Goal: Task Accomplishment & Management: Contribute content

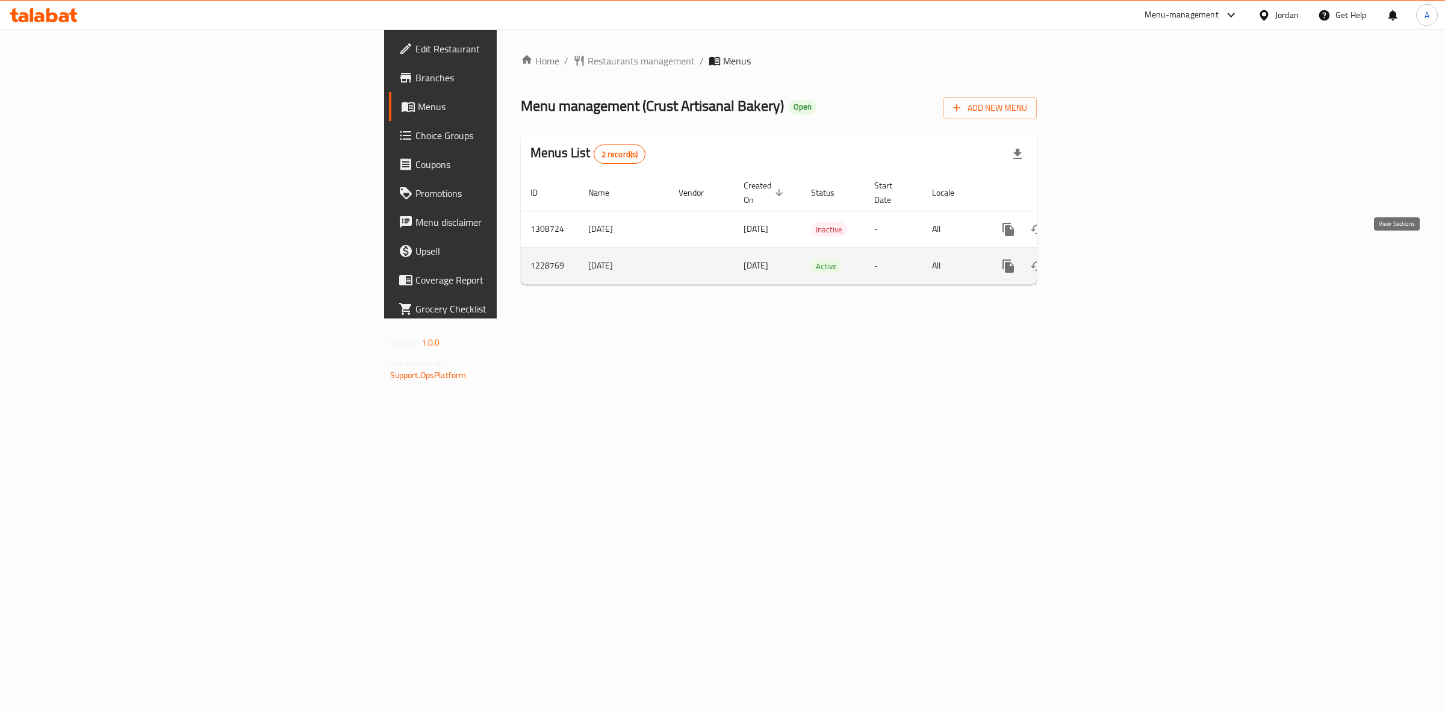
click at [1103, 259] on icon "enhanced table" at bounding box center [1095, 266] width 14 height 14
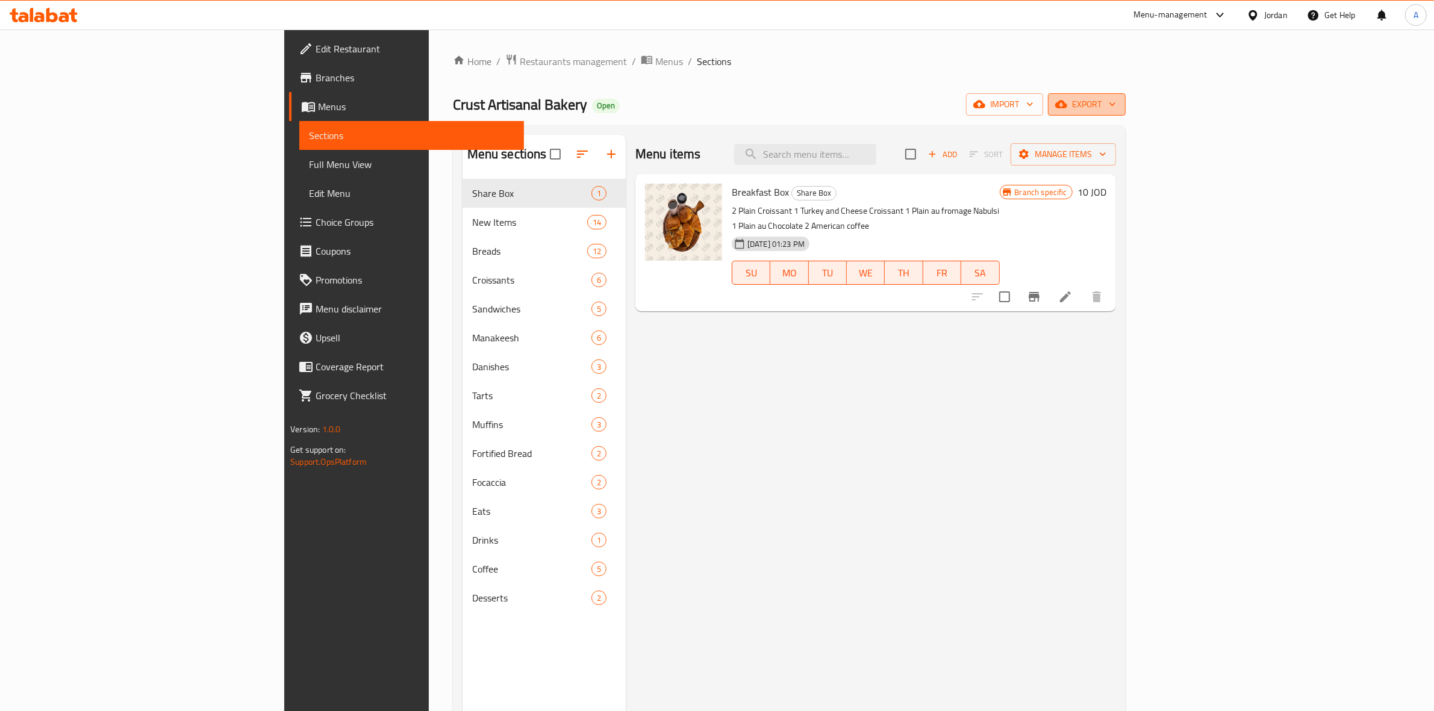
click at [1116, 98] on span "export" at bounding box center [1086, 104] width 58 height 15
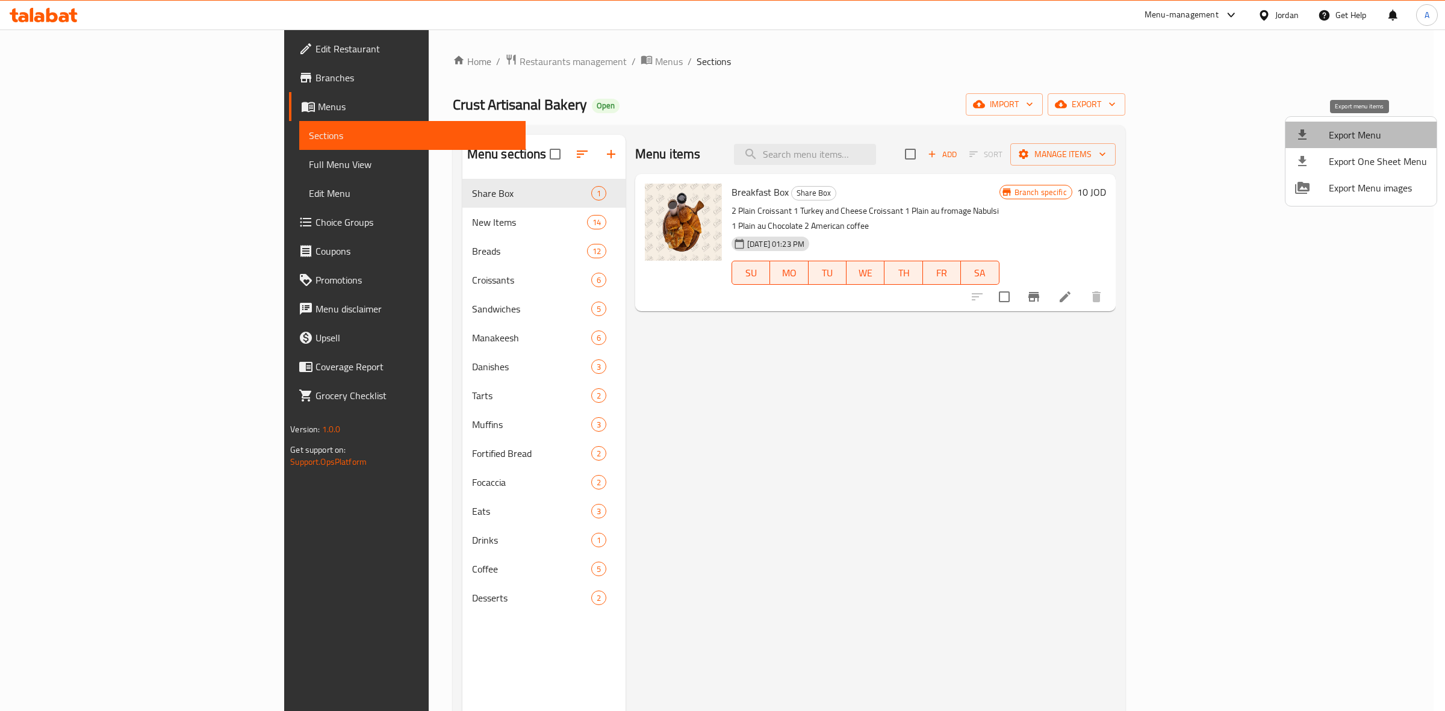
click at [1377, 130] on span "Export Menu" at bounding box center [1378, 135] width 98 height 14
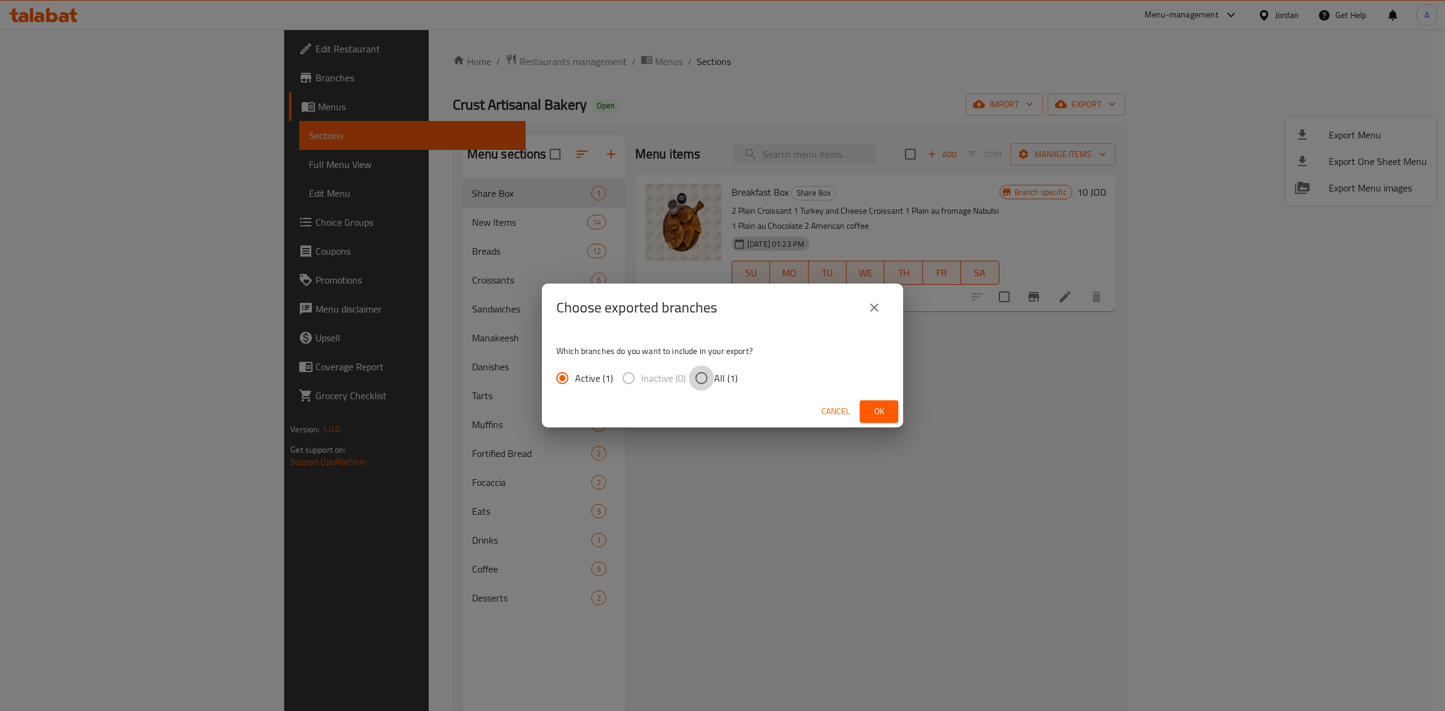
click at [697, 384] on input "All (1)" at bounding box center [701, 378] width 25 height 25
radio input "true"
click at [875, 413] on span "Ok" at bounding box center [878, 411] width 19 height 15
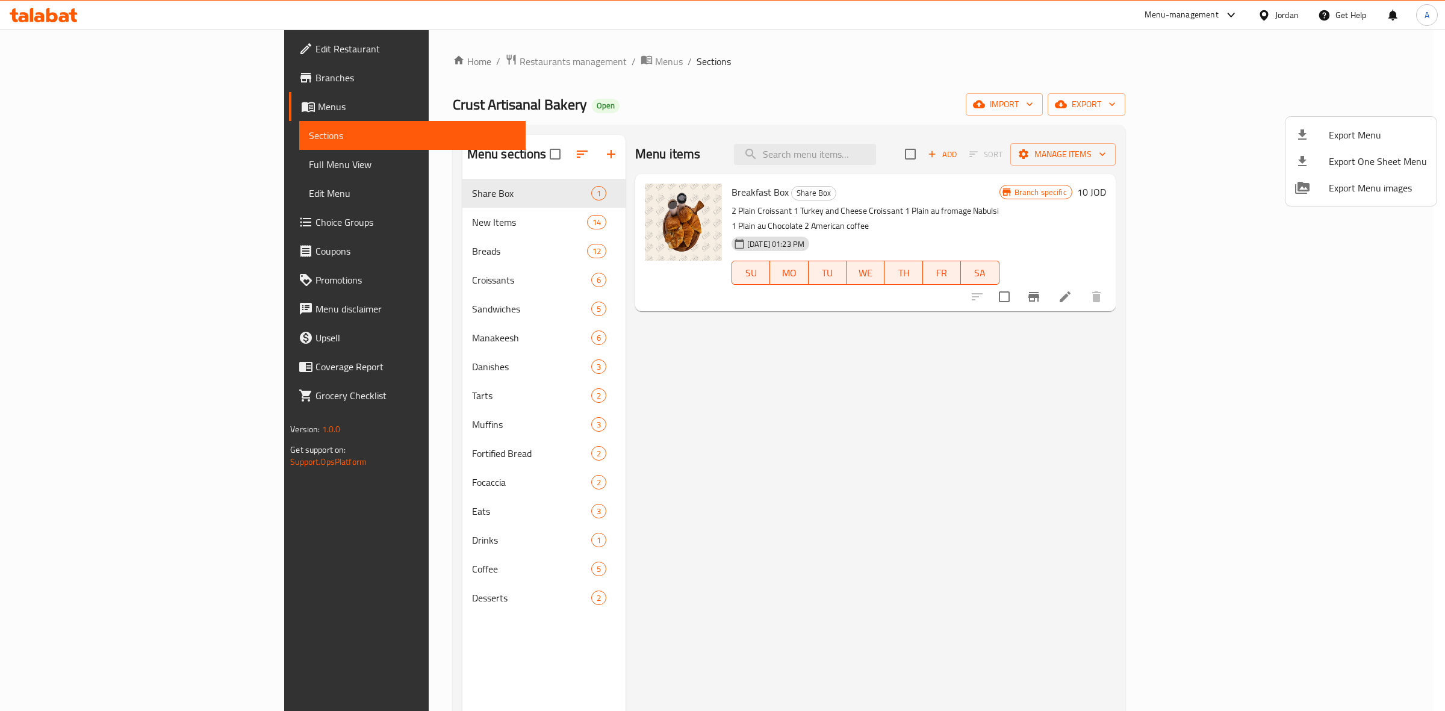
click at [1083, 334] on div at bounding box center [722, 355] width 1445 height 711
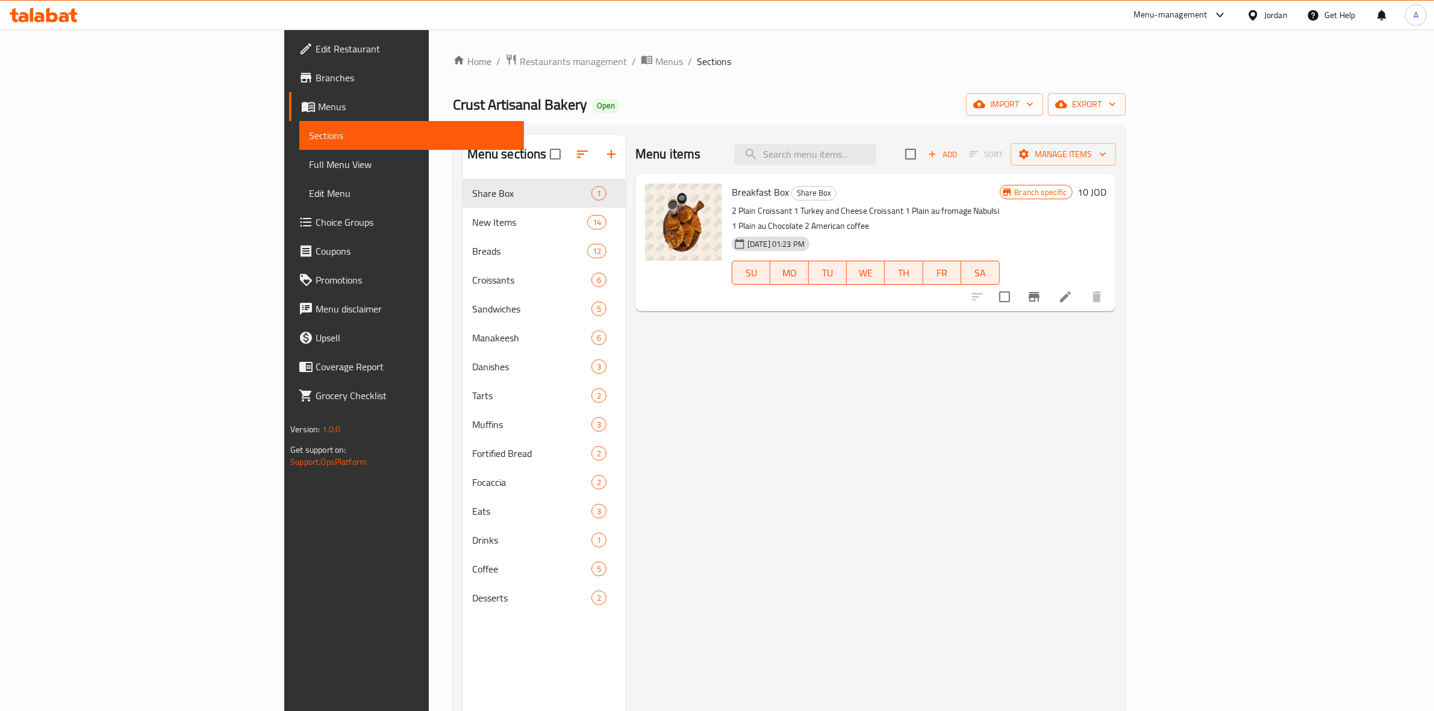
click at [318, 101] on span "Menus" at bounding box center [416, 106] width 196 height 14
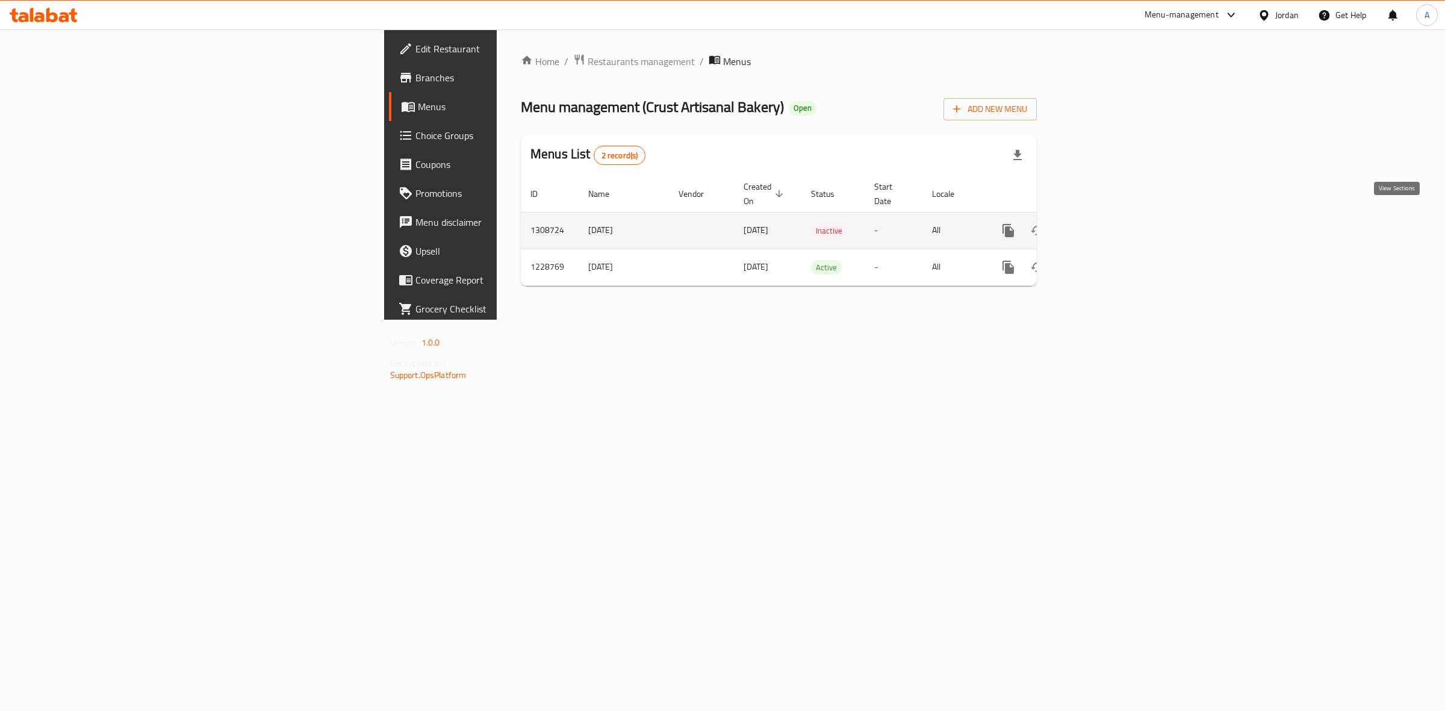
click at [1103, 223] on icon "enhanced table" at bounding box center [1095, 230] width 14 height 14
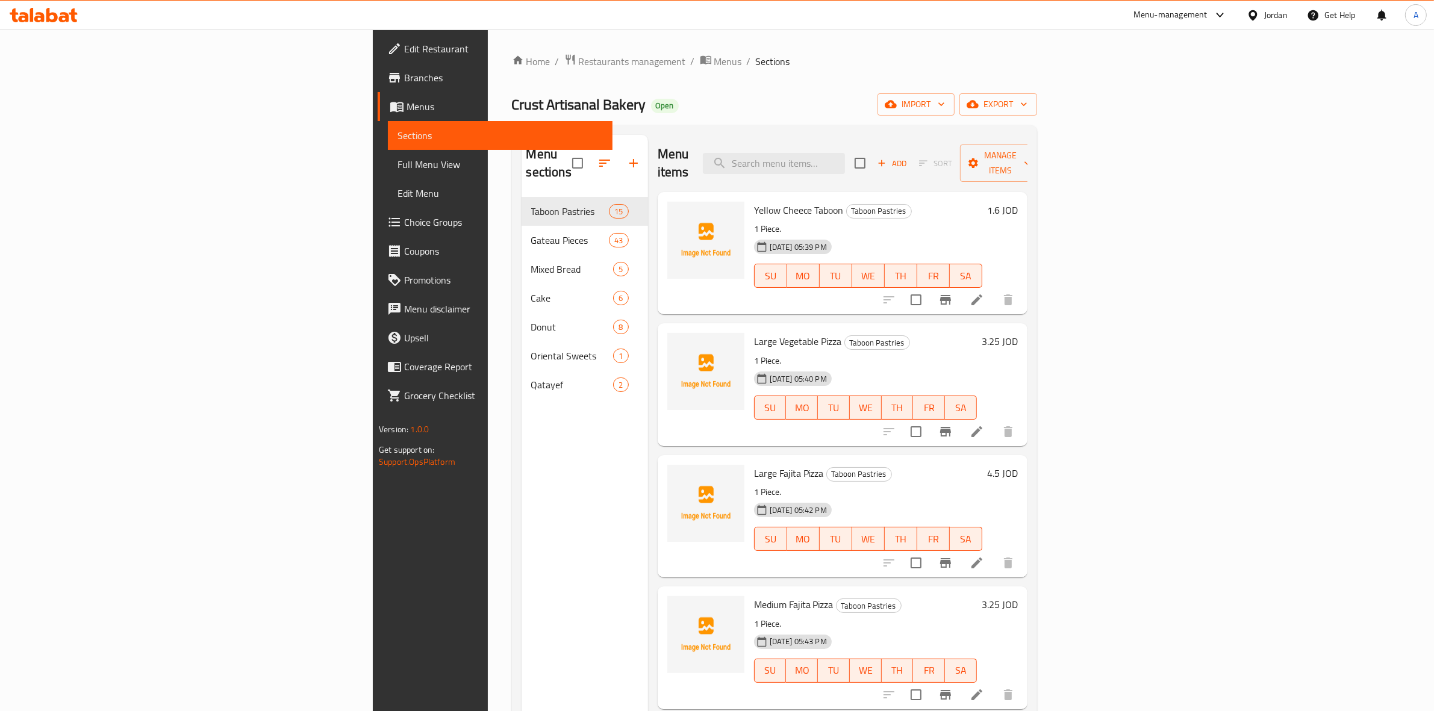
click at [521, 624] on div "Menu sections Taboon Pastries 15 Gateau Pieces 43 Mixed Bread 5 Cake 6 Donut 8 …" at bounding box center [584, 490] width 126 height 711
click at [1027, 101] on span "export" at bounding box center [998, 104] width 58 height 15
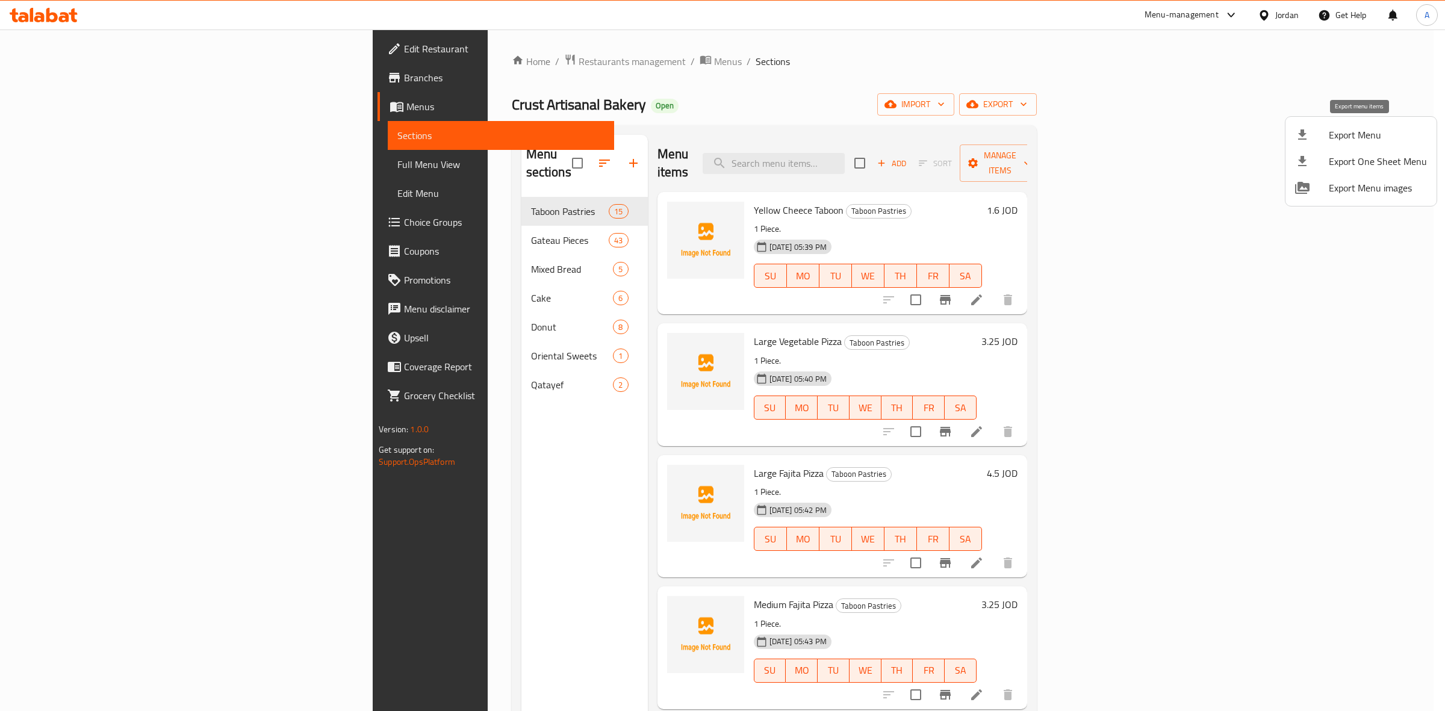
click at [1338, 143] on li "Export Menu" at bounding box center [1361, 135] width 151 height 26
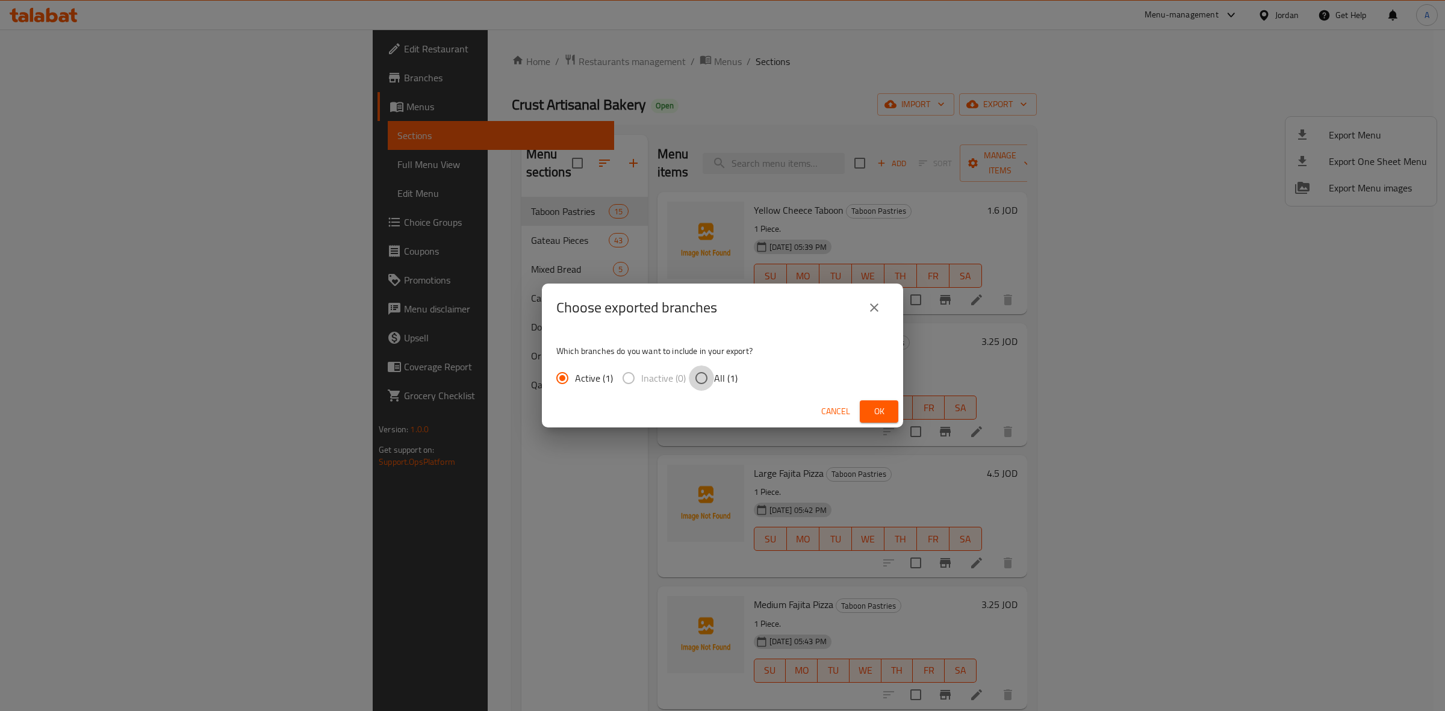
click at [705, 384] on input "All (1)" at bounding box center [701, 378] width 25 height 25
radio input "true"
click at [890, 417] on button "Ok" at bounding box center [879, 411] width 39 height 22
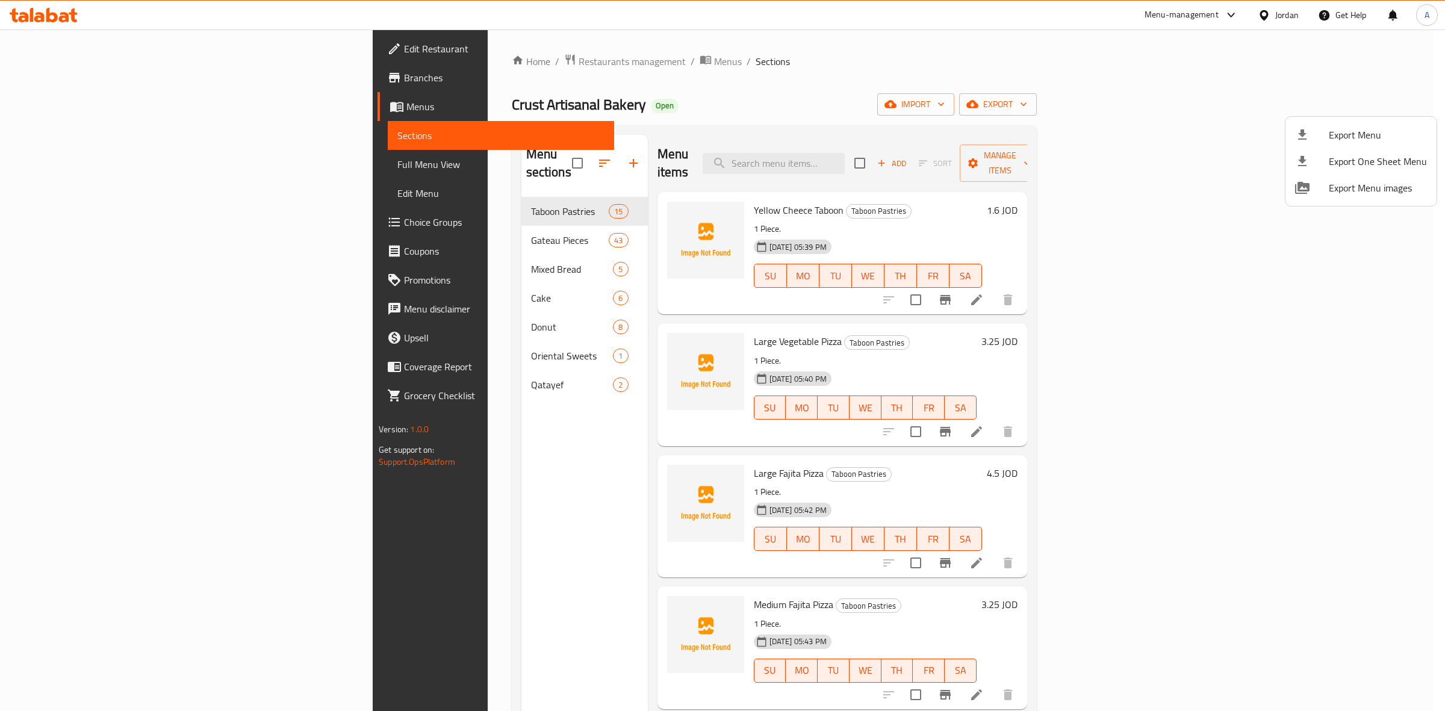
click at [935, 157] on div at bounding box center [722, 355] width 1445 height 711
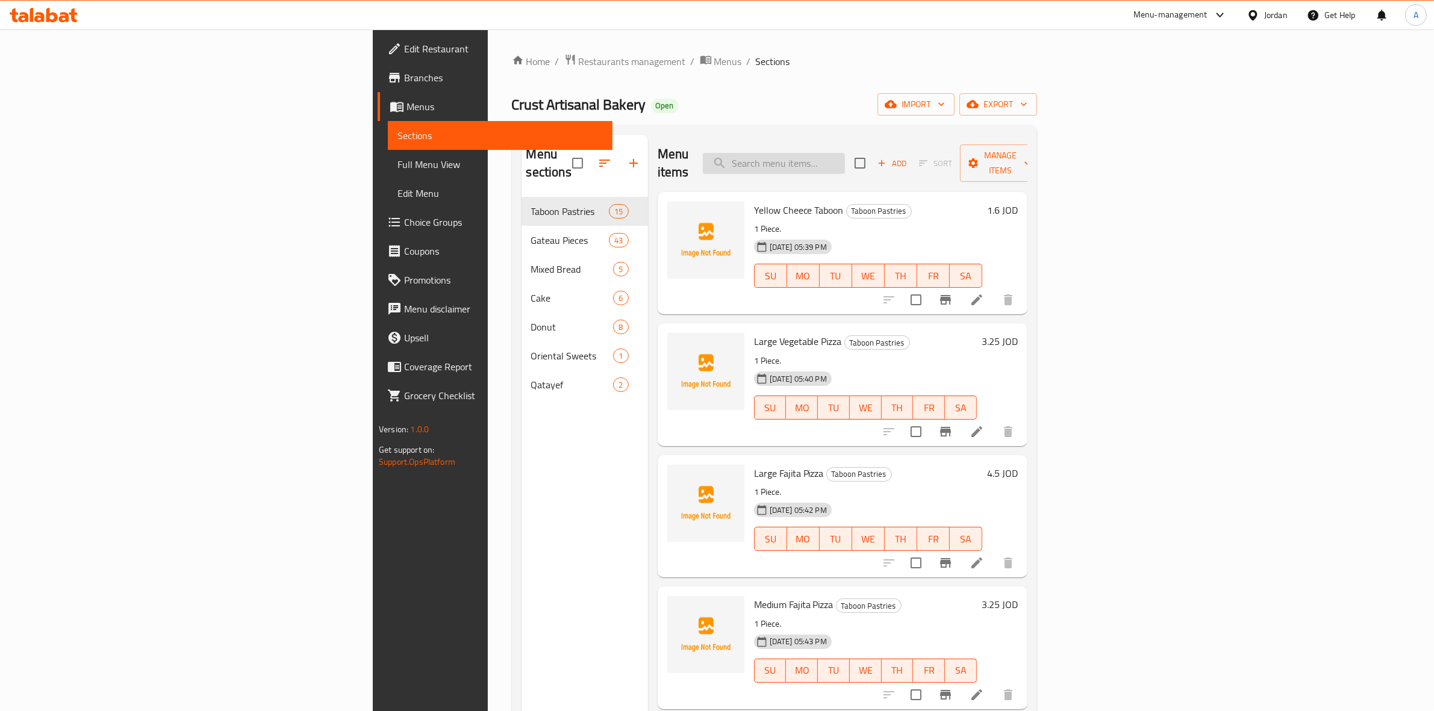
click at [845, 154] on input "search" at bounding box center [774, 163] width 142 height 21
paste input "دونت لوتس"
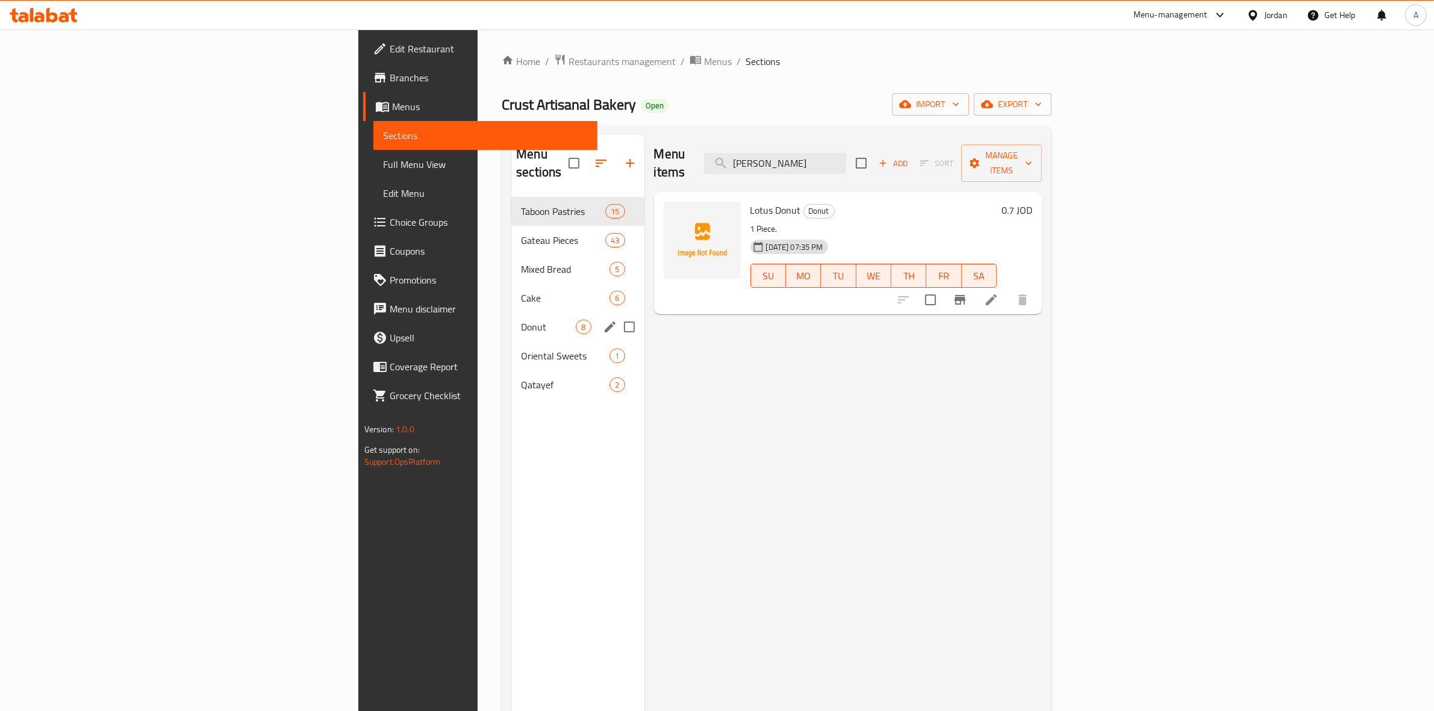
type input "دونت لوتس"
click at [511, 313] on div "Donut 8" at bounding box center [577, 327] width 132 height 29
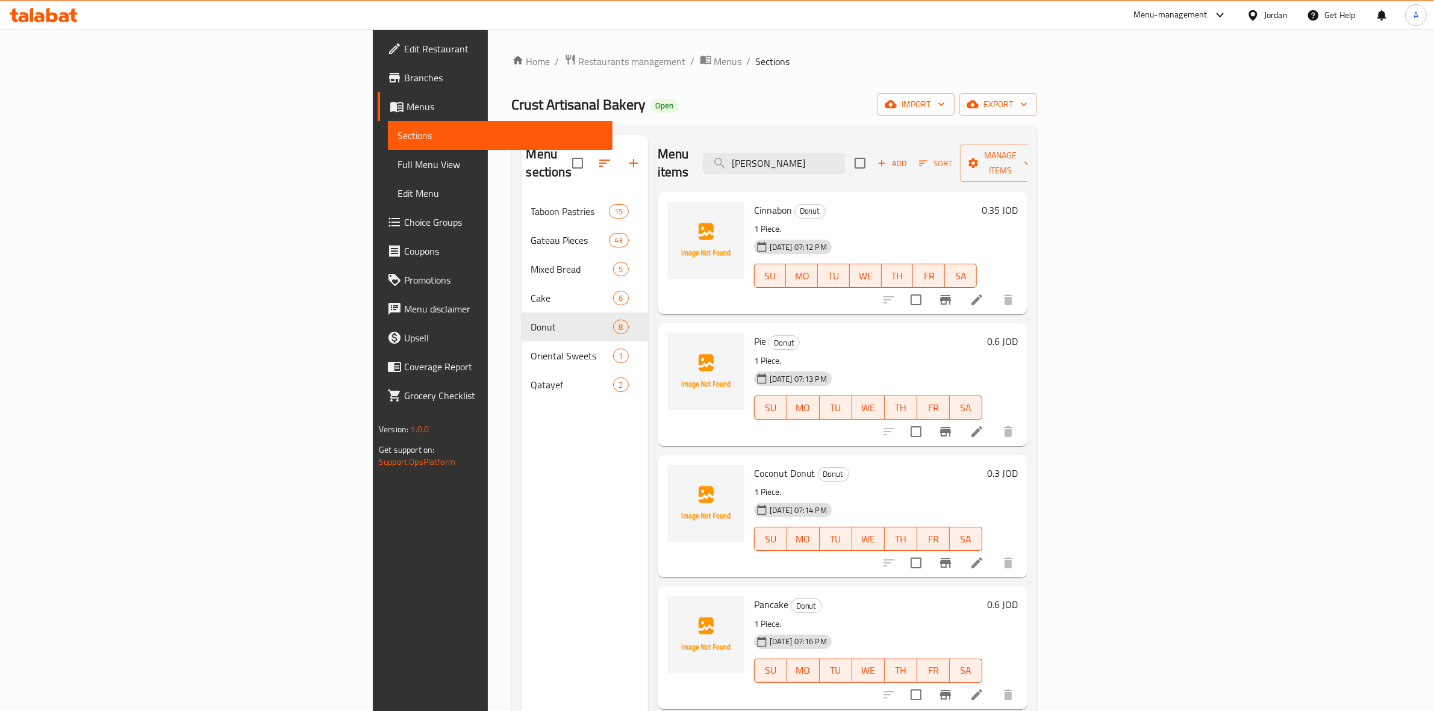
click at [883, 67] on ol "Home / Restaurants management / Menus / Sections" at bounding box center [774, 62] width 525 height 16
drag, startPoint x: 938, startPoint y: 158, endPoint x: 767, endPoint y: 157, distance: 171.6
click at [767, 157] on div "Menu items دونت لوتس Add Sort Manage items" at bounding box center [843, 163] width 370 height 57
paste input "دونات بستاشيو"
type input "دونات بستاشيو"
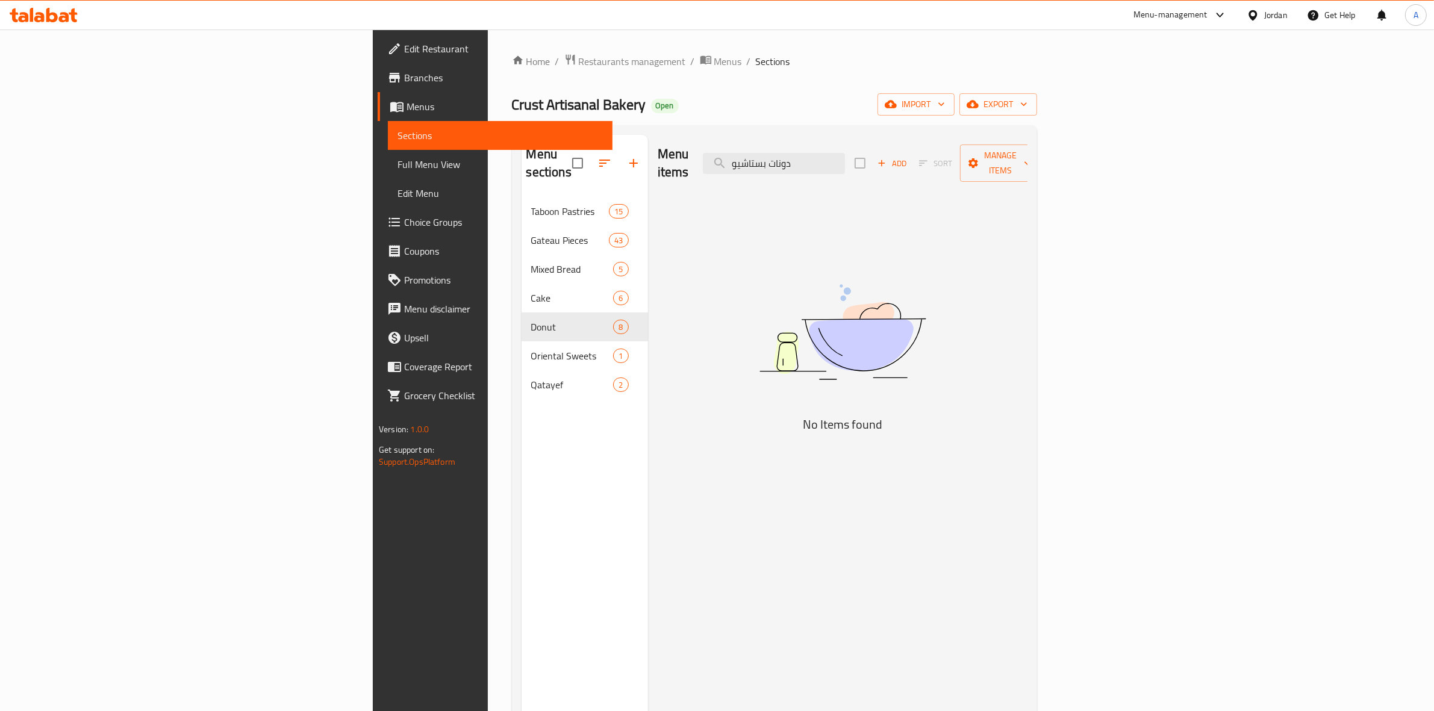
drag, startPoint x: 946, startPoint y: 160, endPoint x: 711, endPoint y: 164, distance: 235.5
click at [711, 164] on div "Menu items دونات بستاشيو Add Sort Manage items" at bounding box center [843, 163] width 370 height 57
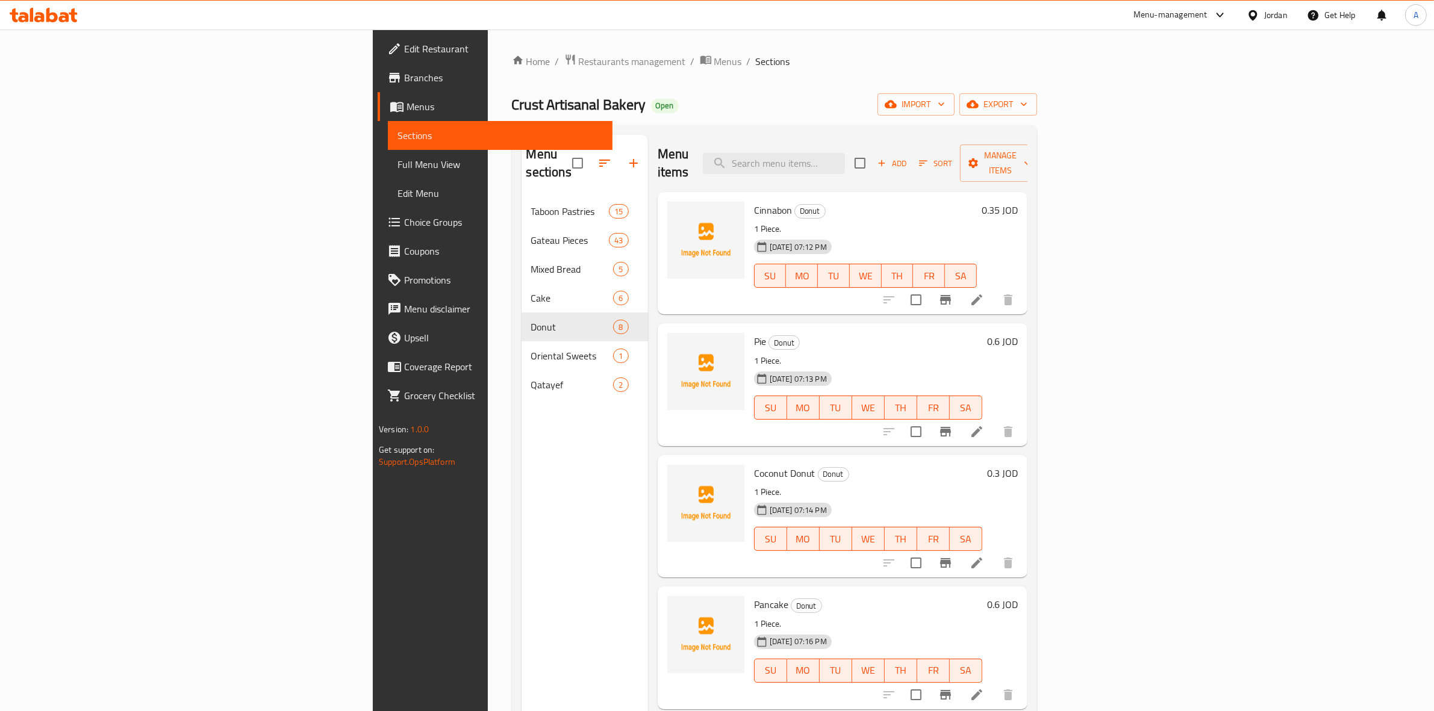
click at [982, 294] on icon at bounding box center [976, 299] width 11 height 11
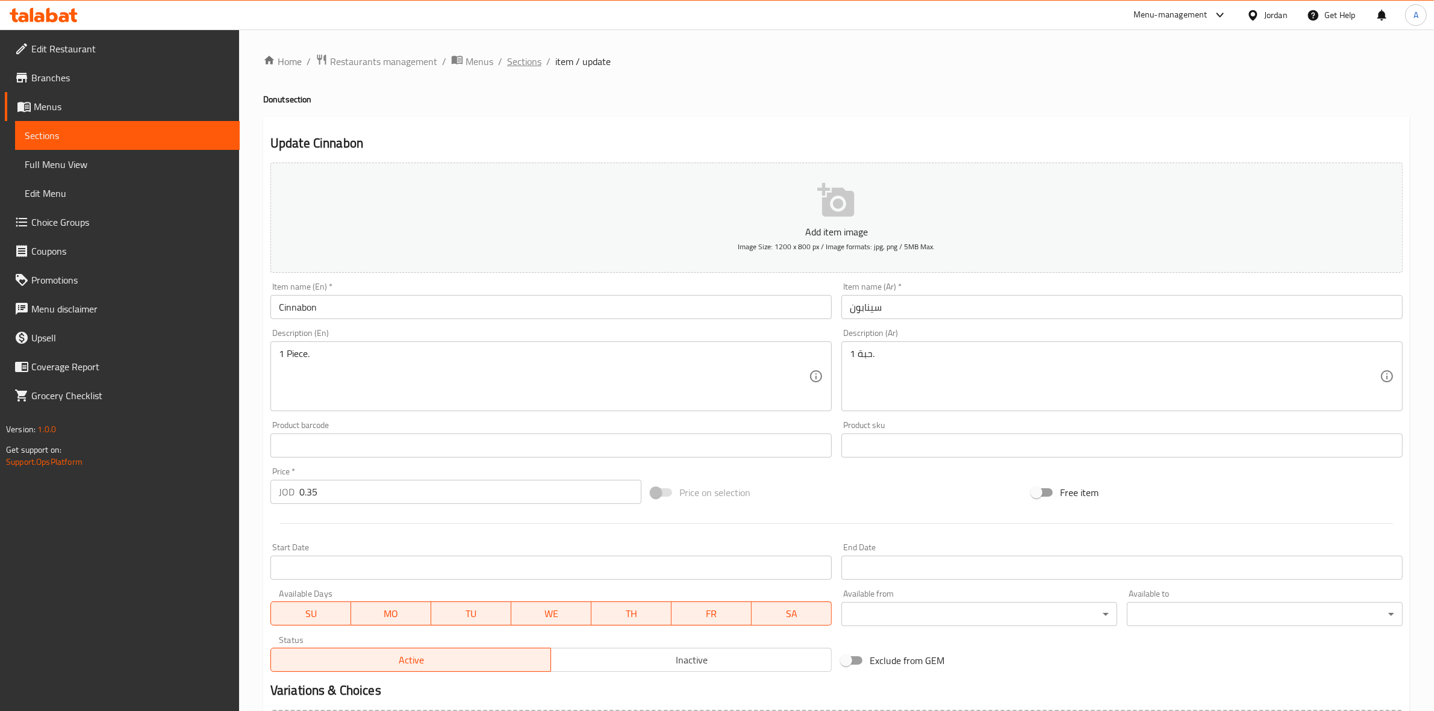
click at [513, 62] on span "Sections" at bounding box center [524, 61] width 34 height 14
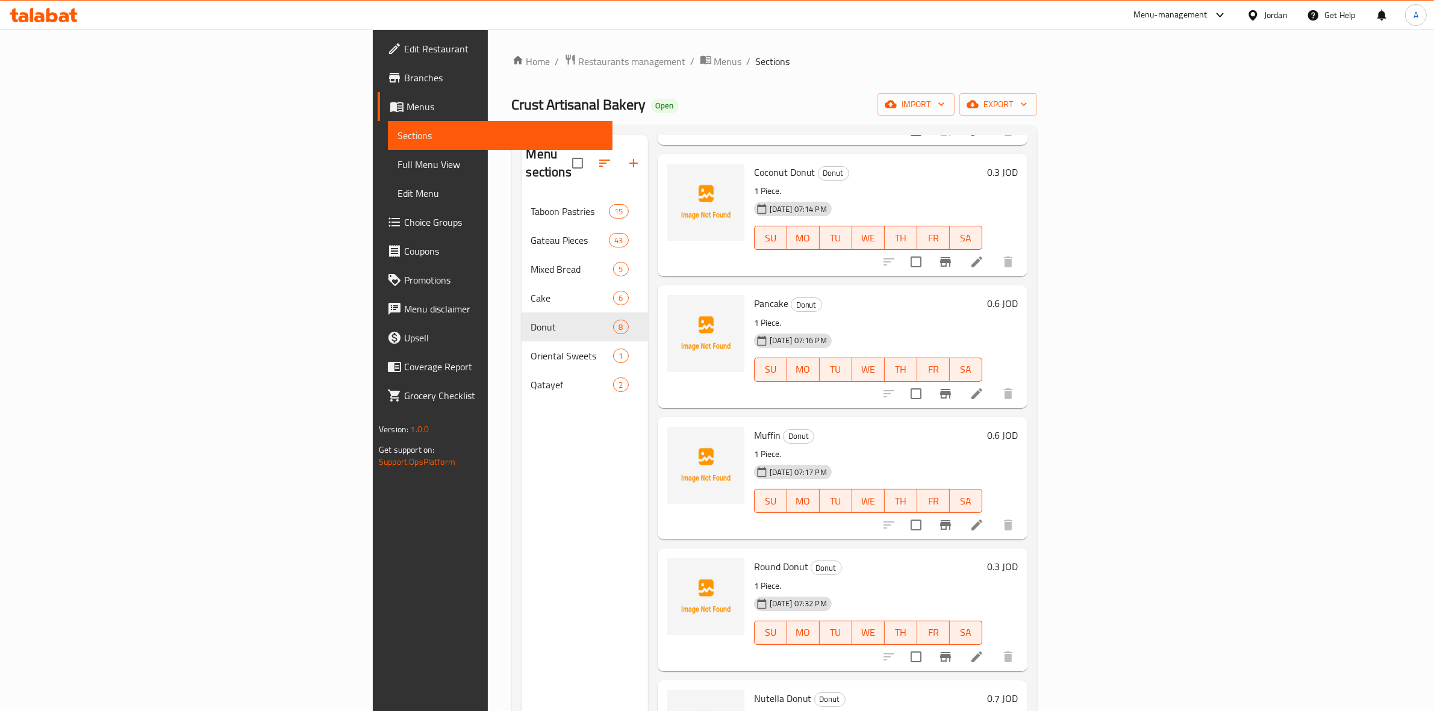
scroll to position [226, 0]
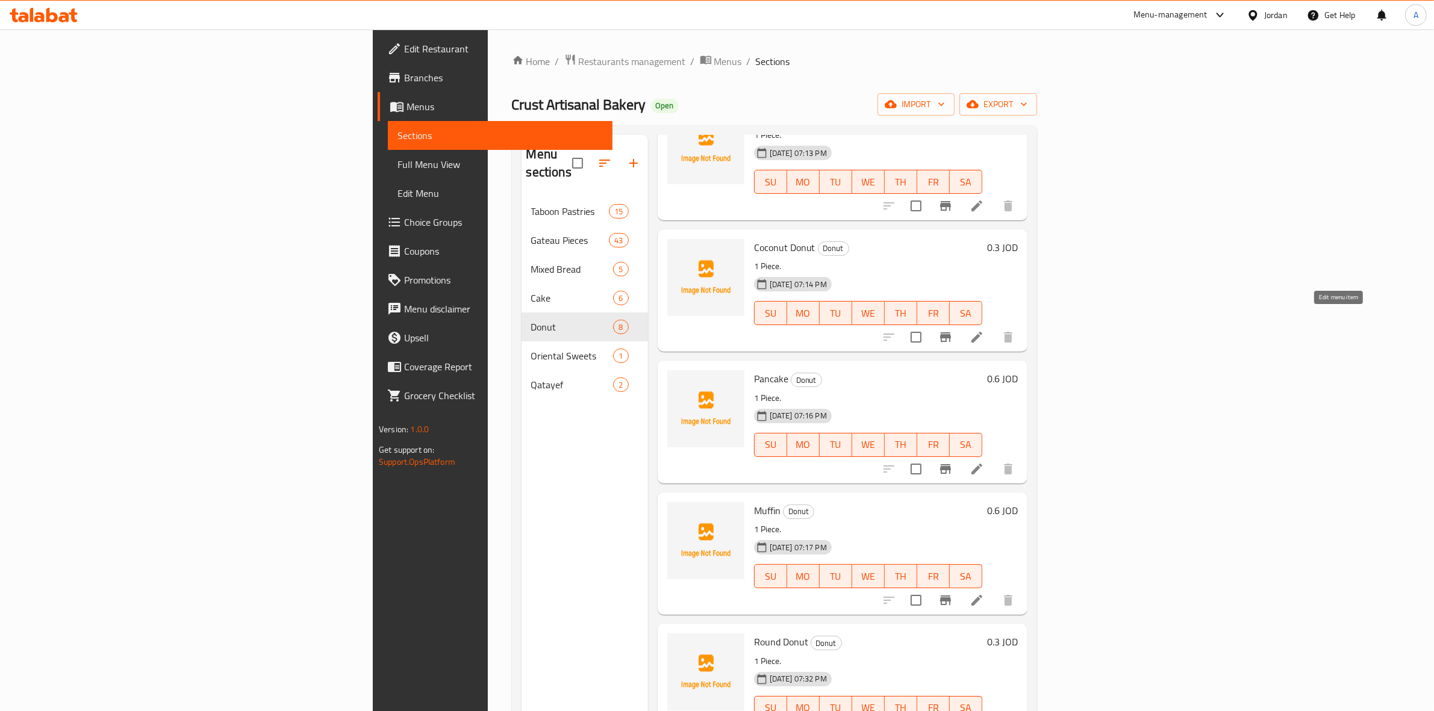
click at [984, 330] on icon at bounding box center [976, 337] width 14 height 14
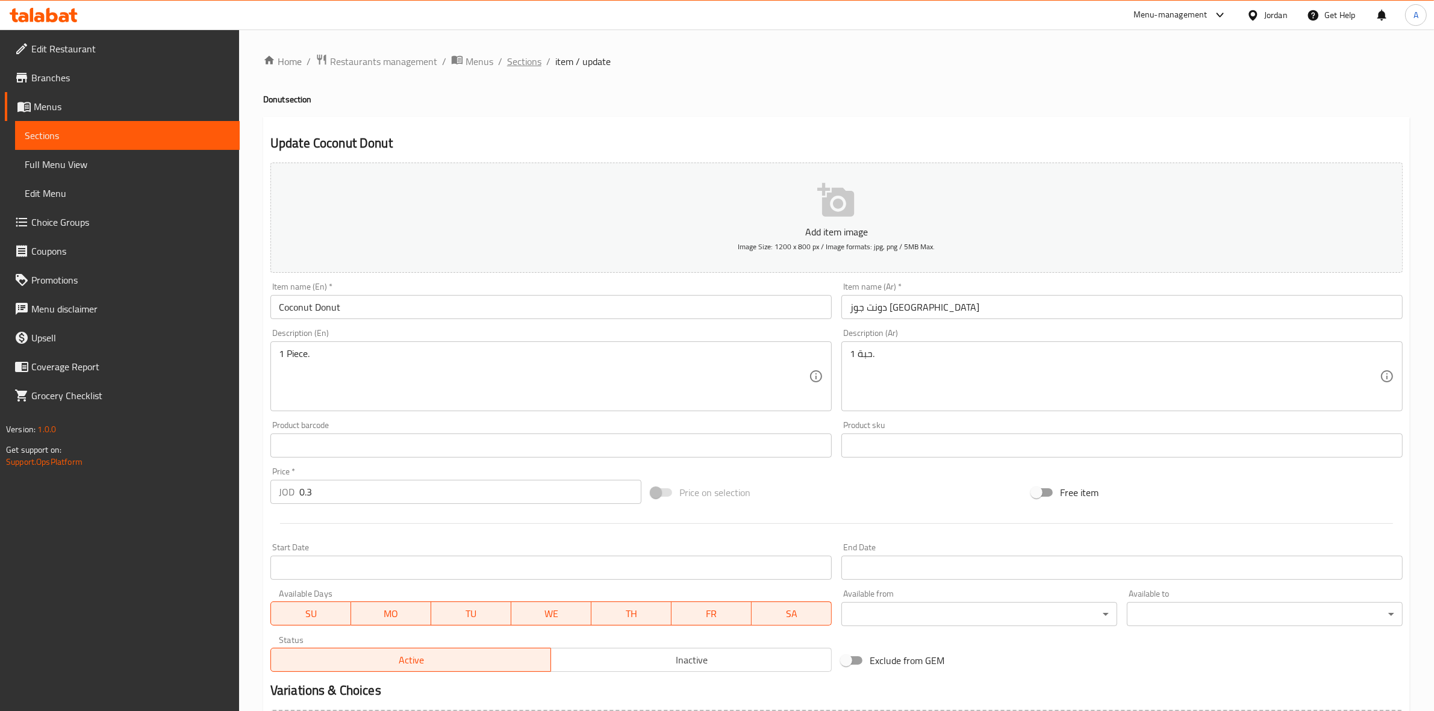
click at [512, 61] on span "Sections" at bounding box center [524, 61] width 34 height 14
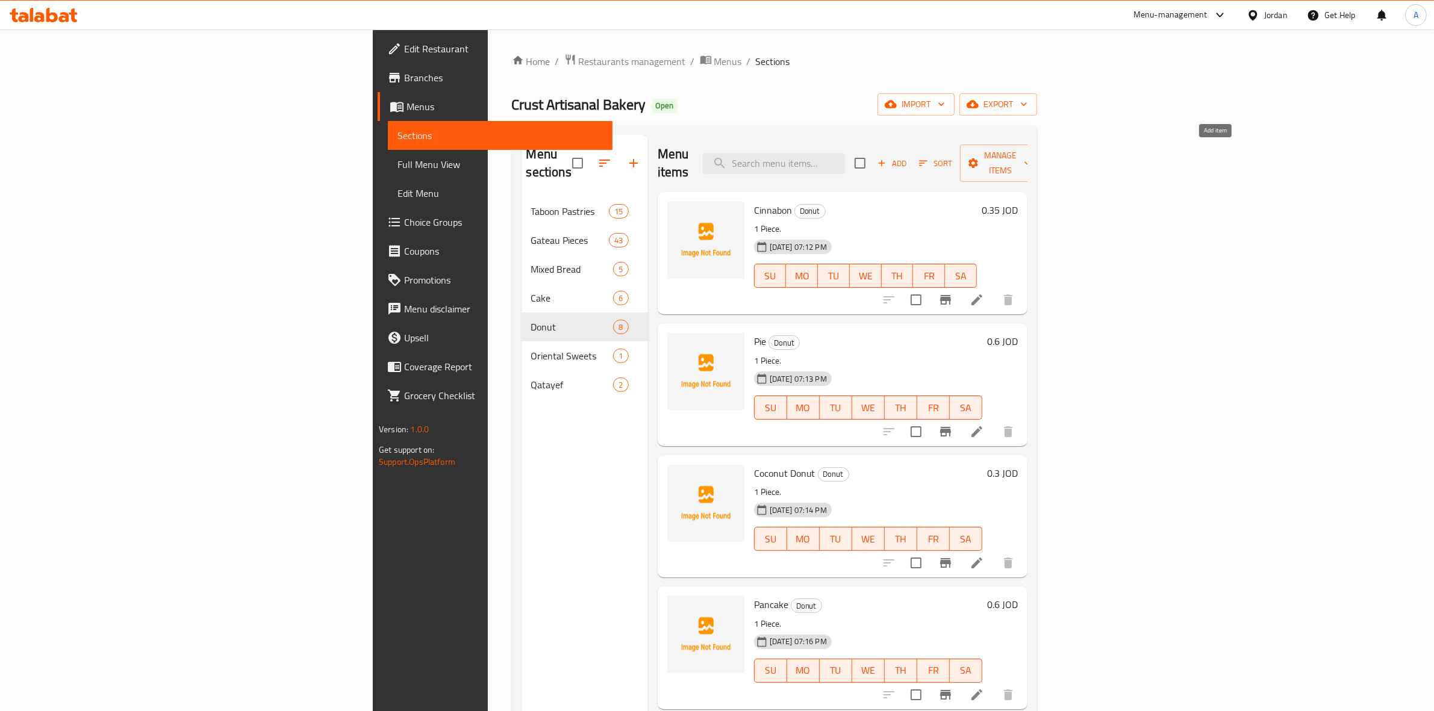
click at [908, 157] on span "Add" at bounding box center [892, 164] width 33 height 14
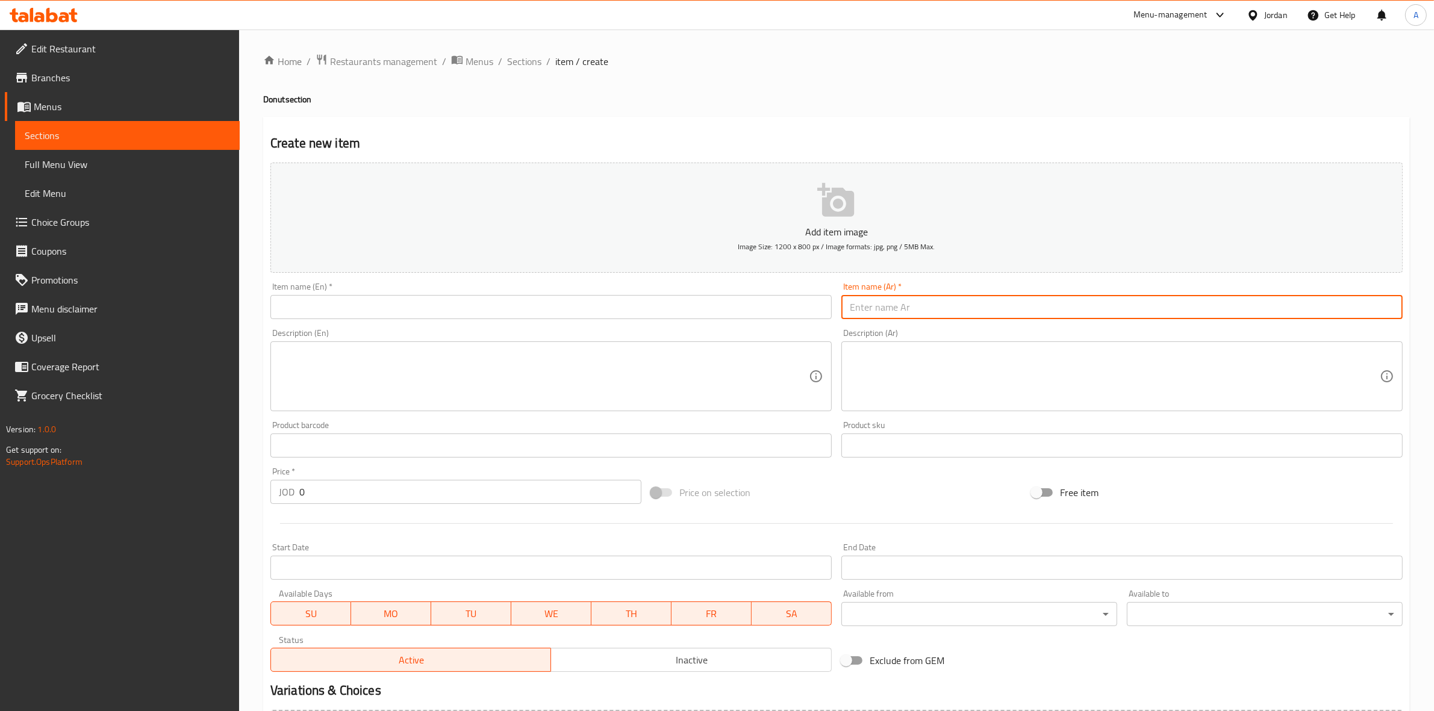
click at [1025, 308] on input "text" at bounding box center [1121, 307] width 561 height 24
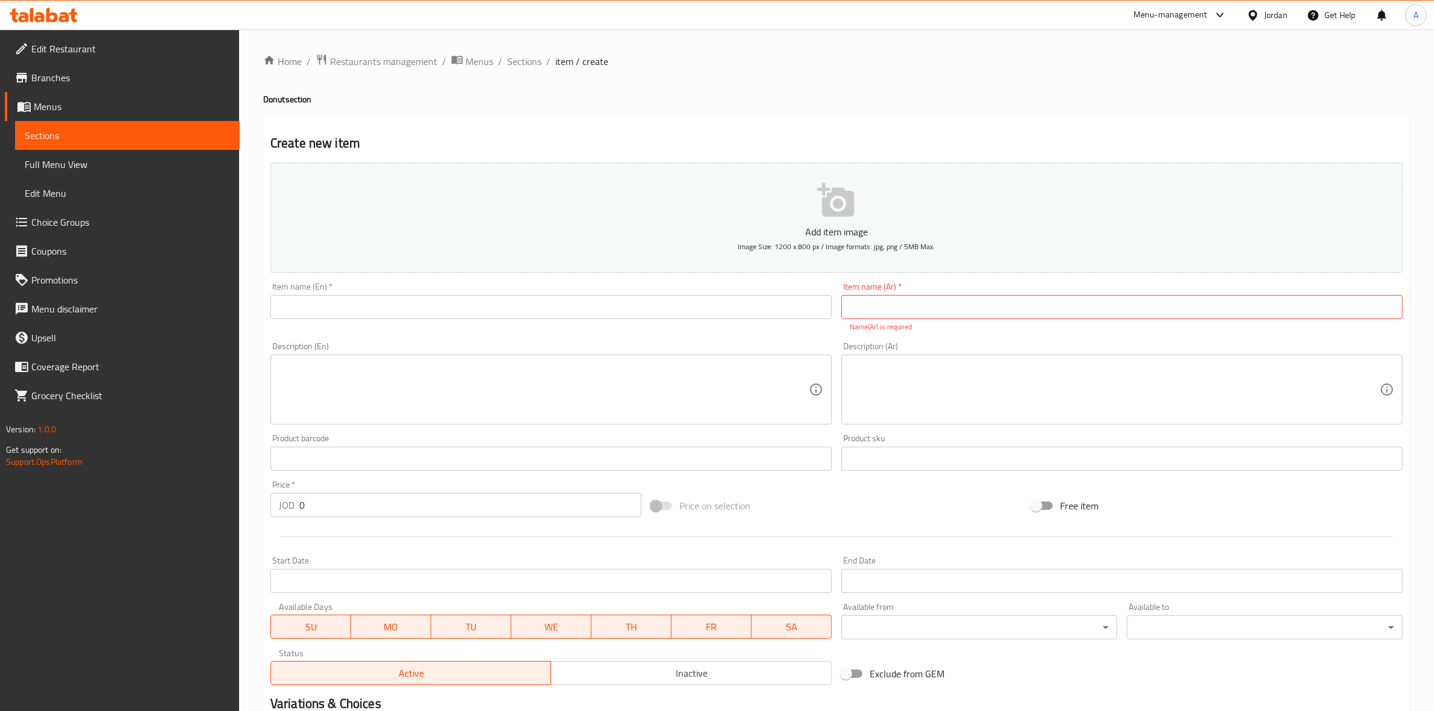
click at [1239, 118] on div "Create new item Add item image Image Size: 1200 x 800 px / Image formats: jpg, …" at bounding box center [836, 474] width 1146 height 714
click at [932, 308] on input "text" at bounding box center [1121, 307] width 561 height 24
paste input "دونات بستاشيو"
click at [967, 91] on div "Home / Restaurants management / Menus / Sections / item / create Donut section …" at bounding box center [836, 447] width 1146 height 786
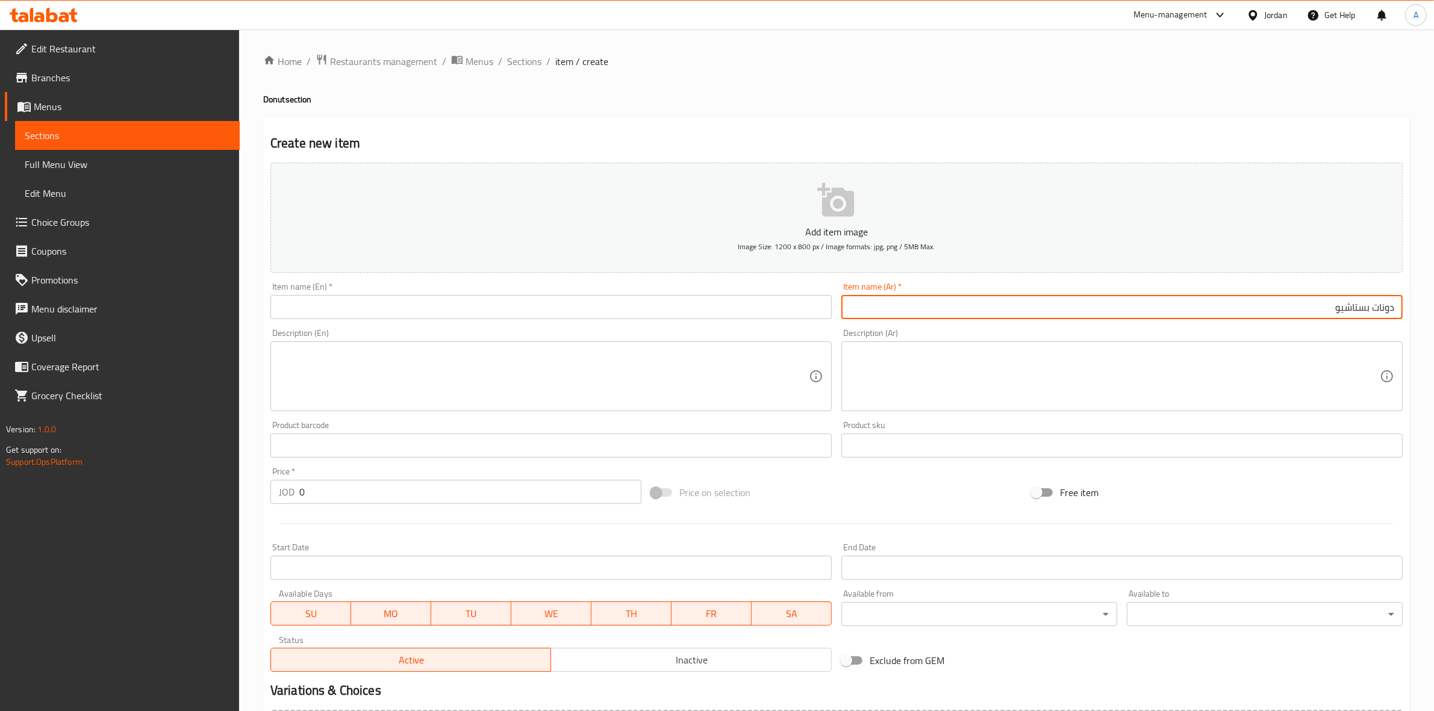
drag, startPoint x: 1369, startPoint y: 311, endPoint x: 1302, endPoint y: 311, distance: 66.2
click at [1302, 311] on input "دونات بستاشيو" at bounding box center [1121, 307] width 561 height 24
type input "دونات فستق"
click at [986, 92] on div "Home / Restaurants management / Menus / Sections / item / create Donut section …" at bounding box center [836, 440] width 1146 height 773
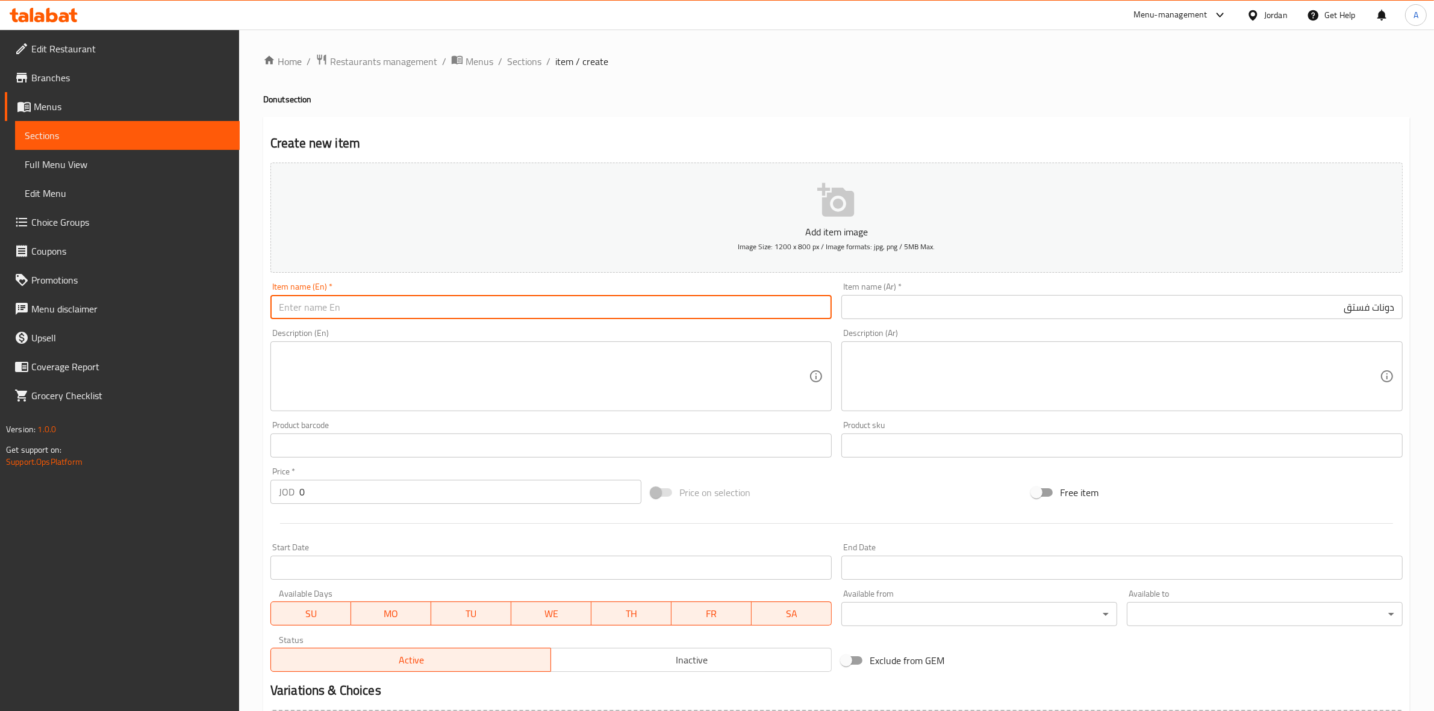
click at [344, 308] on input "text" at bounding box center [550, 307] width 561 height 24
paste input "Pistachio"
drag, startPoint x: 296, startPoint y: 306, endPoint x: 154, endPoint y: 317, distance: 143.2
click at [154, 317] on div "Edit Restaurant Branches Menus Sections Full Menu View Edit Menu Choice Groups …" at bounding box center [717, 440] width 1434 height 821
click at [280, 310] on input "Pistachio" at bounding box center [550, 307] width 561 height 24
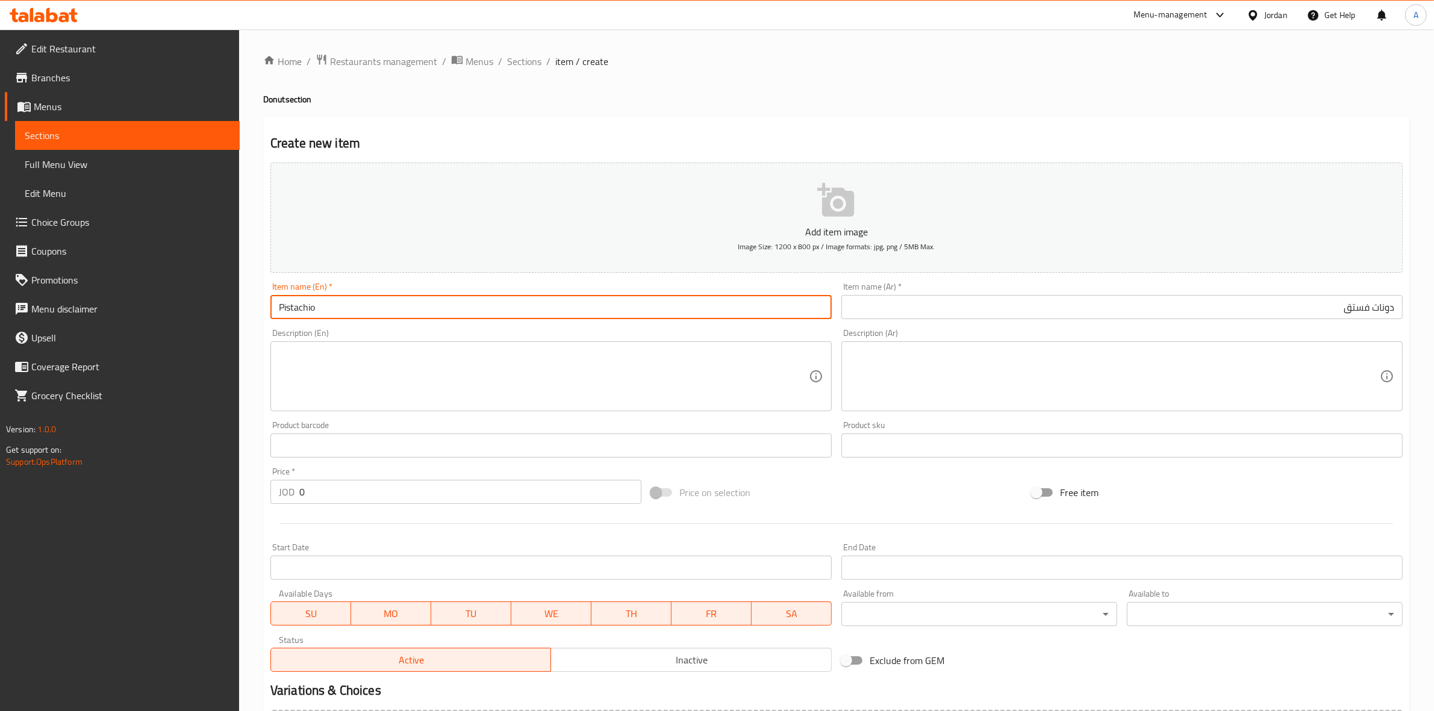
drag, startPoint x: 279, startPoint y: 310, endPoint x: 245, endPoint y: 314, distance: 33.9
click at [245, 314] on div "Home / Restaurants management / Menus / Sections / item / create Donut section …" at bounding box center [836, 440] width 1195 height 821
click at [364, 320] on div "Item name (En)   * Pistachio Item name (En) *" at bounding box center [551, 301] width 571 height 46
click at [373, 300] on input "Pistachio" at bounding box center [550, 307] width 561 height 24
click at [245, 318] on div "Home / Restaurants management / Menus / Sections / item / create Donut section …" at bounding box center [836, 440] width 1195 height 821
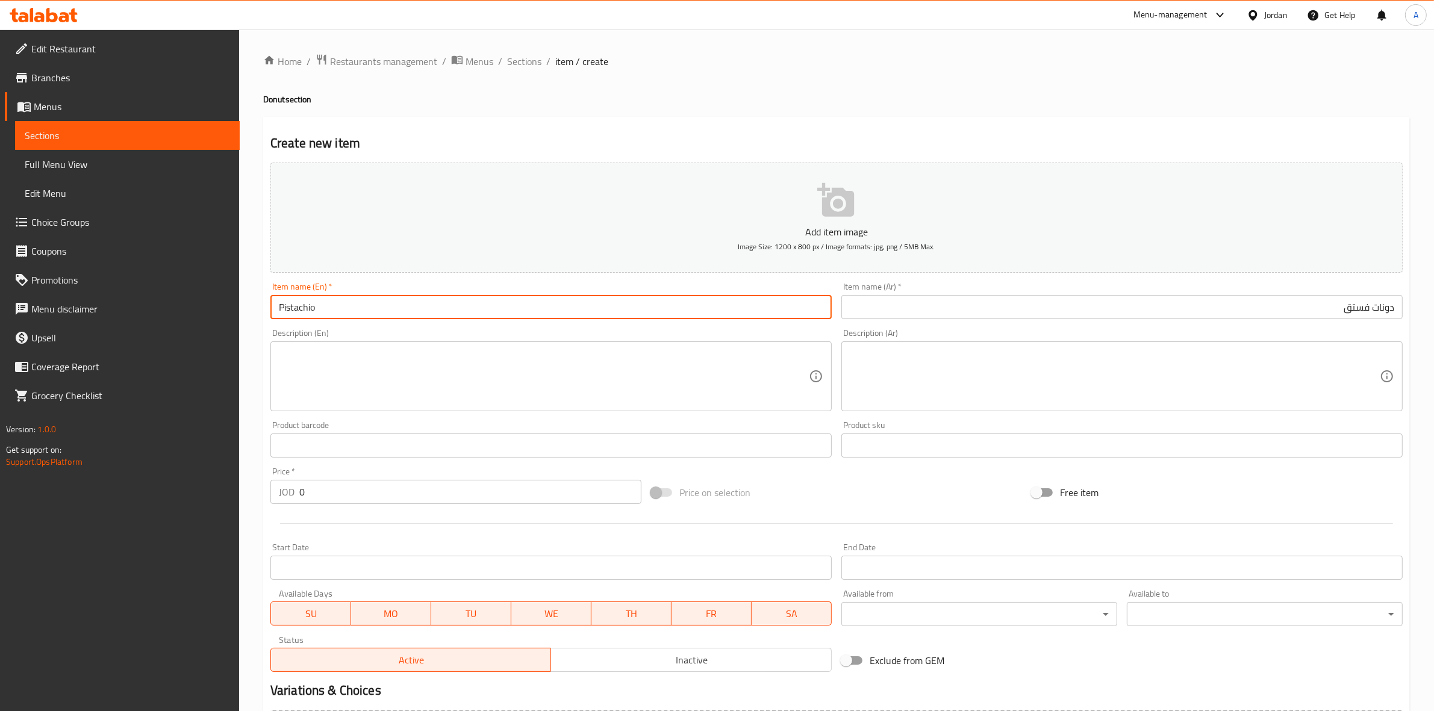
click at [408, 311] on input "Pistachio" at bounding box center [550, 307] width 561 height 24
paste input "Donut"
type input "Pistachio Donut"
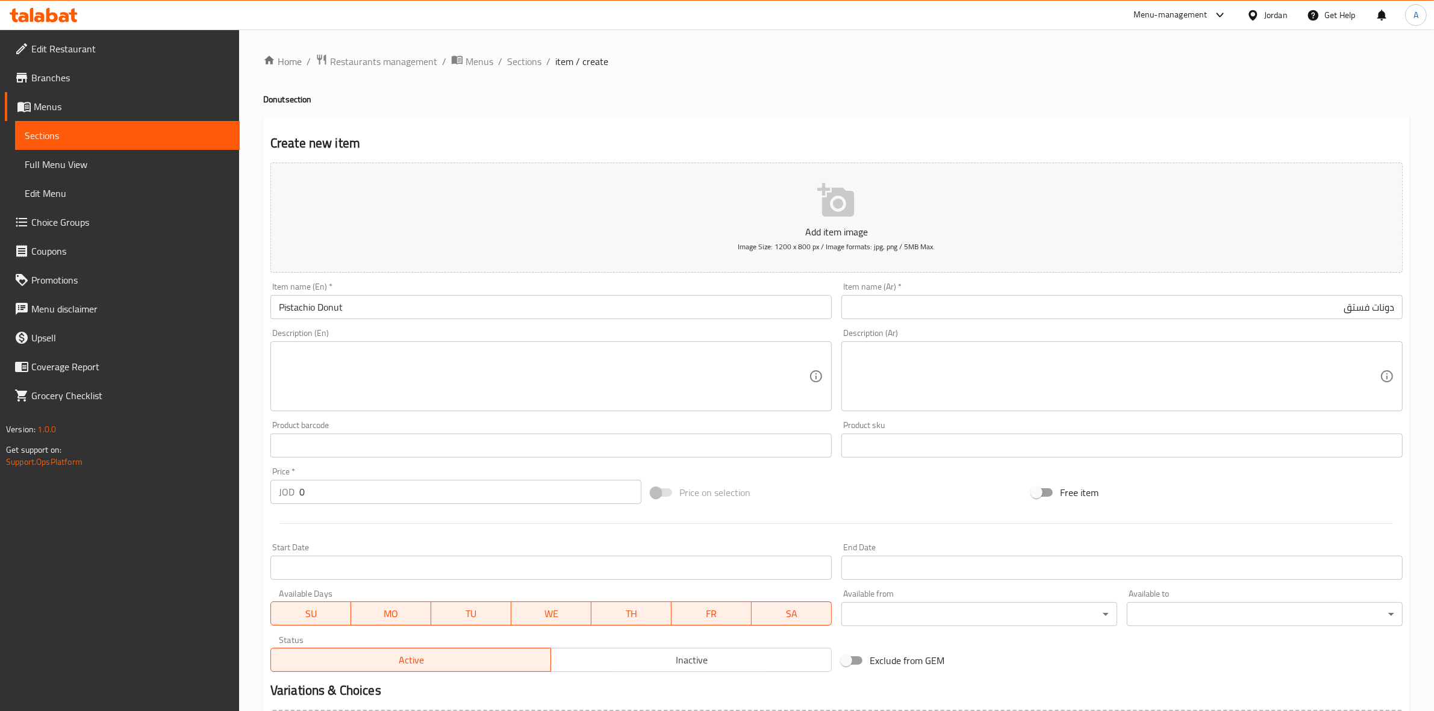
click at [258, 343] on div "Home / Restaurants management / Menus / Sections / item / create Donut section …" at bounding box center [836, 440] width 1195 height 821
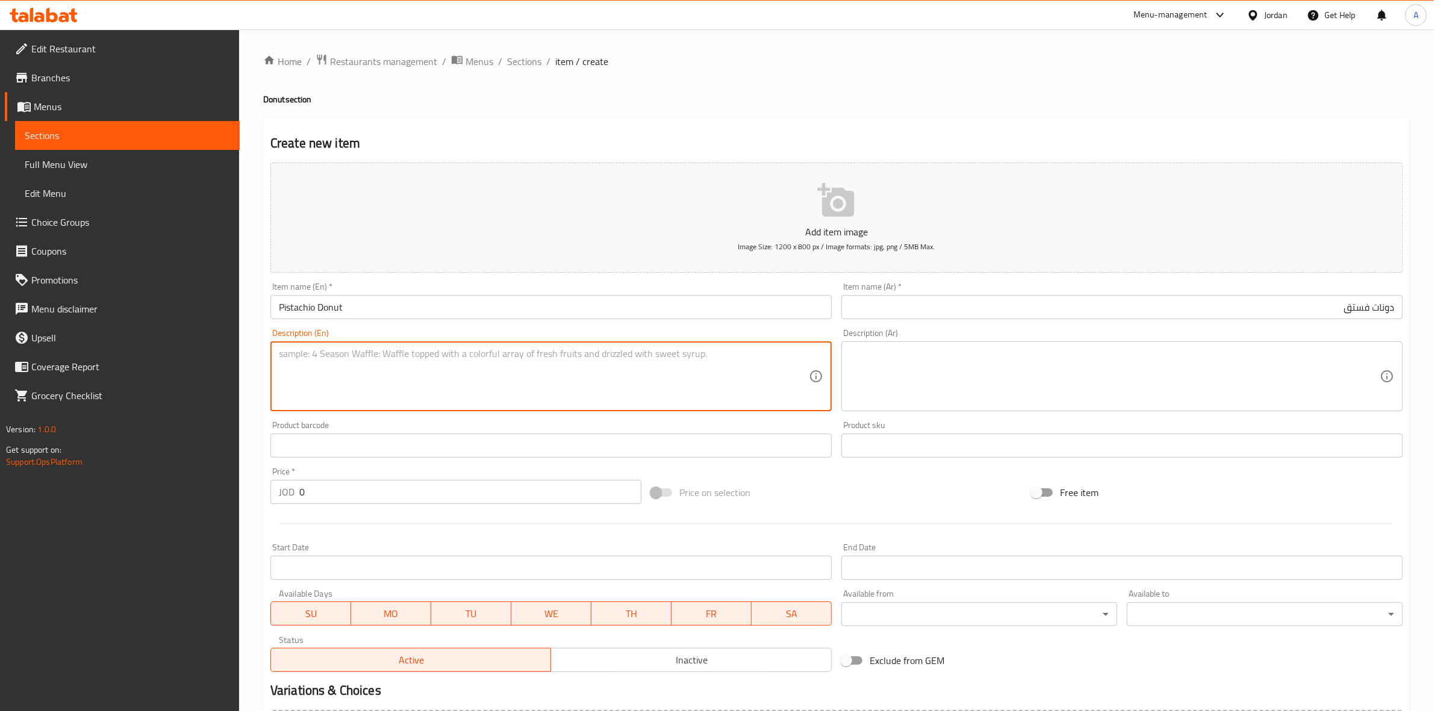
click at [310, 366] on textarea at bounding box center [544, 376] width 530 height 57
paste textarea "1 piece."
drag, startPoint x: 280, startPoint y: 357, endPoint x: 235, endPoint y: 357, distance: 45.2
click at [235, 357] on div "Edit Restaurant Branches Menus Sections Full Menu View Edit Menu Choice Groups …" at bounding box center [717, 440] width 1434 height 821
type textarea "1 piece."
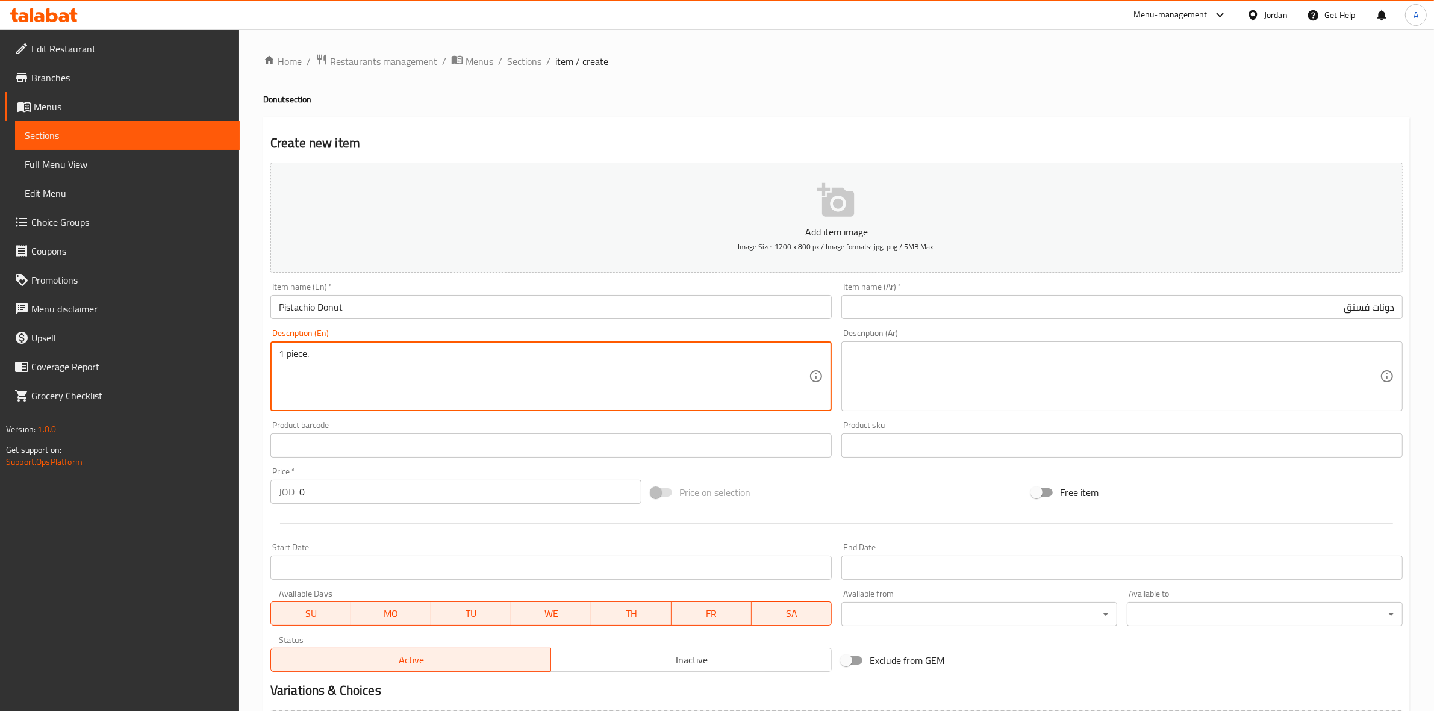
click at [257, 255] on div "Home / Restaurants management / Menus / Sections / item / create Donut section …" at bounding box center [836, 440] width 1195 height 821
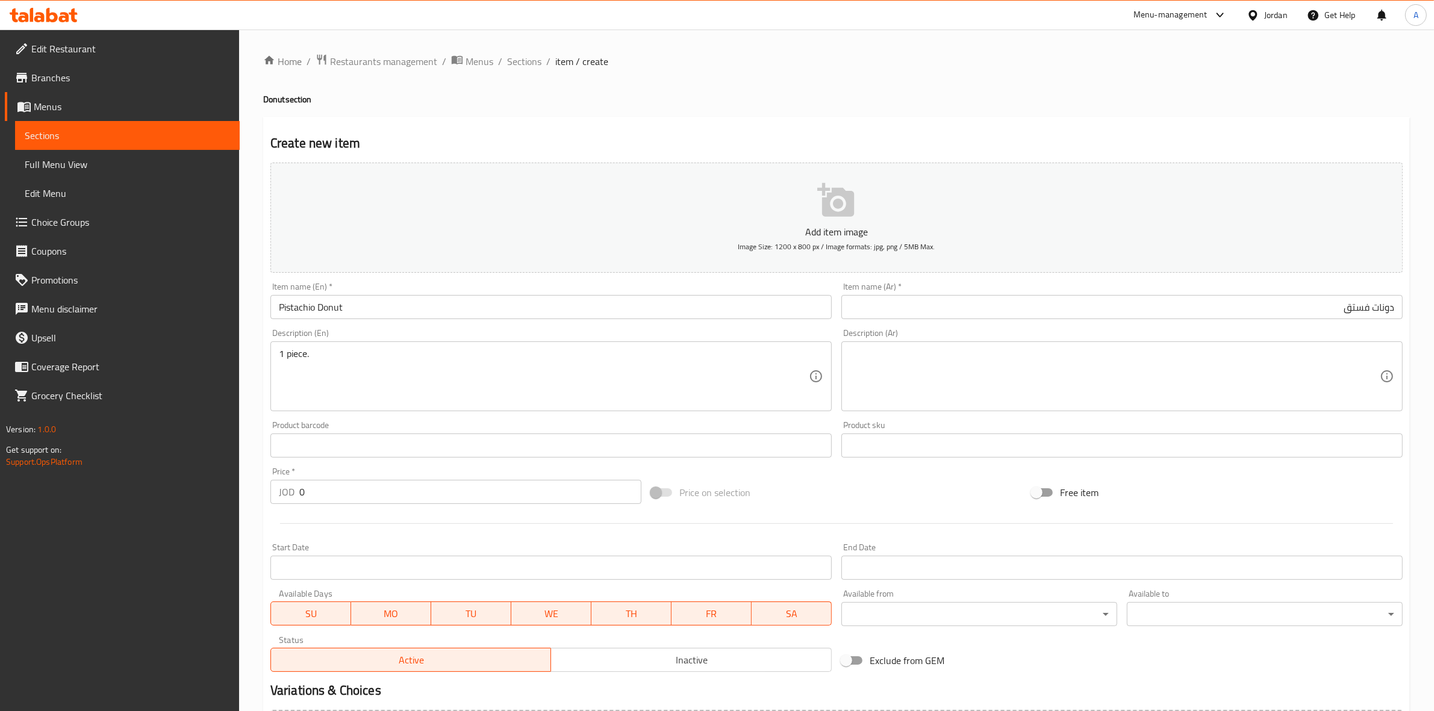
click at [907, 365] on textarea at bounding box center [1115, 376] width 530 height 57
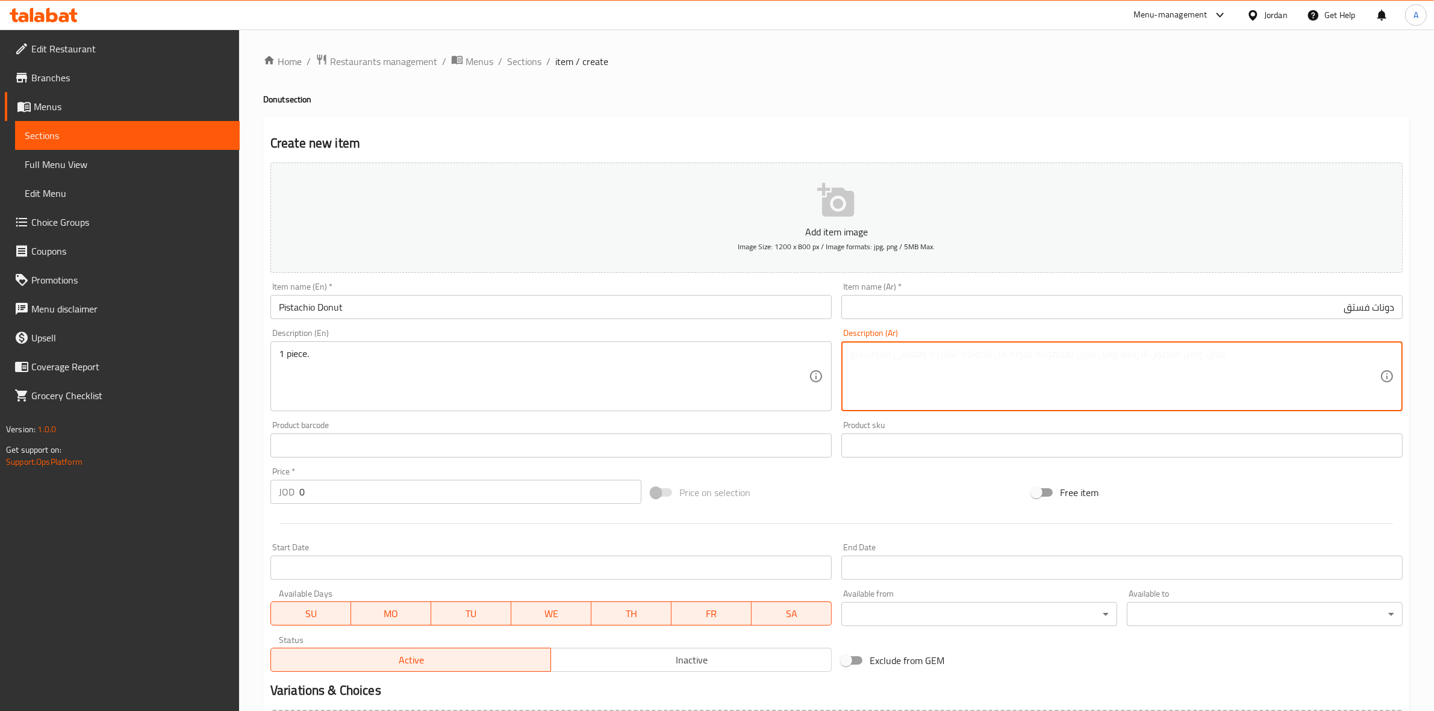
paste textarea "1 حبة"
type textarea "1 حبة"
click at [831, 119] on div "Create new item Add item image Image Size: 1200 x 800 px / Image formats: jpg, …" at bounding box center [836, 467] width 1146 height 701
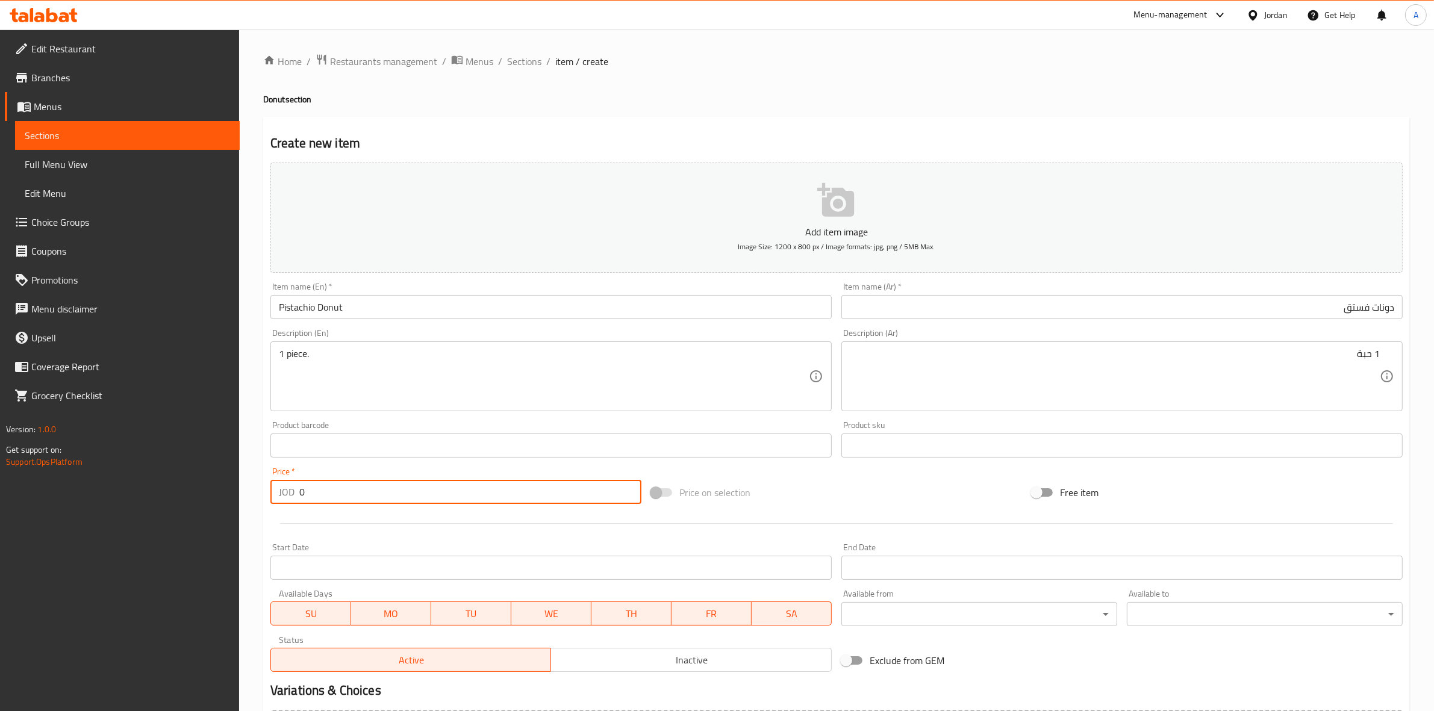
click at [340, 493] on input "0" at bounding box center [470, 492] width 342 height 24
type input "0.7"
click at [405, 527] on div at bounding box center [837, 524] width 1142 height 30
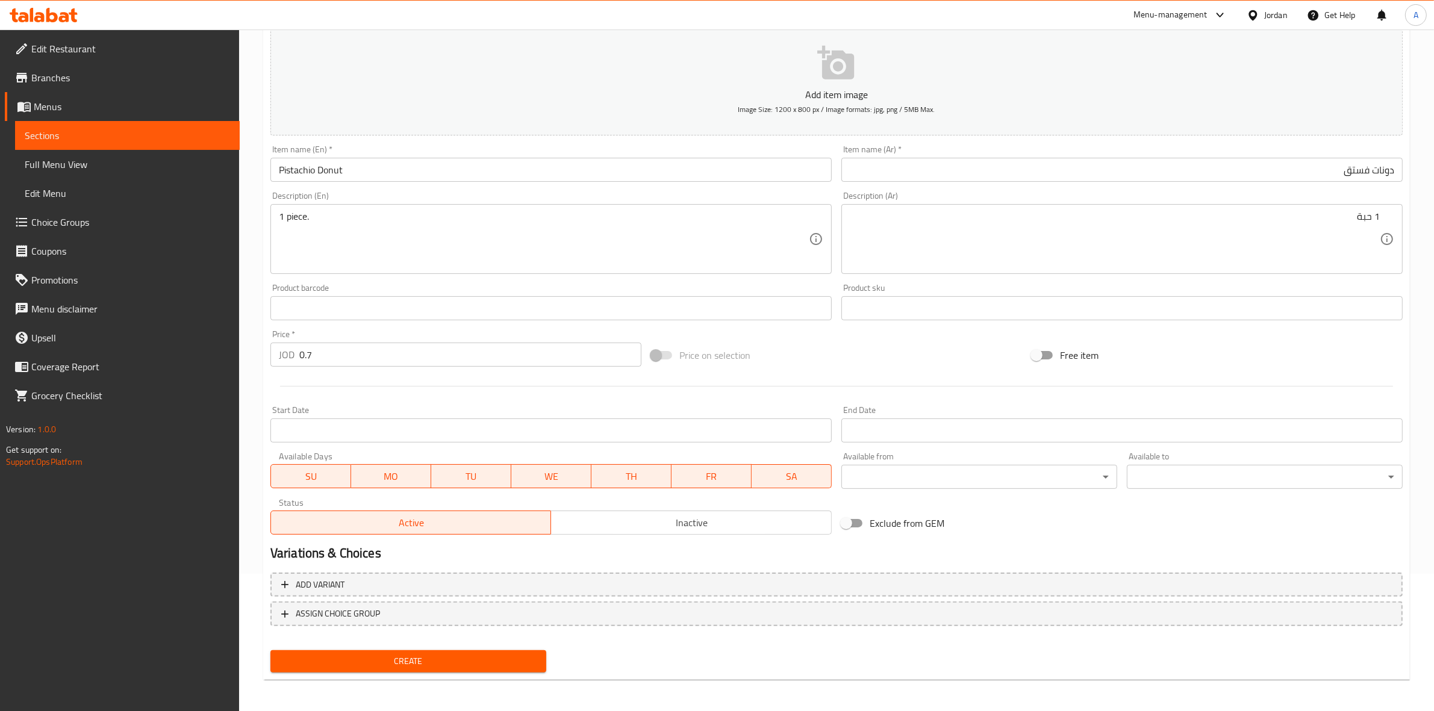
click at [422, 657] on span "Create" at bounding box center [408, 661] width 257 height 15
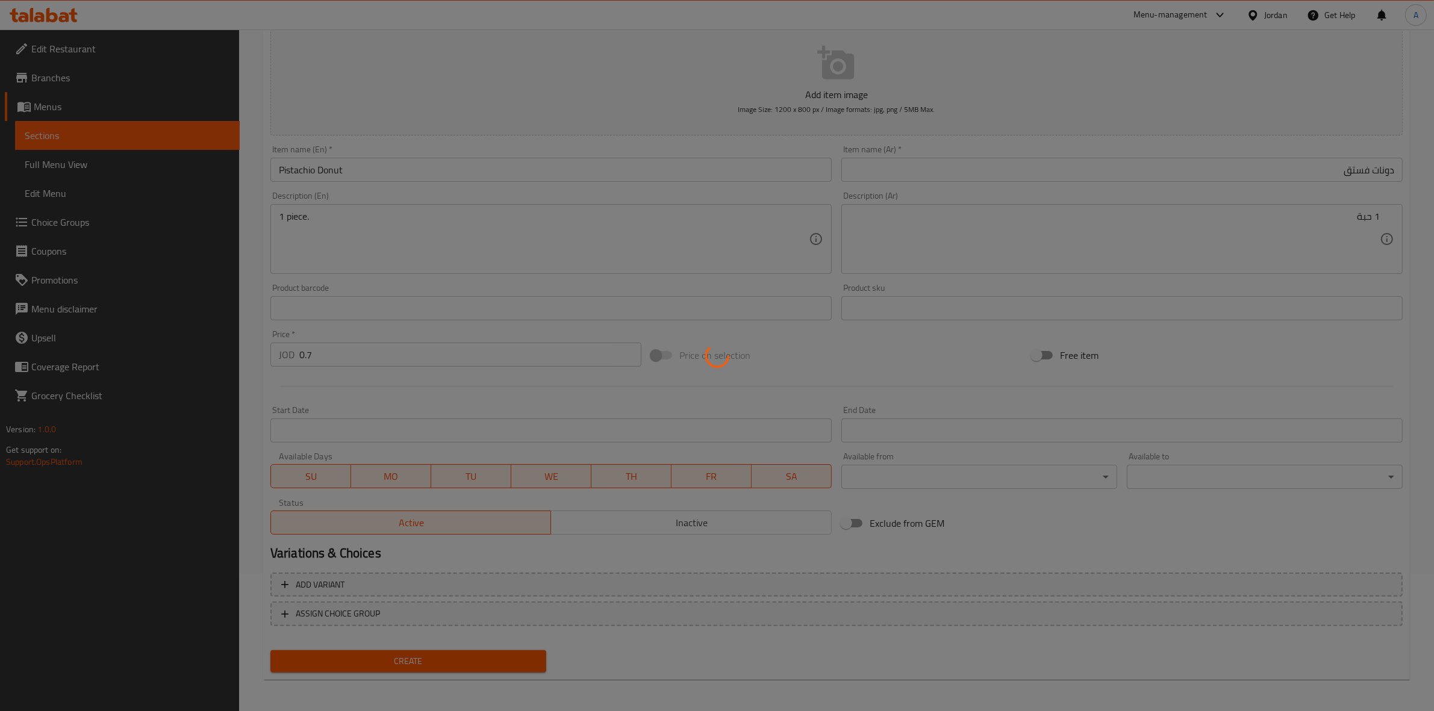
type input "0"
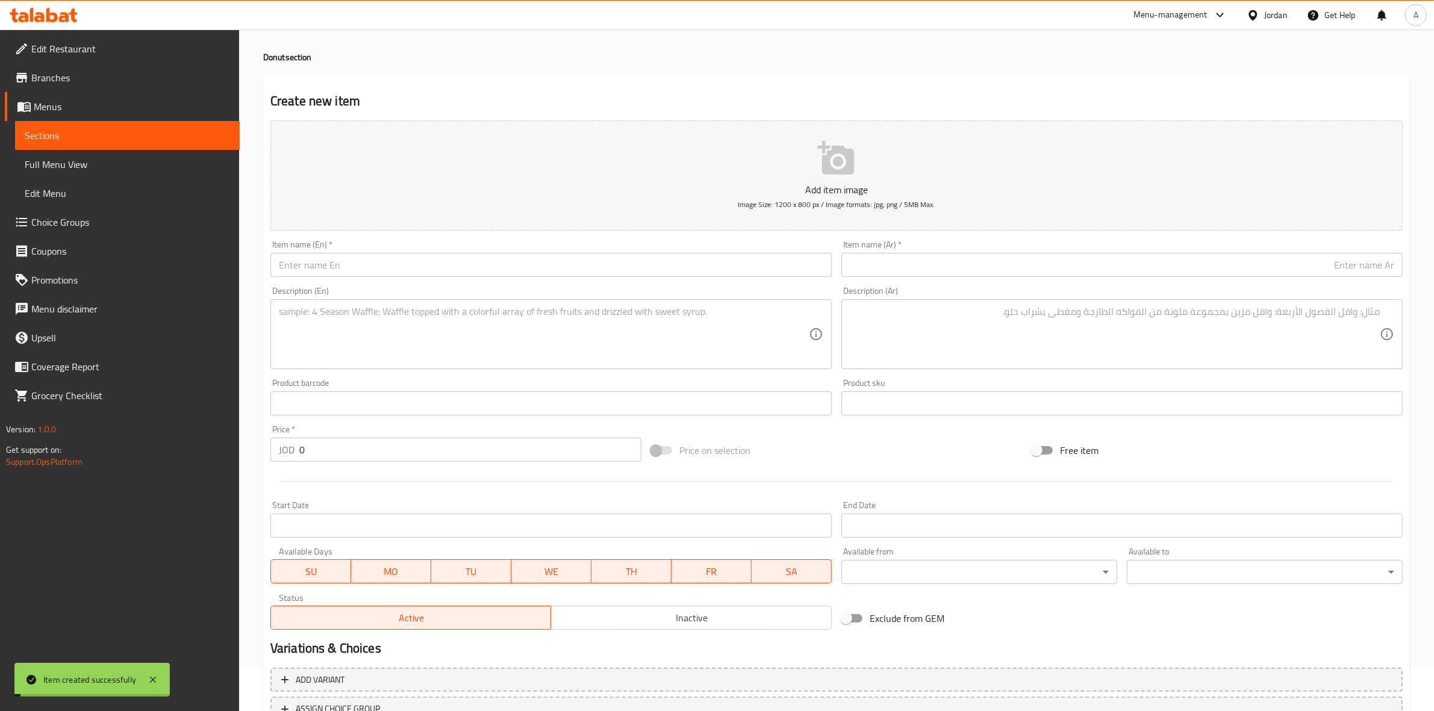
scroll to position [0, 0]
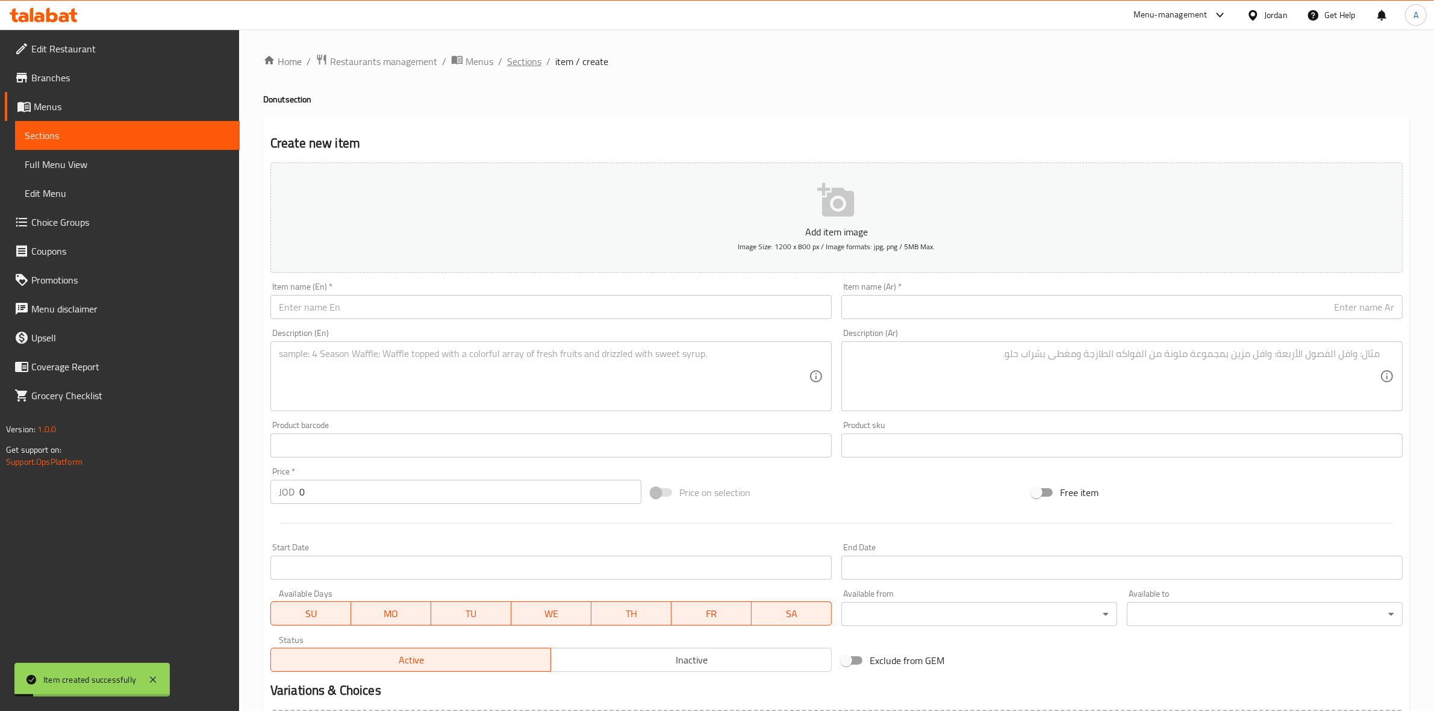
click at [518, 68] on span "Sections" at bounding box center [524, 61] width 34 height 14
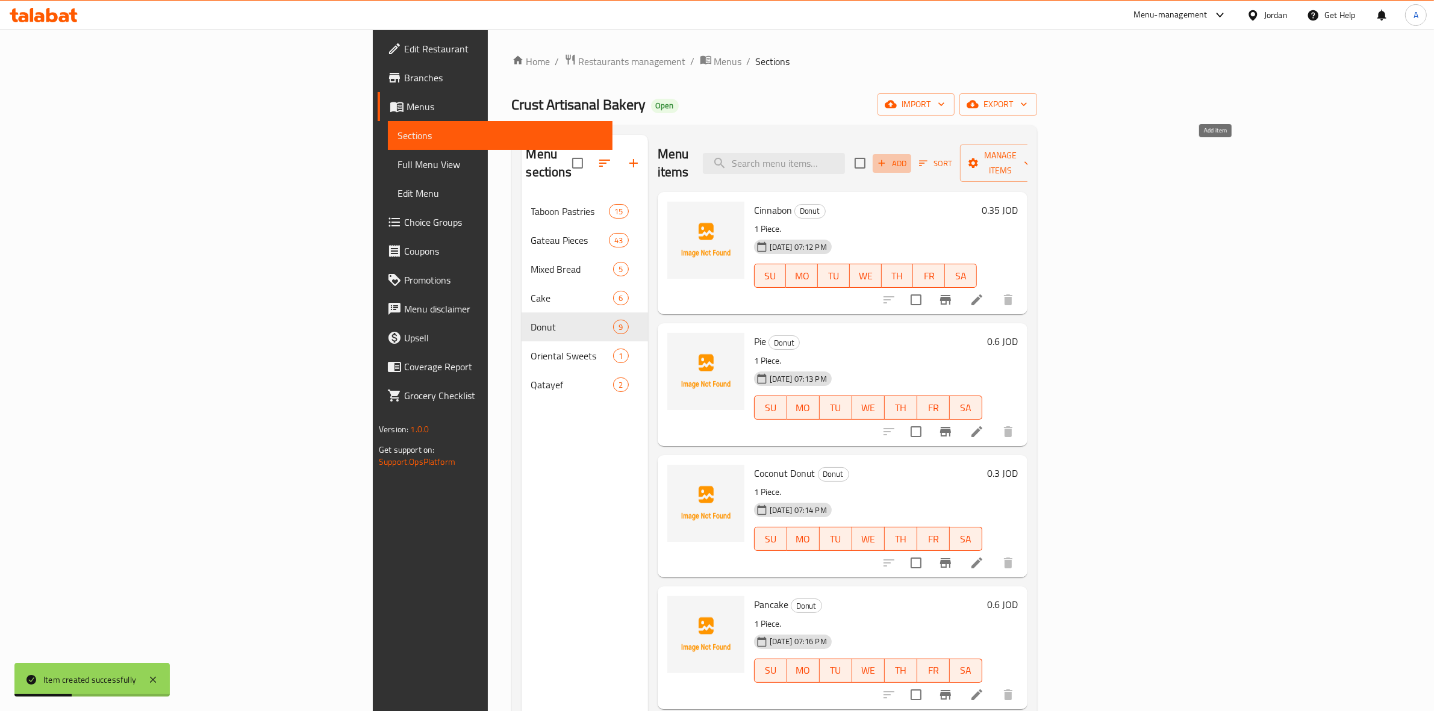
click at [887, 158] on icon "button" at bounding box center [881, 163] width 11 height 11
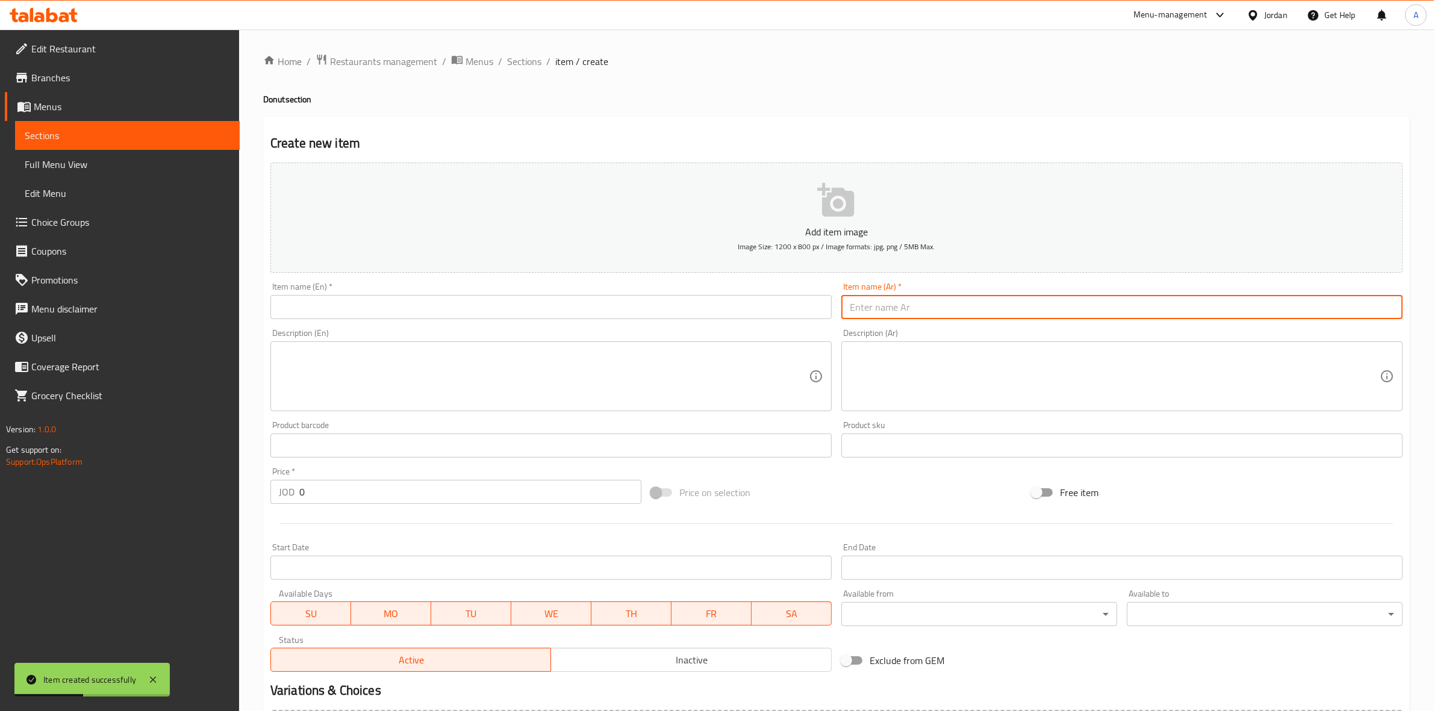
click at [1063, 311] on input "text" at bounding box center [1121, 307] width 561 height 24
paste input "دونت نوتيلا بيضاء"
click at [1379, 311] on input "دونت نوتيلا بيضاء" at bounding box center [1121, 307] width 561 height 24
type input "دونات نوتيلا بيضاء"
click at [1234, 113] on div "Home / Restaurants management / Menus / Sections / item / create Donut section …" at bounding box center [836, 440] width 1146 height 773
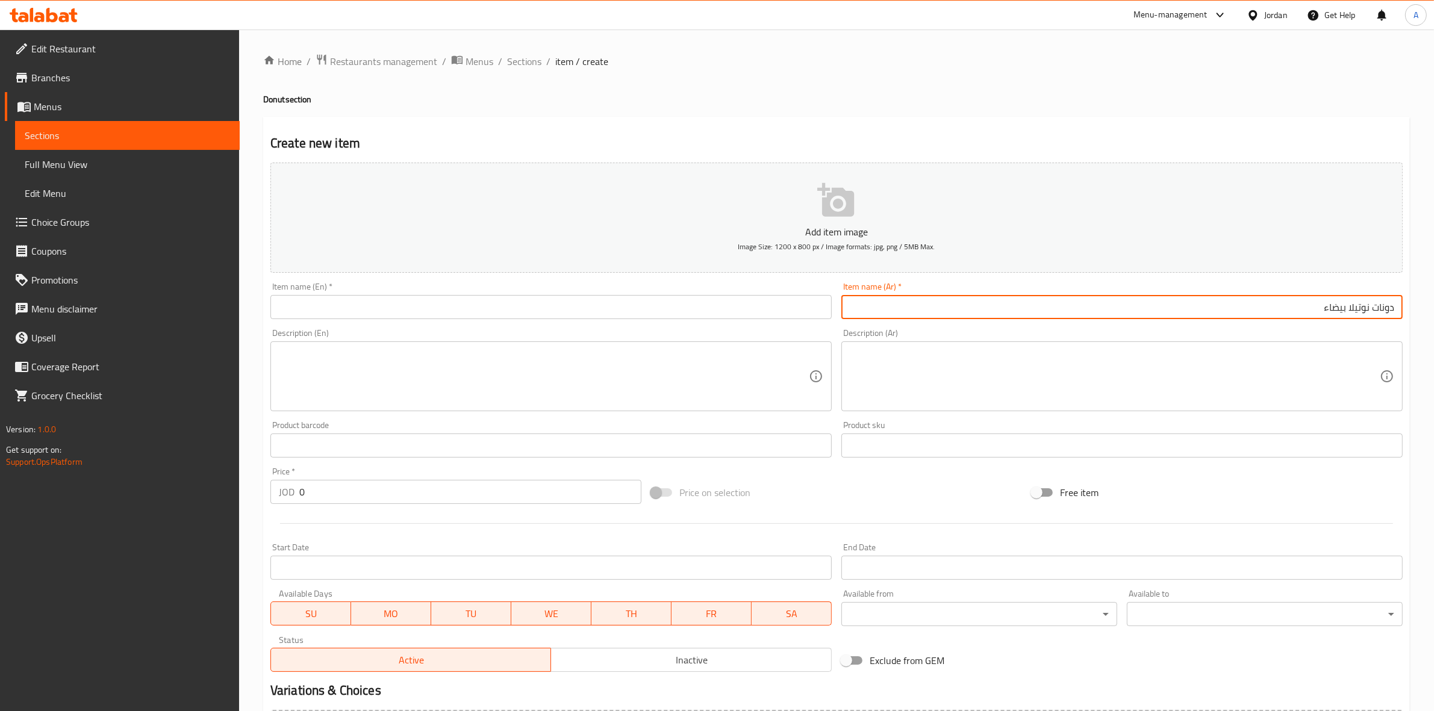
drag, startPoint x: 1316, startPoint y: 307, endPoint x: 1444, endPoint y: 307, distance: 128.3
click at [1434, 307] on html "​ Menu-management Jordan Get Help A Edit Restaurant Branches Menus Sections Ful…" at bounding box center [717, 355] width 1434 height 711
click at [458, 316] on input "text" at bounding box center [550, 307] width 561 height 24
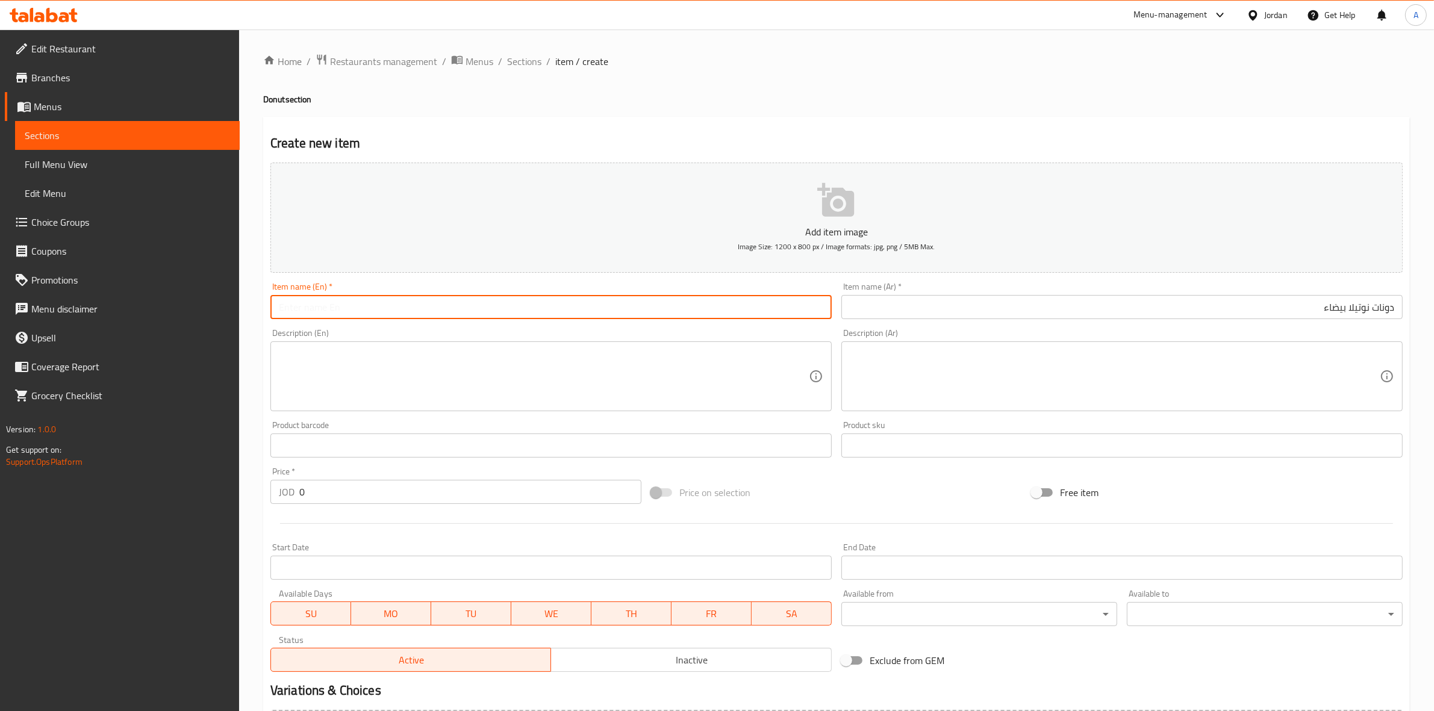
paste input "White Nutella Donut"
type input "White Nutella Donut"
click at [254, 365] on div "Home / Restaurants management / Menus / Sections / item / create Donut section …" at bounding box center [836, 440] width 1195 height 821
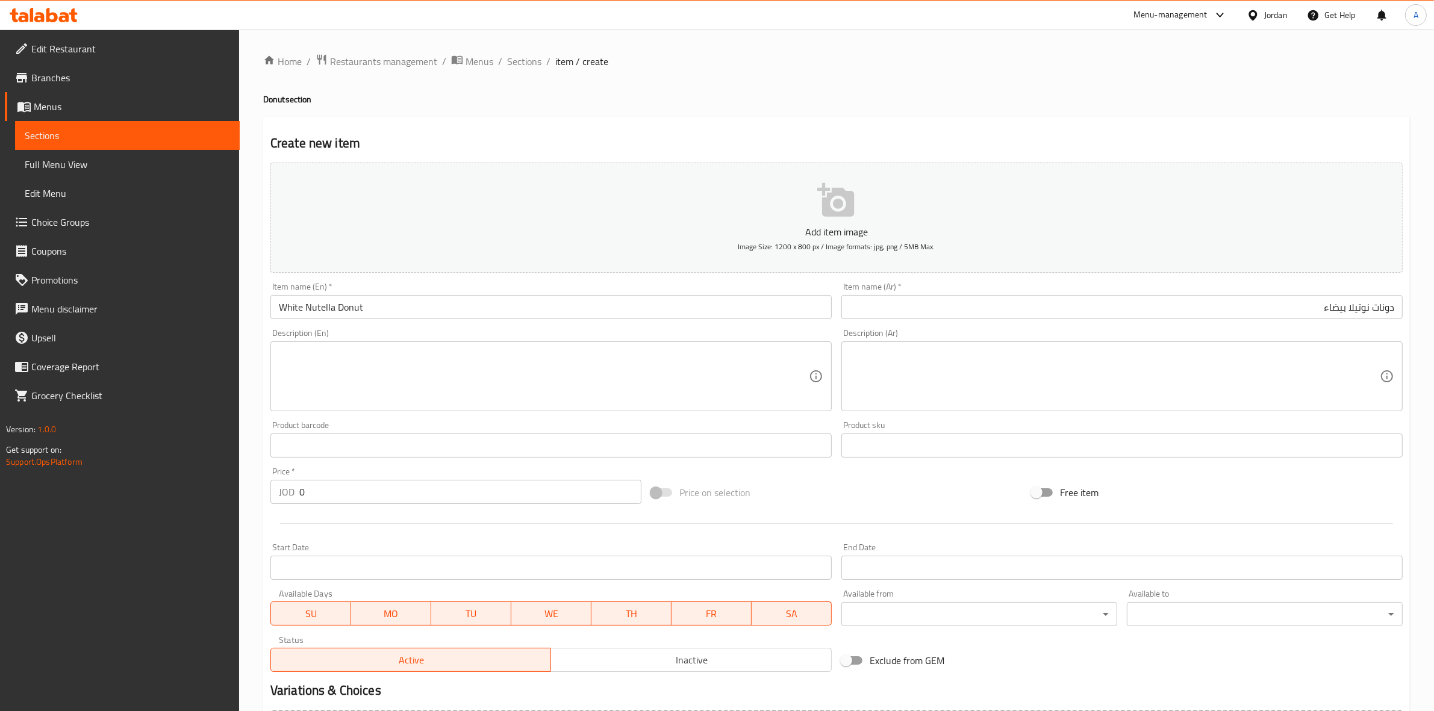
click at [328, 363] on textarea at bounding box center [544, 376] width 530 height 57
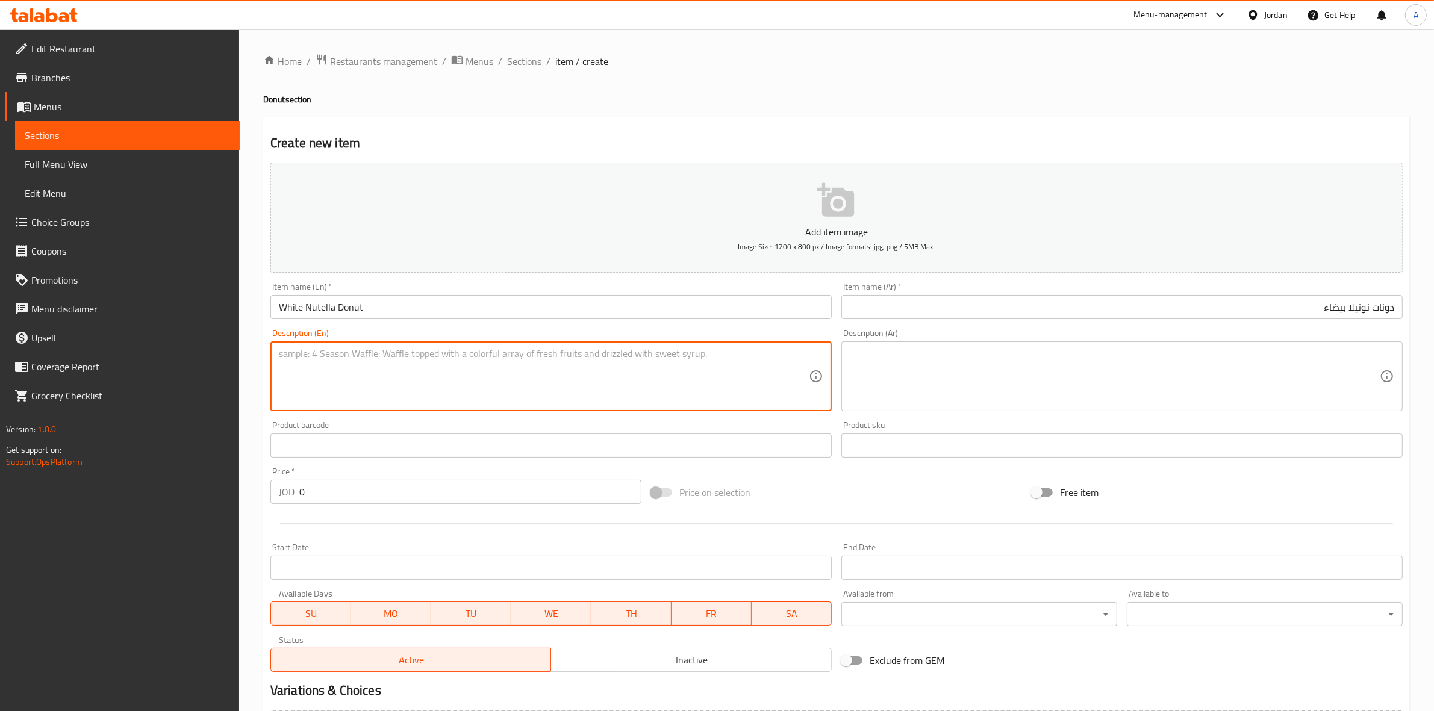
click at [300, 369] on textarea at bounding box center [544, 376] width 530 height 57
paste textarea "1 piece."
type textarea "1 piece."
click at [250, 387] on div "Home / Restaurants management / Menus / Sections / item / create Donut section …" at bounding box center [836, 440] width 1195 height 821
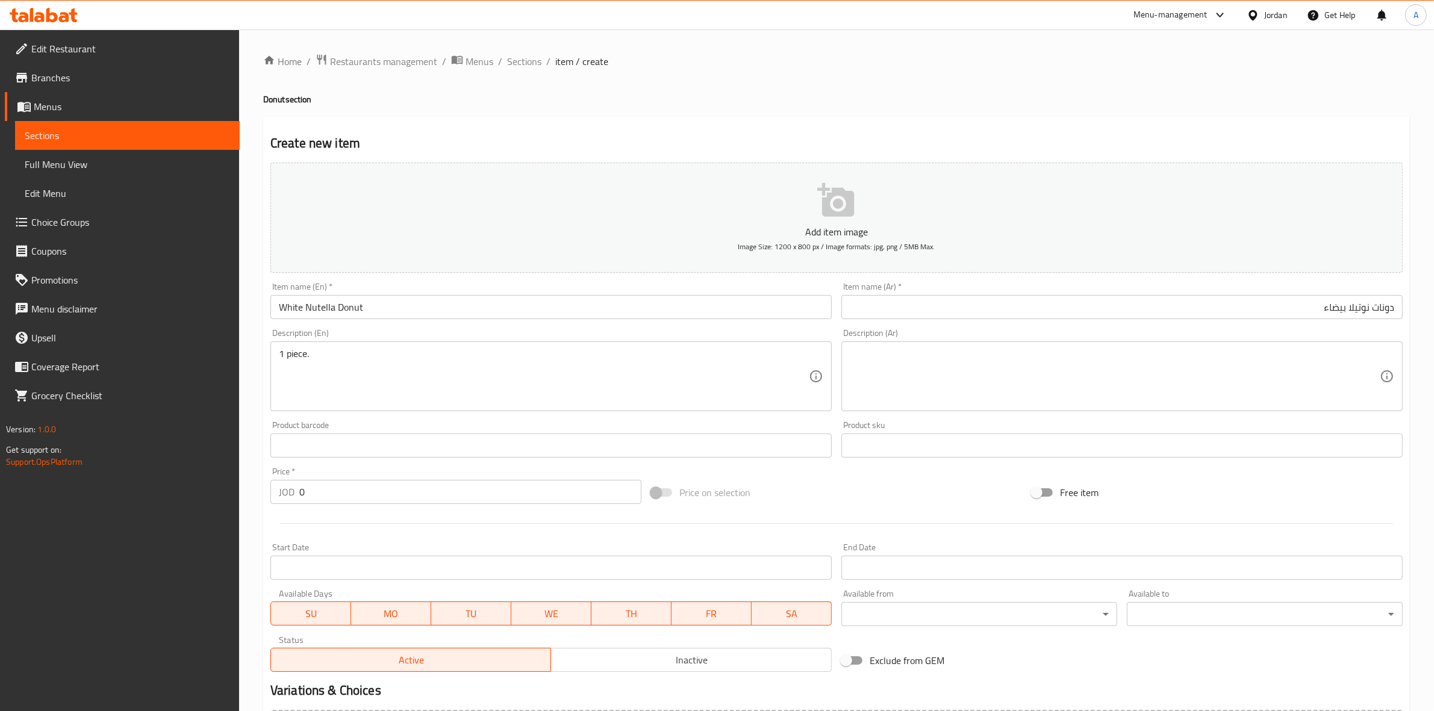
click at [930, 350] on textarea at bounding box center [1115, 376] width 530 height 57
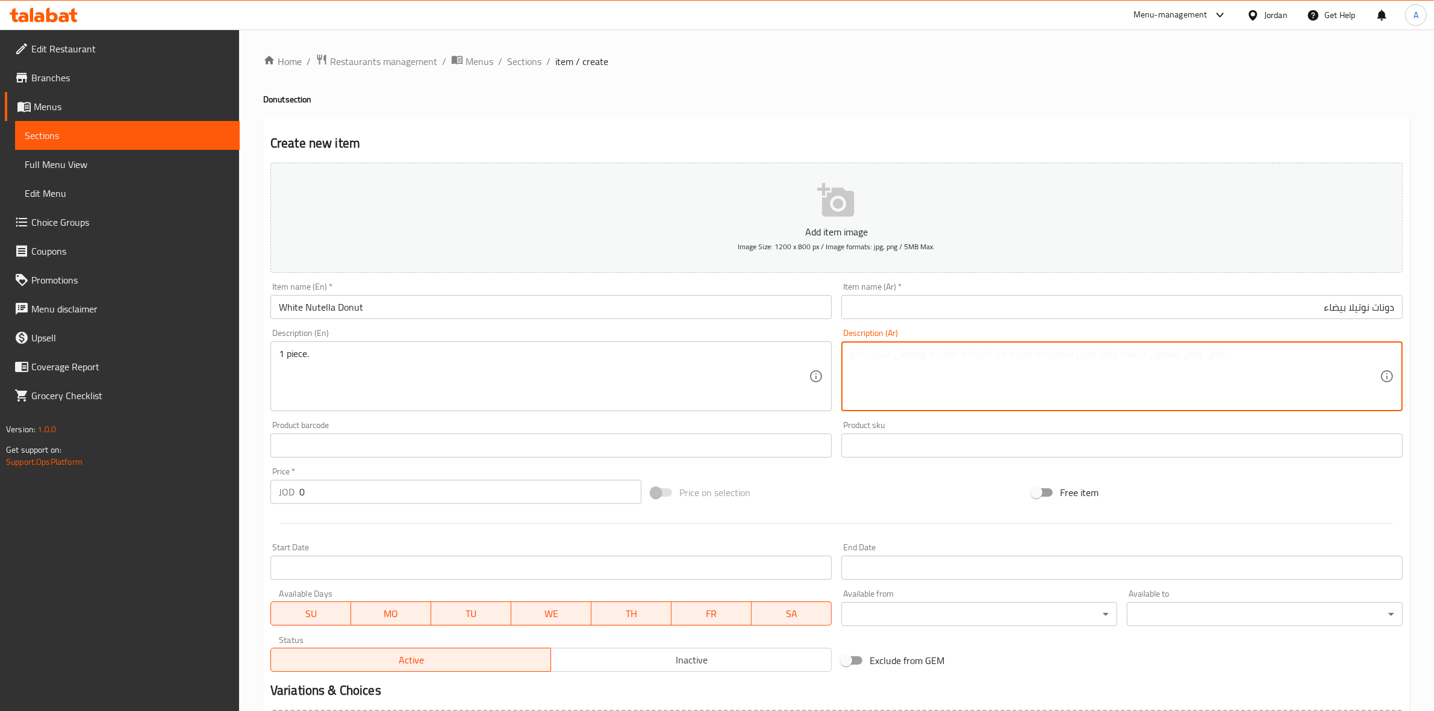
paste textarea "1 حبة"
type textarea "1 حبة"
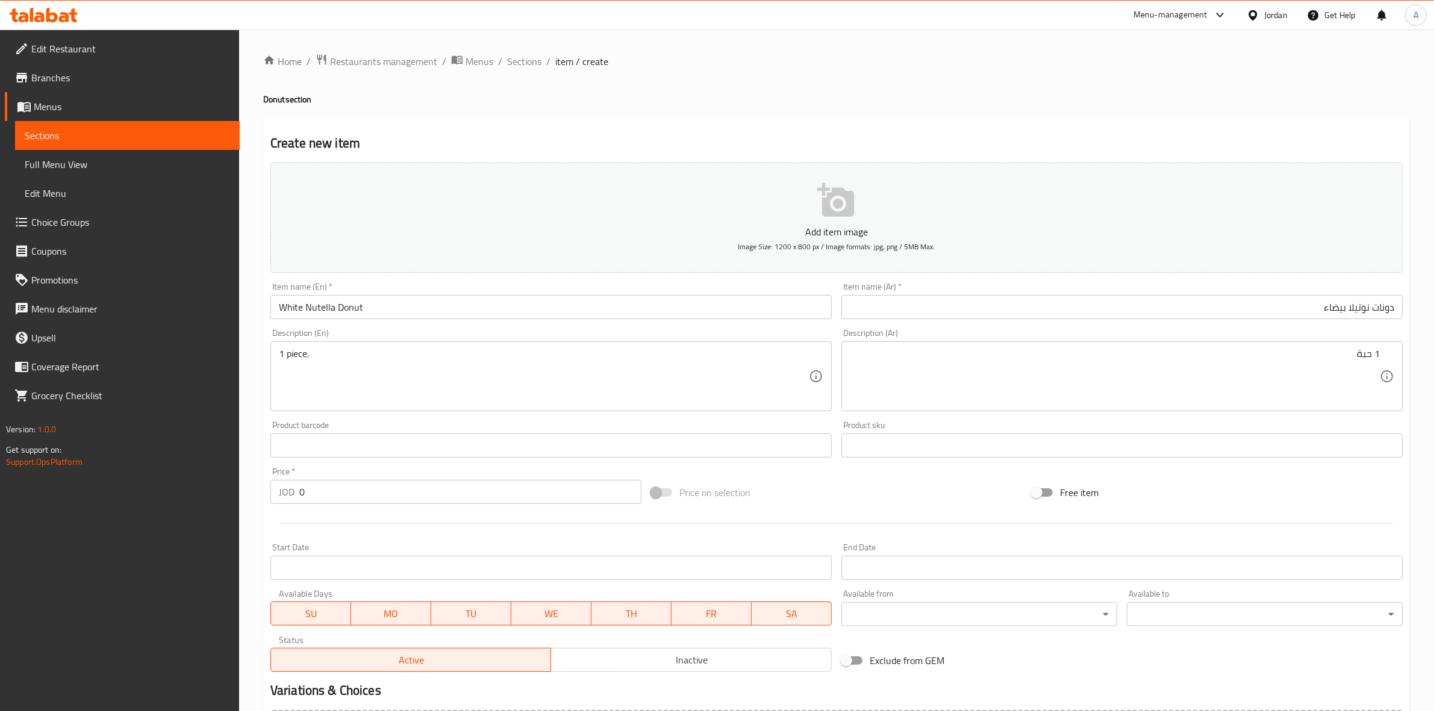
click at [1012, 134] on h2 "Create new item" at bounding box center [836, 143] width 1132 height 18
click at [326, 496] on input "0" at bounding box center [470, 492] width 342 height 24
type input "0.7"
click at [383, 537] on div at bounding box center [837, 524] width 1142 height 30
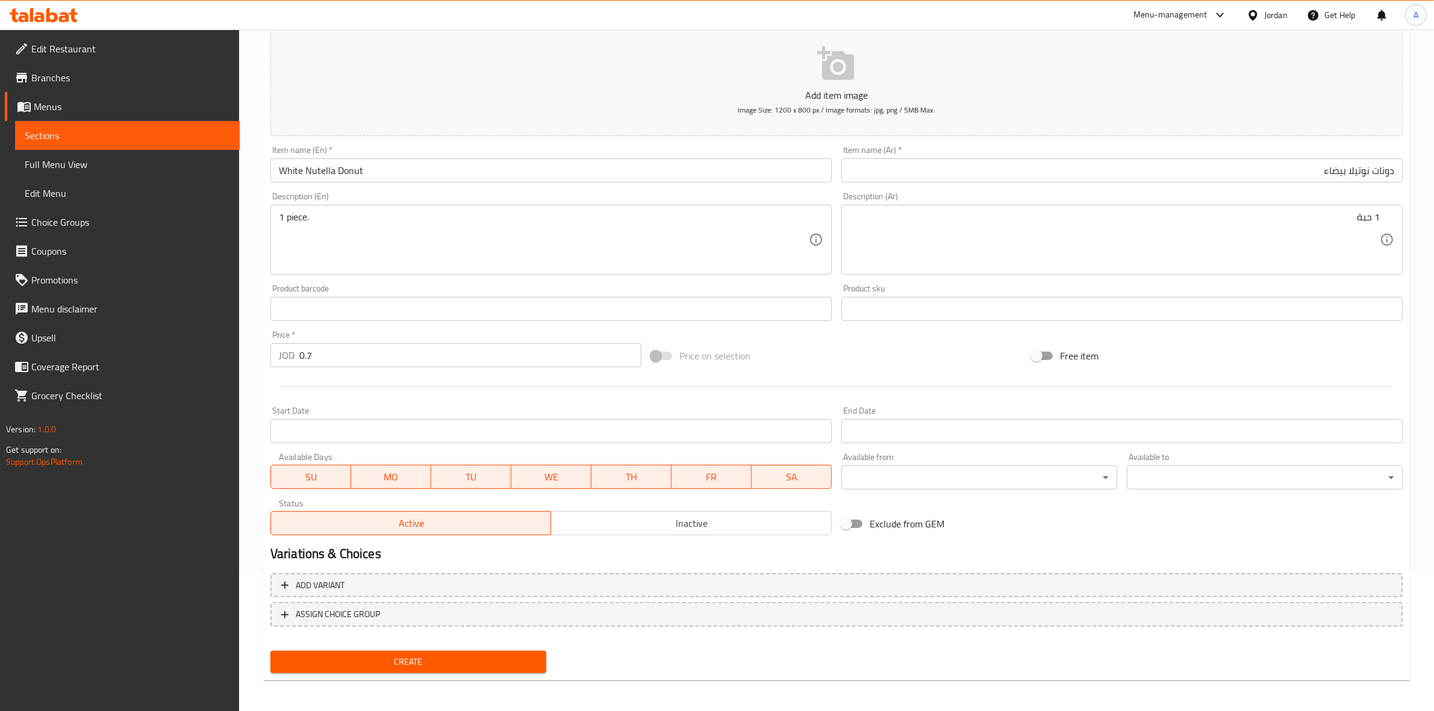
scroll to position [137, 0]
click at [461, 666] on span "Create" at bounding box center [408, 661] width 257 height 15
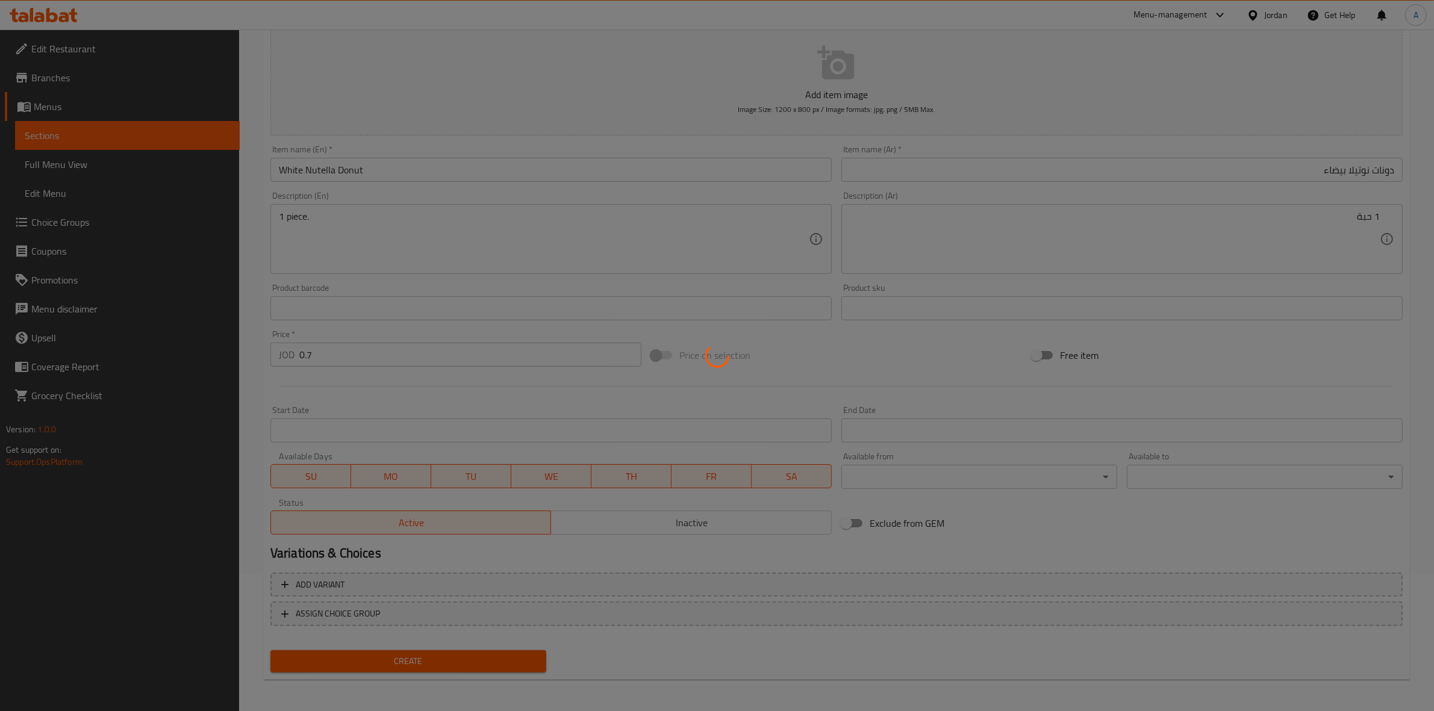
type input "0"
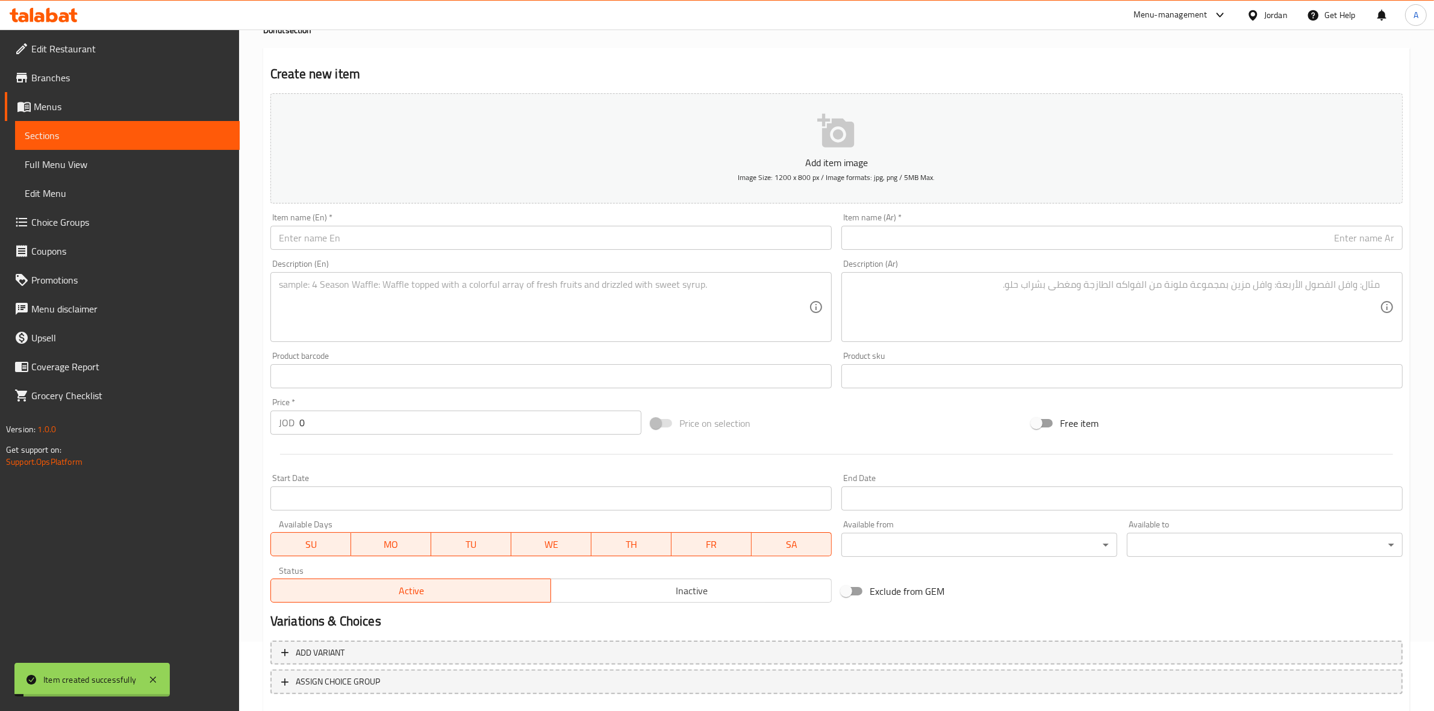
scroll to position [0, 0]
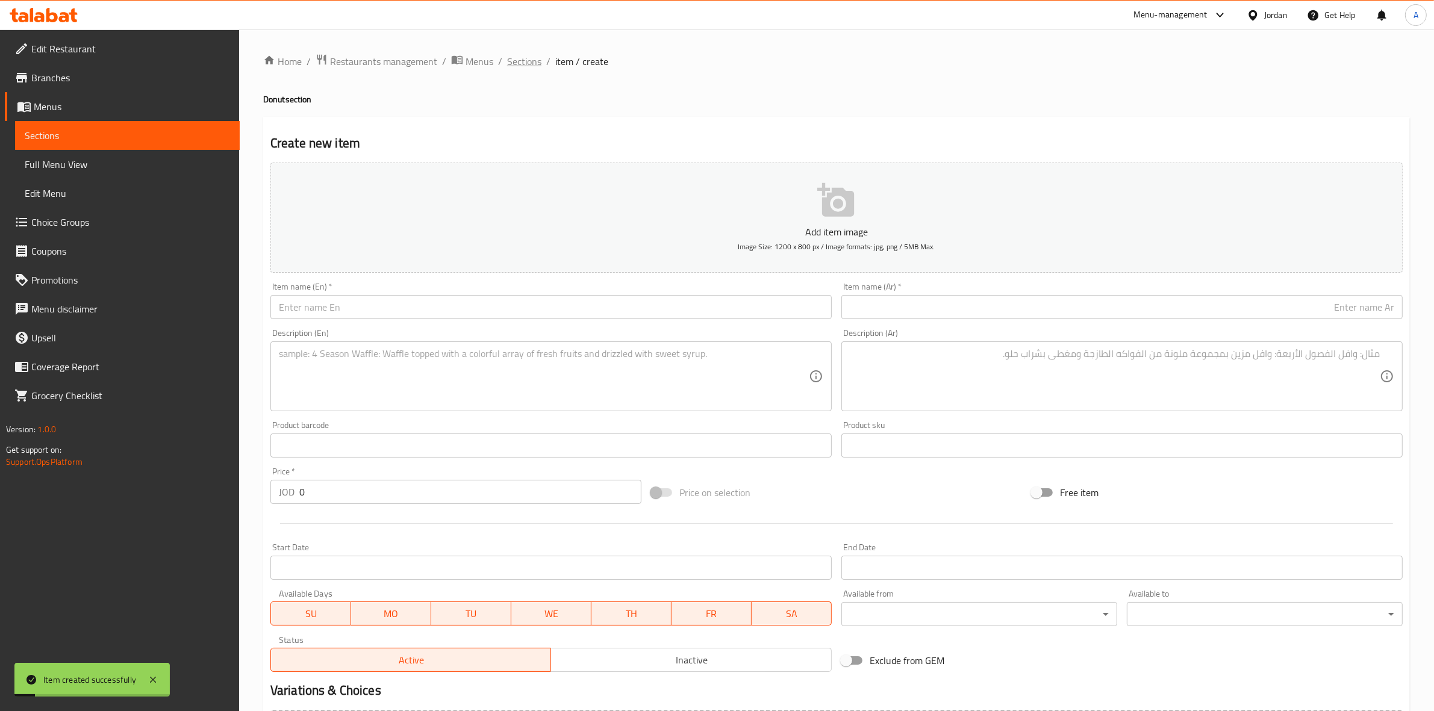
click at [528, 61] on span "Sections" at bounding box center [524, 61] width 34 height 14
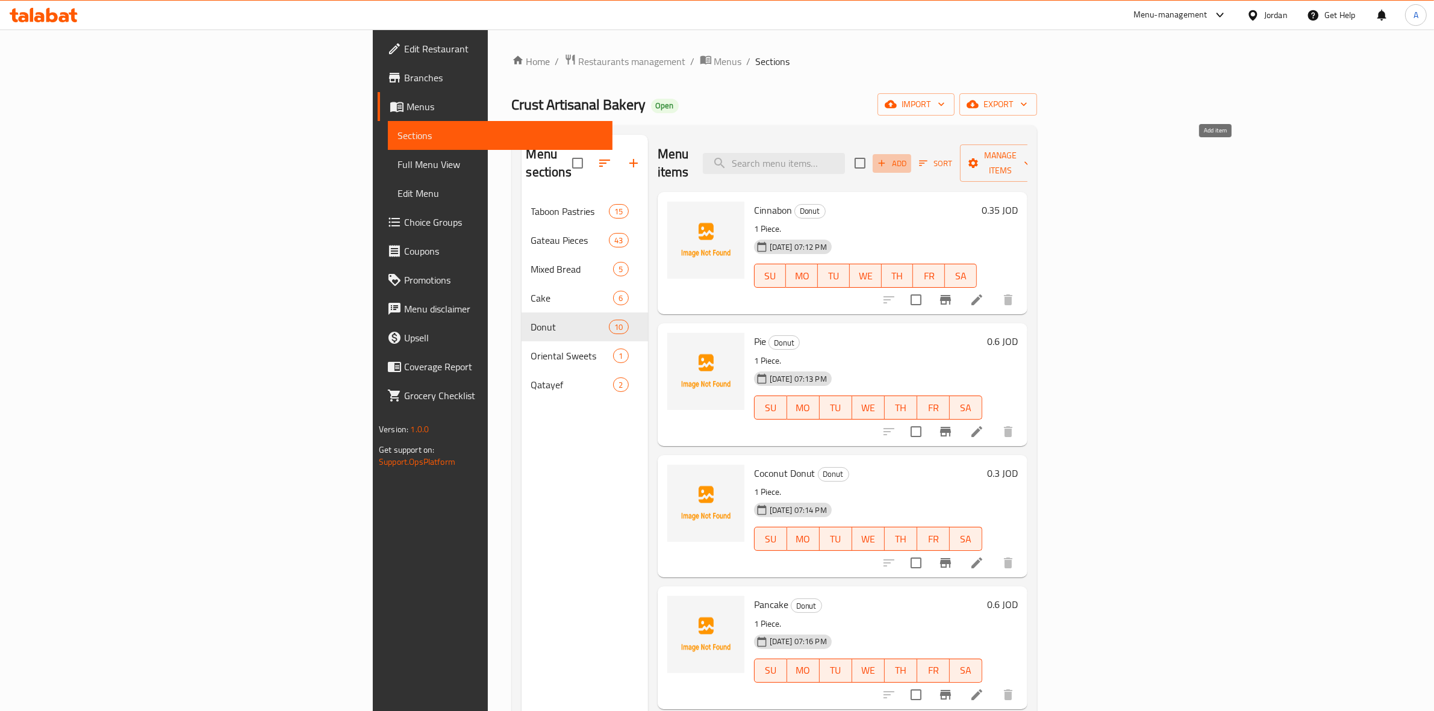
click at [885, 160] on icon "button" at bounding box center [882, 163] width 7 height 7
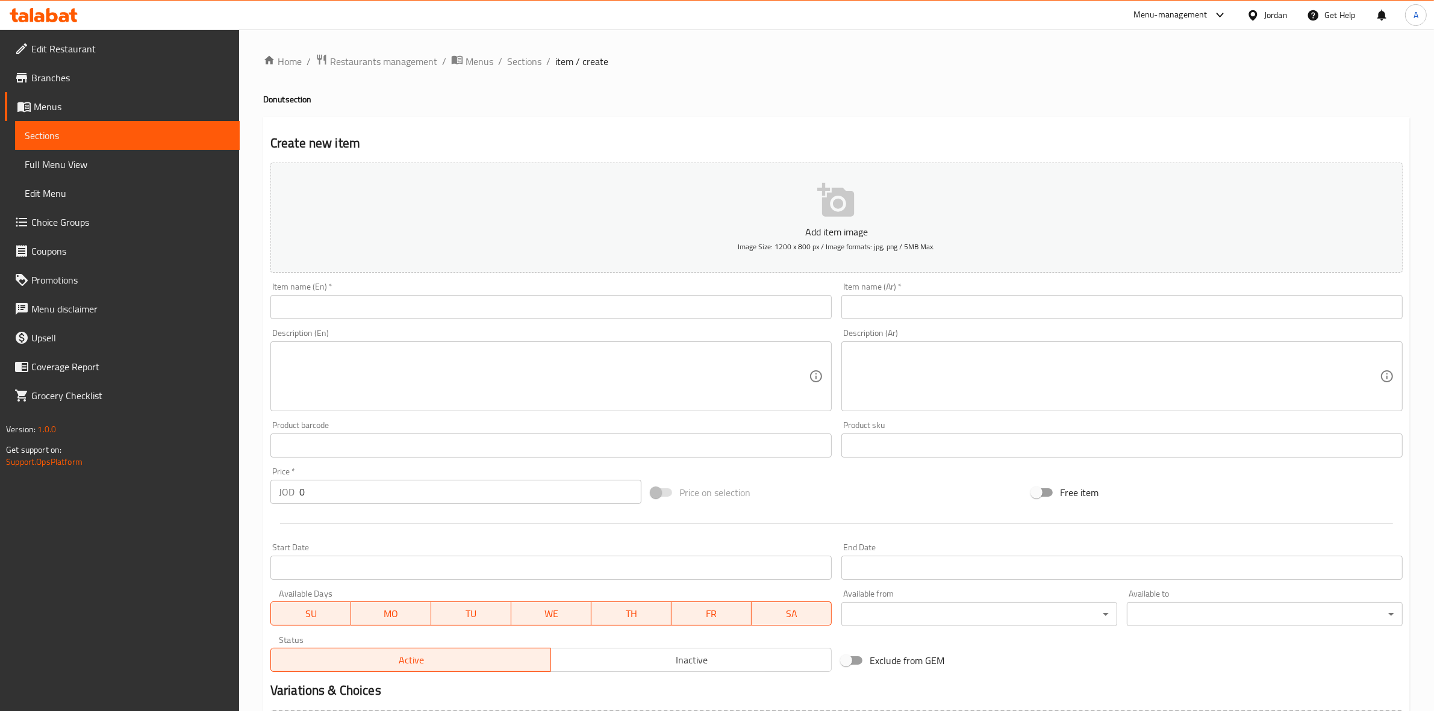
click at [1024, 304] on input "text" at bounding box center [1121, 307] width 561 height 24
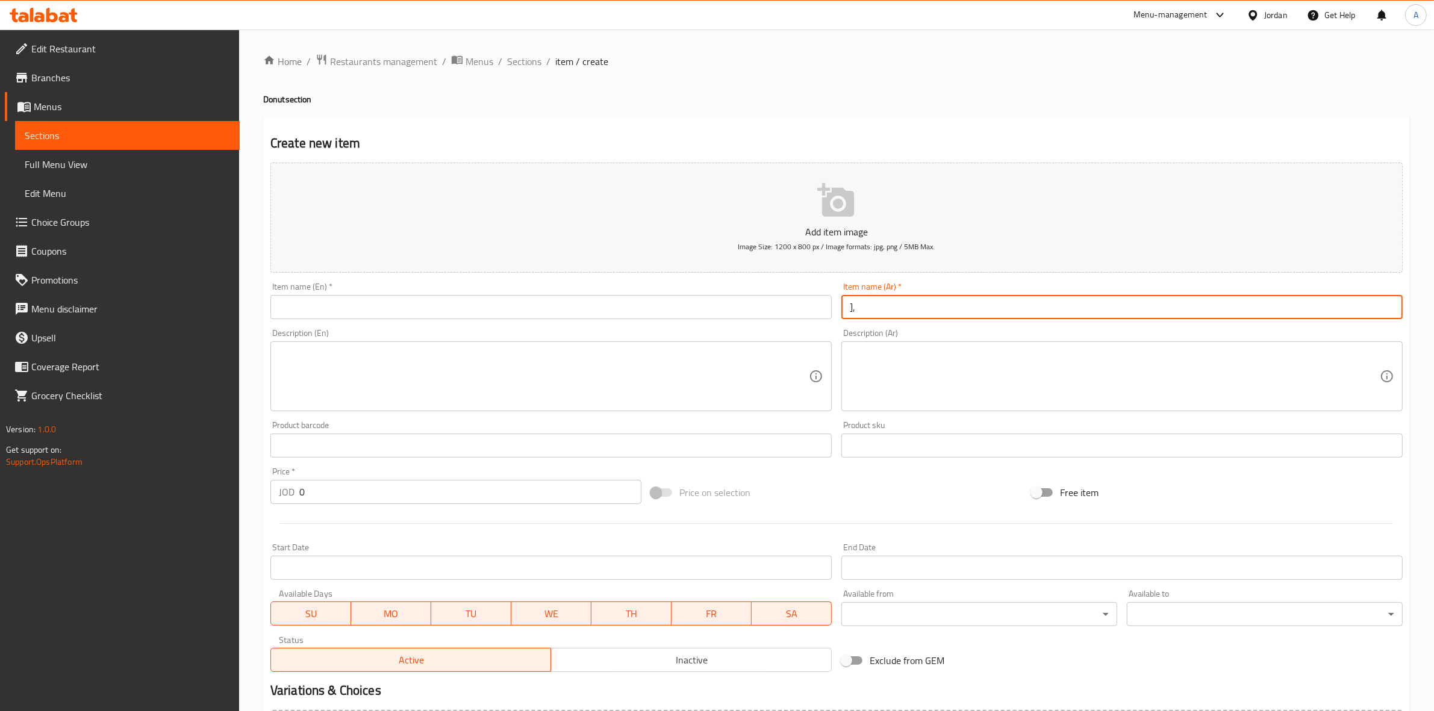
type input "]"
paste input "كاستر"
type input "دونات كاستر"
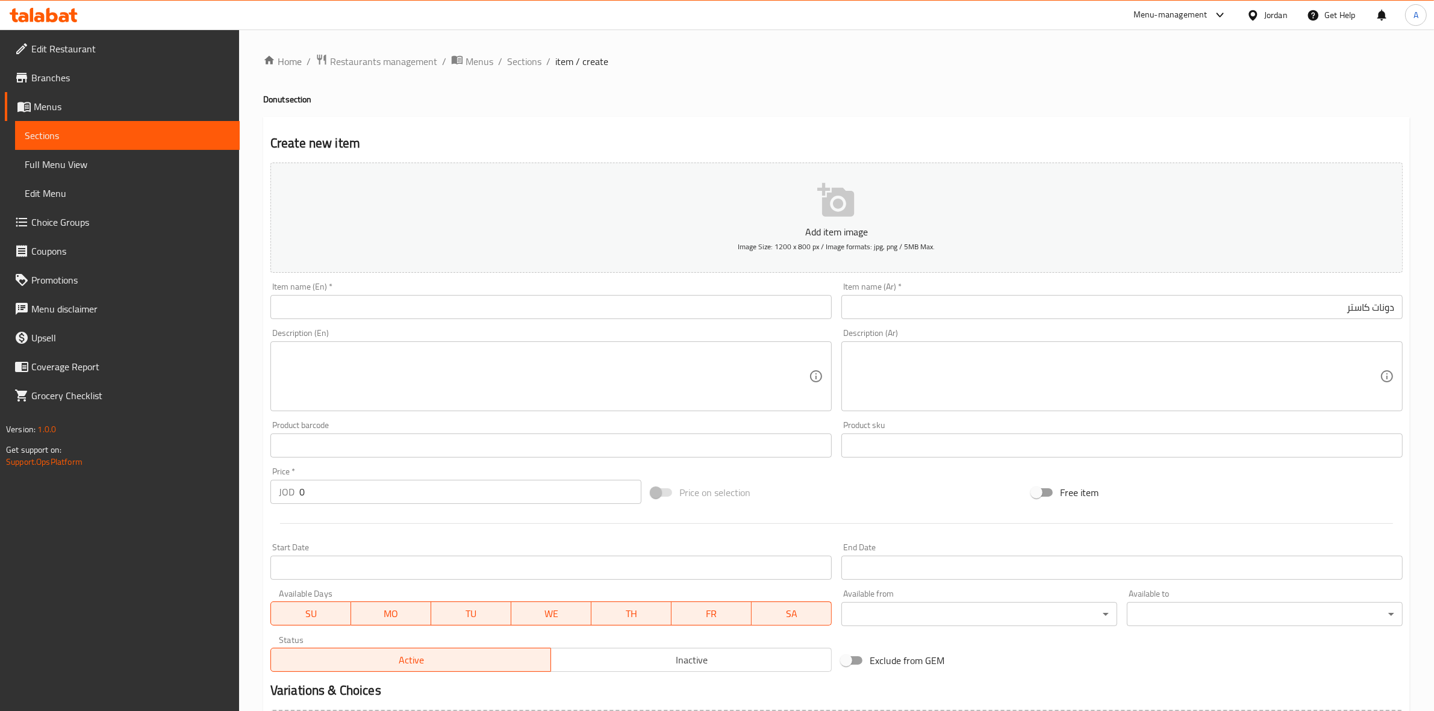
click at [821, 111] on div "Home / Restaurants management / Menus / Sections / item / create Donut section …" at bounding box center [836, 440] width 1146 height 773
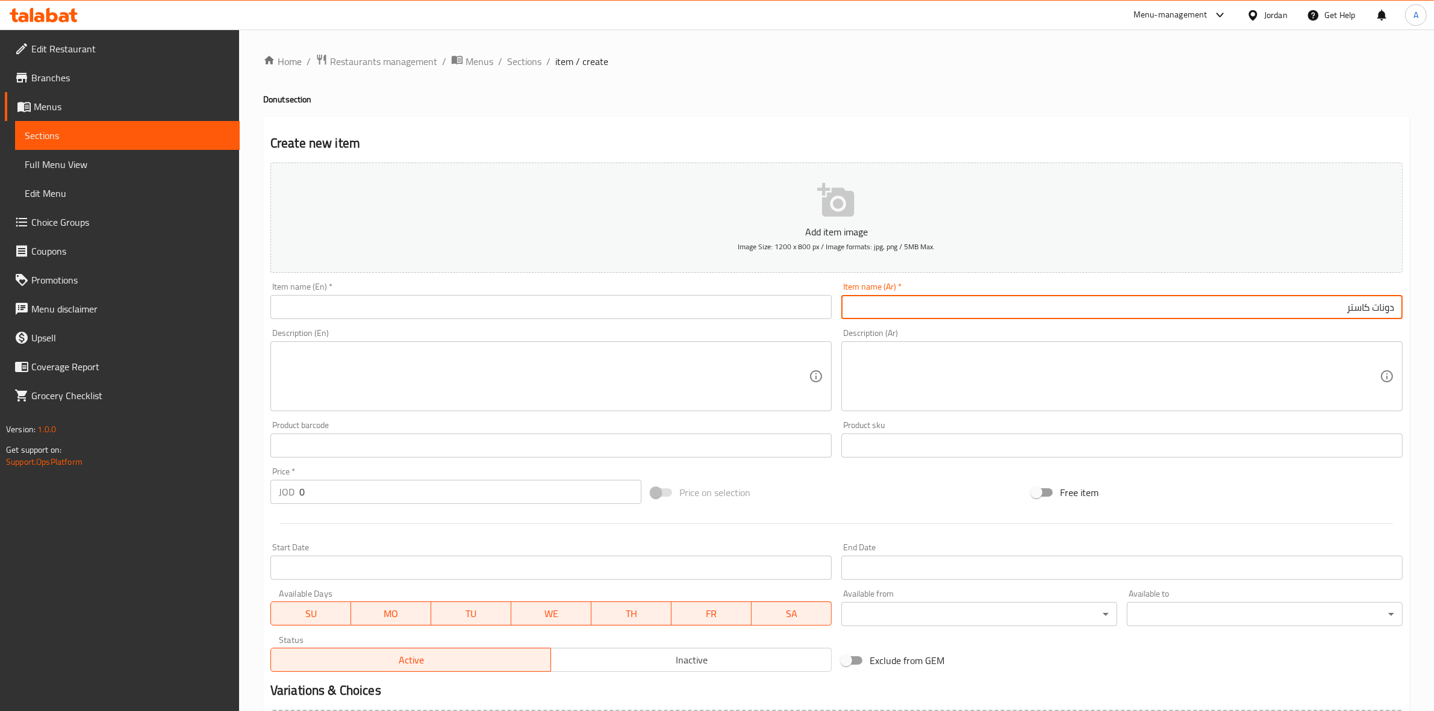
drag, startPoint x: 1339, startPoint y: 310, endPoint x: 1444, endPoint y: 282, distance: 109.1
click at [1434, 282] on html "​ Menu-management Jordan Get Help A Edit Restaurant Branches Menus Sections Ful…" at bounding box center [717, 355] width 1434 height 711
click at [440, 320] on div "Item name (En)   * Item name (En) *" at bounding box center [551, 301] width 571 height 46
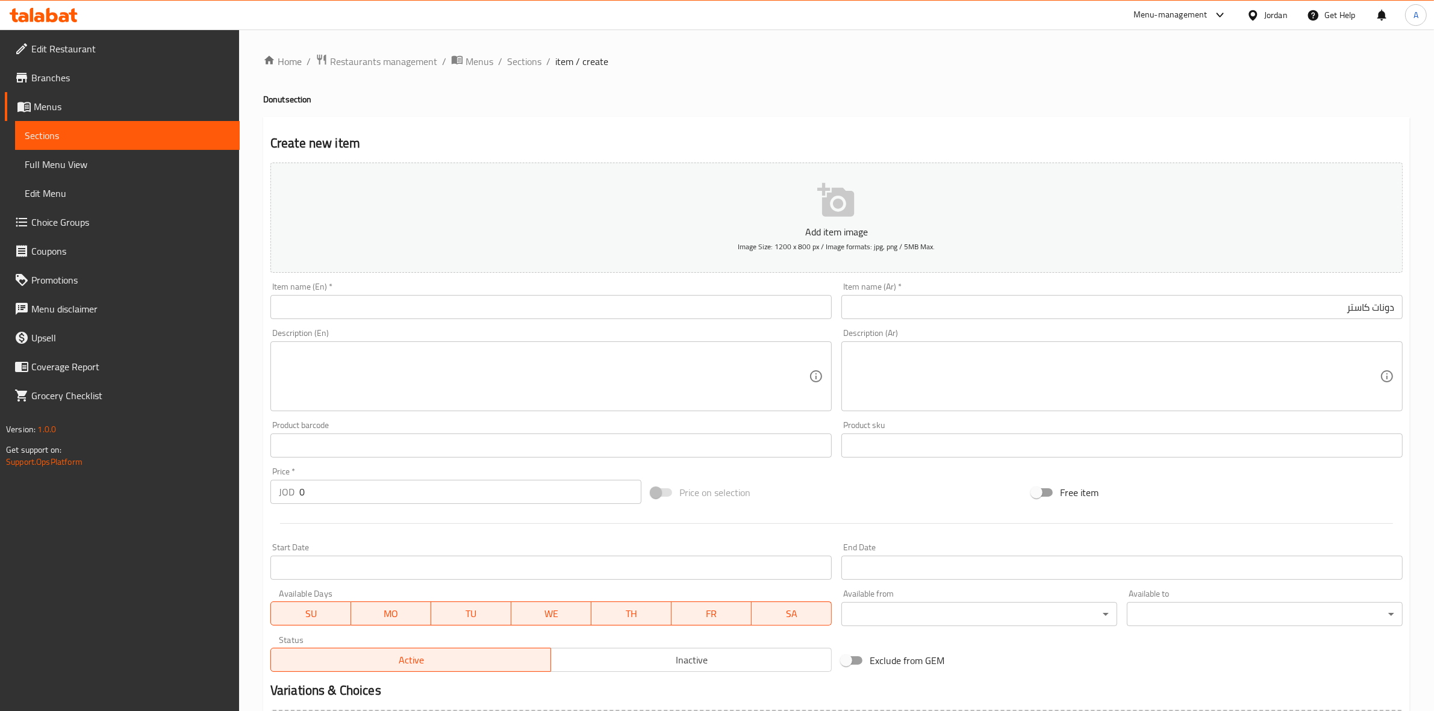
click at [437, 313] on input "text" at bounding box center [550, 307] width 561 height 24
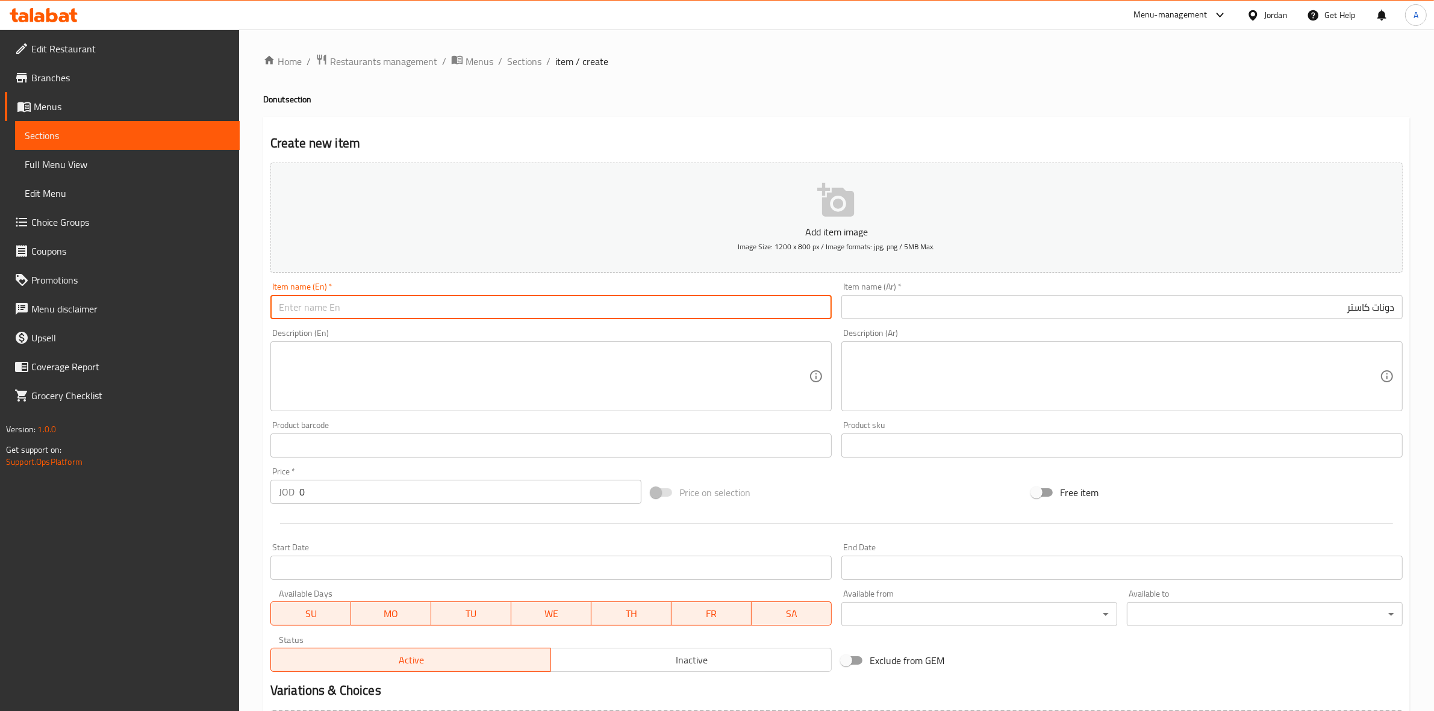
paste input "Custard Donut"
type input "Custard Donut"
click at [259, 358] on div "Home / Restaurants management / Menus / Sections / item / create Donut section …" at bounding box center [836, 440] width 1195 height 821
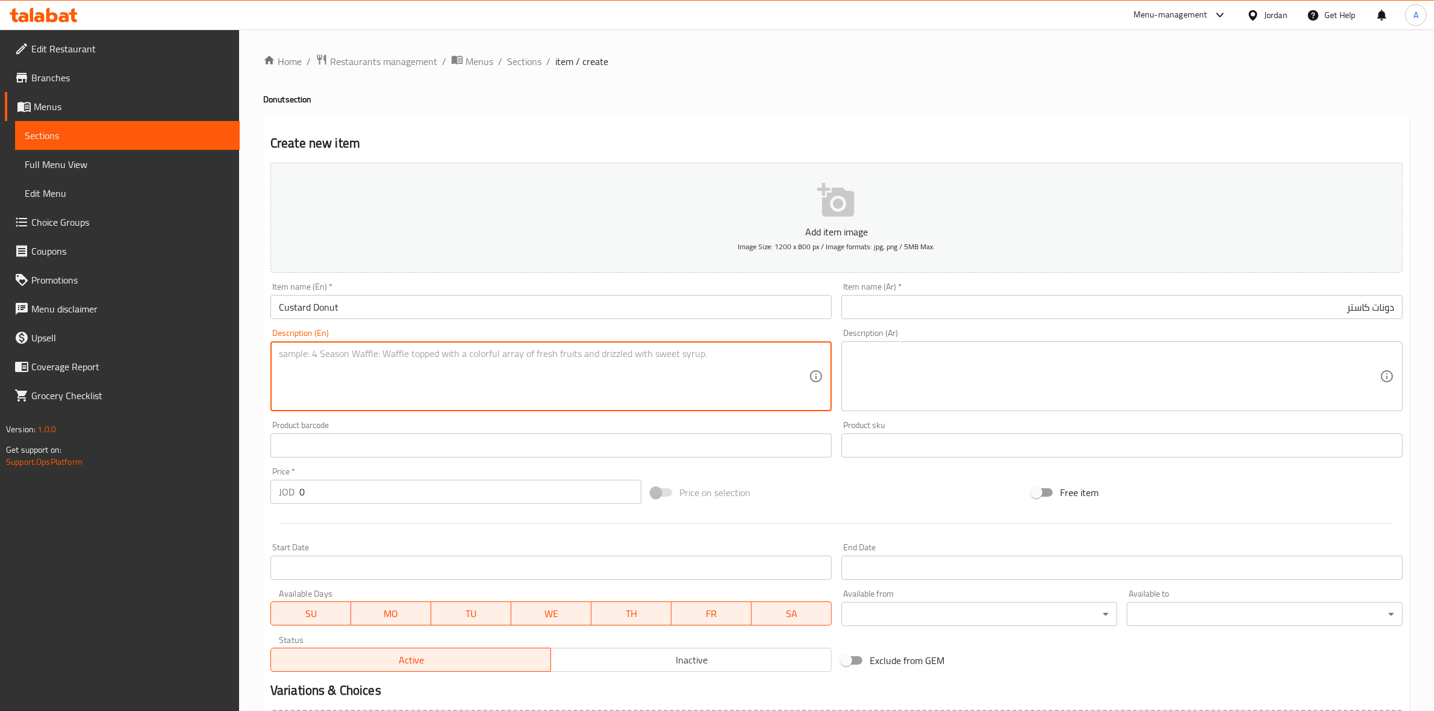
click at [320, 372] on textarea at bounding box center [544, 376] width 530 height 57
paste textarea "1 piece."
type textarea "1 piece."
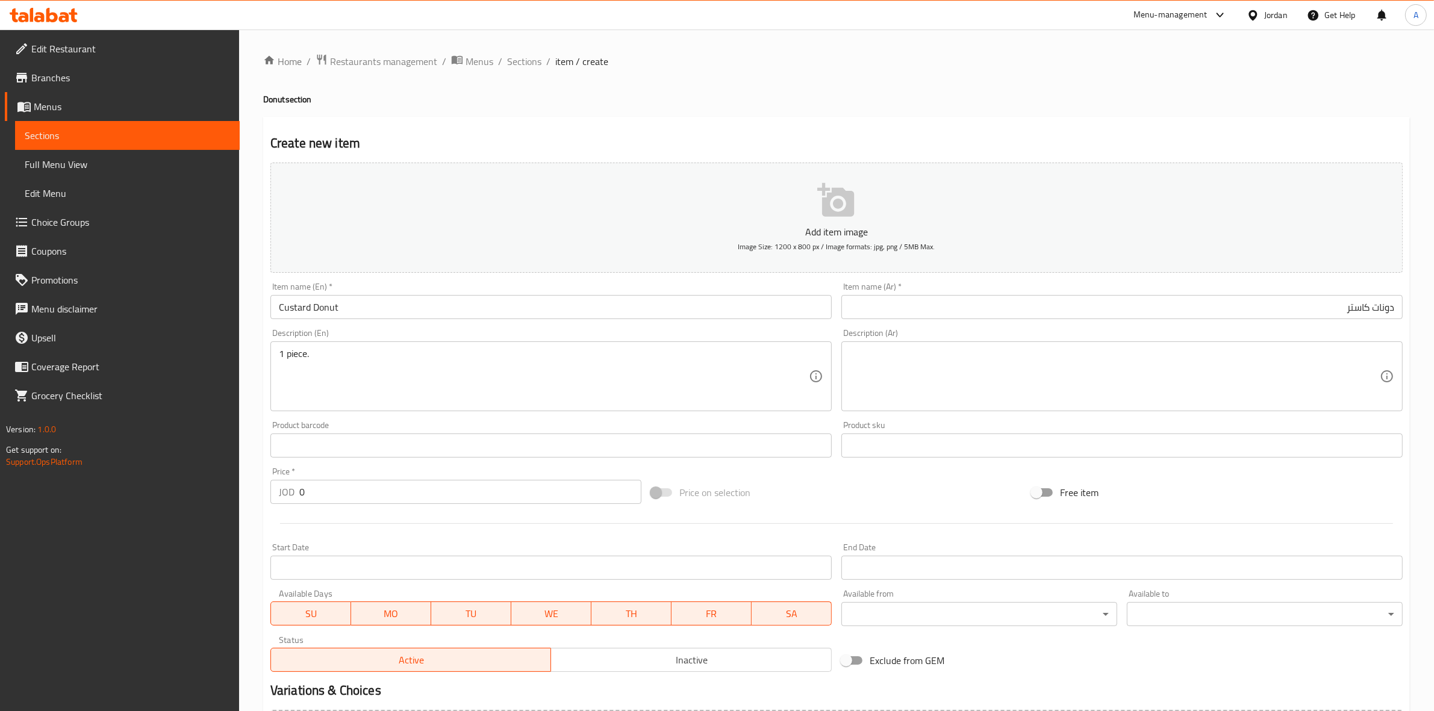
click at [250, 410] on div "Home / Restaurants management / Menus / Sections / item / create Donut section …" at bounding box center [836, 440] width 1195 height 821
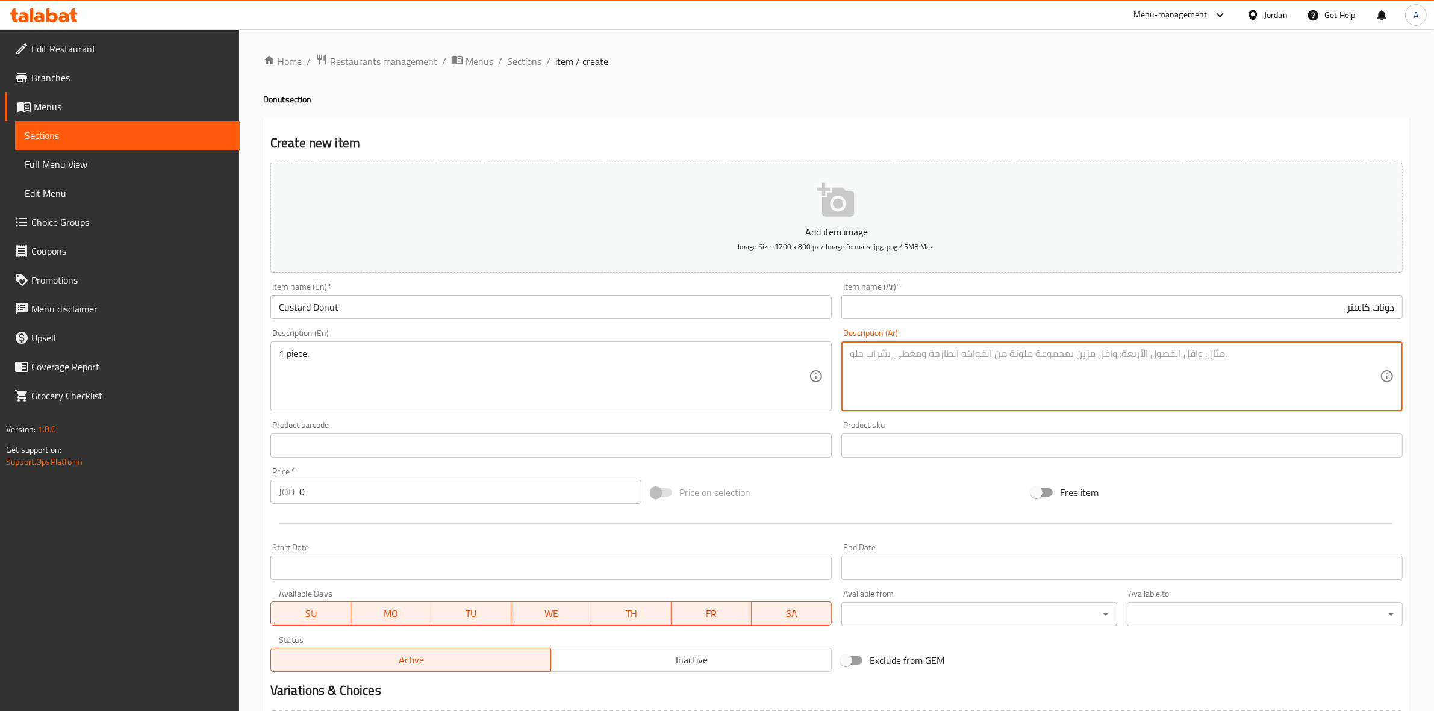
click at [949, 367] on textarea at bounding box center [1115, 376] width 530 height 57
paste textarea "1 حبة"
type textarea "1 حبة"
click at [591, 142] on h2 "Create new item" at bounding box center [836, 143] width 1132 height 18
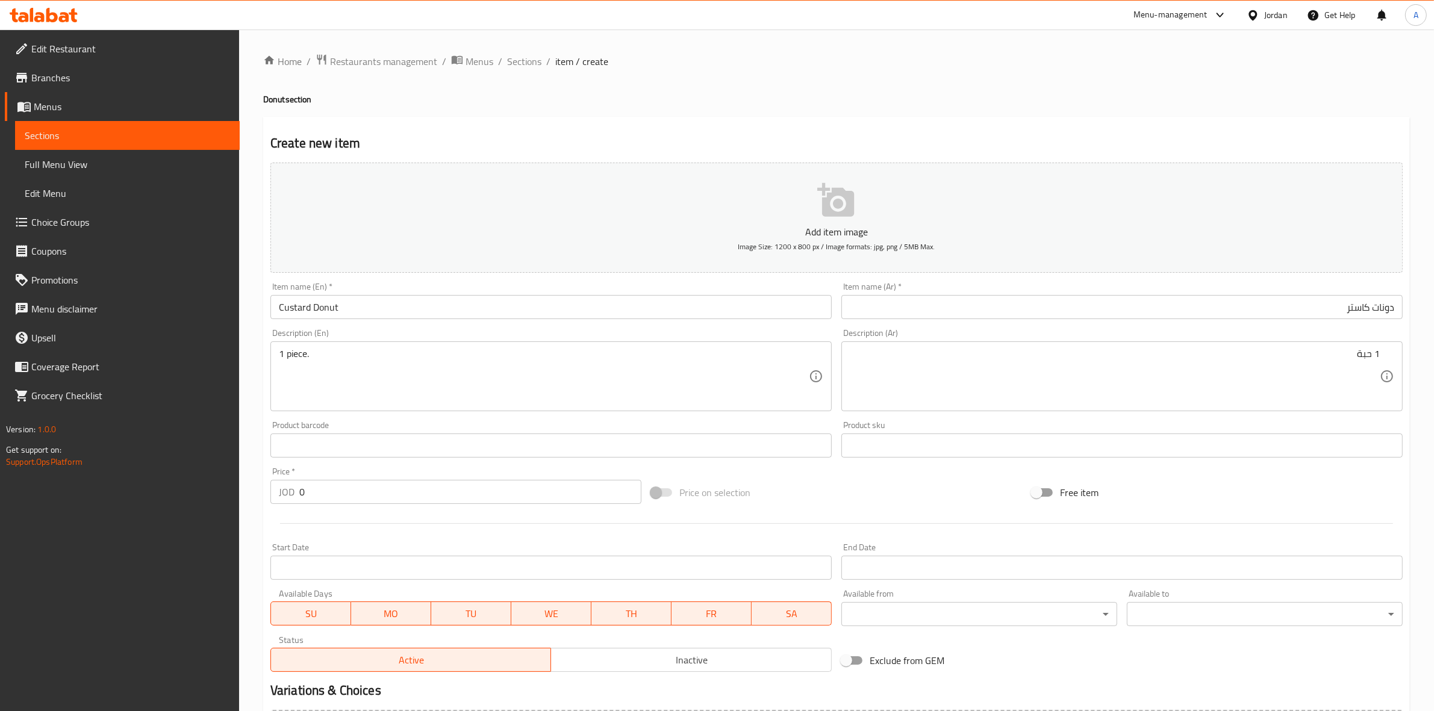
click at [323, 497] on input "0" at bounding box center [470, 492] width 342 height 24
type input "0.7"
click at [428, 539] on div "Start Date Start Date" at bounding box center [551, 561] width 571 height 46
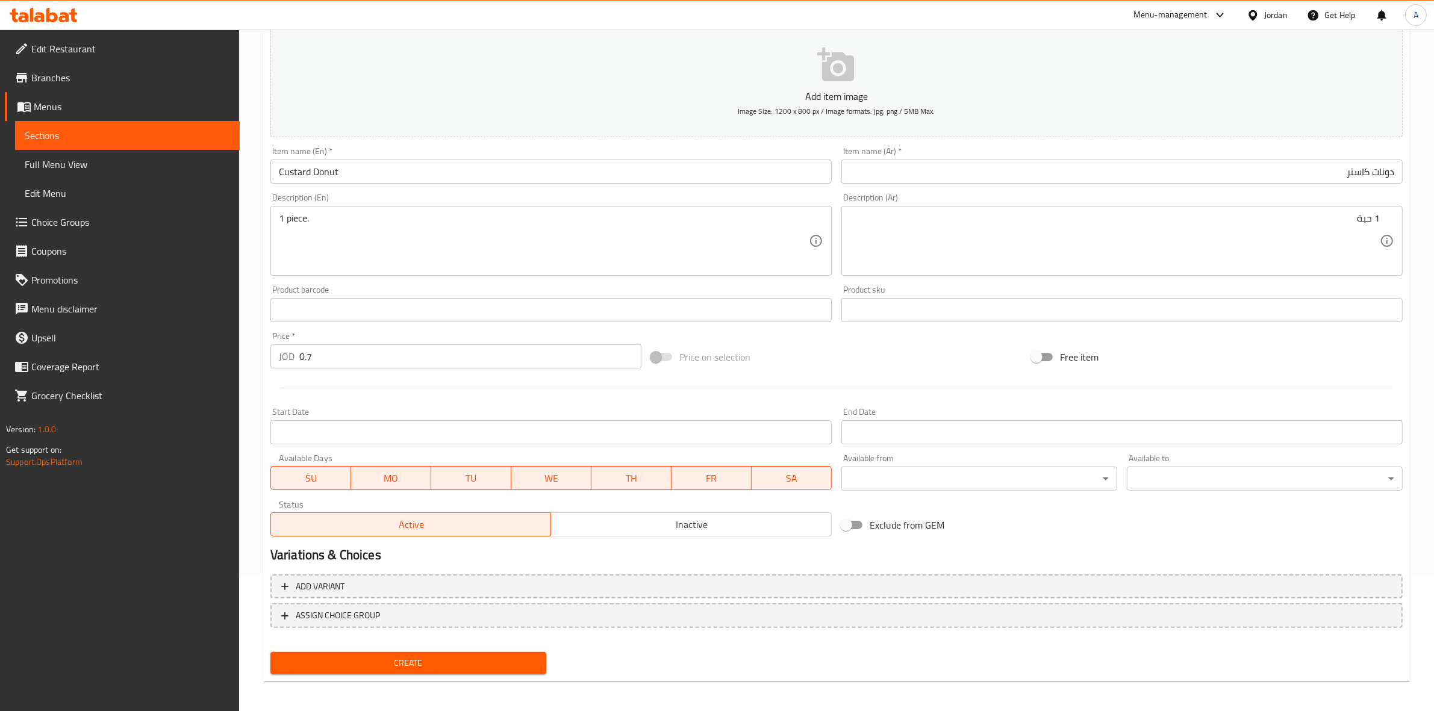
scroll to position [137, 0]
click at [438, 661] on span "Create" at bounding box center [408, 661] width 257 height 15
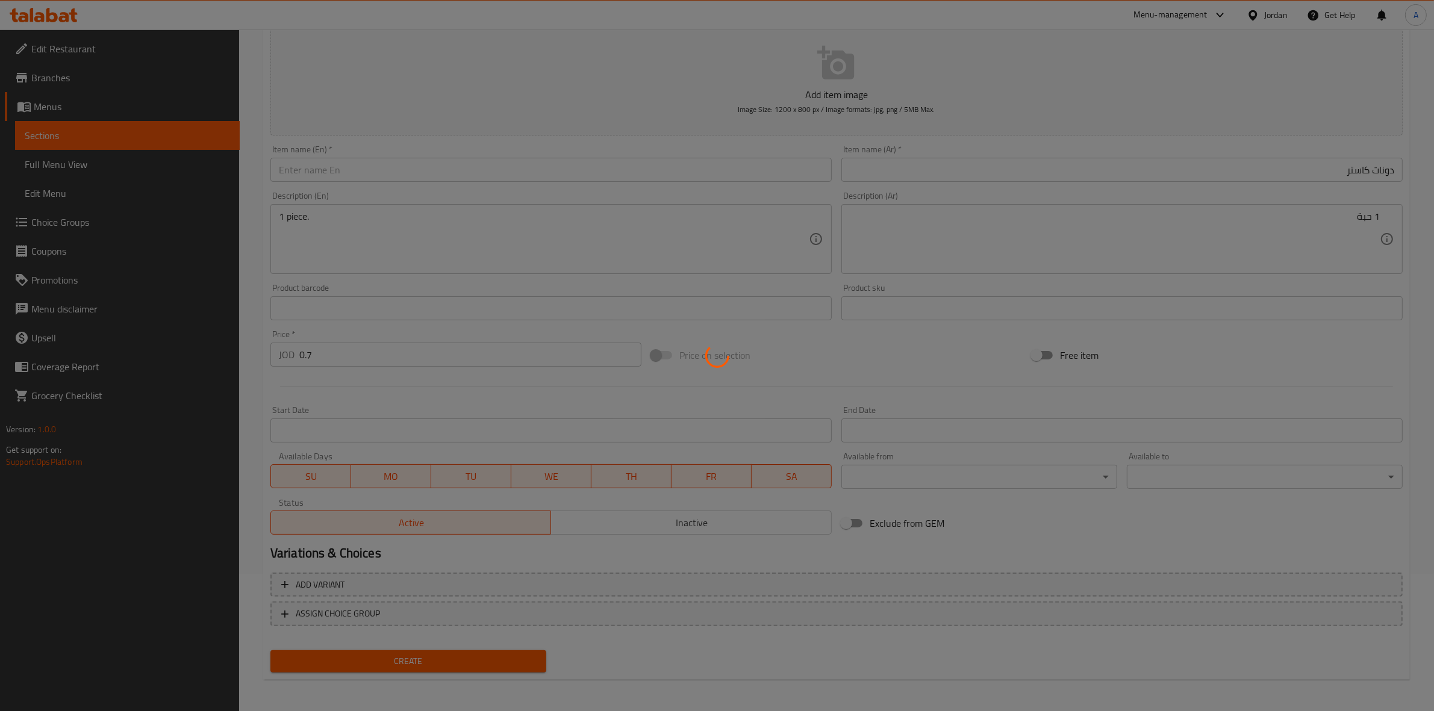
type input "0"
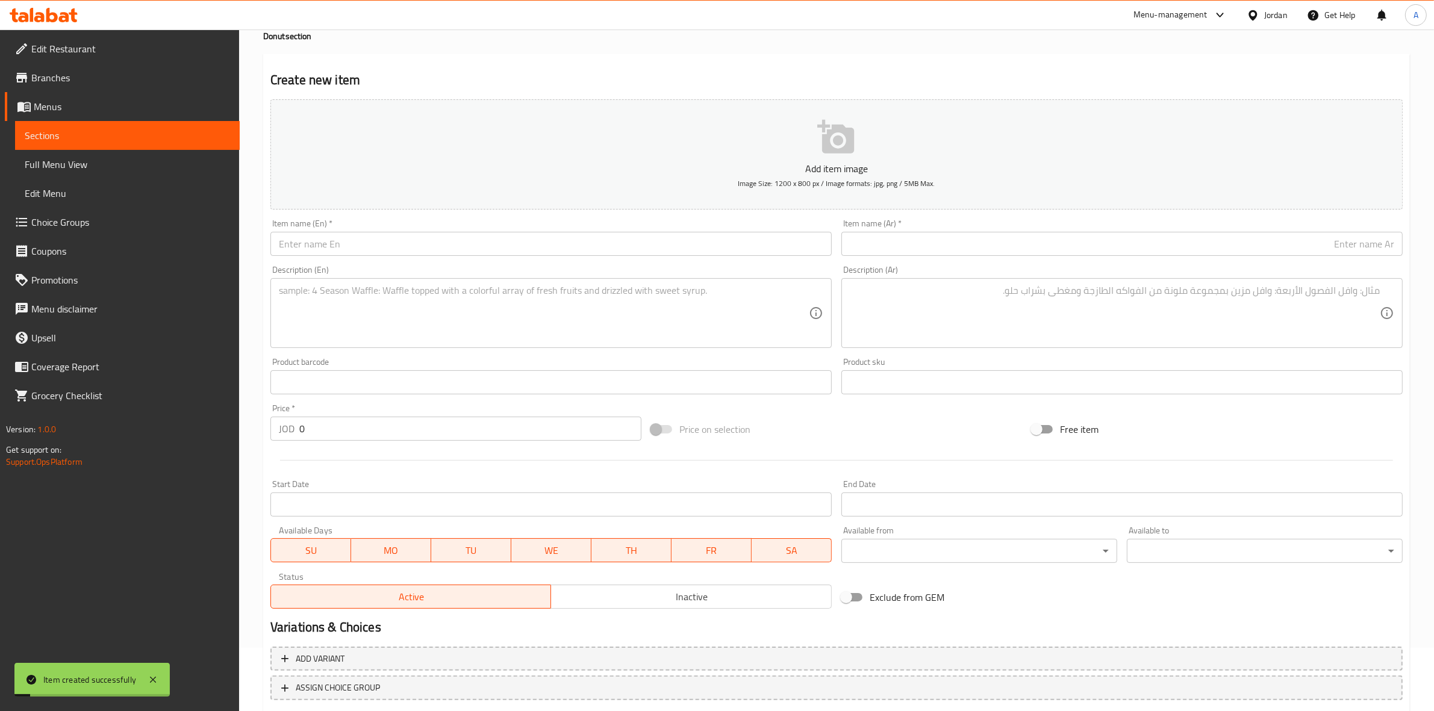
scroll to position [0, 0]
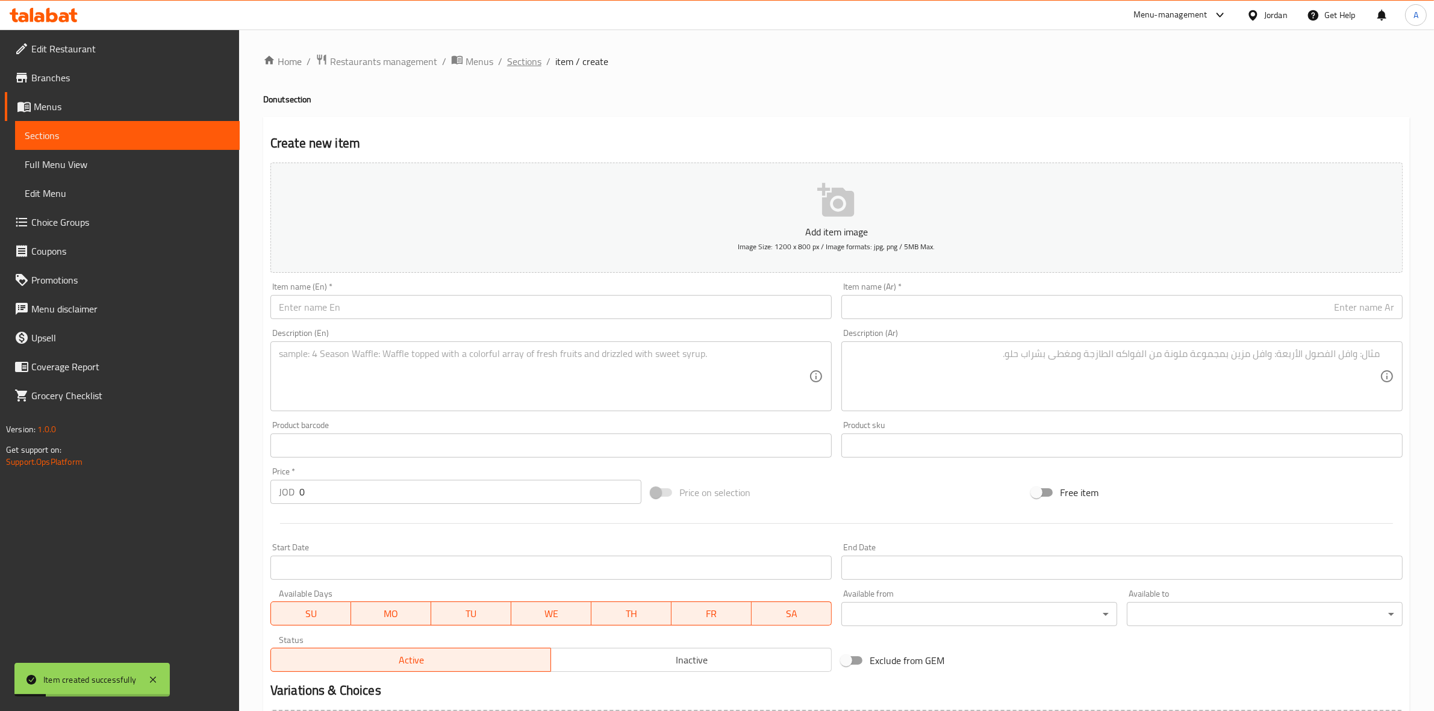
click at [515, 55] on span "Sections" at bounding box center [524, 61] width 34 height 14
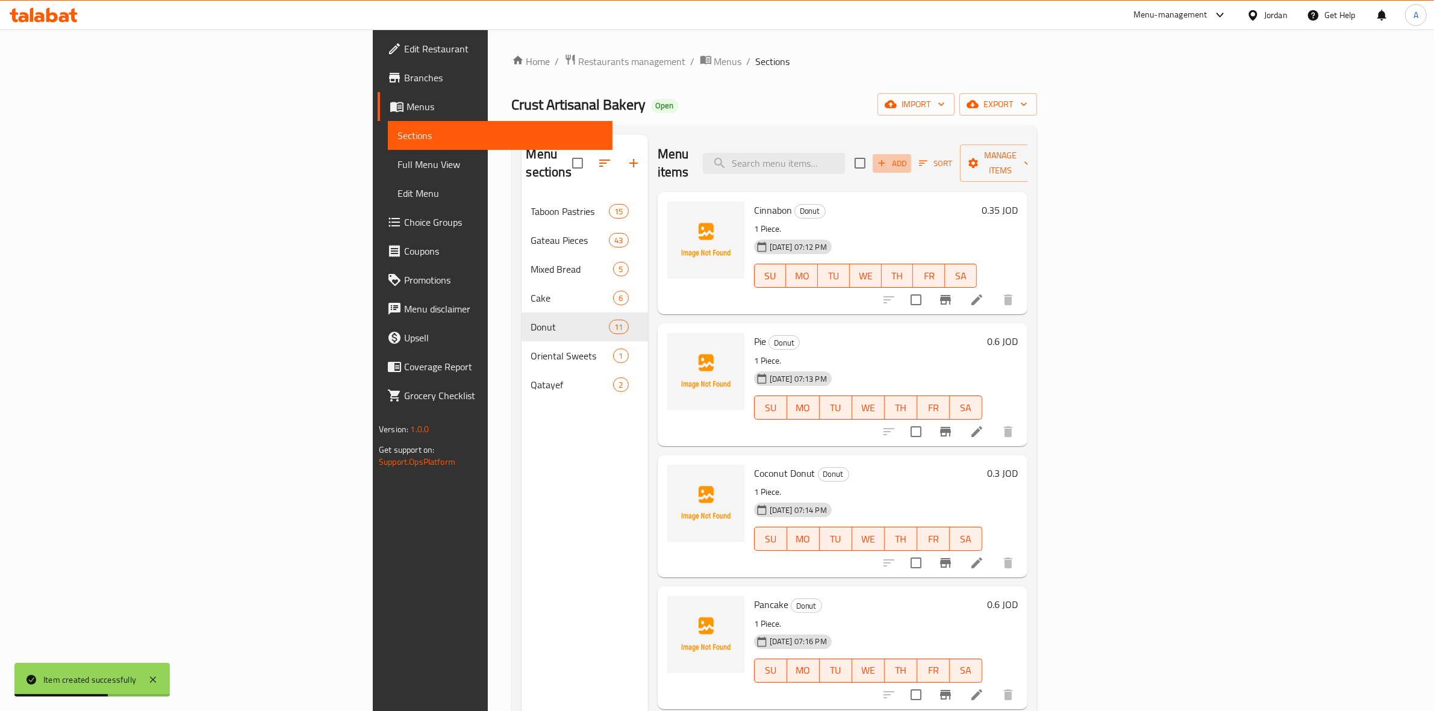
click at [887, 158] on icon "button" at bounding box center [881, 163] width 11 height 11
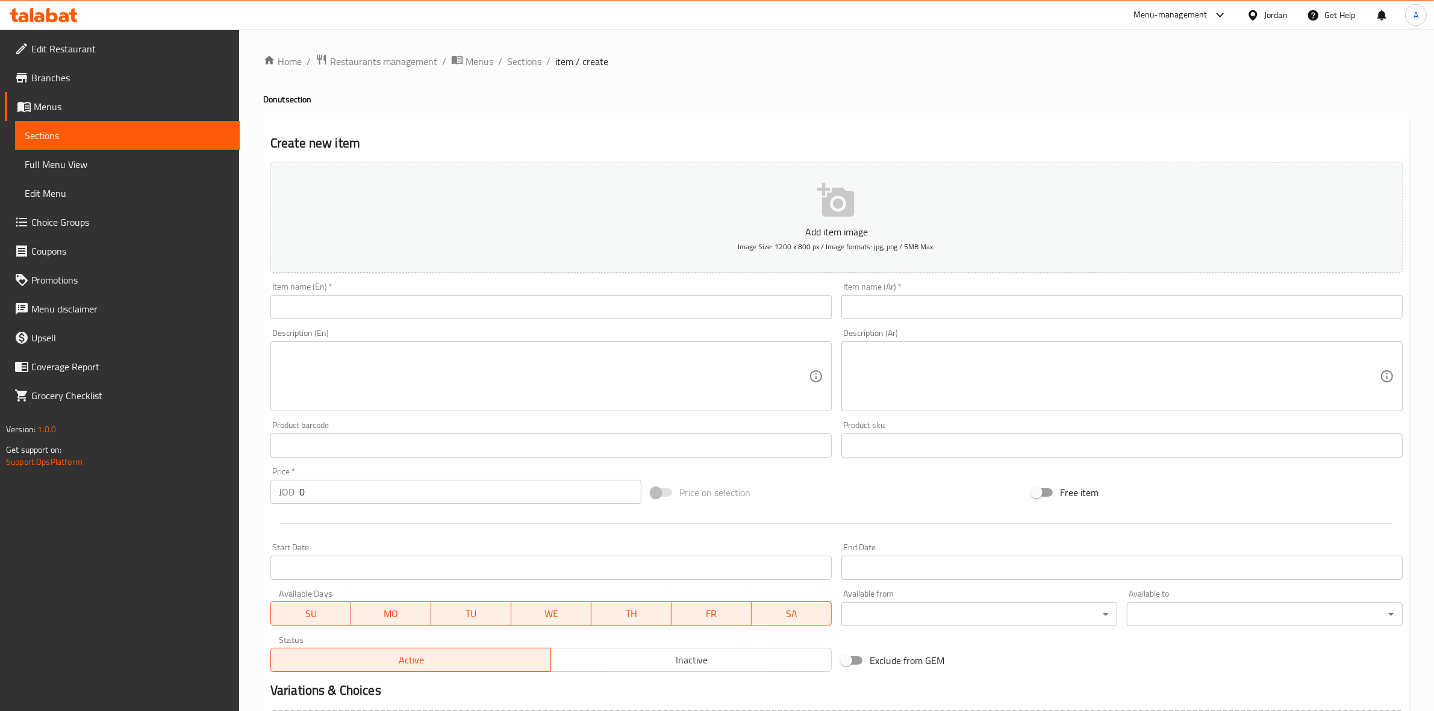
click at [874, 308] on input "text" at bounding box center [1121, 307] width 561 height 24
paste input "دونات طويل"
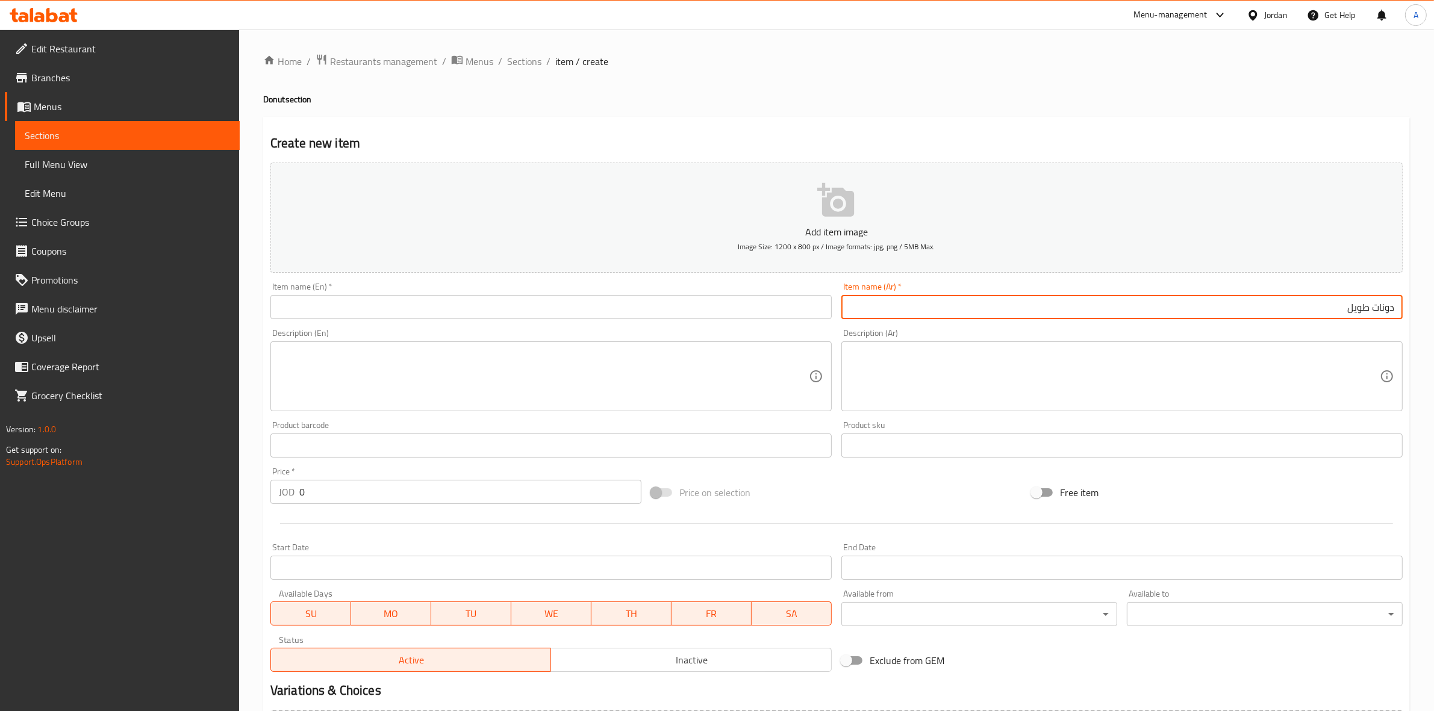
drag, startPoint x: 1337, startPoint y: 308, endPoint x: 1436, endPoint y: 318, distance: 99.8
click at [1434, 318] on html "​ Menu-management Jordan Get Help A Edit Restaurant Branches Menus Sections Ful…" at bounding box center [717, 355] width 1434 height 711
type input "دونات طويل"
click at [381, 317] on input "text" at bounding box center [550, 307] width 561 height 24
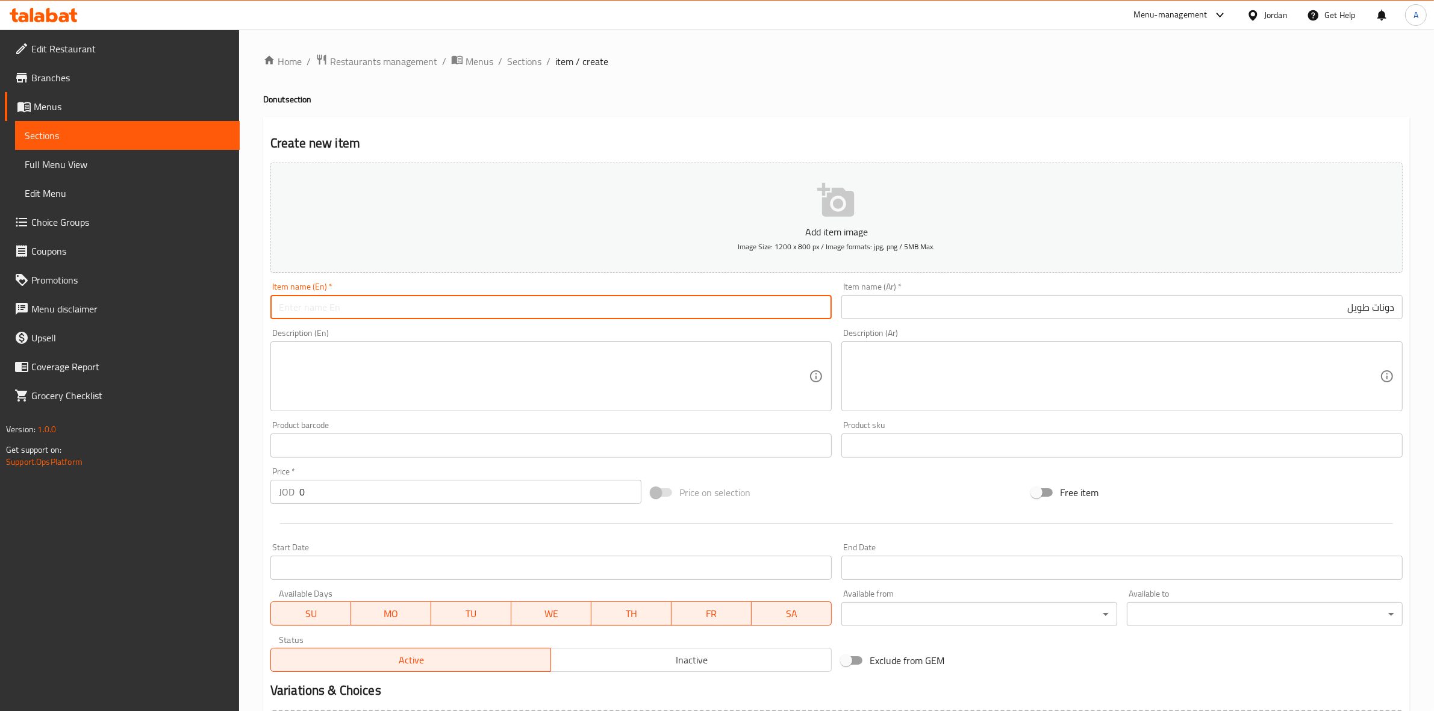
paste input "Long Donut"
type input "Long Donut"
click at [261, 376] on div "Home / Restaurants management / Menus / Sections / item / create Donut section …" at bounding box center [836, 440] width 1195 height 821
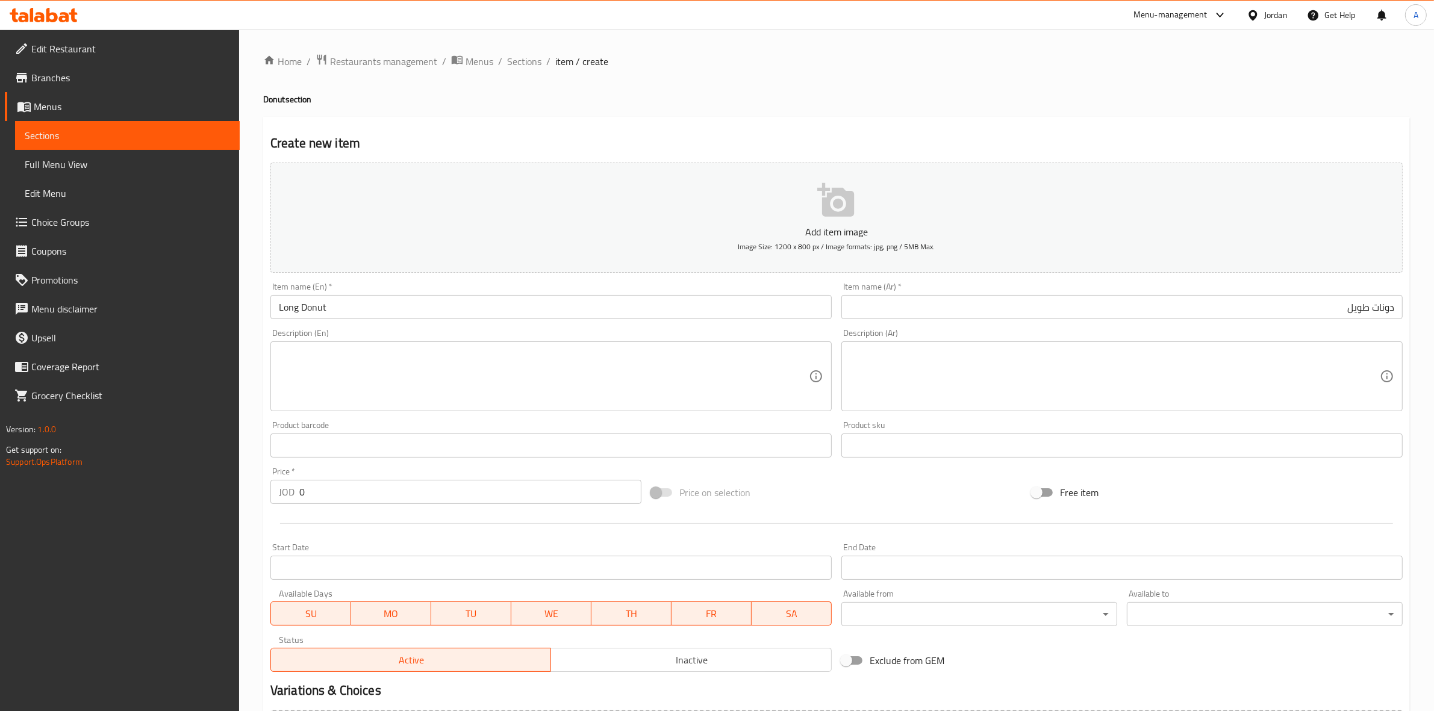
click at [314, 372] on textarea at bounding box center [544, 376] width 530 height 57
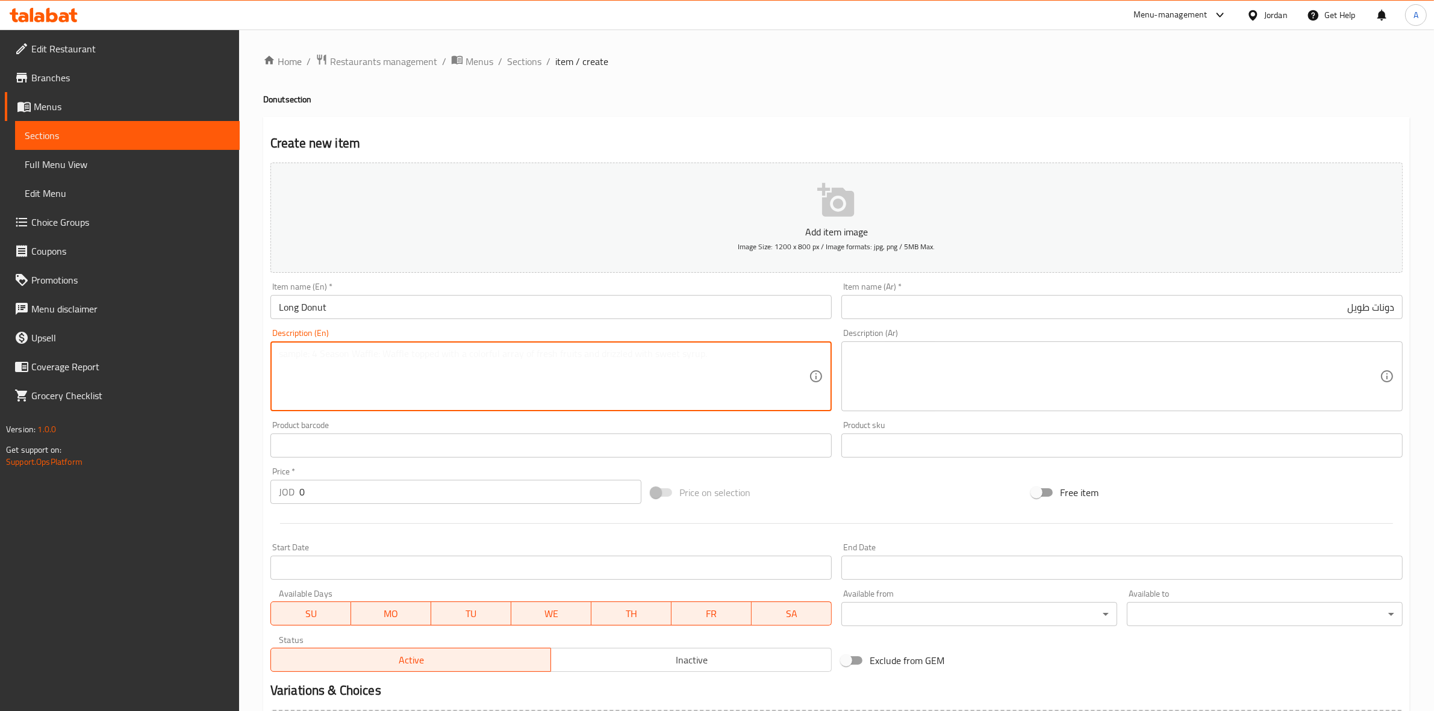
type textarea "1"
click at [353, 363] on textarea at bounding box center [544, 376] width 530 height 57
paste textarea "1 piece."
type textarea "1 piece."
click at [247, 441] on div "Home / Restaurants management / Menus / Sections / item / create Donut section …" at bounding box center [836, 440] width 1195 height 821
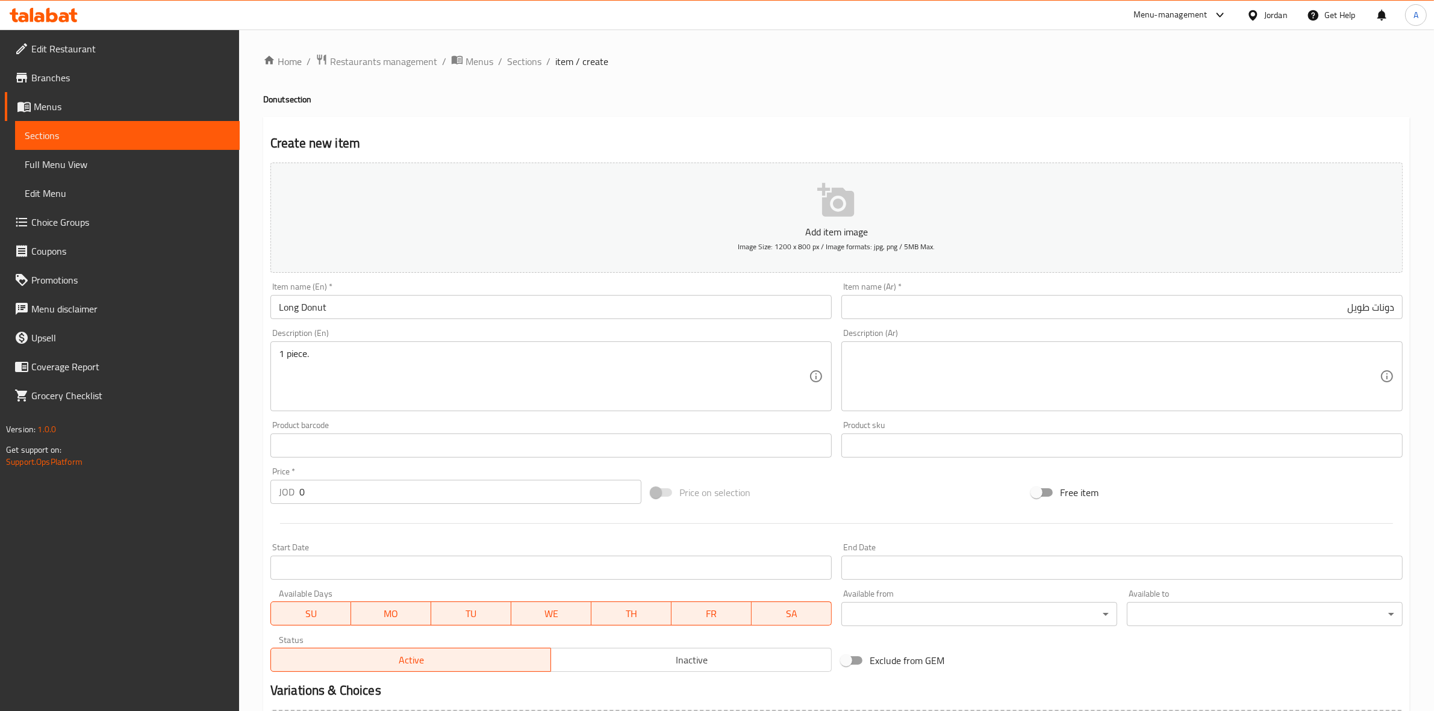
click at [931, 333] on div "Description (Ar) Description (Ar)" at bounding box center [1121, 370] width 571 height 92
click at [935, 359] on textarea at bounding box center [1115, 376] width 530 height 57
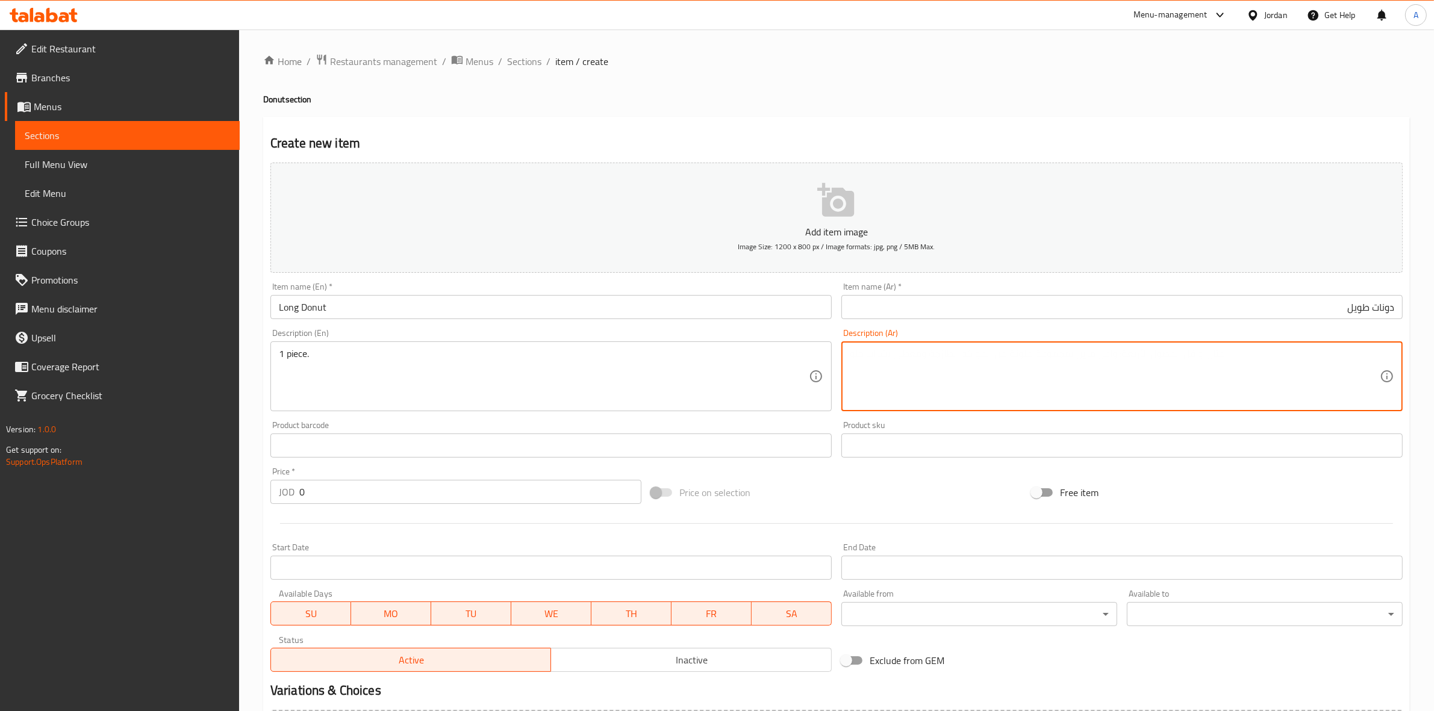
paste textarea "1 حبة"
type textarea "1 حبة"
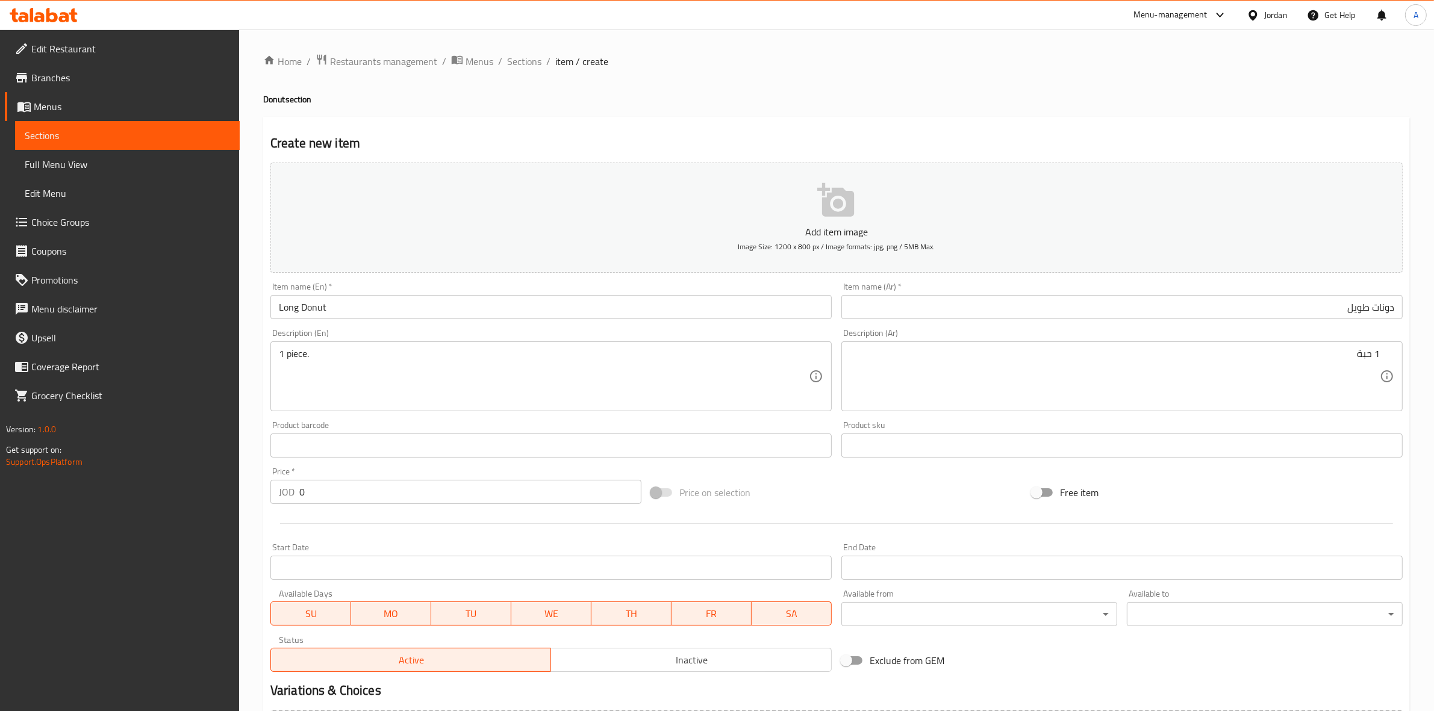
click at [978, 117] on div "Create new item Add item image Image Size: 1200 x 800 px / Image formats: jpg, …" at bounding box center [836, 467] width 1146 height 701
click at [319, 489] on input "0" at bounding box center [470, 492] width 342 height 24
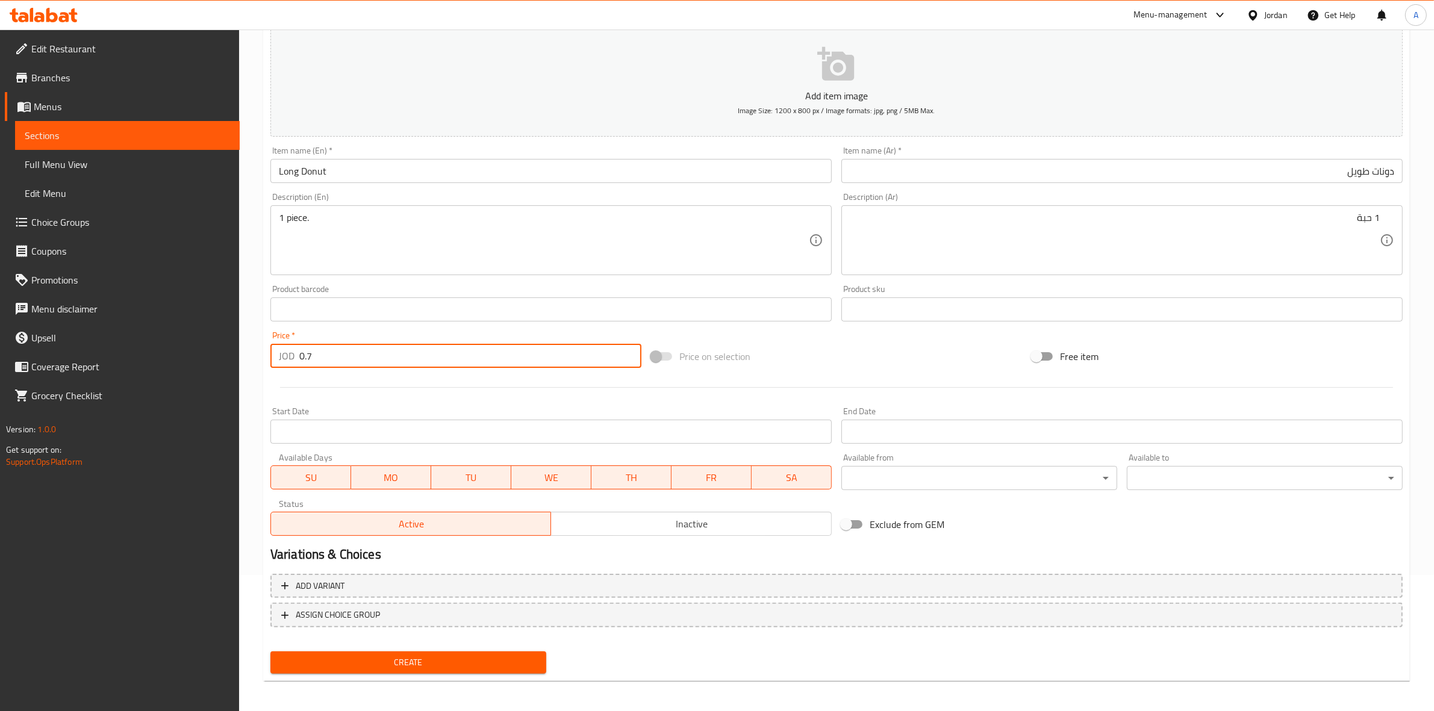
scroll to position [137, 0]
type input "0.7"
click at [366, 659] on span "Create" at bounding box center [408, 661] width 257 height 15
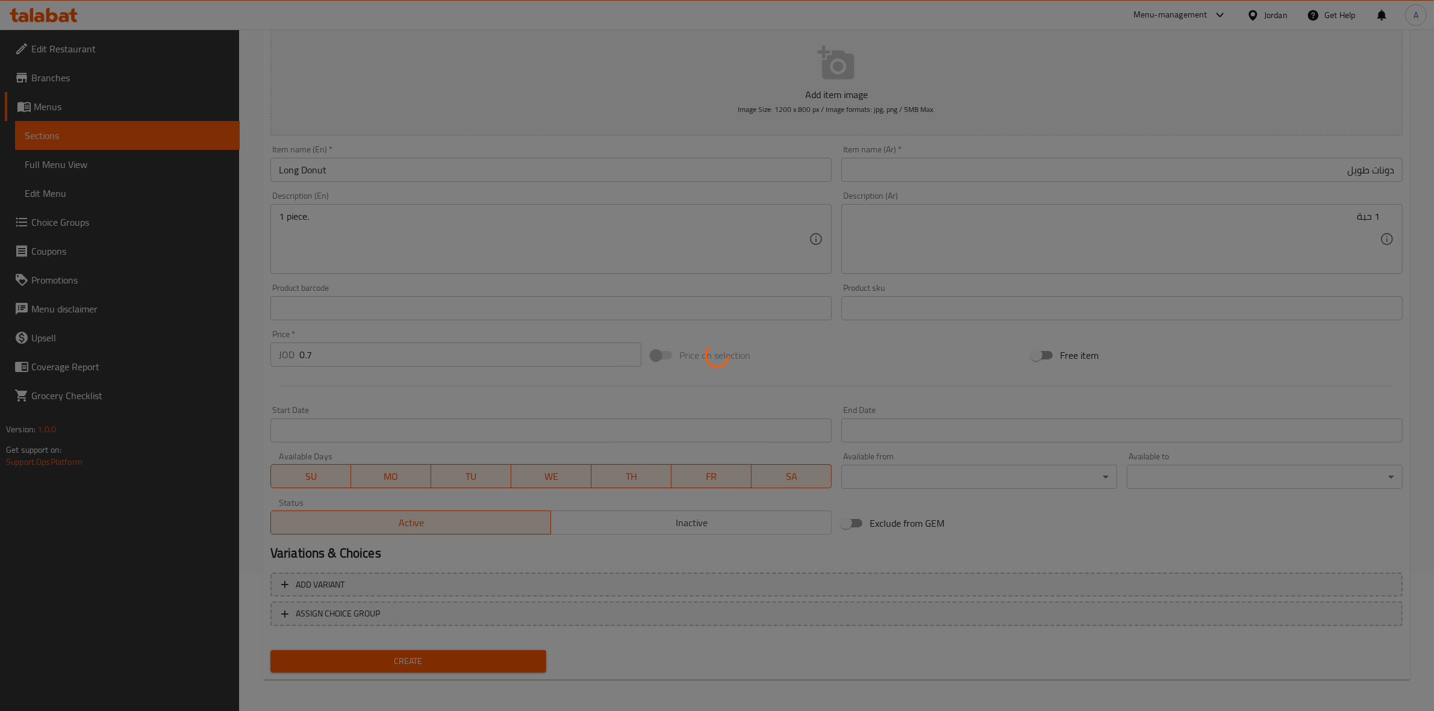
type input "0"
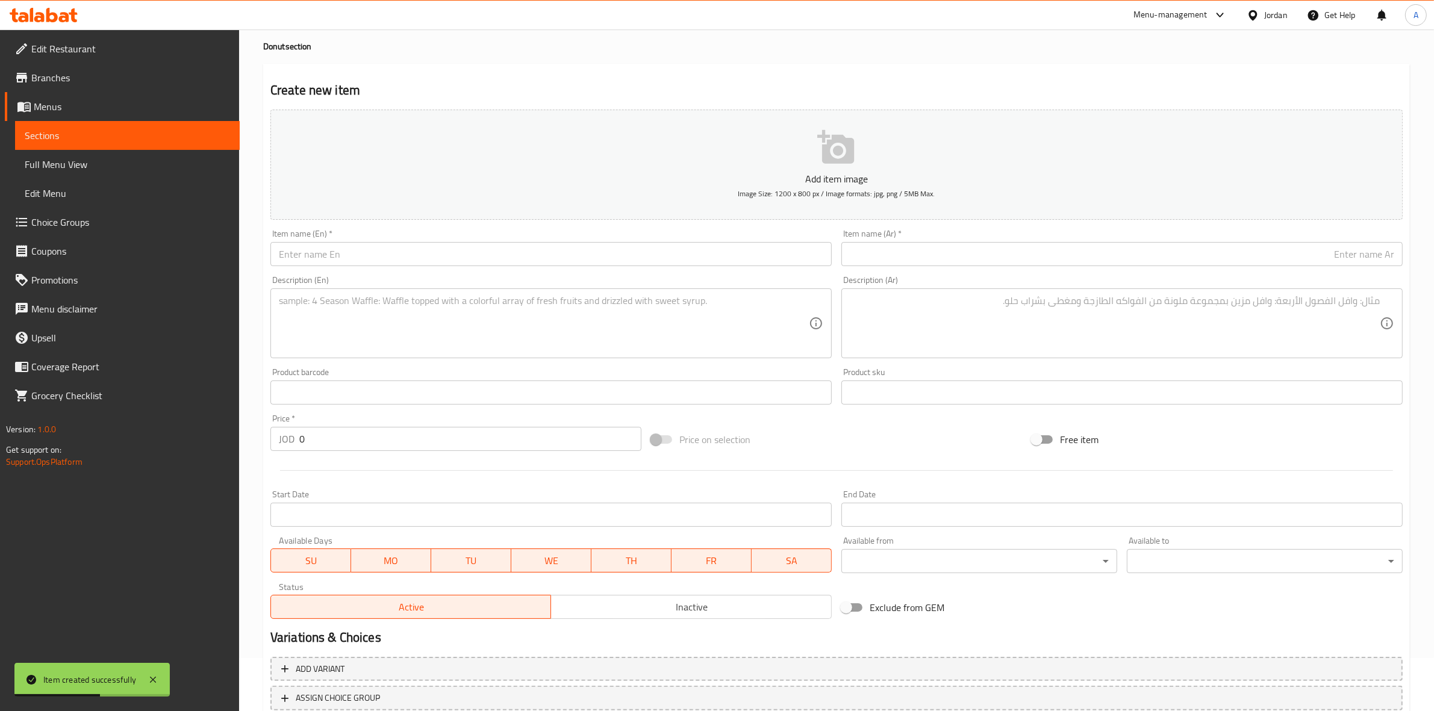
scroll to position [0, 0]
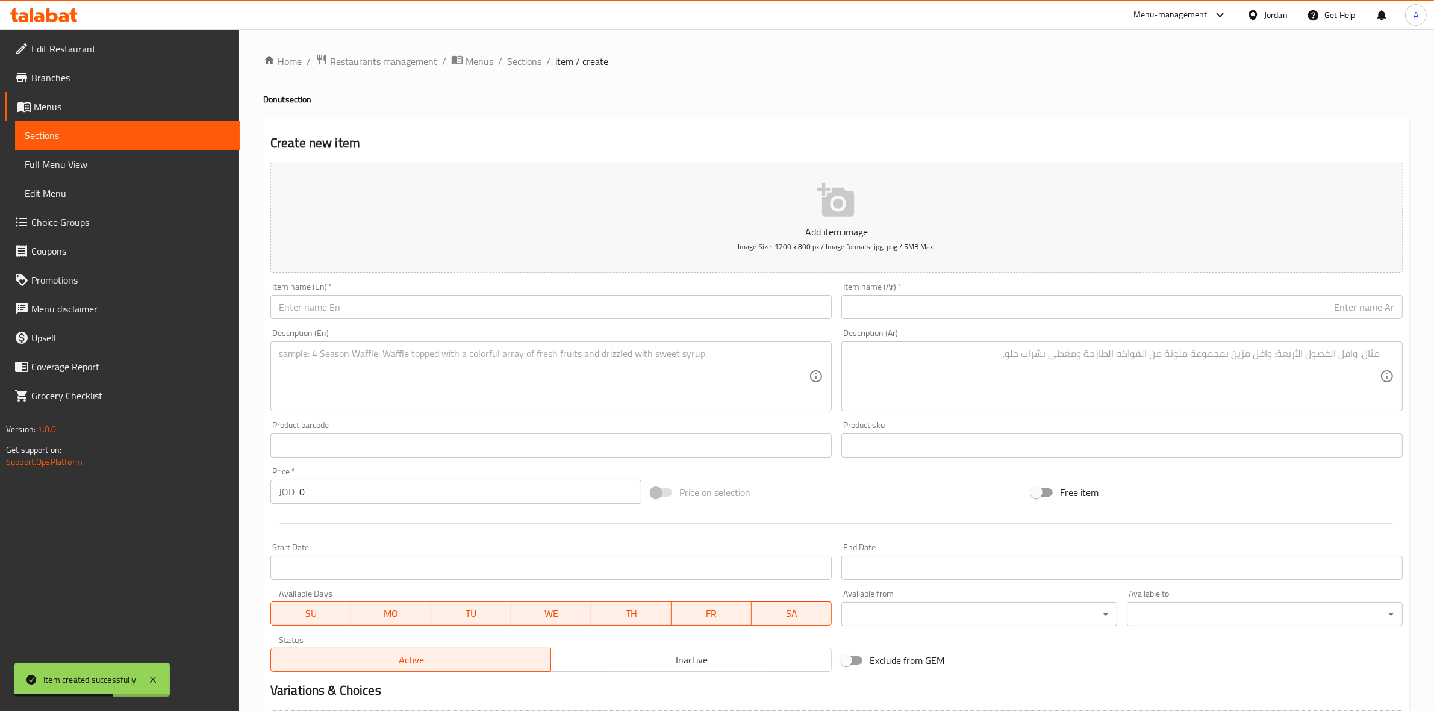
click at [512, 54] on span "Sections" at bounding box center [524, 61] width 34 height 14
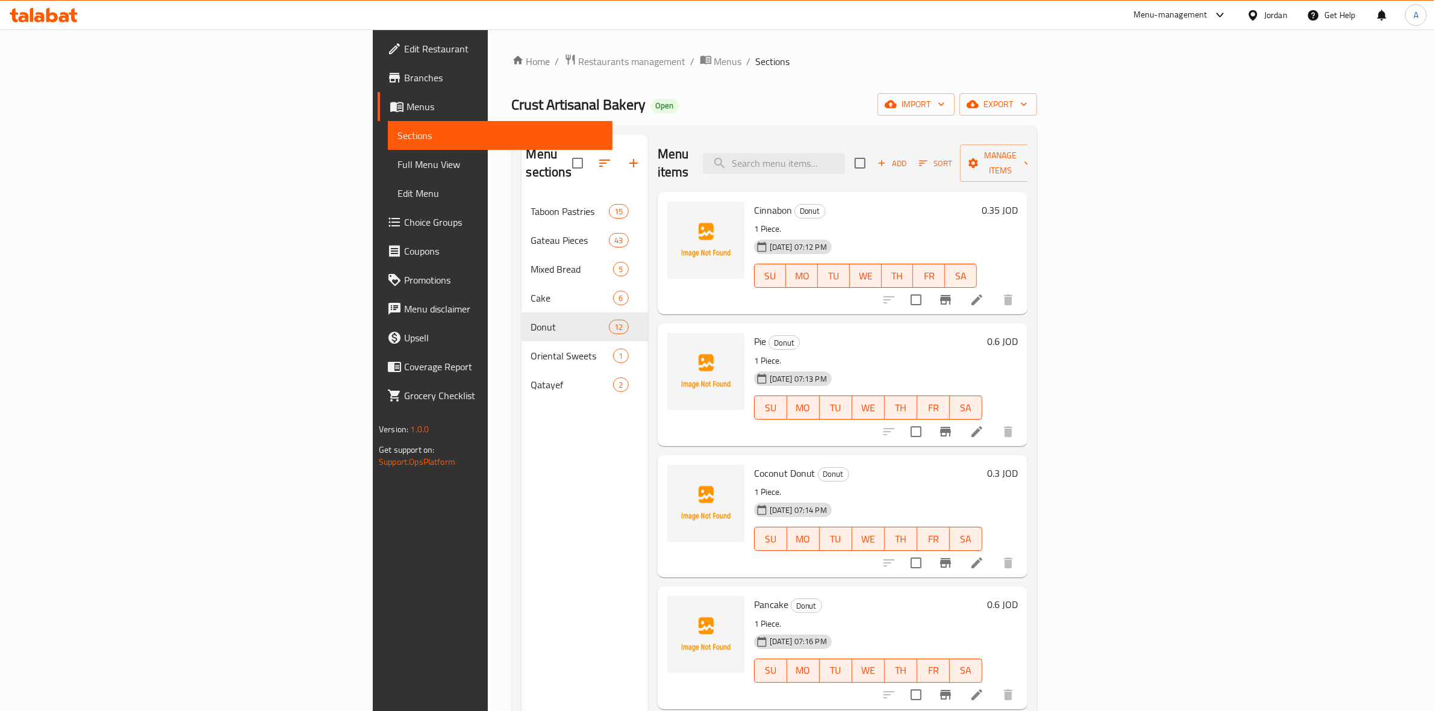
click at [908, 157] on span "Add" at bounding box center [892, 164] width 33 height 14
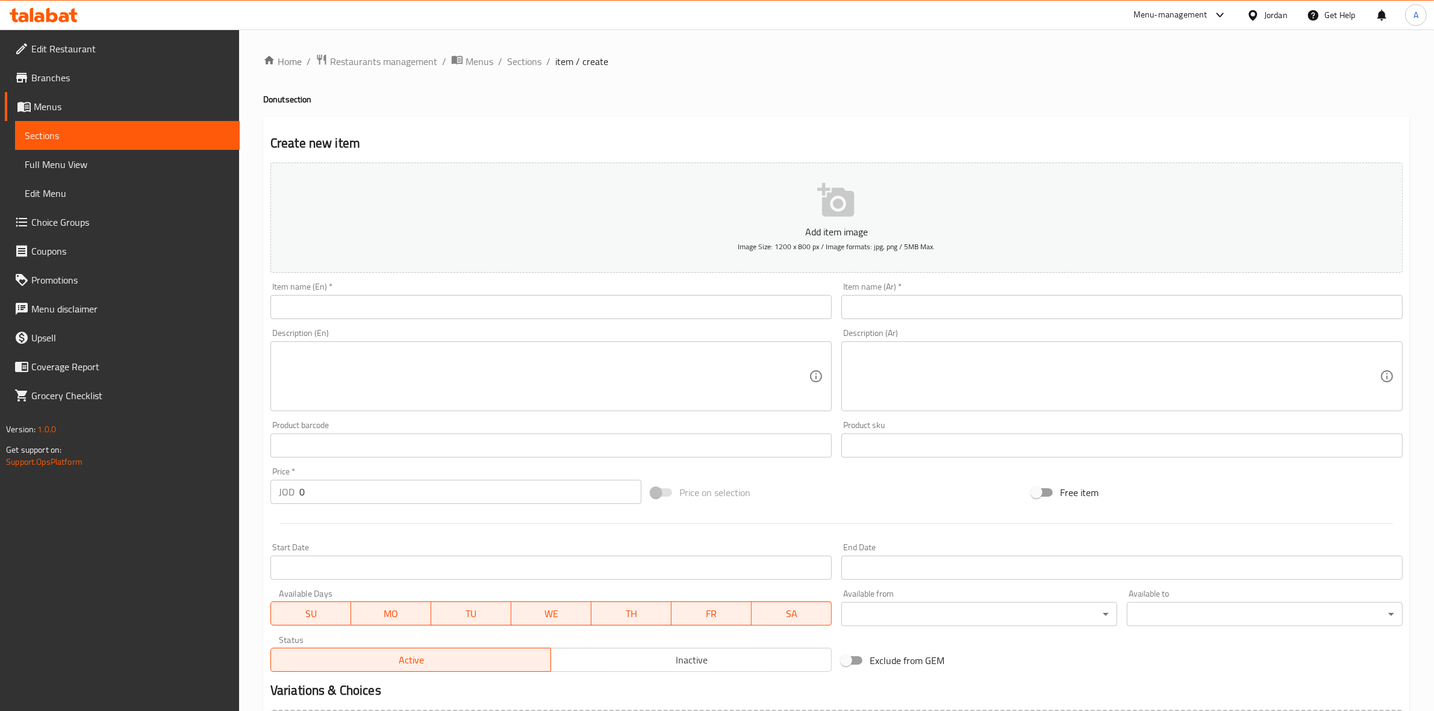
click at [392, 297] on input "text" at bounding box center [550, 307] width 561 height 24
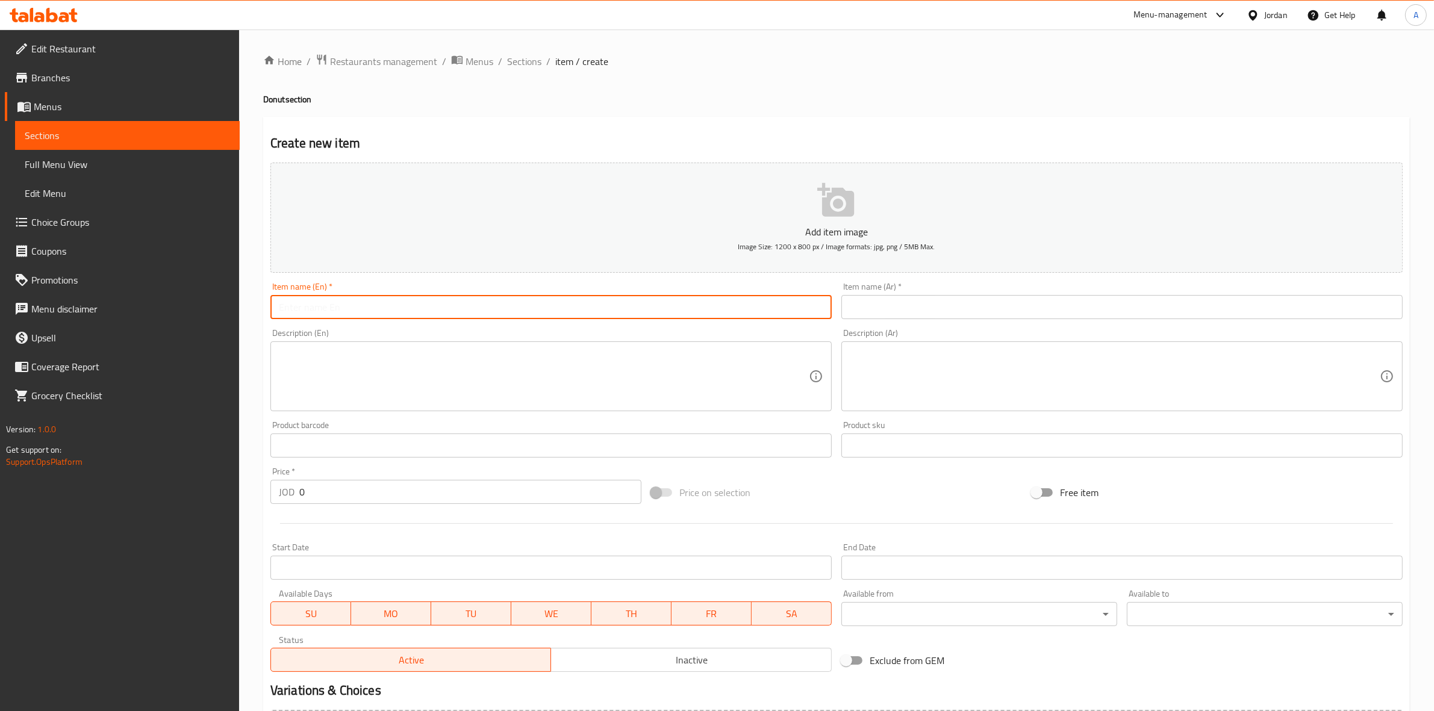
paste input "Balls"
type input "Balls"
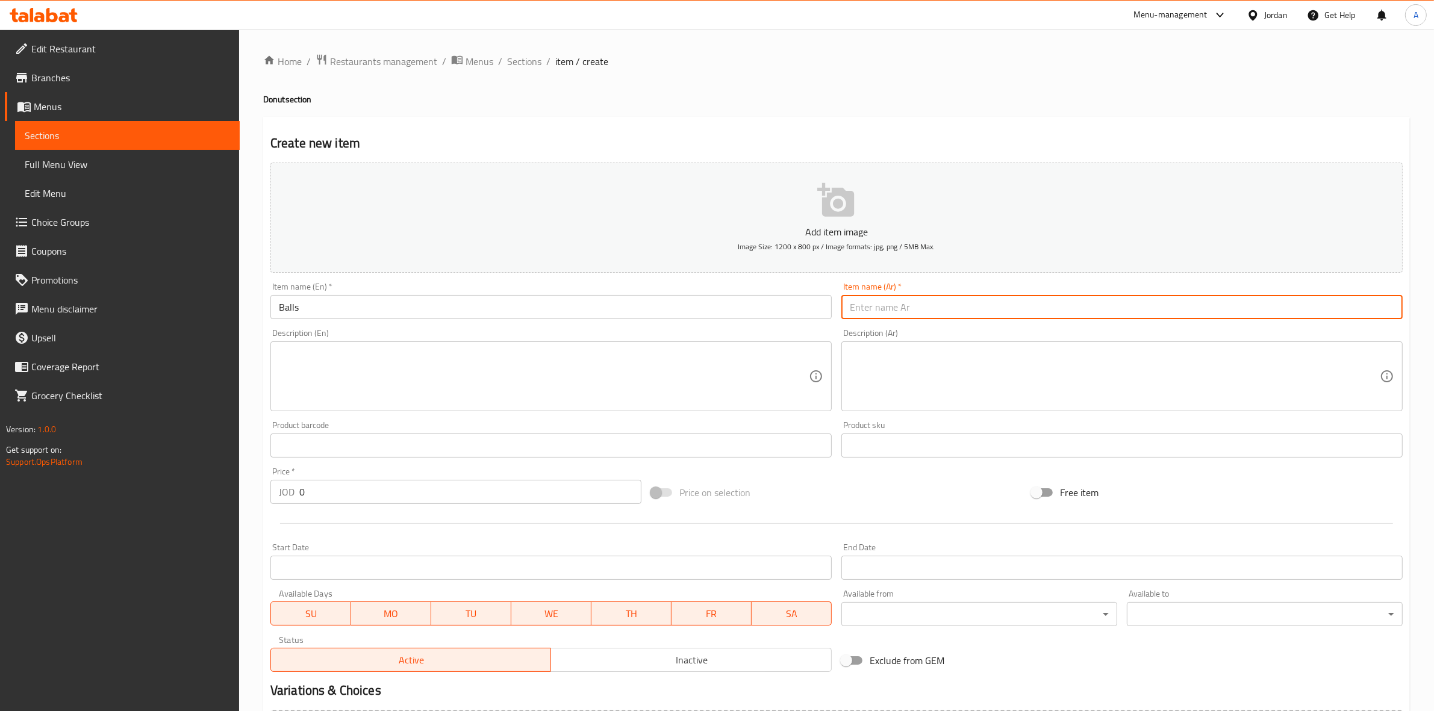
click at [1042, 310] on input "text" at bounding box center [1121, 307] width 561 height 24
paste input "بولز"
type input "بولز"
click at [867, 89] on div "Home / Restaurants management / Menus / Sections / item / create Donut section …" at bounding box center [836, 440] width 1146 height 773
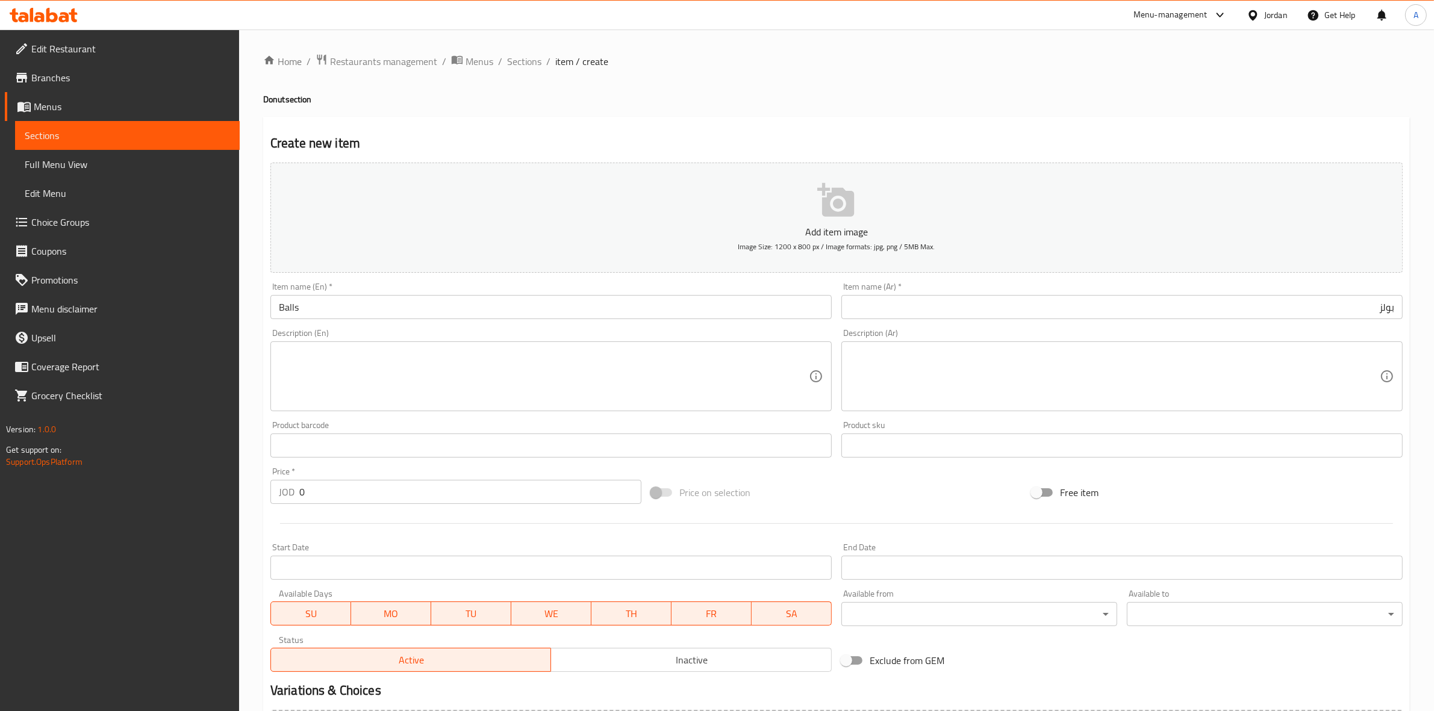
click at [351, 368] on textarea at bounding box center [544, 376] width 530 height 57
paste textarea "1 piece."
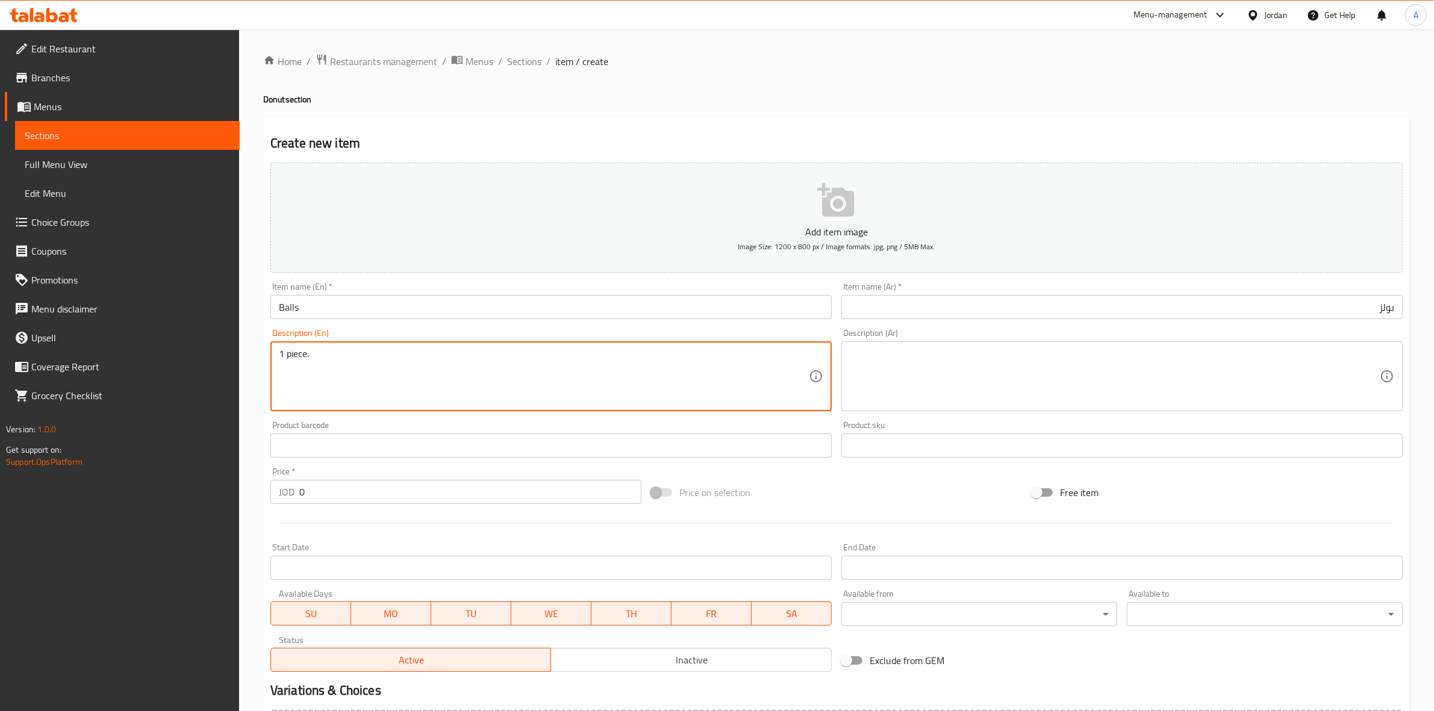
type textarea "1 piece."
click at [983, 350] on textarea at bounding box center [1115, 376] width 530 height 57
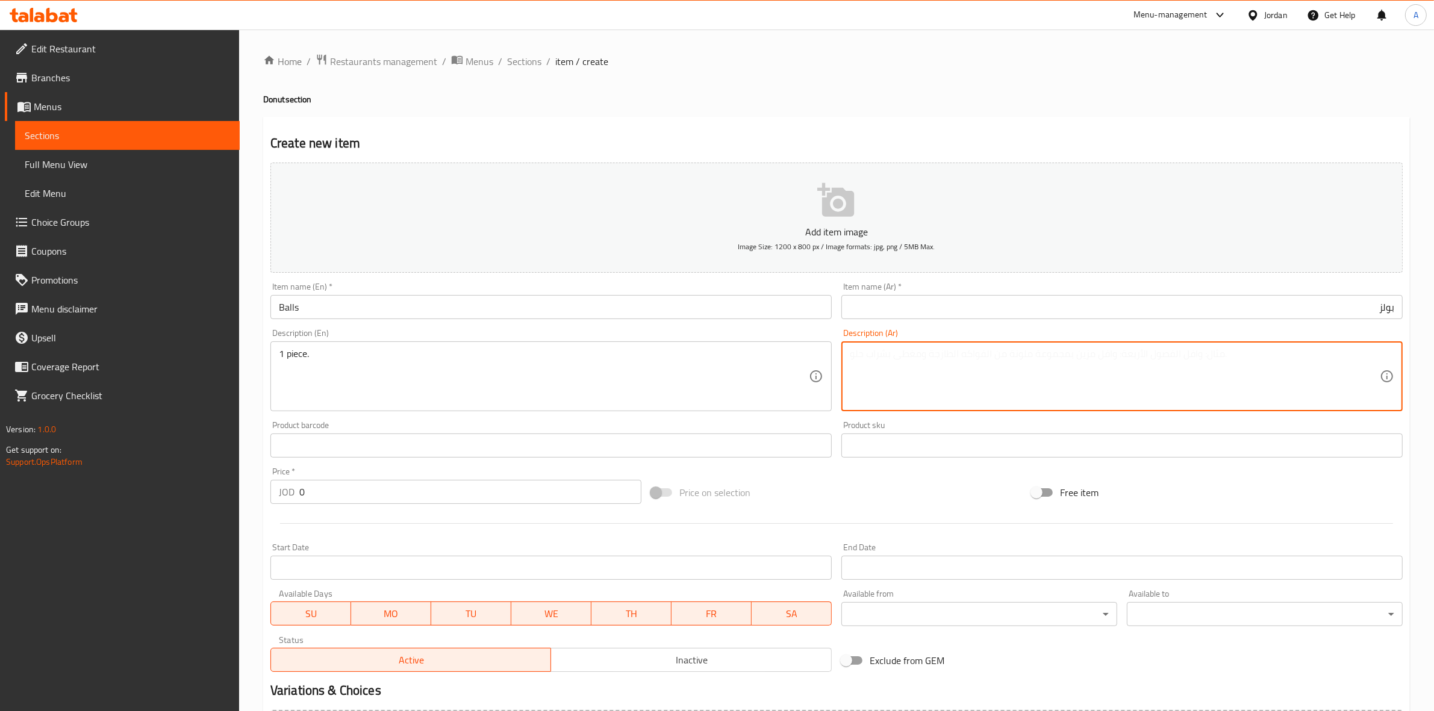
paste textarea "1 حبة"
type textarea "1 حبة"
click at [787, 104] on h4 "Donut section" at bounding box center [836, 99] width 1146 height 12
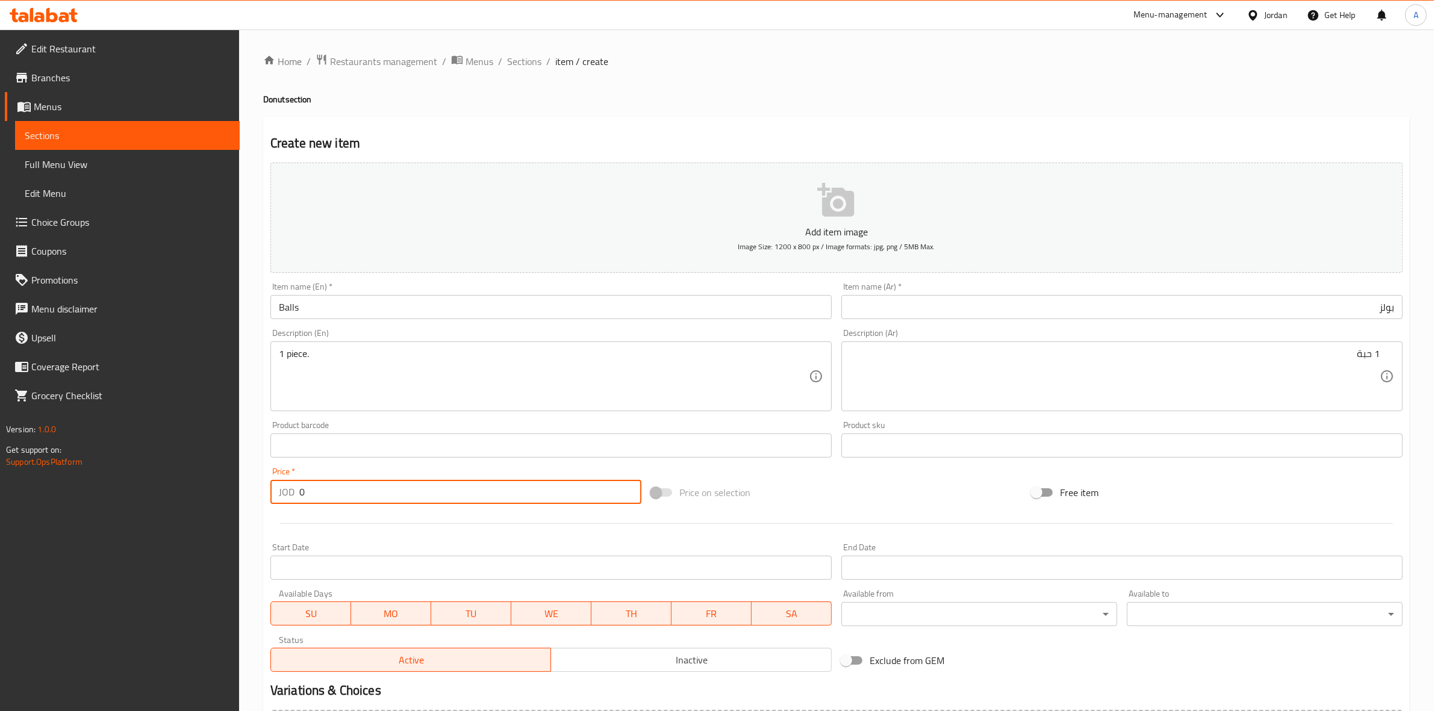
click at [338, 498] on input "0" at bounding box center [470, 492] width 342 height 24
type input "0.5"
click at [362, 535] on div at bounding box center [837, 524] width 1142 height 30
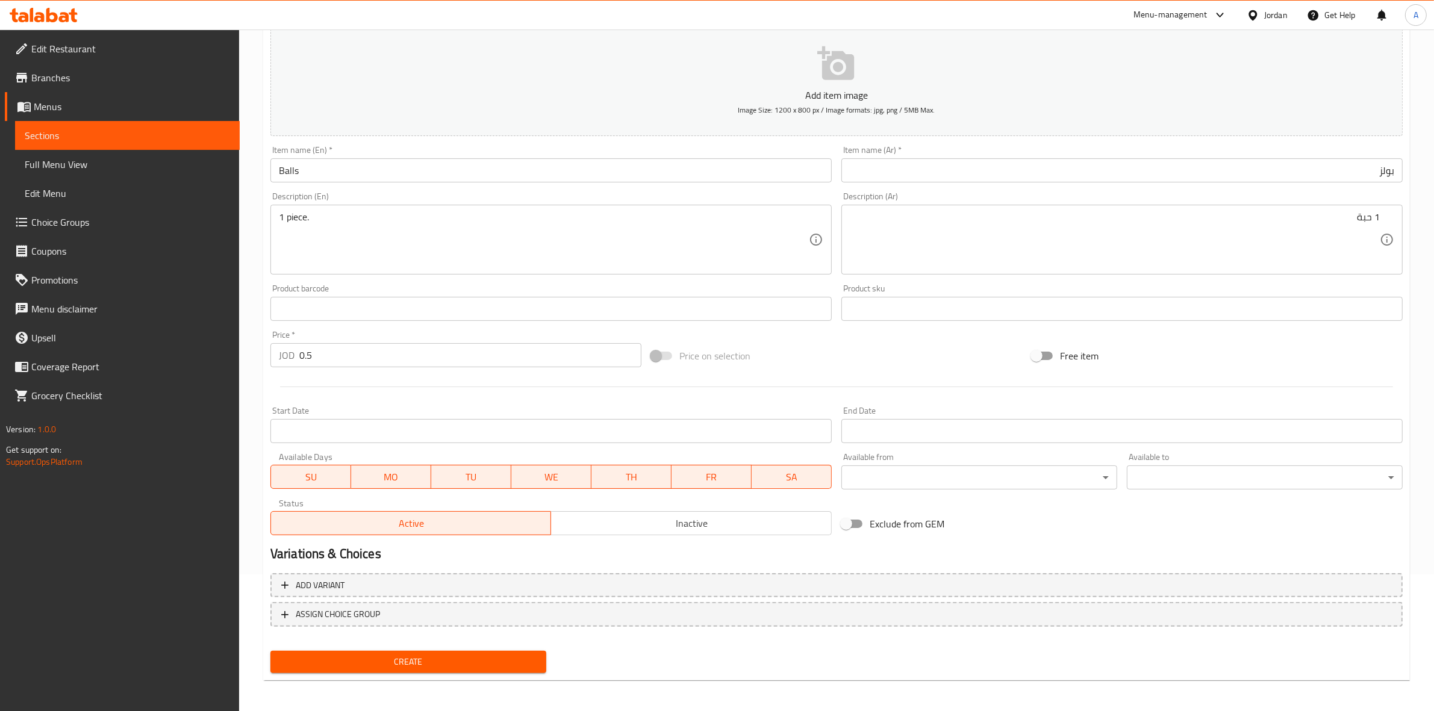
scroll to position [137, 0]
click at [408, 658] on span "Create" at bounding box center [408, 661] width 257 height 15
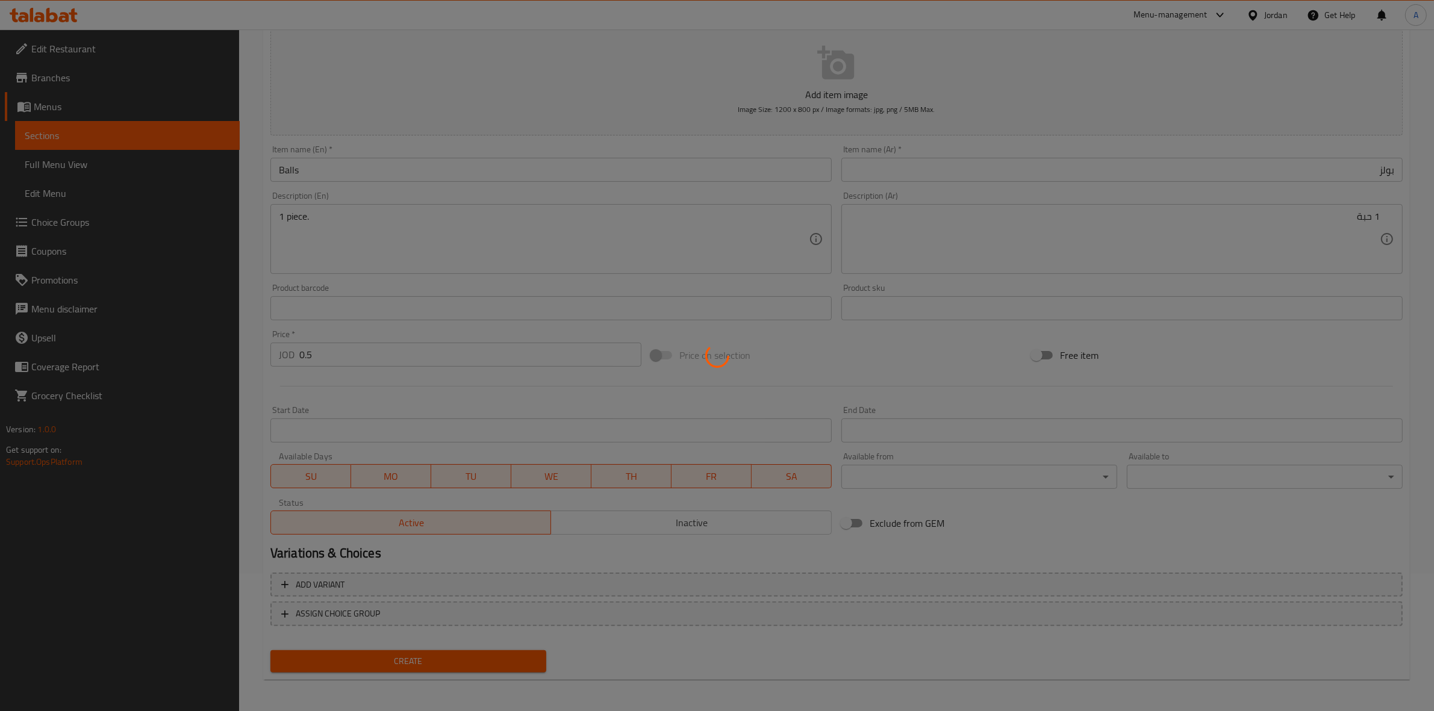
type input "0"
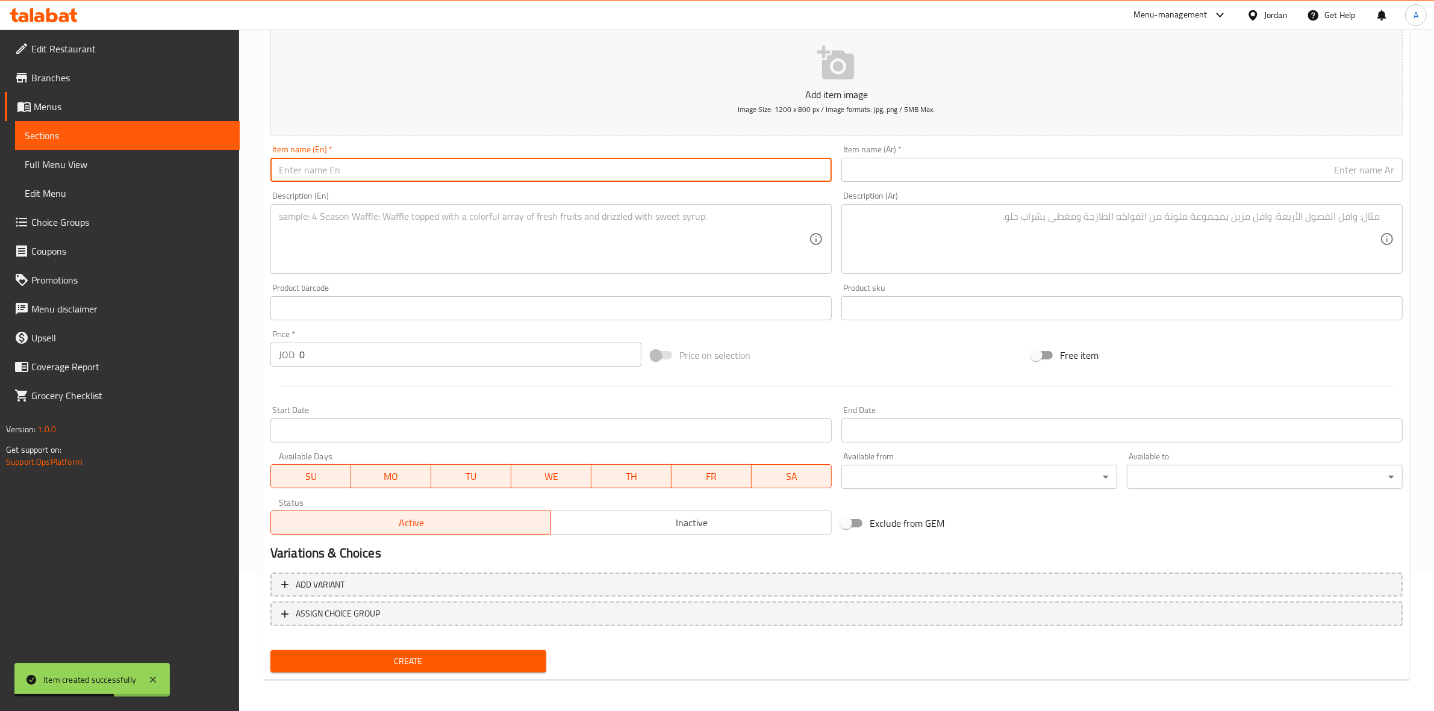
click at [360, 172] on input "text" at bounding box center [550, 170] width 561 height 24
paste input "Awama With [PERSON_NAME]'s Fingers"
type input "Awama With [PERSON_NAME]'s Fingers"
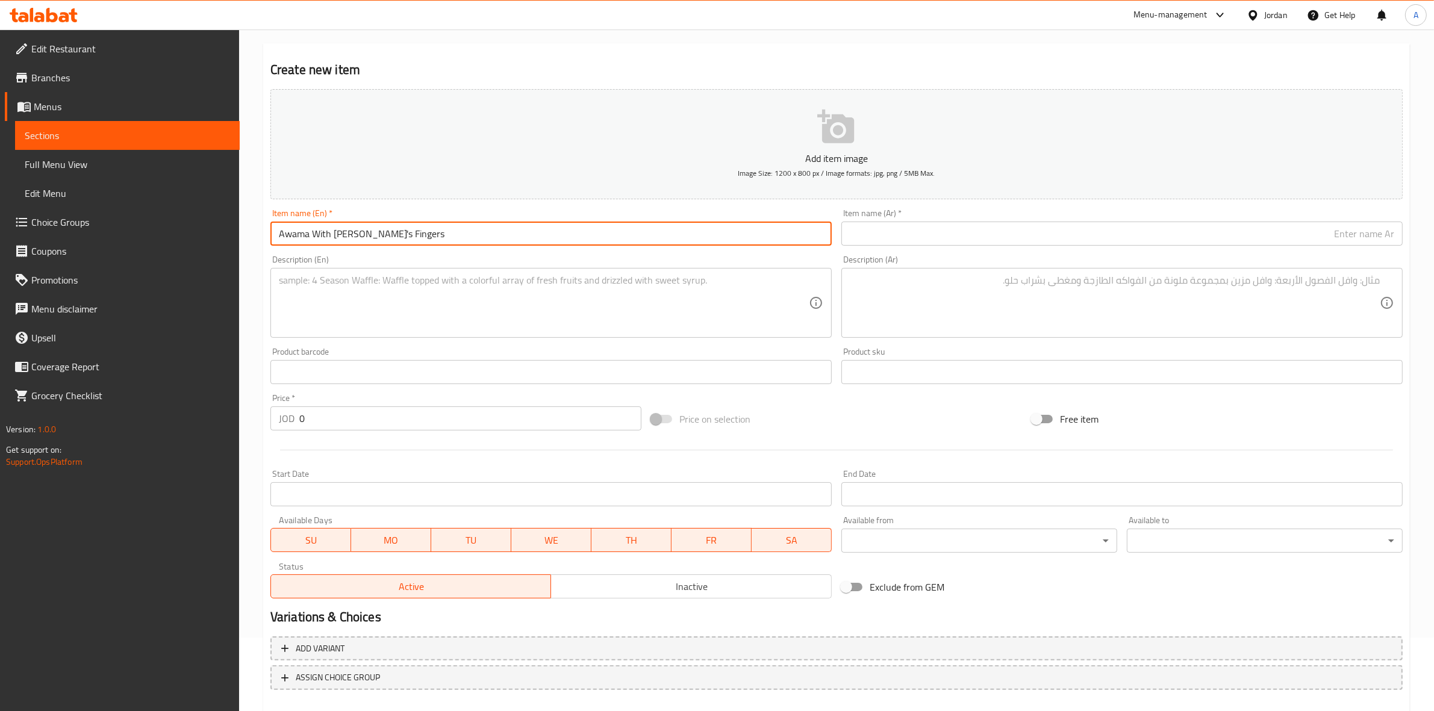
scroll to position [0, 0]
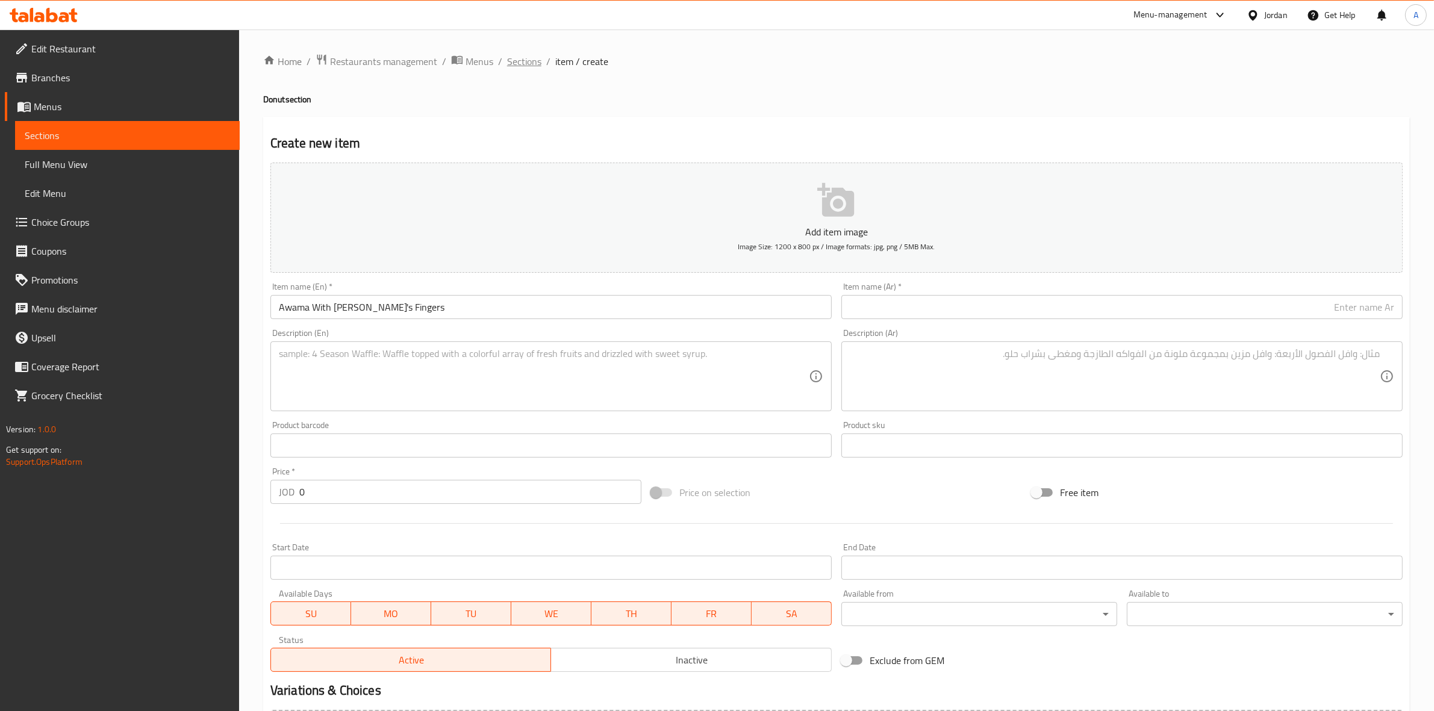
click at [535, 67] on span "Sections" at bounding box center [524, 61] width 34 height 14
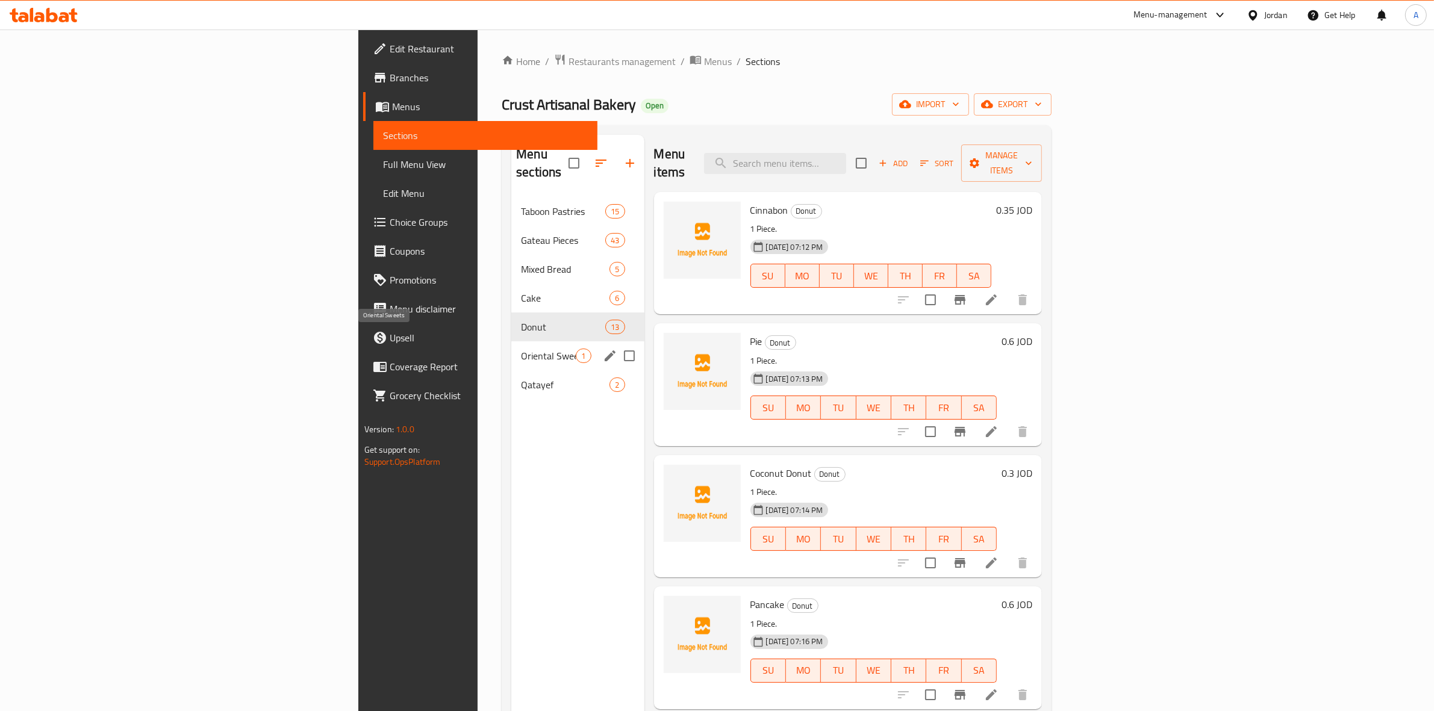
click at [521, 349] on span "Oriental Sweets" at bounding box center [548, 356] width 55 height 14
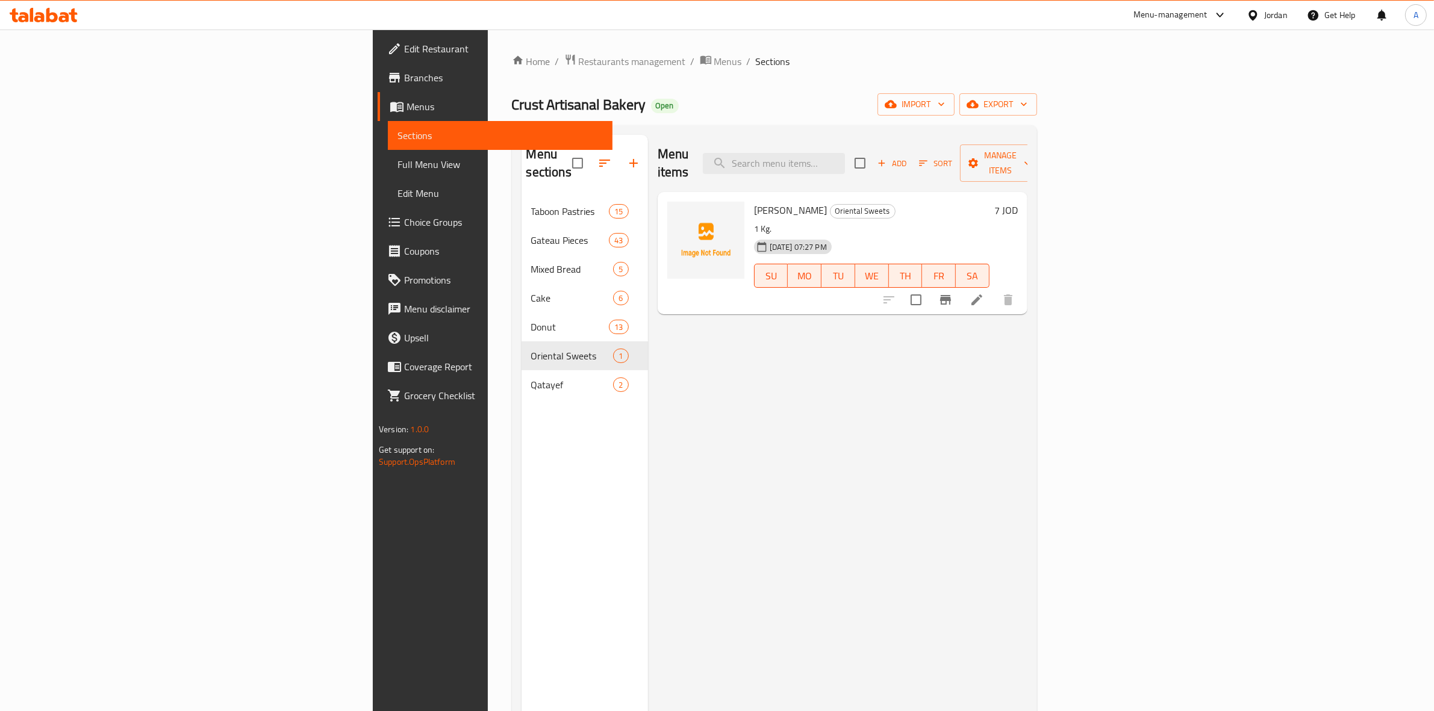
click at [771, 462] on div "Menu items Add Sort Manage items Tom Alsamaka Oriental Sweets 1 Kg. 28-08-2025 …" at bounding box center [837, 490] width 379 height 711
click at [873, 157] on input "checkbox" at bounding box center [859, 163] width 25 height 25
checkbox input "true"
click at [873, 157] on input "checkbox" at bounding box center [859, 163] width 25 height 25
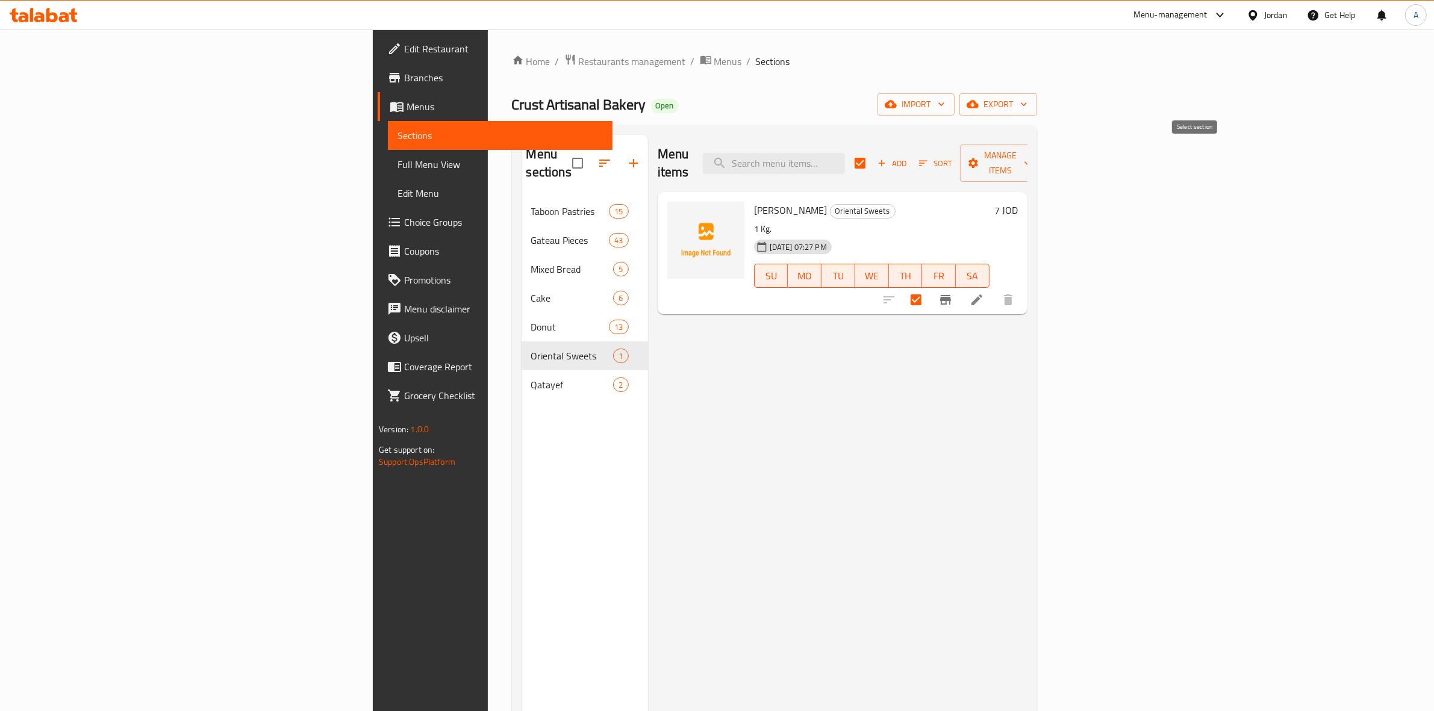
checkbox input "false"
click at [1041, 145] on div "Add Sort Manage items" at bounding box center [947, 163] width 186 height 37
click at [908, 157] on span "Add" at bounding box center [892, 164] width 33 height 14
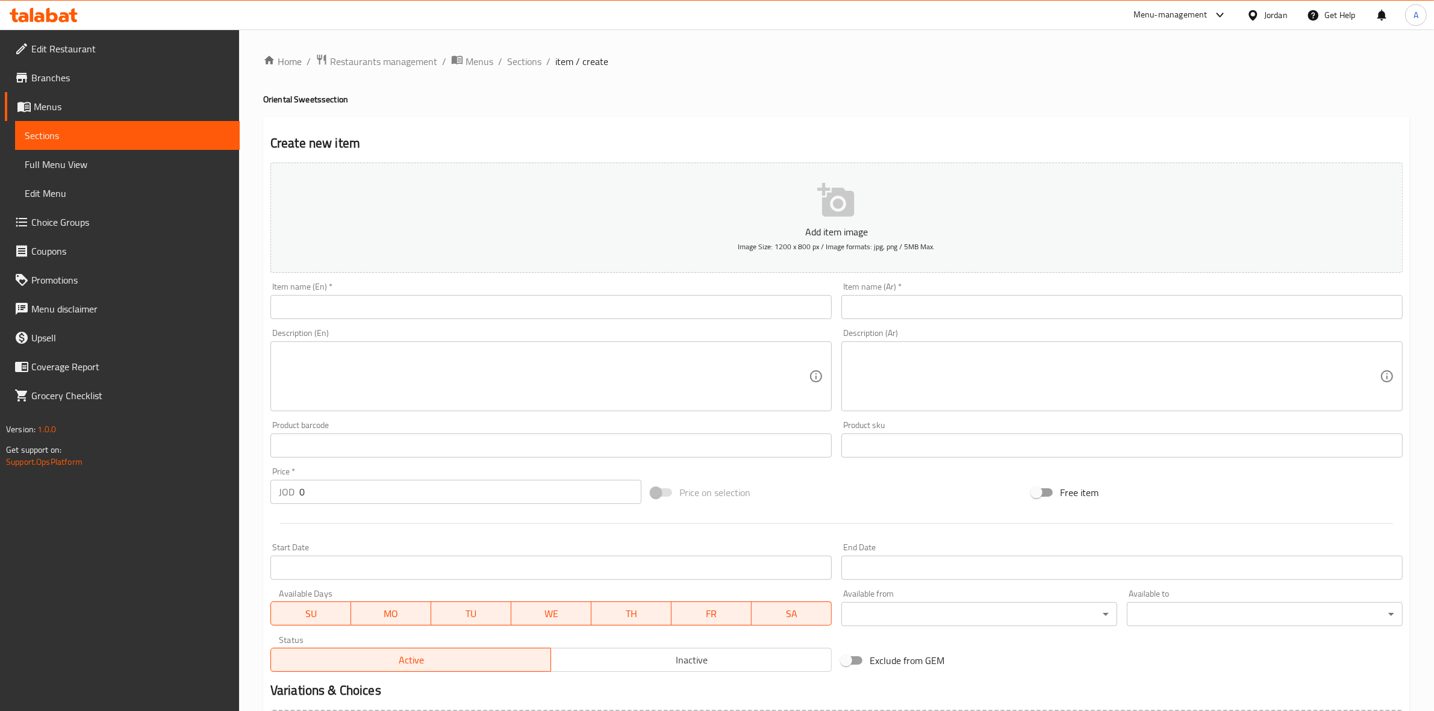
click at [396, 315] on input "text" at bounding box center [550, 307] width 561 height 24
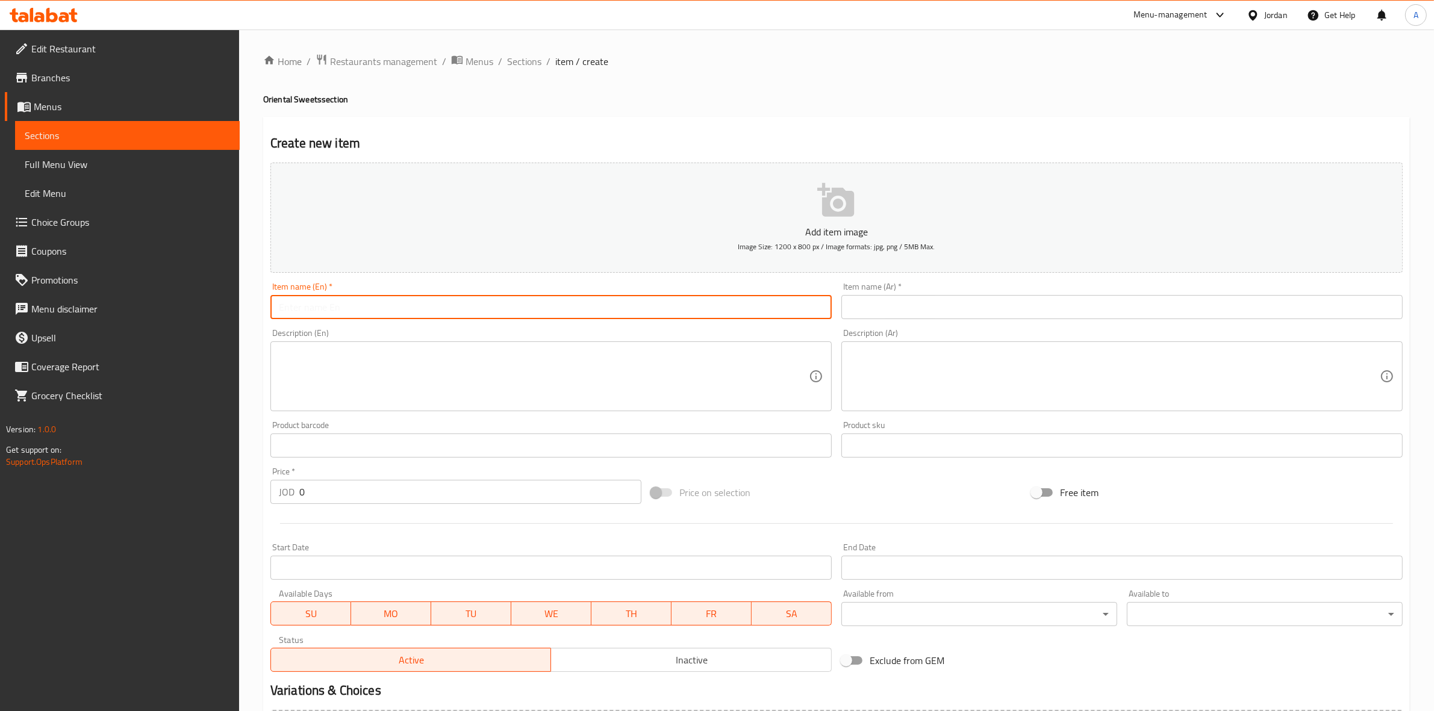
paste input "Awama With [PERSON_NAME]'s Fingers"
type input "Awama With [PERSON_NAME]'s Fingers"
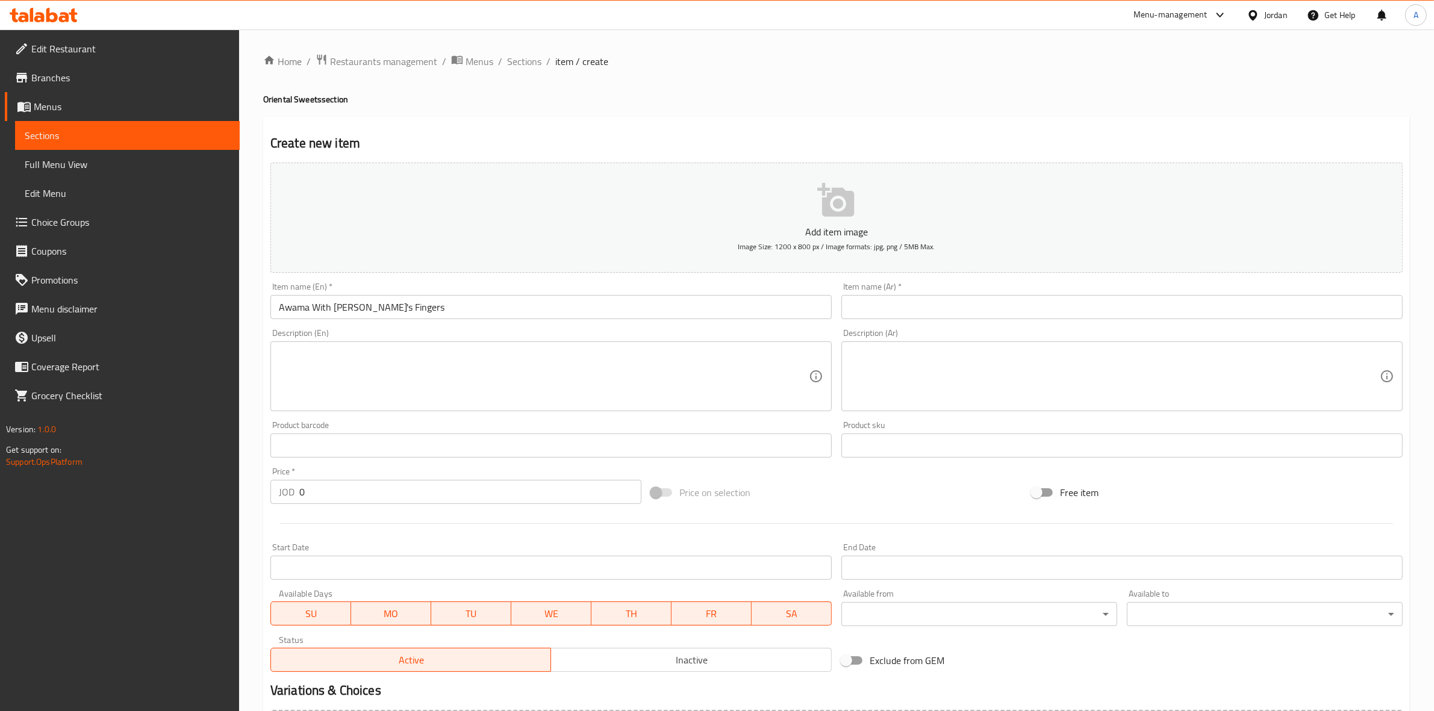
click at [588, 140] on h2 "Create new item" at bounding box center [836, 143] width 1132 height 18
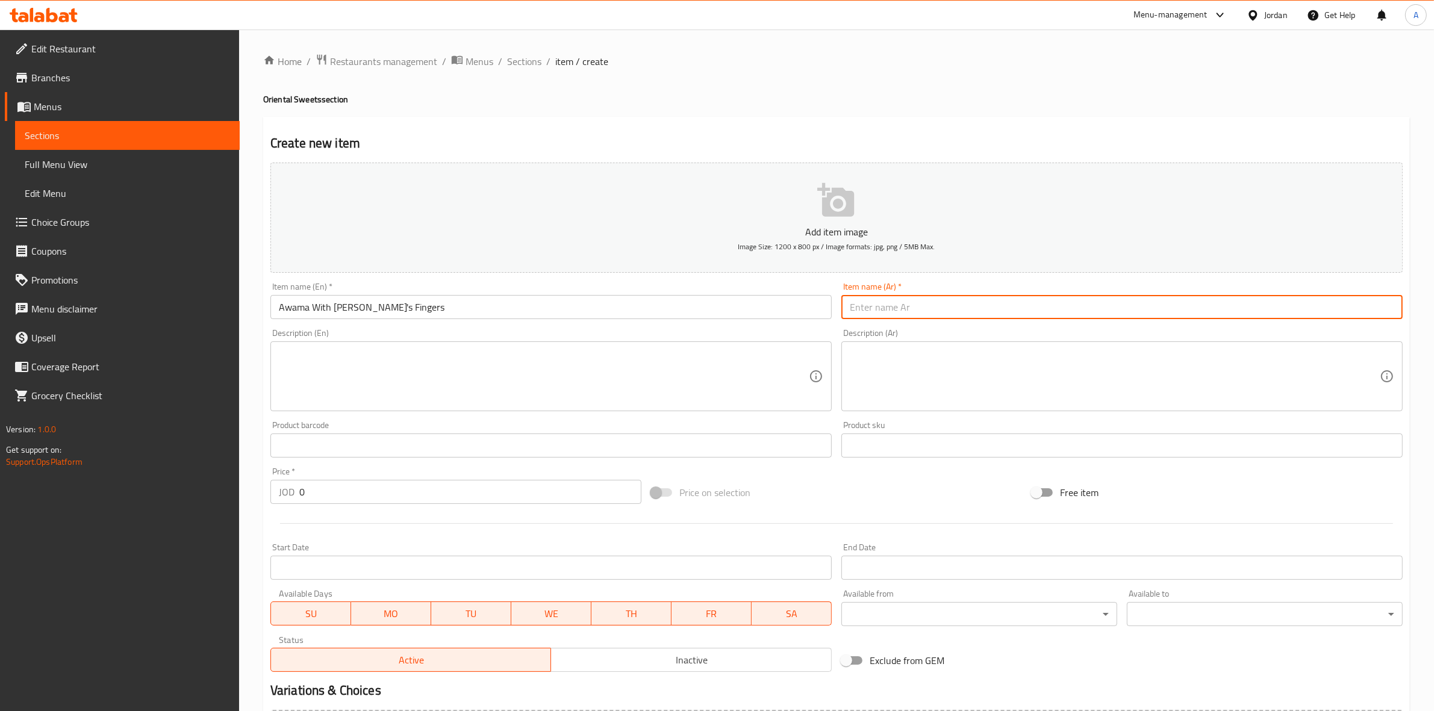
click at [1096, 313] on input "text" at bounding box center [1121, 307] width 561 height 24
paste input "عوامة مع أصابع زينب"
type input "عوامة مع أصابع زينب"
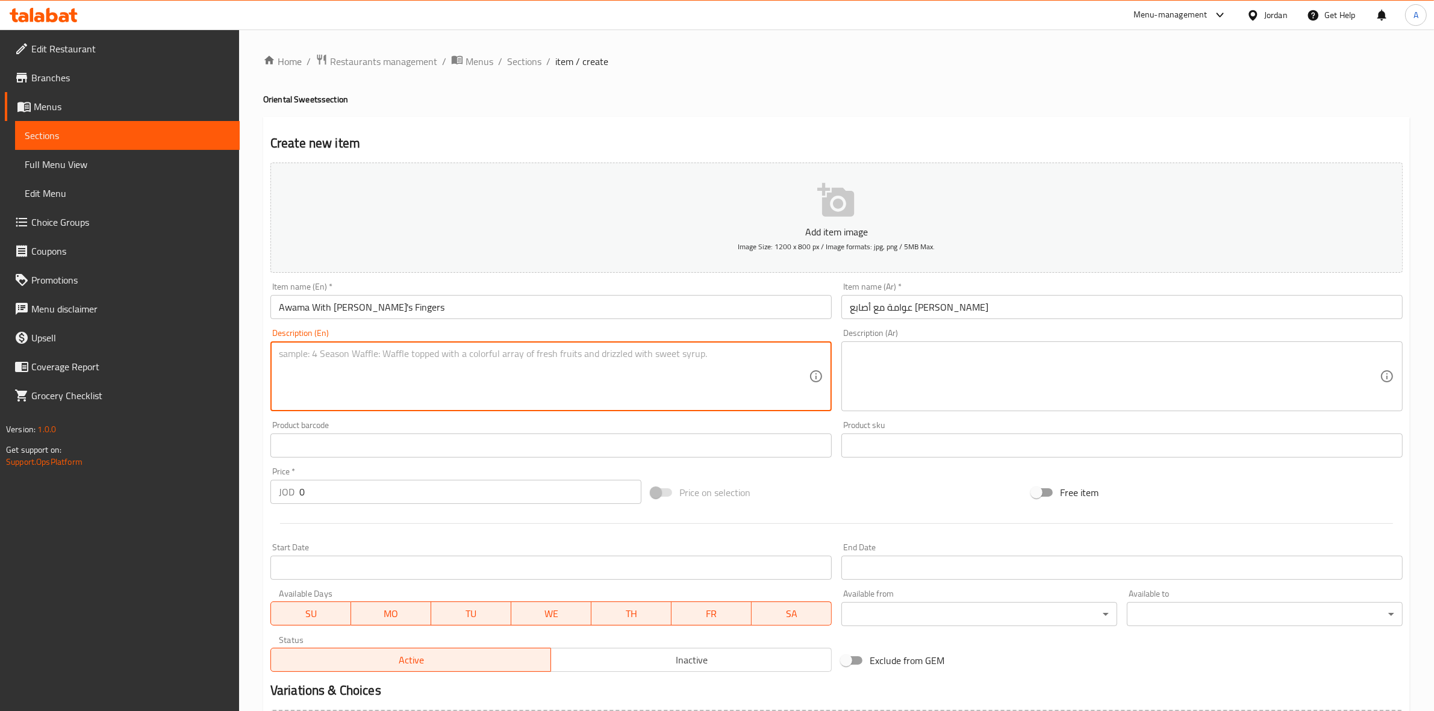
click at [350, 366] on textarea at bounding box center [544, 376] width 530 height 57
paste textarea "Plate, 1/2 kg."
type textarea "Plate, 1/2 kg."
click at [895, 359] on textarea at bounding box center [1115, 376] width 530 height 57
paste textarea "صحن 1/2 كيلو"
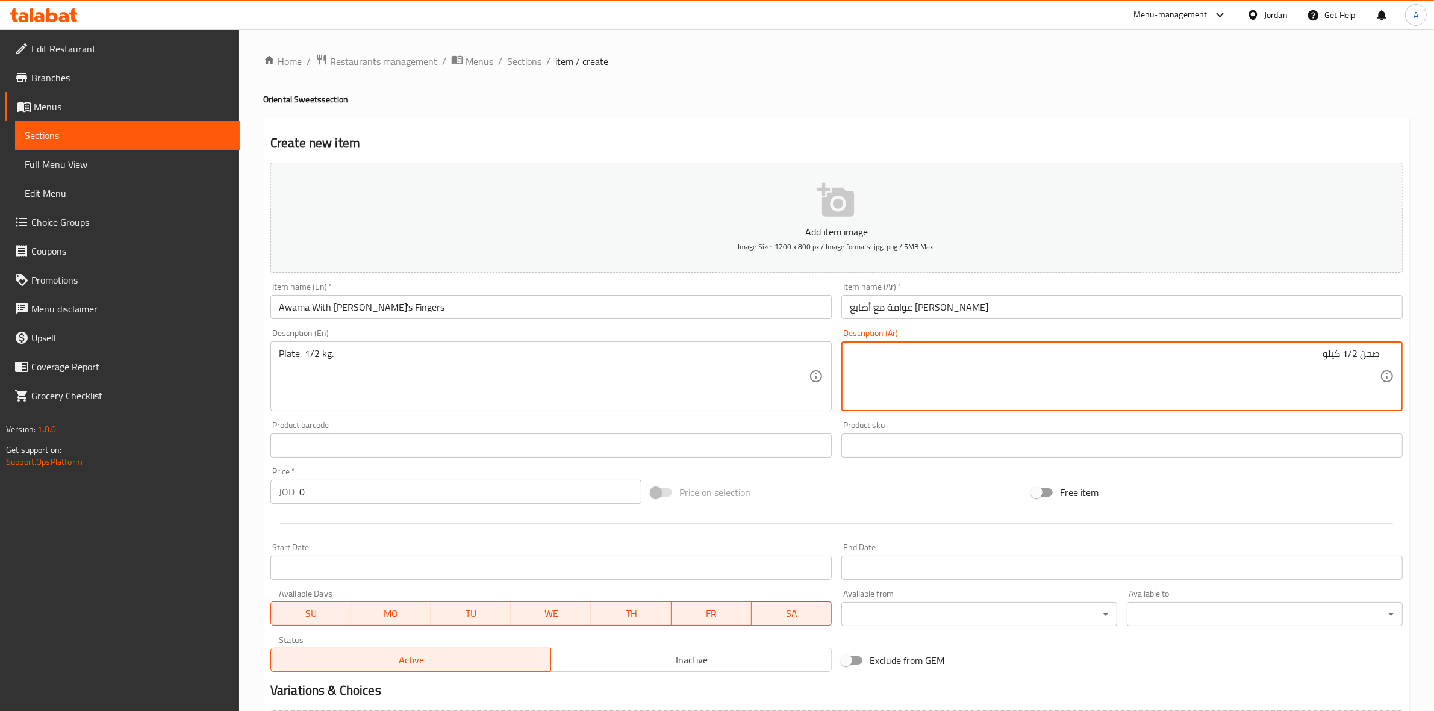
type textarea "صحن 1/2 كيلو"
click at [1009, 310] on input "عوامة مع أصابع زينب" at bounding box center [1121, 307] width 561 height 24
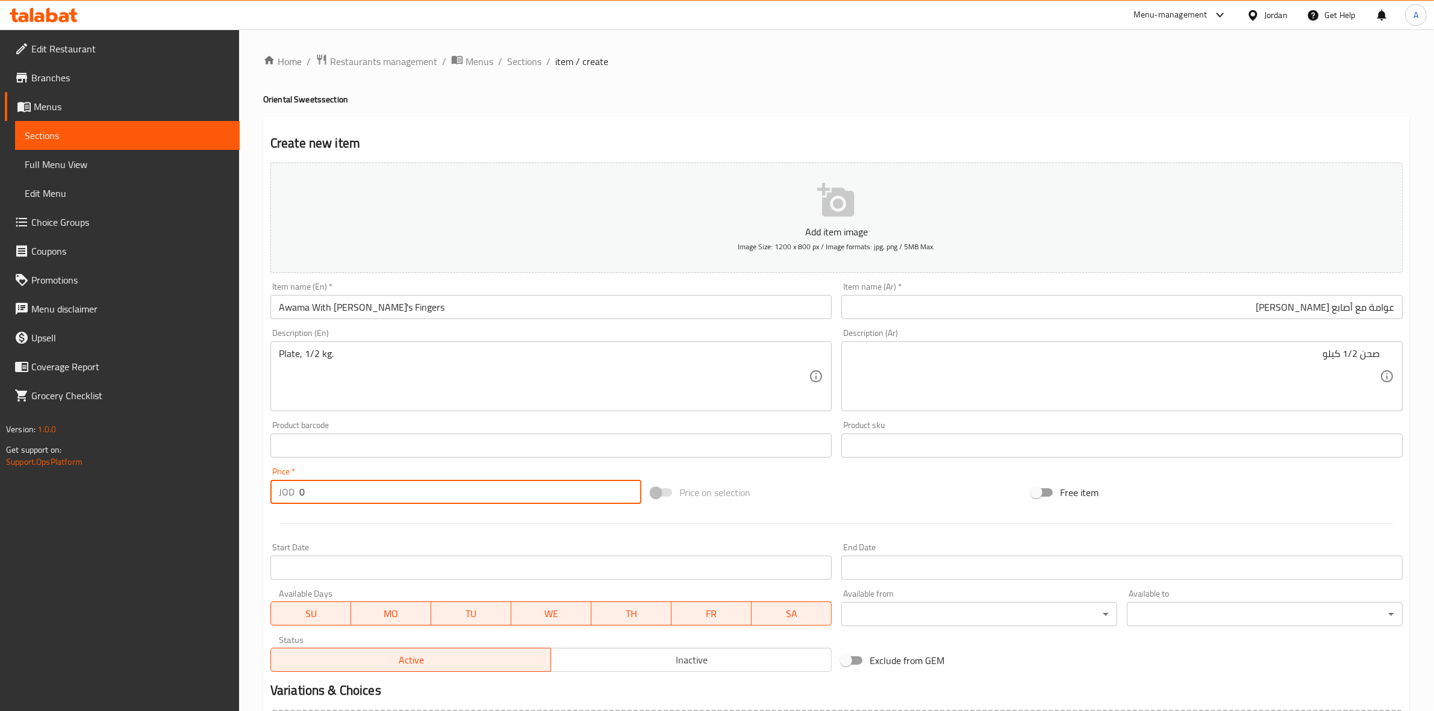
drag, startPoint x: 314, startPoint y: 497, endPoint x: 265, endPoint y: 497, distance: 48.8
click at [266, 497] on div "Price   * JOD 0 Price *" at bounding box center [456, 485] width 381 height 46
type input "1.6"
click at [384, 525] on div at bounding box center [837, 524] width 1142 height 30
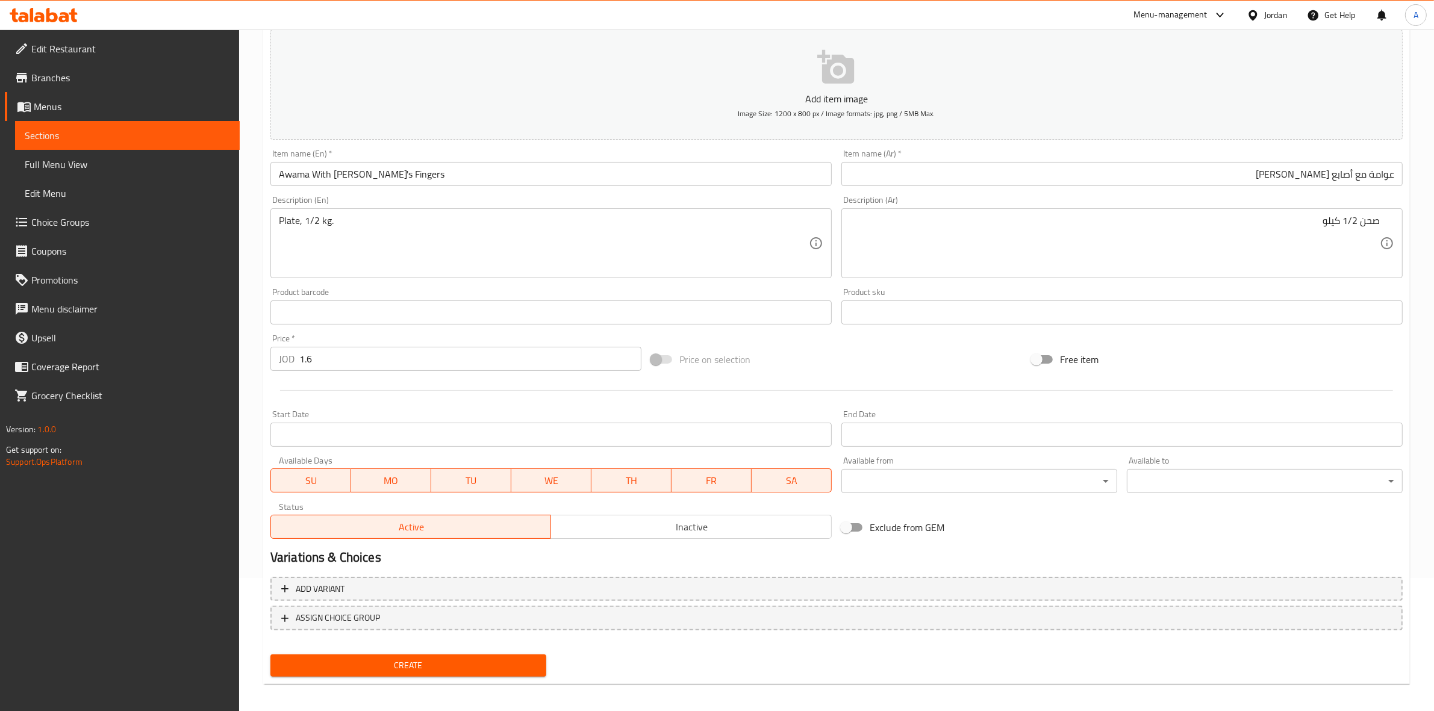
scroll to position [137, 0]
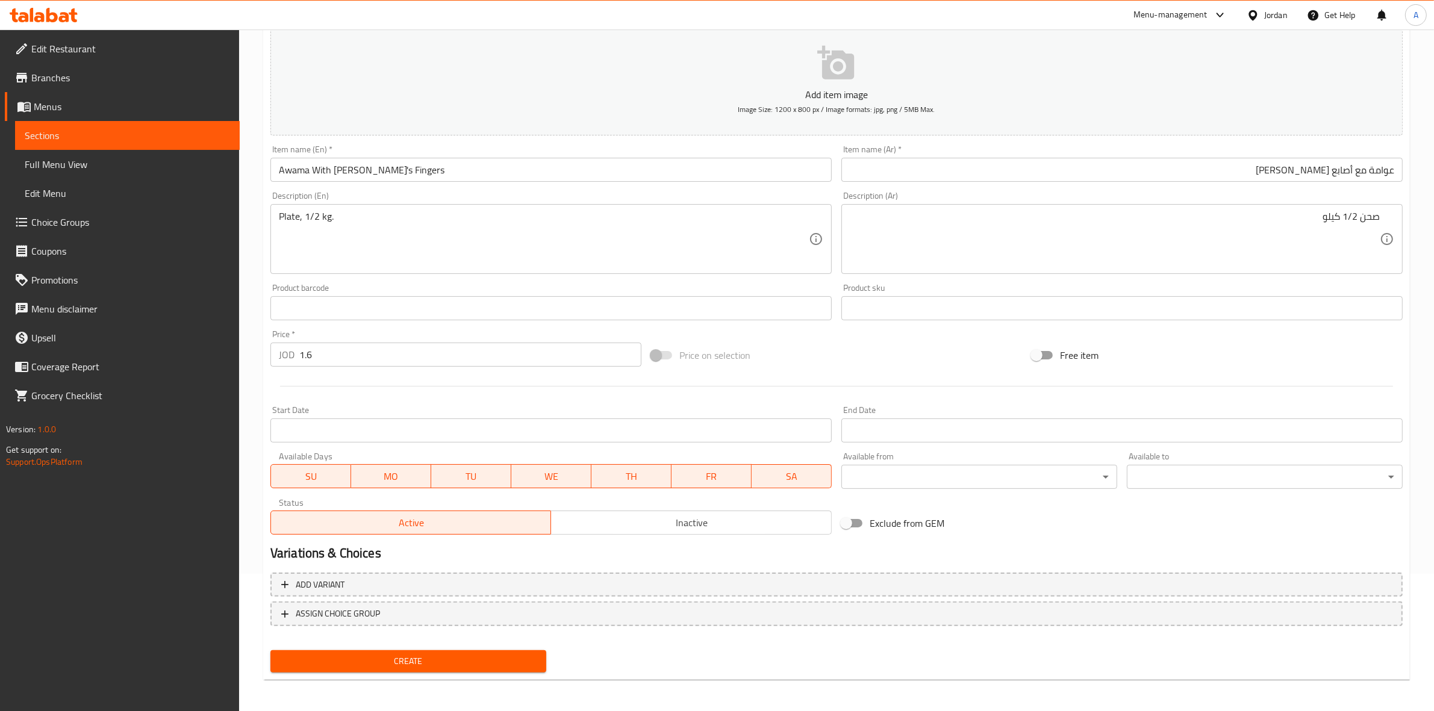
click at [398, 657] on span "Create" at bounding box center [408, 661] width 257 height 15
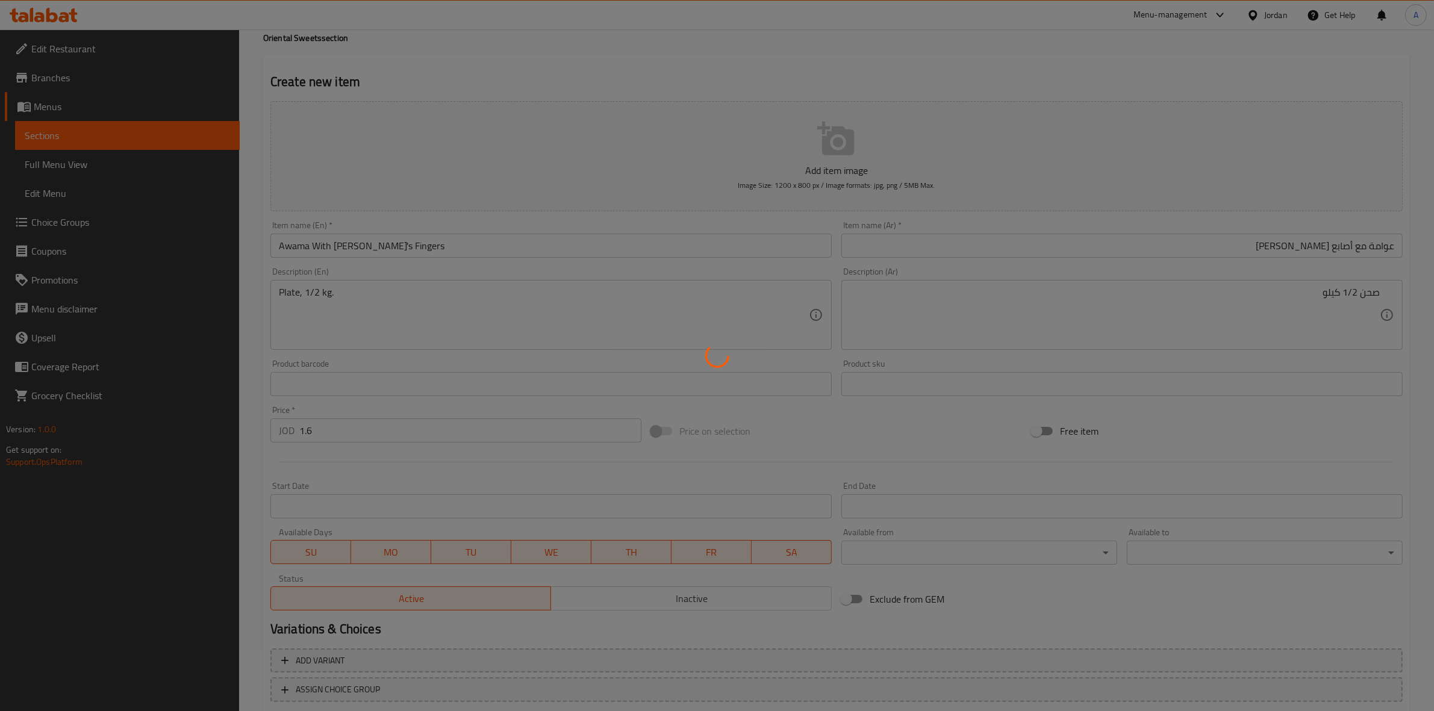
scroll to position [0, 0]
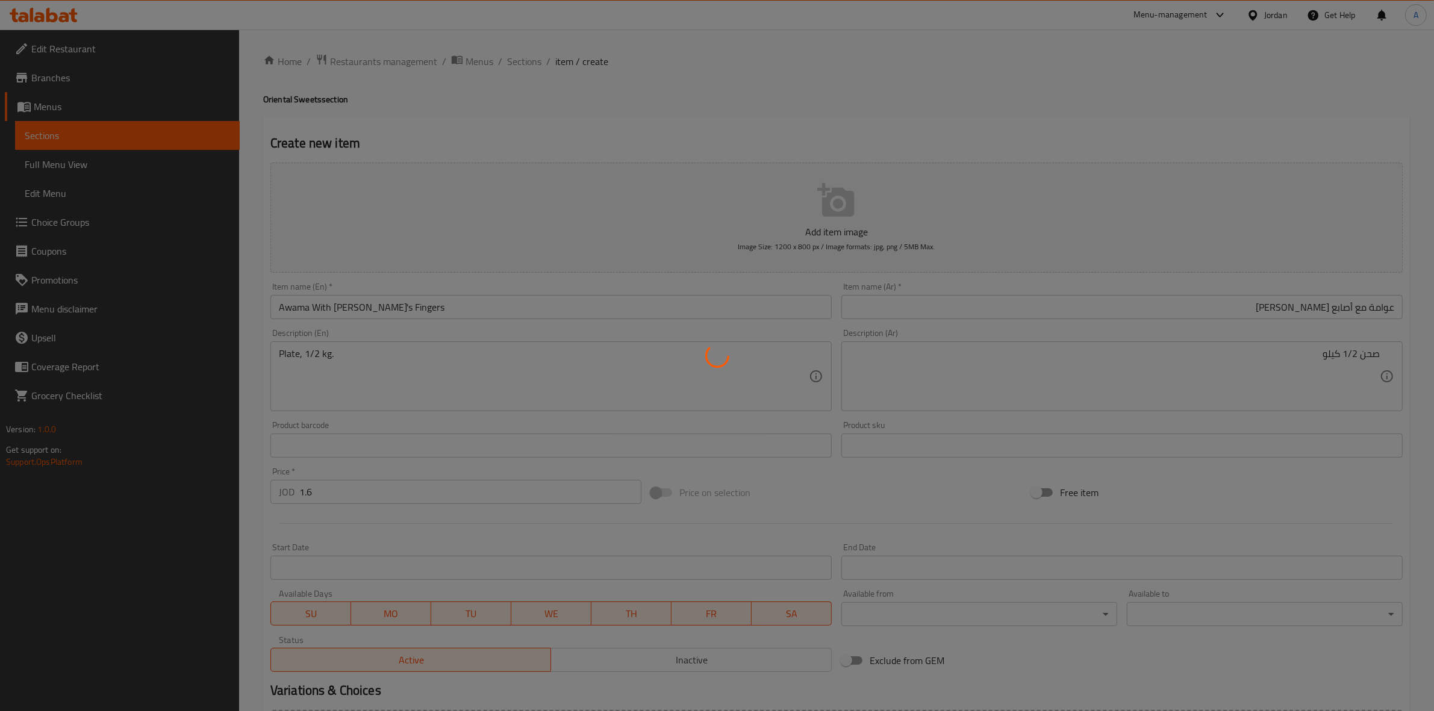
type input "0"
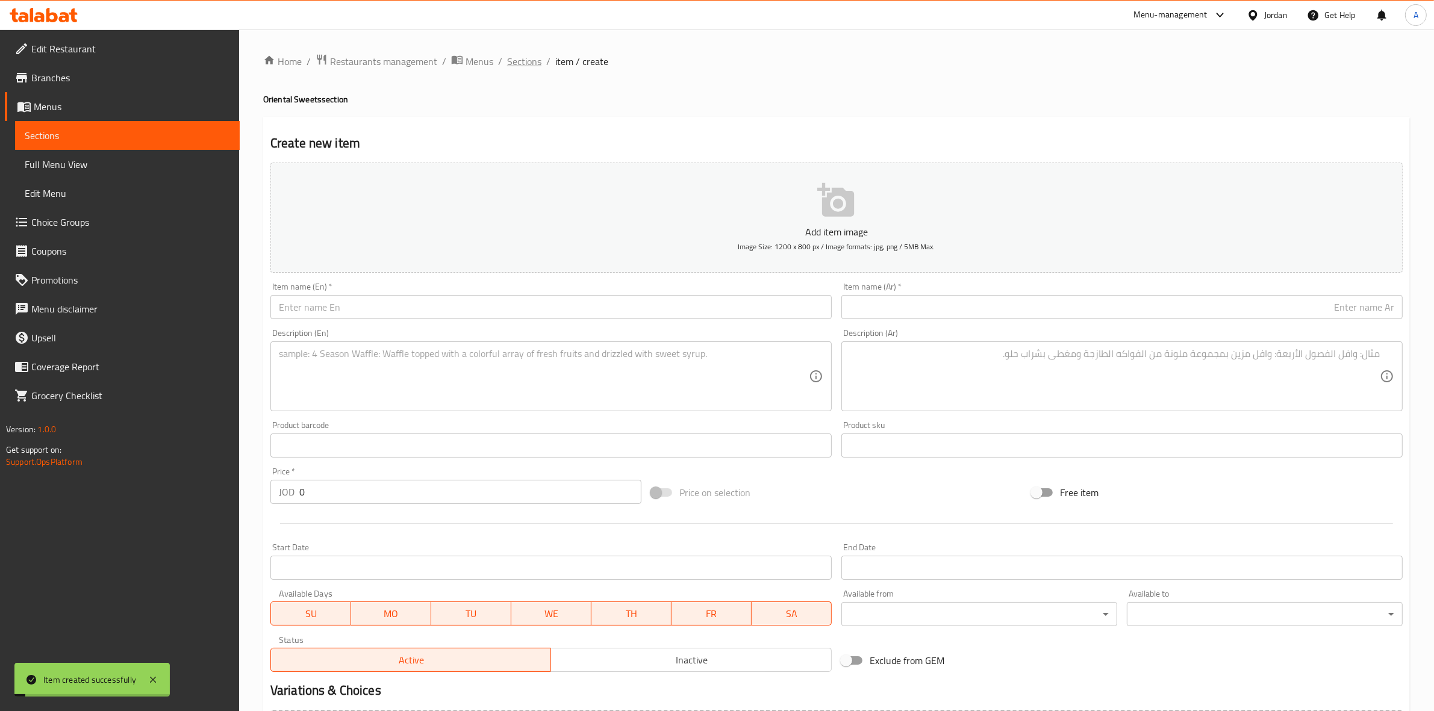
click at [532, 61] on span "Sections" at bounding box center [524, 61] width 34 height 14
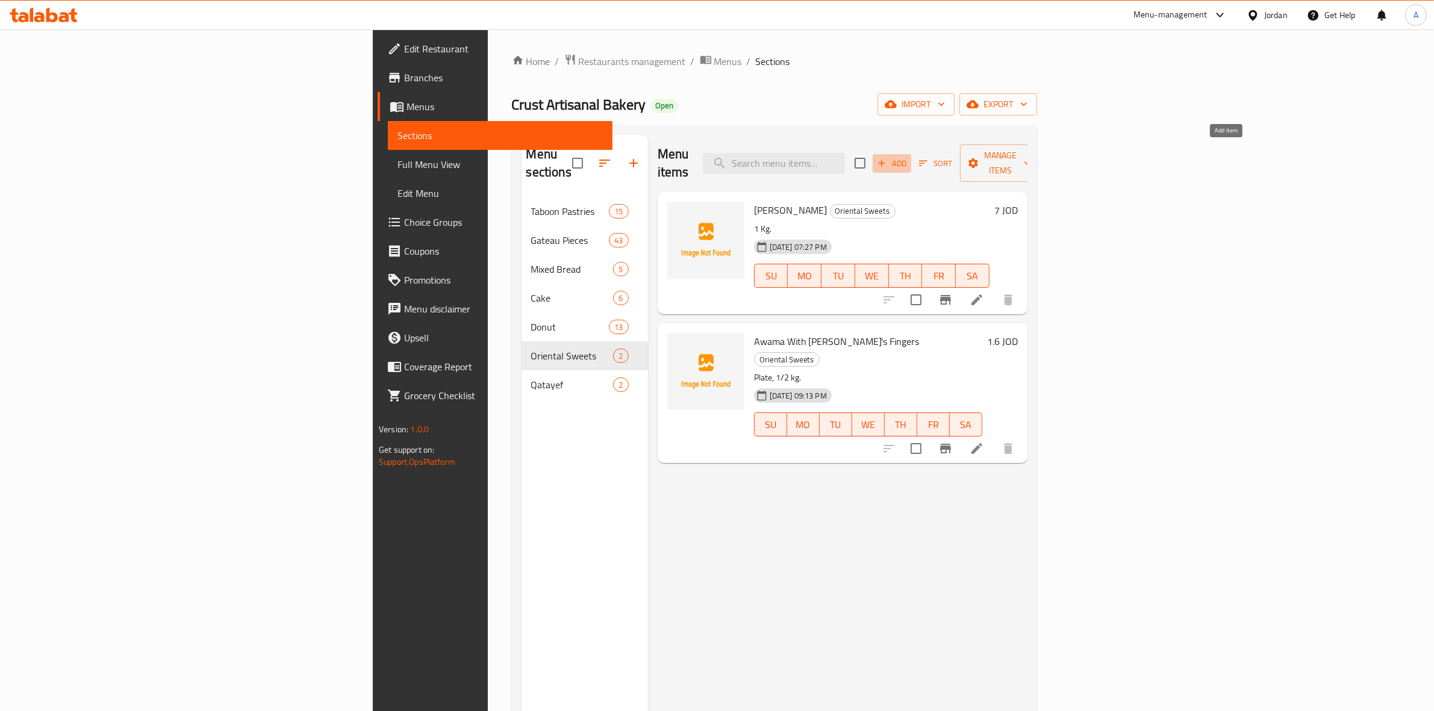
click at [908, 158] on span "Add" at bounding box center [892, 164] width 33 height 14
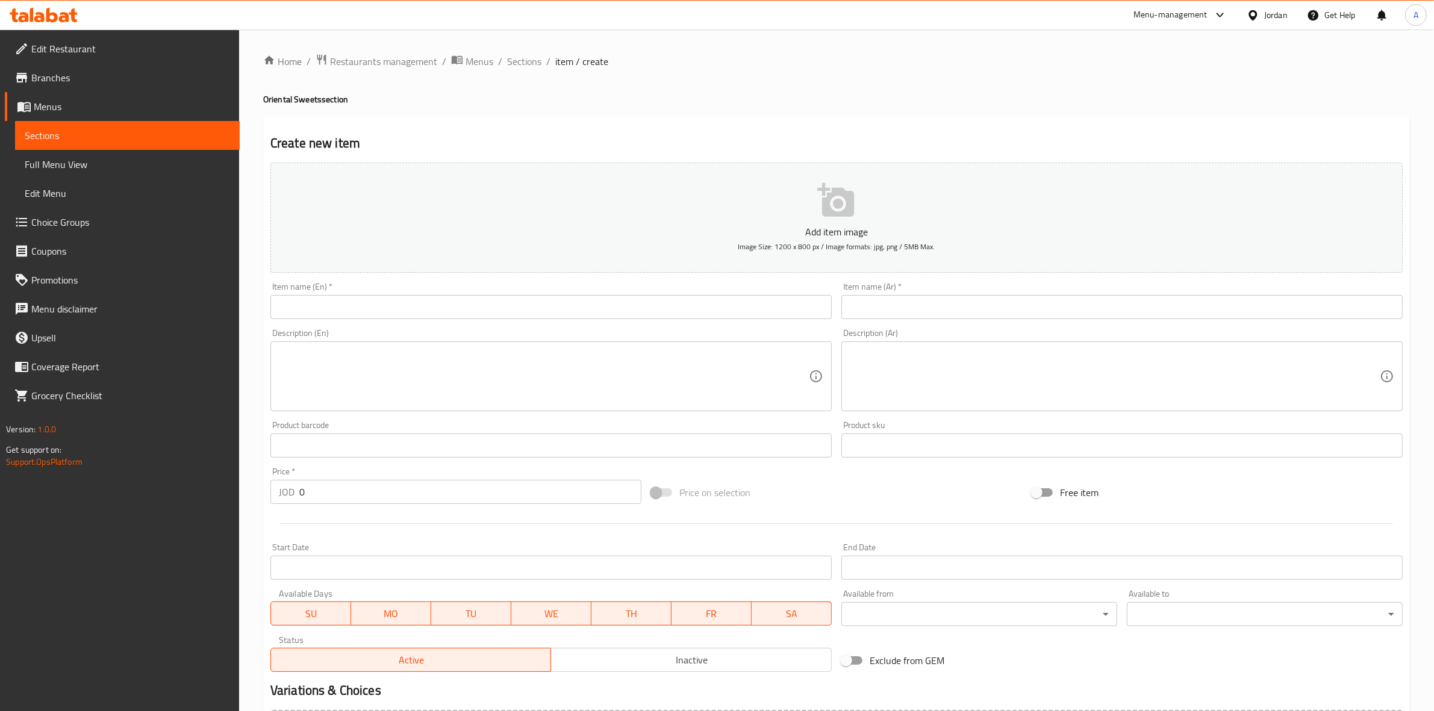
click at [300, 315] on input "text" at bounding box center [550, 307] width 561 height 24
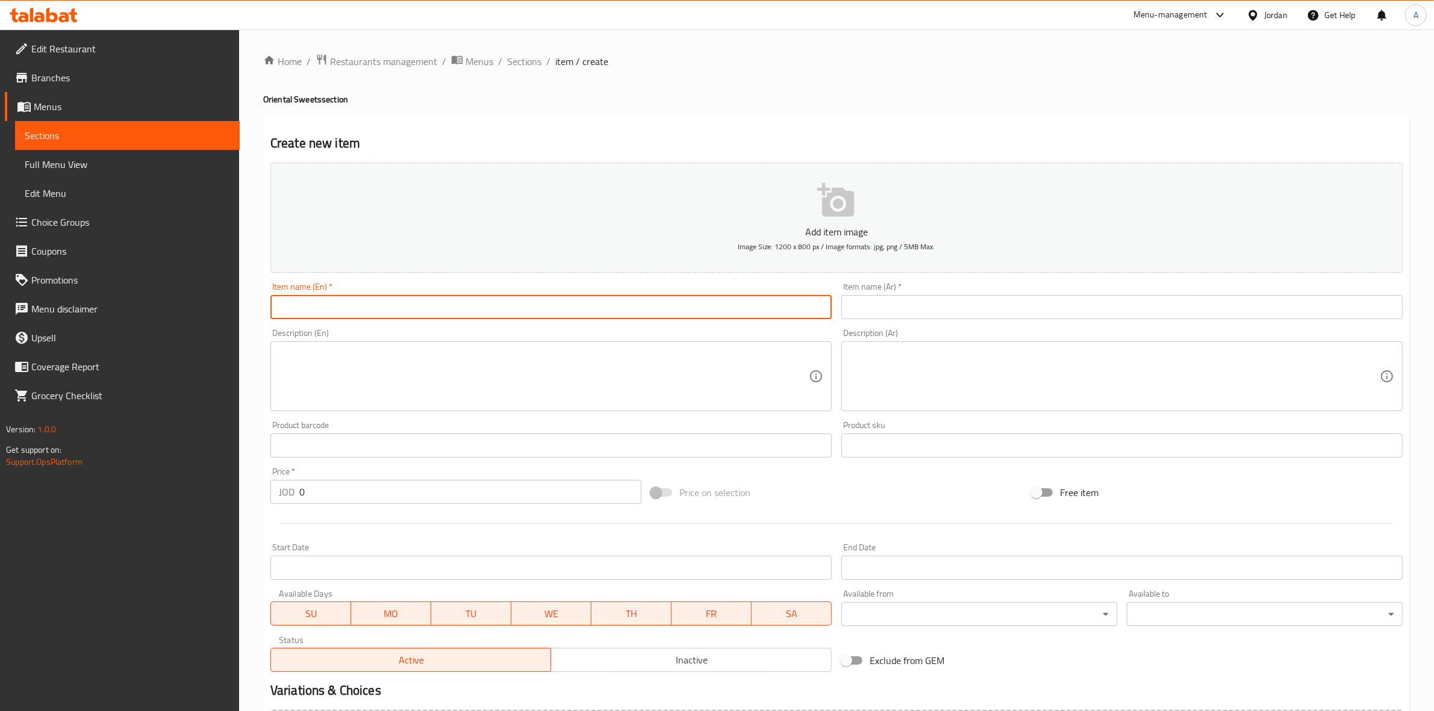
paste input "Fenugreek"
type input "Fenugreek"
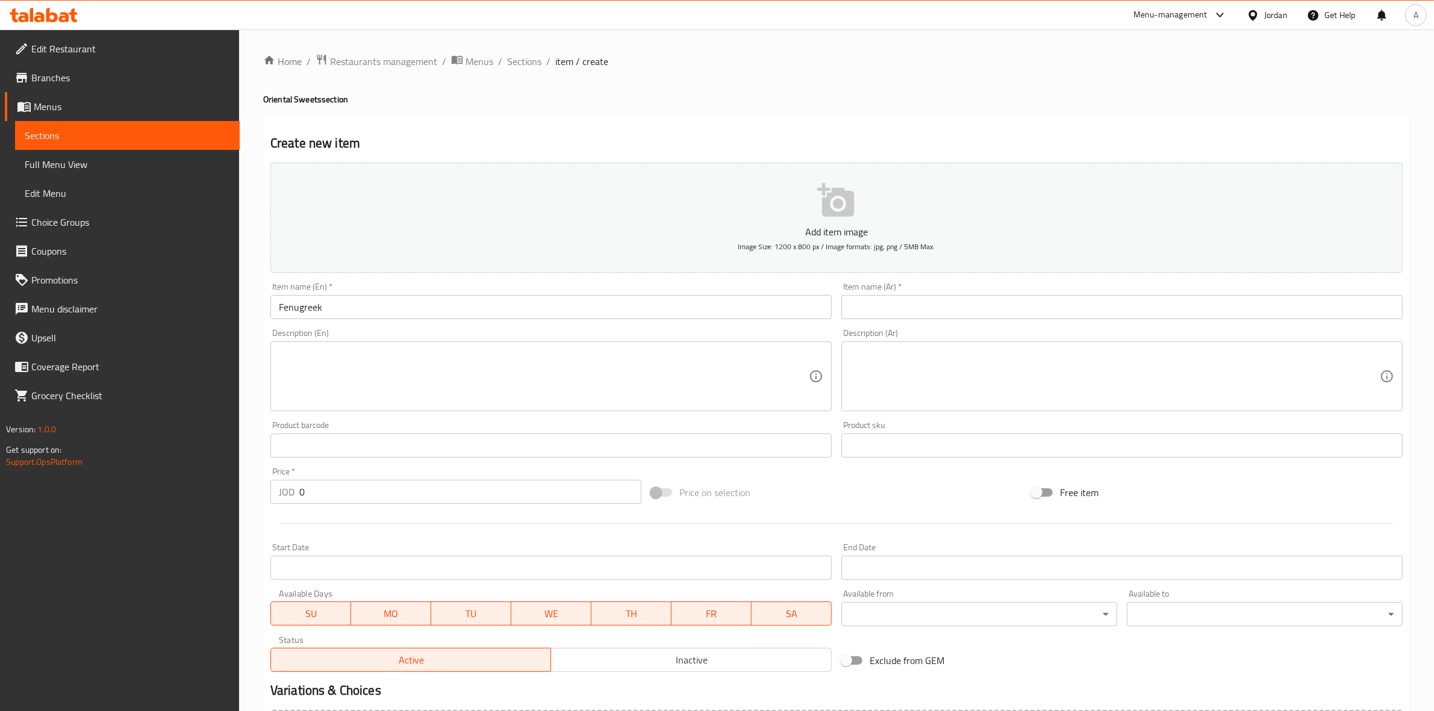
click at [455, 122] on div "Create new item Add item image Image Size: 1200 x 800 px / Image formats: jpg, …" at bounding box center [836, 467] width 1146 height 701
click at [1003, 305] on input "text" at bounding box center [1121, 307] width 561 height 24
paste input "حلبة"
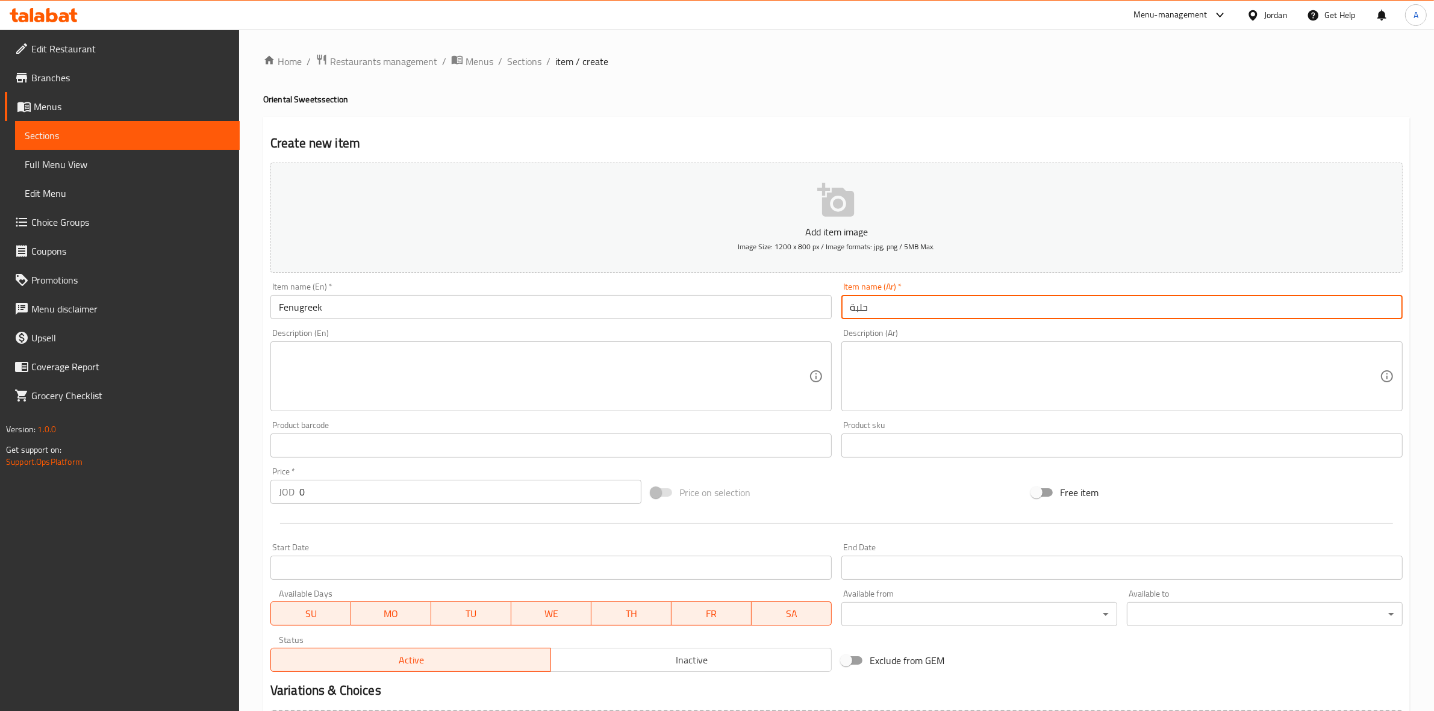
type input "حلبة"
click at [821, 116] on div "Home / Restaurants management / Menus / Sections / item / create Oriental Sweet…" at bounding box center [836, 440] width 1146 height 773
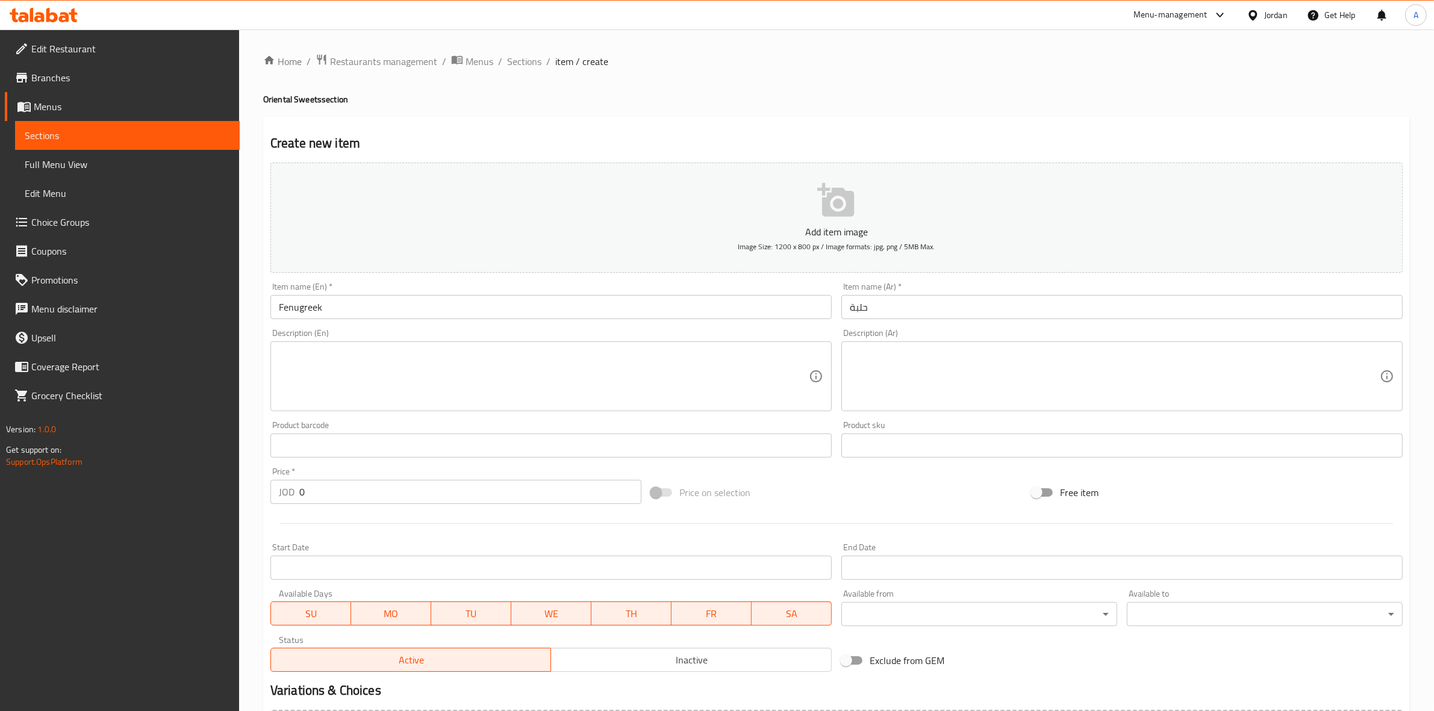
click at [329, 363] on textarea at bounding box center [544, 376] width 530 height 57
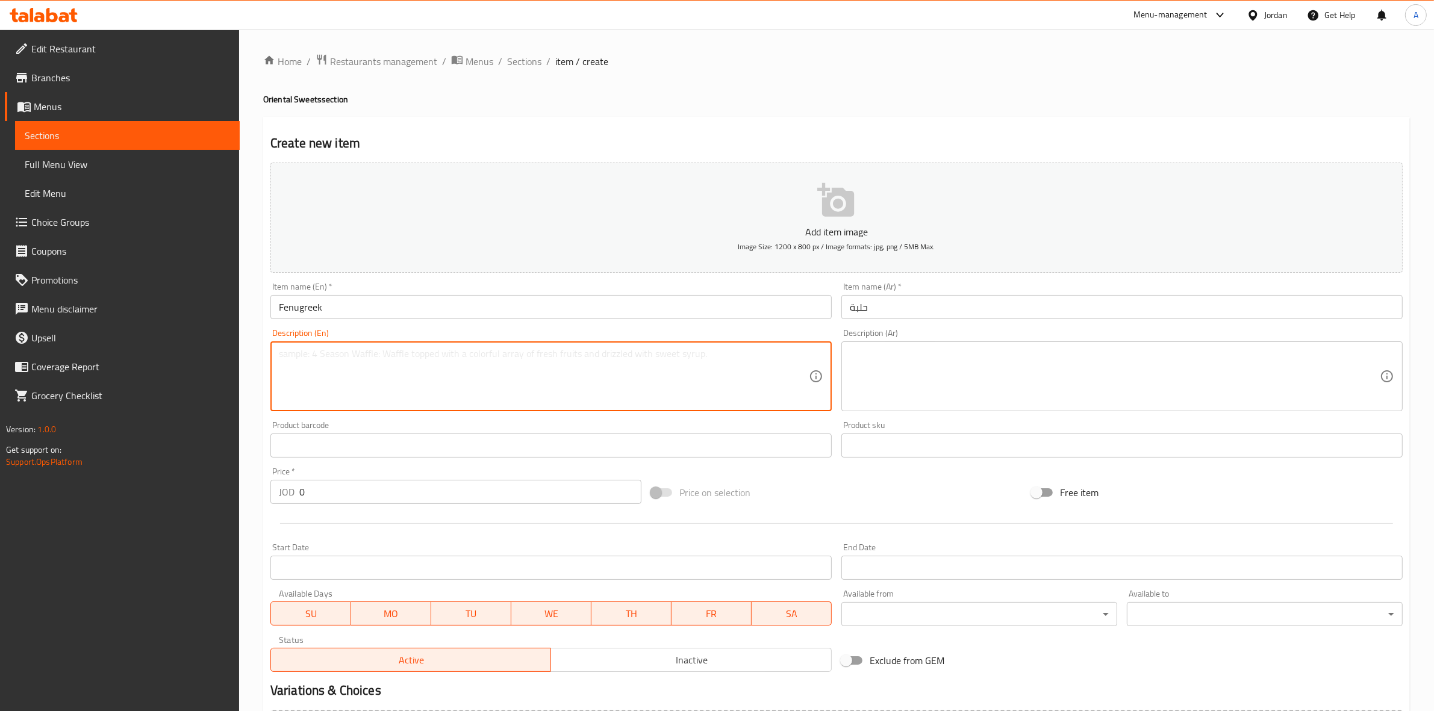
paste textarea "Plate, 1/2 kg."
type textarea "Plate, 1/2 kg."
click at [256, 376] on div "Home / Restaurants management / Menus / Sections / item / create Oriental Sweet…" at bounding box center [836, 440] width 1195 height 821
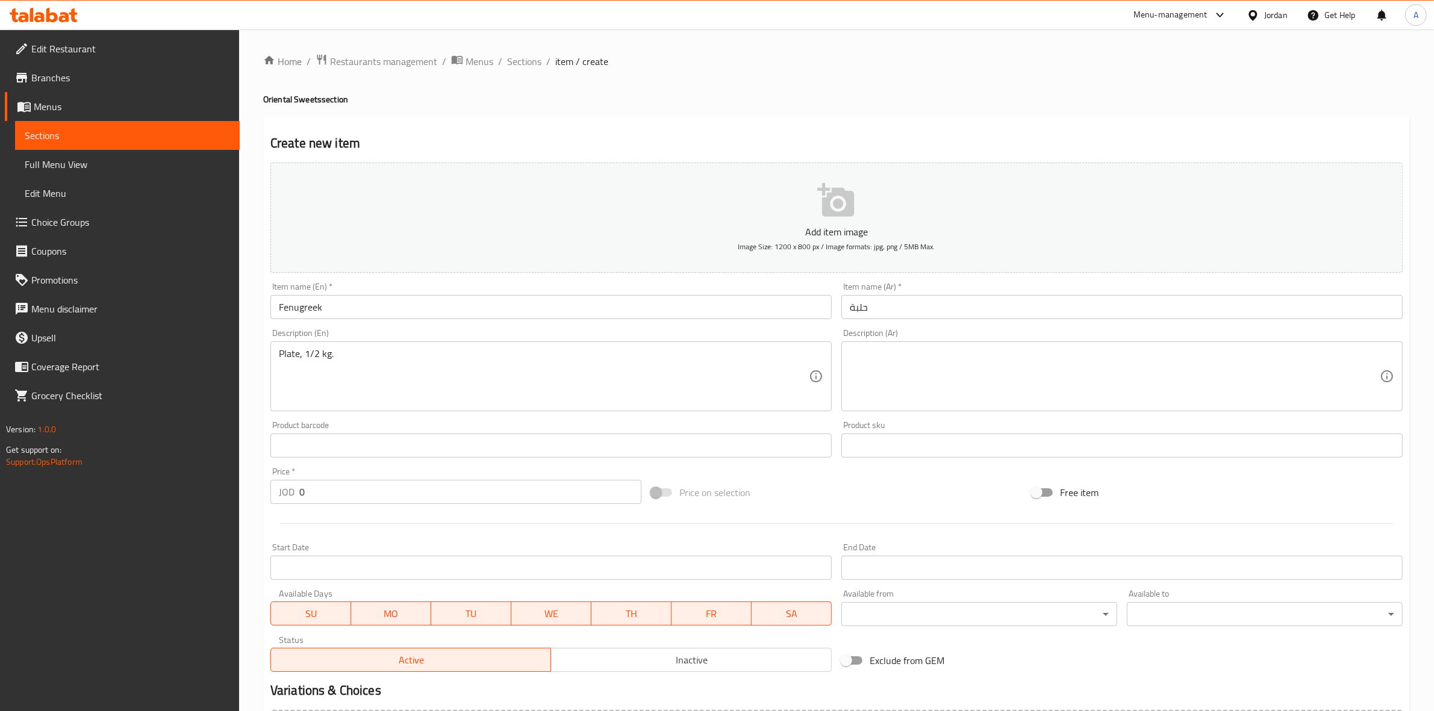
click at [912, 367] on textarea at bounding box center [1115, 376] width 530 height 57
paste textarea "صحن 1/2 كيلو"
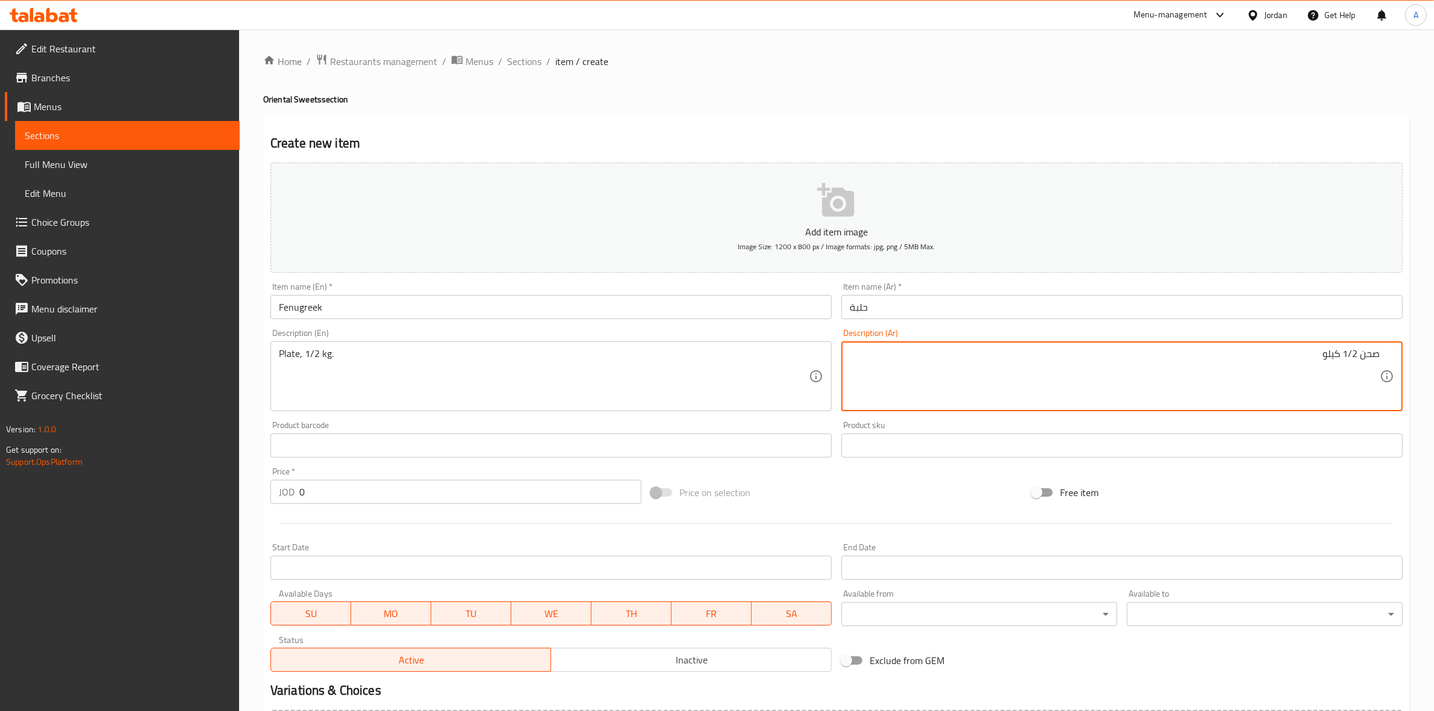
type textarea "صحن 1/2 كيلو"
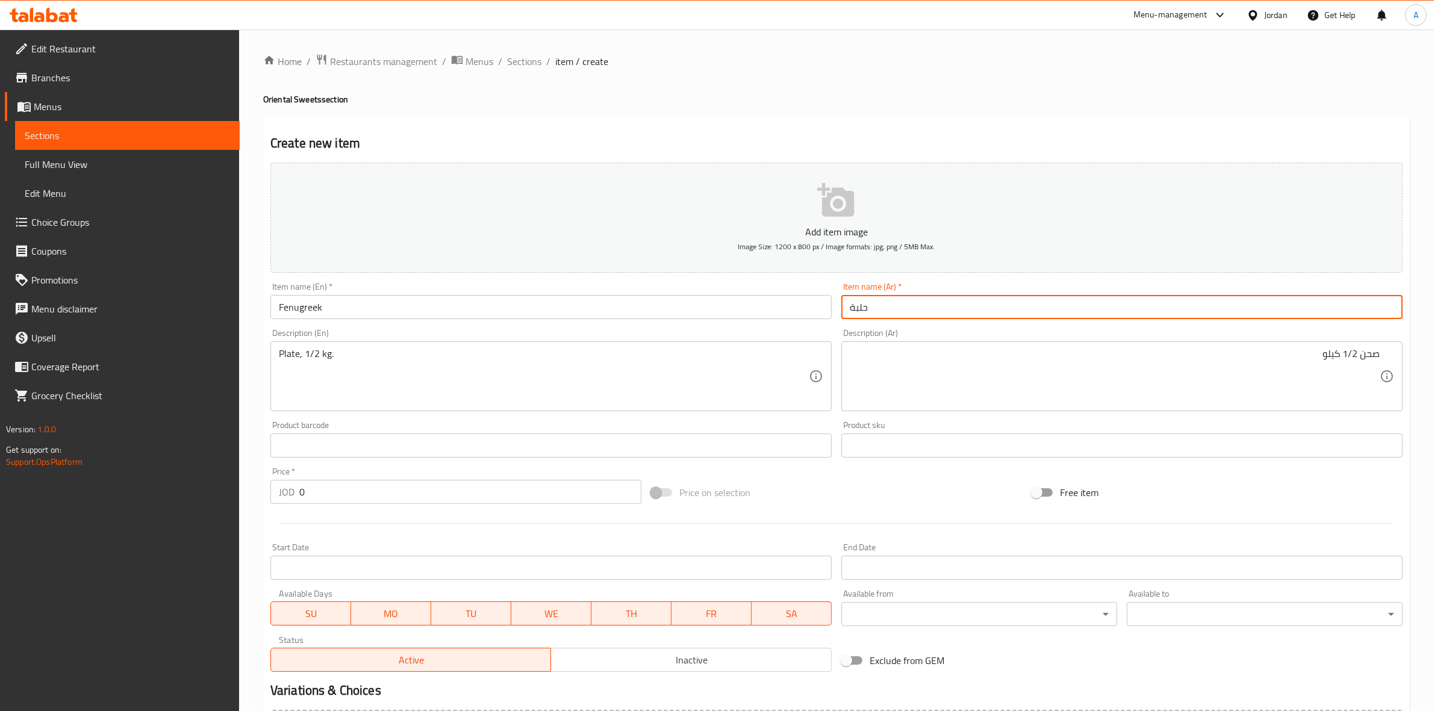
click at [895, 302] on input "حلبة" at bounding box center [1121, 307] width 561 height 24
click at [714, 93] on h4 "Oriental Sweets section" at bounding box center [836, 99] width 1146 height 12
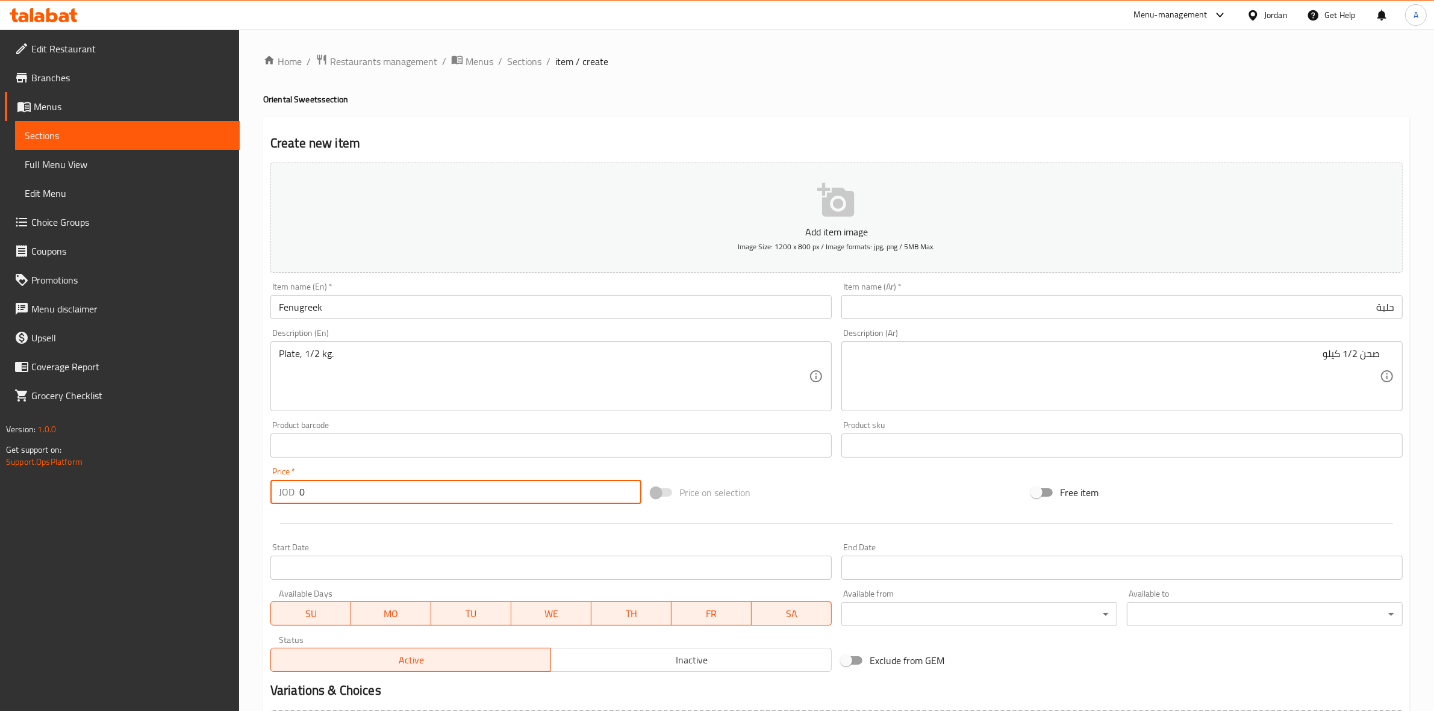
drag, startPoint x: 314, startPoint y: 498, endPoint x: 184, endPoint y: 486, distance: 130.6
click at [178, 488] on div "Edit Restaurant Branches Menus Sections Full Menu View Edit Menu Choice Groups …" at bounding box center [717, 440] width 1434 height 821
type input "1.8"
click at [324, 530] on div at bounding box center [837, 524] width 1142 height 30
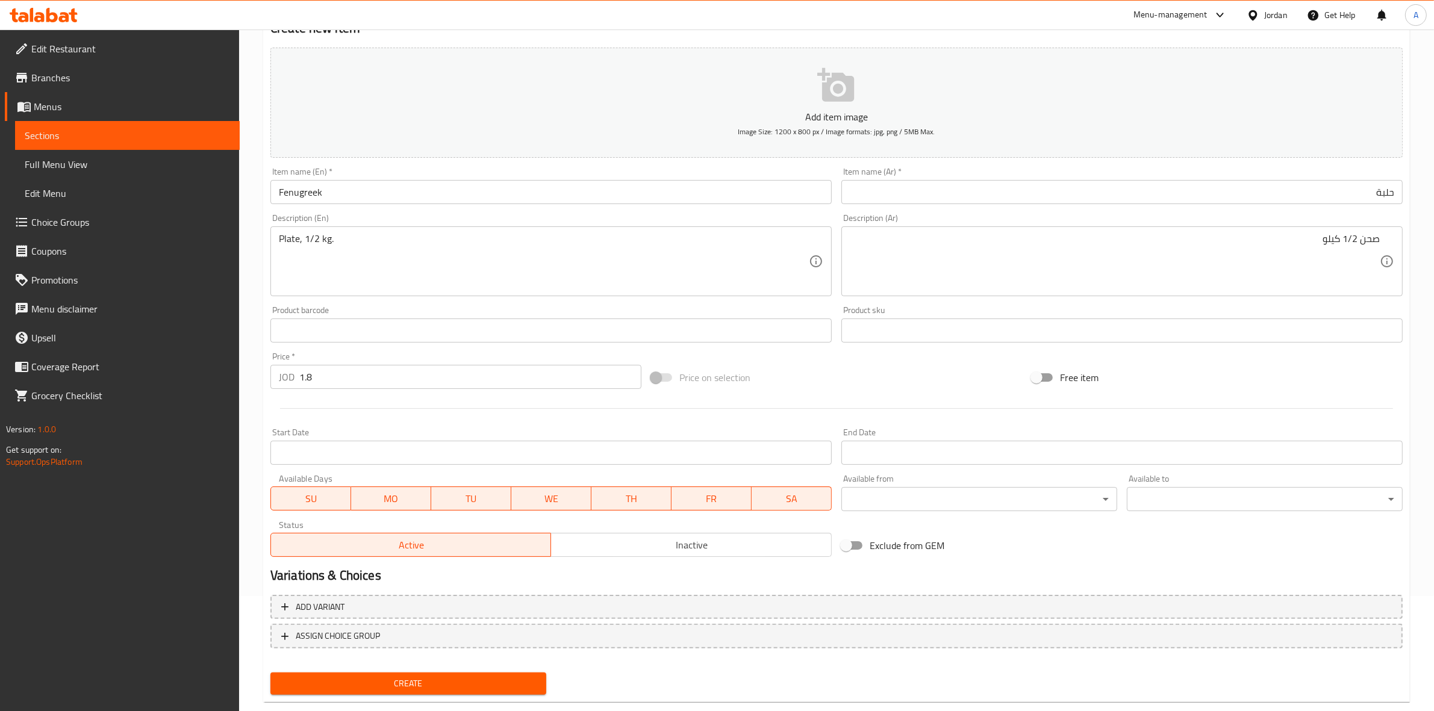
scroll to position [137, 0]
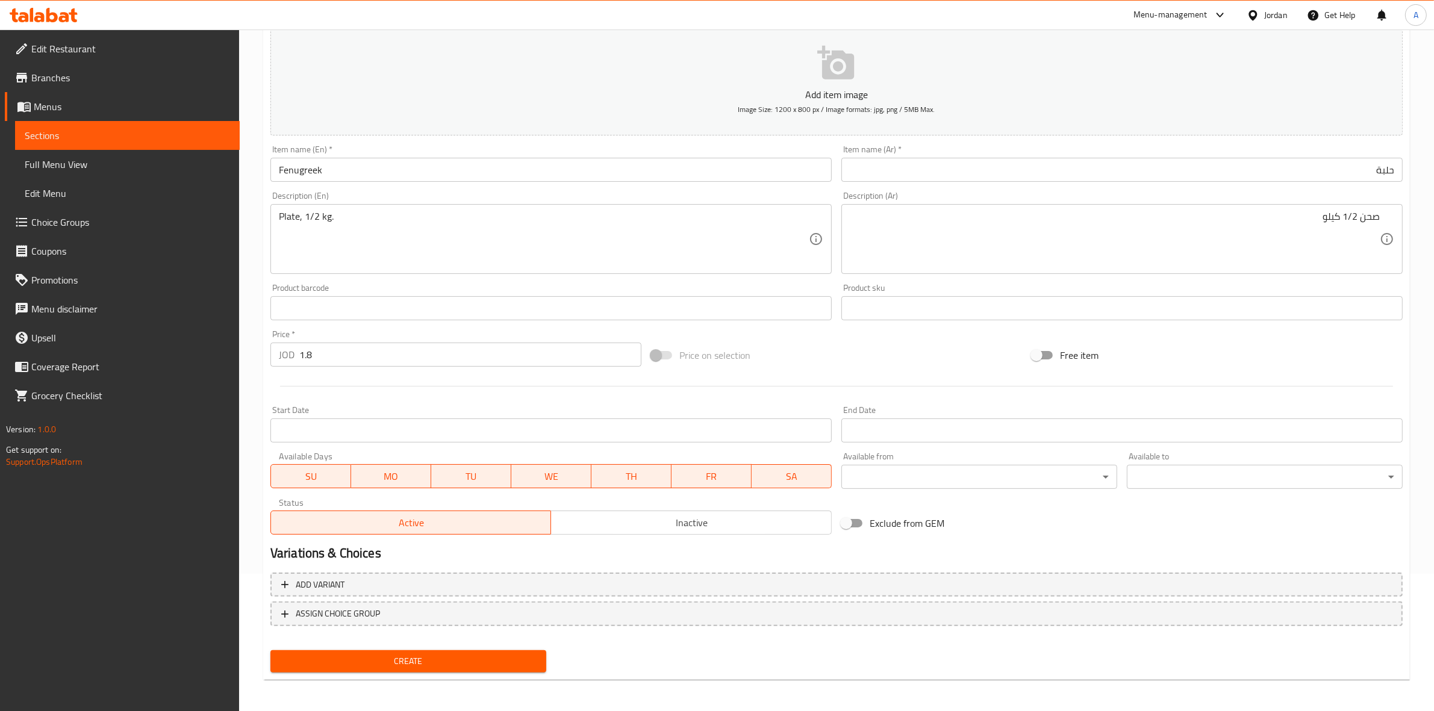
click at [453, 661] on span "Create" at bounding box center [408, 661] width 257 height 15
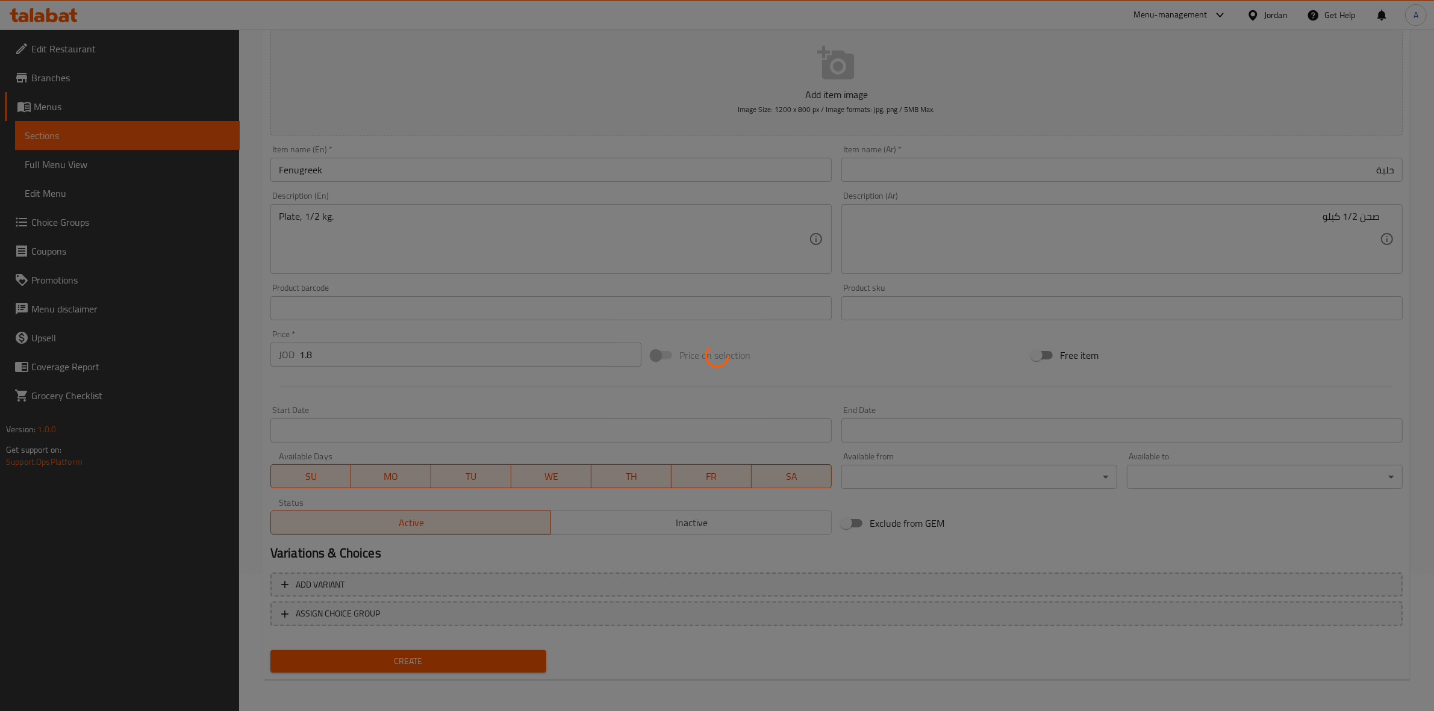
type input "0"
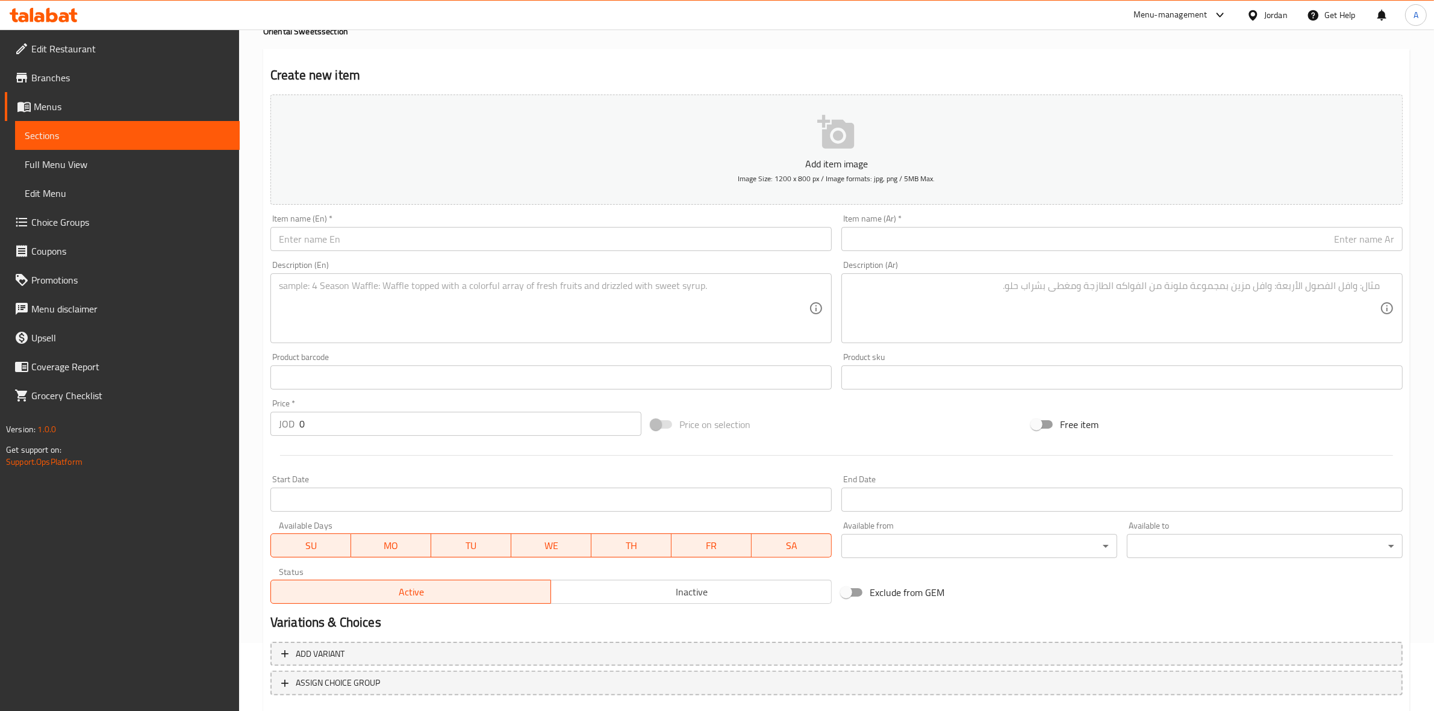
scroll to position [0, 0]
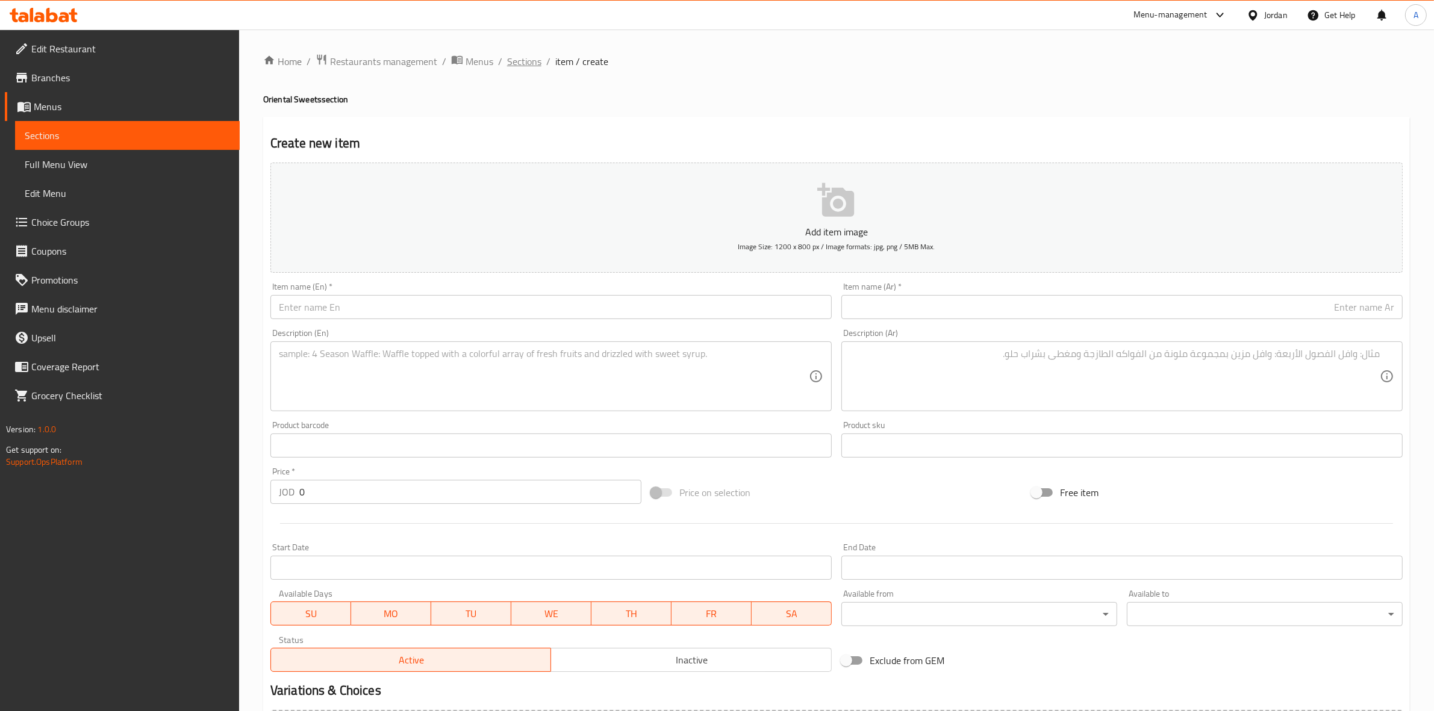
click at [532, 67] on span "Sections" at bounding box center [524, 61] width 34 height 14
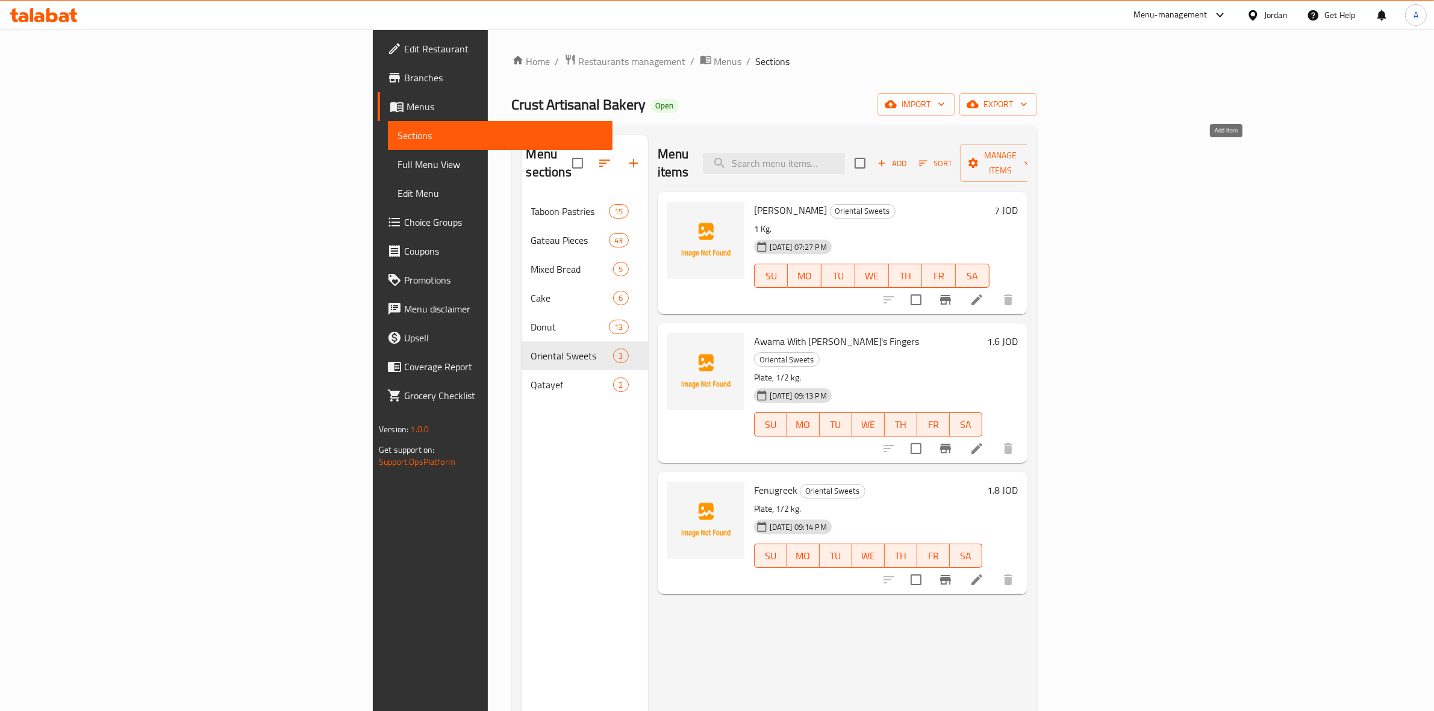
click at [908, 157] on span "Add" at bounding box center [892, 164] width 33 height 14
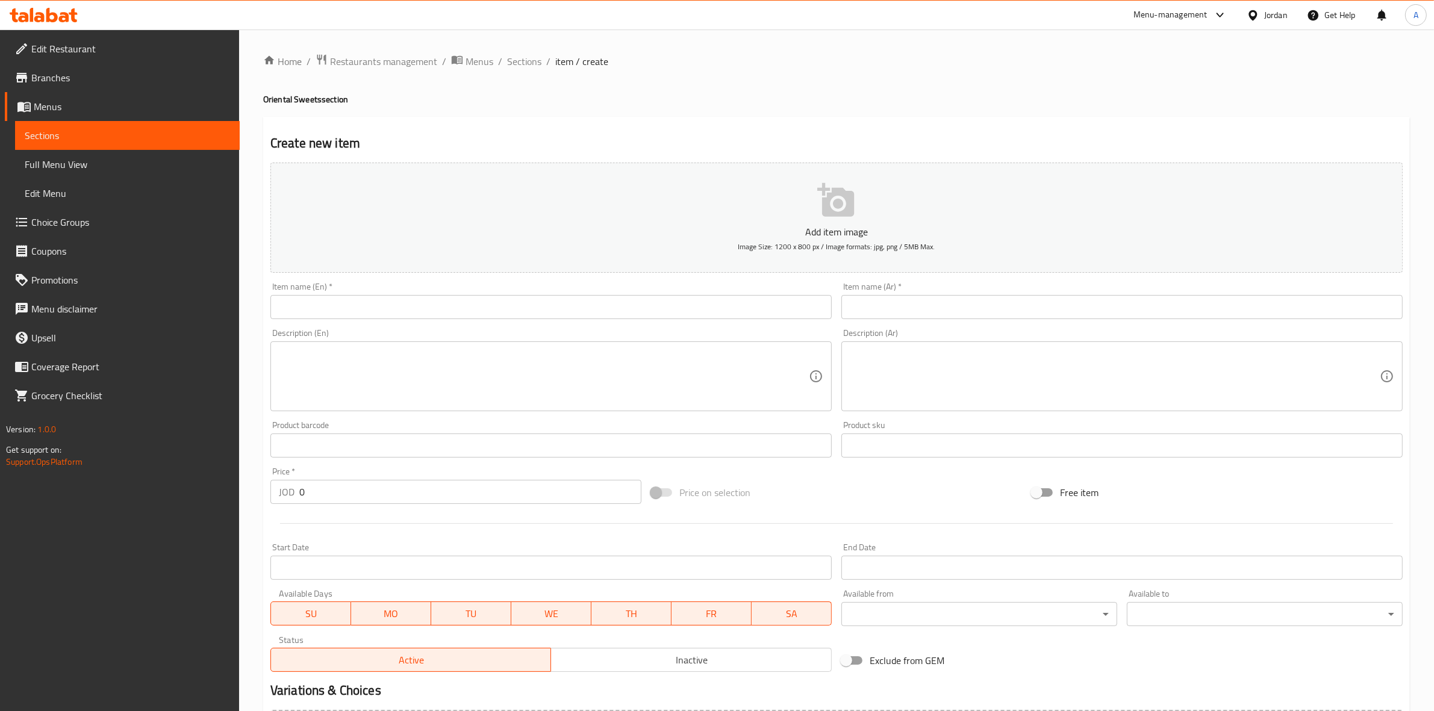
click at [658, 310] on input "text" at bounding box center [550, 307] width 561 height 24
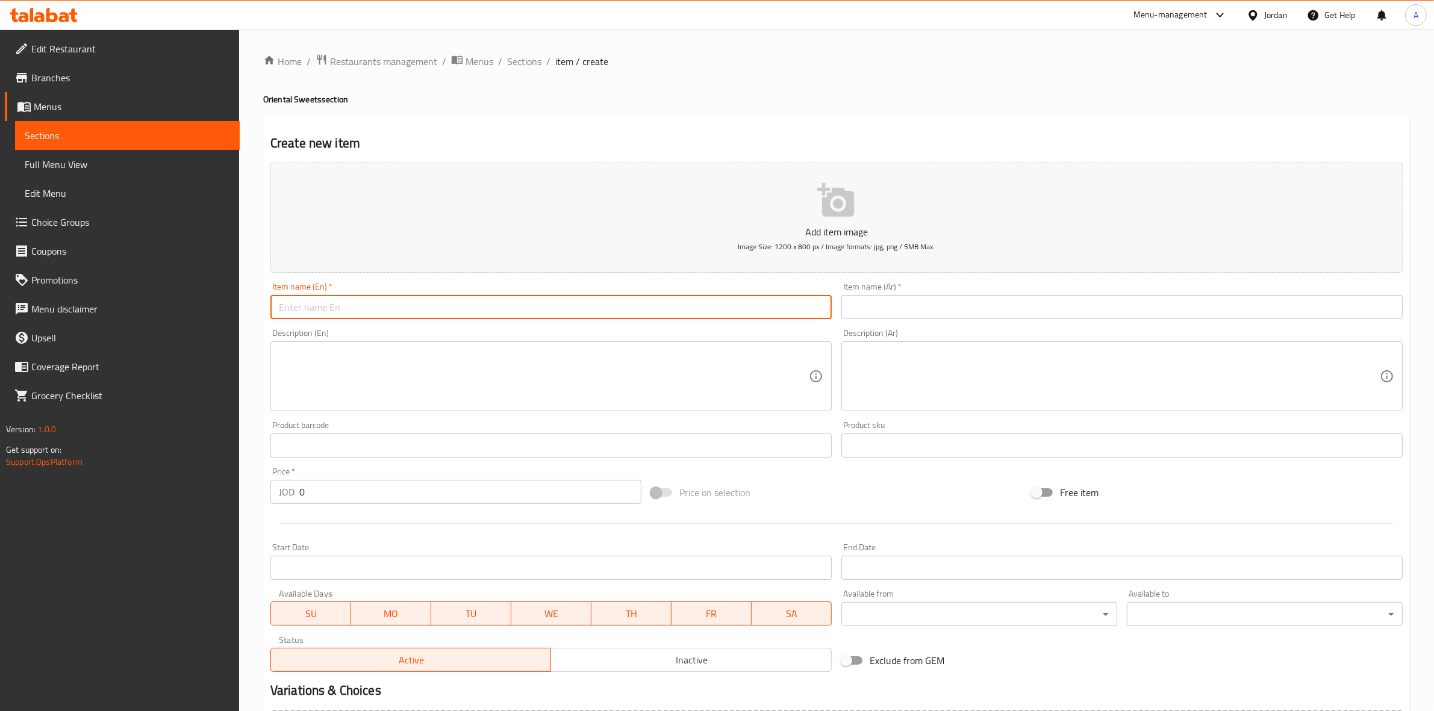
paste input "[PERSON_NAME]"
type input "[PERSON_NAME]"
click at [508, 134] on h2 "Create new item" at bounding box center [836, 143] width 1132 height 18
drag, startPoint x: 386, startPoint y: 309, endPoint x: 244, endPoint y: 287, distance: 143.2
click at [173, 305] on div "Edit Restaurant Branches Menus Sections Full Menu View Edit Menu Choice Groups …" at bounding box center [717, 440] width 1434 height 821
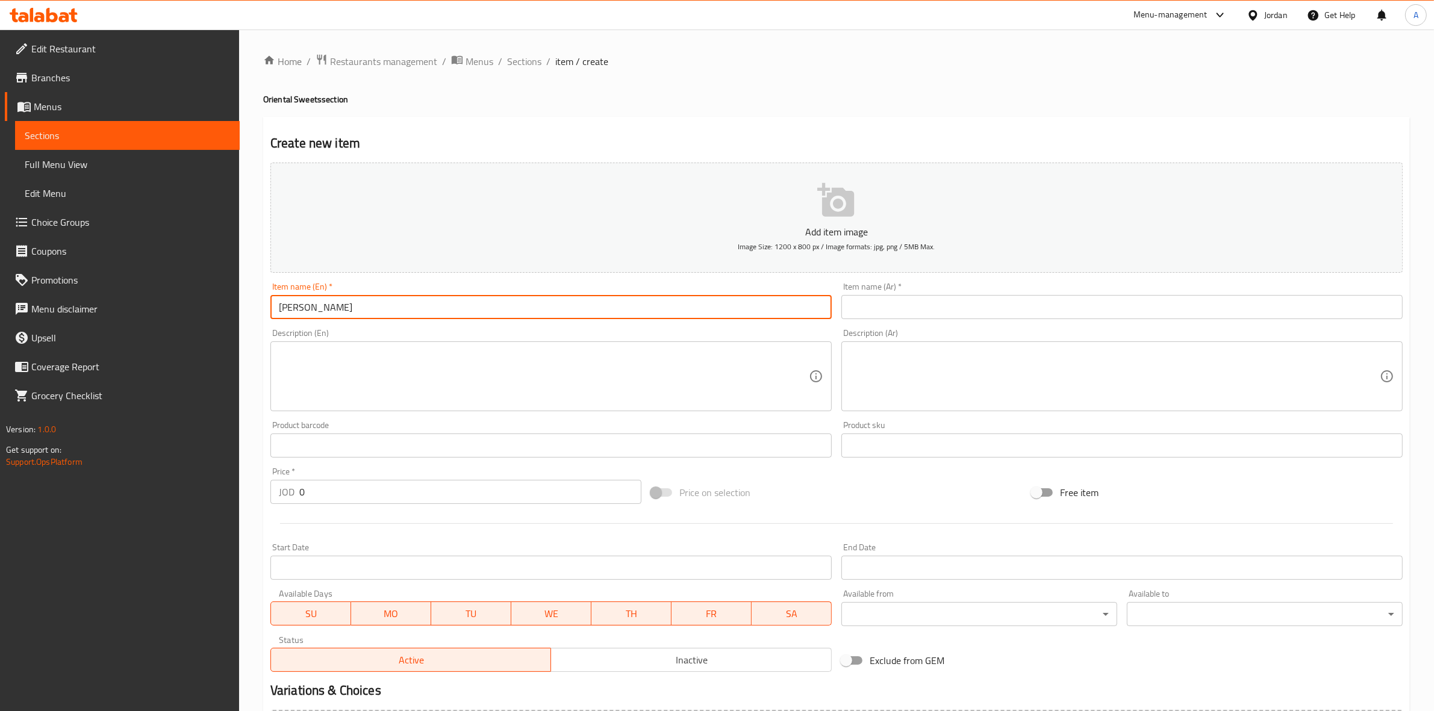
click at [885, 300] on input "text" at bounding box center [1121, 307] width 561 height 24
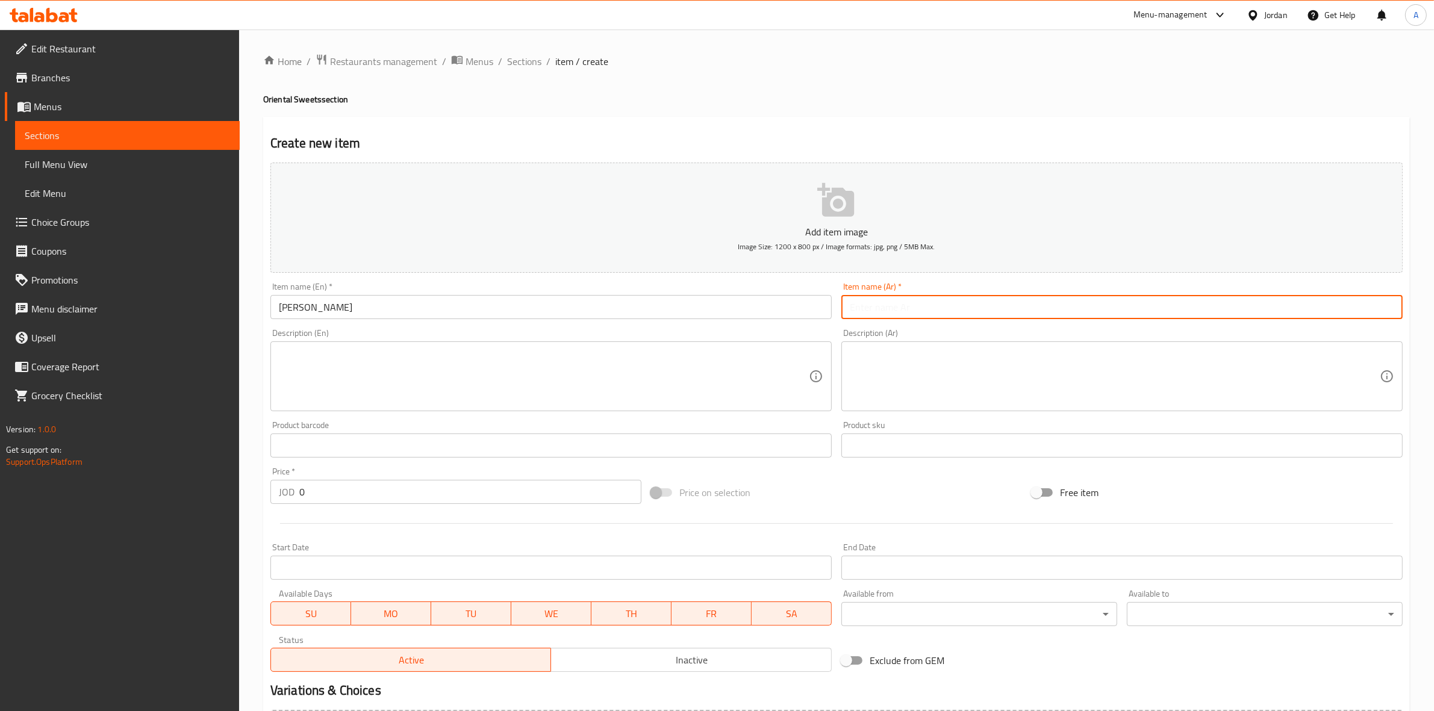
paste input "هريسة فستق عبيد"
type input "هريسة فستق عبيد"
click at [321, 359] on textarea at bounding box center [544, 376] width 530 height 57
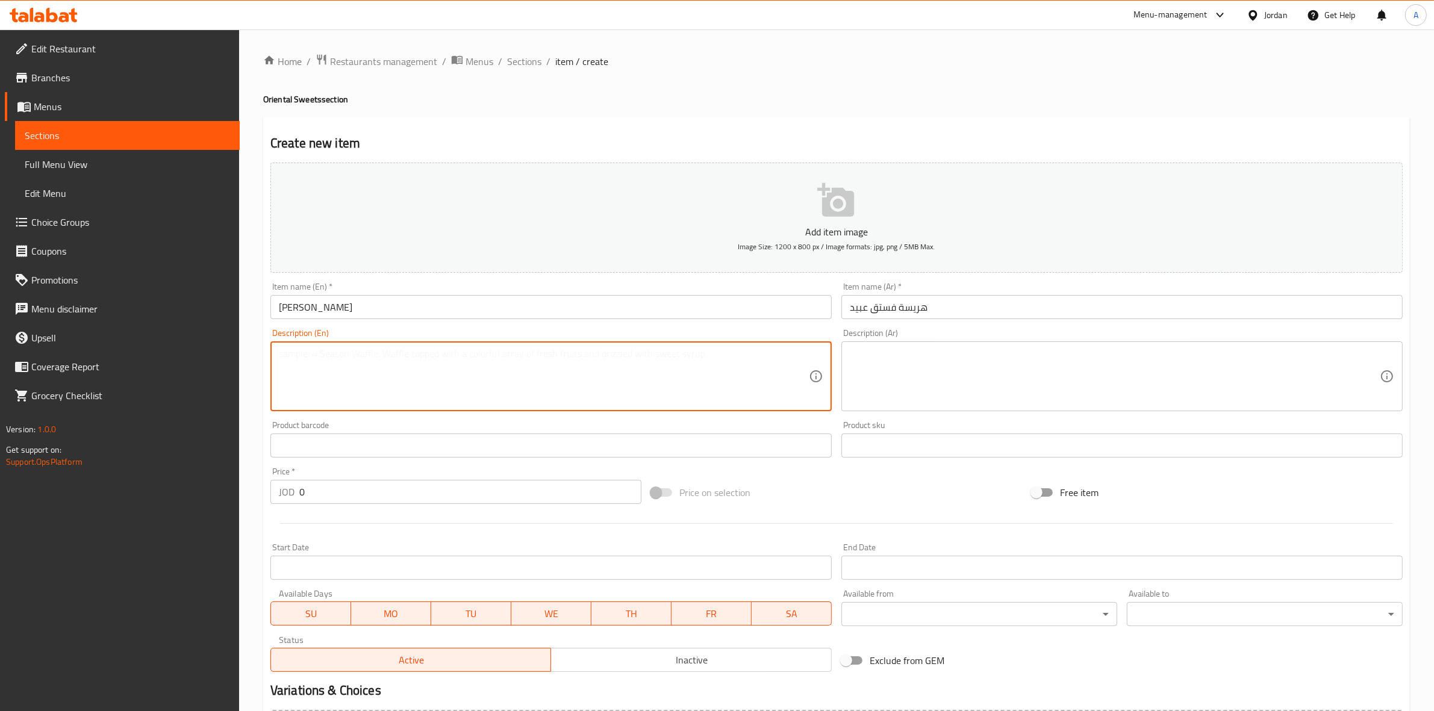
paste textarea "Plate, 1/2 kg."
type textarea "Plate, 1/2 kg."
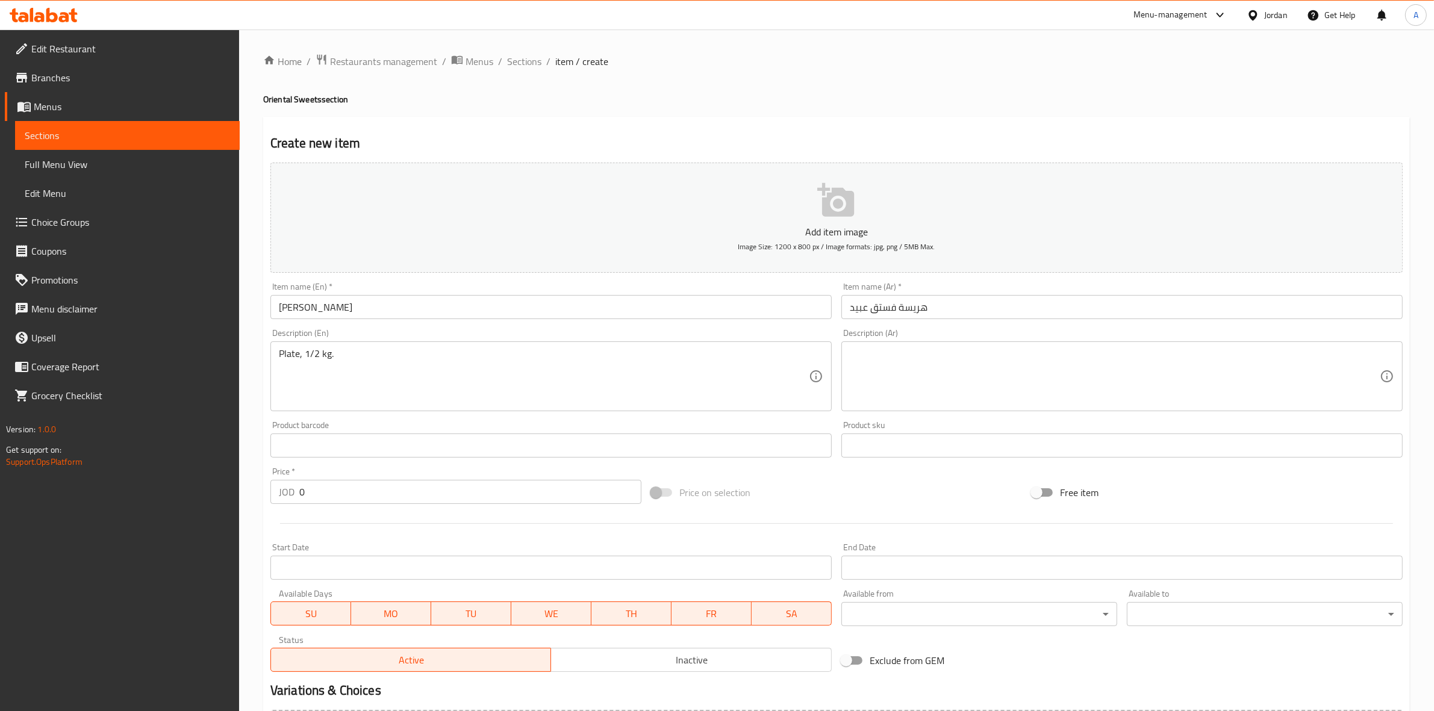
click at [254, 416] on div "Home / Restaurants management / Menus / Sections / item / create Oriental Sweet…" at bounding box center [836, 440] width 1195 height 821
click at [902, 350] on textarea at bounding box center [1115, 376] width 530 height 57
paste textarea "صحن 1/2 كيلو"
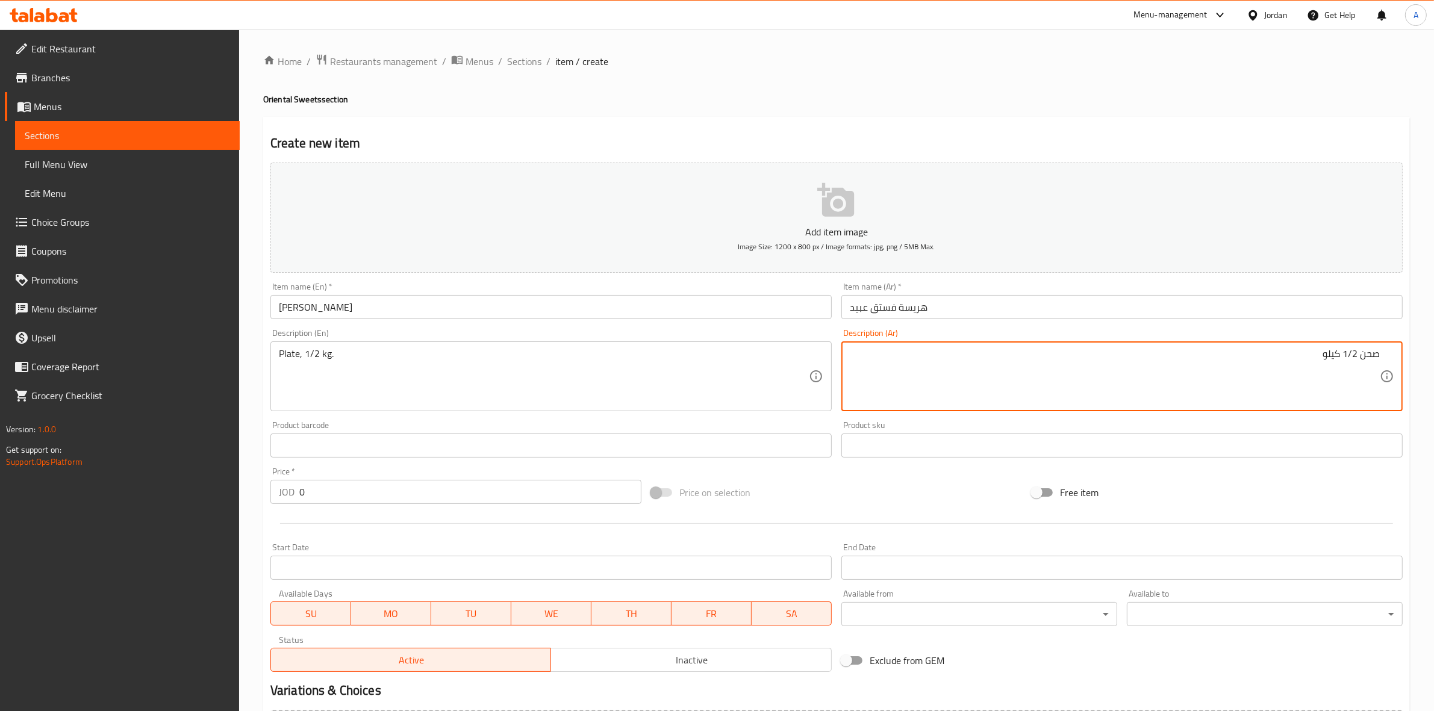
type textarea "صحن 1/2 كيلو"
click at [922, 501] on div "Price on selection" at bounding box center [836, 492] width 381 height 33
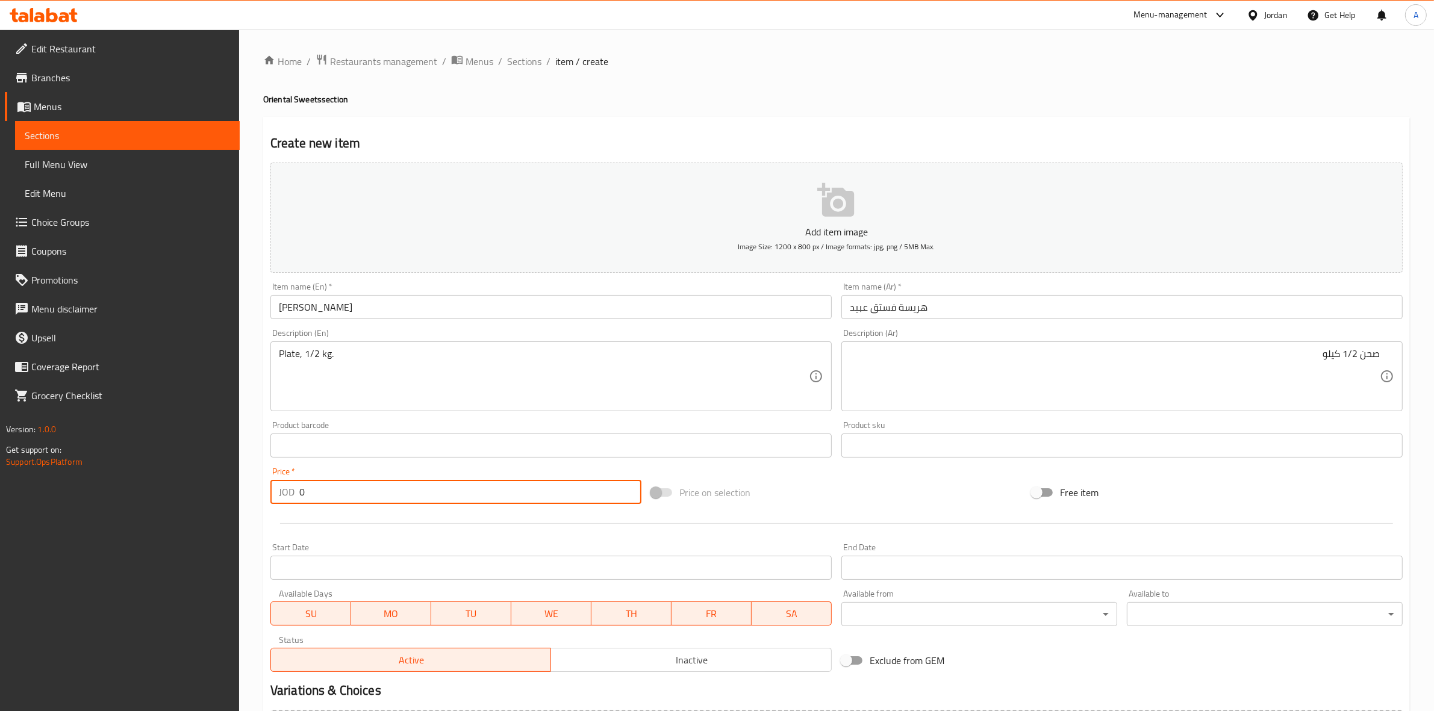
click at [302, 491] on input "0" at bounding box center [470, 492] width 342 height 24
drag, startPoint x: 327, startPoint y: 497, endPoint x: 268, endPoint y: 496, distance: 59.0
click at [268, 496] on div "Price   * JOD 02 Price *" at bounding box center [456, 485] width 381 height 46
type input "2"
click at [381, 535] on div at bounding box center [837, 524] width 1142 height 30
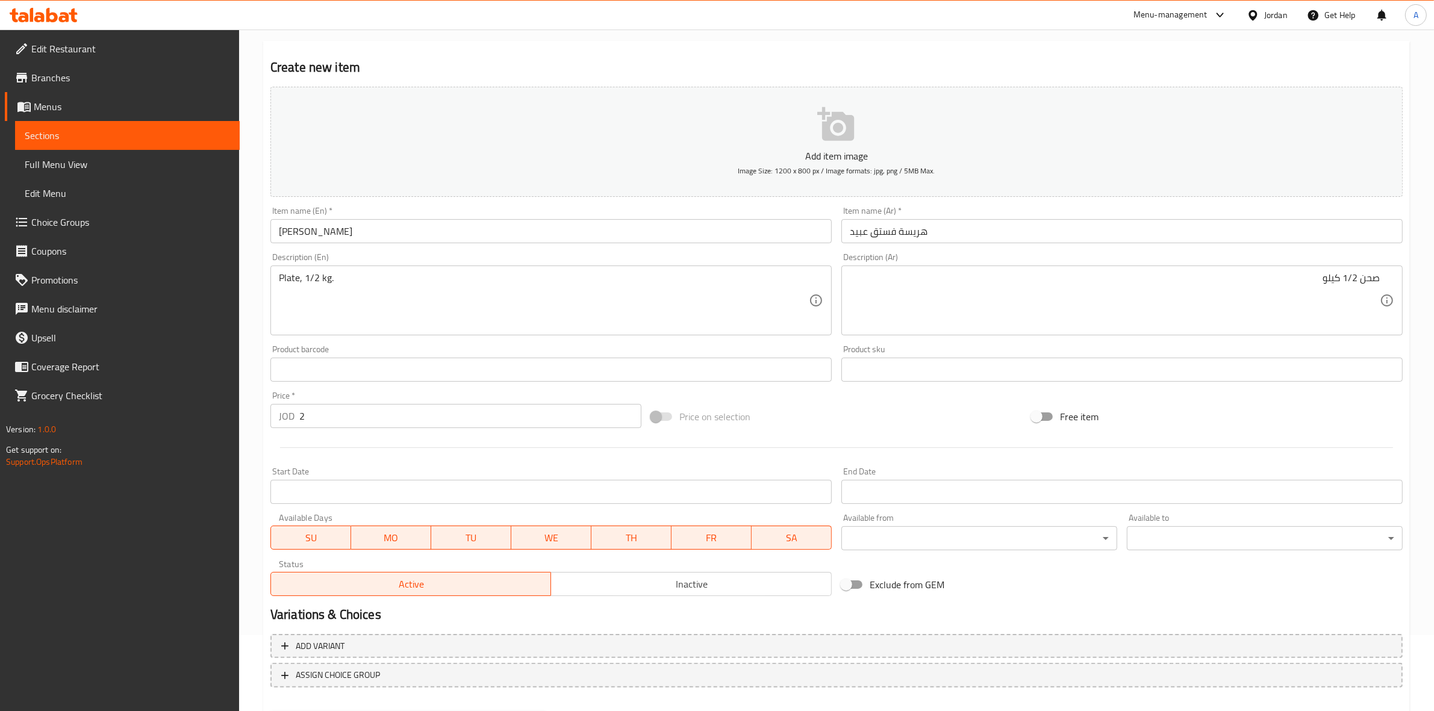
scroll to position [137, 0]
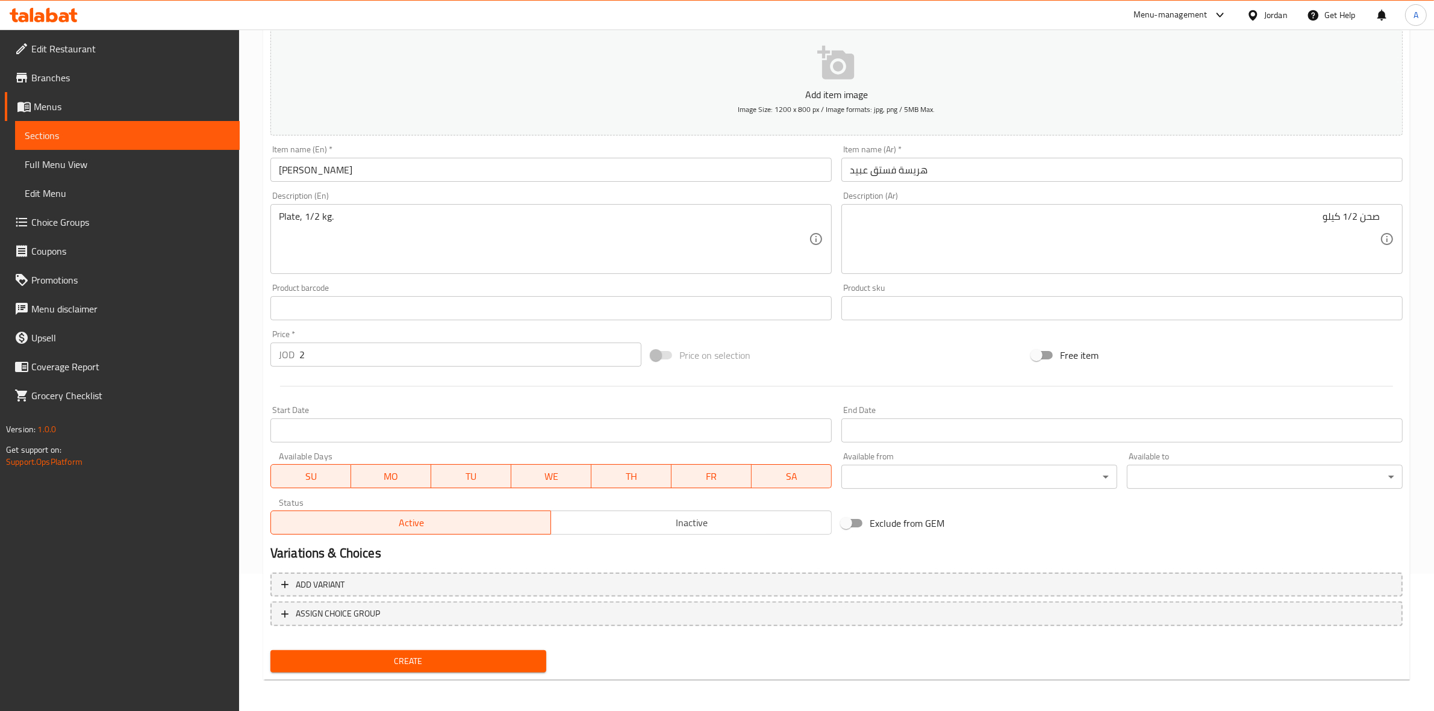
click at [417, 662] on span "Create" at bounding box center [408, 661] width 257 height 15
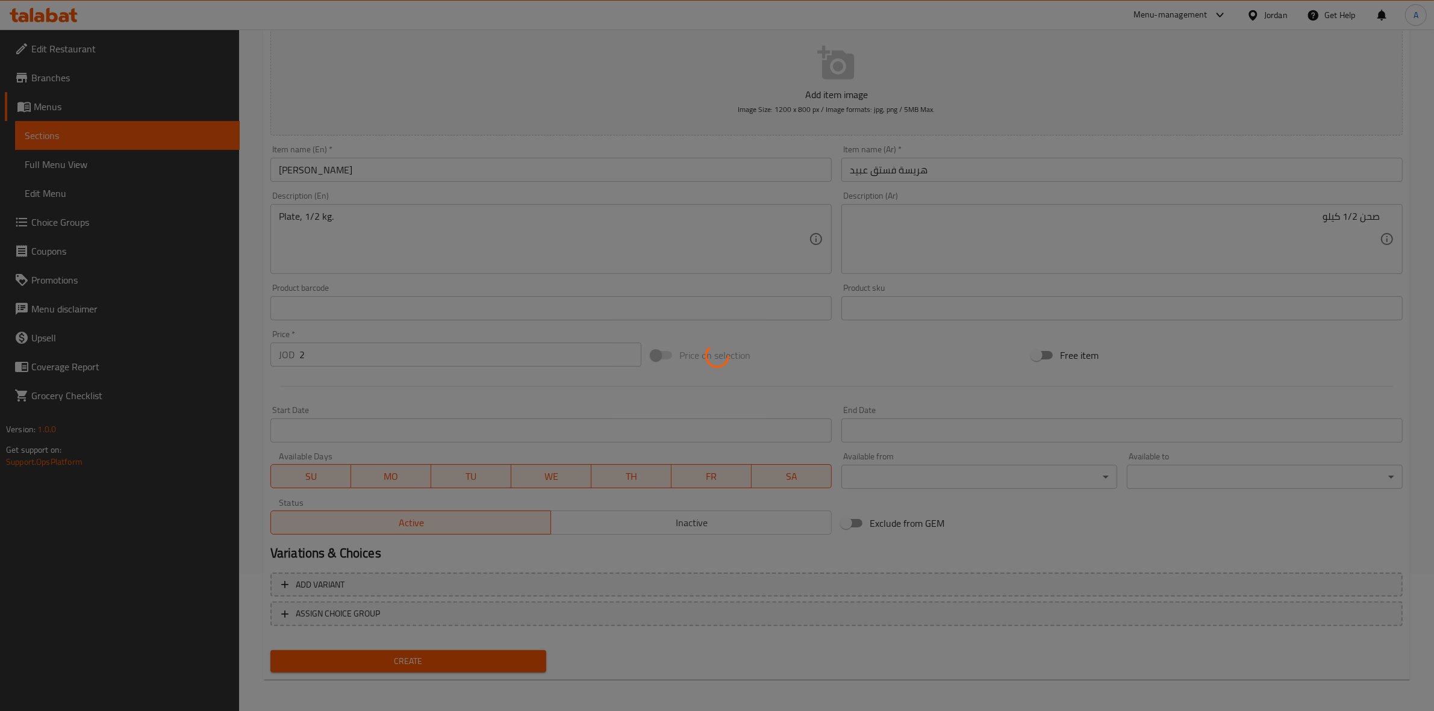
type input "0"
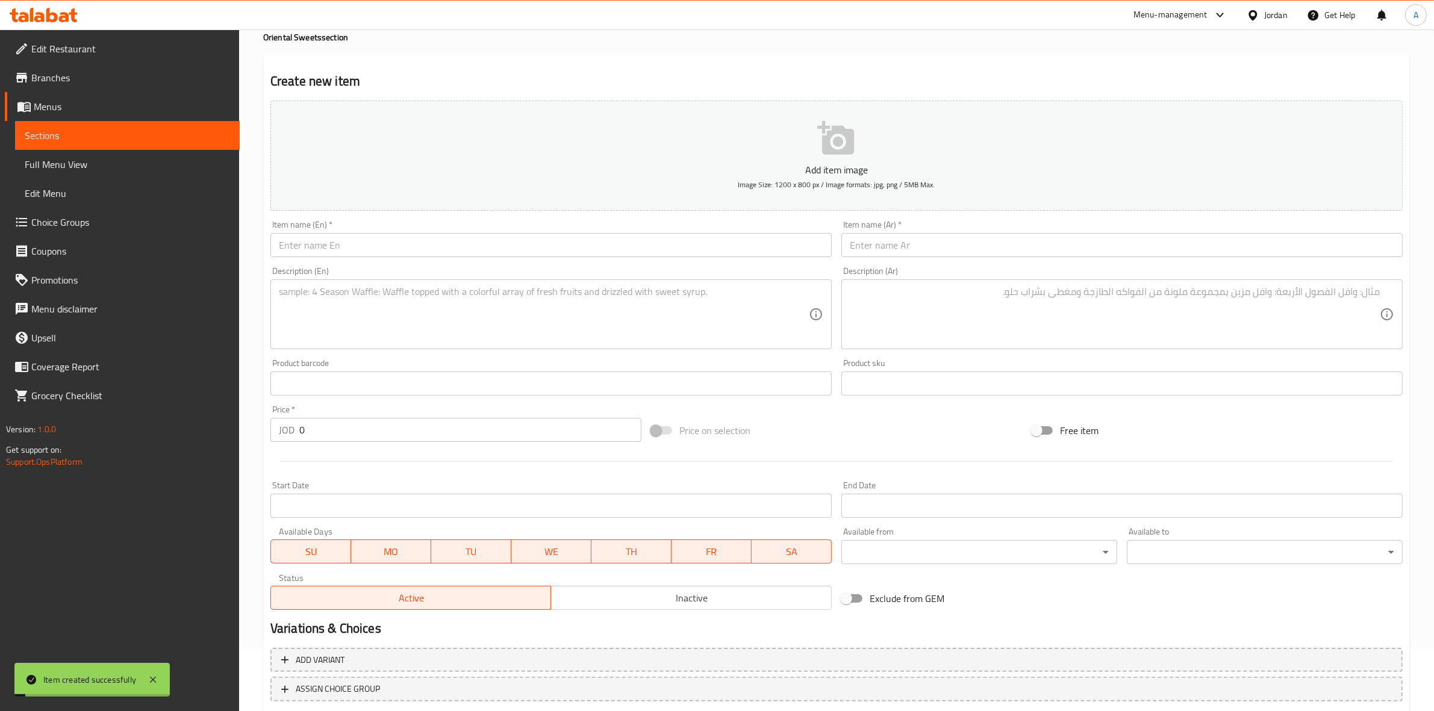
scroll to position [0, 0]
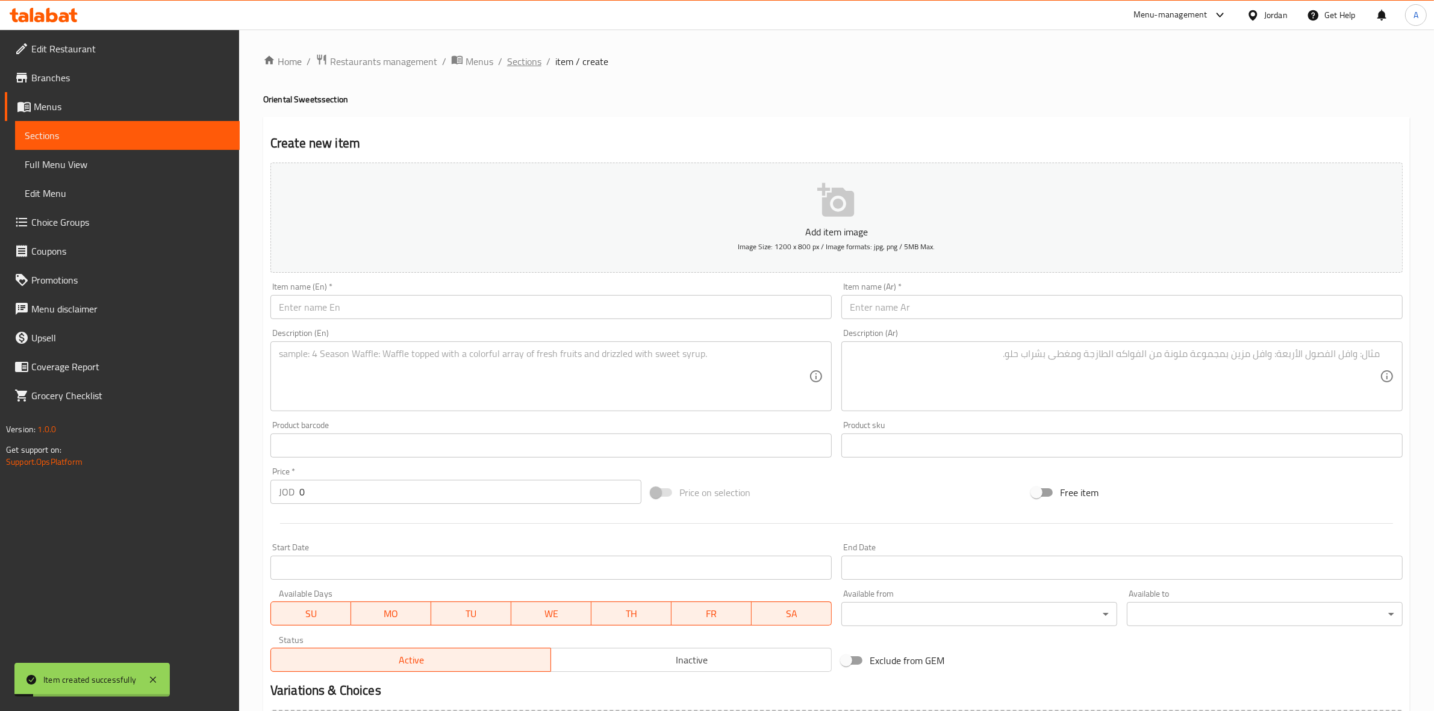
click at [520, 60] on span "Sections" at bounding box center [524, 61] width 34 height 14
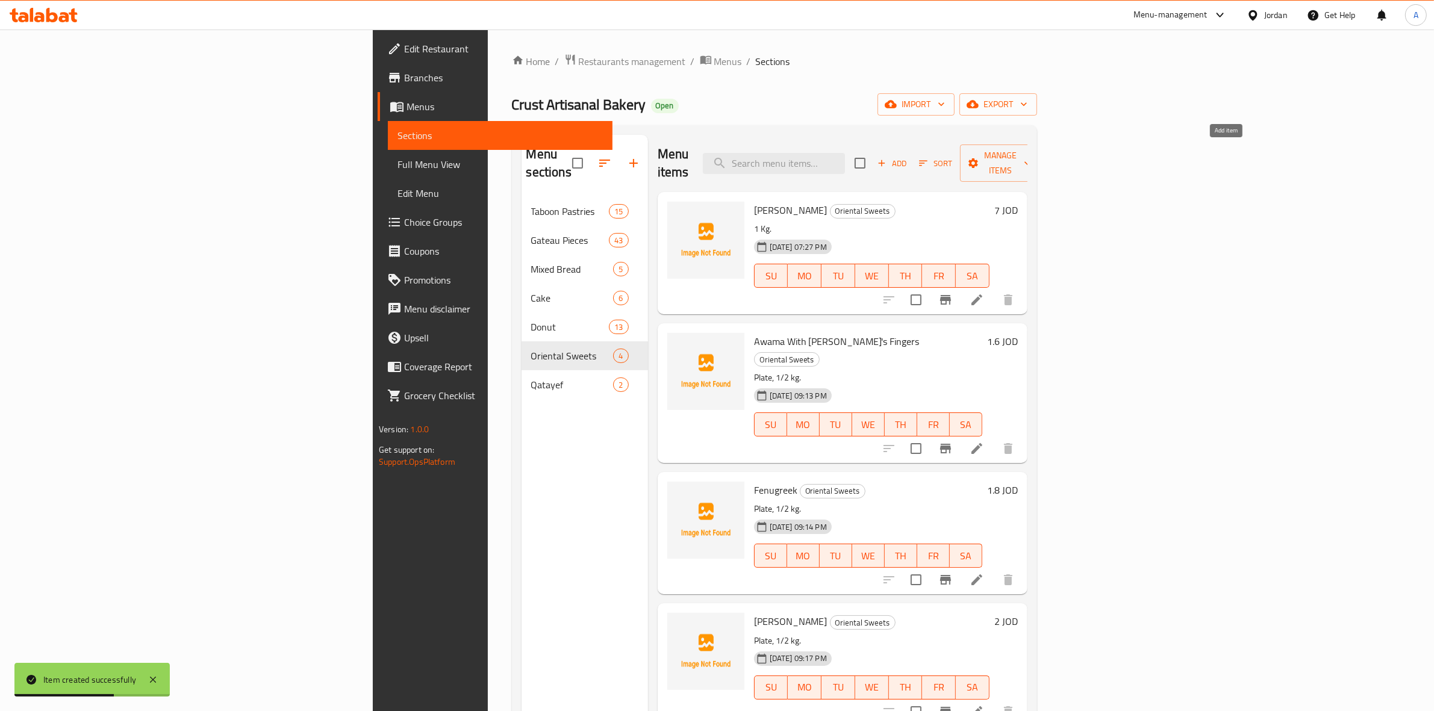
click at [908, 157] on span "Add" at bounding box center [892, 164] width 33 height 14
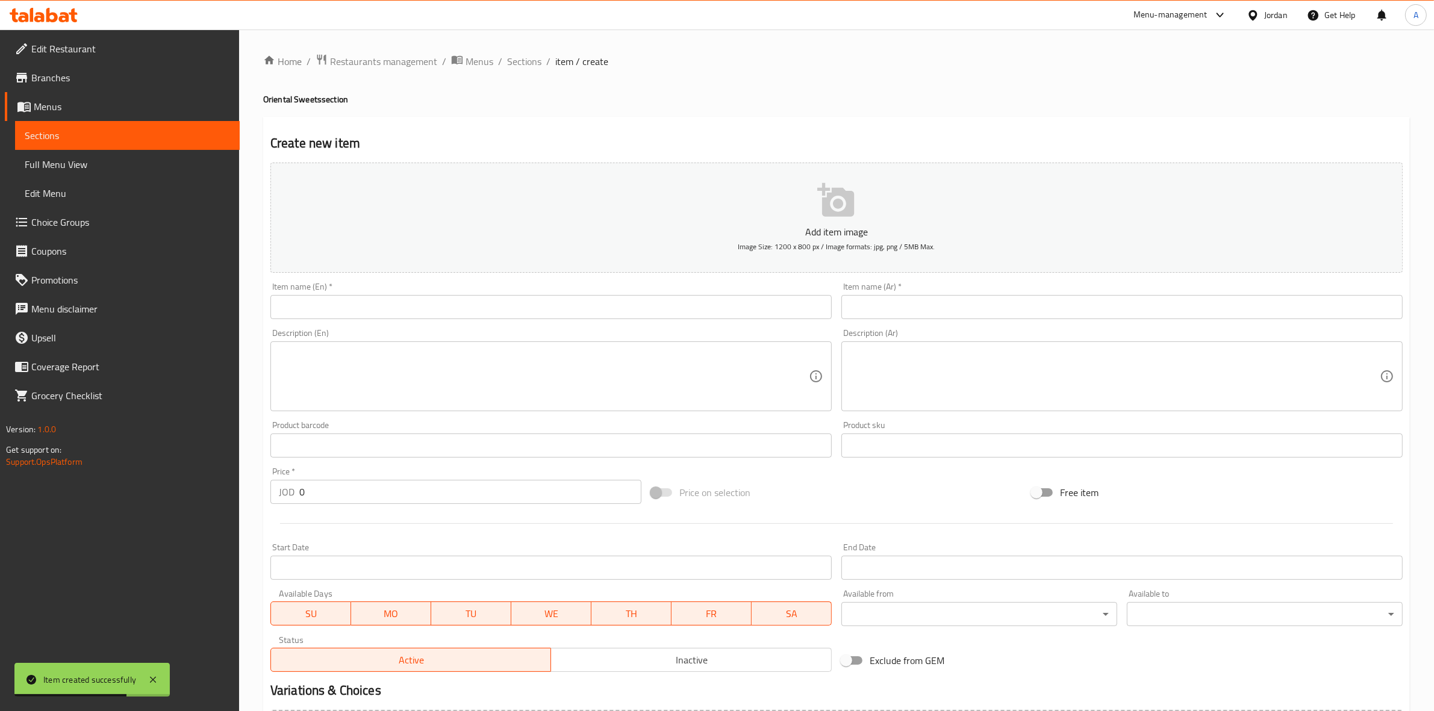
click at [973, 299] on input "text" at bounding box center [1121, 307] width 561 height 24
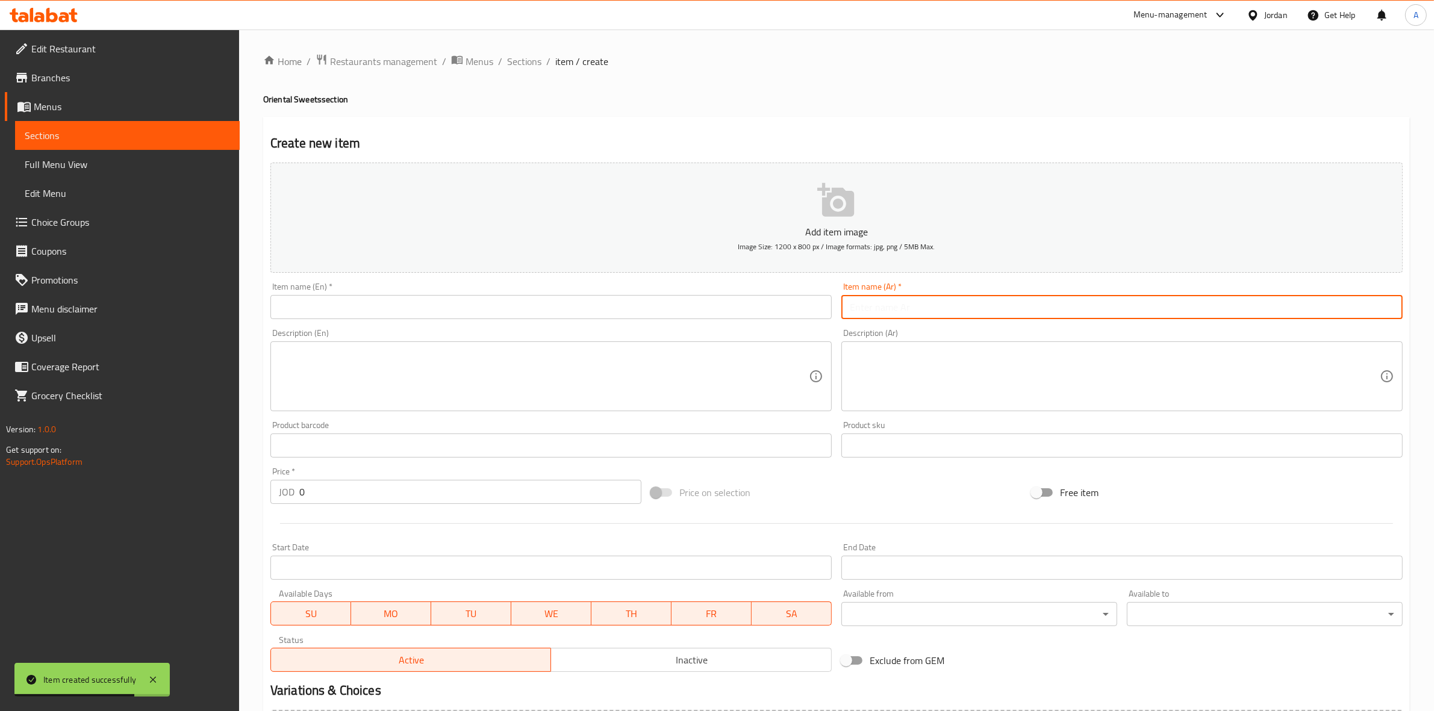
paste input "بسبوسة"
type input "بسبوسة"
click at [914, 122] on div "Create new item Add item image Image Size: 1200 x 800 px / Image formats: jpg, …" at bounding box center [836, 467] width 1146 height 701
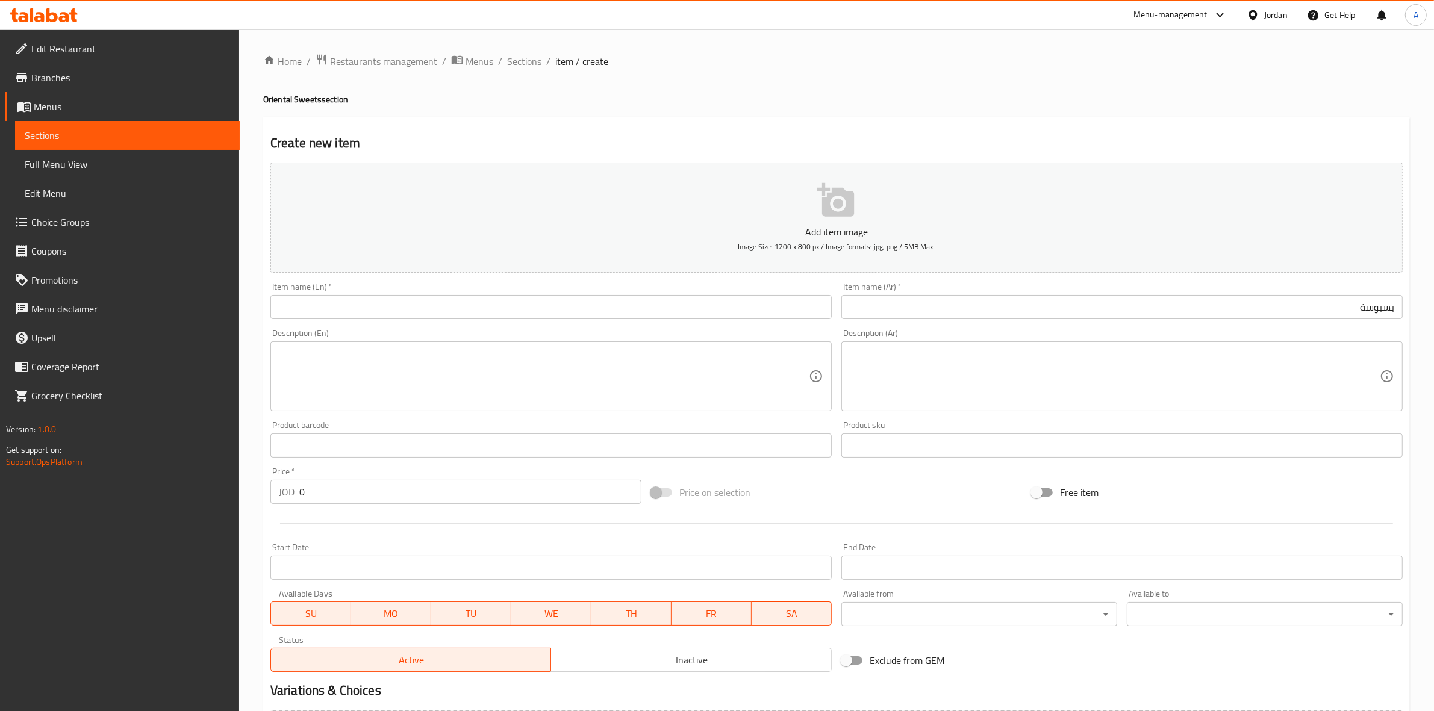
click at [563, 316] on input "text" at bounding box center [550, 307] width 561 height 24
paste input "Basbousa"
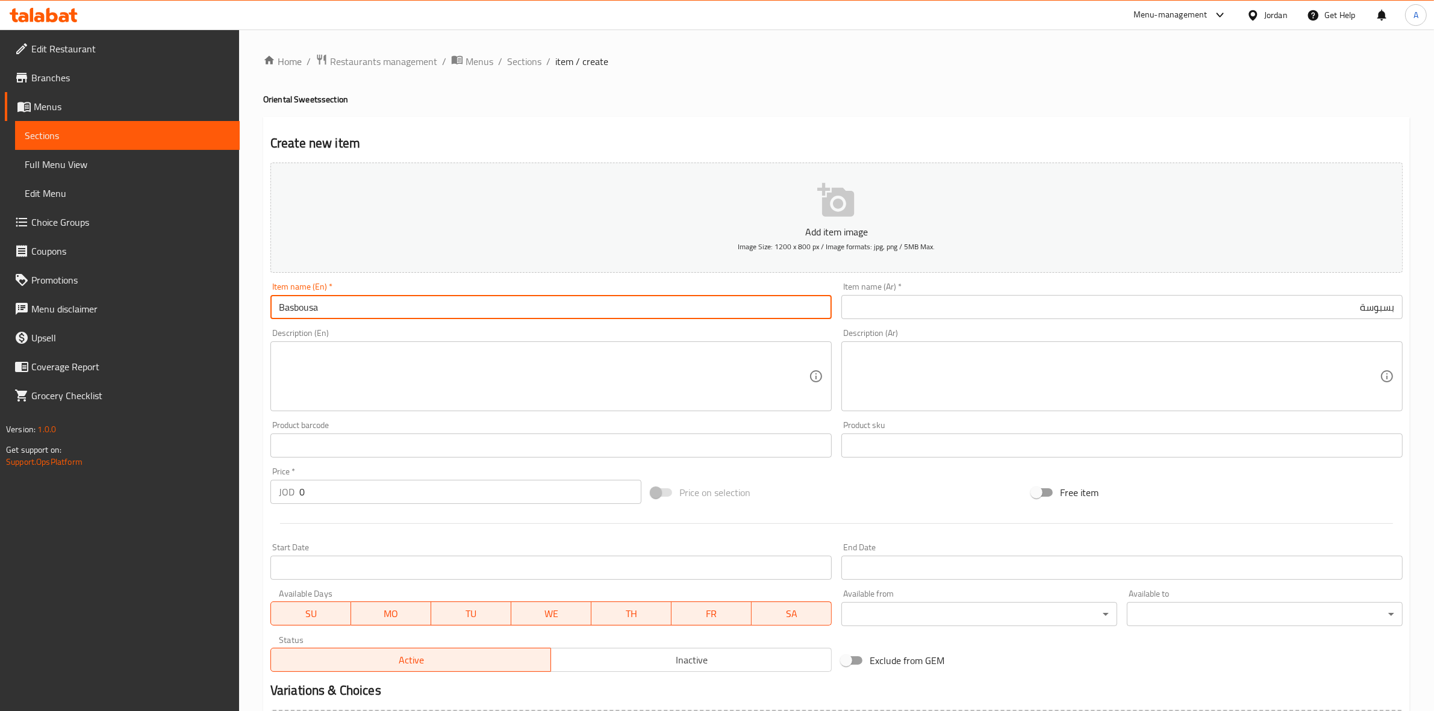
type input "Basbousa"
click at [564, 129] on div "Create new item Add item image Image Size: 1200 x 800 px / Image formats: jpg, …" at bounding box center [836, 467] width 1146 height 701
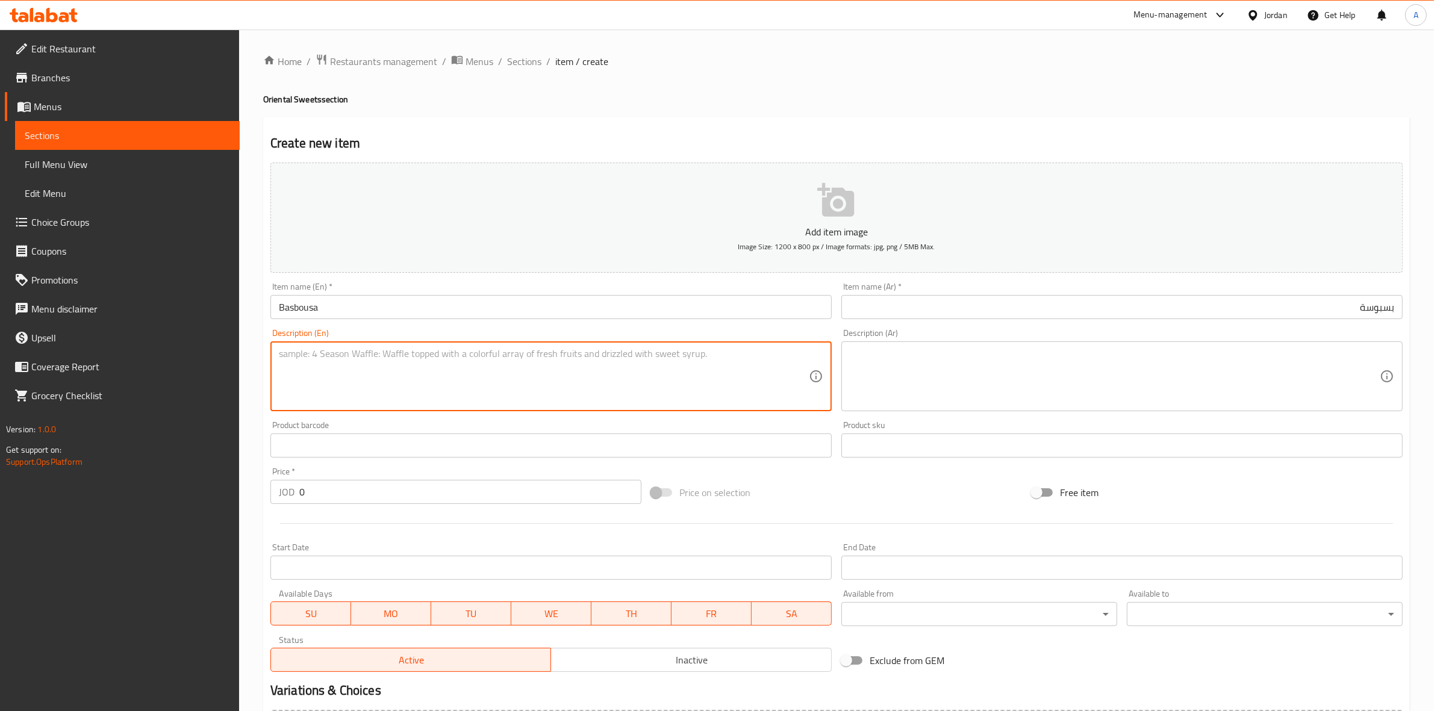
click at [318, 356] on textarea at bounding box center [544, 376] width 530 height 57
paste textarea "Plate, 1/2 kg."
type textarea "Plate, 1/2 kg."
click at [244, 391] on div "Home / Restaurants management / Menus / Sections / item / create Oriental Sweet…" at bounding box center [836, 440] width 1195 height 821
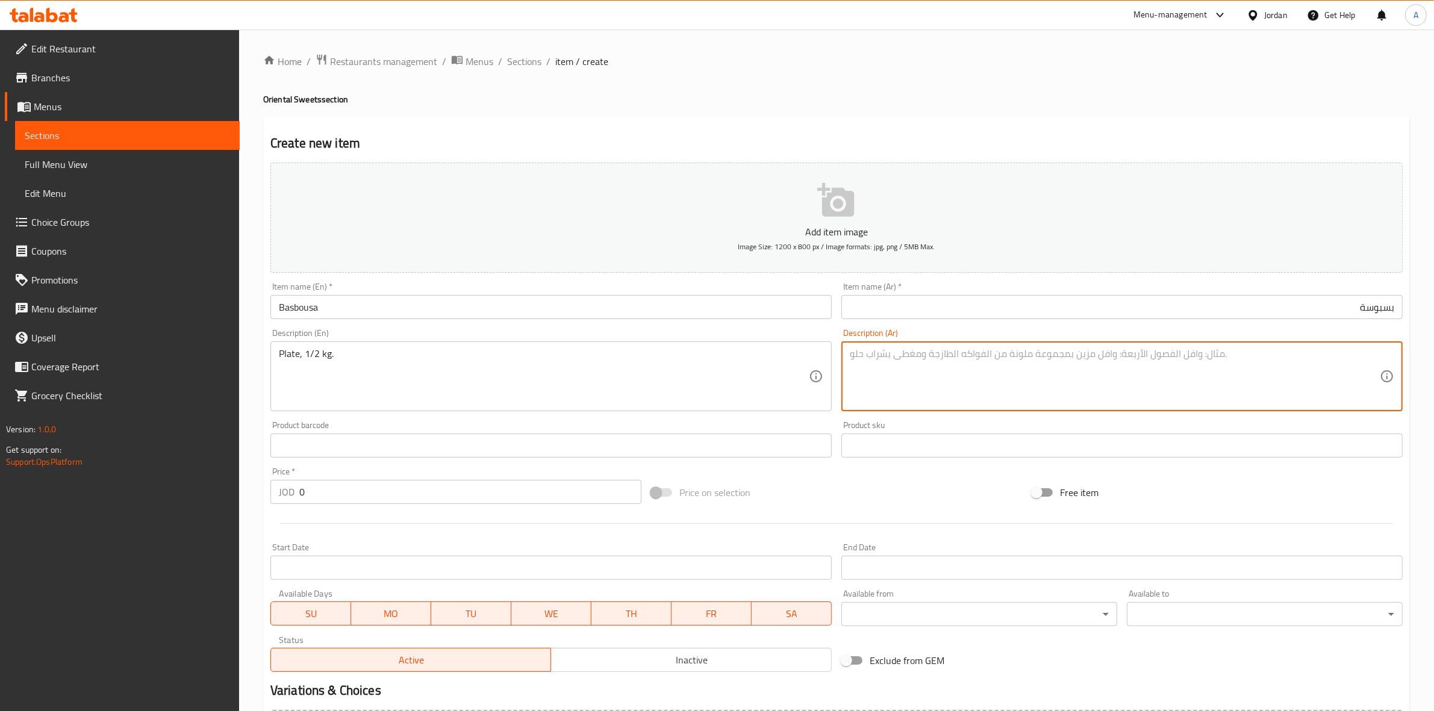
click at [1081, 375] on textarea at bounding box center [1115, 376] width 530 height 57
paste textarea "صحن 1/2 كيلو"
type textarea "صحن 1/2 كيلو"
click at [620, 151] on h2 "Create new item" at bounding box center [836, 143] width 1132 height 18
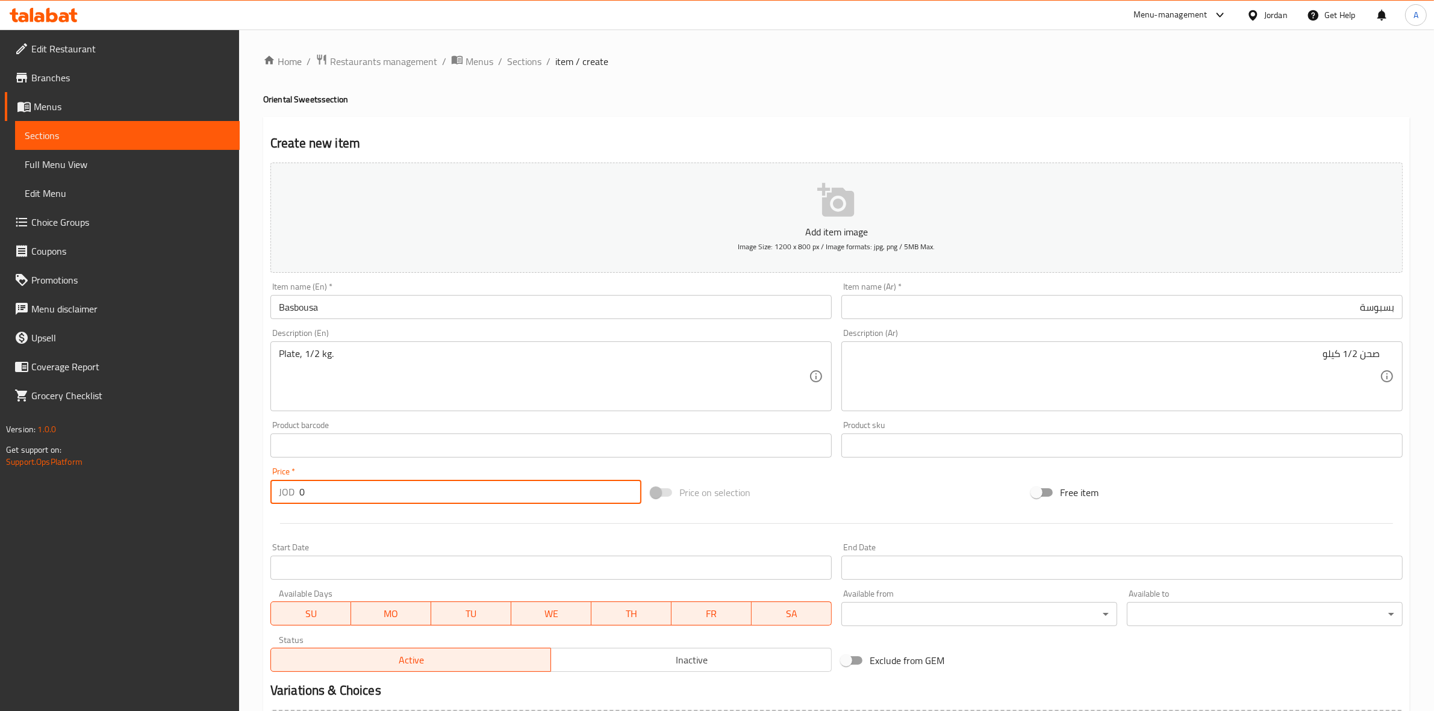
drag, startPoint x: 323, startPoint y: 482, endPoint x: 200, endPoint y: 482, distance: 122.8
click at [200, 482] on div "Edit Restaurant Branches Menus Sections Full Menu View Edit Menu Choice Groups …" at bounding box center [717, 440] width 1434 height 821
type input "1.8"
click at [386, 528] on div at bounding box center [837, 524] width 1142 height 30
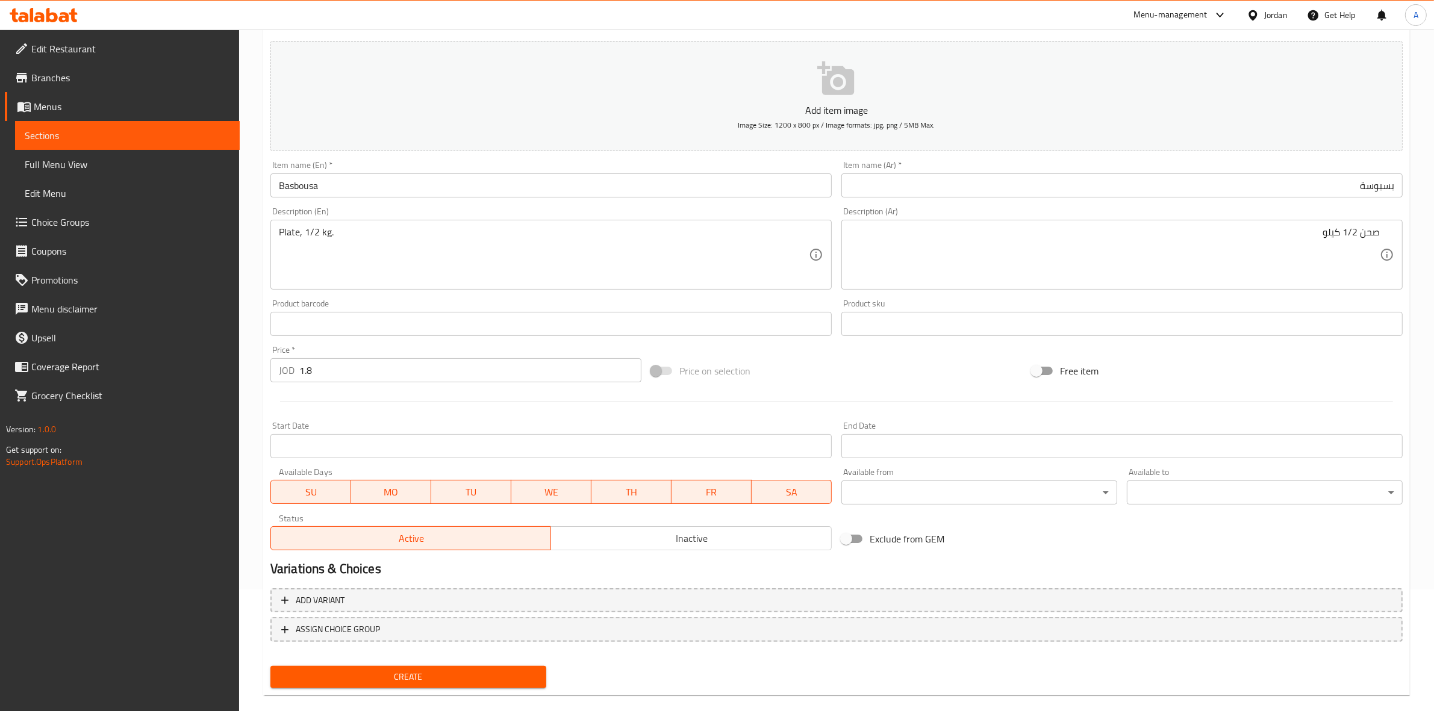
scroll to position [137, 0]
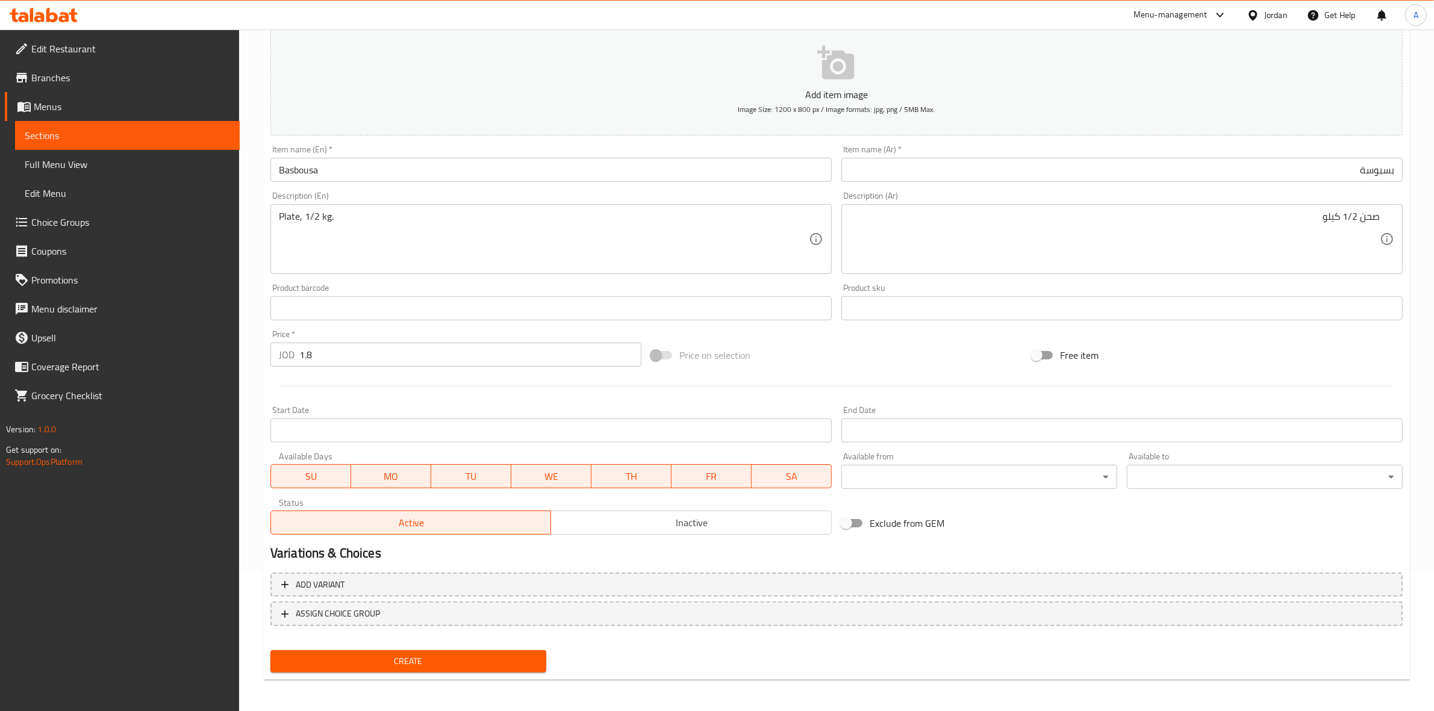
click at [387, 661] on span "Create" at bounding box center [408, 661] width 257 height 15
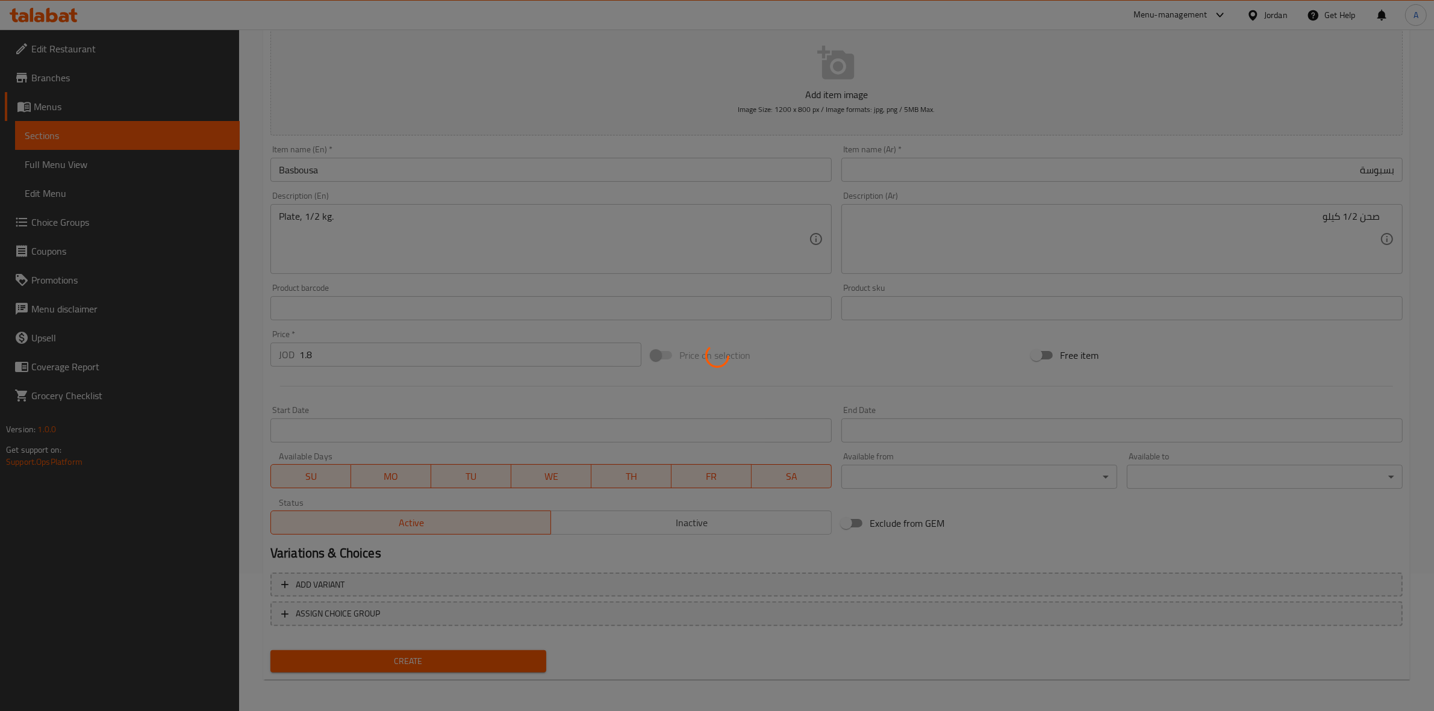
type input "0"
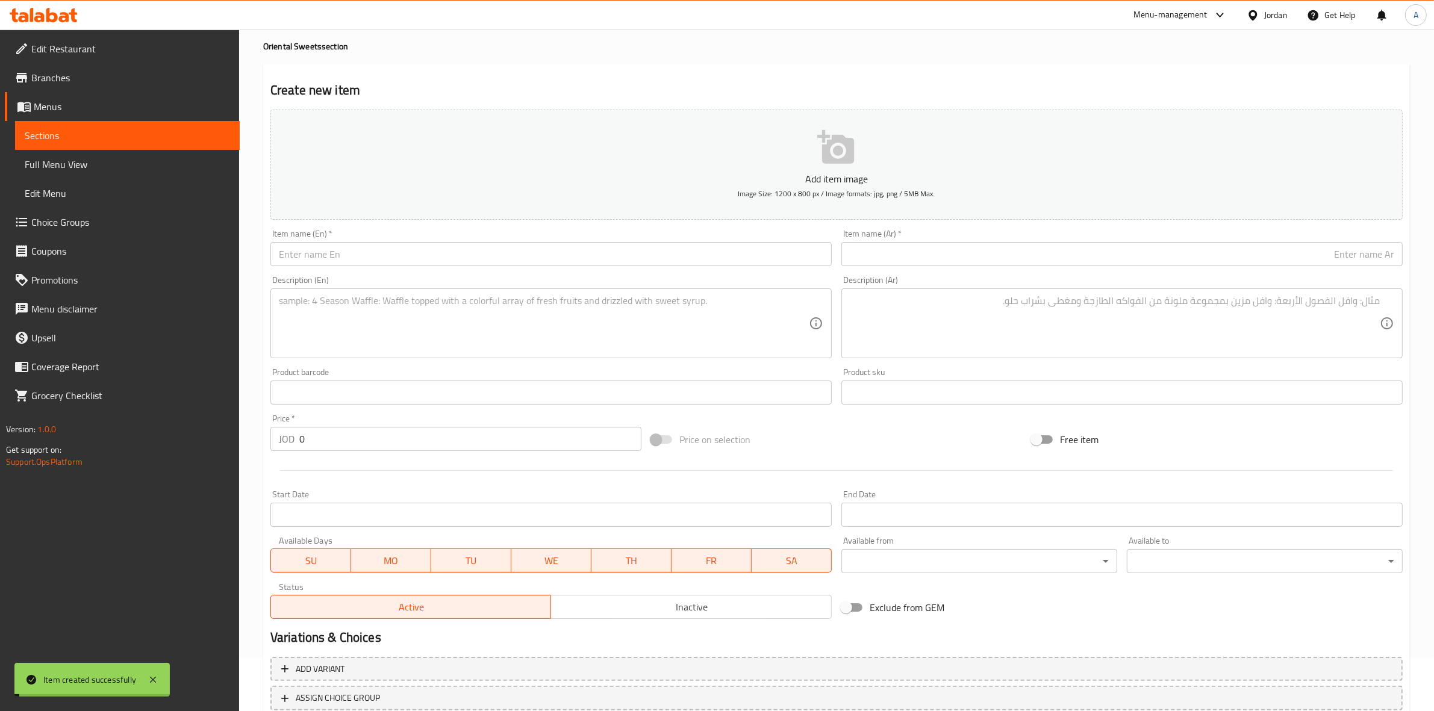
scroll to position [0, 0]
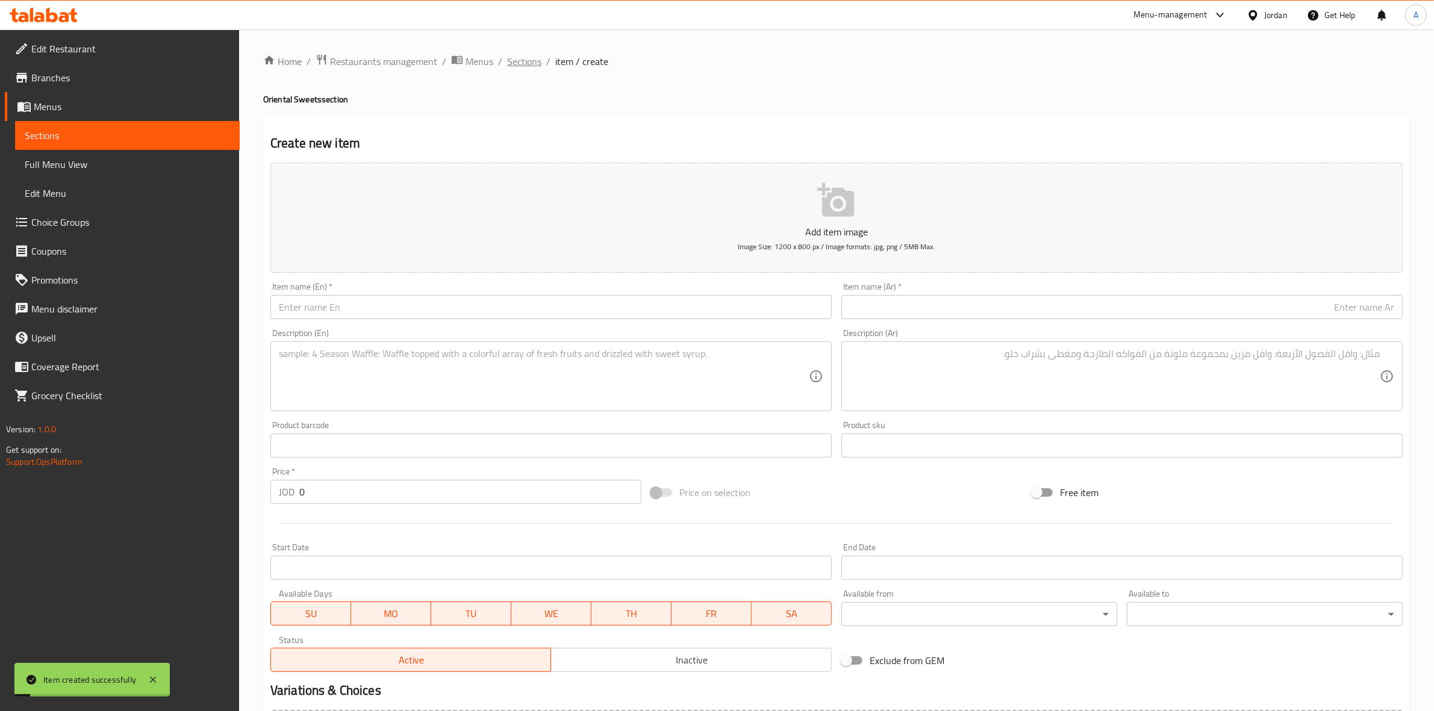
click at [536, 57] on span "Sections" at bounding box center [524, 61] width 34 height 14
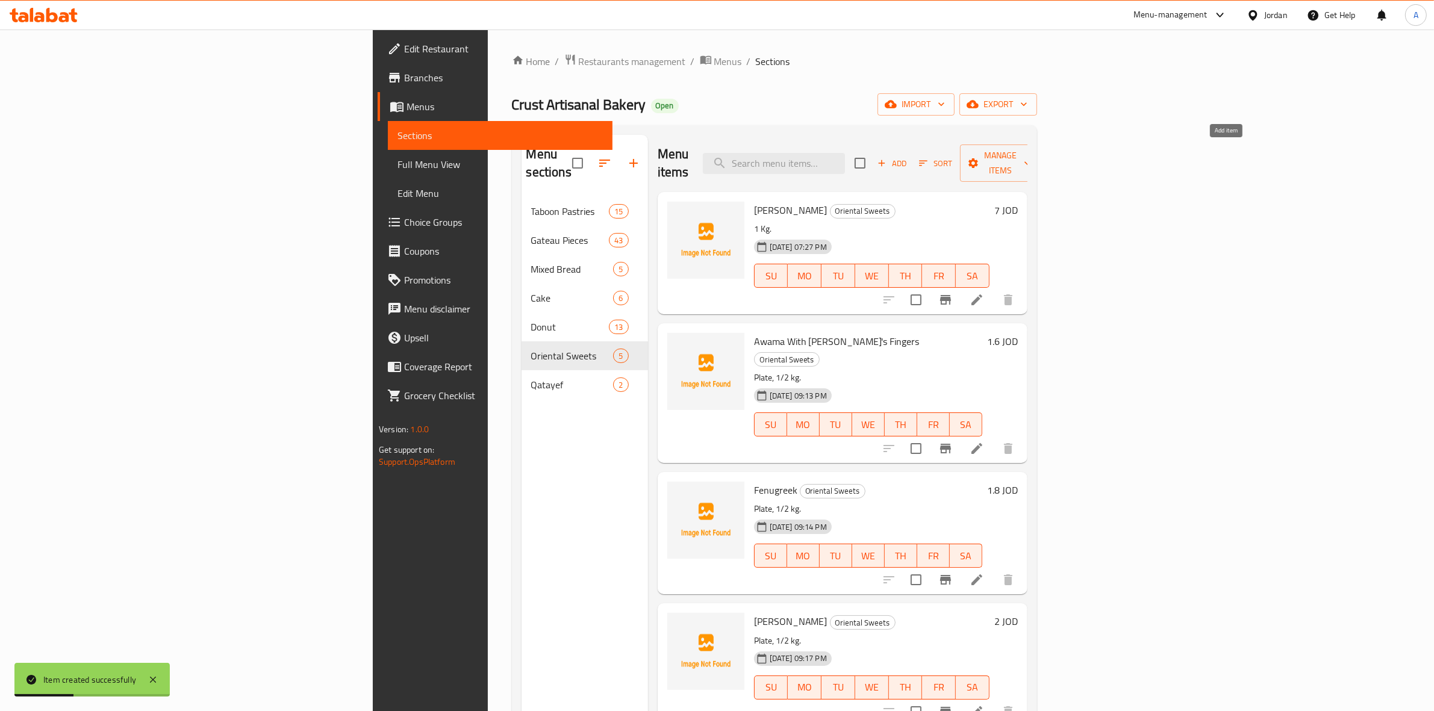
click at [908, 157] on span "Add" at bounding box center [892, 164] width 33 height 14
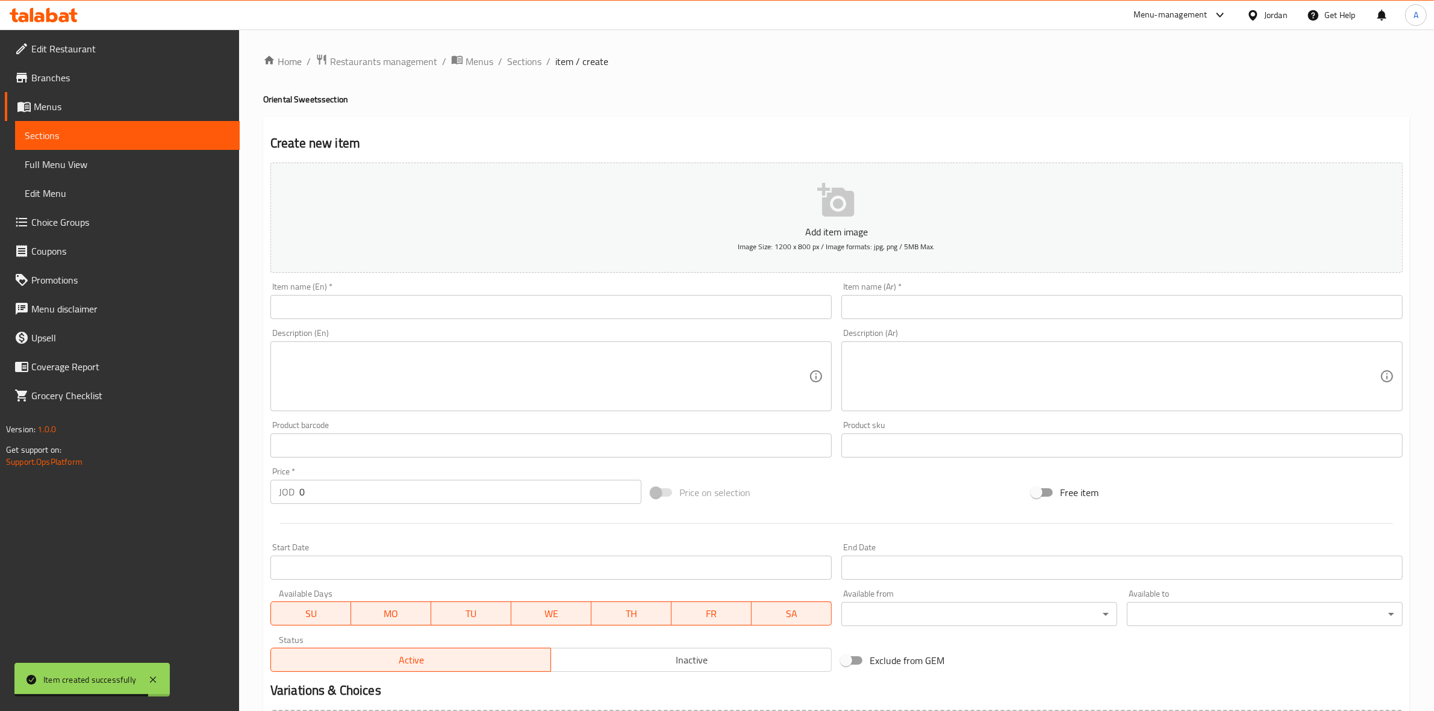
click at [497, 311] on input "text" at bounding box center [550, 307] width 561 height 24
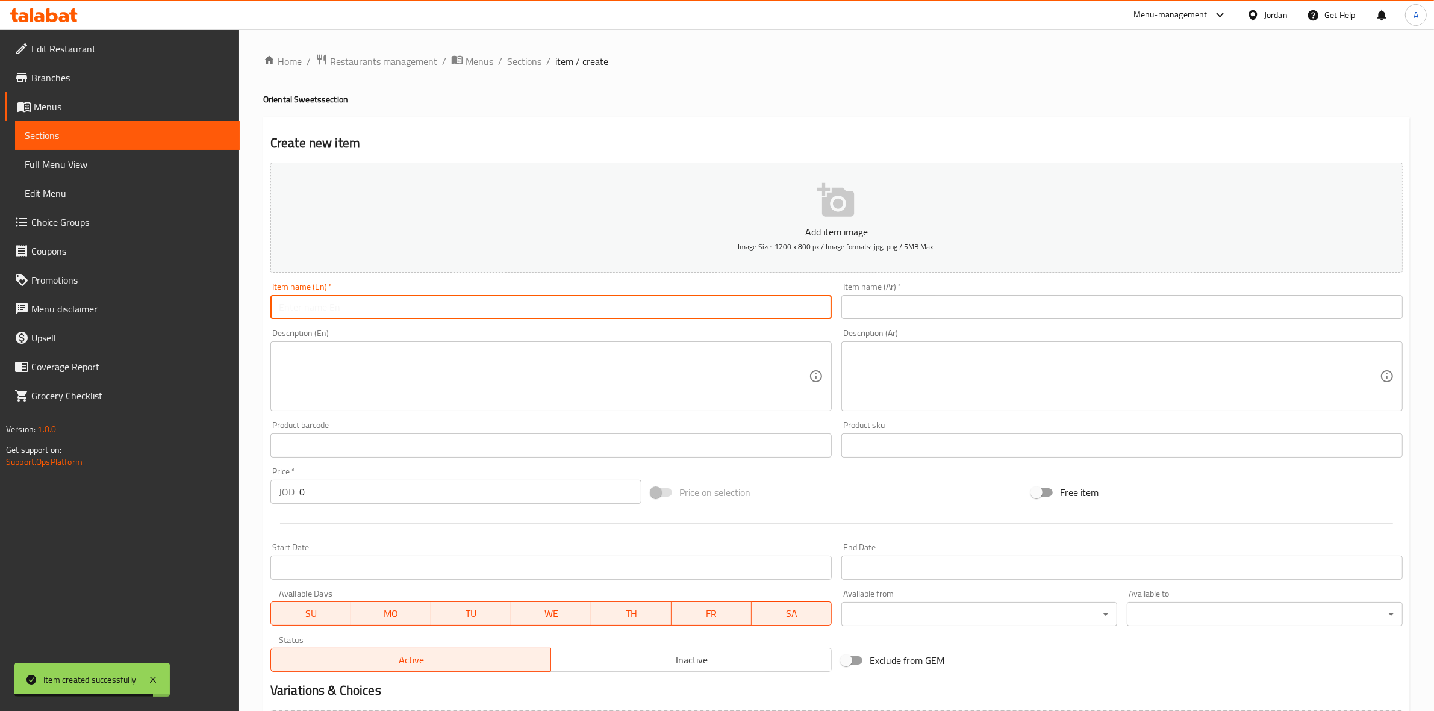
paste input "هريسة اللوز"
type input "هريسة اللوز"
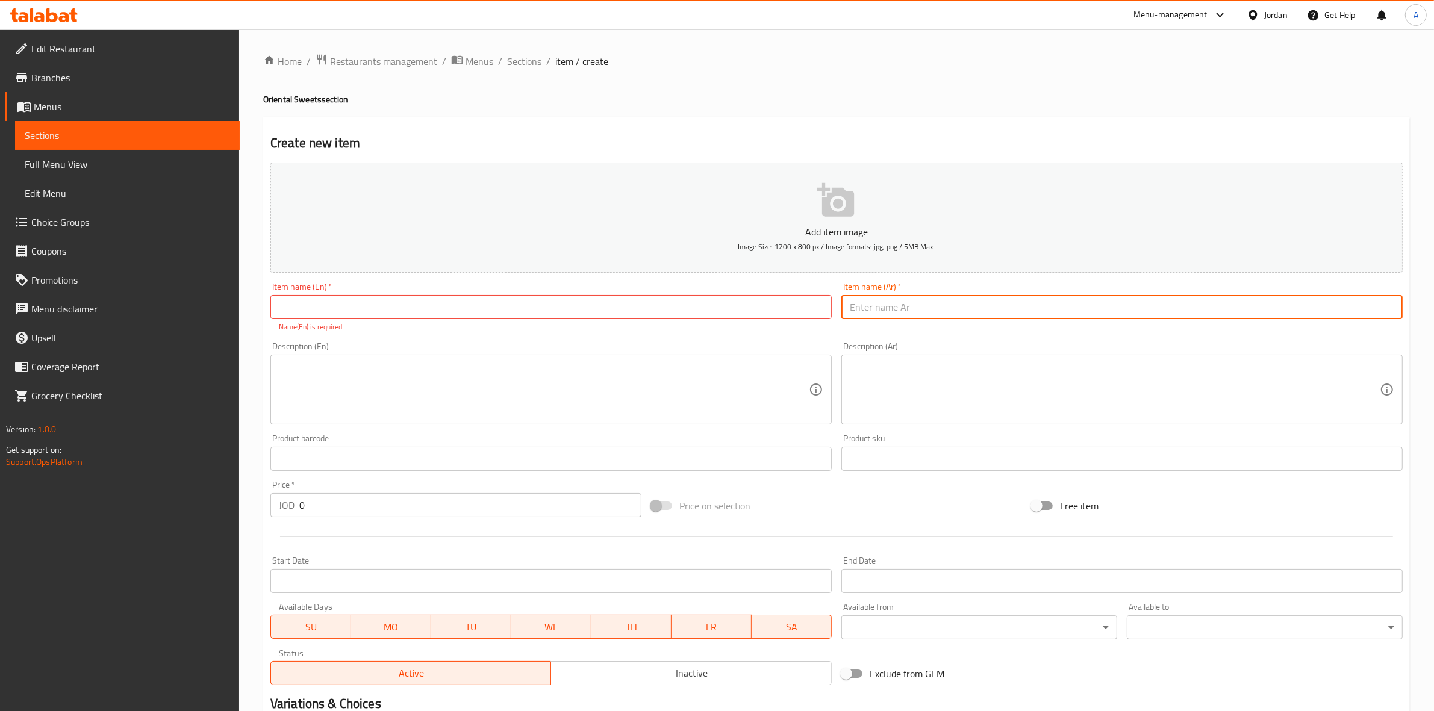
click at [1033, 309] on input "text" at bounding box center [1121, 307] width 561 height 24
paste input "هريسة اللوز"
drag, startPoint x: 1358, startPoint y: 311, endPoint x: 1364, endPoint y: 313, distance: 6.3
click at [1364, 313] on input "هريسة اللوز" at bounding box center [1121, 307] width 561 height 24
type input "هريسة لوز"
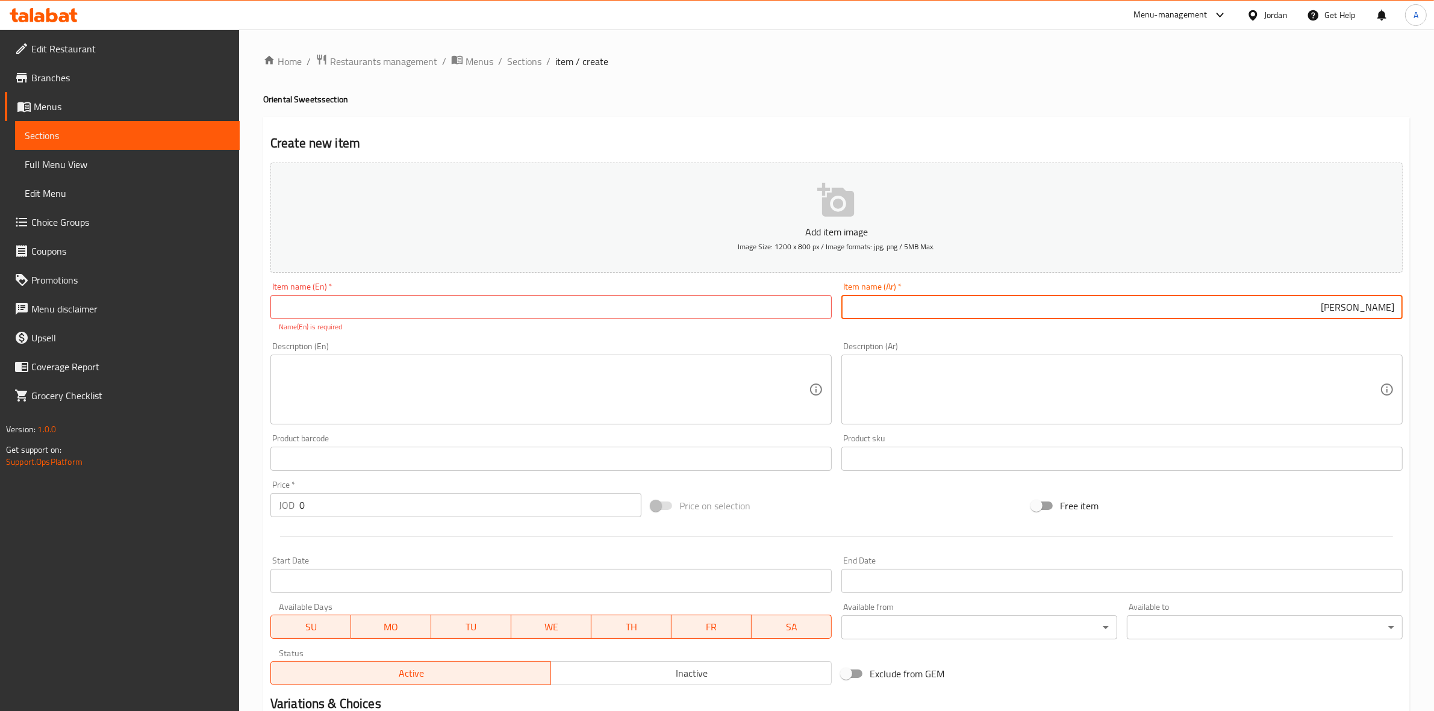
click at [1212, 83] on div "Home / Restaurants management / Menus / Sections / item / create Oriental Sweet…" at bounding box center [836, 447] width 1146 height 786
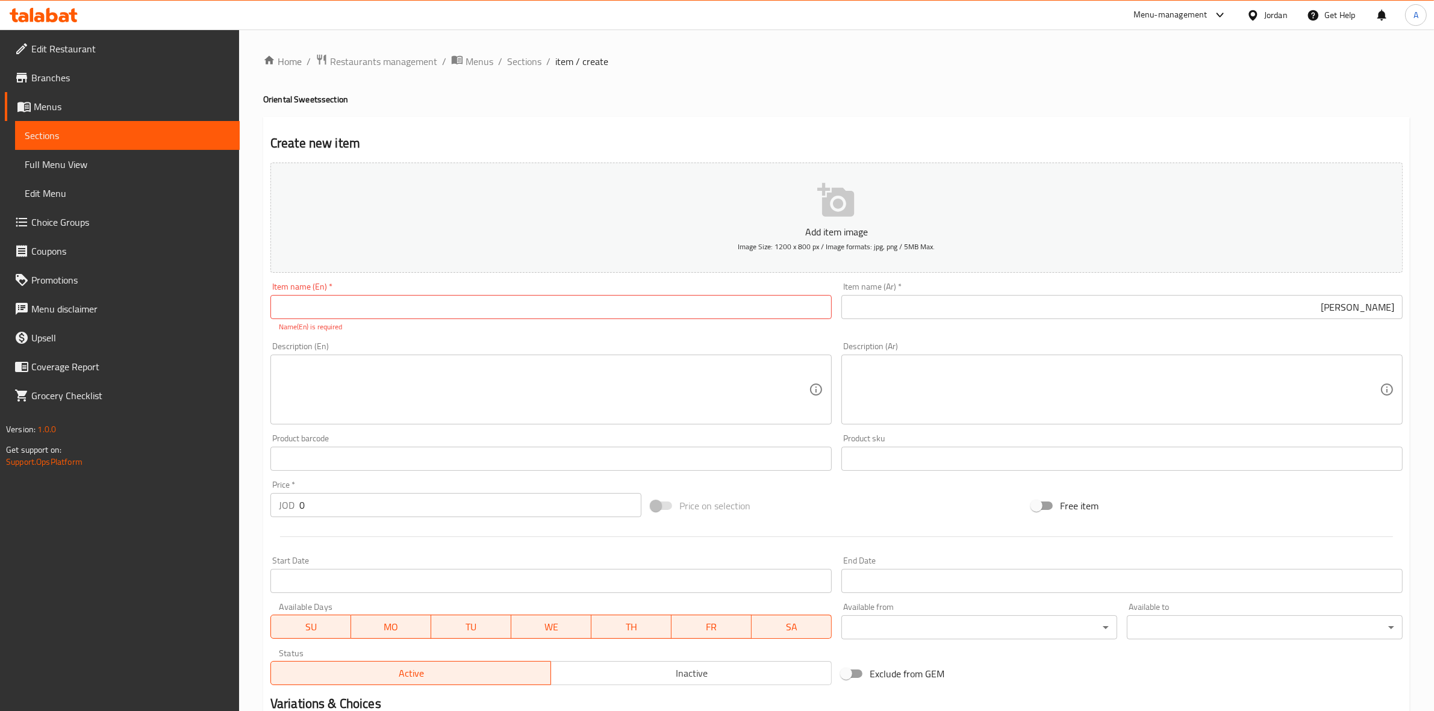
click at [636, 101] on h4 "Oriental Sweets section" at bounding box center [836, 99] width 1146 height 12
click at [335, 301] on input "text" at bounding box center [550, 307] width 561 height 24
paste input "[PERSON_NAME]"
type input "[PERSON_NAME]"
click at [250, 347] on div "Home / Restaurants management / Menus / Sections / item / create Oriental Sweet…" at bounding box center [836, 447] width 1195 height 835
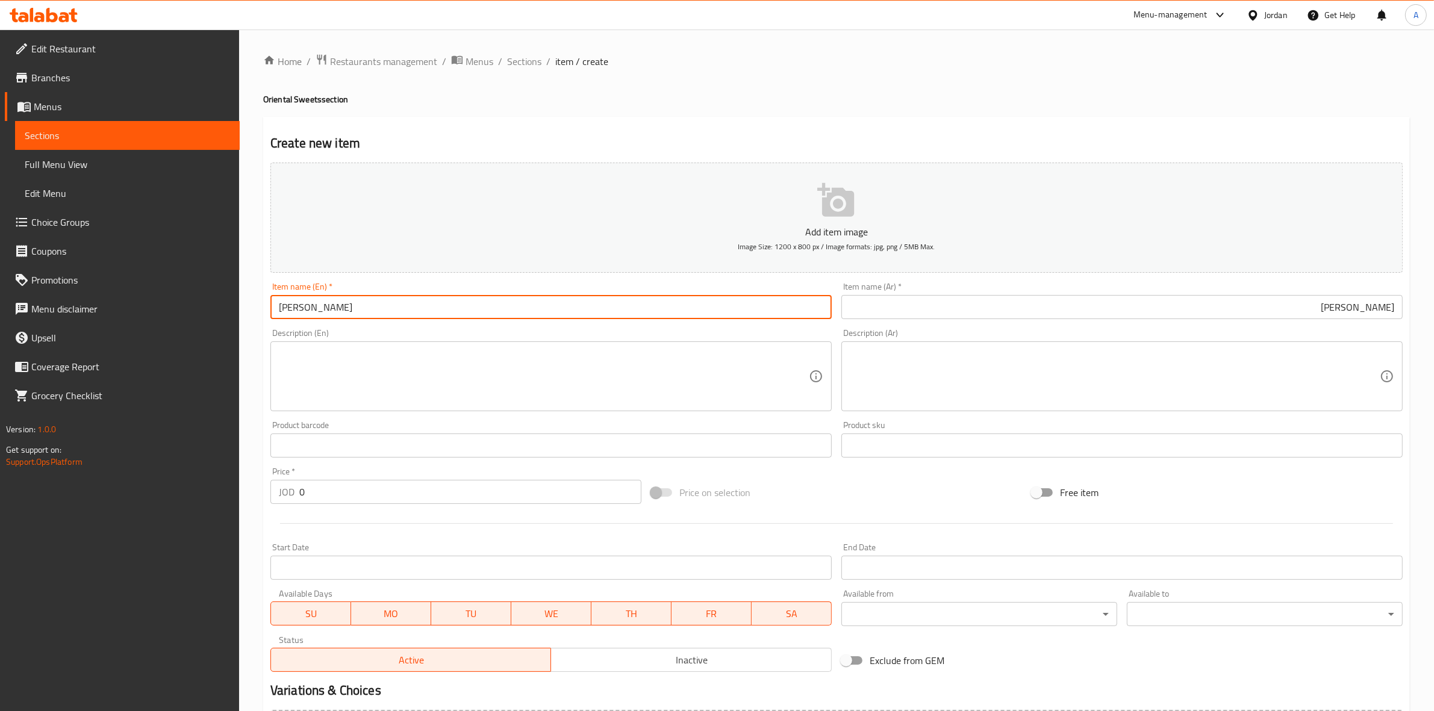
drag, startPoint x: 367, startPoint y: 307, endPoint x: 155, endPoint y: 278, distance: 214.0
click at [155, 278] on div "Edit Restaurant Branches Menus Sections Full Menu View Edit Menu Choice Groups …" at bounding box center [717, 440] width 1434 height 821
click at [677, 332] on div "Description (En) Description (En)" at bounding box center [550, 370] width 561 height 82
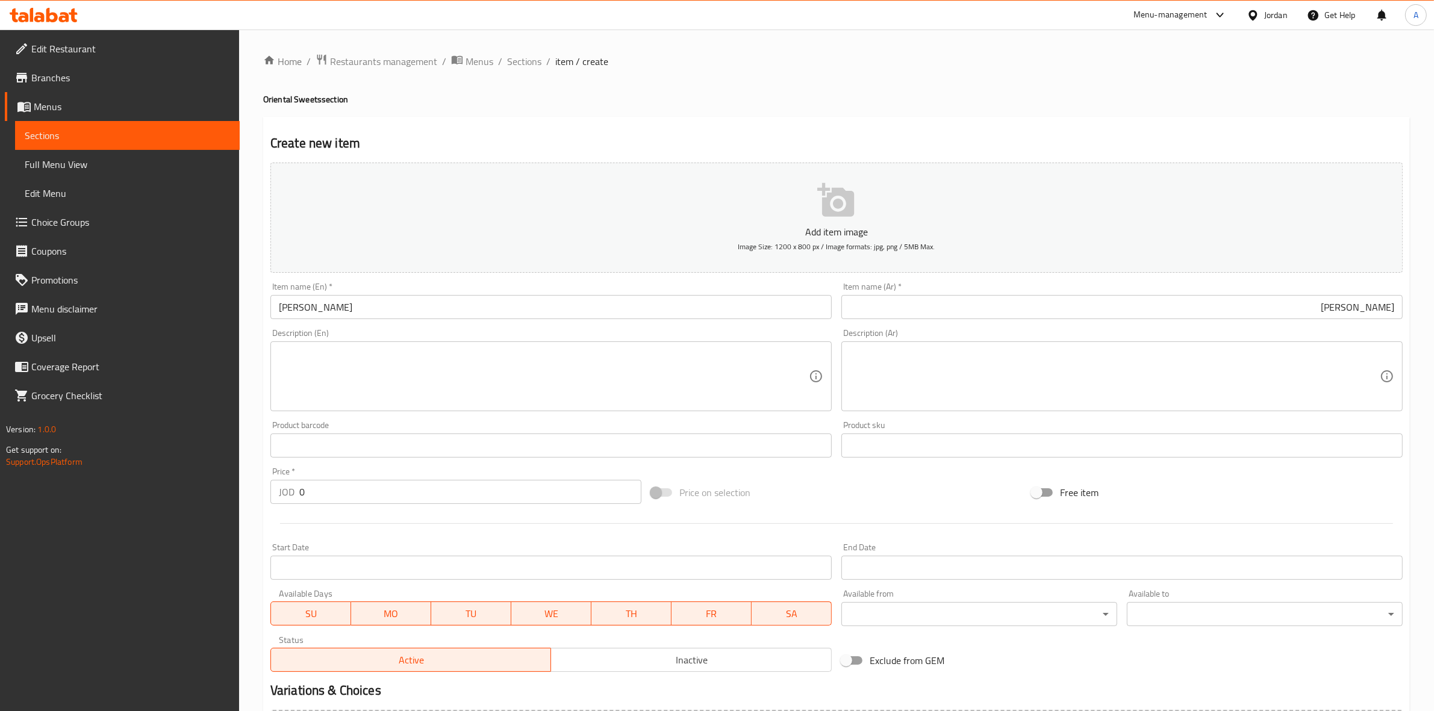
click at [399, 352] on textarea at bounding box center [544, 376] width 530 height 57
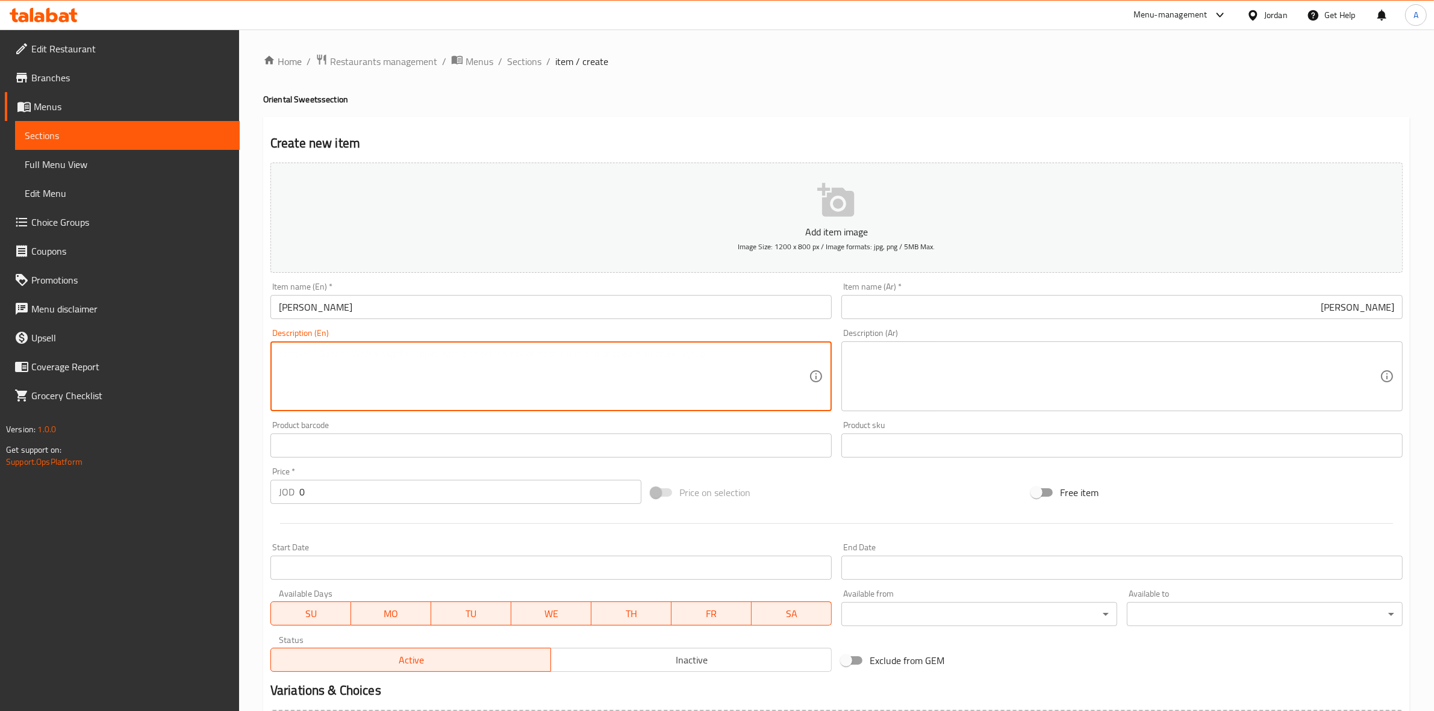
paste textarea "Plate, 1/2 kg."
type textarea "Plate, 1/2 kg."
click at [256, 390] on div "Home / Restaurants management / Menus / Sections / item / create Oriental Sweet…" at bounding box center [836, 440] width 1195 height 821
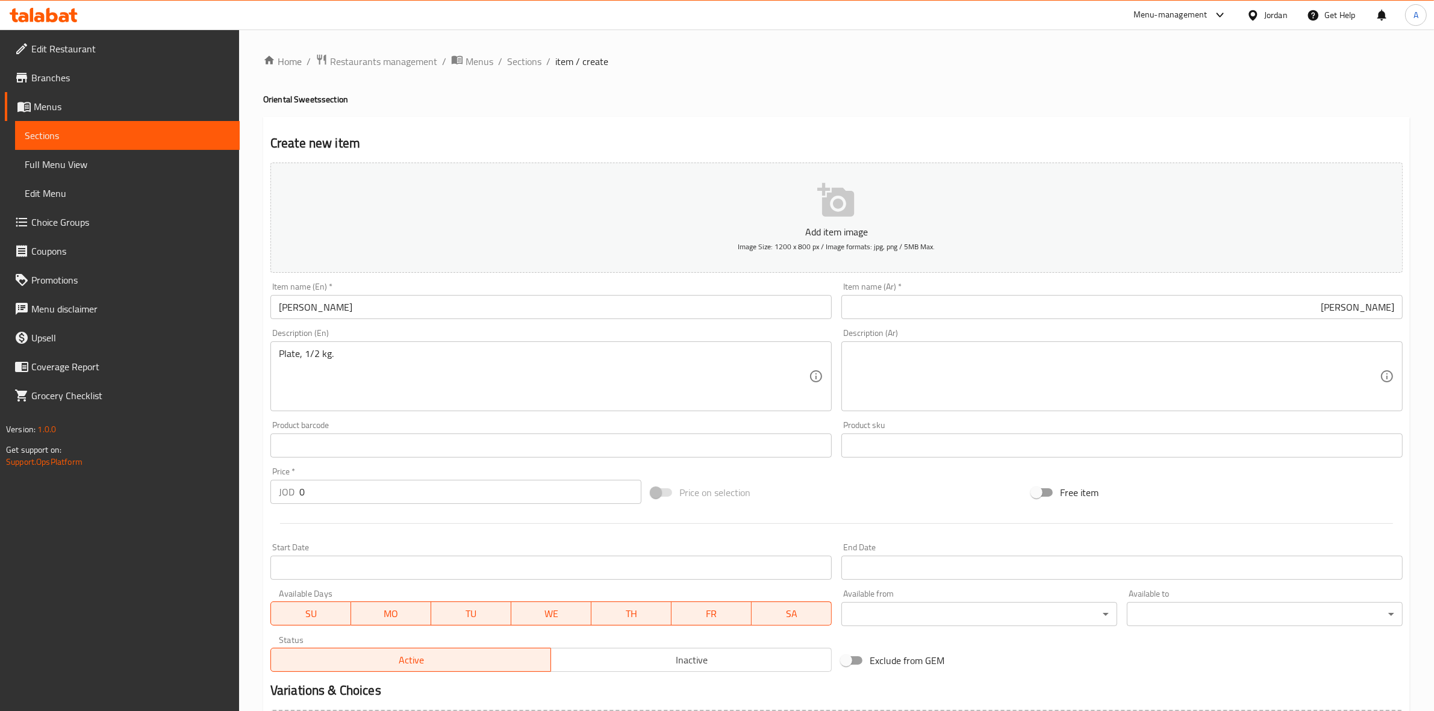
click at [904, 358] on textarea at bounding box center [1115, 376] width 530 height 57
paste textarea "Plate, 1/2 kg."
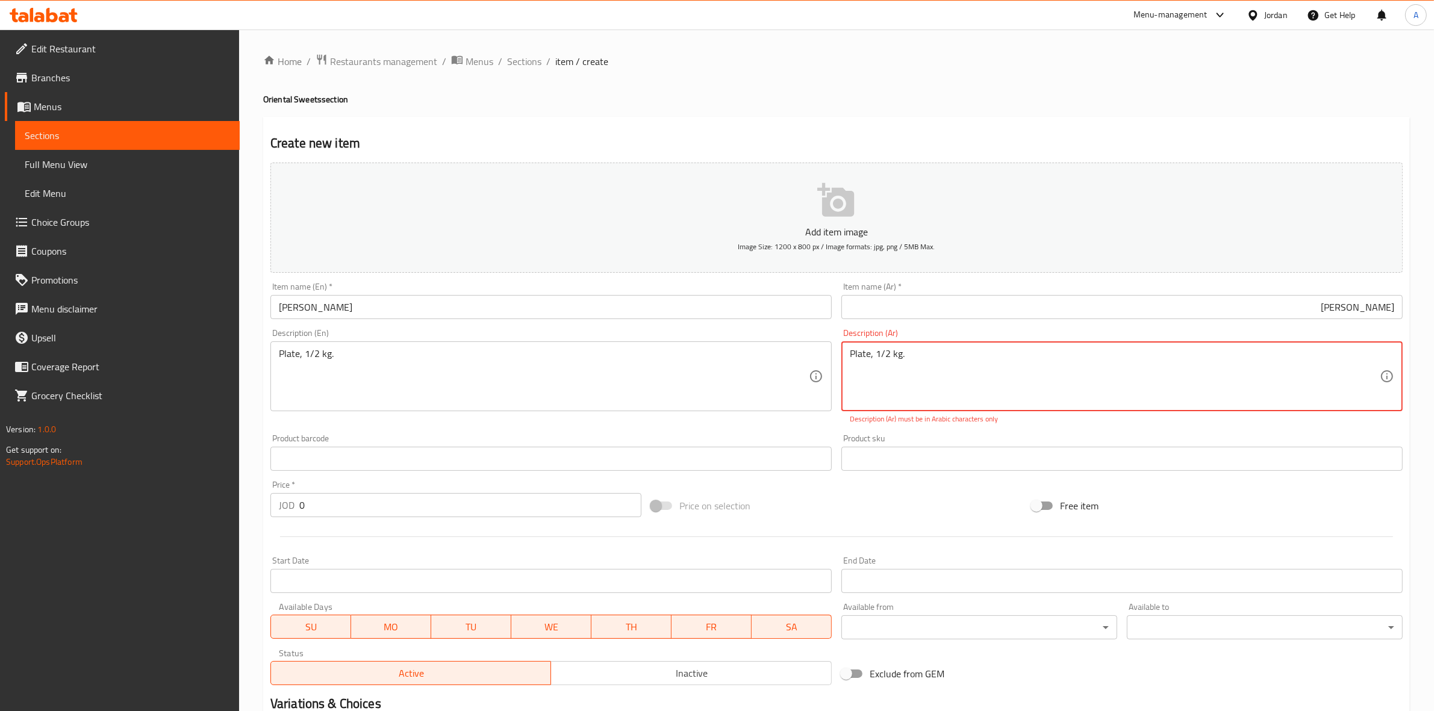
drag, startPoint x: 922, startPoint y: 355, endPoint x: 691, endPoint y: 326, distance: 233.1
click at [691, 326] on div "Add item image Image Size: 1200 x 800 px / Image formats: jpg, png / 5MB Max. I…" at bounding box center [837, 424] width 1142 height 532
paste textarea "صحن 1/2 كيلو"
type textarea "صحن 1/2 كيلو"
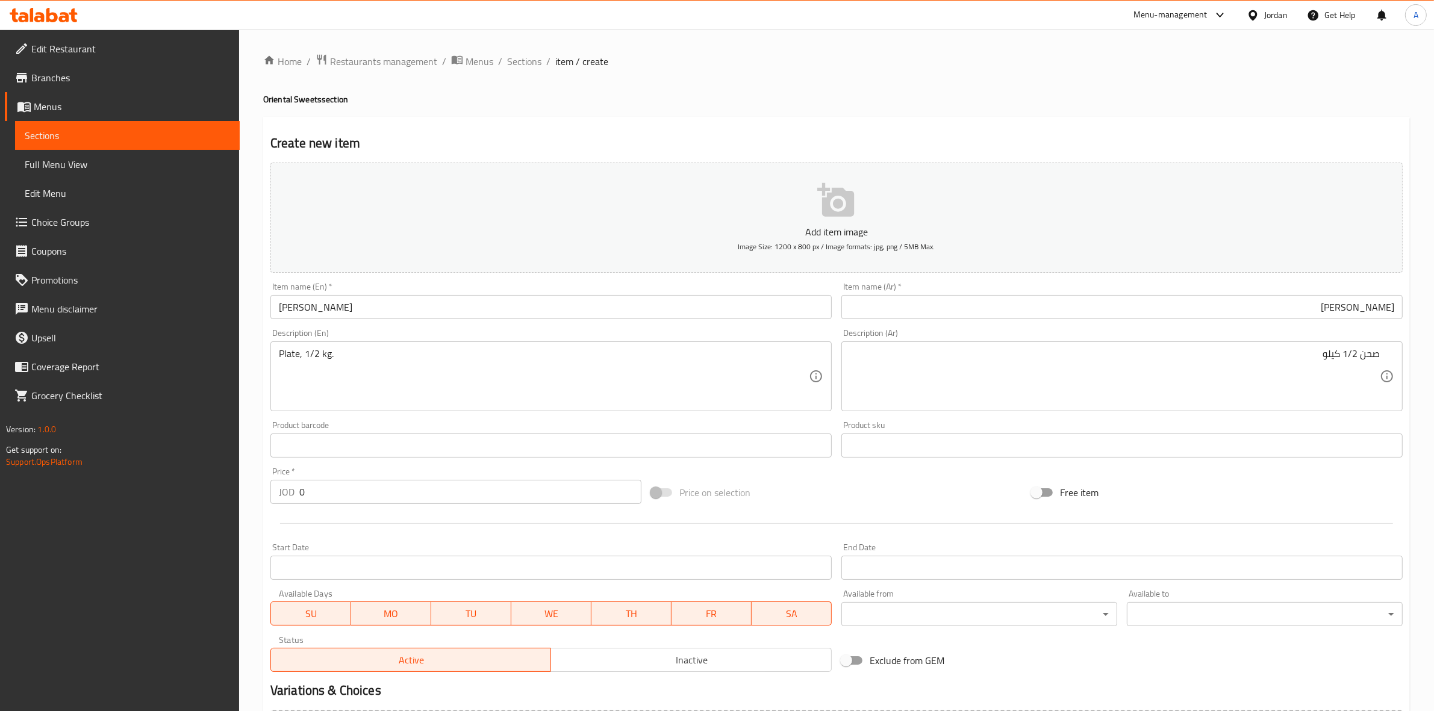
click at [991, 110] on div "Home / Restaurants management / Menus / Sections / item / create Oriental Sweet…" at bounding box center [836, 440] width 1146 height 773
drag, startPoint x: 307, startPoint y: 488, endPoint x: 269, endPoint y: 487, distance: 38.6
click at [269, 488] on div "Price   * JOD 0 Price *" at bounding box center [456, 485] width 381 height 46
type input "2"
click at [343, 530] on div at bounding box center [837, 524] width 1142 height 30
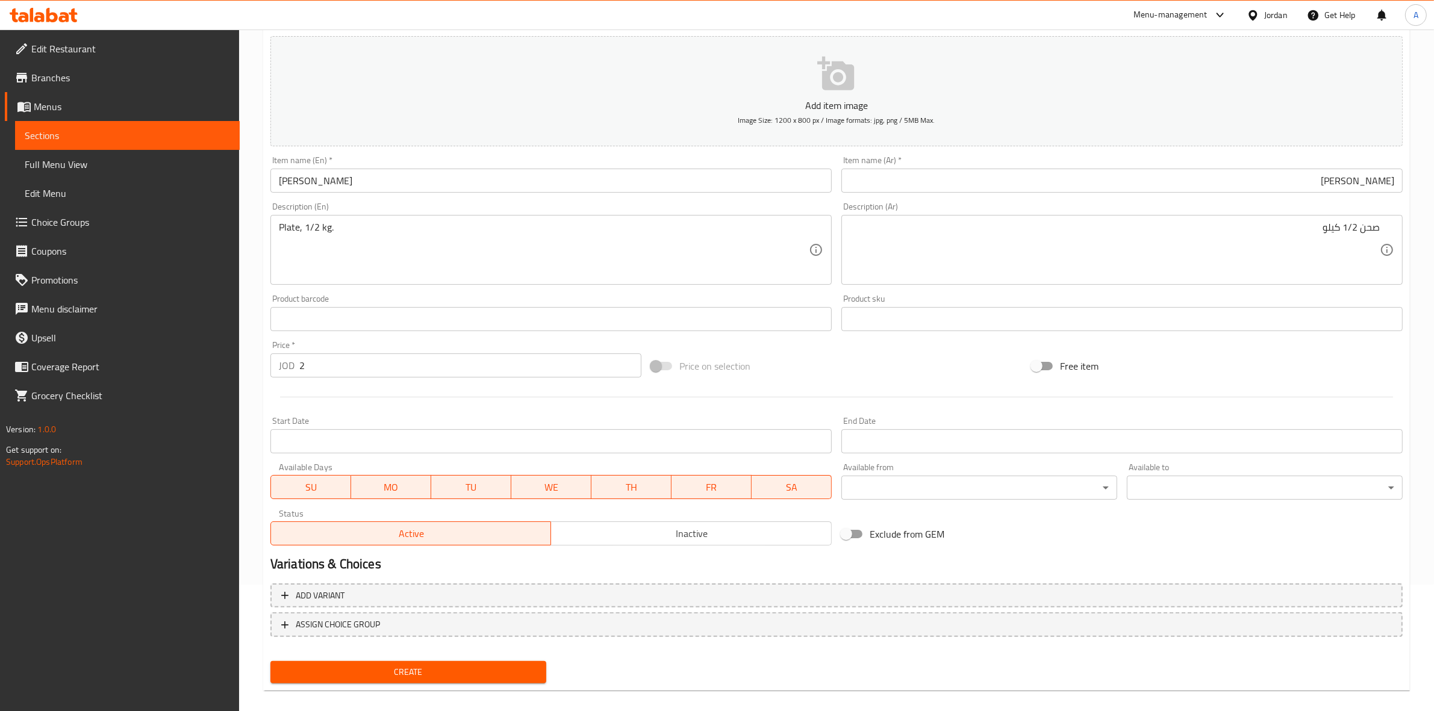
scroll to position [137, 0]
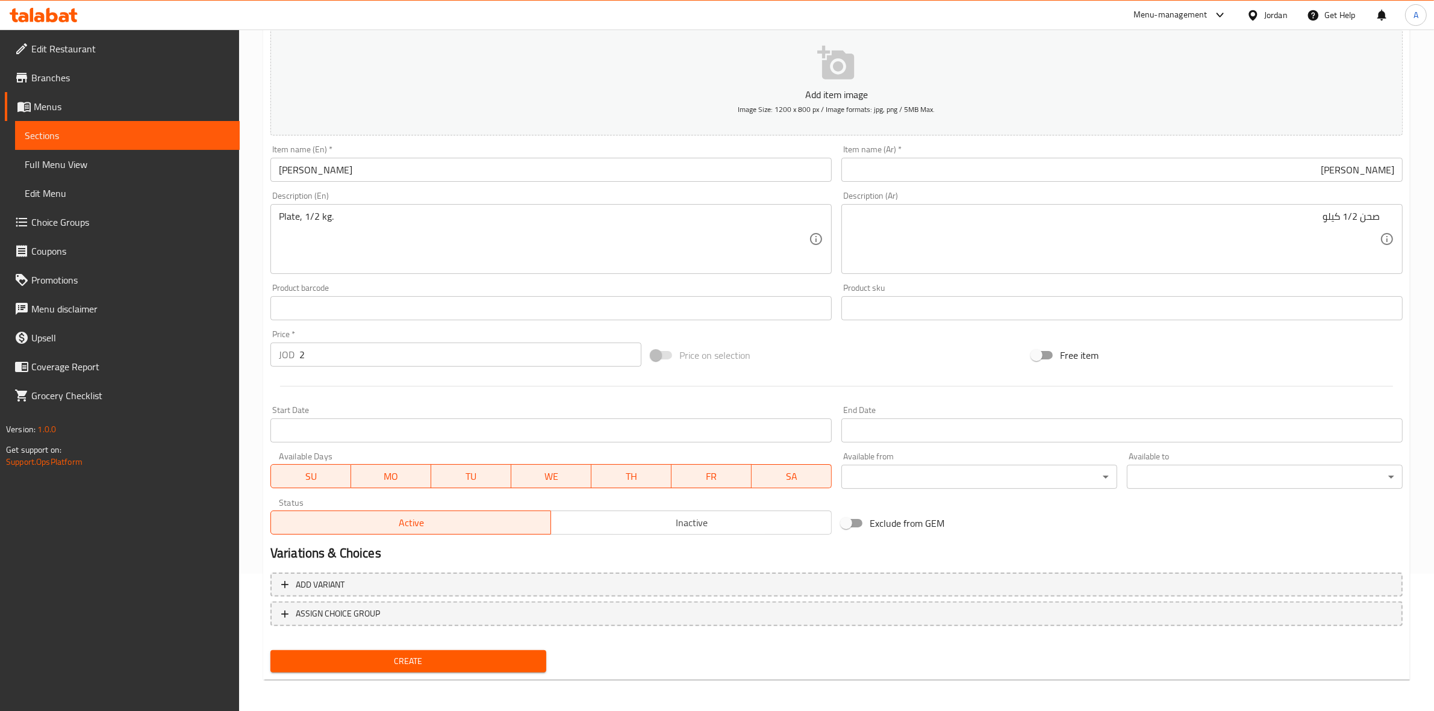
click at [432, 660] on span "Create" at bounding box center [408, 661] width 257 height 15
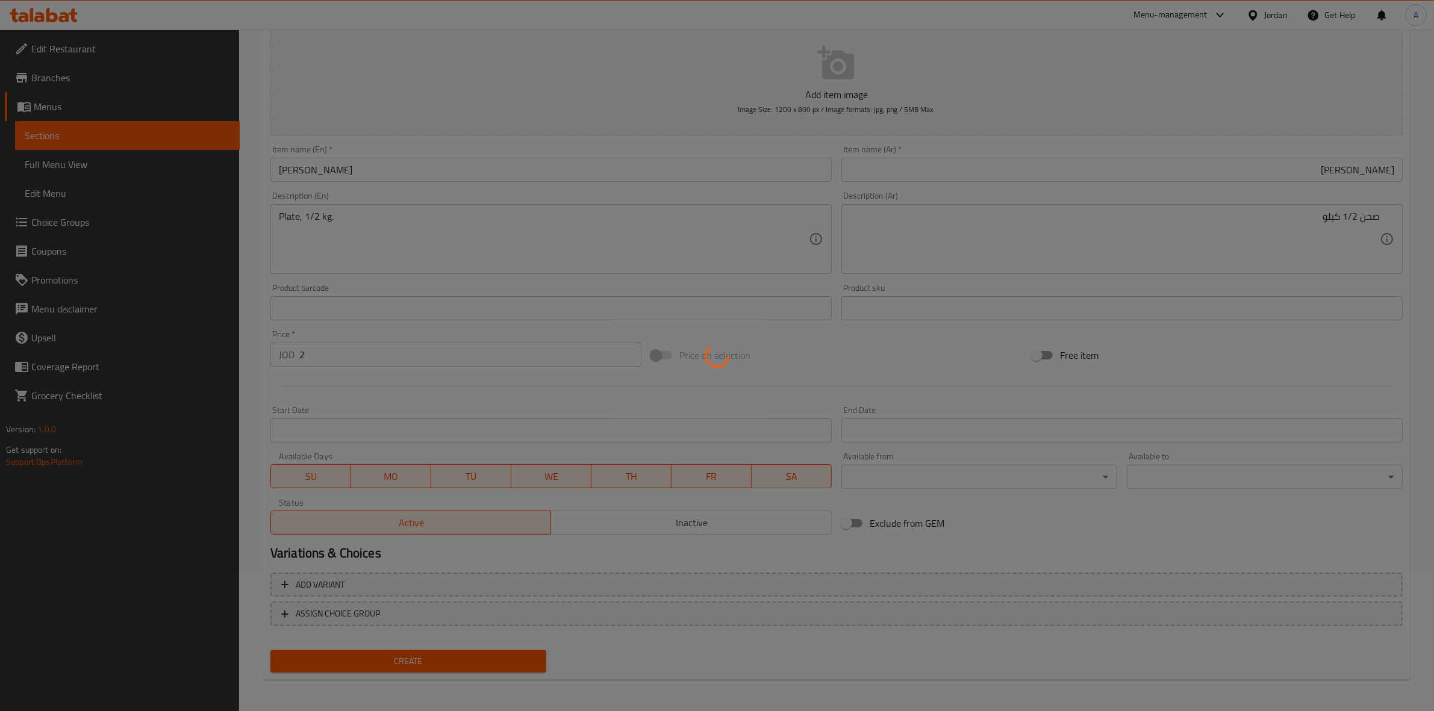
type input "0"
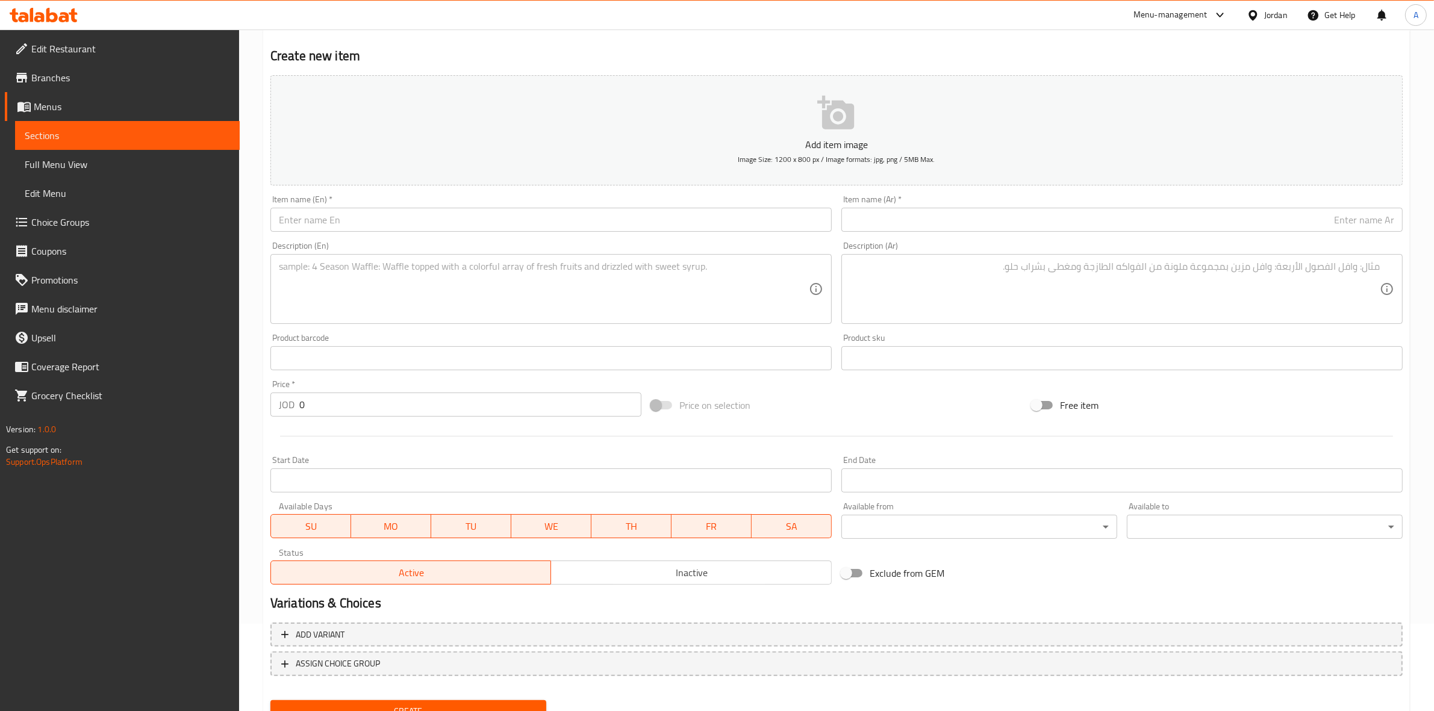
scroll to position [0, 0]
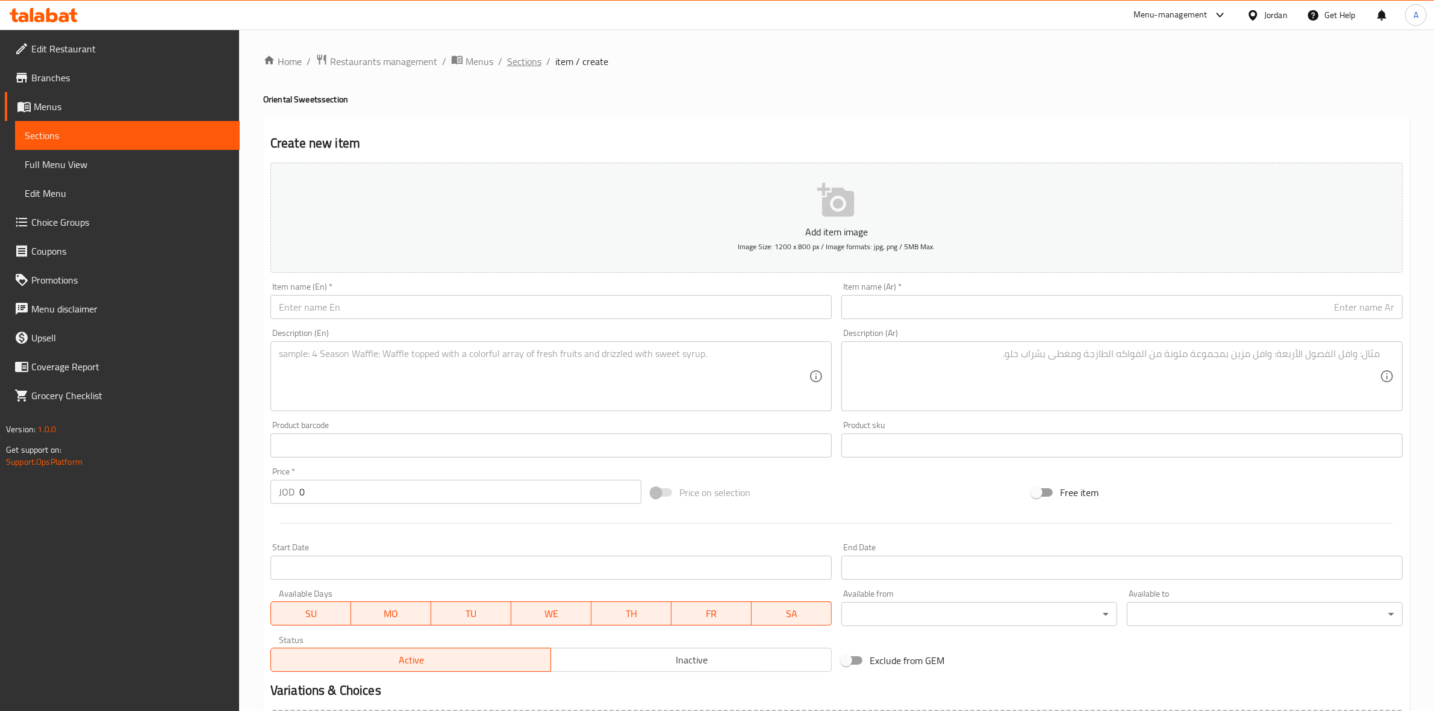
click at [515, 58] on span "Sections" at bounding box center [524, 61] width 34 height 14
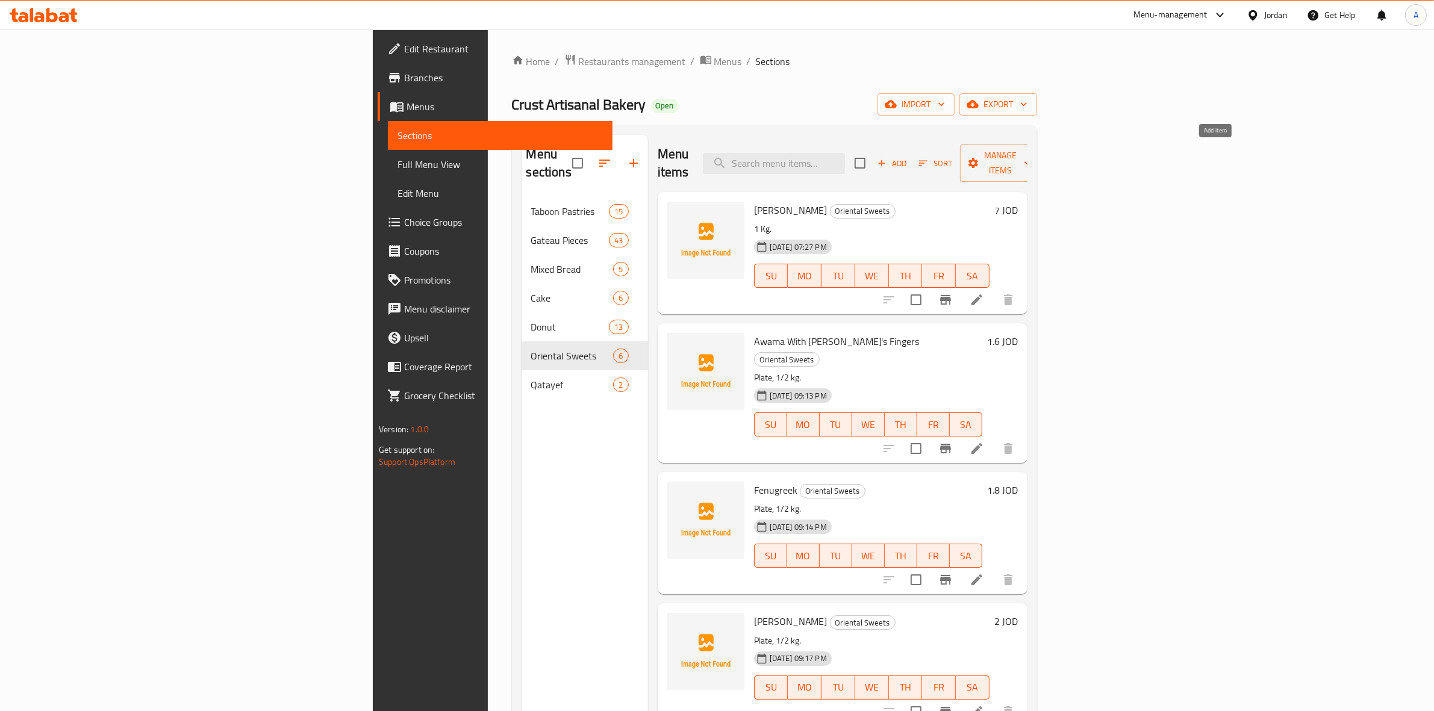
click at [908, 157] on span "Add" at bounding box center [892, 164] width 33 height 14
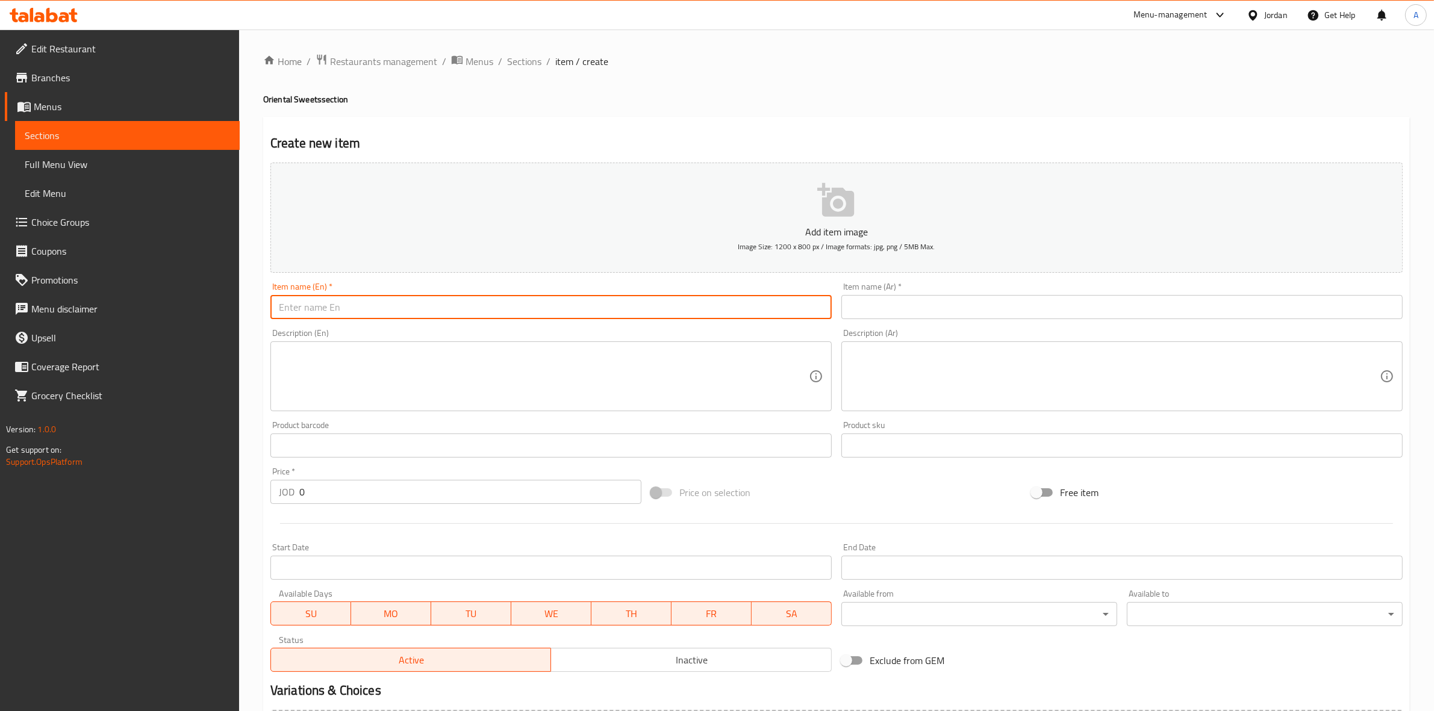
click at [396, 309] on input "text" at bounding box center [550, 307] width 561 height 24
paste input "Warbat"
type input "Warbat"
click at [256, 305] on div "Home / Restaurants management / Menus / Sections / item / create Oriental Sweet…" at bounding box center [836, 440] width 1195 height 821
drag, startPoint x: 313, startPoint y: 312, endPoint x: 248, endPoint y: 308, distance: 65.2
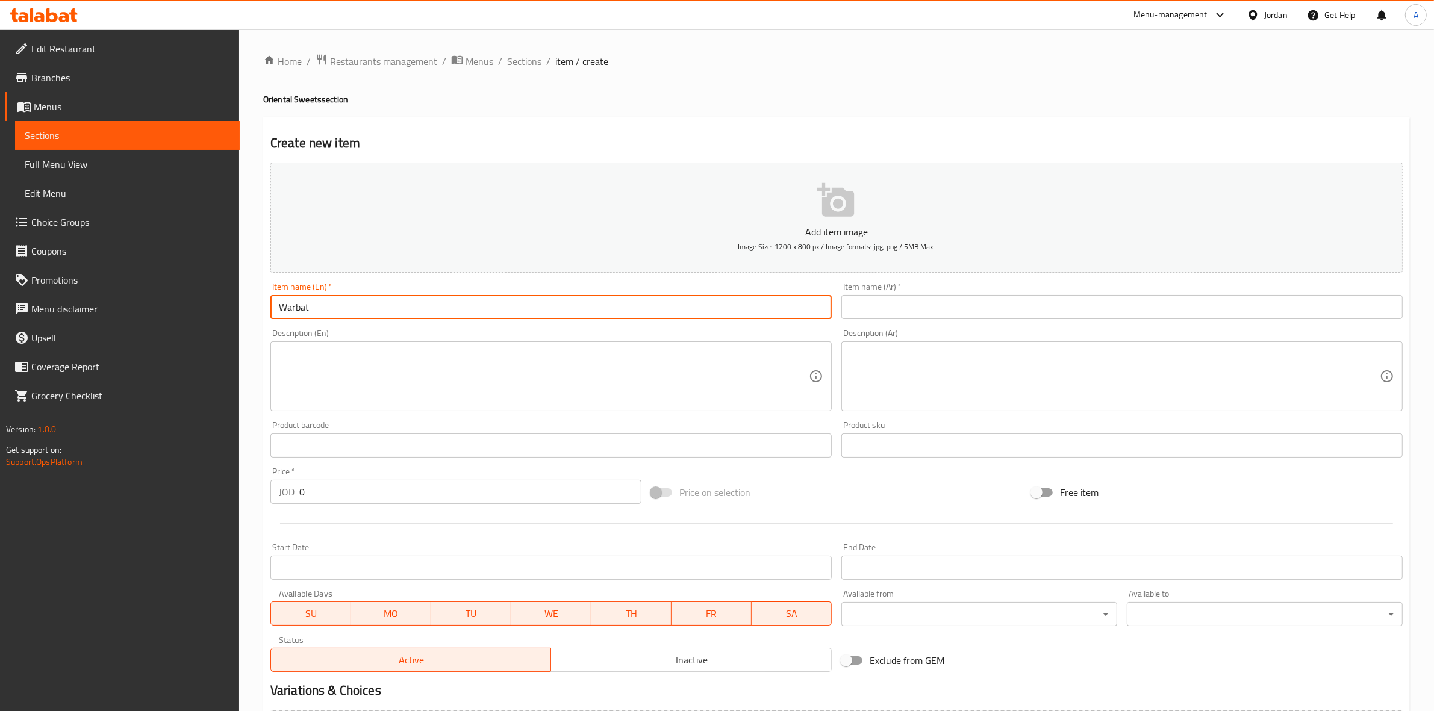
click at [248, 308] on div "Home / Restaurants management / Menus / Sections / item / create Oriental Sweet…" at bounding box center [836, 440] width 1195 height 821
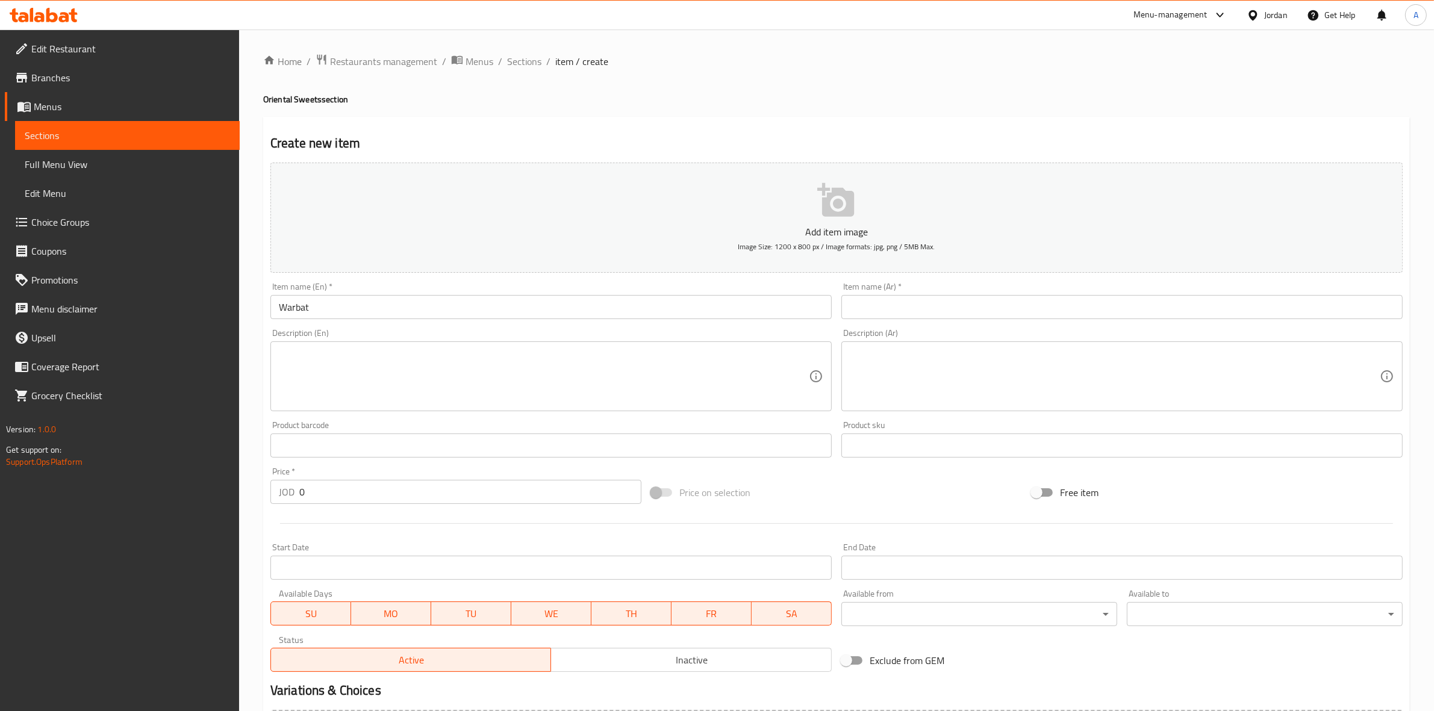
click at [398, 332] on div "Description (En) Description (En)" at bounding box center [550, 370] width 561 height 82
click at [904, 315] on input "text" at bounding box center [1121, 307] width 561 height 24
paste input "وربات"
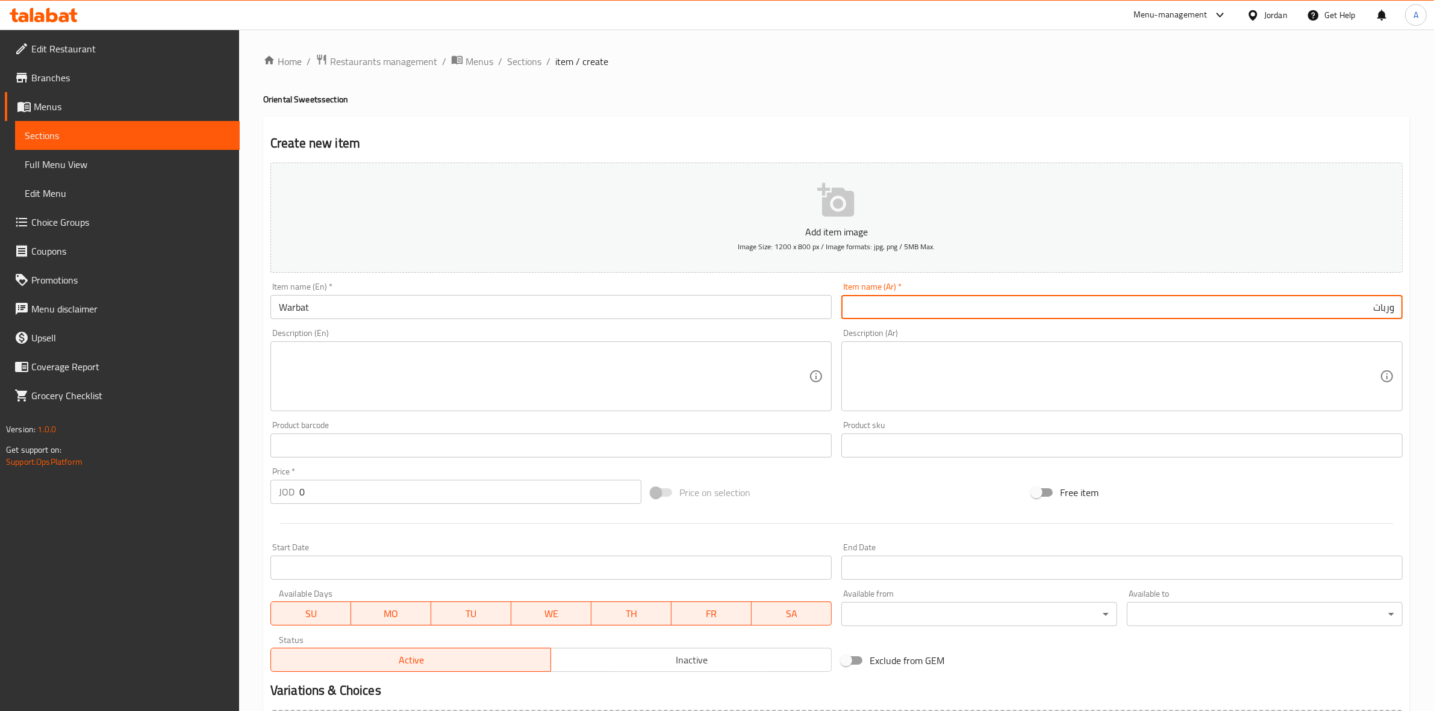
type input "وربات"
click at [462, 136] on h2 "Create new item" at bounding box center [836, 143] width 1132 height 18
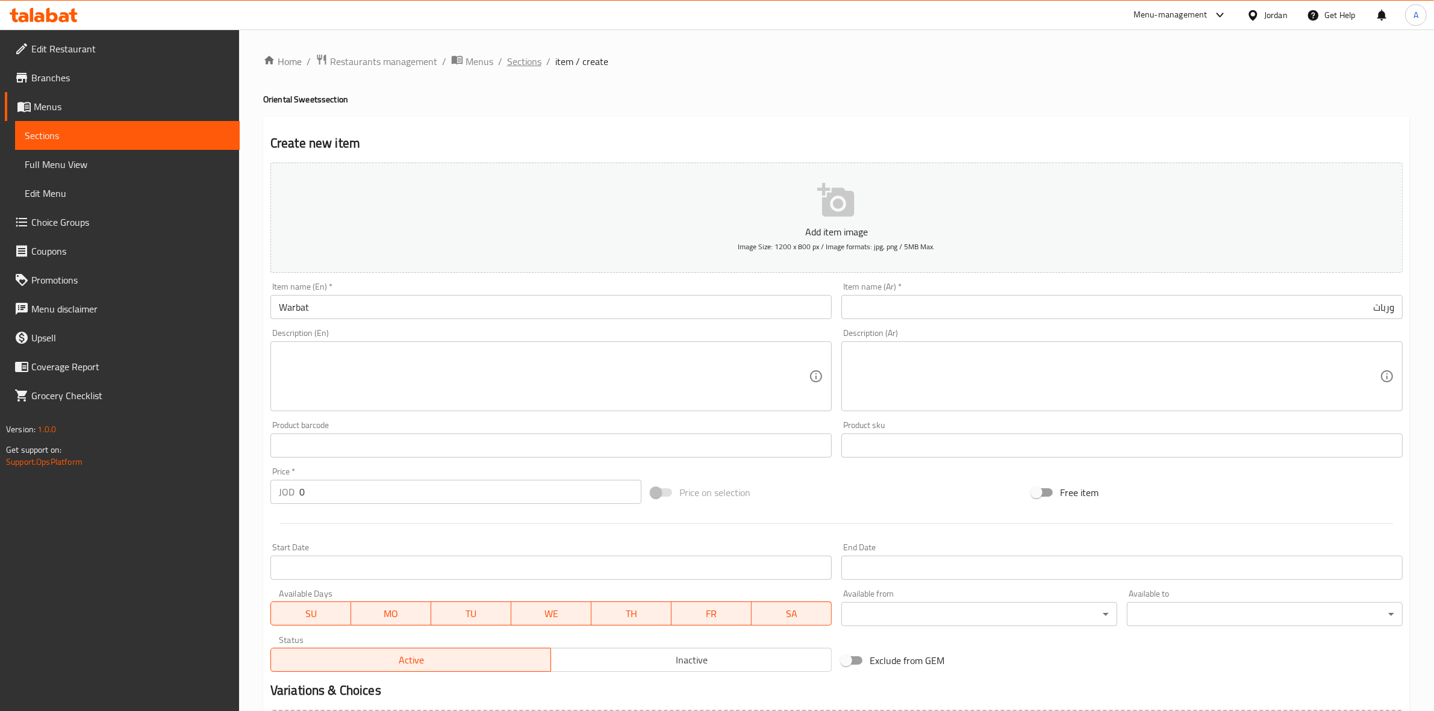
click at [528, 63] on span "Sections" at bounding box center [524, 61] width 34 height 14
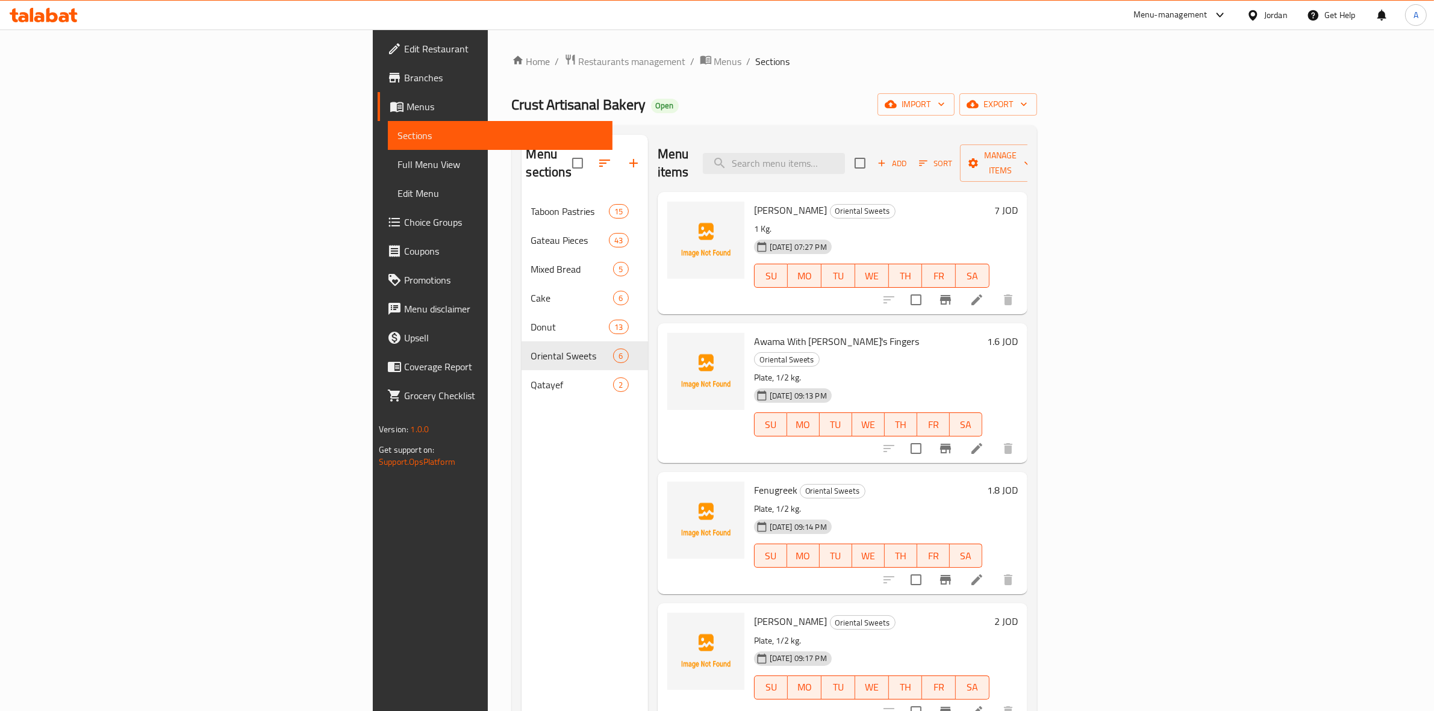
click at [908, 157] on span "Add" at bounding box center [892, 164] width 33 height 14
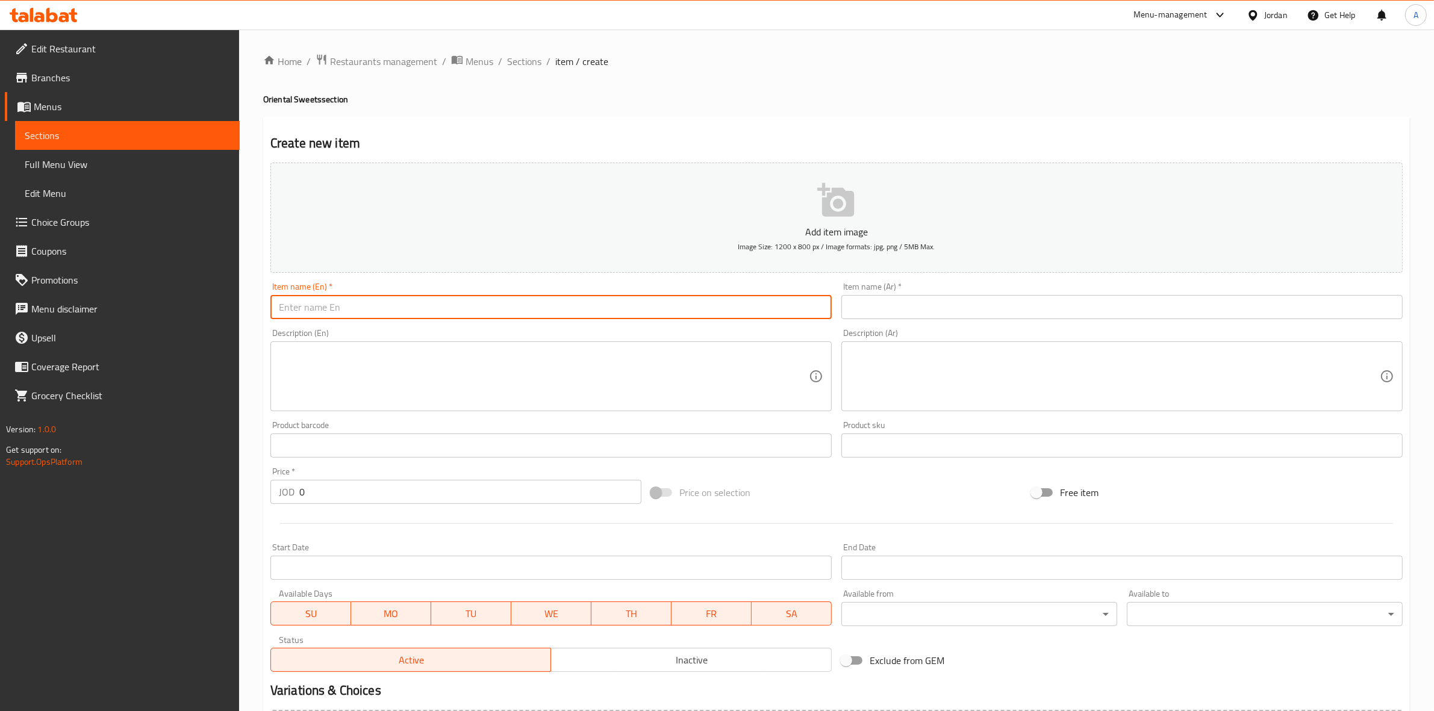
click at [308, 313] on input "text" at bounding box center [550, 307] width 561 height 24
paste input "[PERSON_NAME]"
type input "[PERSON_NAME]"
click at [468, 119] on div "Create new item Add item image Image Size: 1200 x 800 px / Image formats: jpg, …" at bounding box center [836, 467] width 1146 height 701
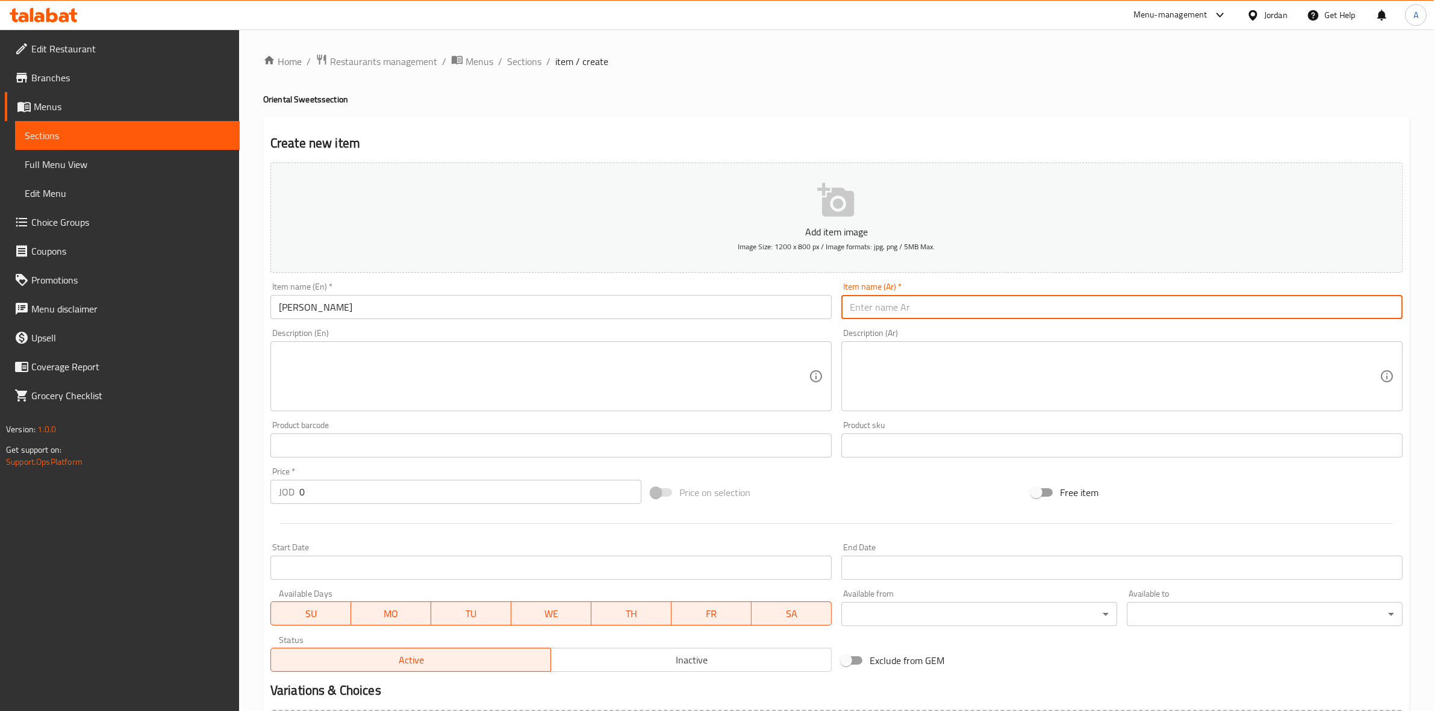
click at [875, 300] on input "text" at bounding box center [1121, 307] width 561 height 24
paste input "هريسة شامية"
type input "هريسة شامية"
click at [877, 137] on h2 "Create new item" at bounding box center [836, 143] width 1132 height 18
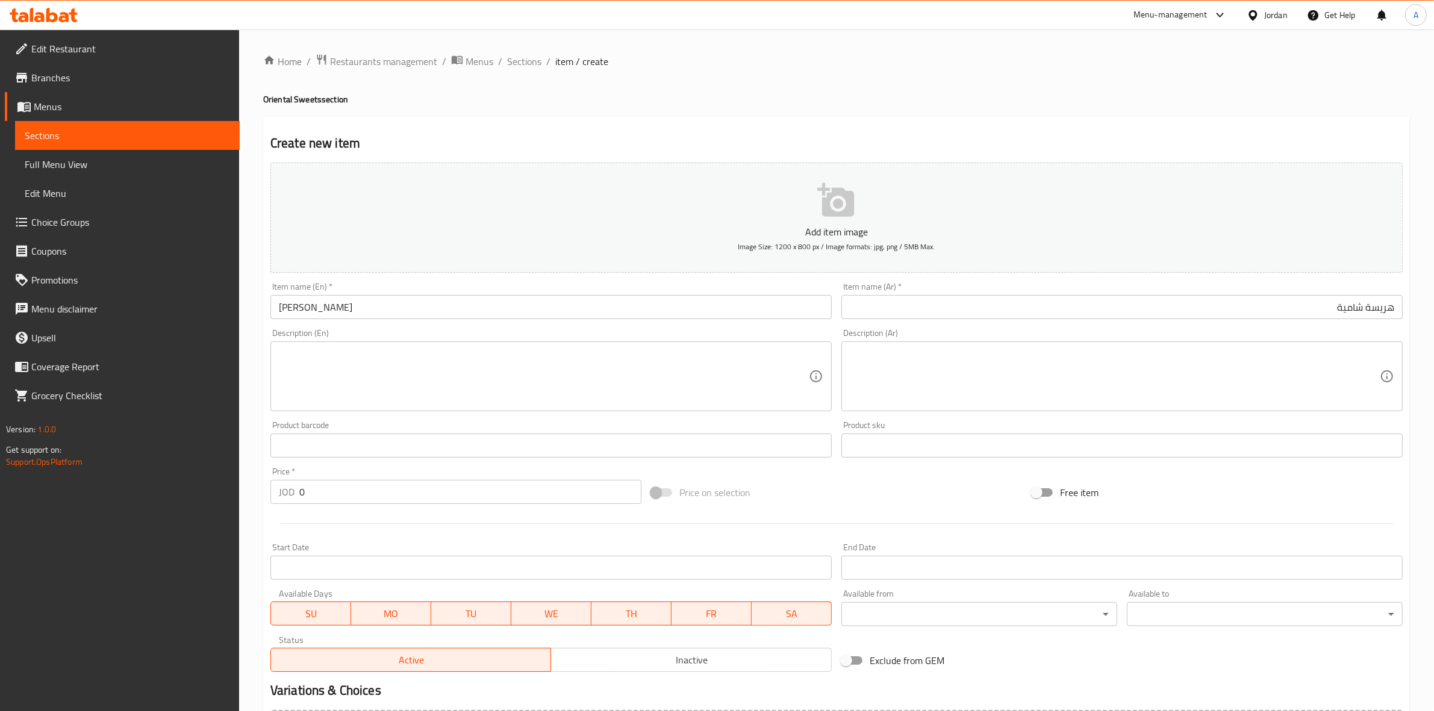
click at [311, 372] on textarea at bounding box center [544, 376] width 530 height 57
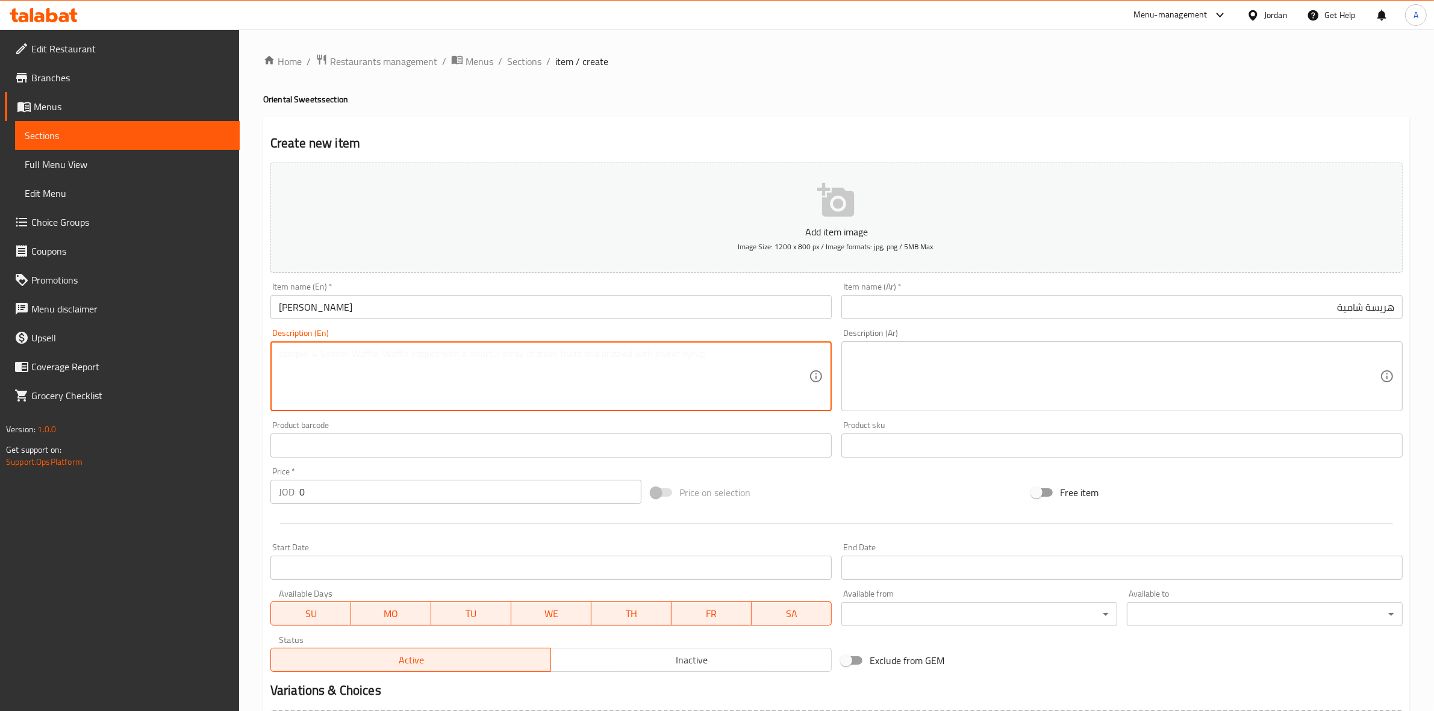
paste textarea "1 kg."
type textarea "1 kg."
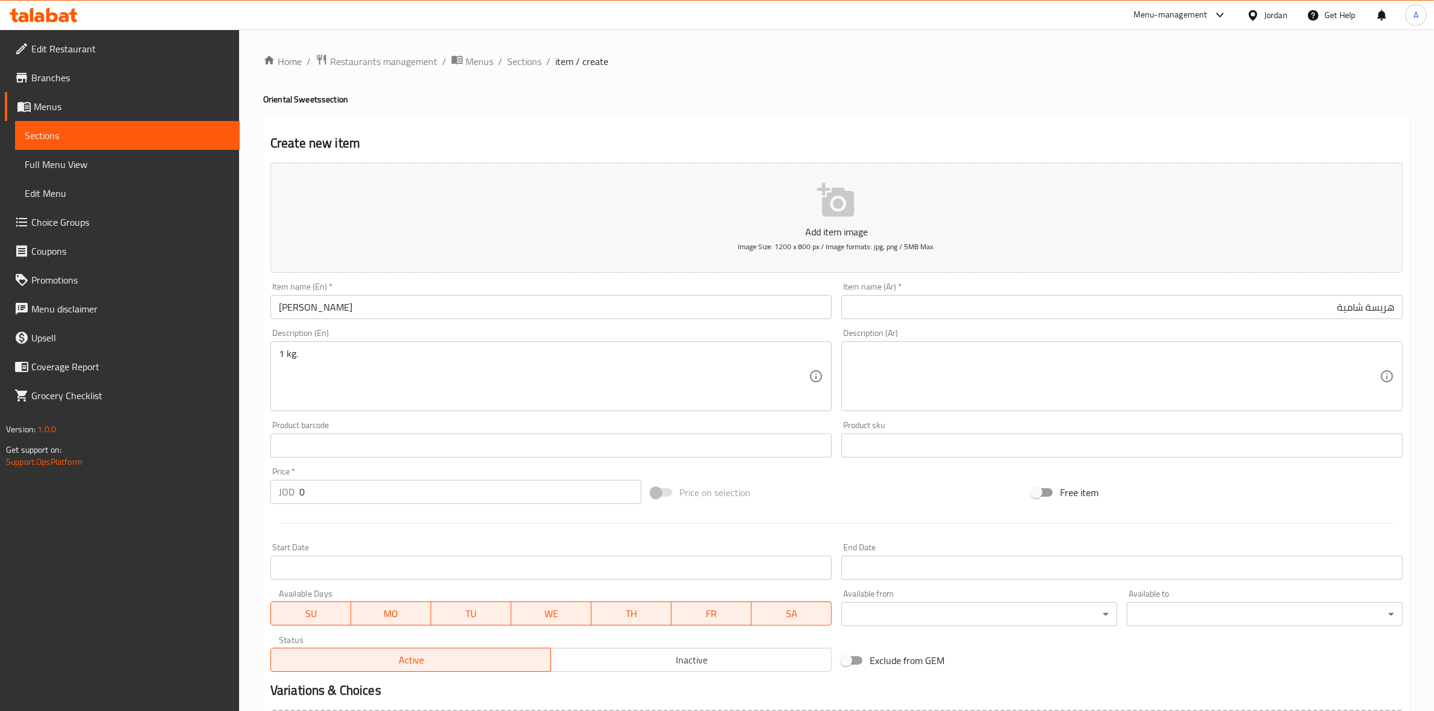
click at [245, 380] on div "Home / Restaurants management / Menus / Sections / item / create Oriental Sweet…" at bounding box center [836, 440] width 1195 height 821
click at [902, 359] on textarea at bounding box center [1115, 376] width 530 height 57
paste textarea "1 كجم"
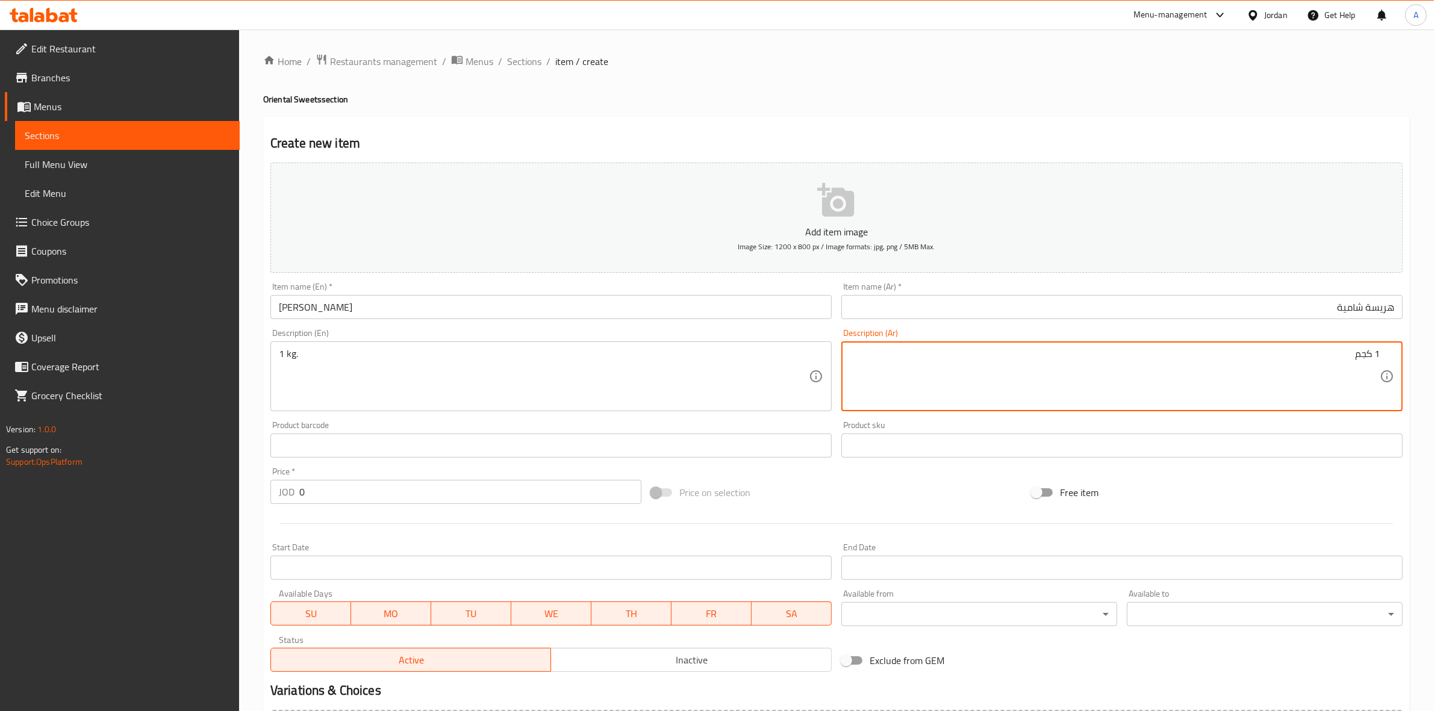
type textarea "1 كجم"
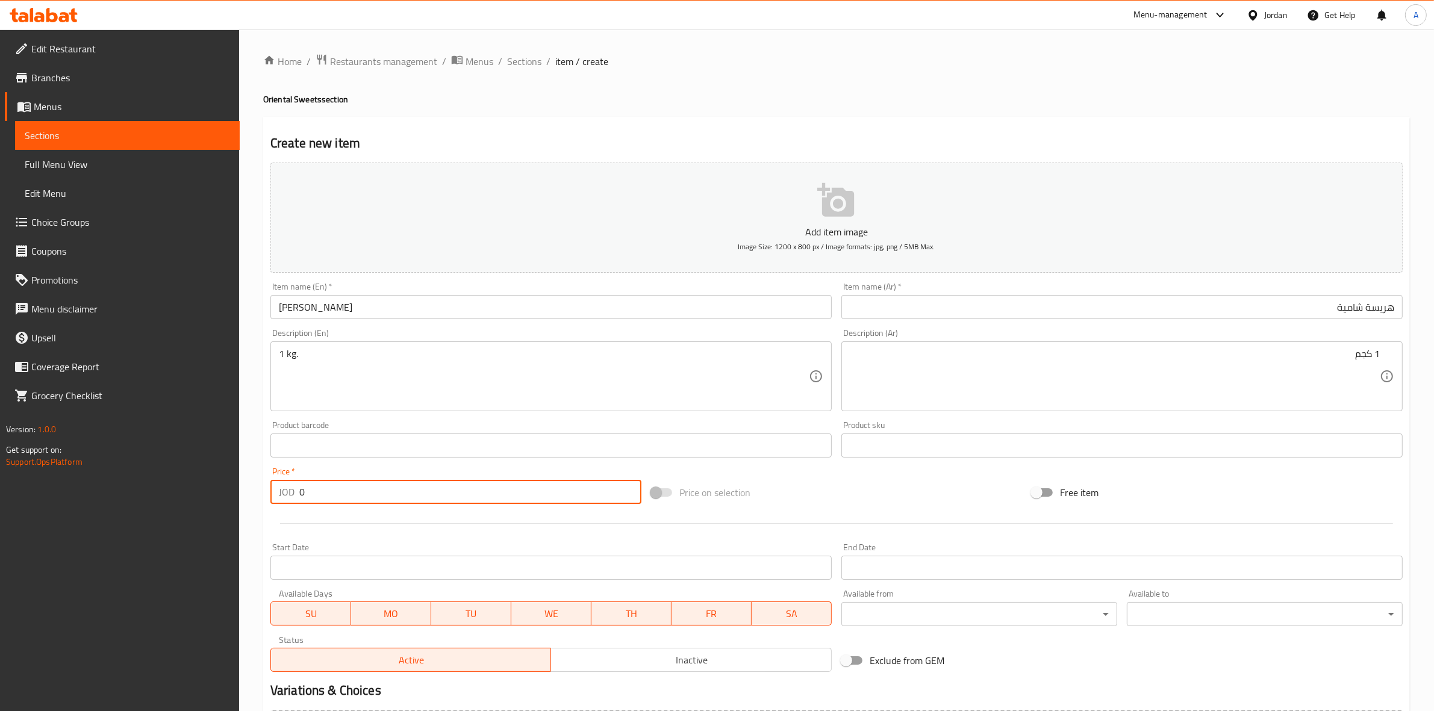
drag, startPoint x: 314, startPoint y: 492, endPoint x: 217, endPoint y: 483, distance: 97.4
click at [217, 483] on div "Edit Restaurant Branches Menus Sections Full Menu View Edit Menu Choice Groups …" at bounding box center [717, 440] width 1434 height 821
type input "5"
click at [322, 540] on div "Start Date Start Date" at bounding box center [551, 561] width 571 height 46
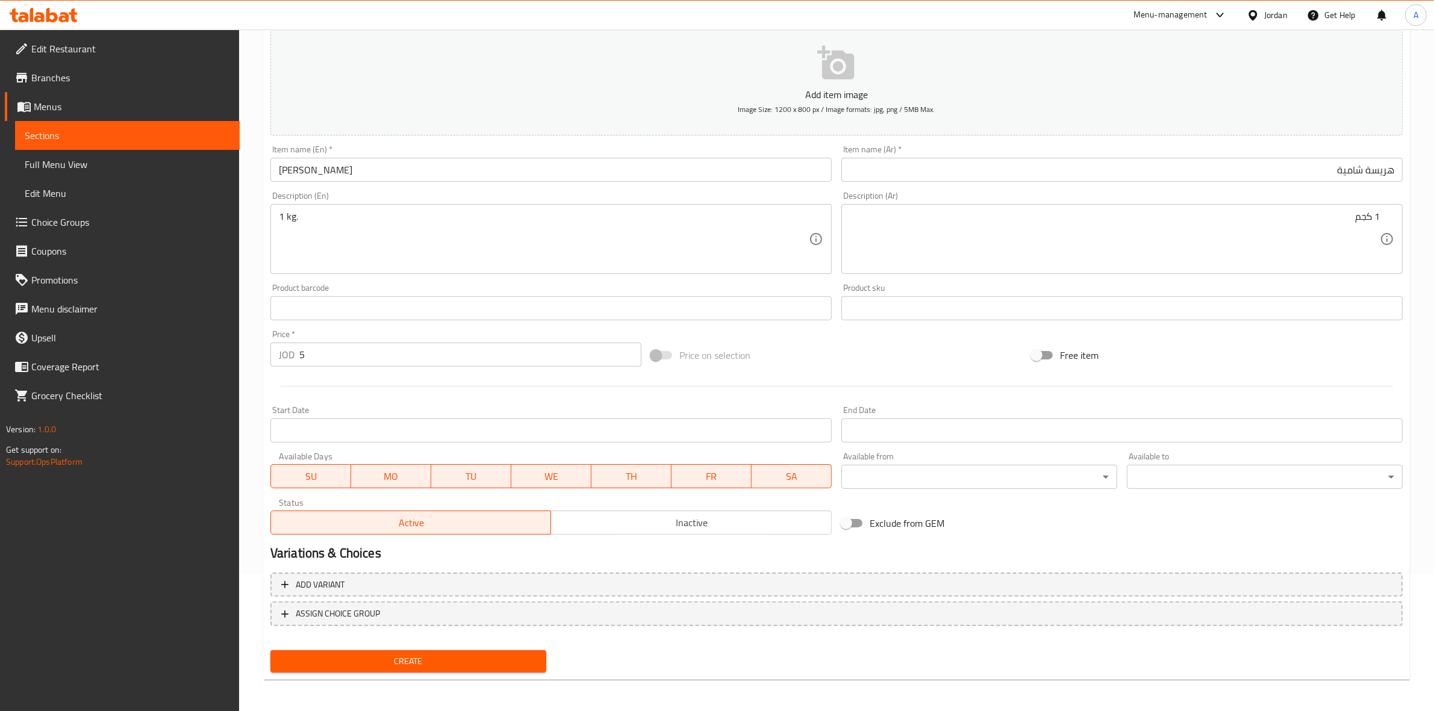
click at [366, 658] on span "Create" at bounding box center [408, 661] width 257 height 15
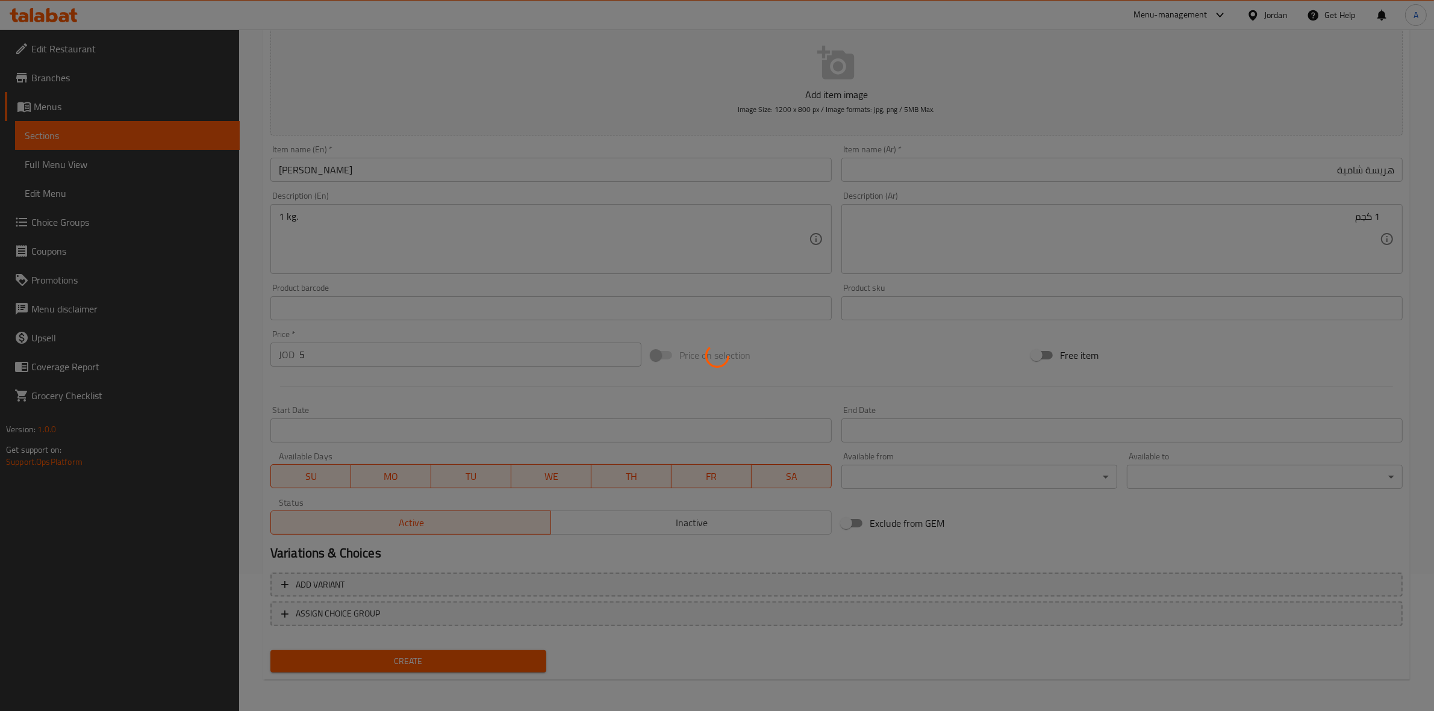
type input "0"
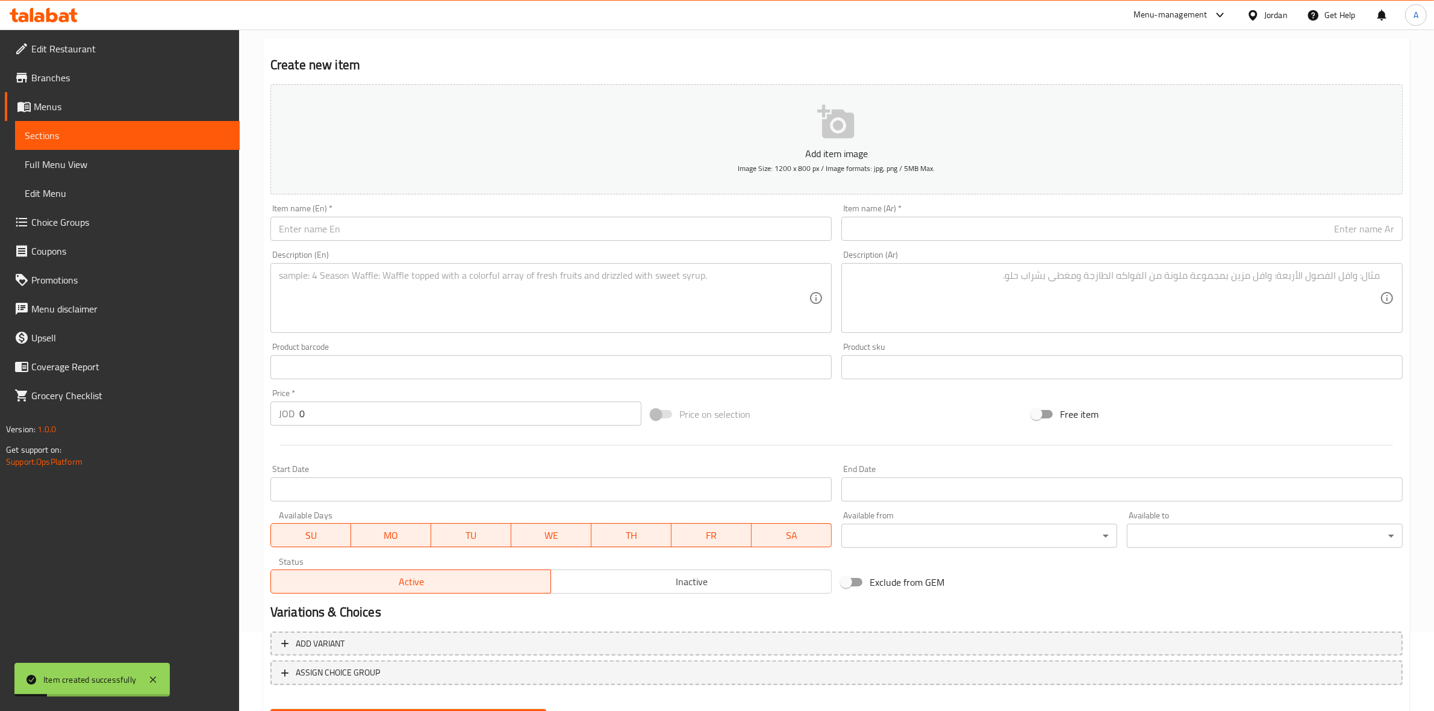
scroll to position [0, 0]
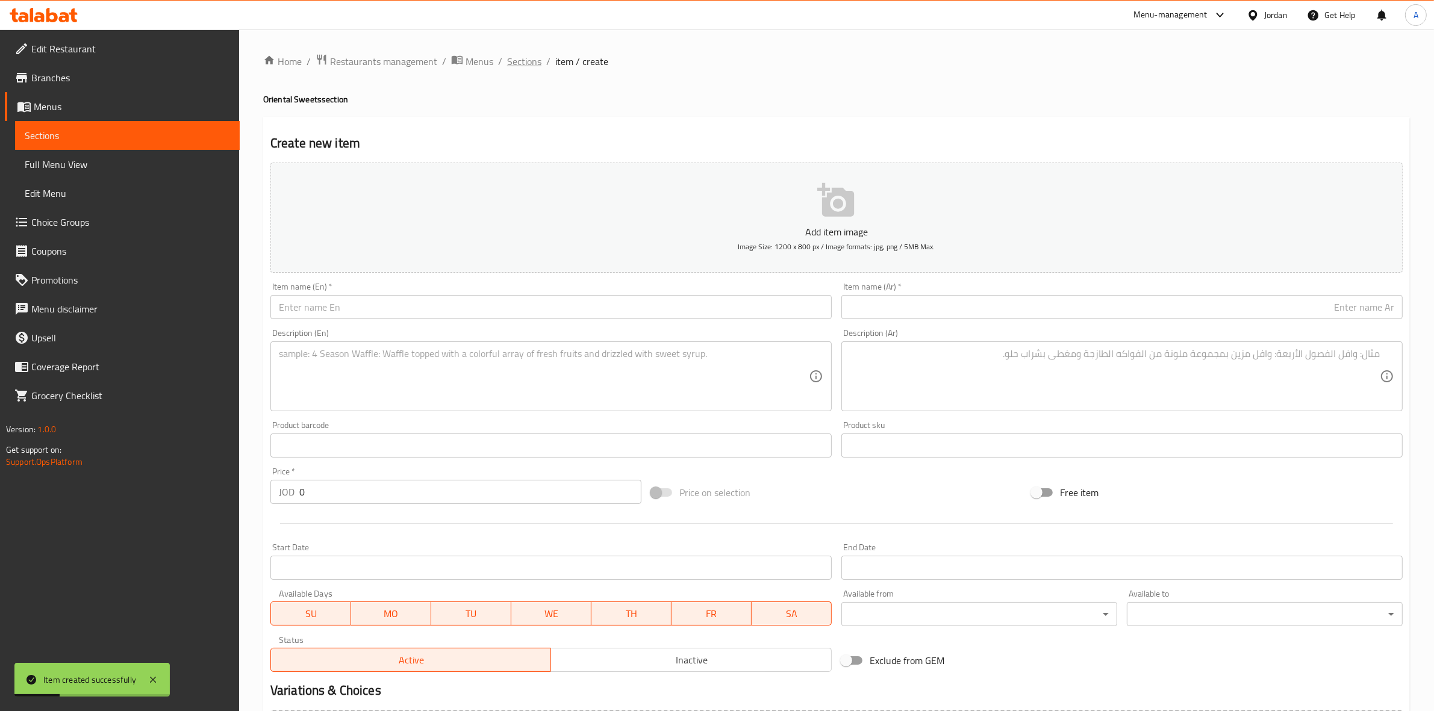
click at [519, 64] on span "Sections" at bounding box center [524, 61] width 34 height 14
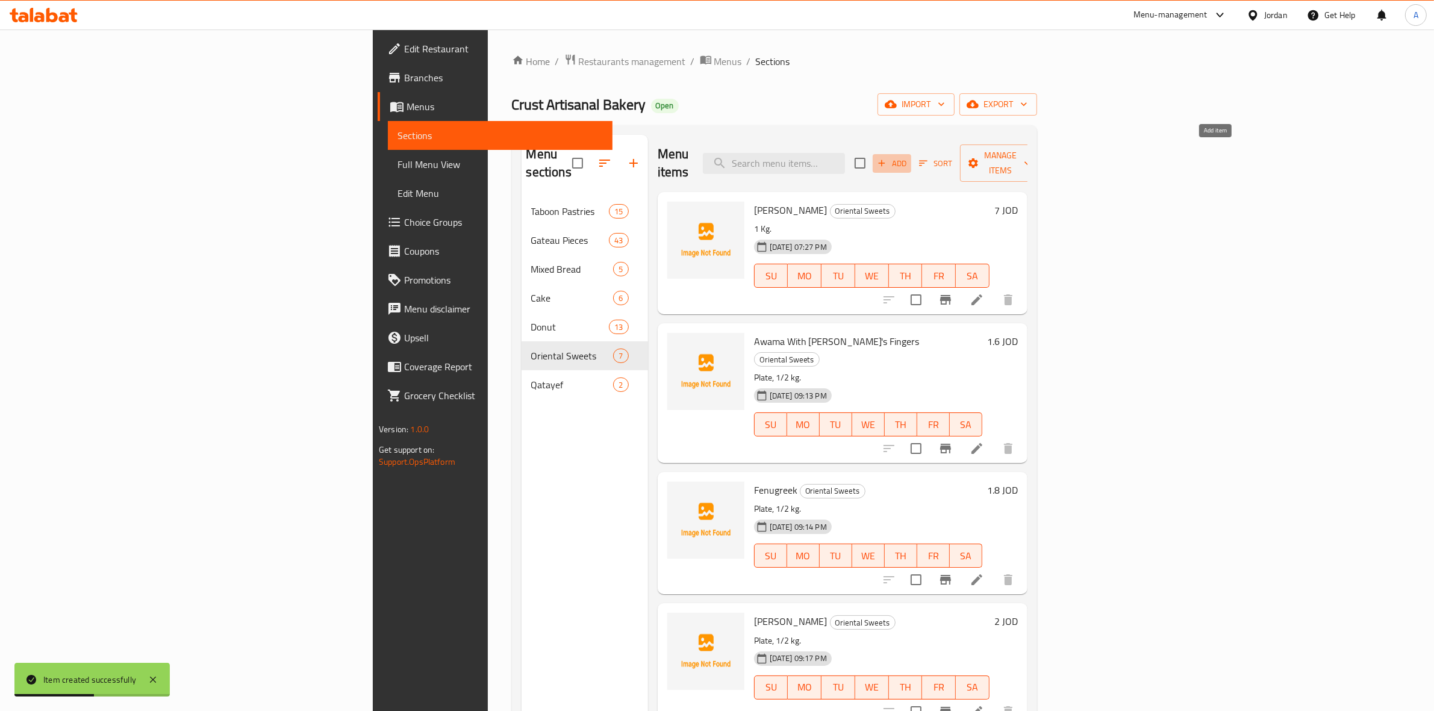
click at [911, 164] on button "Add" at bounding box center [892, 163] width 39 height 19
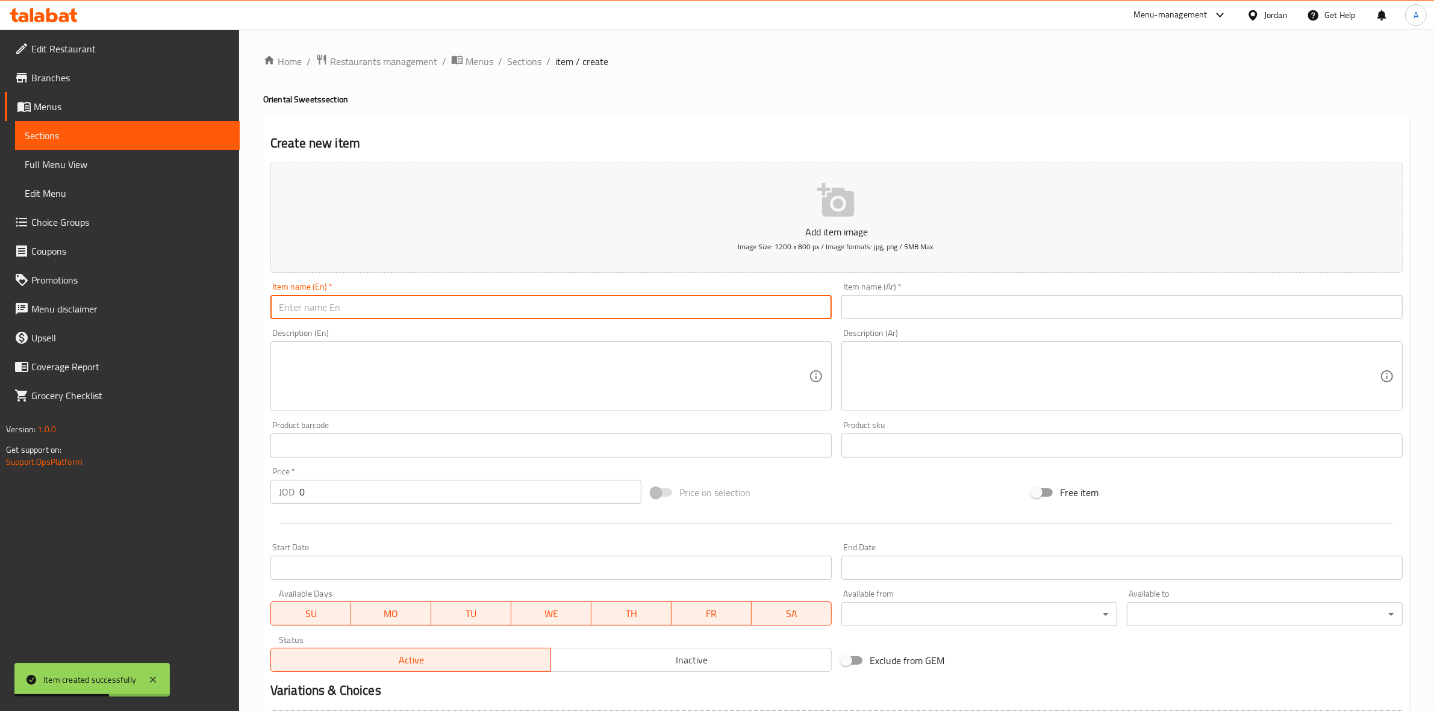
click at [494, 311] on input "text" at bounding box center [550, 307] width 561 height 24
paste input "Warbat"
type input "Warbat"
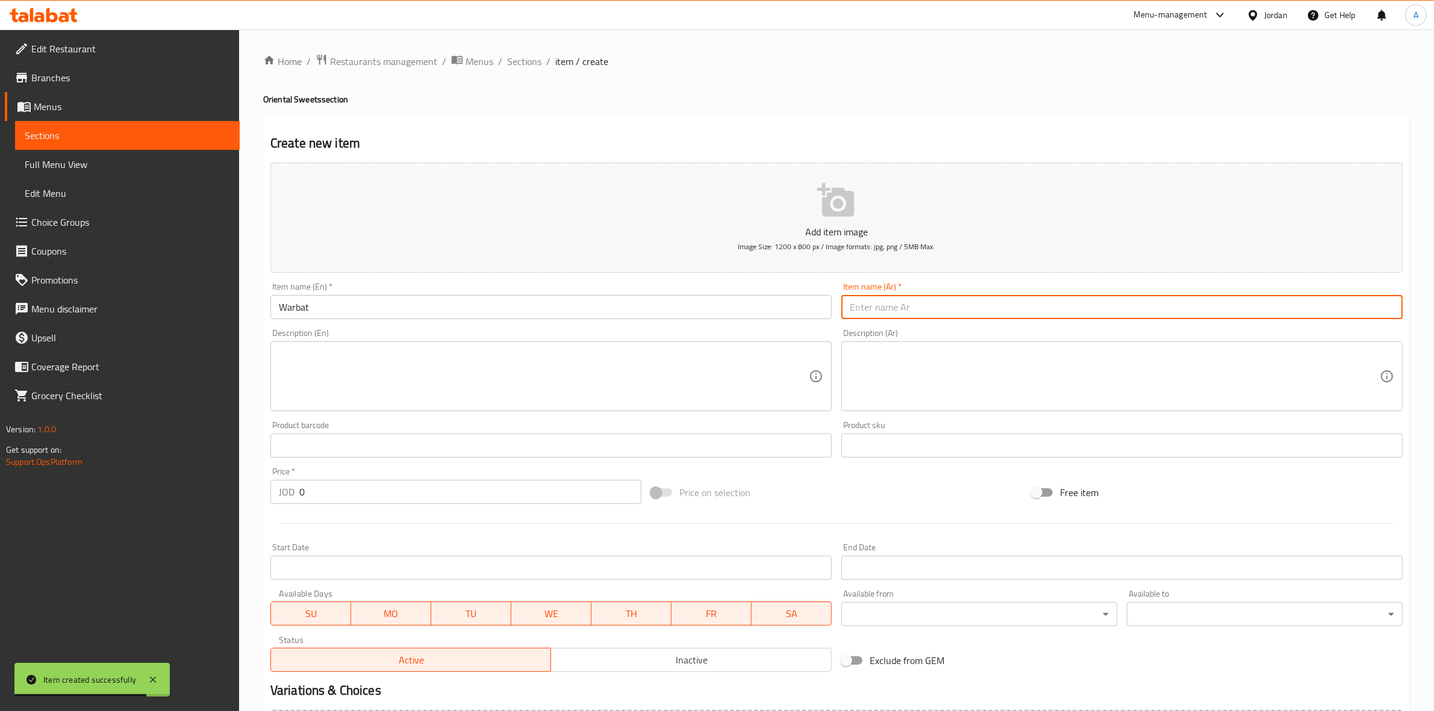
click at [994, 310] on input "text" at bounding box center [1121, 307] width 561 height 24
paste input "وربات"
type input "وربات"
click at [886, 128] on div "Create new item Add item image Image Size: 1200 x 800 px / Image formats: jpg, …" at bounding box center [836, 467] width 1146 height 701
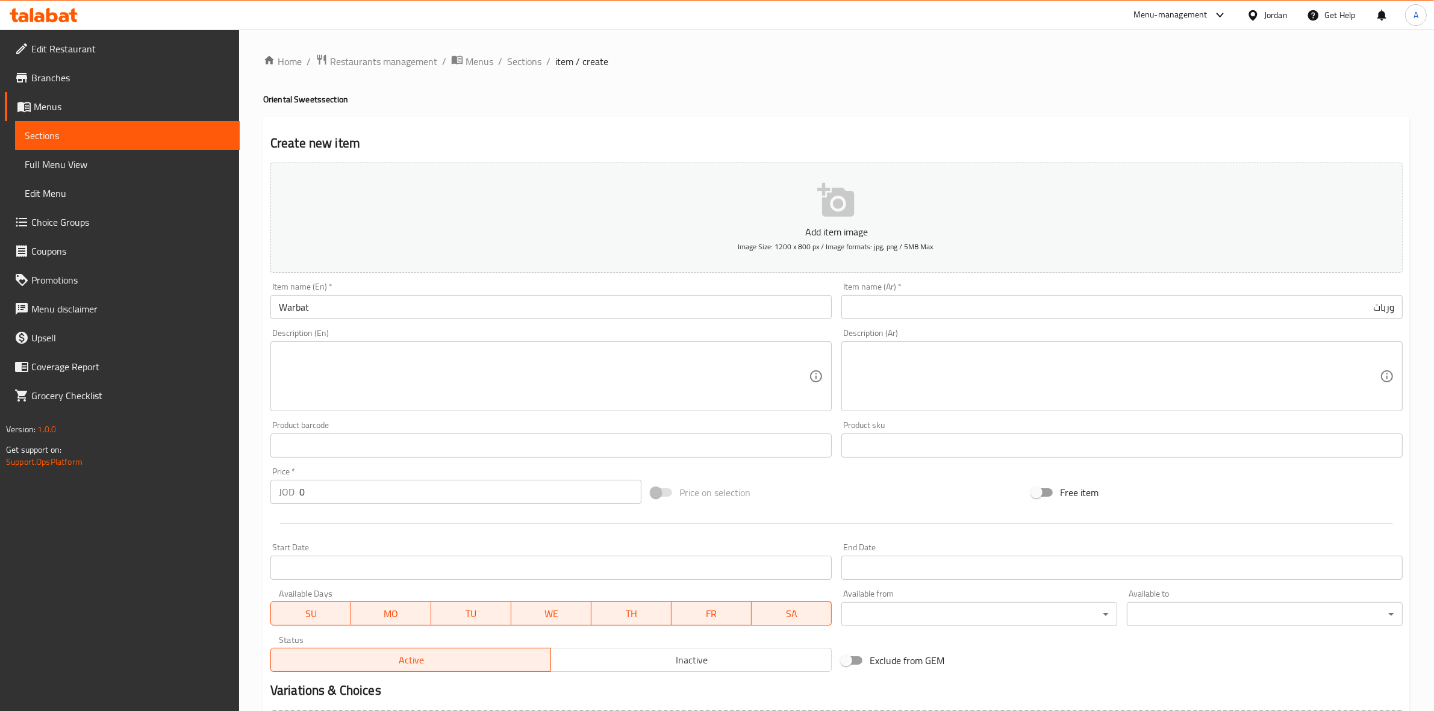
click at [313, 362] on textarea at bounding box center [544, 376] width 530 height 57
paste textarea "1 kg."
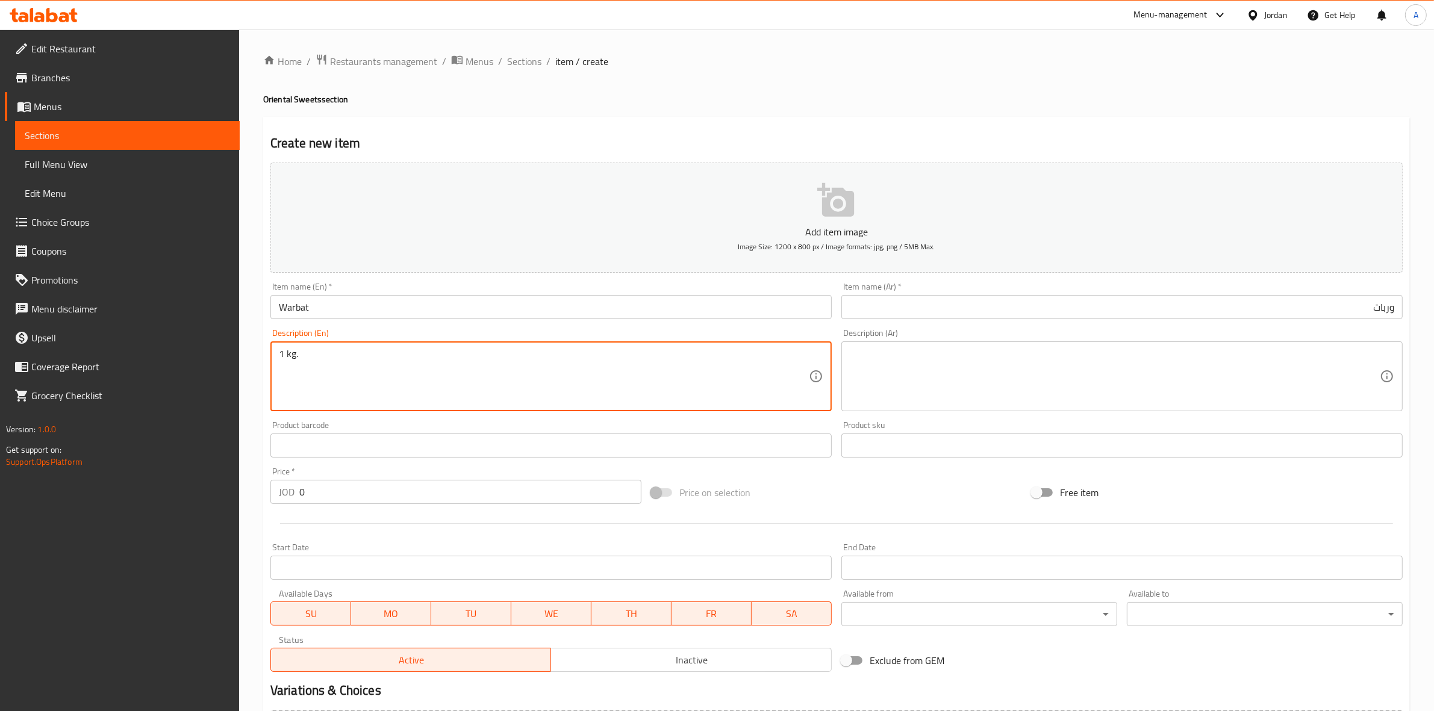
type textarea "1 kg."
click at [250, 432] on div "Home / Restaurants management / Menus / Sections / item / create Oriental Sweet…" at bounding box center [836, 440] width 1195 height 821
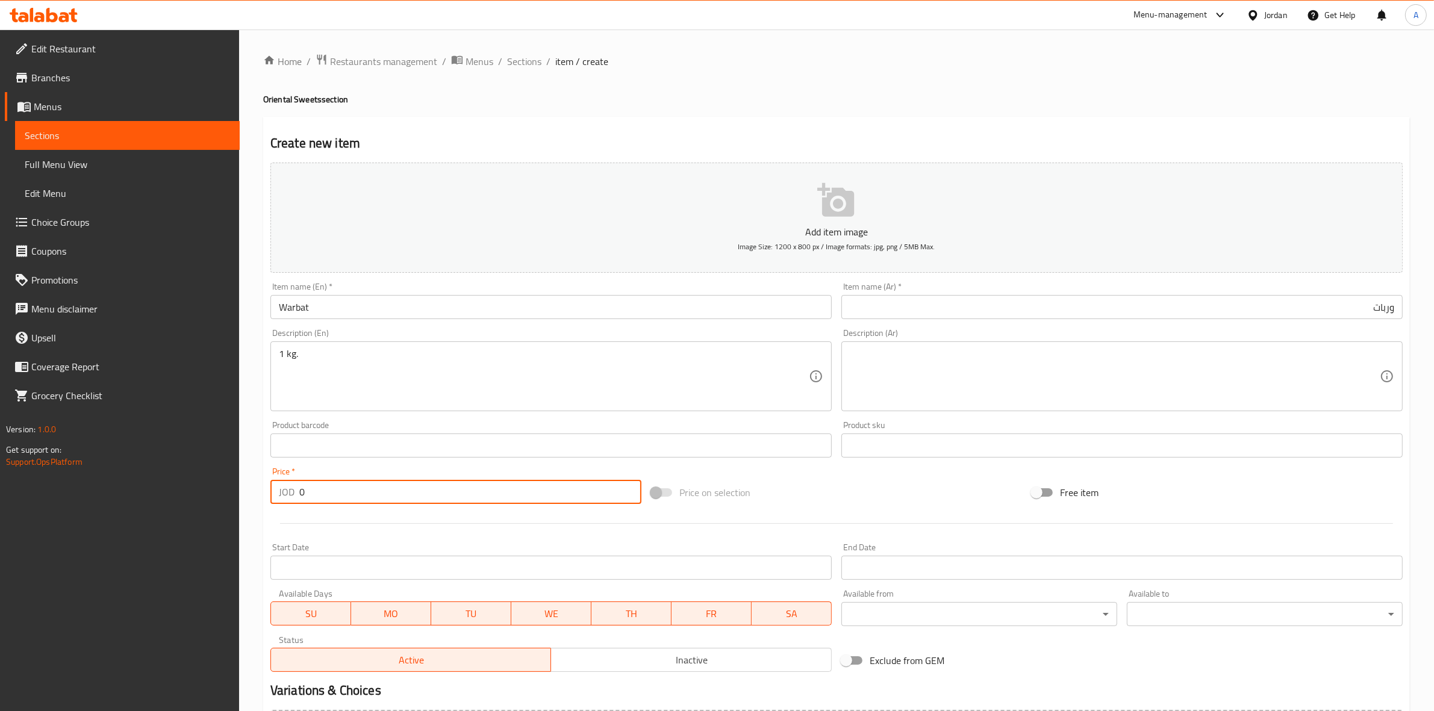
drag, startPoint x: 339, startPoint y: 492, endPoint x: 217, endPoint y: 492, distance: 122.2
click at [217, 492] on div "Edit Restaurant Branches Menus Sections Full Menu View Edit Menu Choice Groups …" at bounding box center [717, 440] width 1434 height 821
type input "5"
click at [414, 534] on div at bounding box center [837, 524] width 1142 height 30
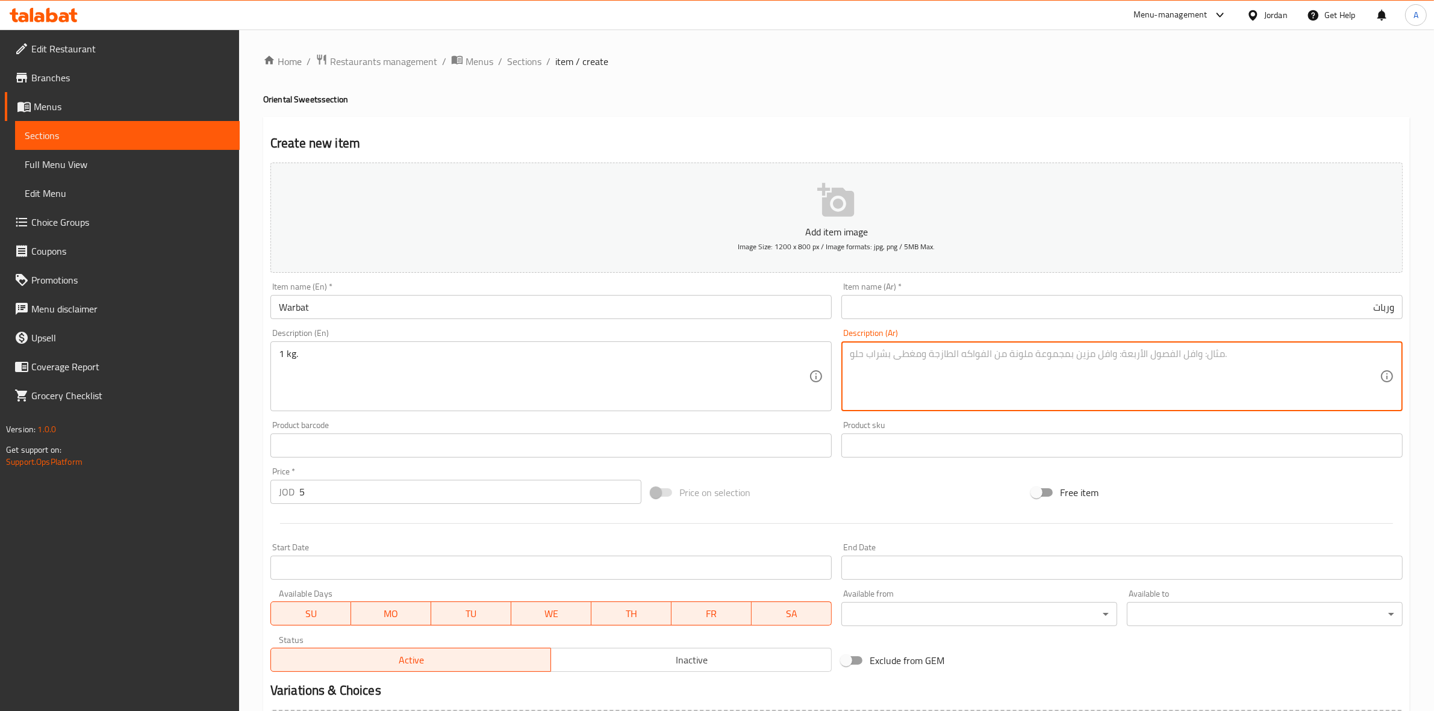
click at [913, 374] on textarea at bounding box center [1115, 376] width 530 height 57
paste textarea "1 كجم"
type textarea "1 كجم"
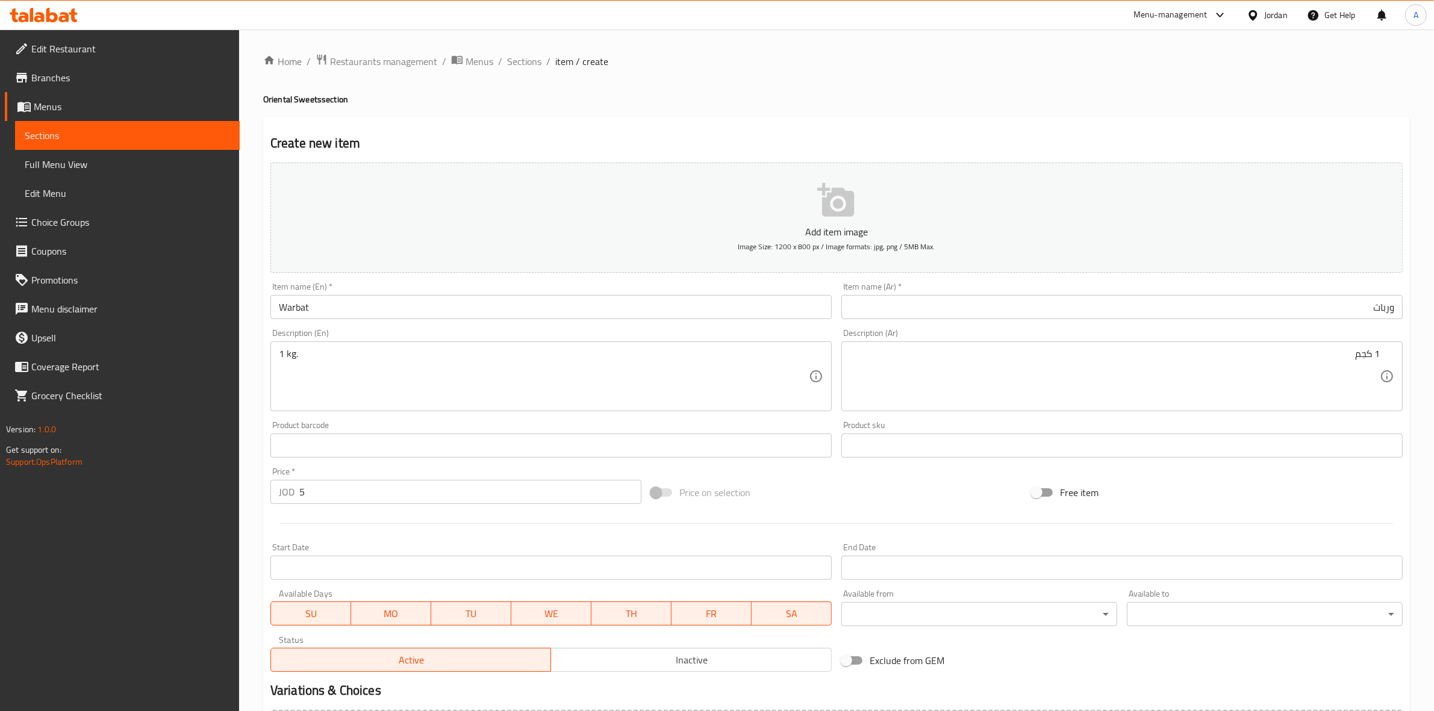
click at [809, 507] on div "Price on selection" at bounding box center [836, 492] width 381 height 33
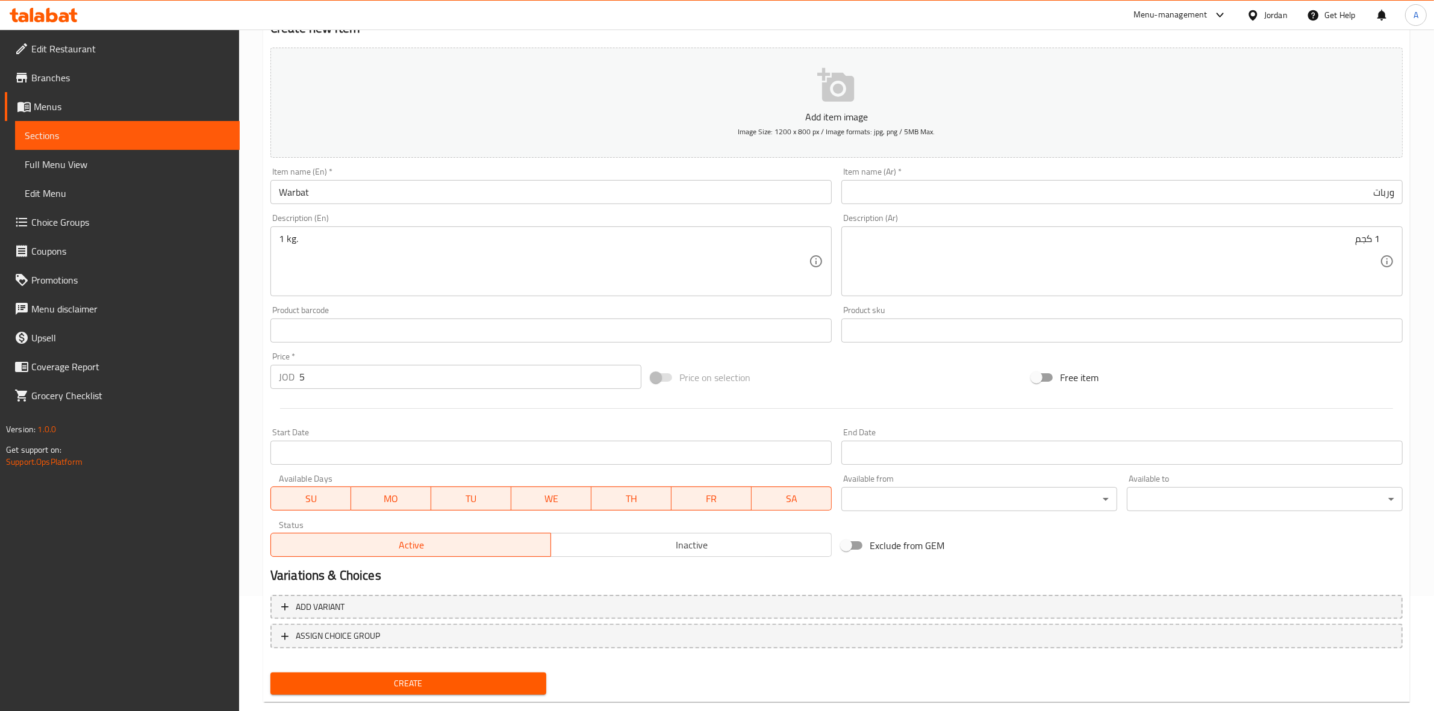
scroll to position [137, 0]
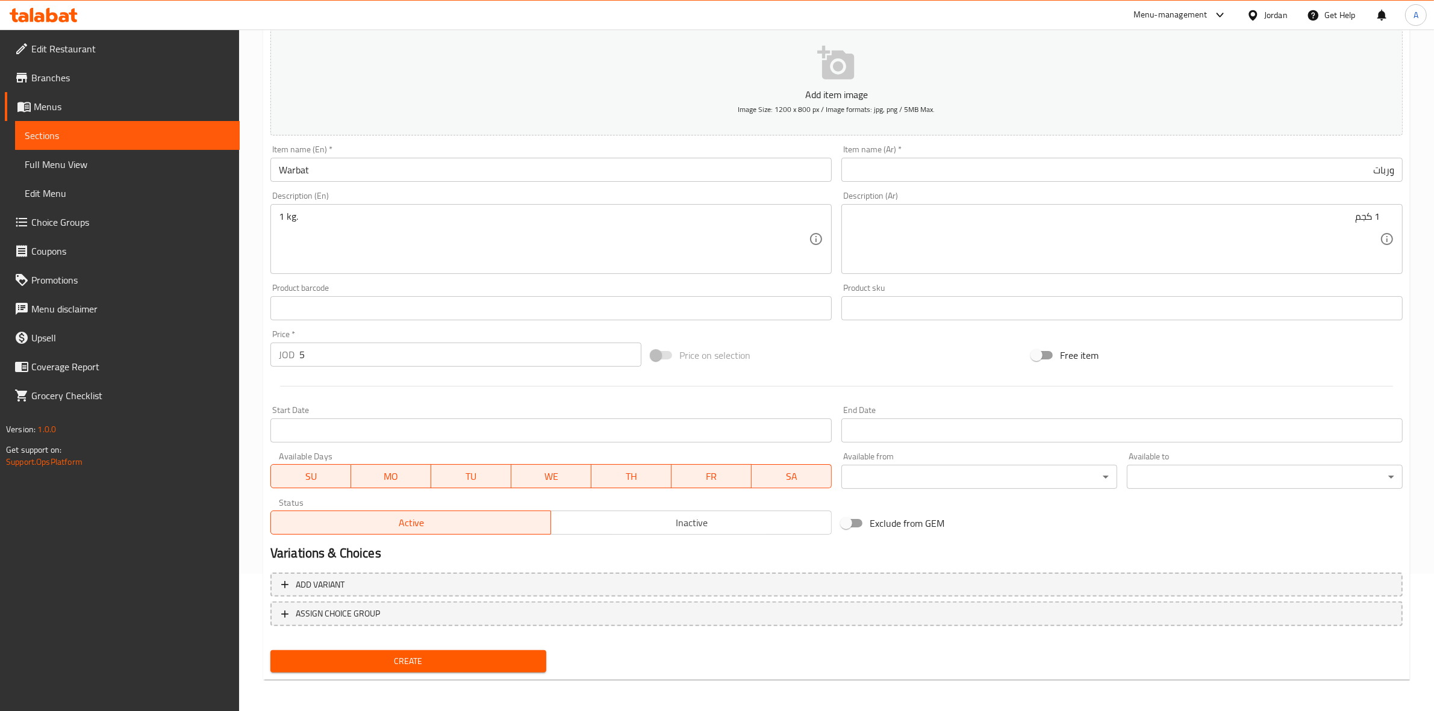
click at [428, 655] on span "Create" at bounding box center [408, 661] width 257 height 15
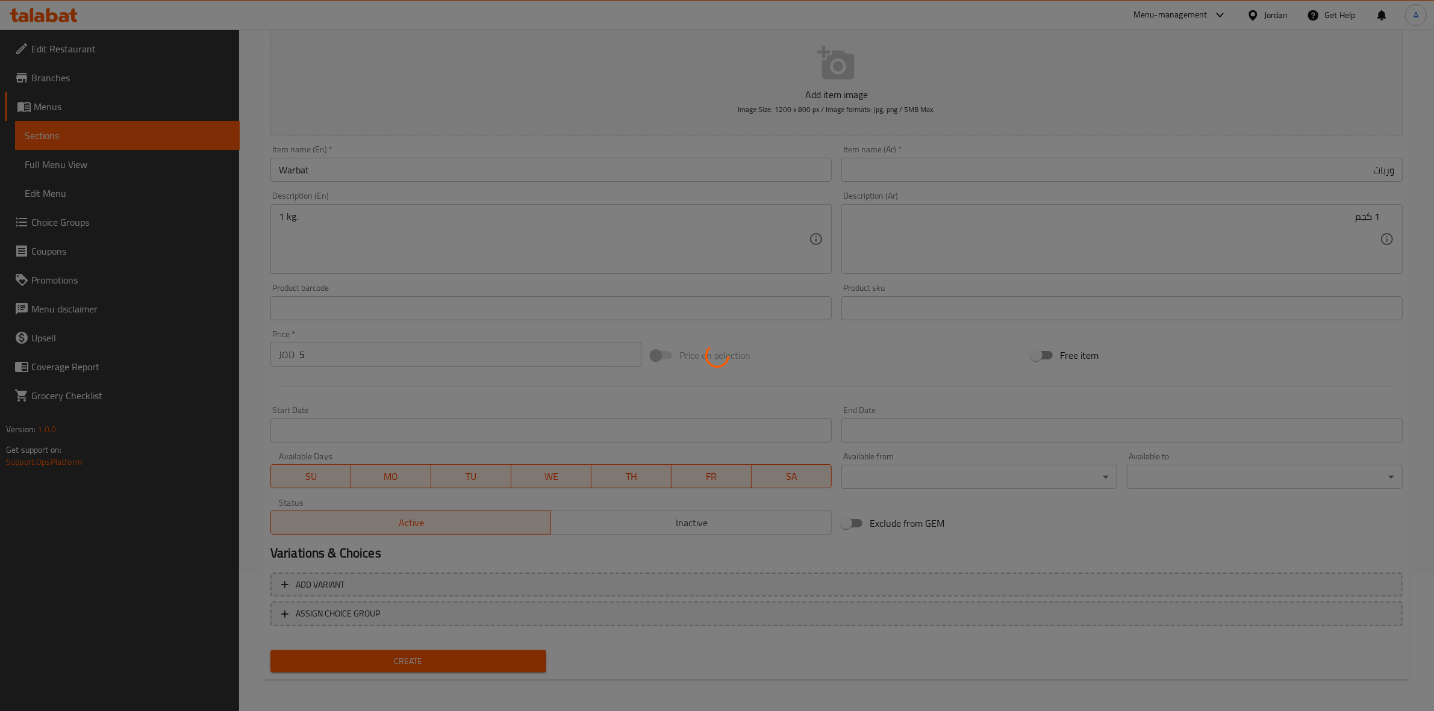
type input "0"
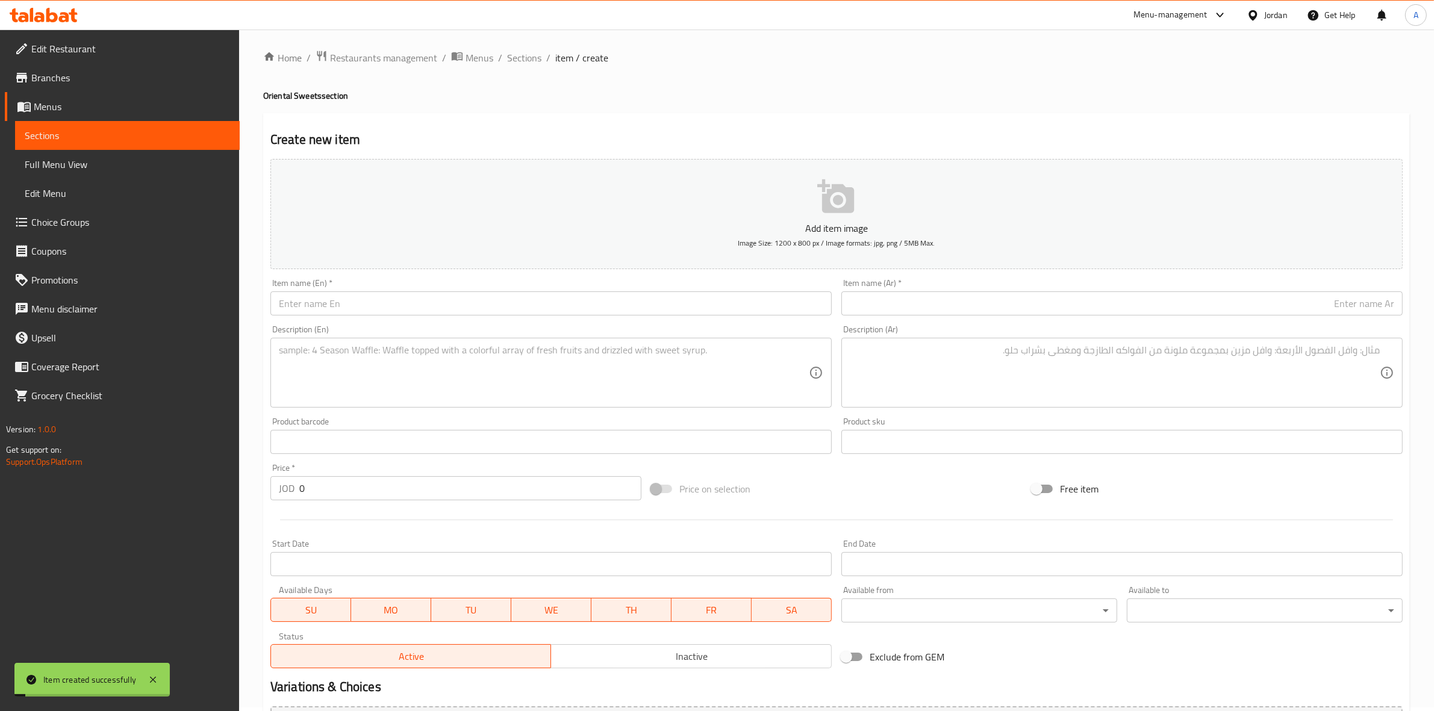
scroll to position [0, 0]
click at [513, 57] on span "Sections" at bounding box center [524, 61] width 34 height 14
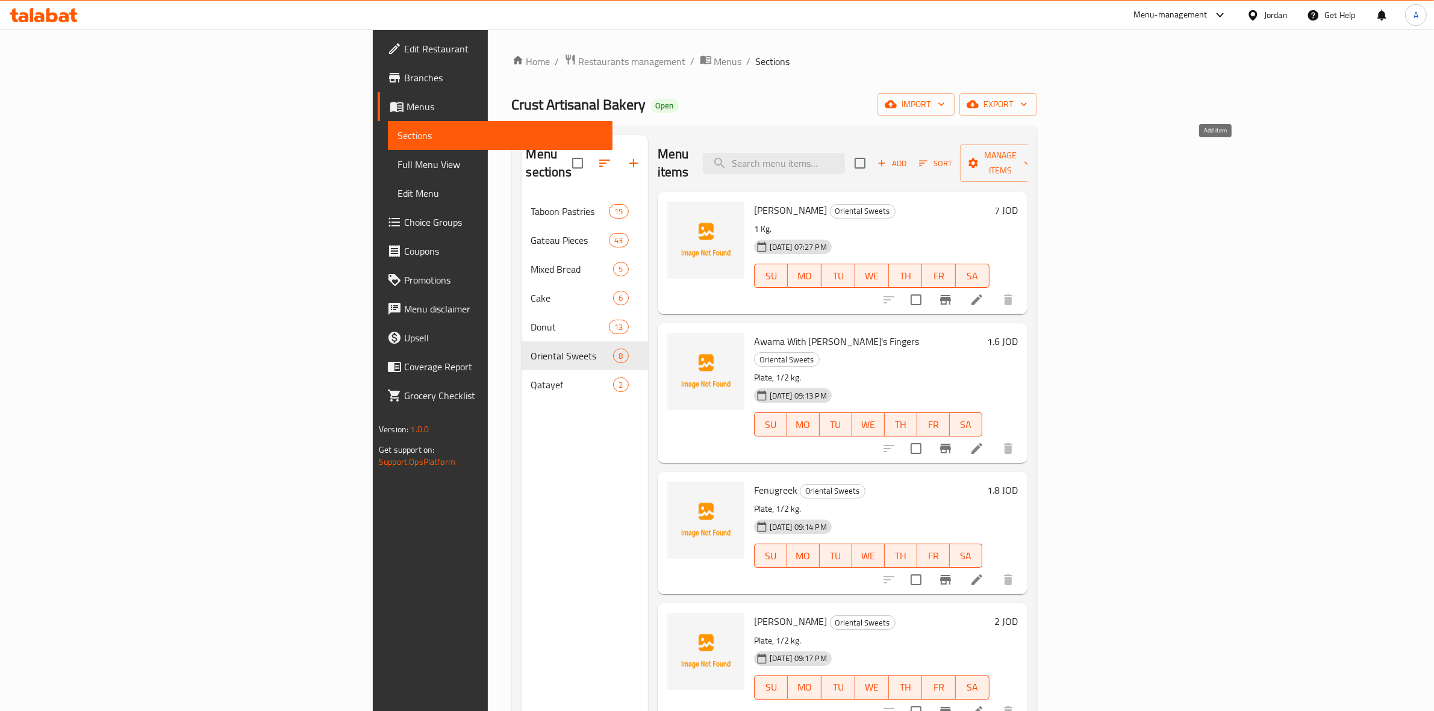
click at [908, 157] on span "Add" at bounding box center [892, 164] width 33 height 14
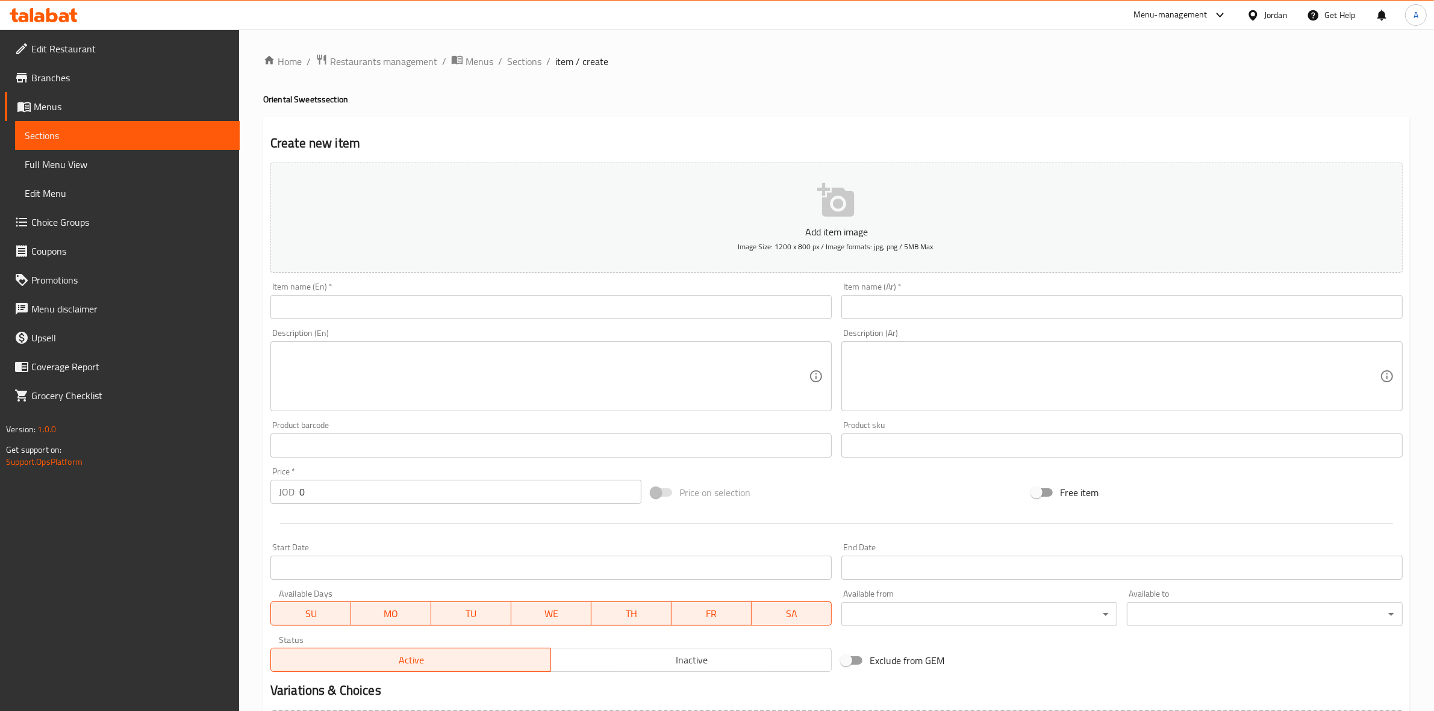
click at [350, 308] on input "text" at bounding box center [550, 307] width 561 height 24
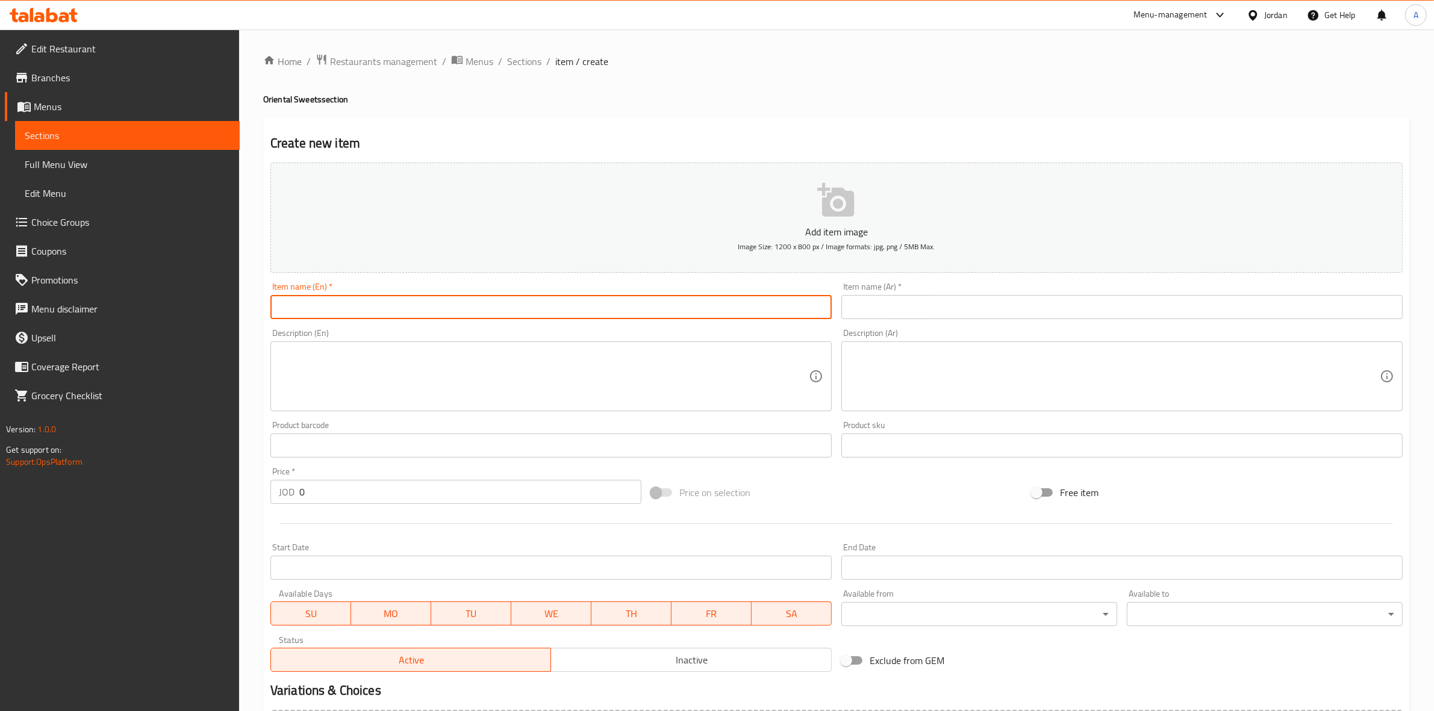
paste input "[PERSON_NAME]"
type input "[PERSON_NAME]"
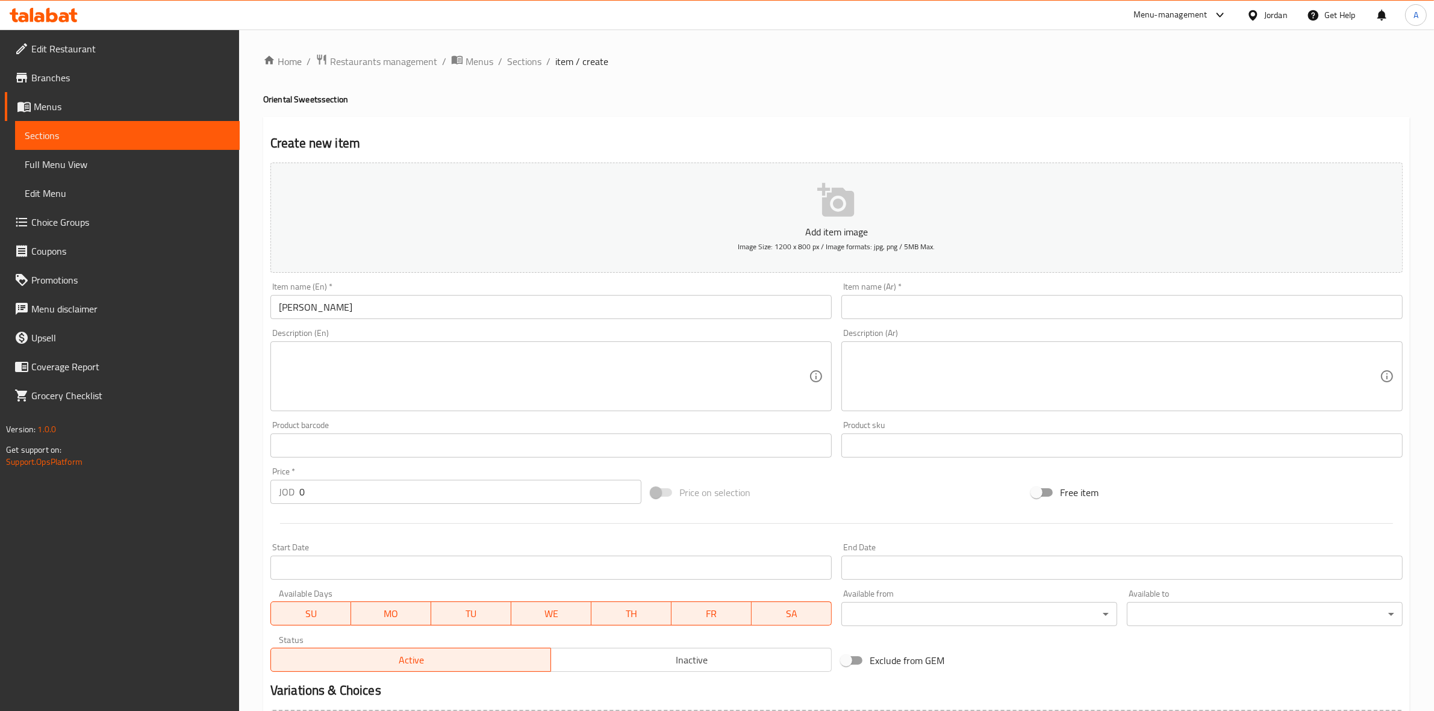
drag, startPoint x: 440, startPoint y: 137, endPoint x: 441, endPoint y: 71, distance: 66.2
click at [441, 137] on h2 "Create new item" at bounding box center [836, 143] width 1132 height 18
click at [1061, 309] on input "text" at bounding box center [1121, 307] width 561 height 24
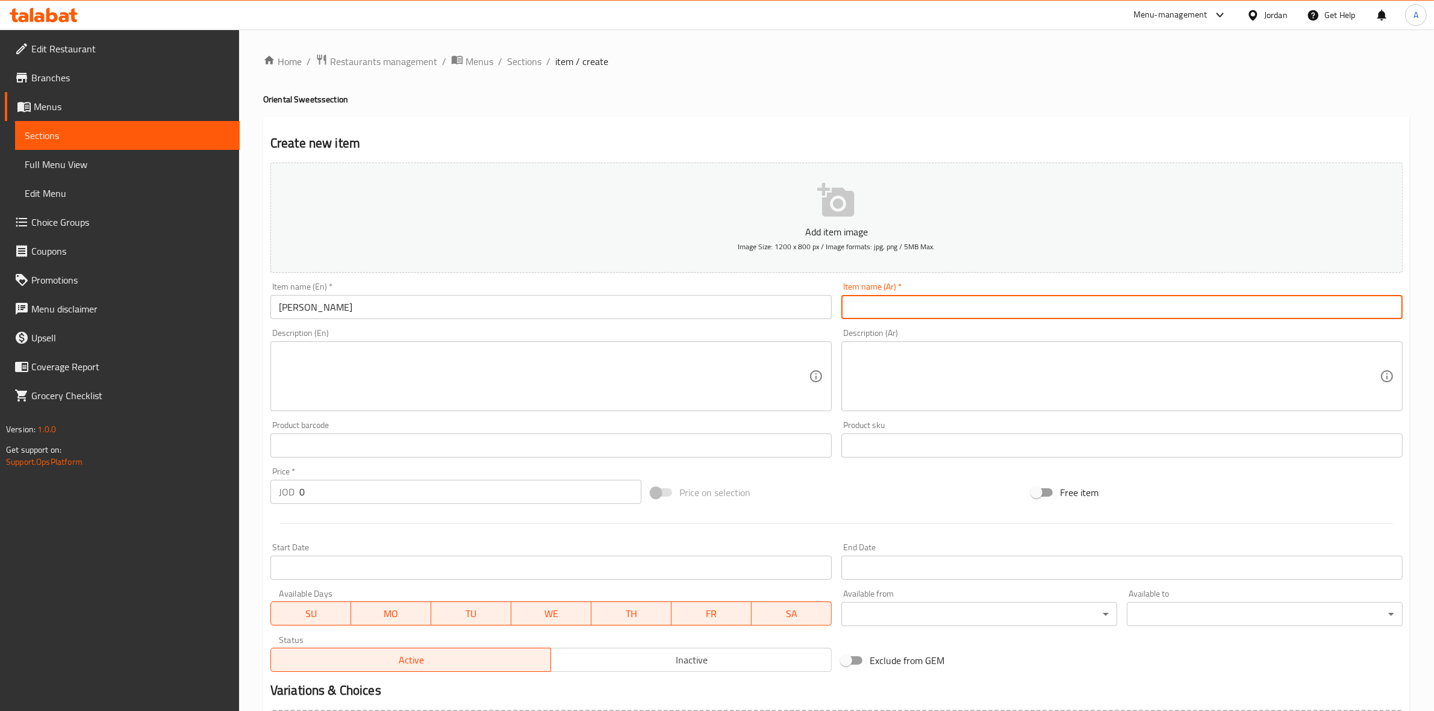
paste input "بين نارين"
type input "بين نارين"
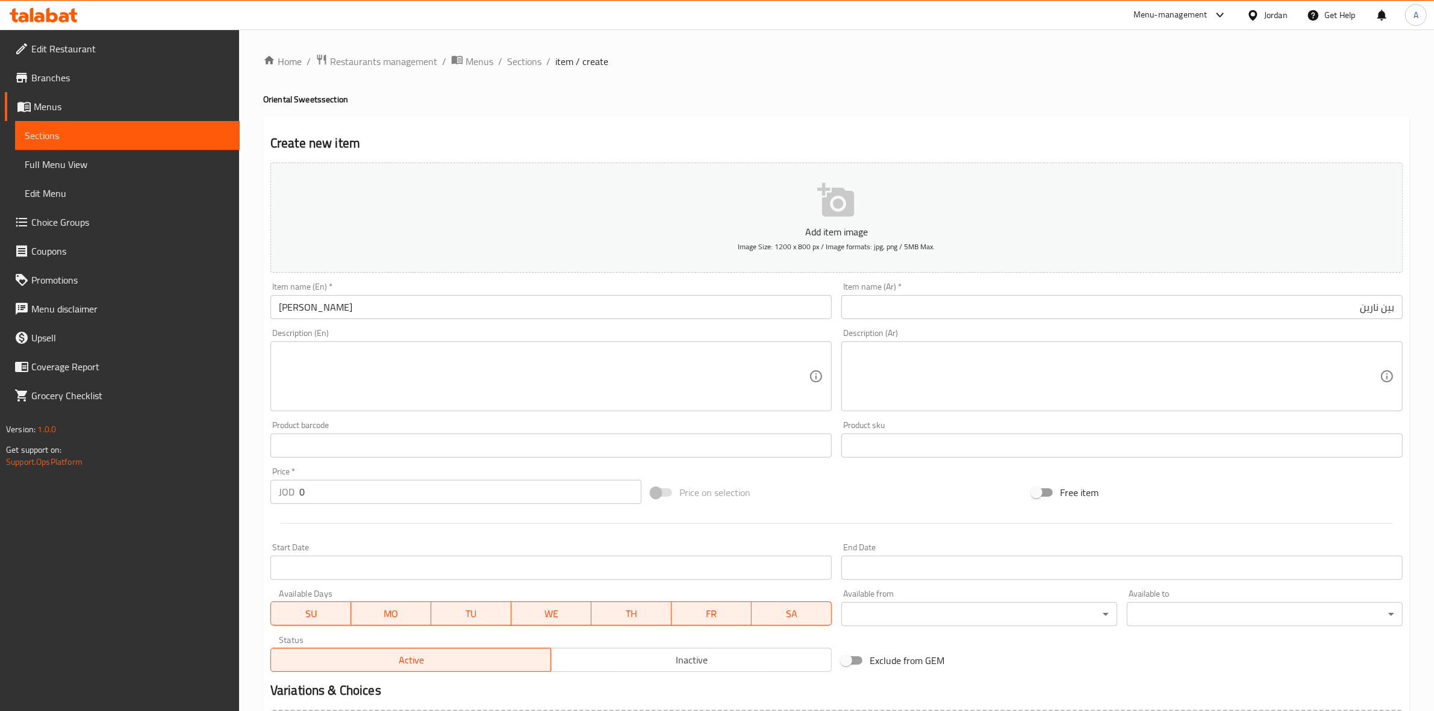
click at [329, 337] on div "Description (En) Description (En)" at bounding box center [550, 370] width 561 height 82
click at [338, 353] on textarea at bounding box center [544, 376] width 530 height 57
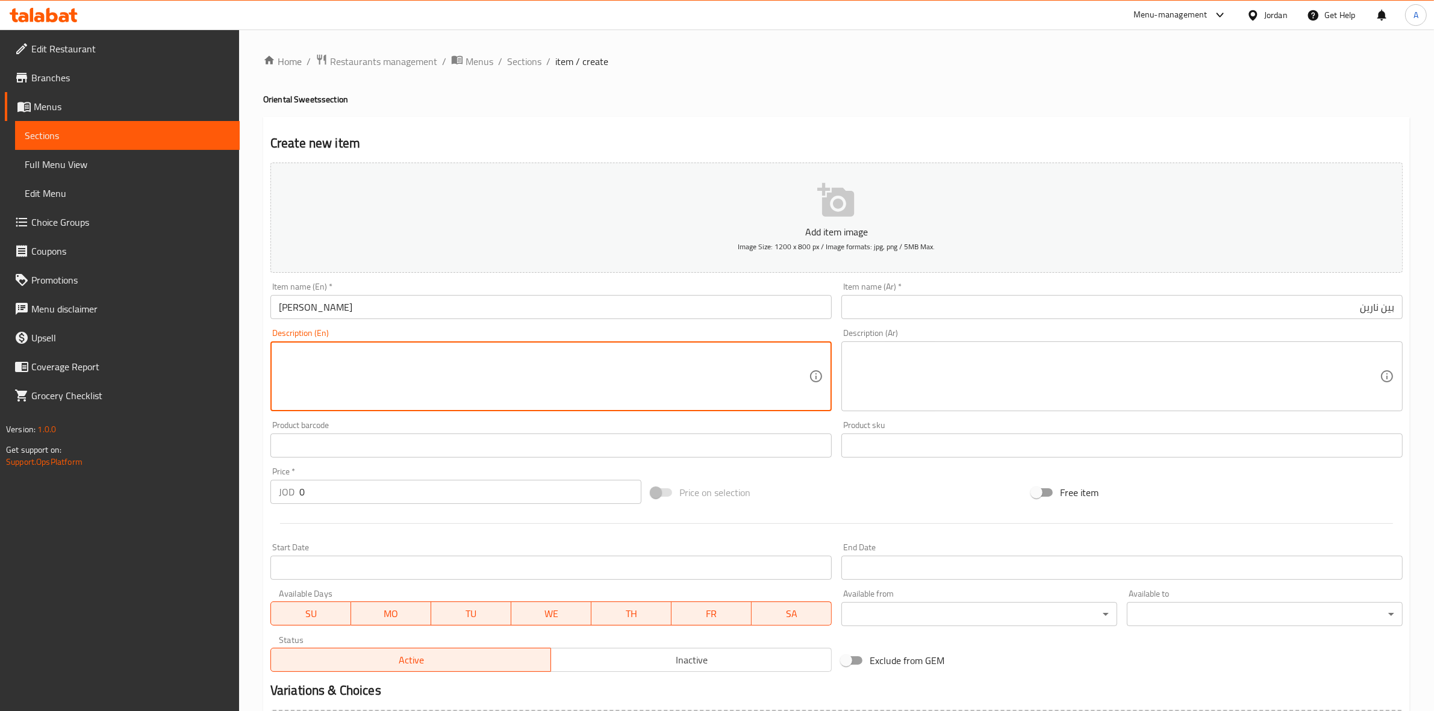
paste textarea "1 kg."
type textarea "1 kg."
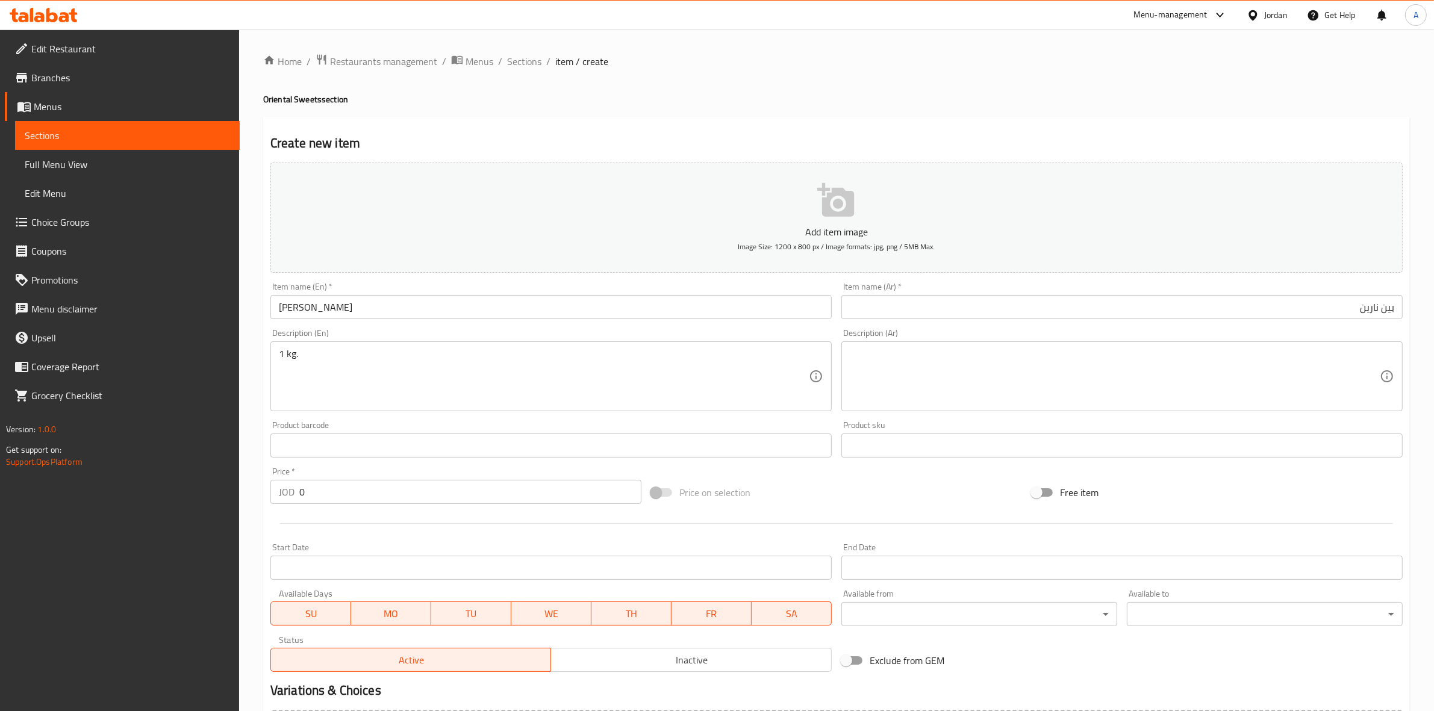
click at [260, 378] on div "Home / Restaurants management / Menus / Sections / item / create Oriental Sweet…" at bounding box center [836, 440] width 1195 height 821
click at [891, 366] on textarea at bounding box center [1115, 376] width 530 height 57
paste textarea "1 كجم"
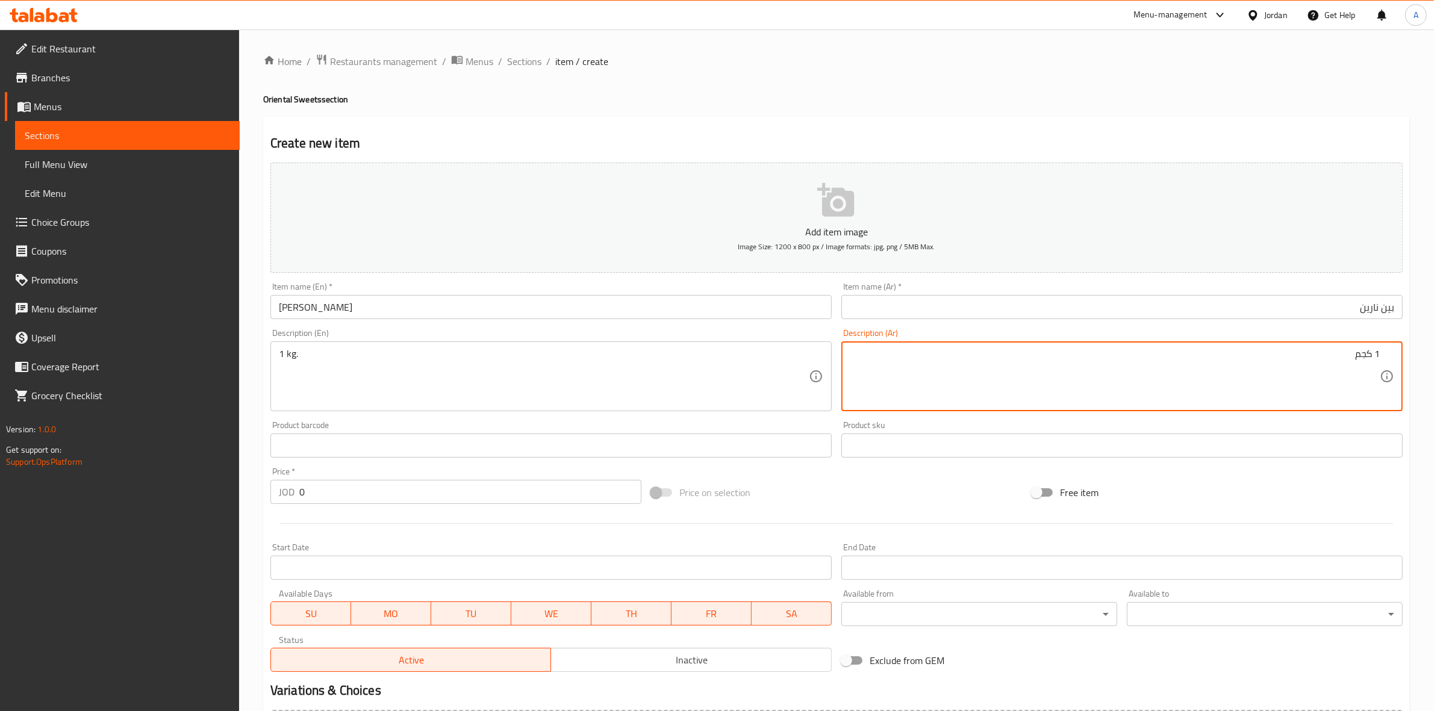
type textarea "1 كجم"
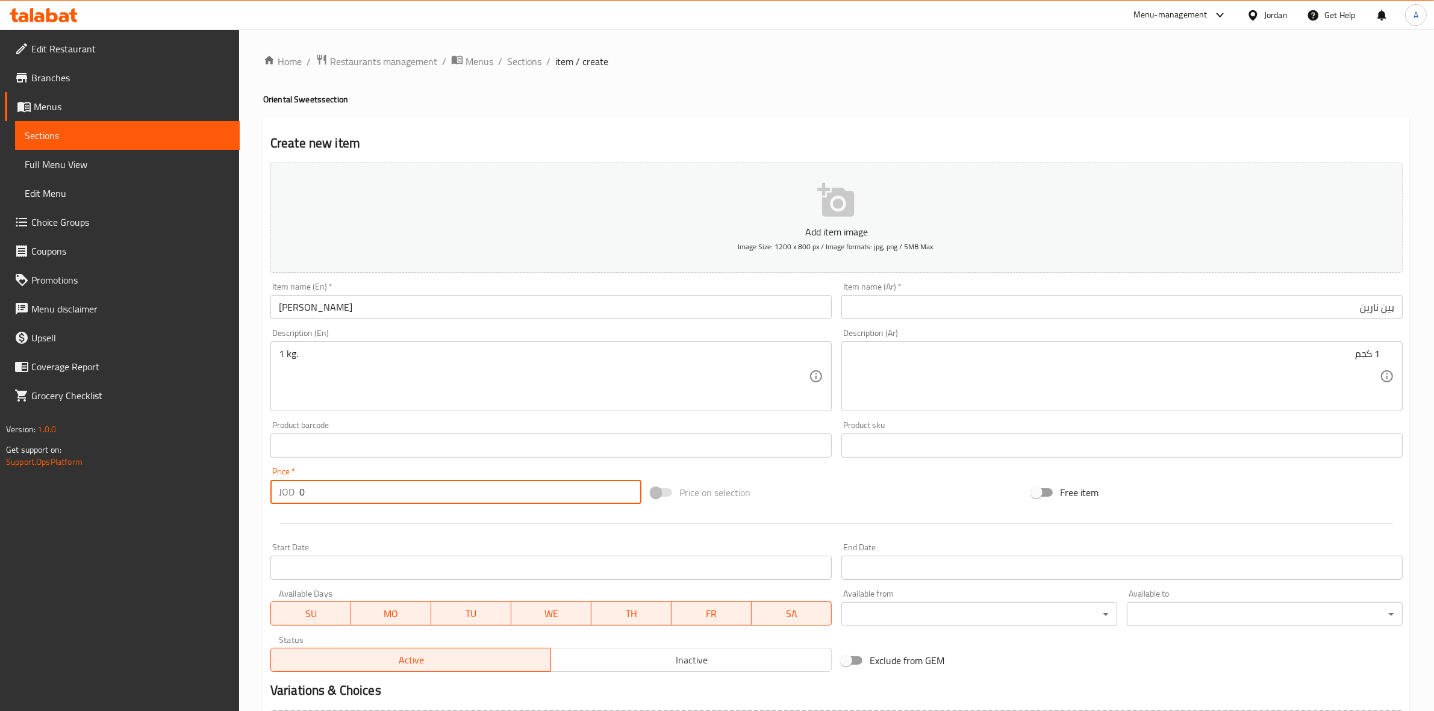
drag, startPoint x: 325, startPoint y: 487, endPoint x: 247, endPoint y: 490, distance: 77.7
click at [247, 490] on div "Home / Restaurants management / Menus / Sections / item / create Oriental Sweet…" at bounding box center [836, 440] width 1195 height 821
type input "5"
click at [406, 528] on div at bounding box center [837, 524] width 1142 height 30
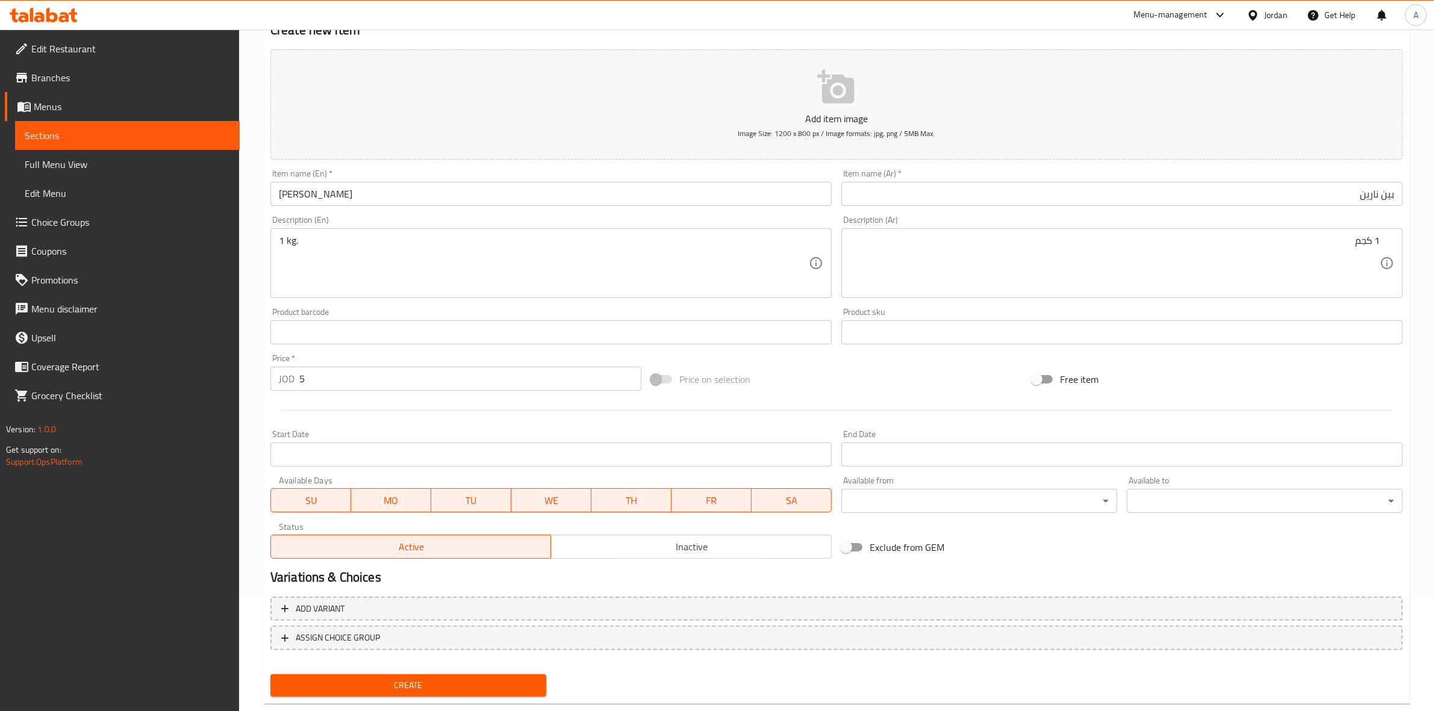
scroll to position [137, 0]
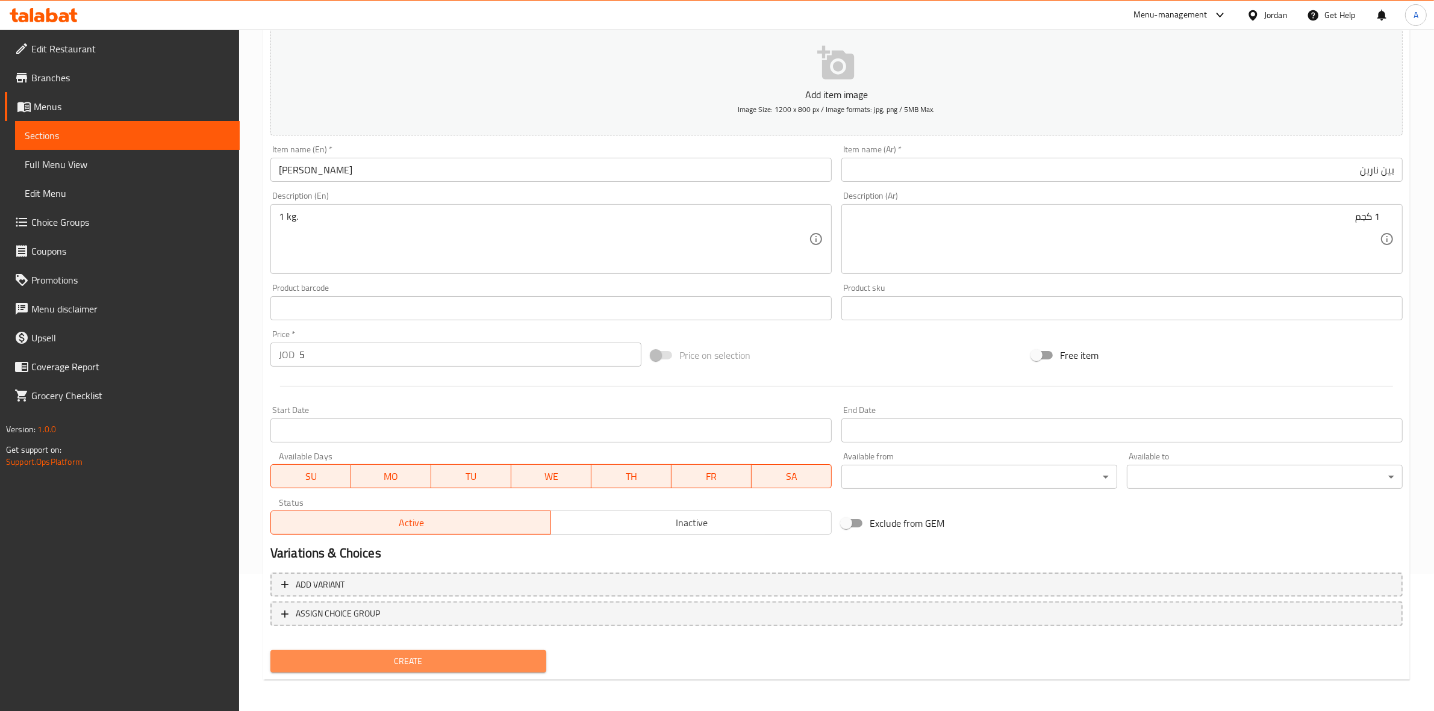
click at [407, 659] on span "Create" at bounding box center [408, 661] width 257 height 15
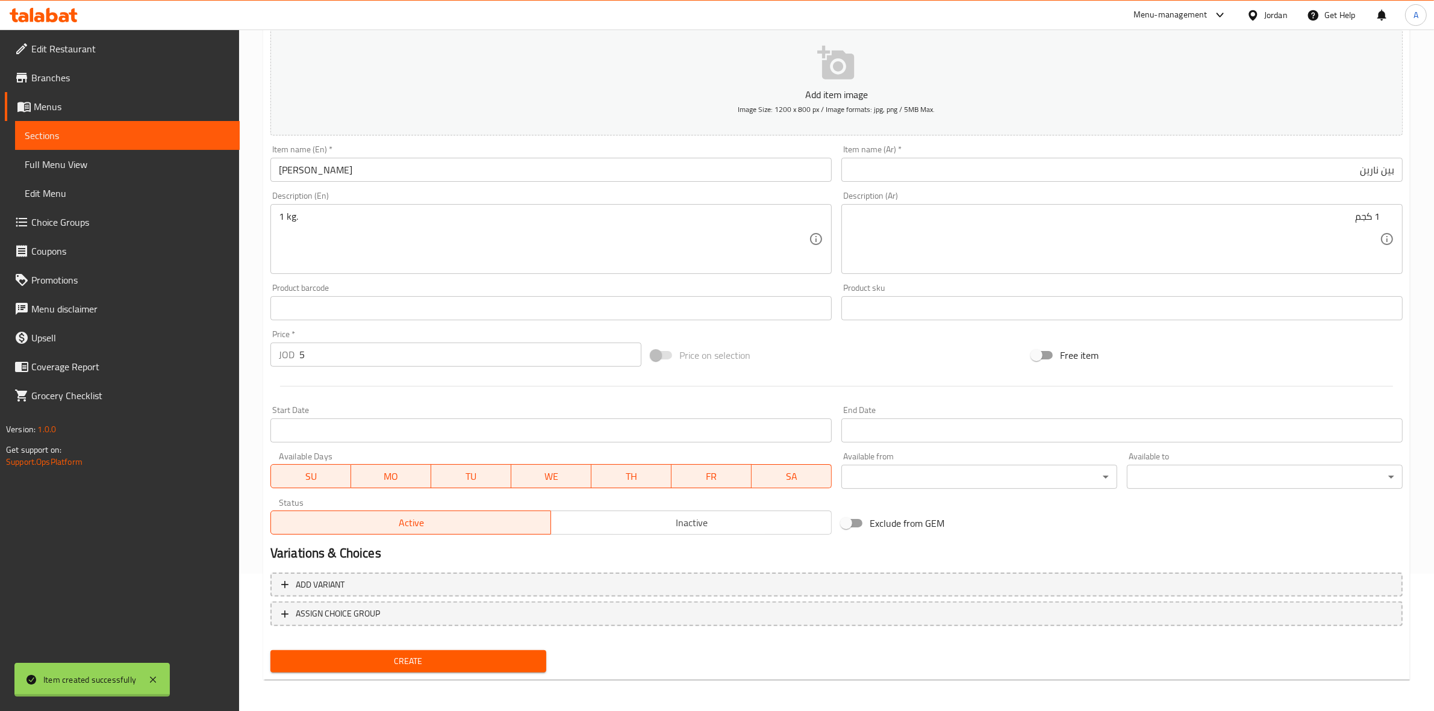
type input "0"
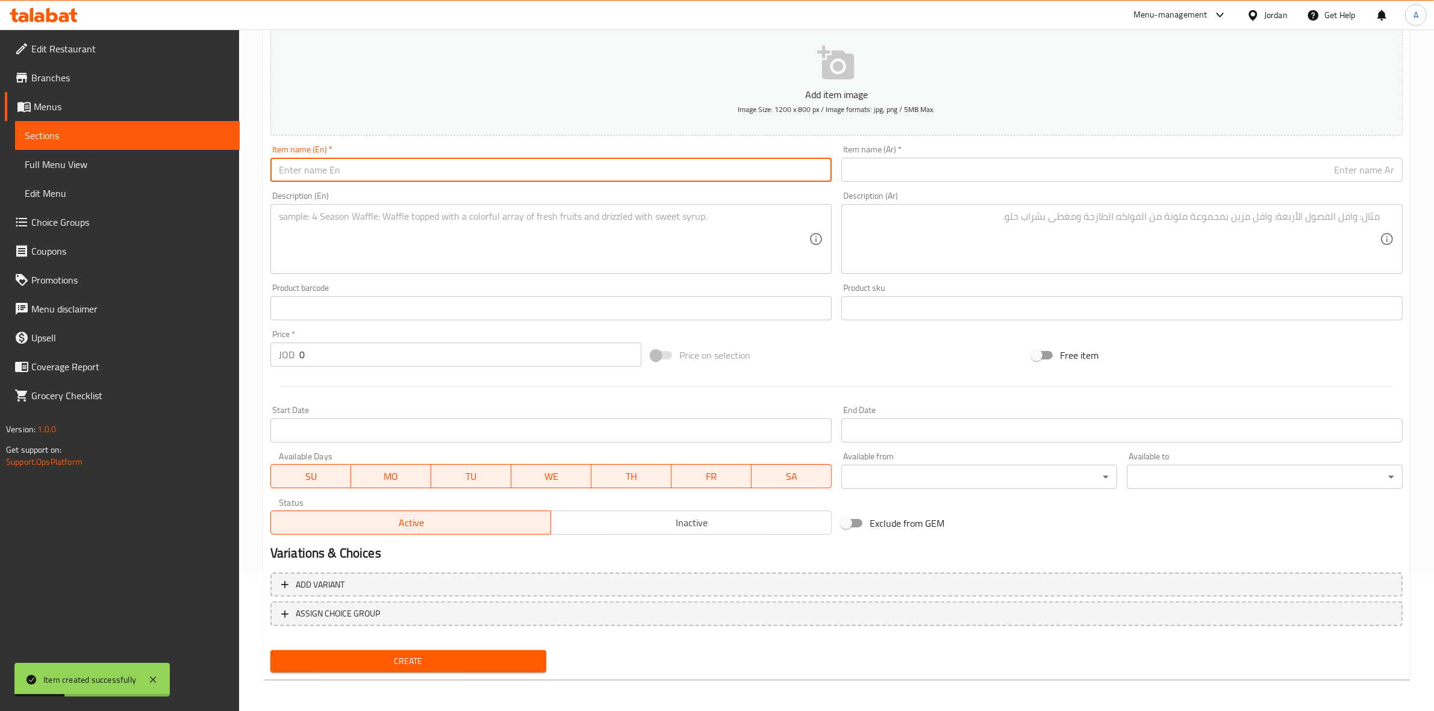
click at [290, 169] on input "text" at bounding box center [550, 170] width 561 height 24
paste input "Greek"
type input "Greek"
click at [262, 170] on div "Home / Restaurants management / Menus / Sections / item / create Oriental Sweet…" at bounding box center [836, 302] width 1195 height 821
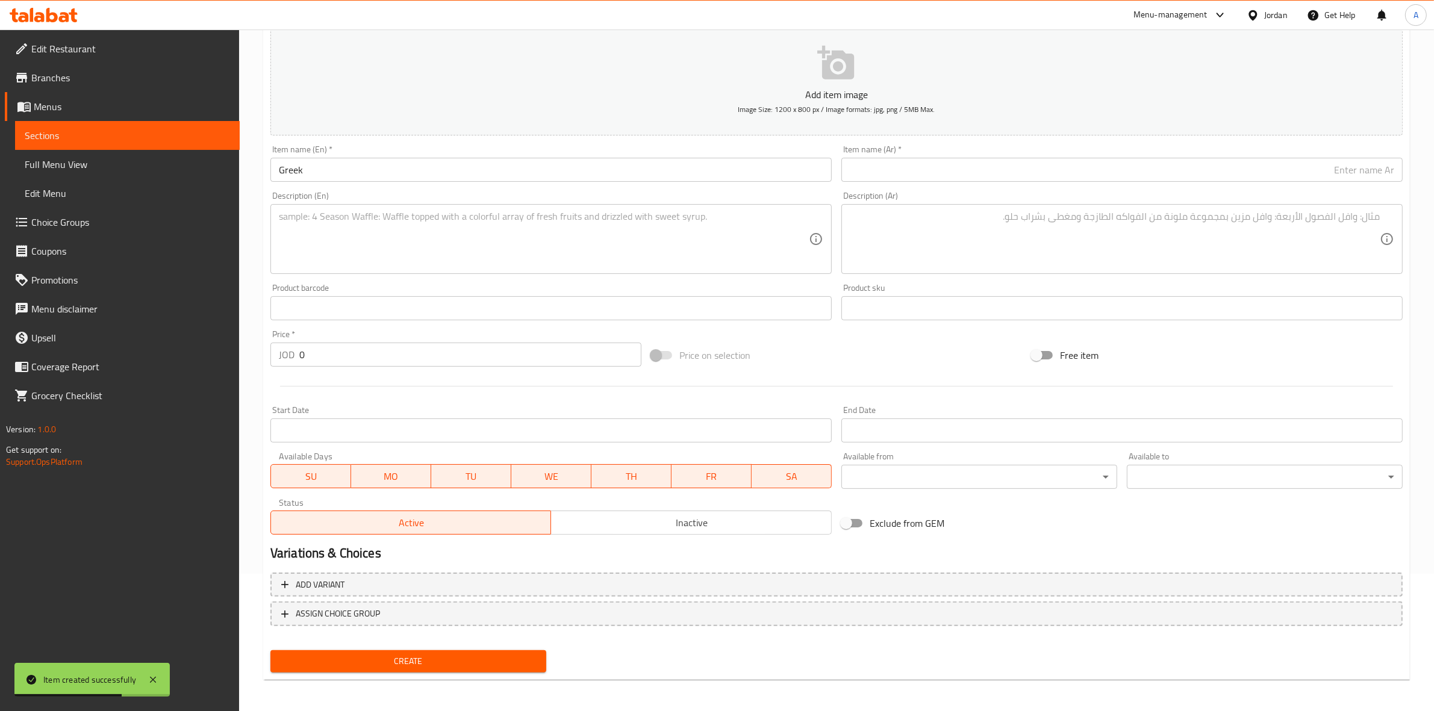
click at [938, 175] on input "text" at bounding box center [1121, 170] width 561 height 24
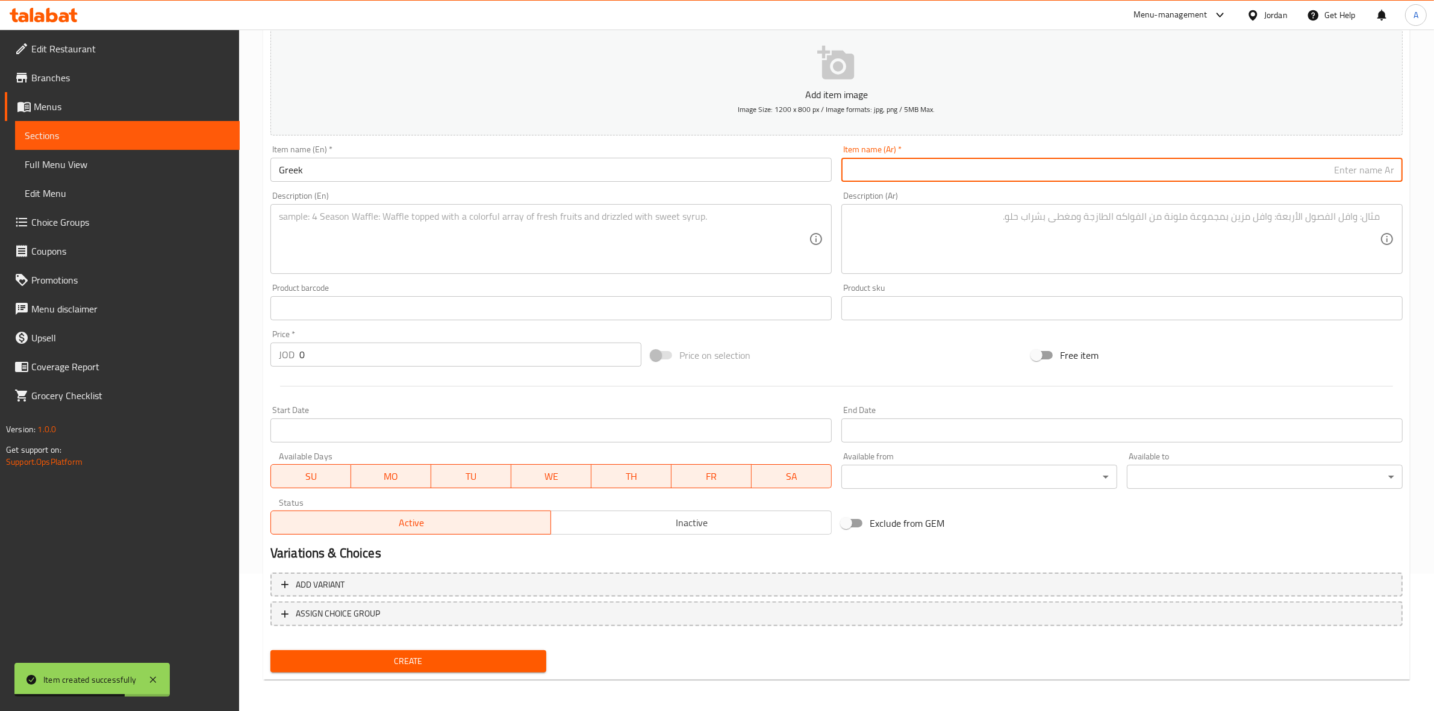
paste input "يونانية"
type input "يونانية"
click at [364, 229] on textarea at bounding box center [544, 239] width 530 height 57
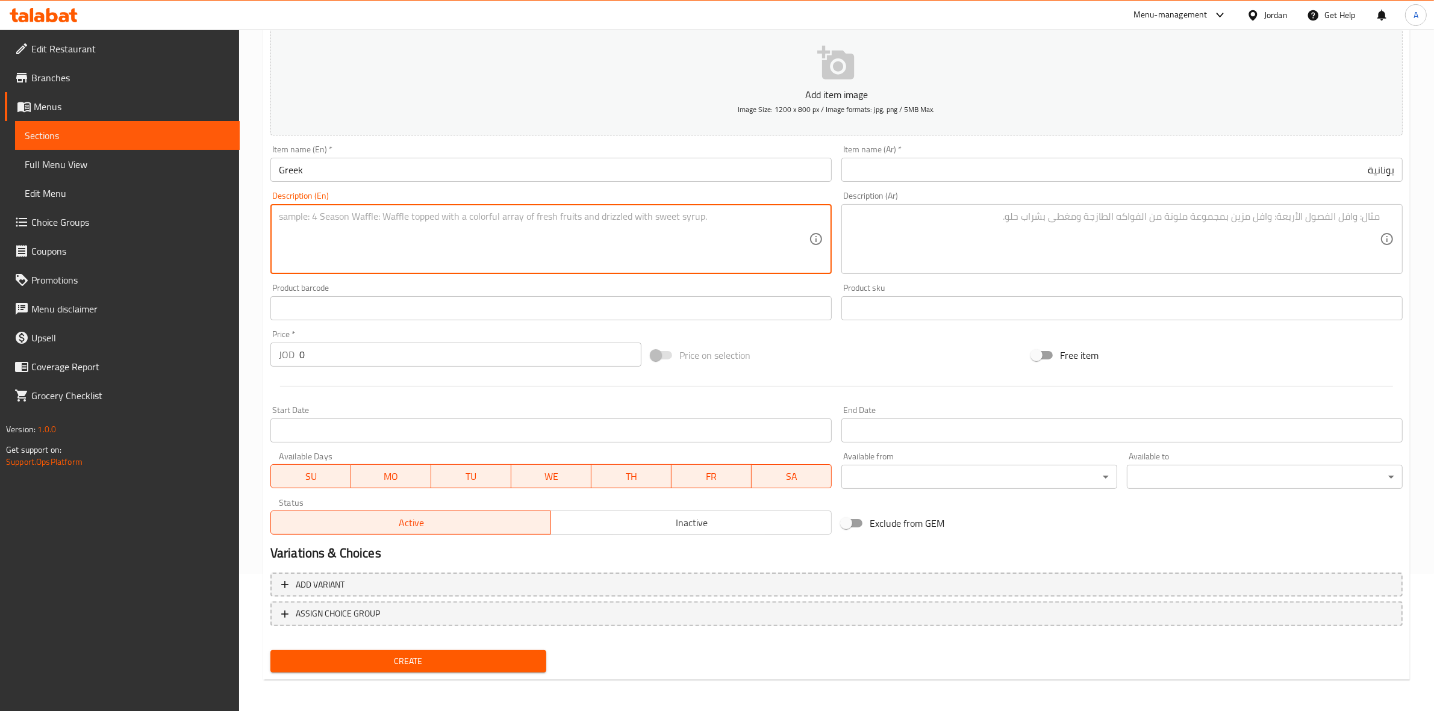
paste textarea "1 kg."
type textarea "1 kg."
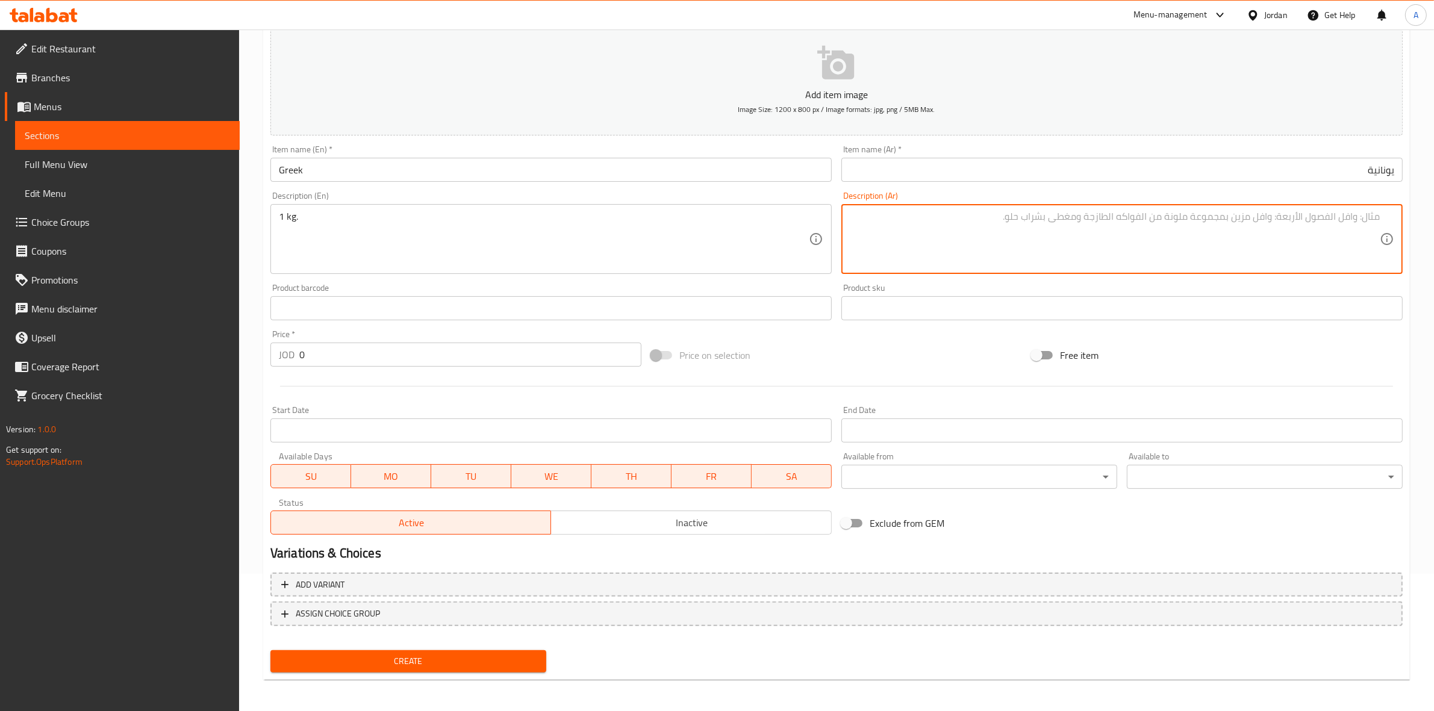
click at [1036, 226] on textarea at bounding box center [1115, 239] width 530 height 57
paste textarea "1 كجم"
type textarea "1 كجم"
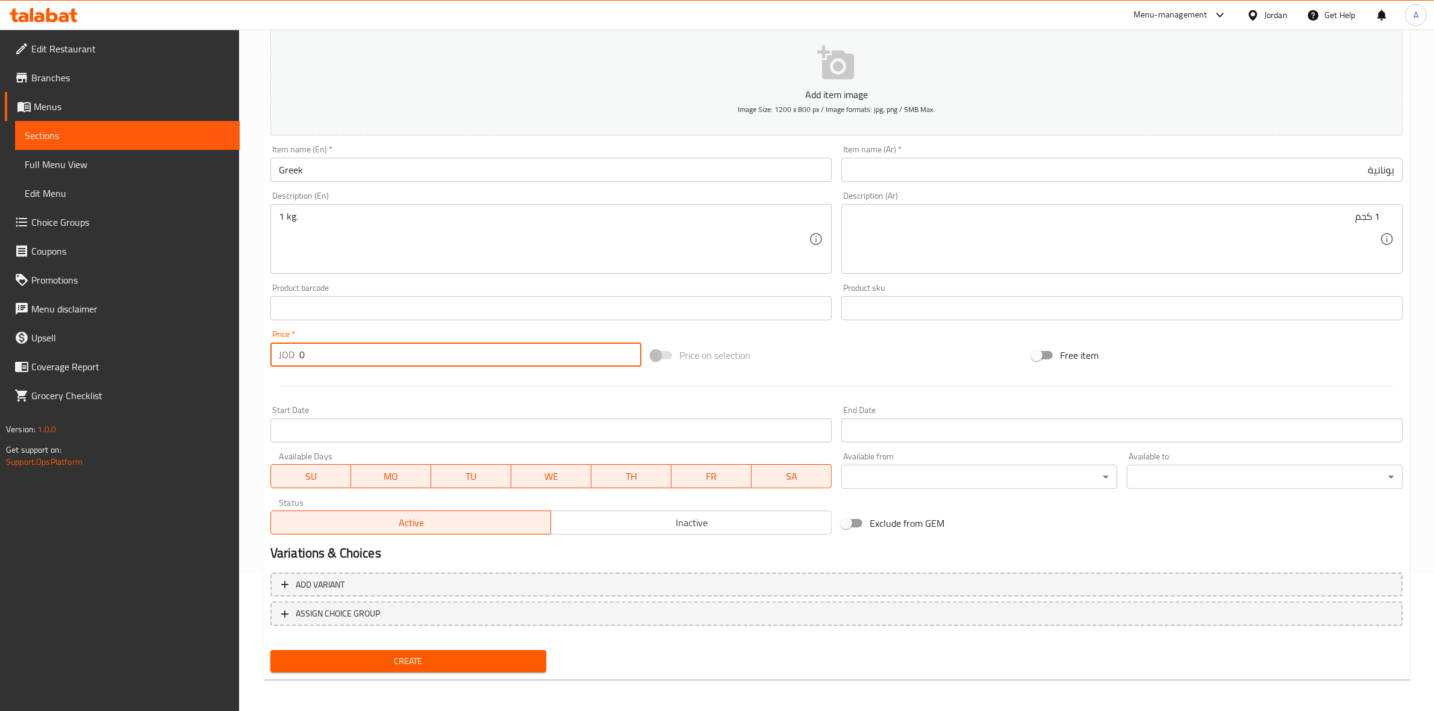
drag, startPoint x: 314, startPoint y: 353, endPoint x: 268, endPoint y: 348, distance: 46.0
click at [268, 348] on div "Price   * JOD 0 Price *" at bounding box center [456, 348] width 381 height 46
click at [264, 347] on div "Create new item Add item image Image Size: 1200 x 800 px / Image formats: jpg, …" at bounding box center [836, 330] width 1146 height 701
drag, startPoint x: 319, startPoint y: 353, endPoint x: 233, endPoint y: 344, distance: 86.6
click at [233, 344] on div "Edit Restaurant Branches Menus Sections Full Menu View Edit Menu Choice Groups …" at bounding box center [717, 302] width 1434 height 821
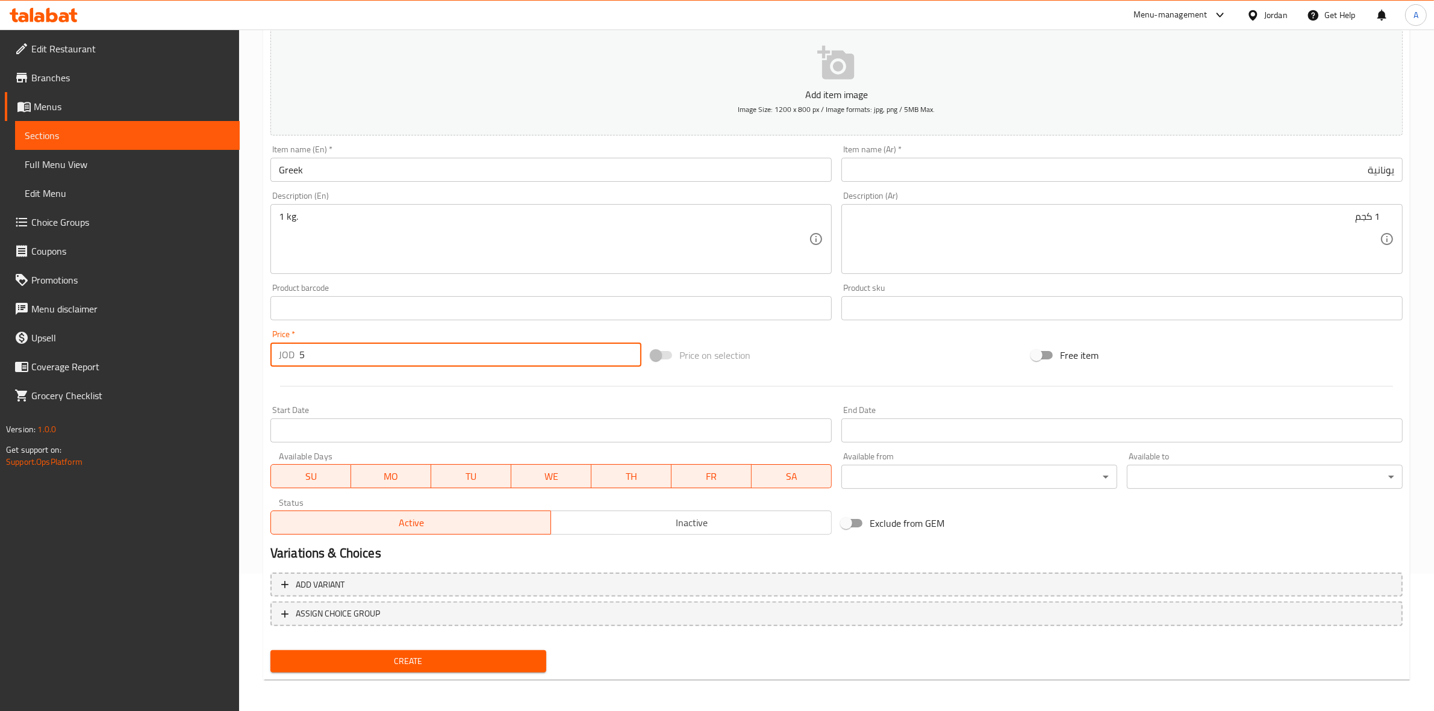
type input "5"
click at [358, 402] on div "Start Date Start Date" at bounding box center [551, 424] width 571 height 46
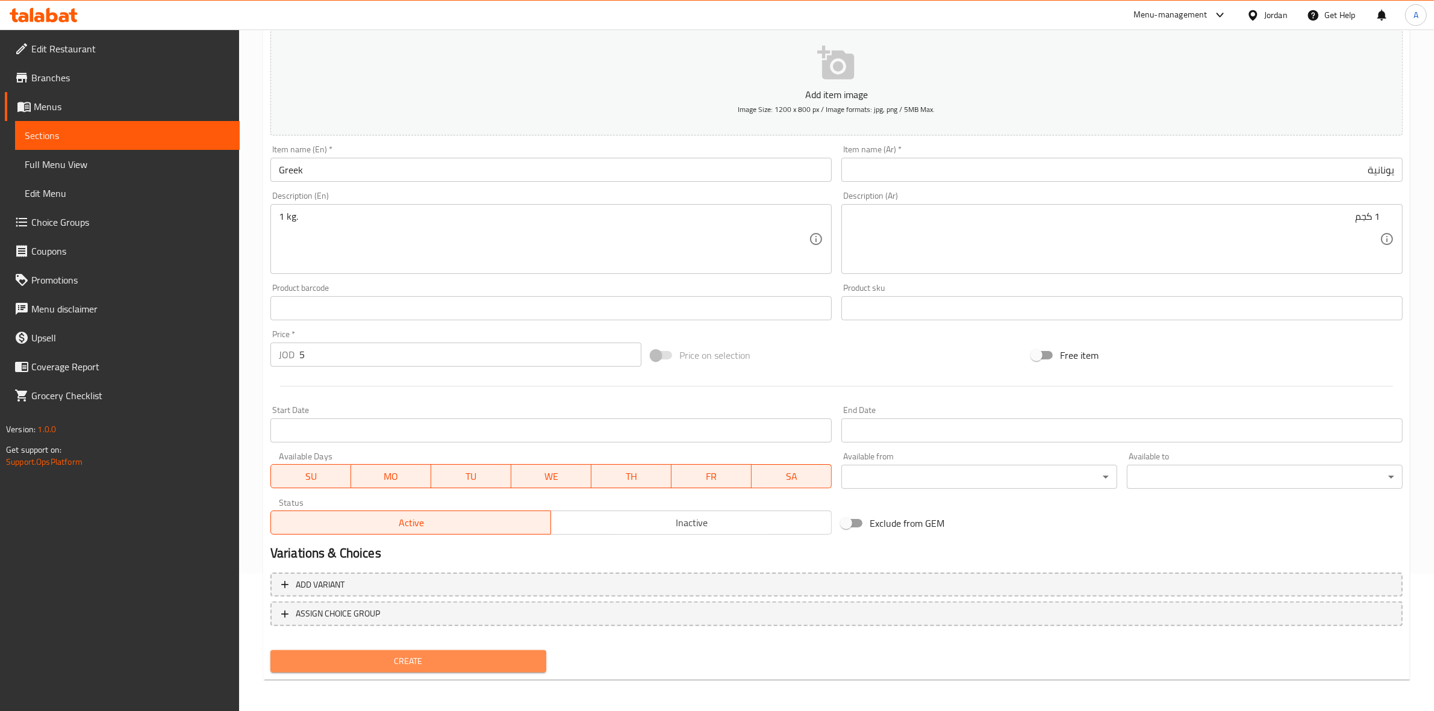
click at [414, 655] on span "Create" at bounding box center [408, 661] width 257 height 15
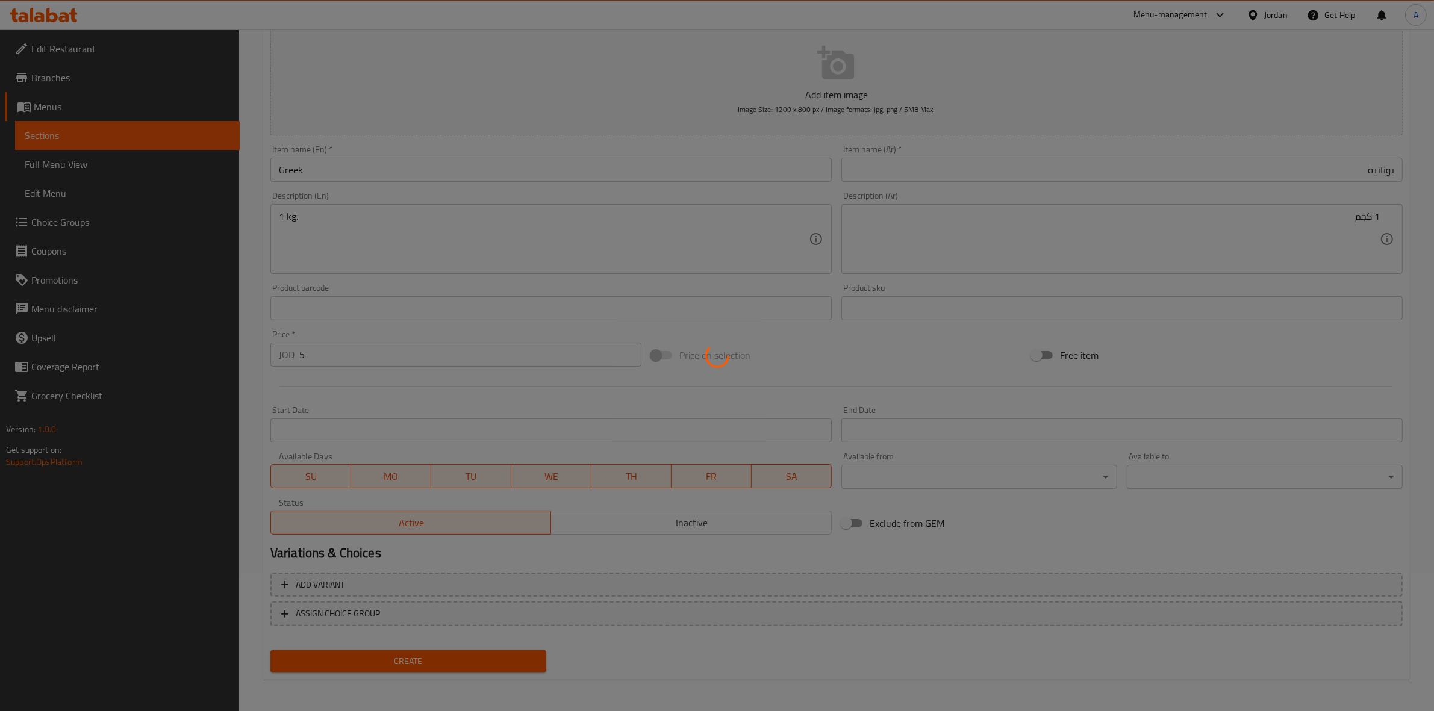
type input "0"
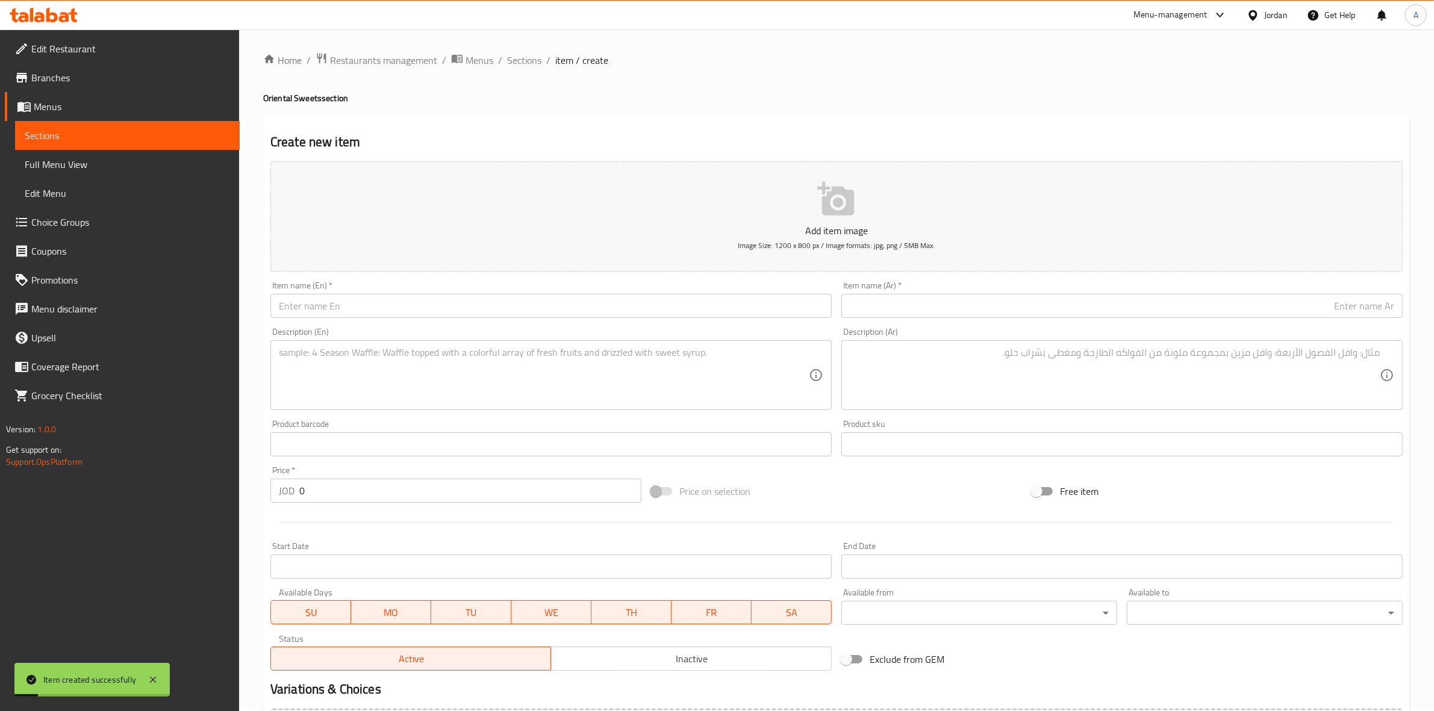
scroll to position [0, 0]
click at [524, 58] on span "Sections" at bounding box center [524, 61] width 34 height 14
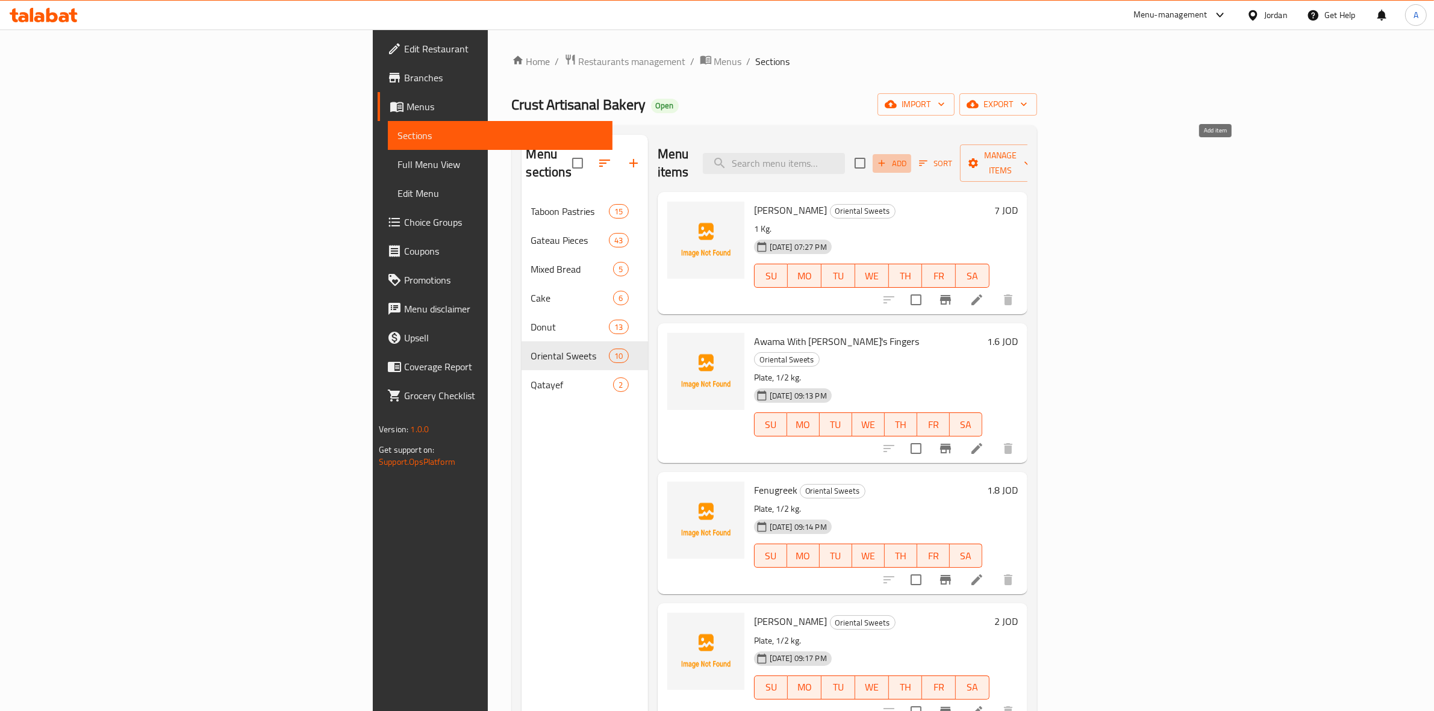
click at [887, 160] on icon "button" at bounding box center [881, 163] width 11 height 11
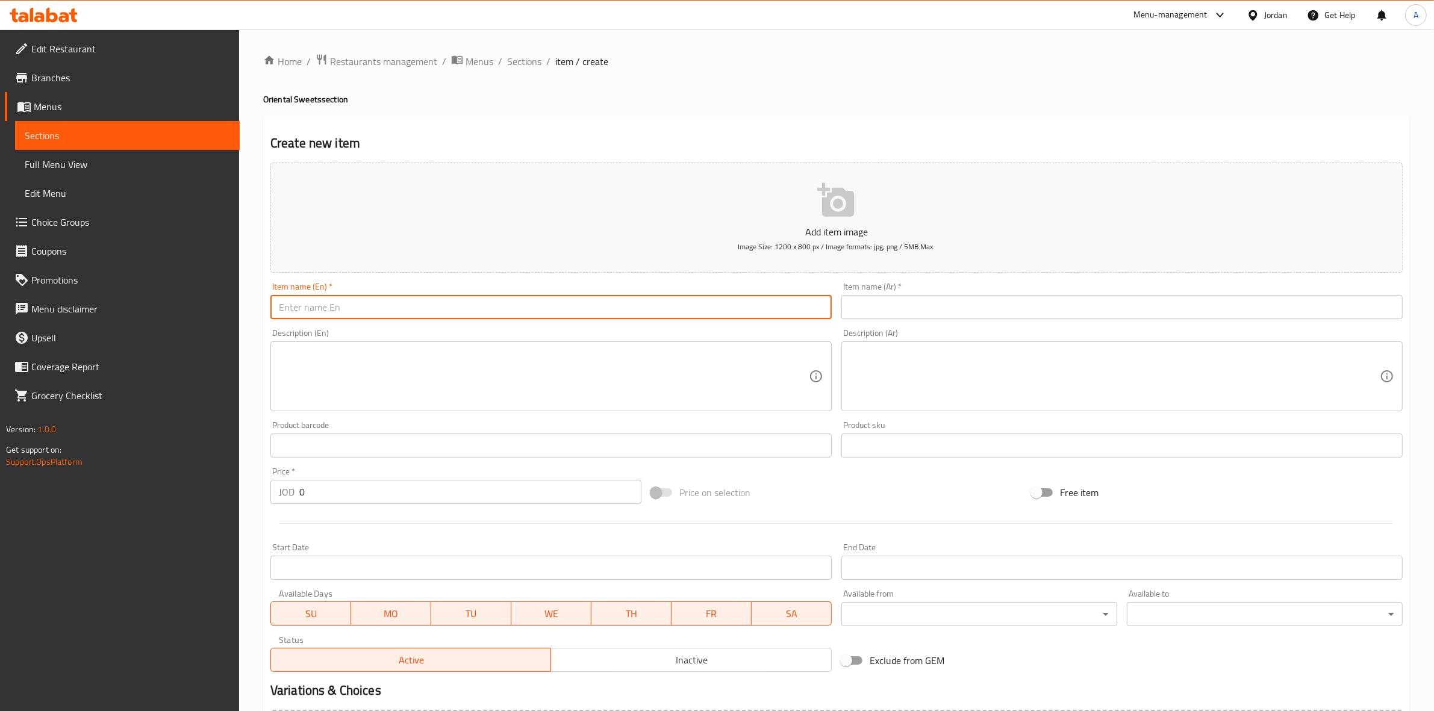
click at [414, 303] on input "text" at bounding box center [550, 307] width 561 height 24
paste input "Cream Namoura"
type input "Cream Namoura"
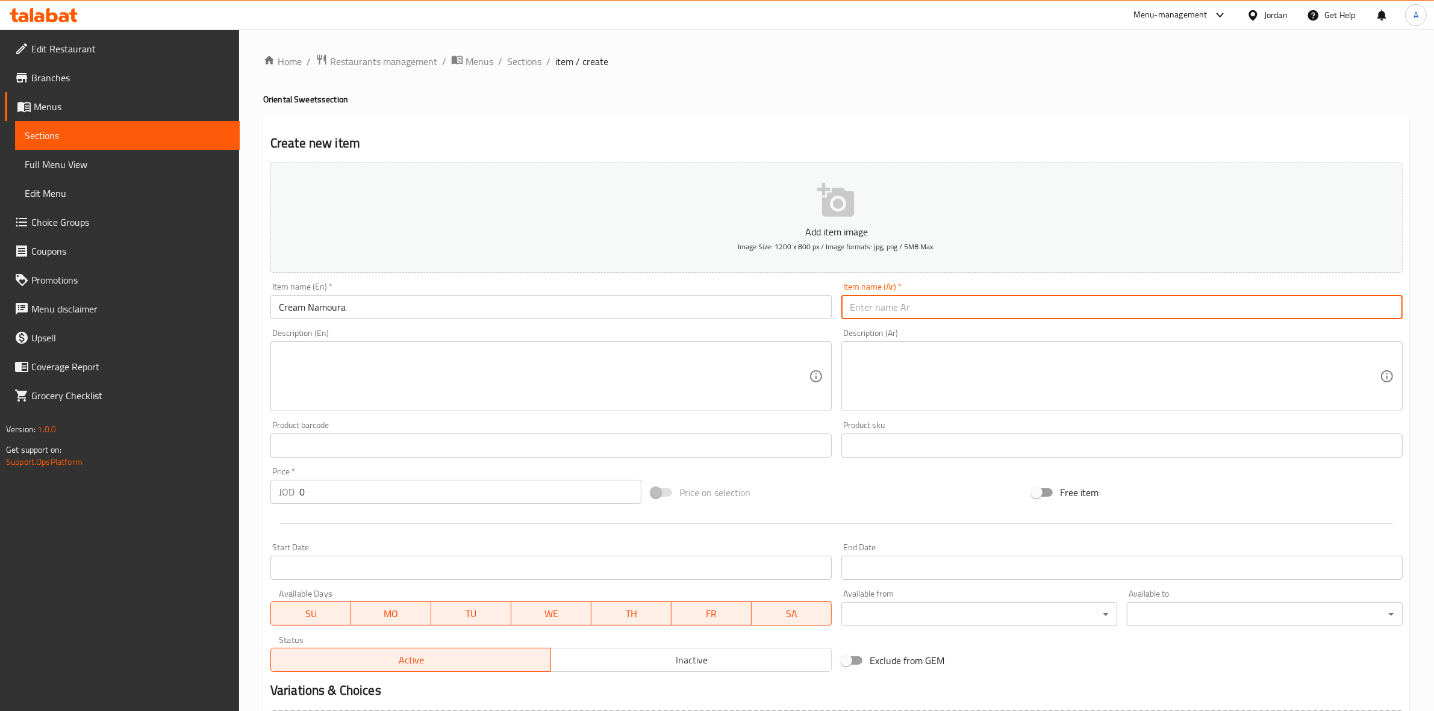
click at [988, 304] on input "text" at bounding box center [1121, 307] width 561 height 24
paste input "نمورة قشطة"
type input "نمورة قشطة"
click at [986, 136] on h2 "Create new item" at bounding box center [836, 143] width 1132 height 18
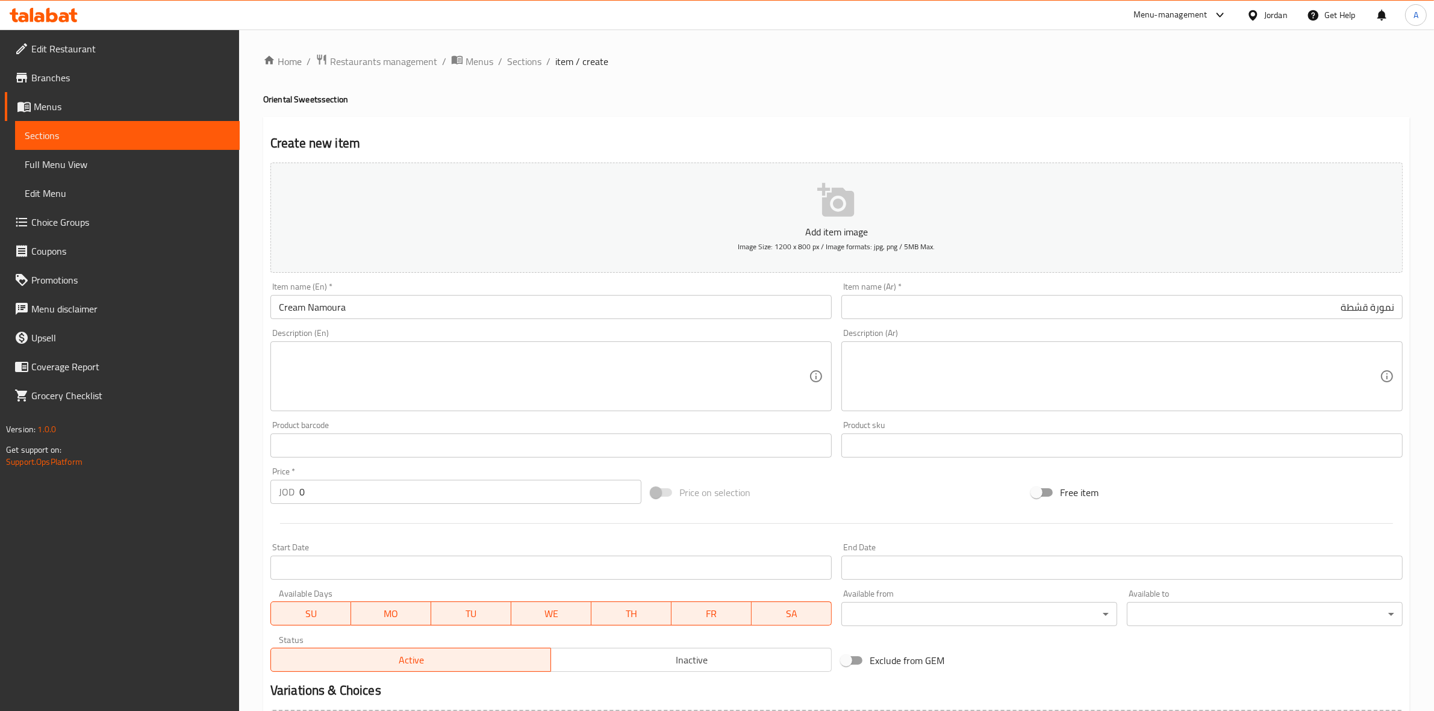
click at [311, 362] on textarea at bounding box center [544, 376] width 530 height 57
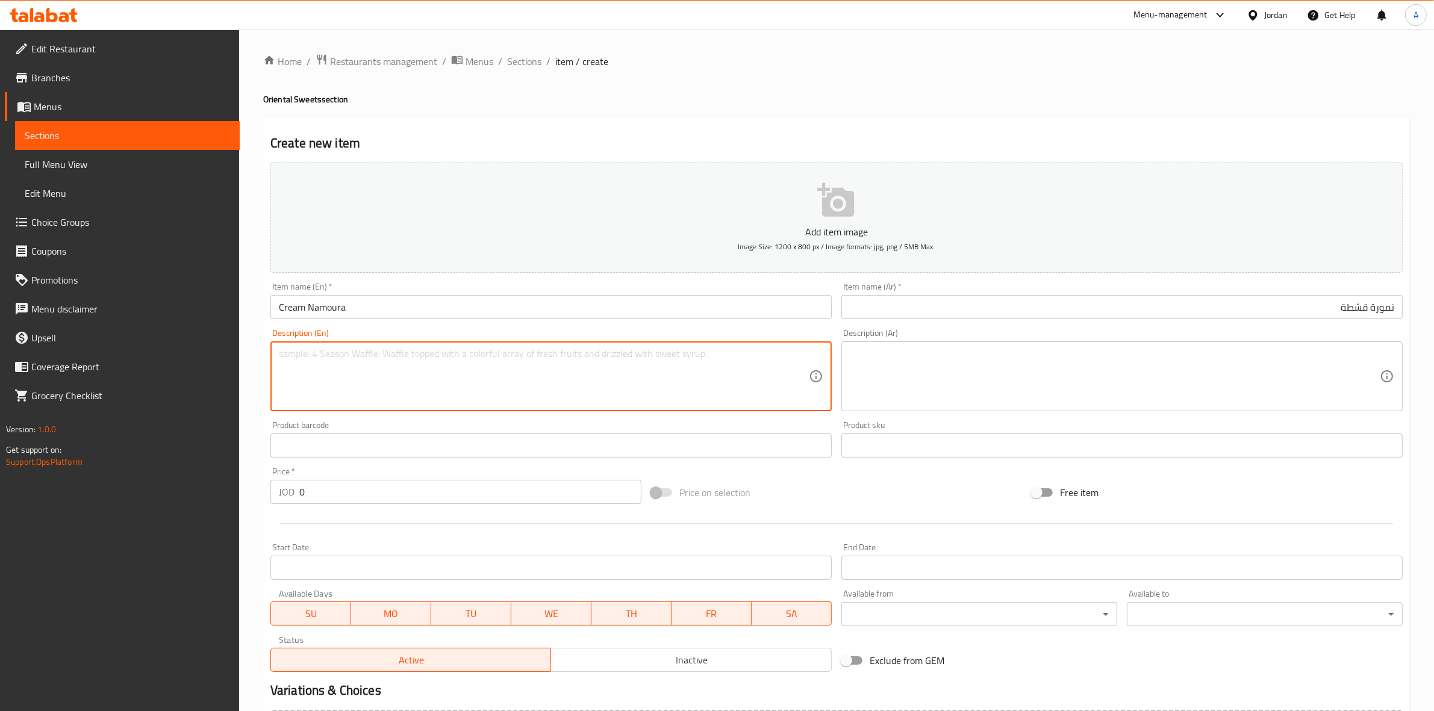
paste textarea "1 kg."
type textarea "1 kg."
click at [258, 362] on div "Home / Restaurants management / Menus / Sections / item / create Oriental Sweet…" at bounding box center [836, 440] width 1195 height 821
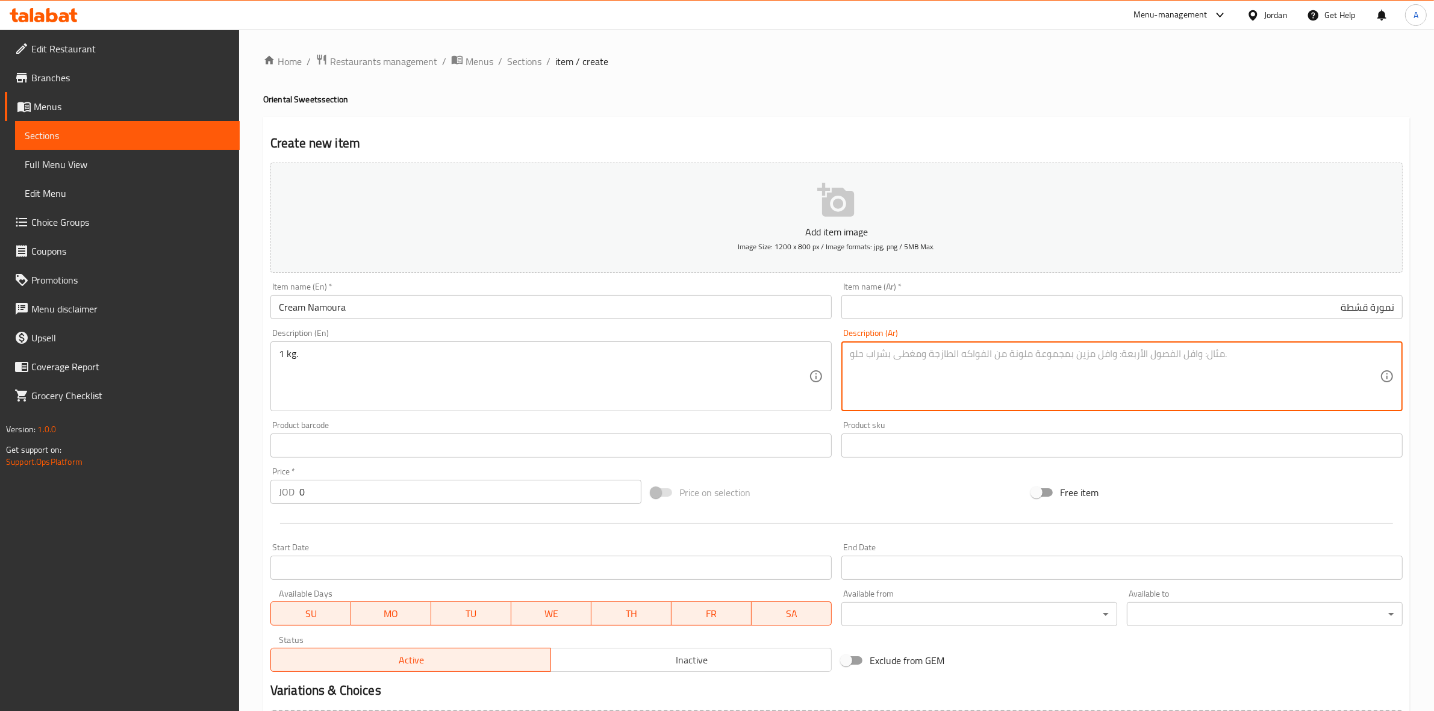
click at [1088, 354] on textarea at bounding box center [1115, 376] width 530 height 57
paste textarea "1 كجم"
type textarea "1 كجم"
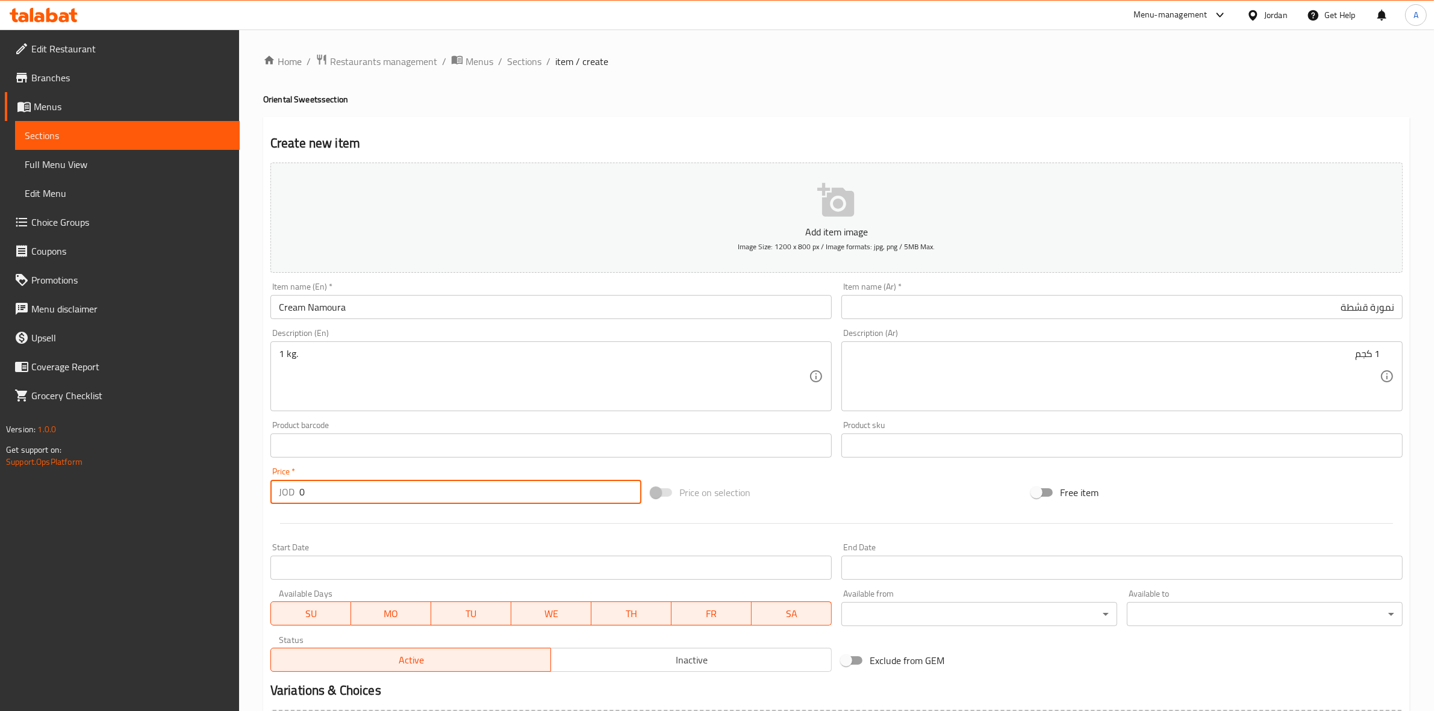
drag, startPoint x: 319, startPoint y: 497, endPoint x: 246, endPoint y: 495, distance: 73.5
click at [246, 495] on div "Home / Restaurants management / Menus / Sections / item / create Oriental Sweet…" at bounding box center [836, 440] width 1195 height 821
type input "5"
click at [384, 529] on div at bounding box center [837, 524] width 1142 height 30
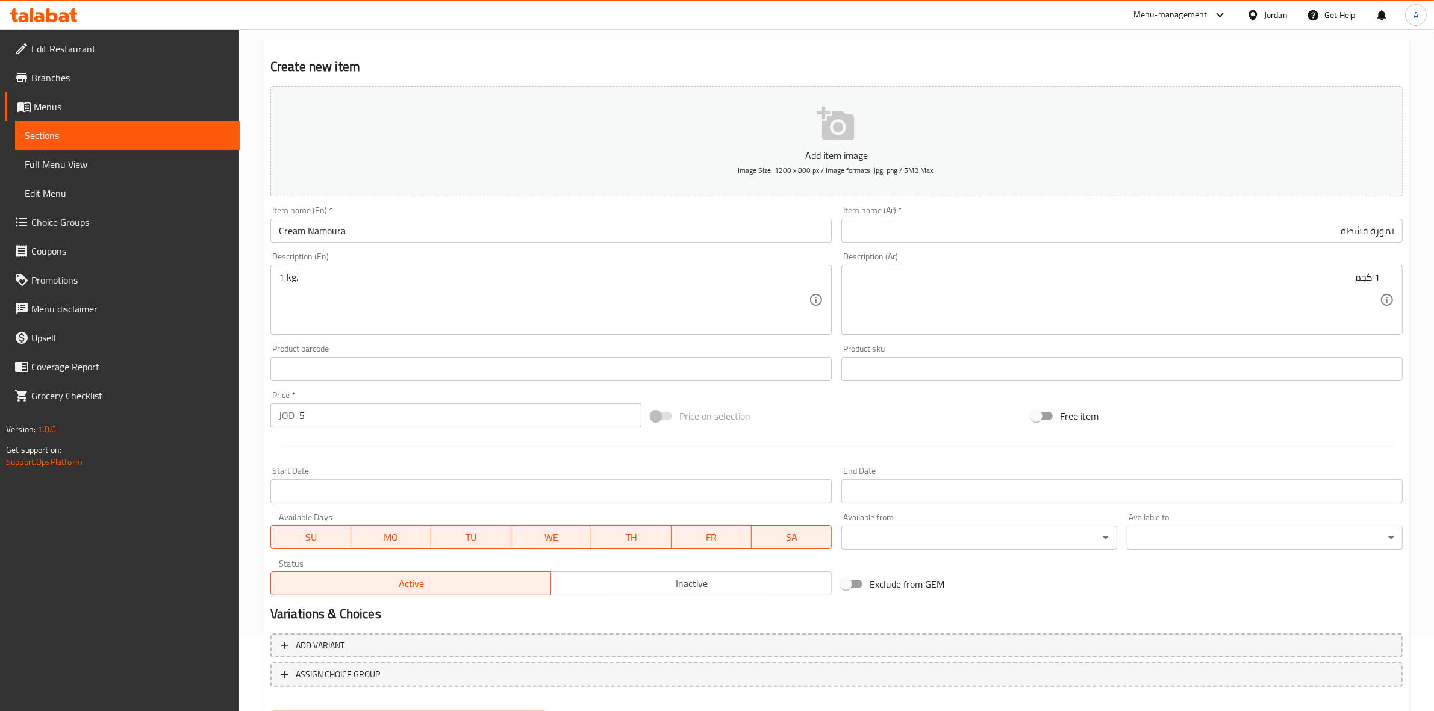
scroll to position [137, 0]
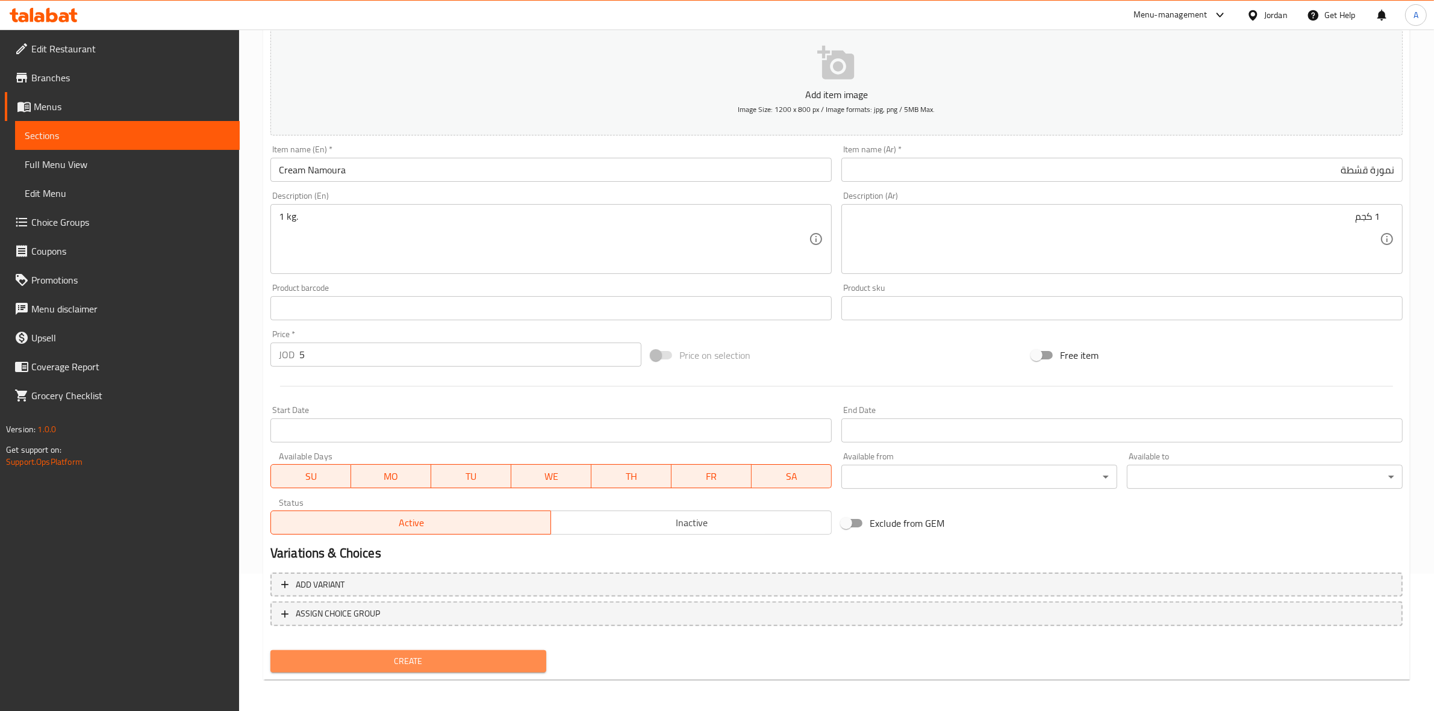
click at [438, 654] on span "Create" at bounding box center [408, 661] width 257 height 15
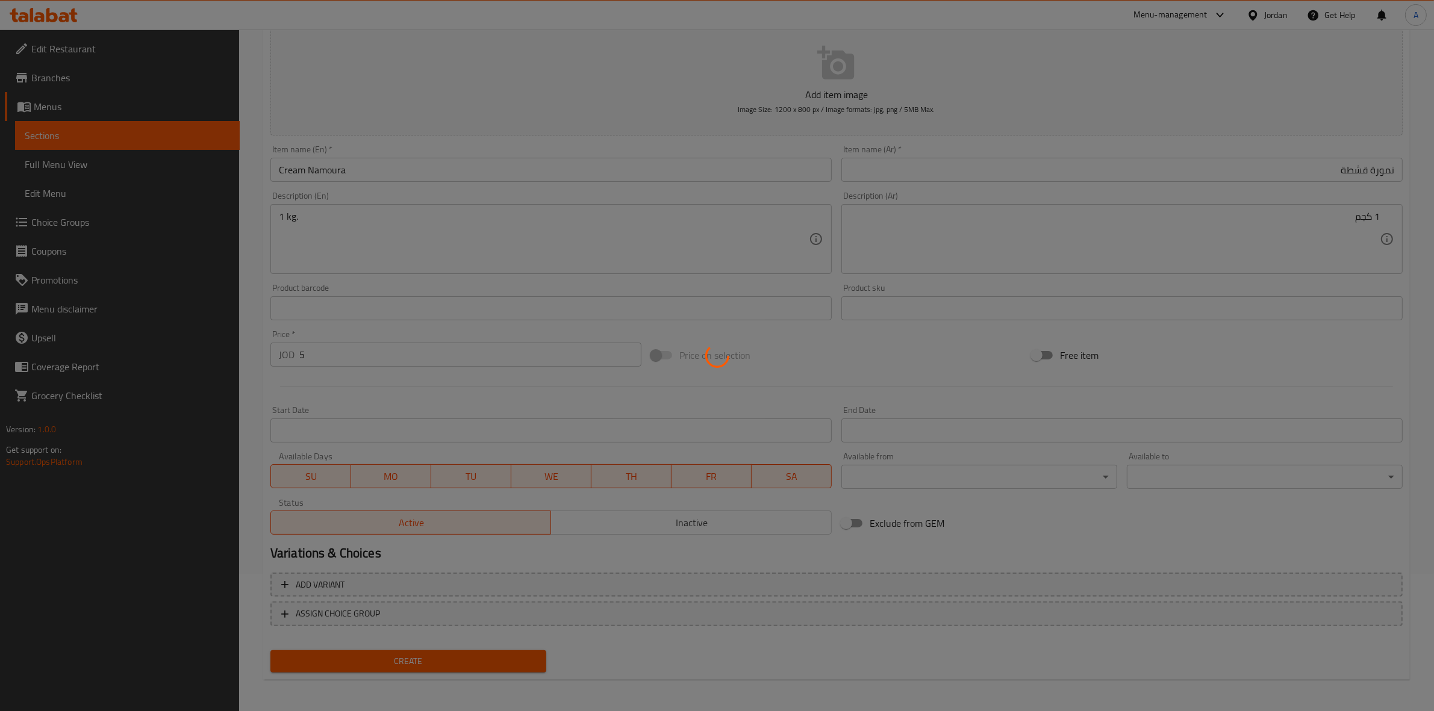
type input "0"
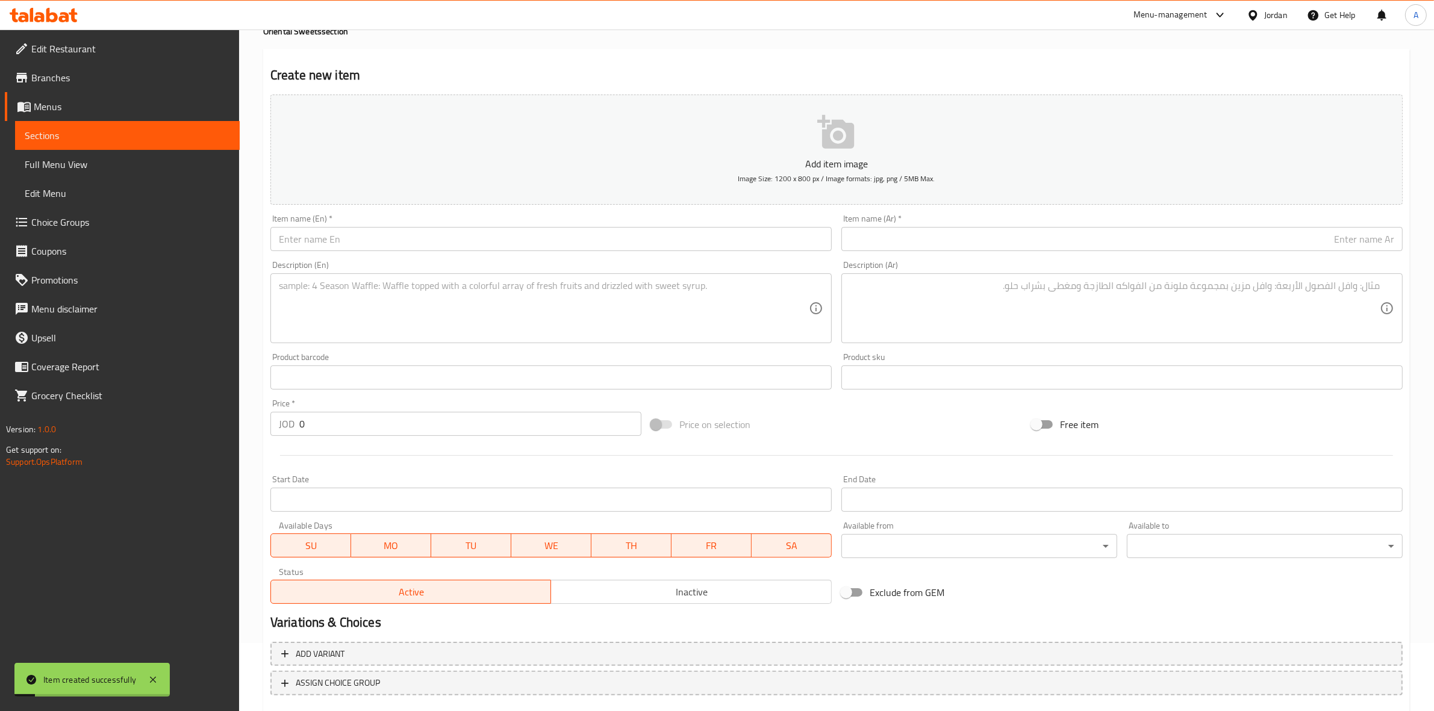
scroll to position [0, 0]
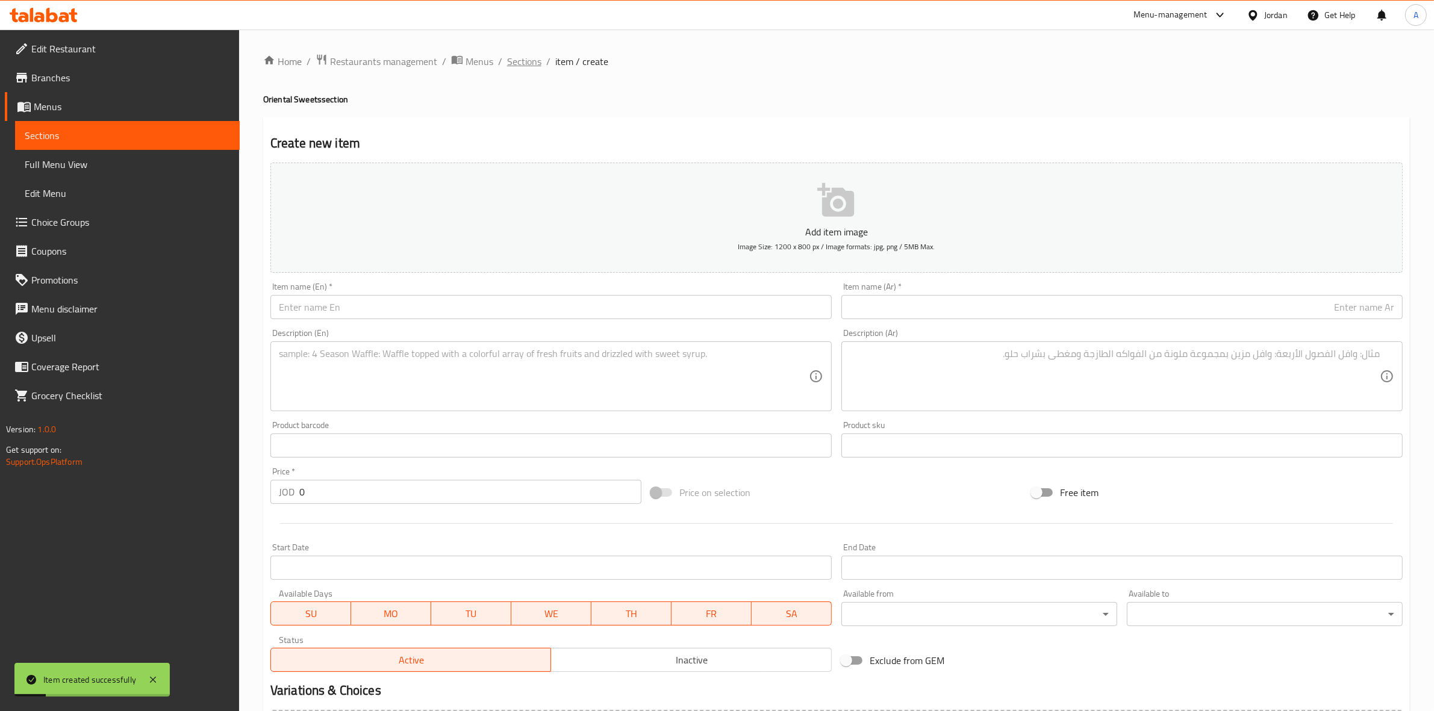
click at [534, 55] on span "Sections" at bounding box center [524, 61] width 34 height 14
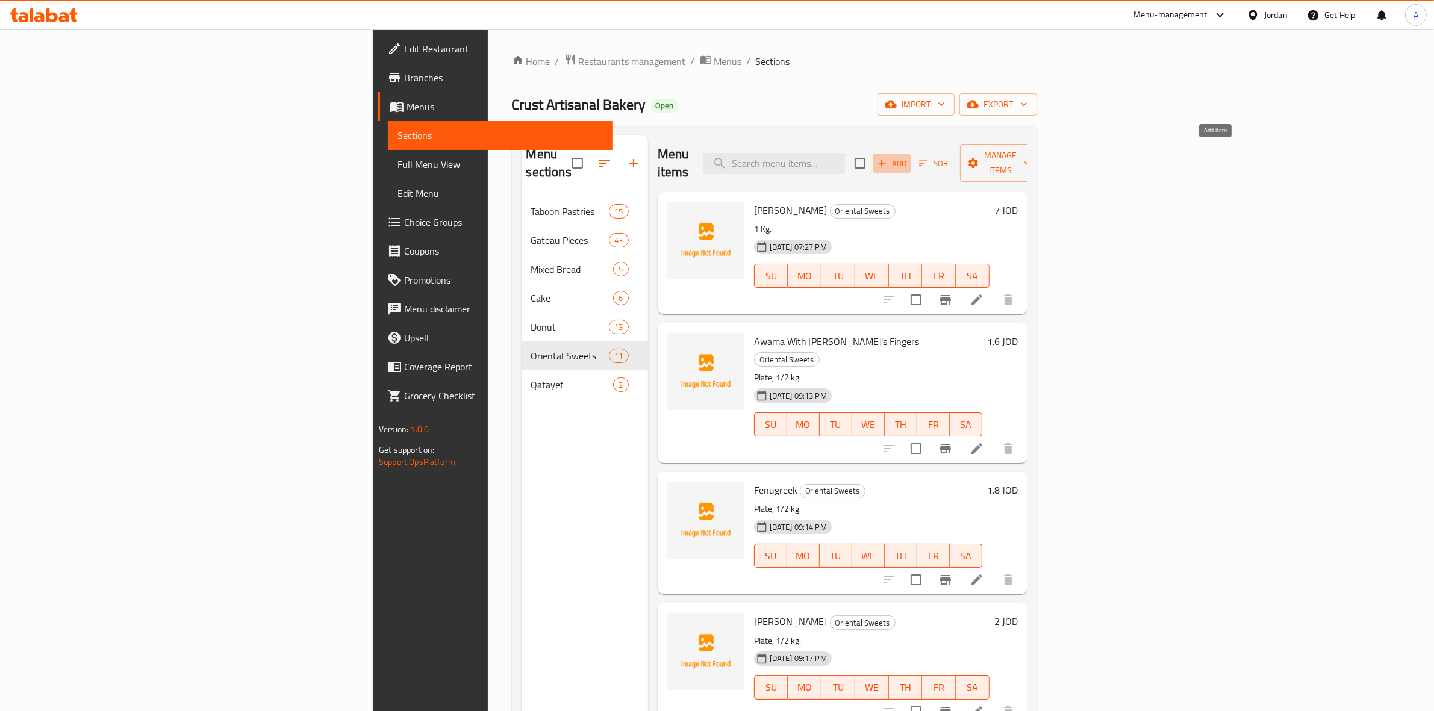
click at [908, 157] on span "Add" at bounding box center [892, 164] width 33 height 14
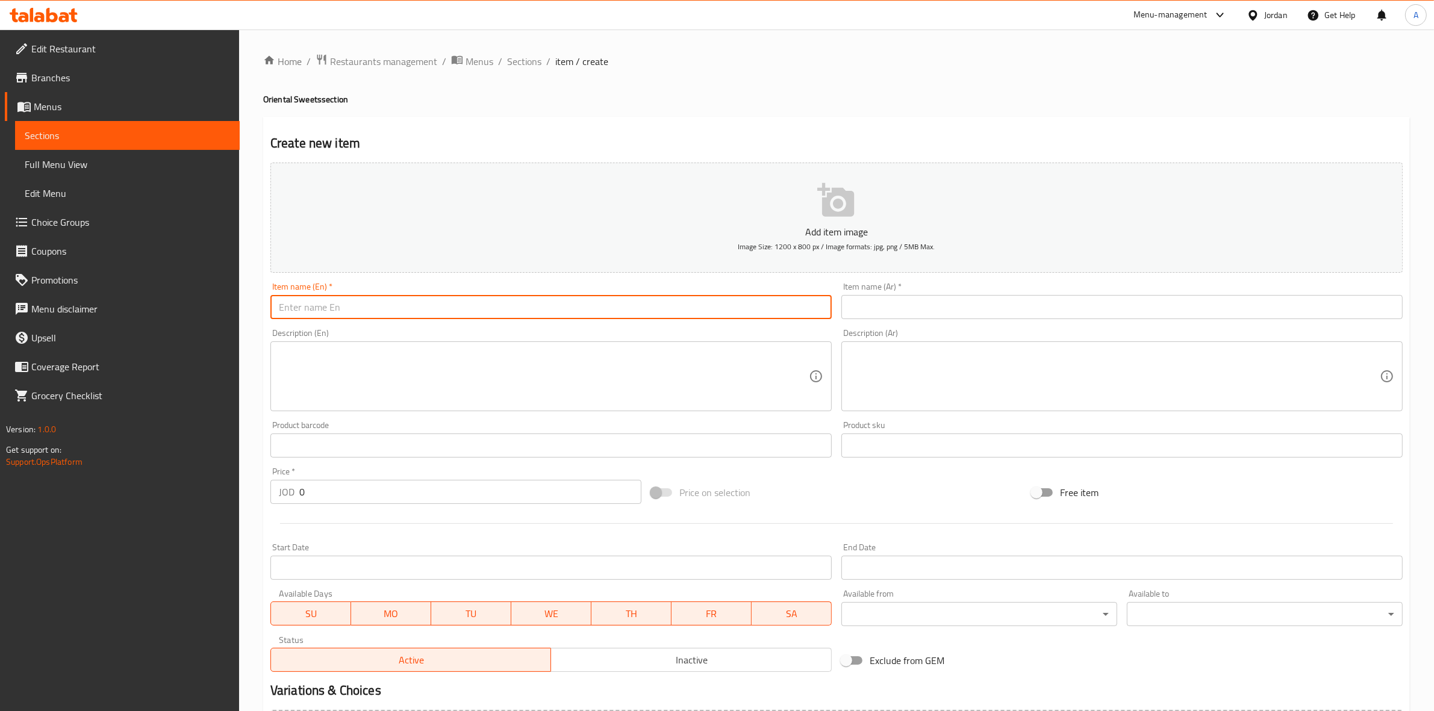
click at [461, 305] on input "text" at bounding box center [550, 307] width 561 height 24
paste input "Walnut Namoura"
drag, startPoint x: 384, startPoint y: 305, endPoint x: 220, endPoint y: 312, distance: 163.3
click at [220, 312] on div "Edit Restaurant Branches Menus Sections Full Menu View Edit Menu Choice Groups …" at bounding box center [717, 440] width 1434 height 821
type input "Walnut Namoura"
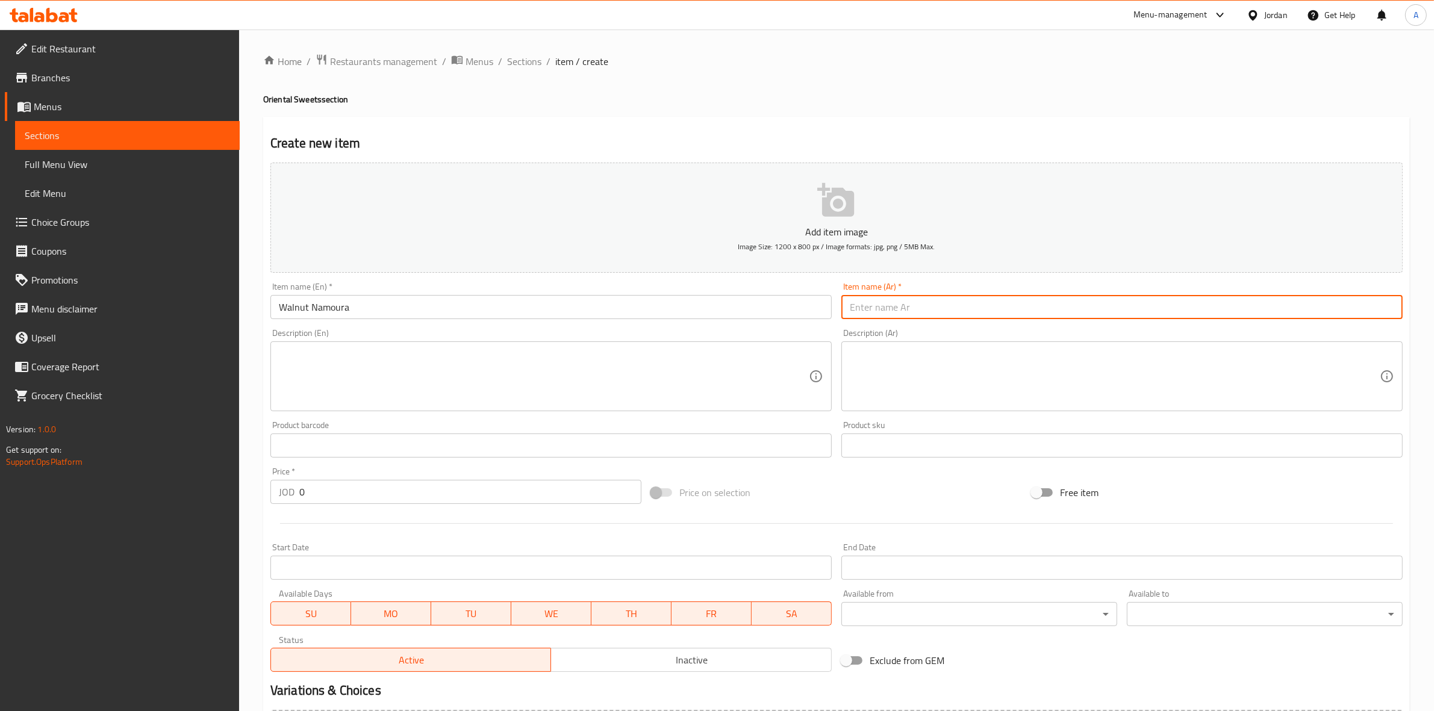
click at [1060, 307] on input "text" at bounding box center [1121, 307] width 561 height 24
paste input "نمورة جوز"
type input "نمورة جوز"
click at [959, 101] on h4 "Oriental Sweets section" at bounding box center [836, 99] width 1146 height 12
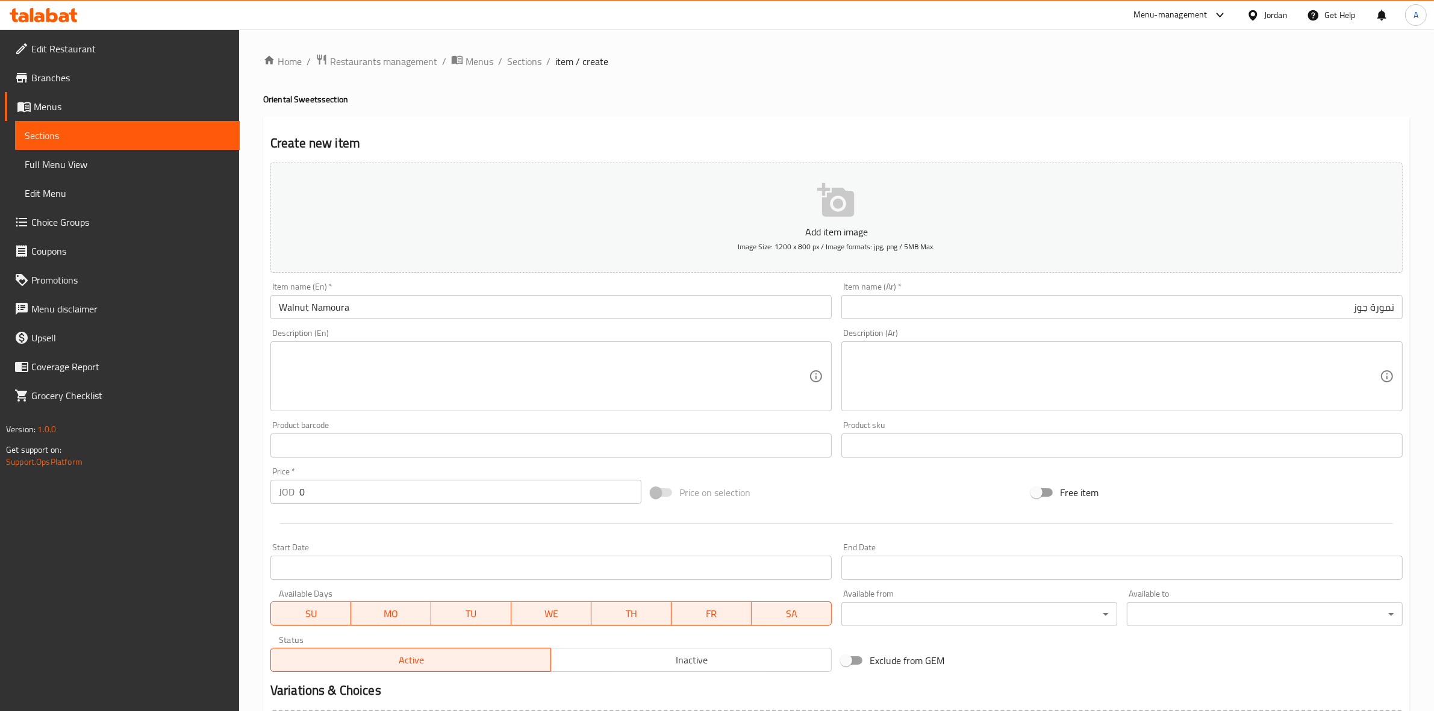
click at [358, 359] on textarea at bounding box center [544, 376] width 530 height 57
paste textarea "1 kg."
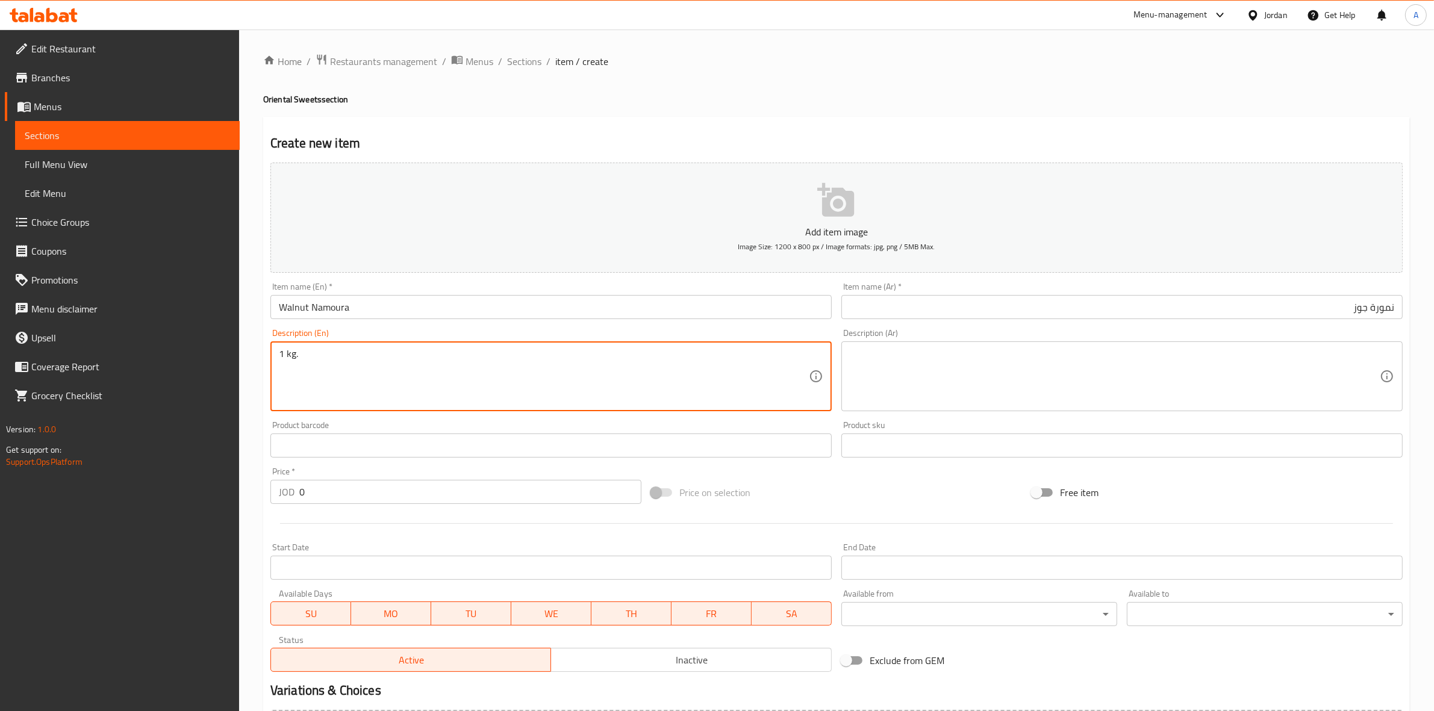
type textarea "1 kg."
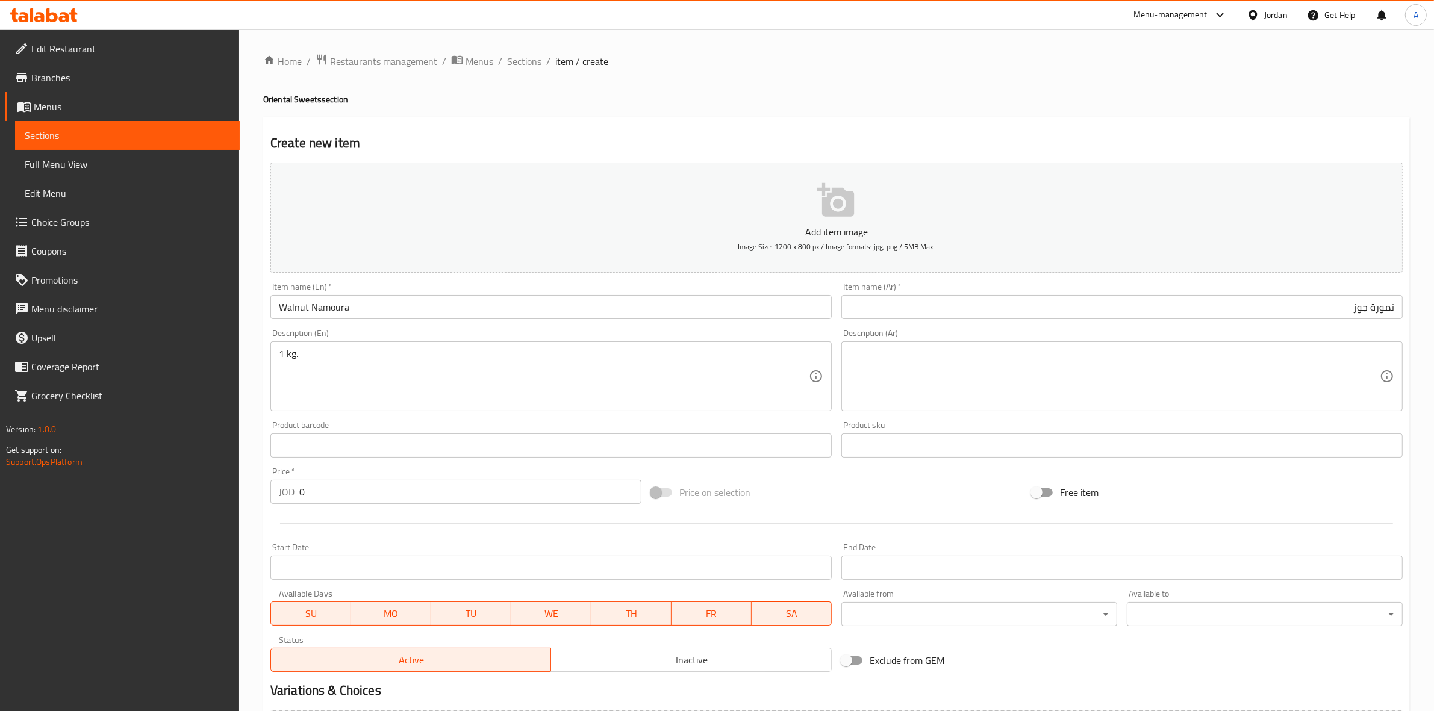
click at [248, 302] on div "Home / Restaurants management / Menus / Sections / item / create Oriental Sweet…" at bounding box center [836, 440] width 1195 height 821
click at [975, 365] on textarea at bounding box center [1115, 376] width 530 height 57
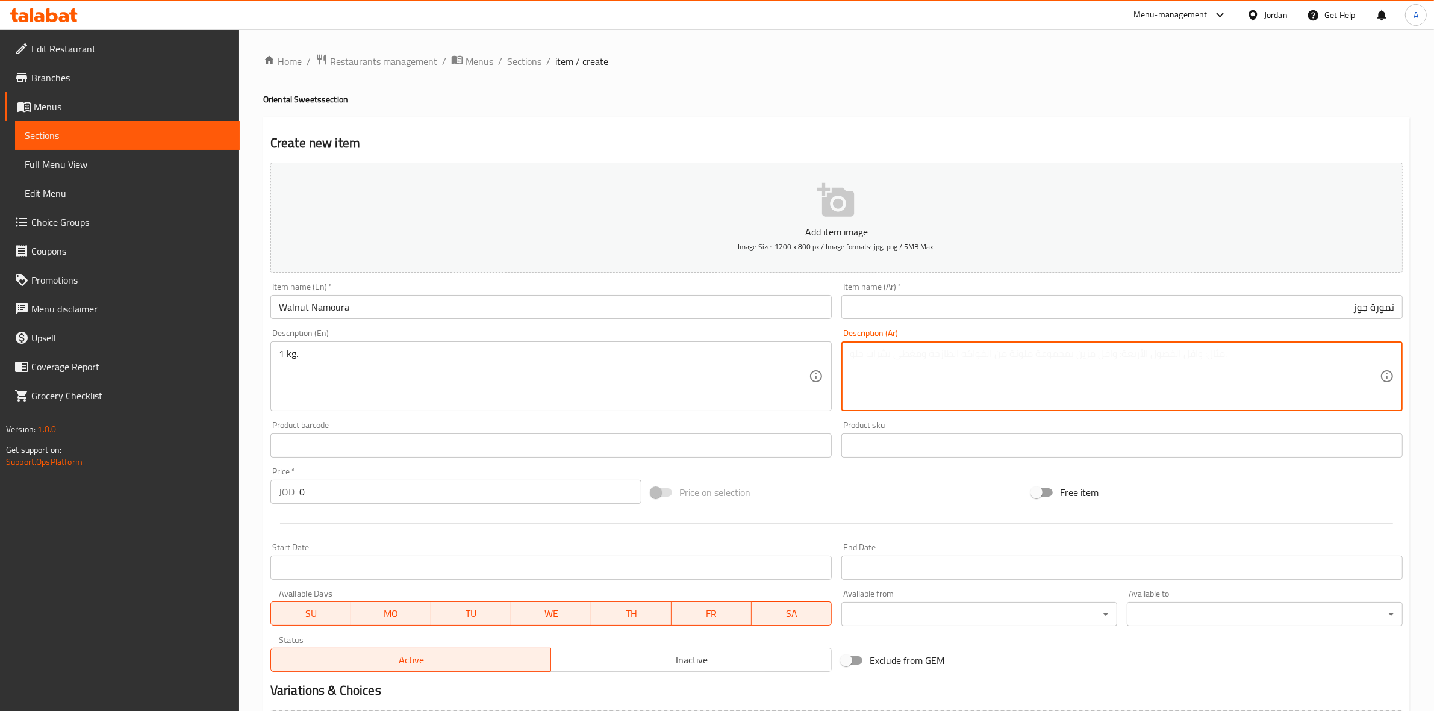
paste textarea "1 كجم"
type textarea "1 كجم"
click at [960, 128] on div "Create new item Add item image Image Size: 1200 x 800 px / Image formats: jpg, …" at bounding box center [836, 467] width 1146 height 701
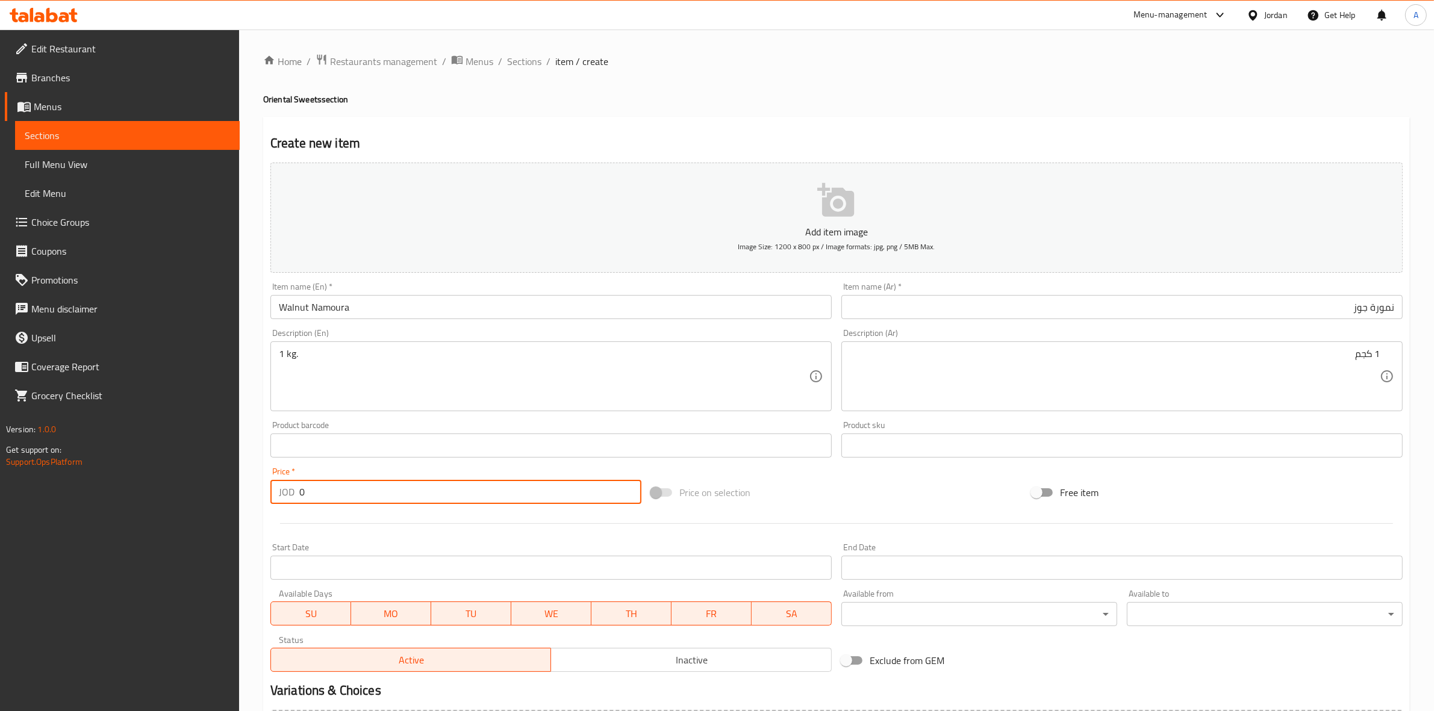
drag, startPoint x: 319, startPoint y: 498, endPoint x: 246, endPoint y: 485, distance: 74.5
click at [246, 485] on div "Home / Restaurants management / Menus / Sections / item / create Oriental Sweet…" at bounding box center [836, 440] width 1195 height 821
type input "6"
click at [341, 515] on div at bounding box center [837, 524] width 1142 height 30
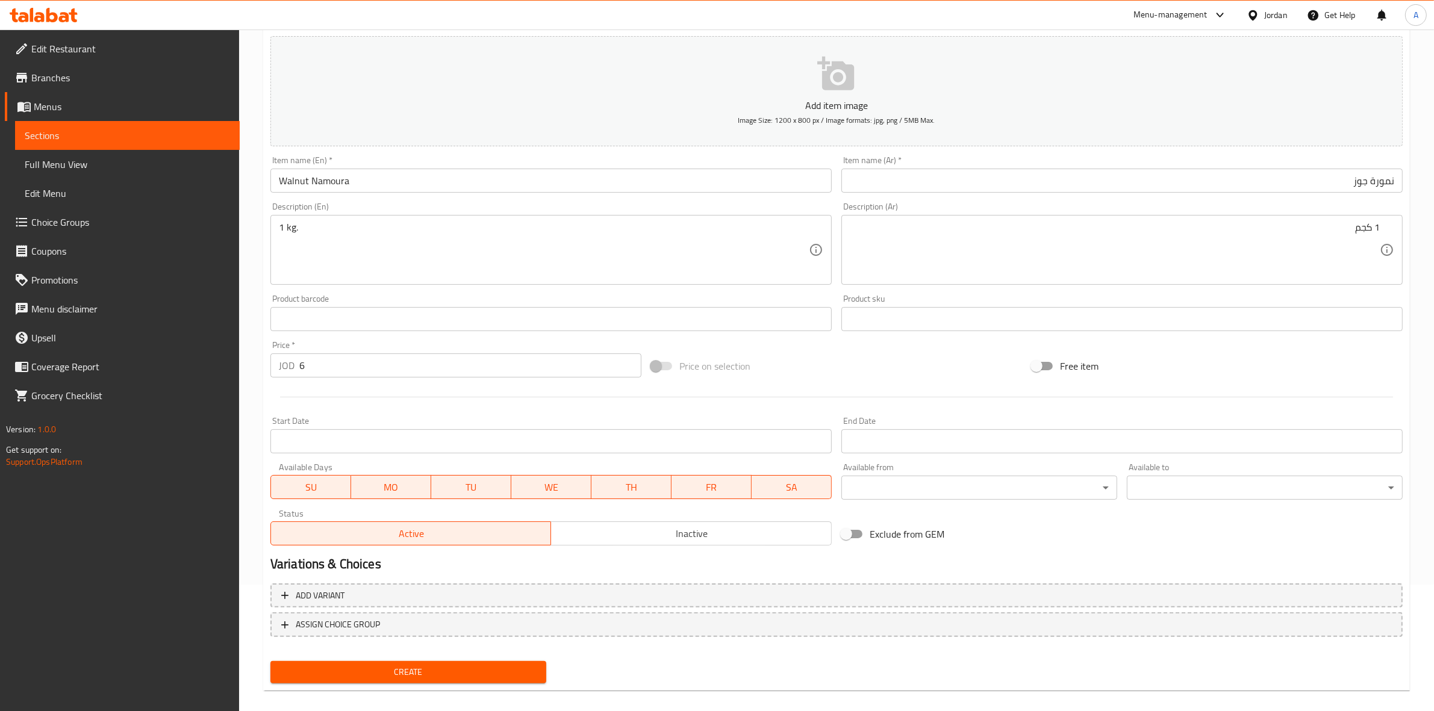
scroll to position [137, 0]
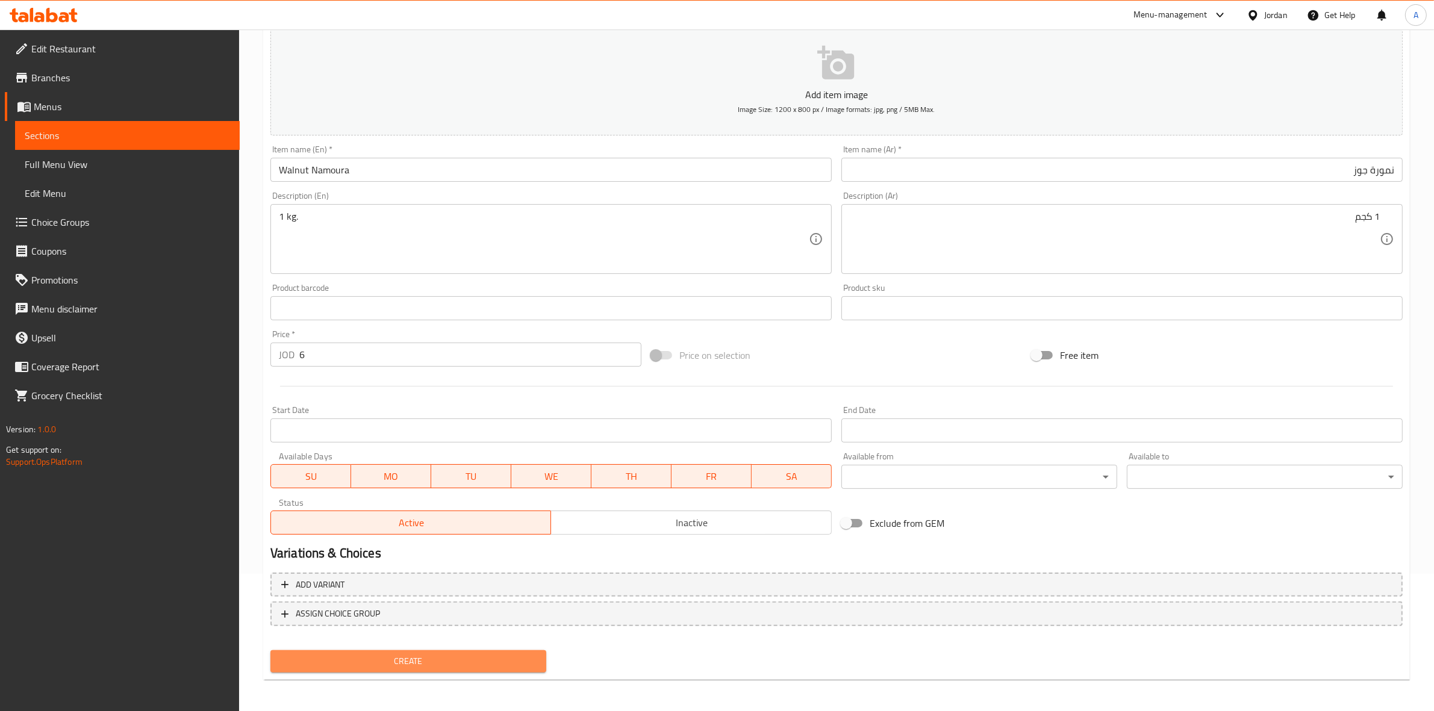
click at [444, 658] on span "Create" at bounding box center [408, 661] width 257 height 15
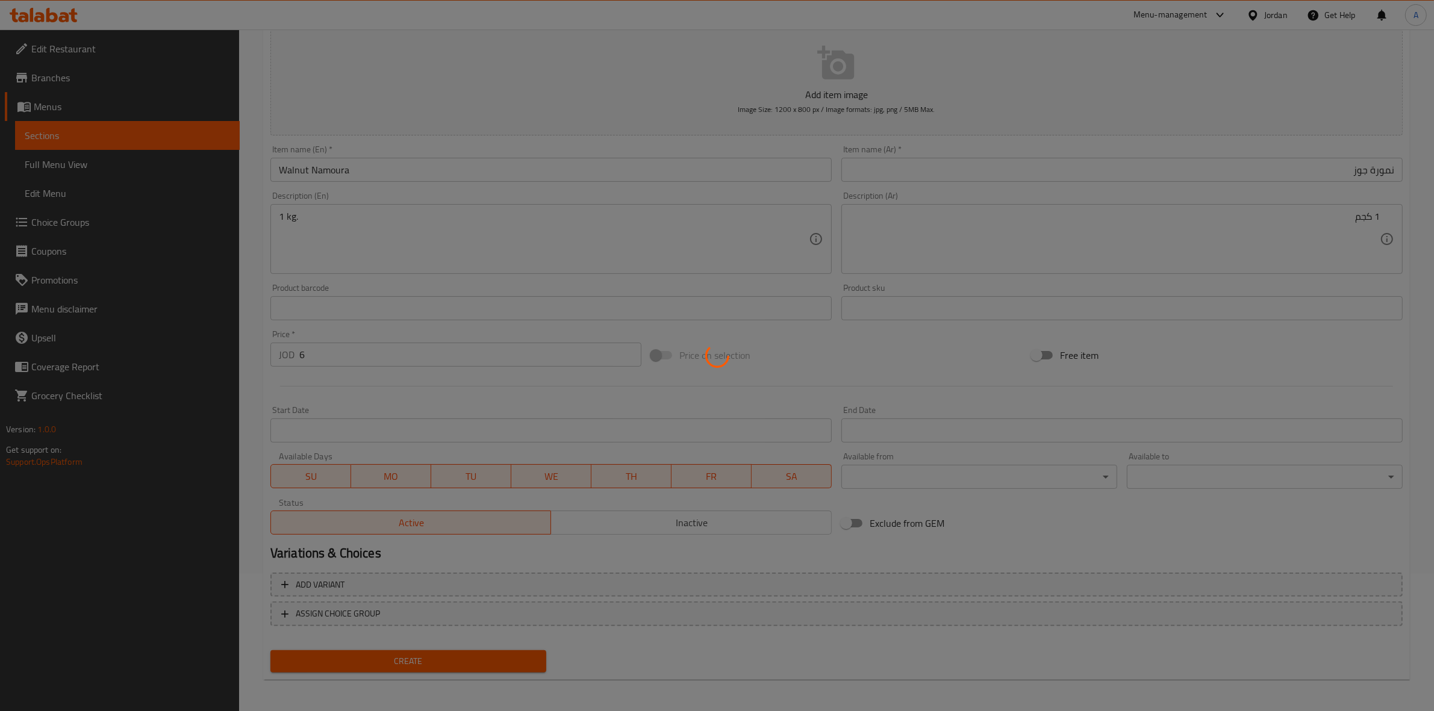
type input "0"
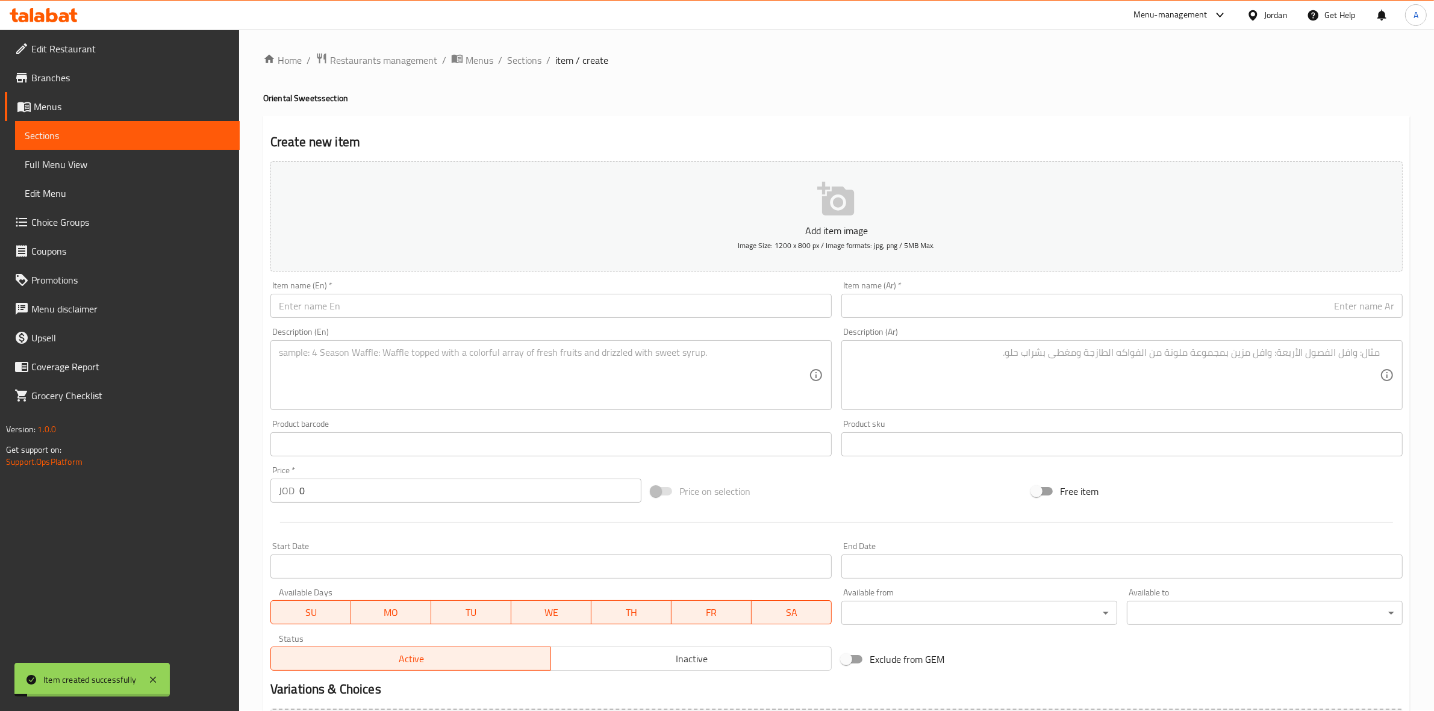
scroll to position [0, 0]
click at [518, 57] on span "Sections" at bounding box center [524, 61] width 34 height 14
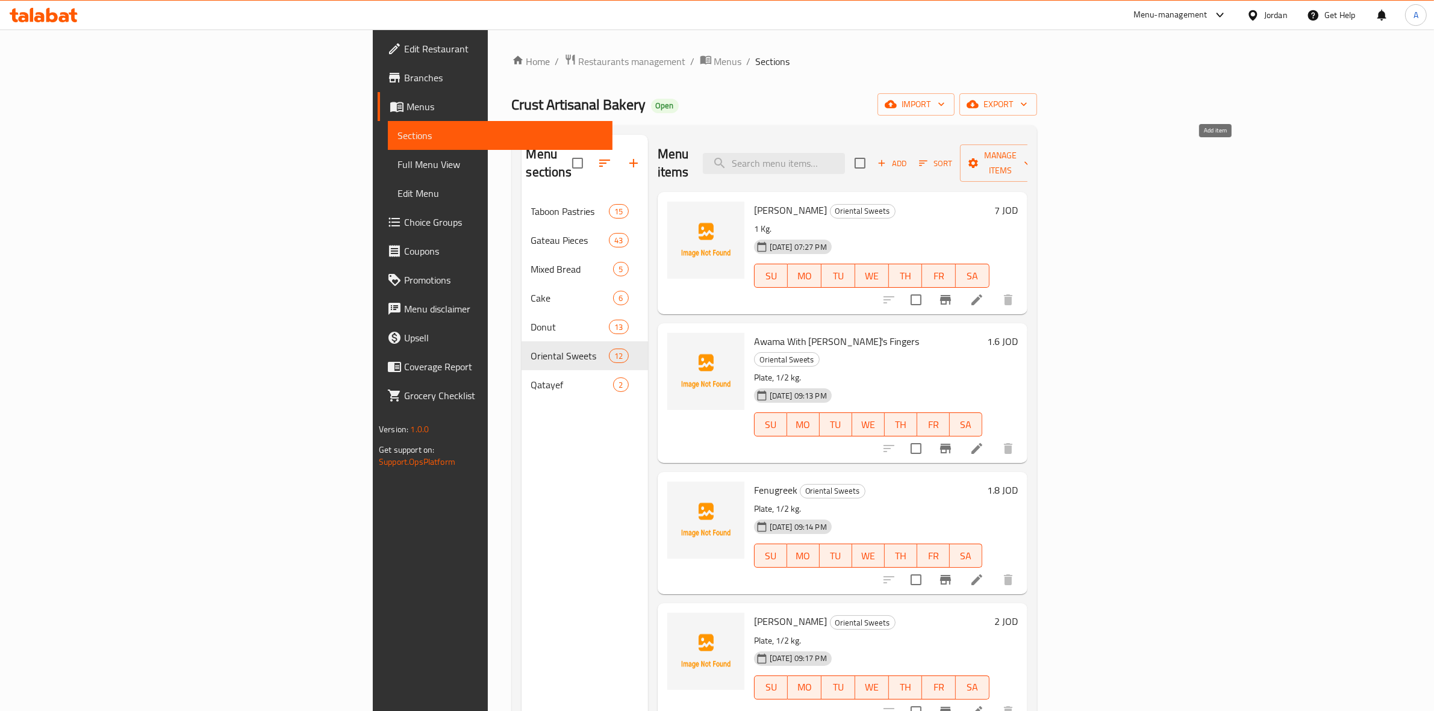
click at [908, 161] on span "Add" at bounding box center [892, 164] width 33 height 14
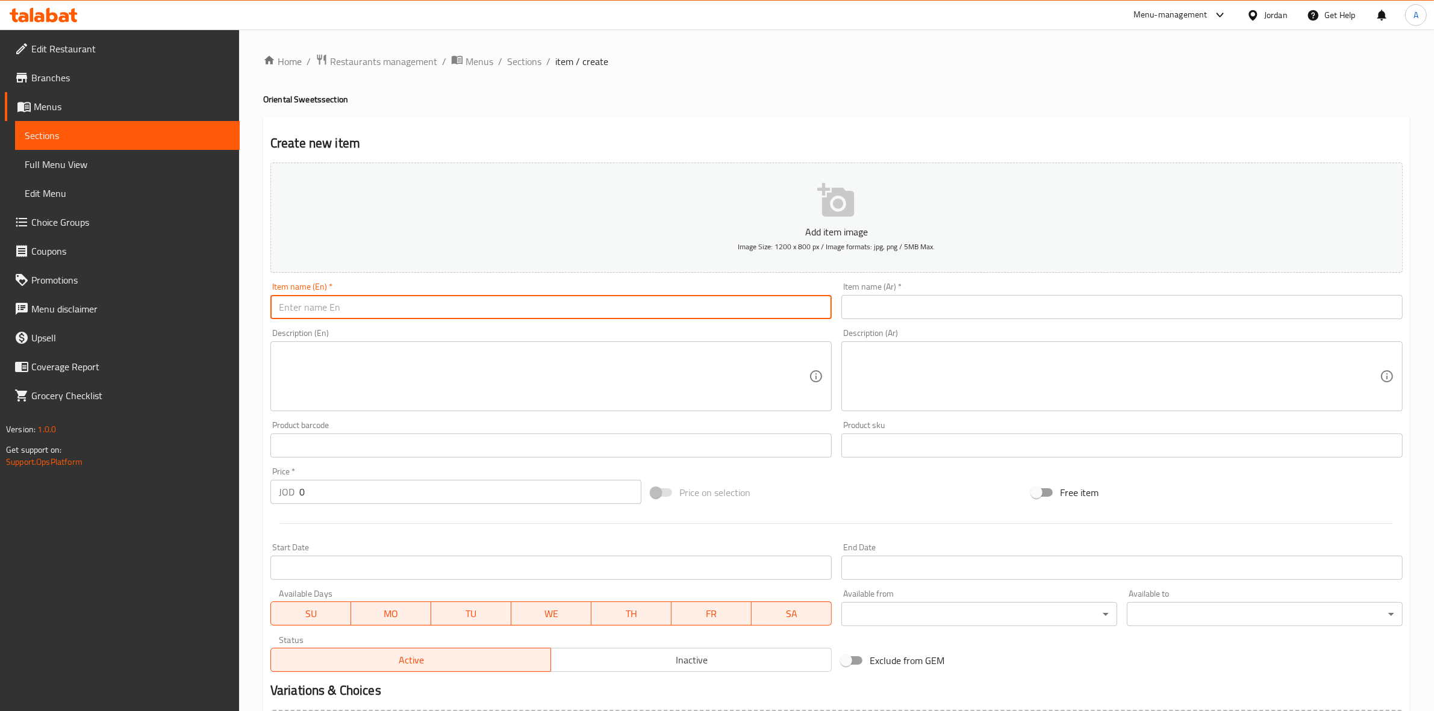
click at [347, 311] on input "text" at bounding box center [550, 307] width 561 height 24
paste input "Walnut Golash"
drag, startPoint x: 352, startPoint y: 311, endPoint x: 226, endPoint y: 309, distance: 125.9
click at [226, 309] on div "Edit Restaurant Branches Menus Sections Full Menu View Edit Menu Choice Groups …" at bounding box center [717, 440] width 1434 height 821
type input "Walnut Golash"
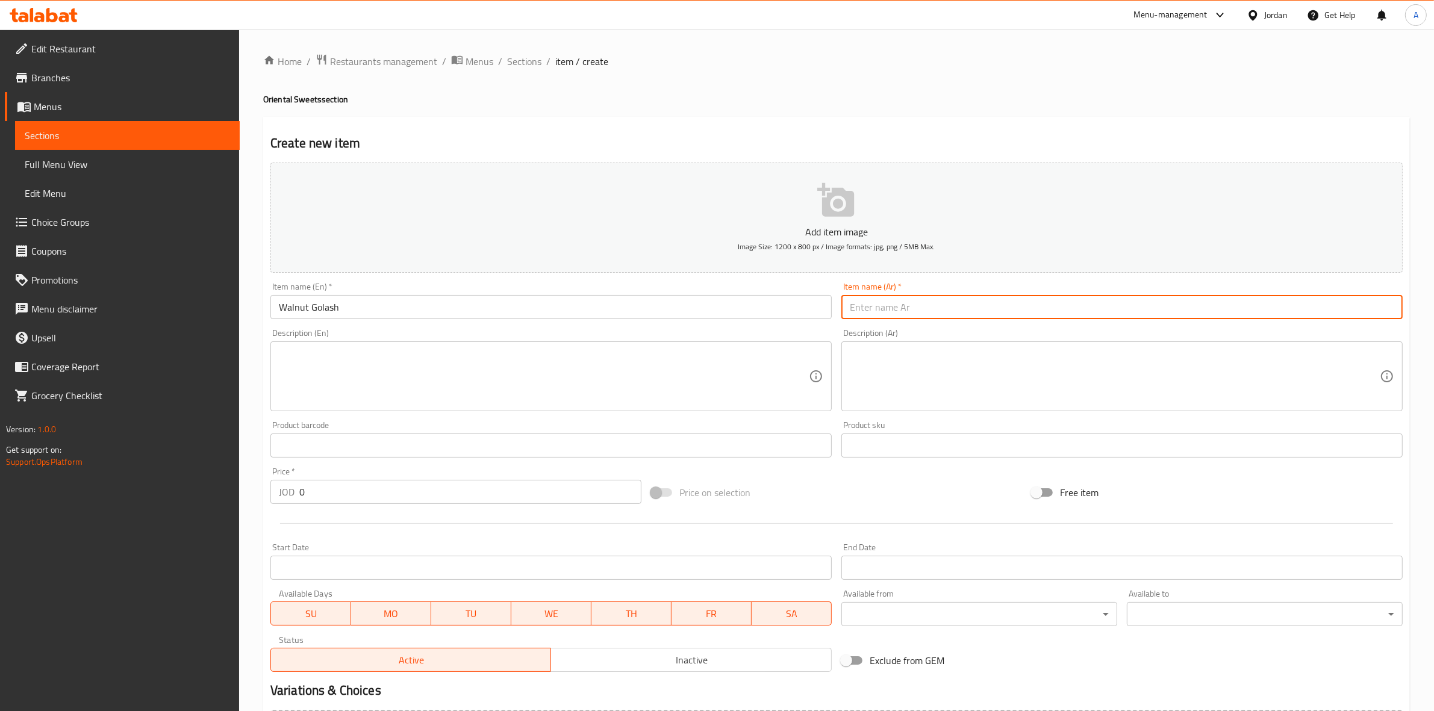
click at [1113, 304] on input "text" at bounding box center [1121, 307] width 561 height 24
paste input "جلاش"
paste input "جوز"
type input "جلاش جوز"
click at [916, 121] on div "Create new item Add item image Image Size: 1200 x 800 px / Image formats: jpg, …" at bounding box center [836, 467] width 1146 height 701
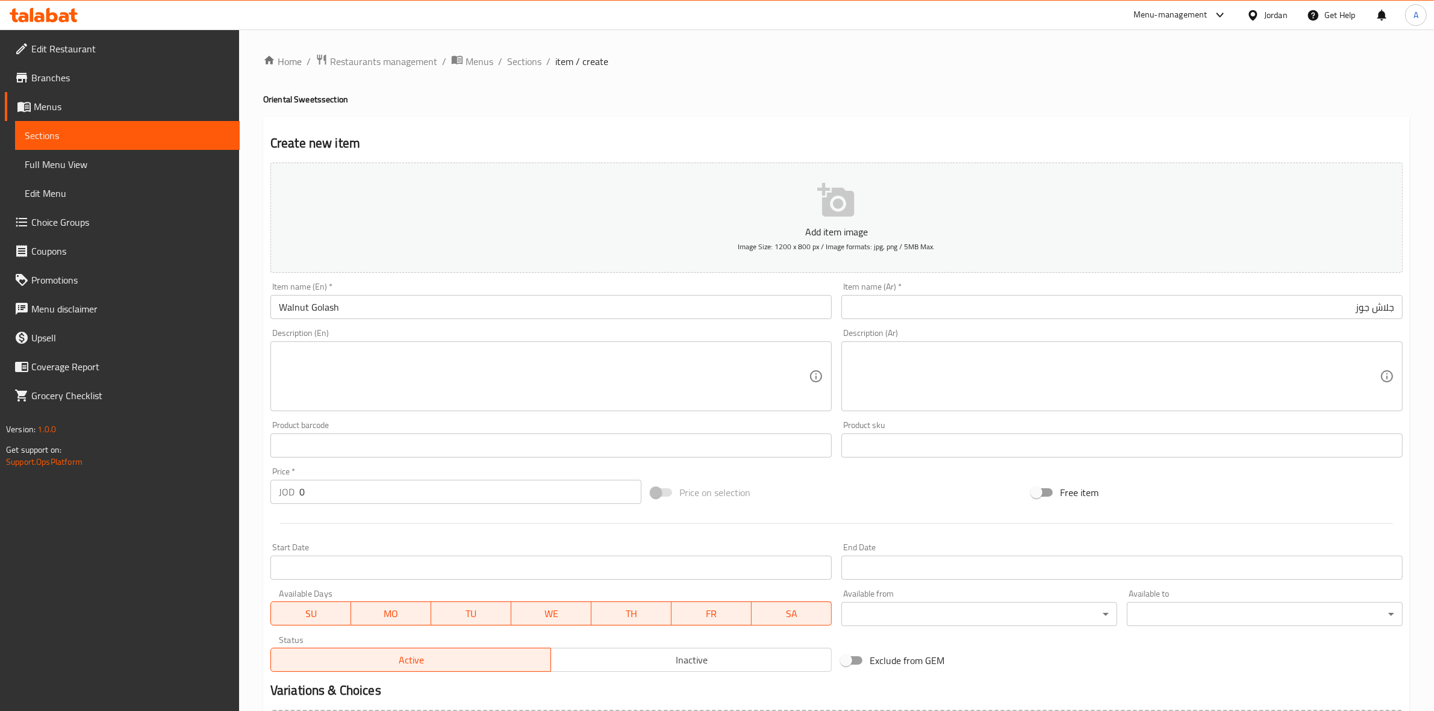
click at [300, 358] on textarea at bounding box center [544, 376] width 530 height 57
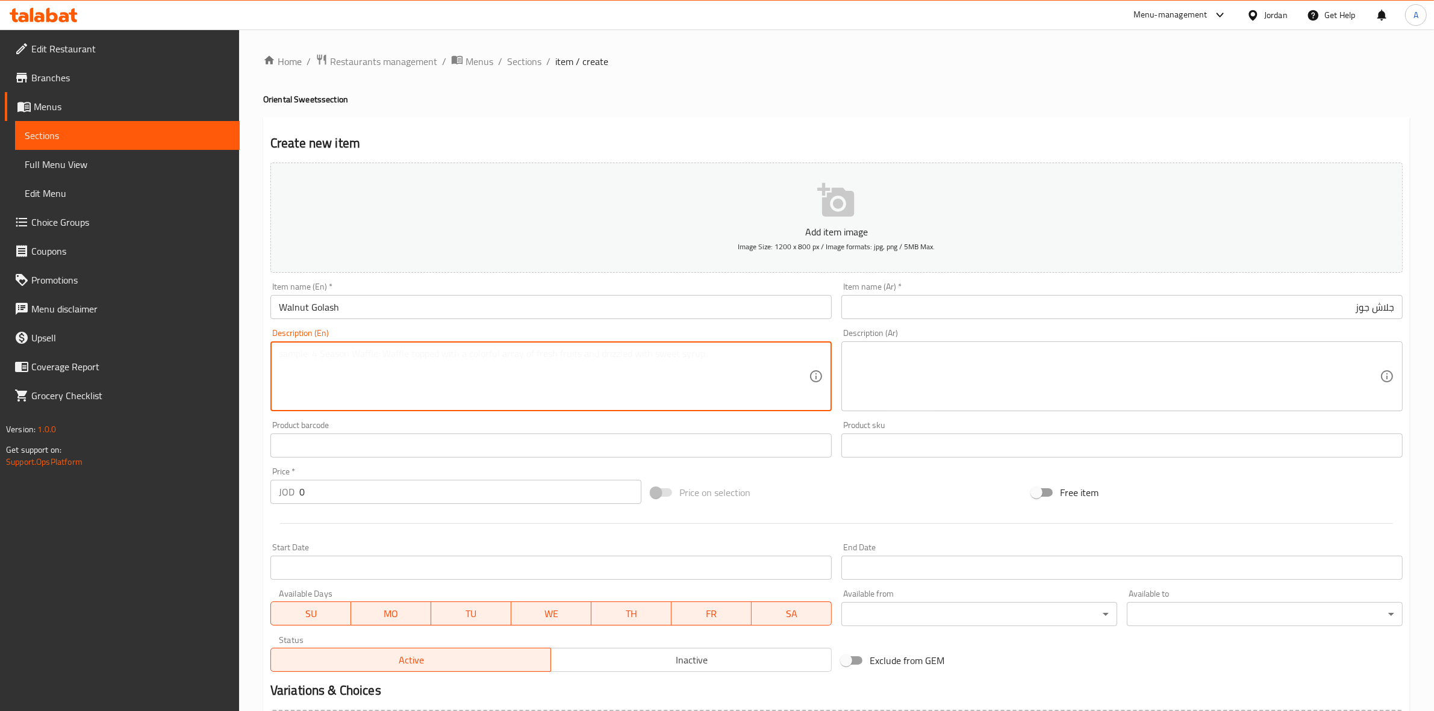
paste textarea "1 kg."
type textarea "1 kg."
click at [1051, 376] on textarea at bounding box center [1115, 376] width 530 height 57
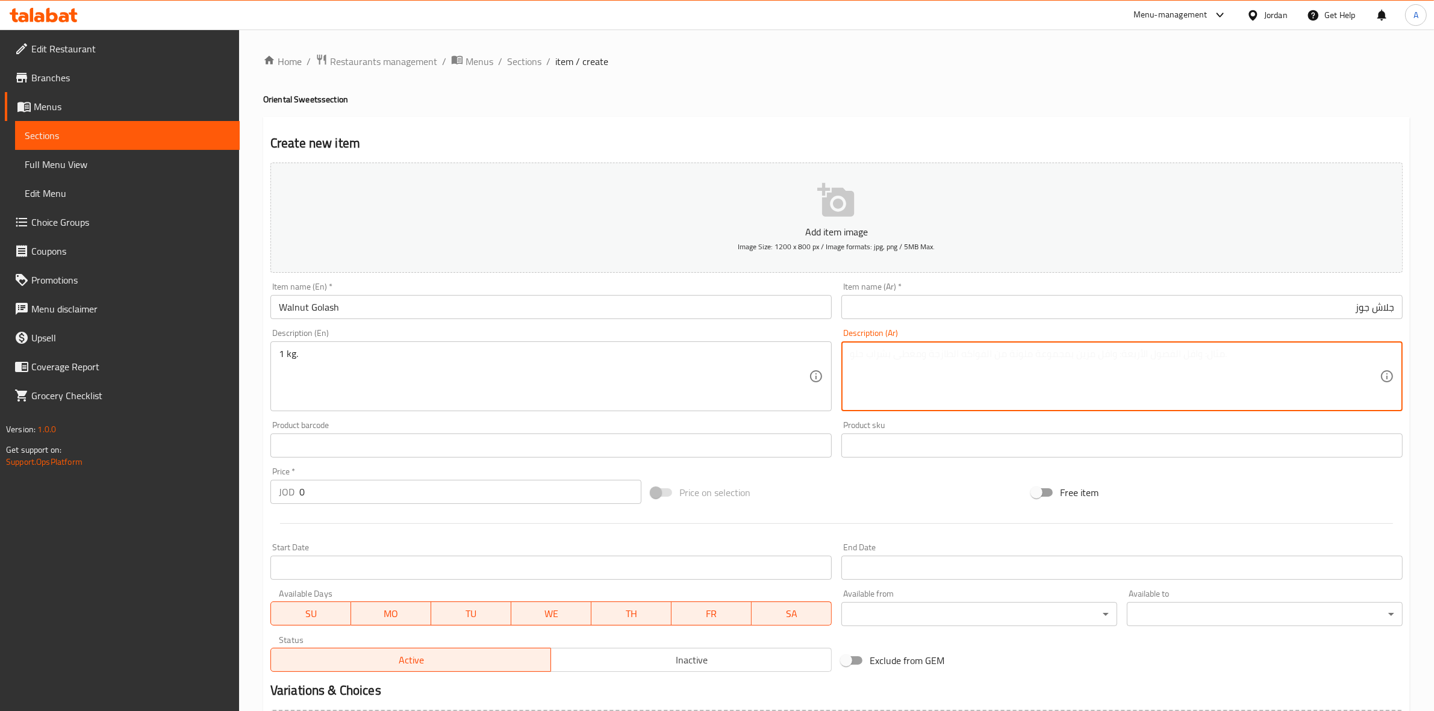
paste textarea "1 كجم"
type textarea "1 كجم"
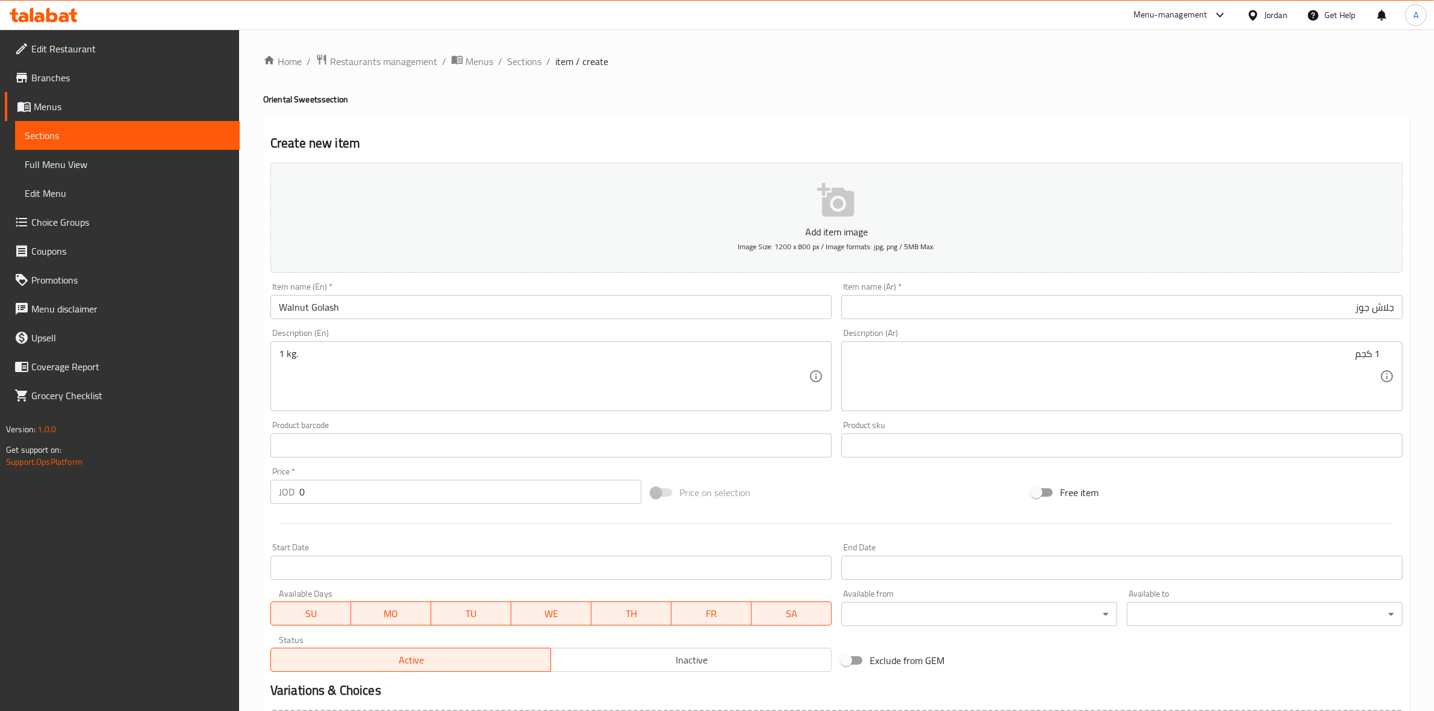
click at [965, 126] on div "Create new item Add item image Image Size: 1200 x 800 px / Image formats: jpg, …" at bounding box center [836, 467] width 1146 height 701
drag, startPoint x: 322, startPoint y: 495, endPoint x: 217, endPoint y: 497, distance: 104.8
click at [217, 497] on div "Edit Restaurant Branches Menus Sections Full Menu View Edit Menu Choice Groups …" at bounding box center [717, 440] width 1434 height 821
type input "6"
click at [406, 546] on div "Start Date Start Date" at bounding box center [550, 561] width 561 height 37
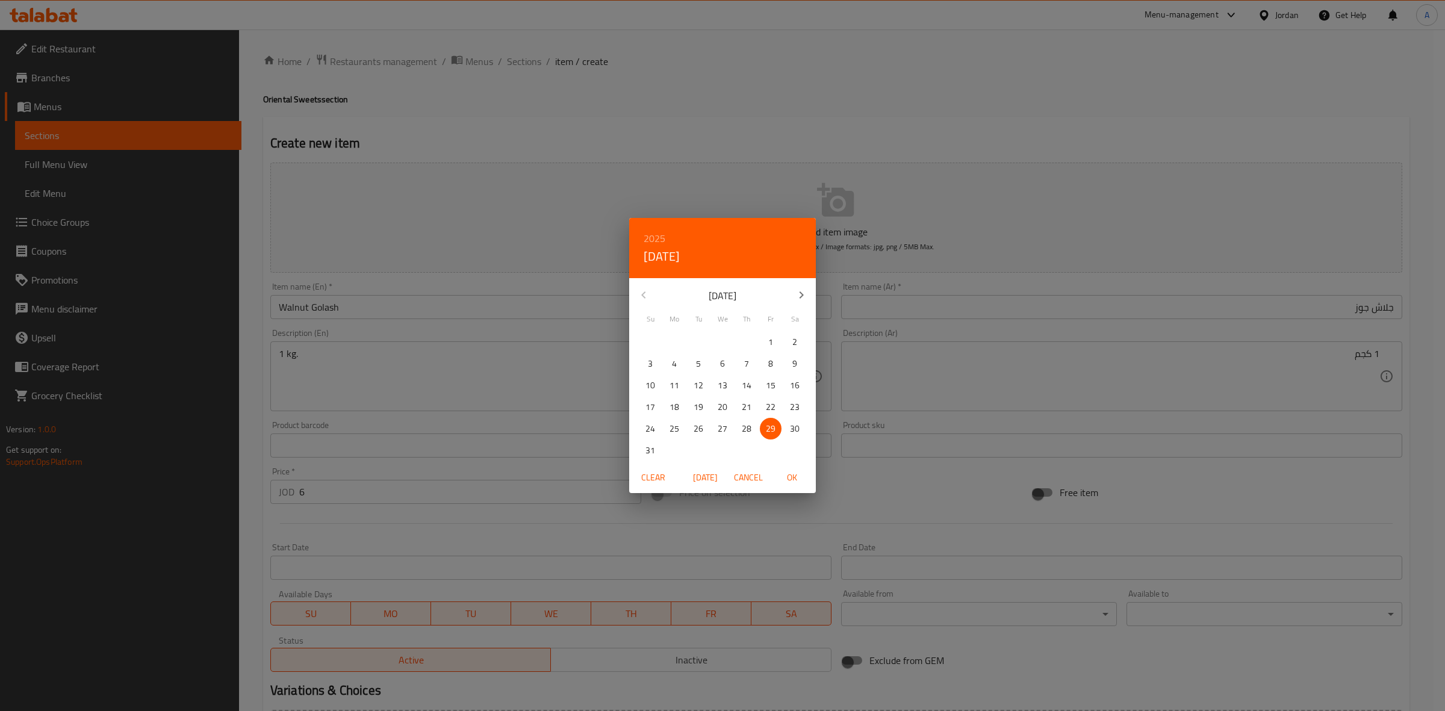
click at [757, 474] on span "Cancel" at bounding box center [748, 477] width 29 height 15
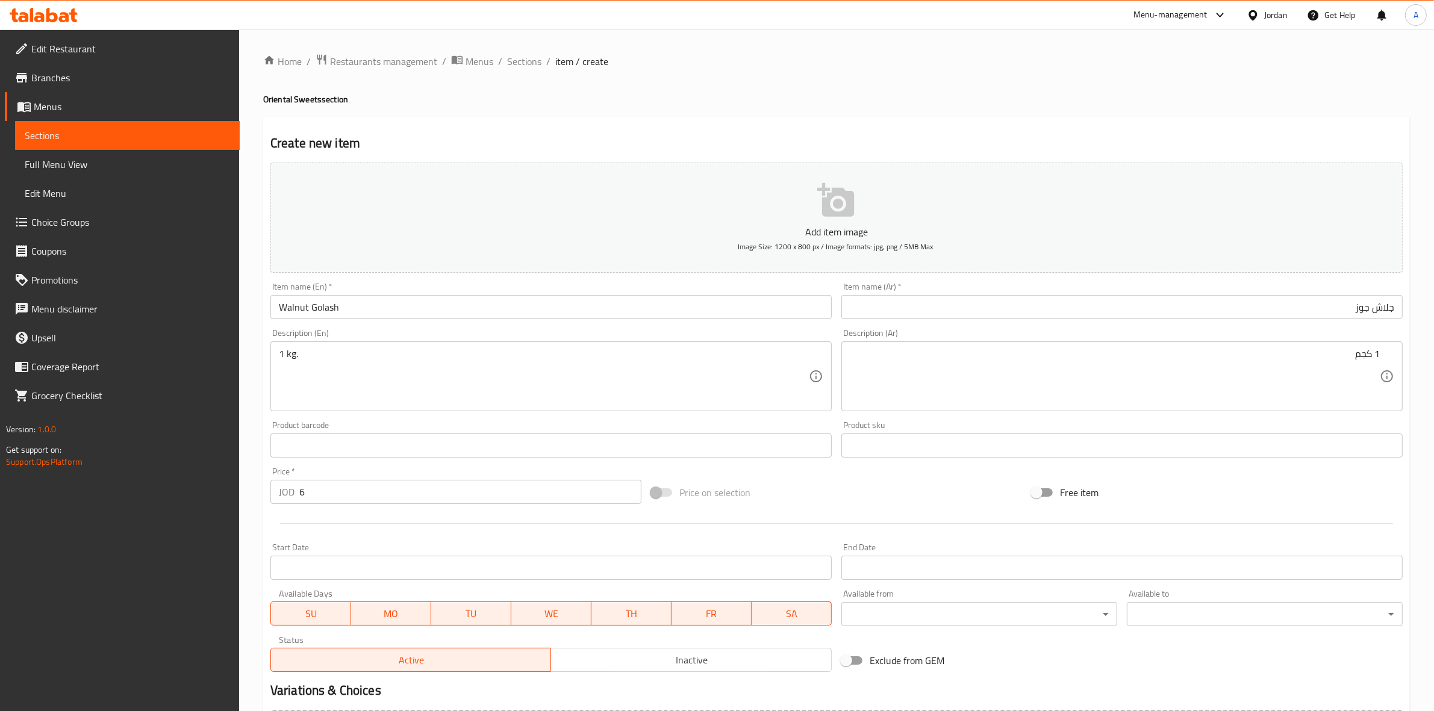
click at [773, 515] on div at bounding box center [837, 524] width 1142 height 30
click at [243, 532] on div "Home / Restaurants management / Menus / Sections / item / create Oriental Sweet…" at bounding box center [836, 440] width 1195 height 821
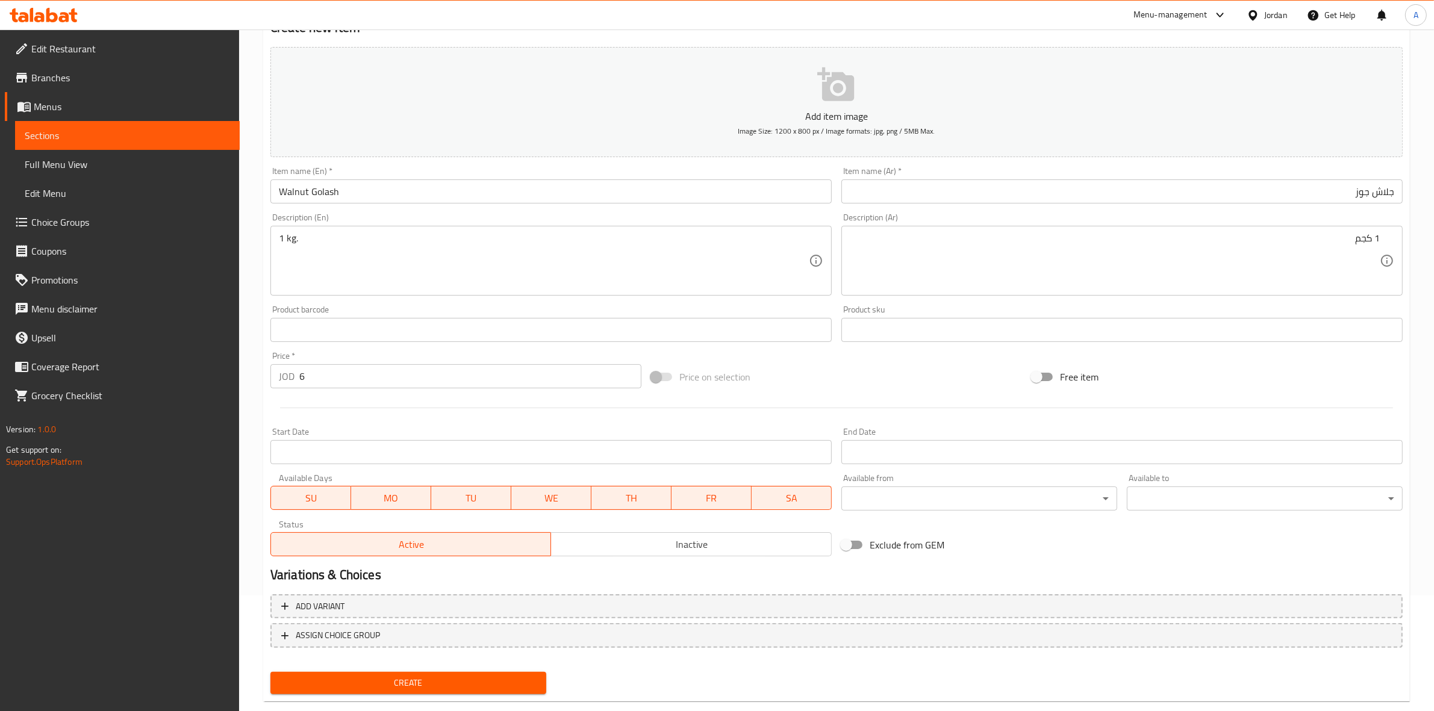
scroll to position [137, 0]
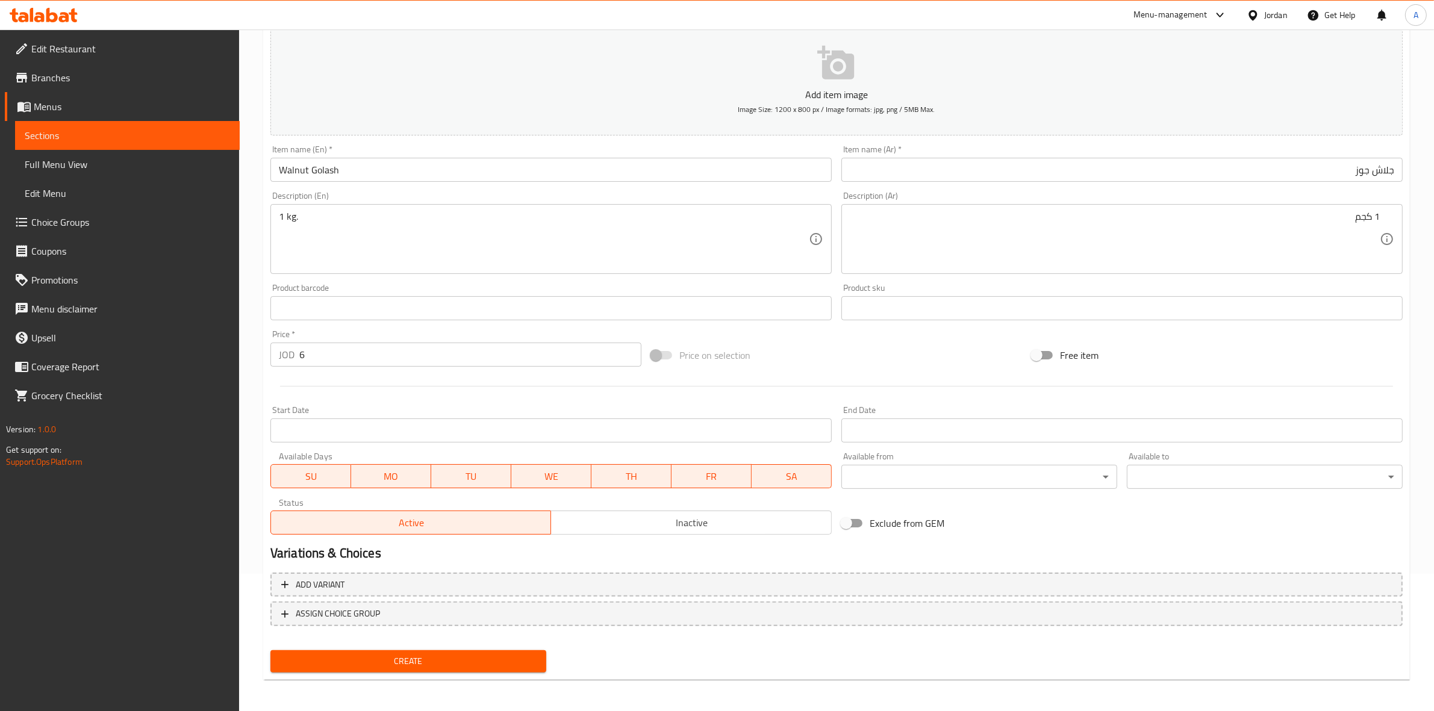
click at [251, 480] on div "Home / Restaurants management / Menus / Sections / item / create Oriental Sweet…" at bounding box center [836, 302] width 1195 height 821
click at [404, 660] on span "Create" at bounding box center [408, 661] width 257 height 15
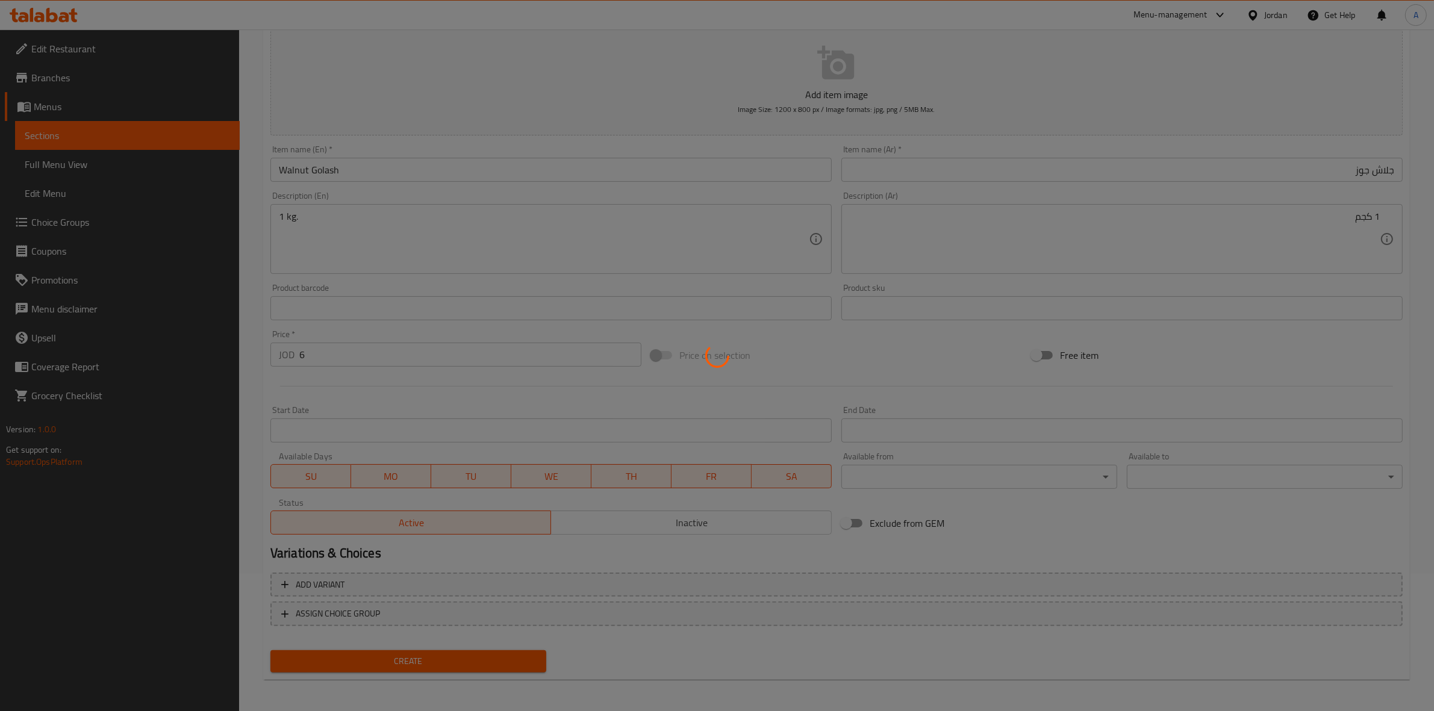
type input "0"
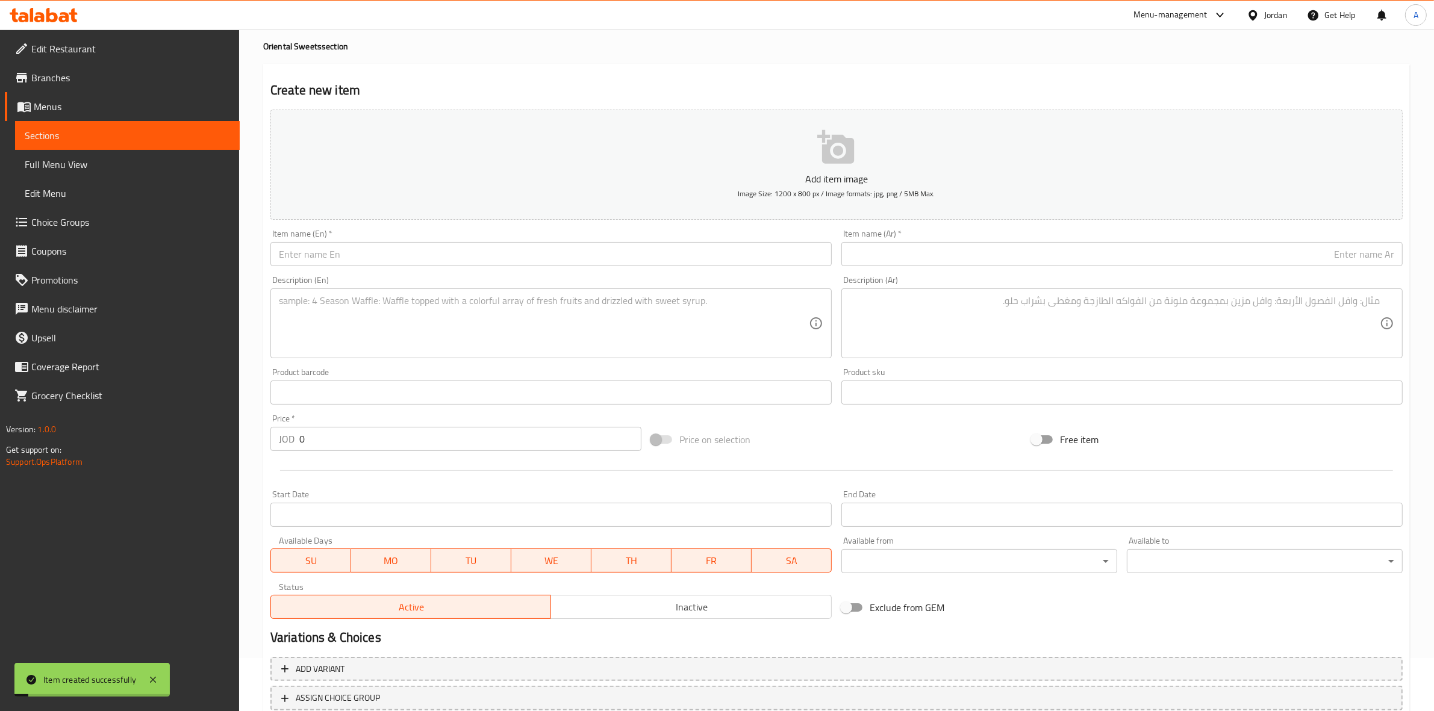
scroll to position [0, 0]
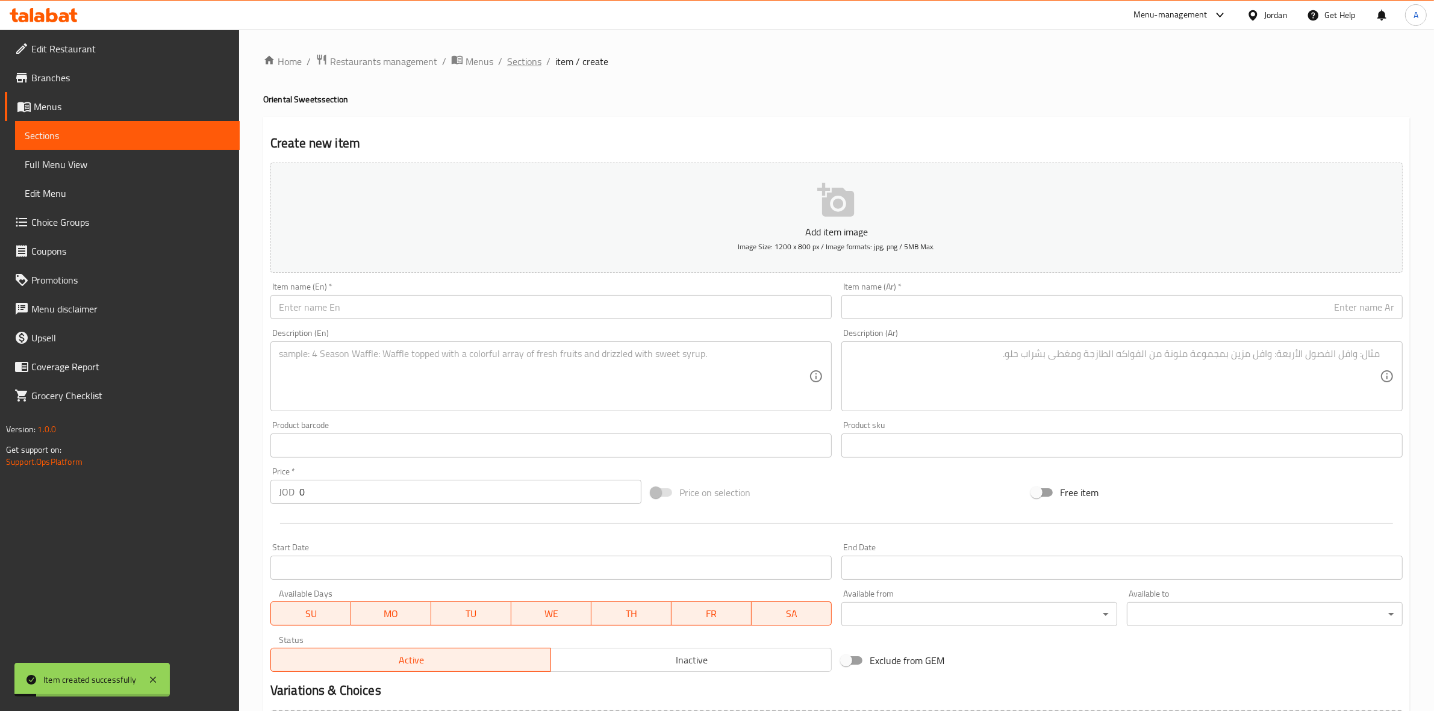
click at [519, 64] on span "Sections" at bounding box center [524, 61] width 34 height 14
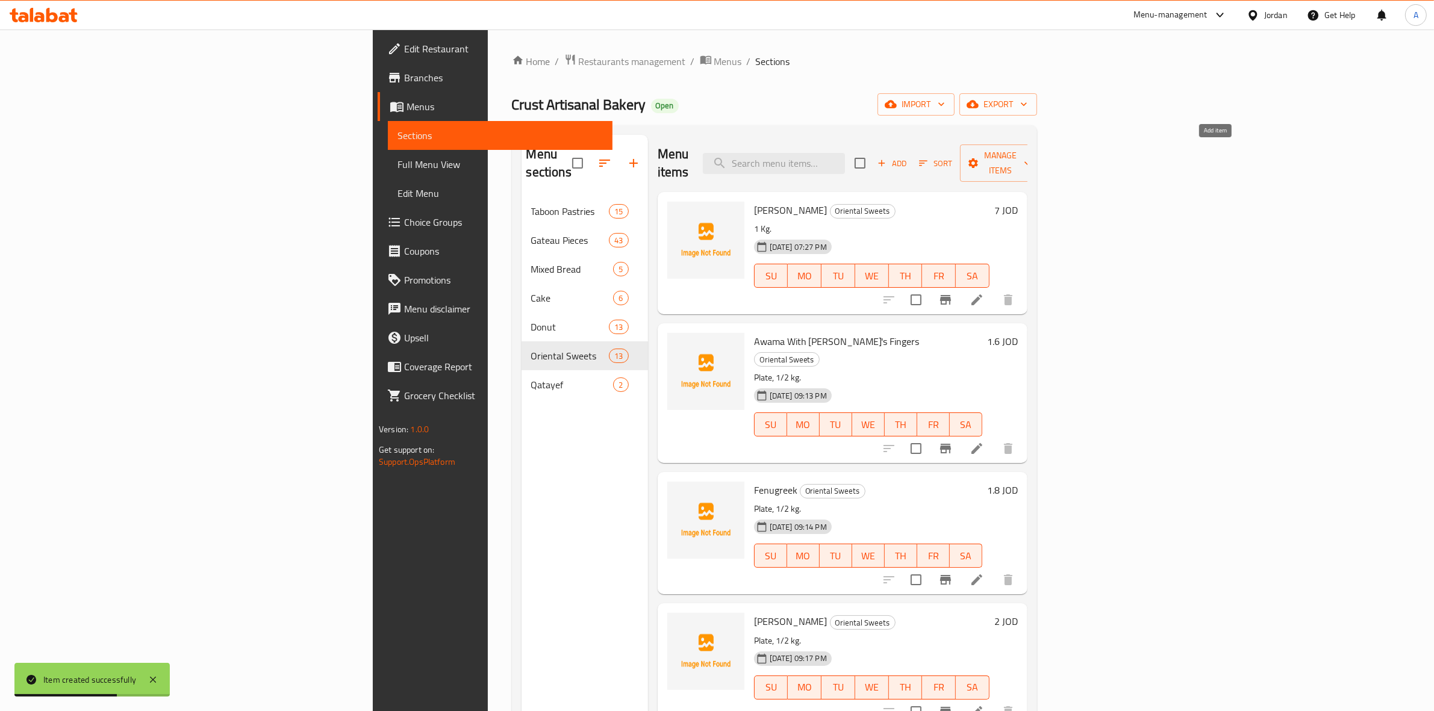
click at [887, 158] on icon "button" at bounding box center [881, 163] width 11 height 11
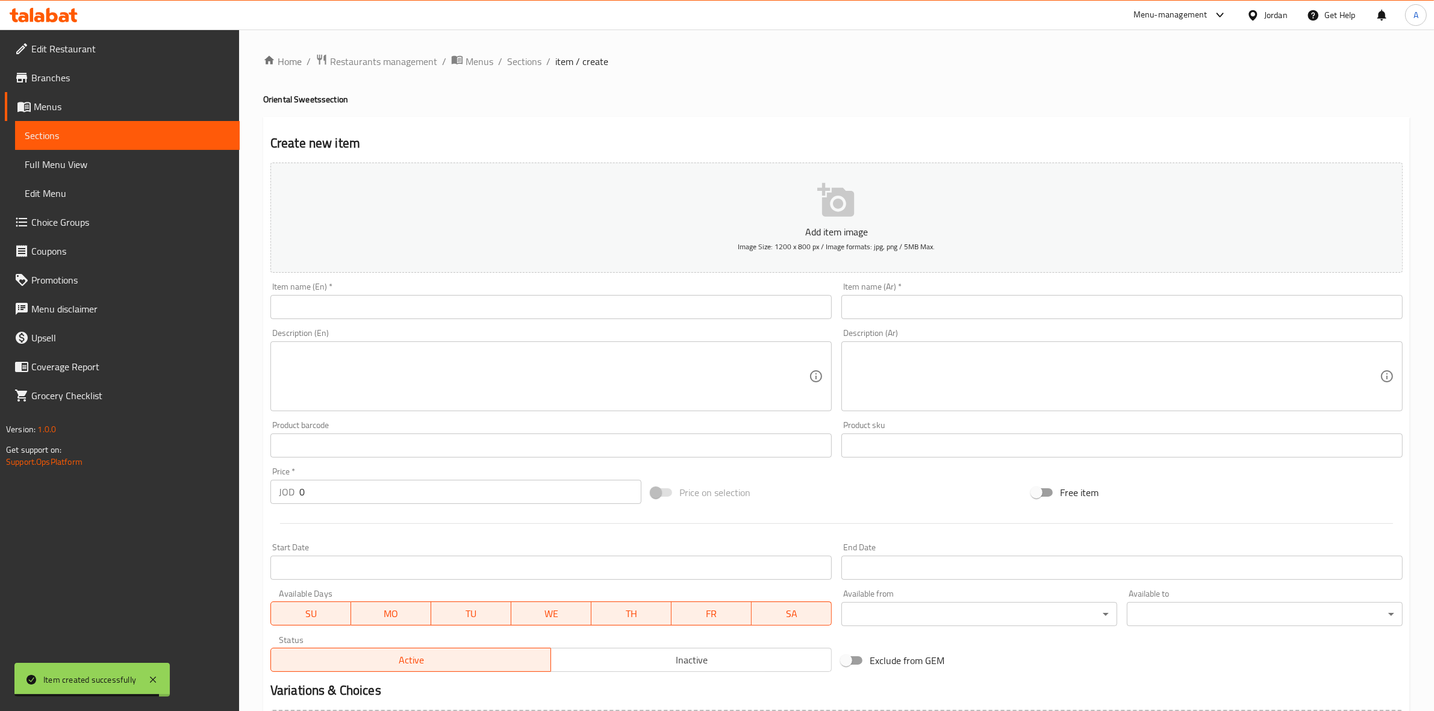
click at [348, 305] on input "text" at bounding box center [550, 307] width 561 height 24
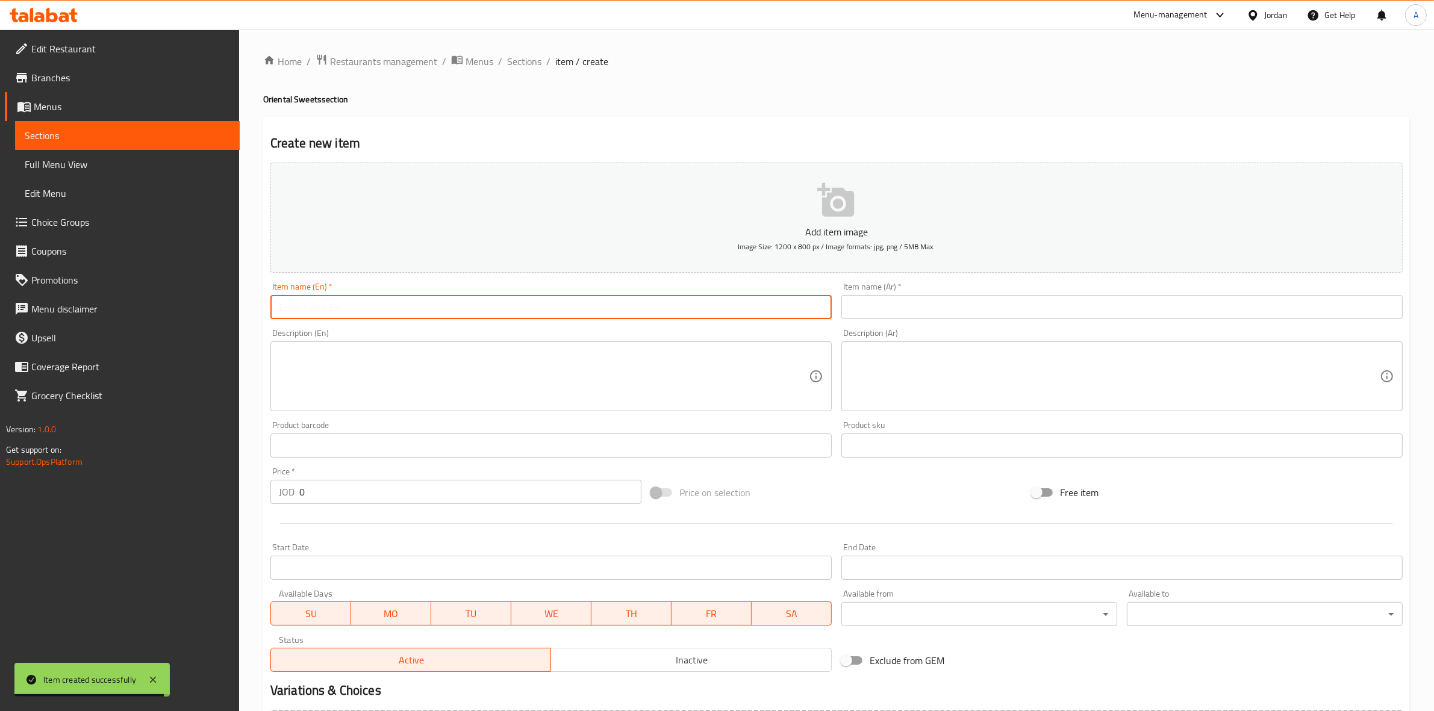
paste input "Cream Mabroma"
drag, startPoint x: 368, startPoint y: 309, endPoint x: 250, endPoint y: 323, distance: 118.9
click at [250, 323] on div "Home / Restaurants management / Menus / Sections / item / create Oriental Sweet…" at bounding box center [836, 440] width 1195 height 821
type input "Cream Mabroma"
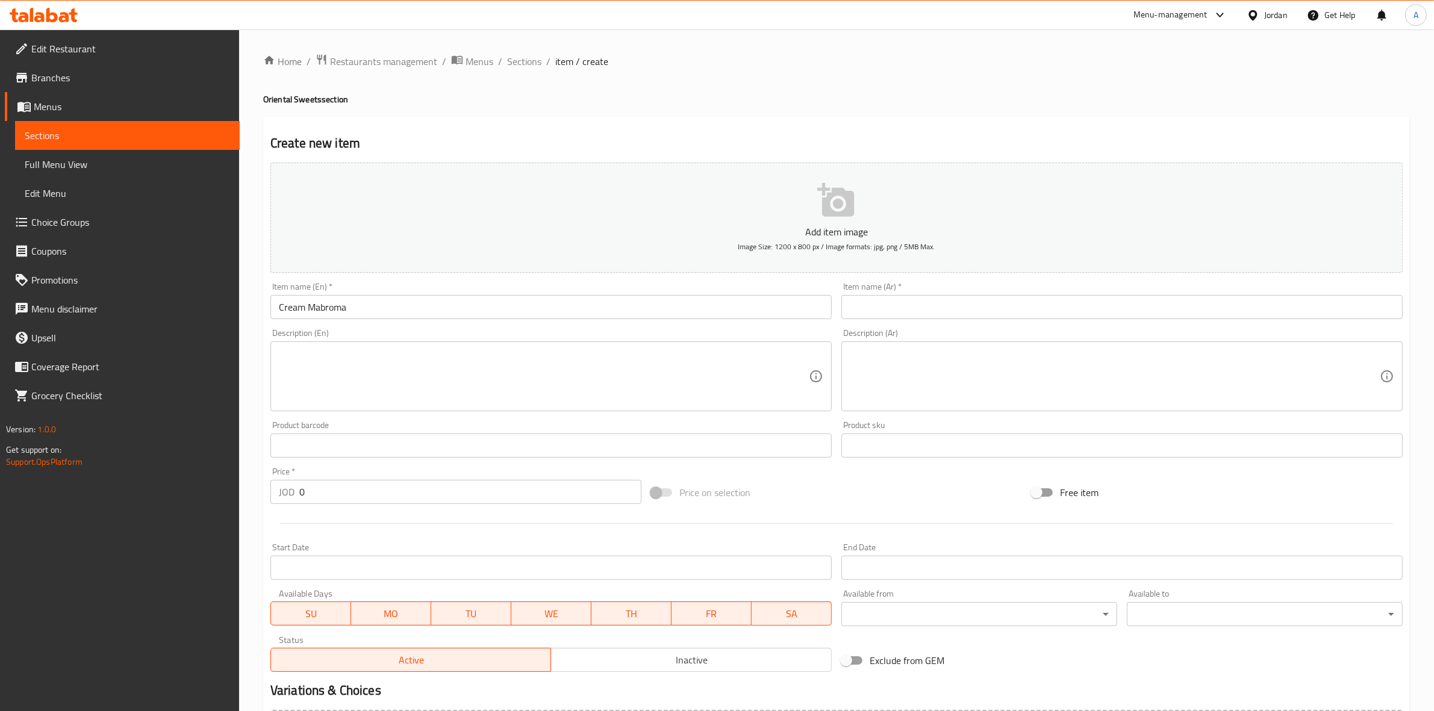
click at [865, 125] on div "Create new item Add item image Image Size: 1200 x 800 px / Image formats: jpg, …" at bounding box center [836, 467] width 1146 height 701
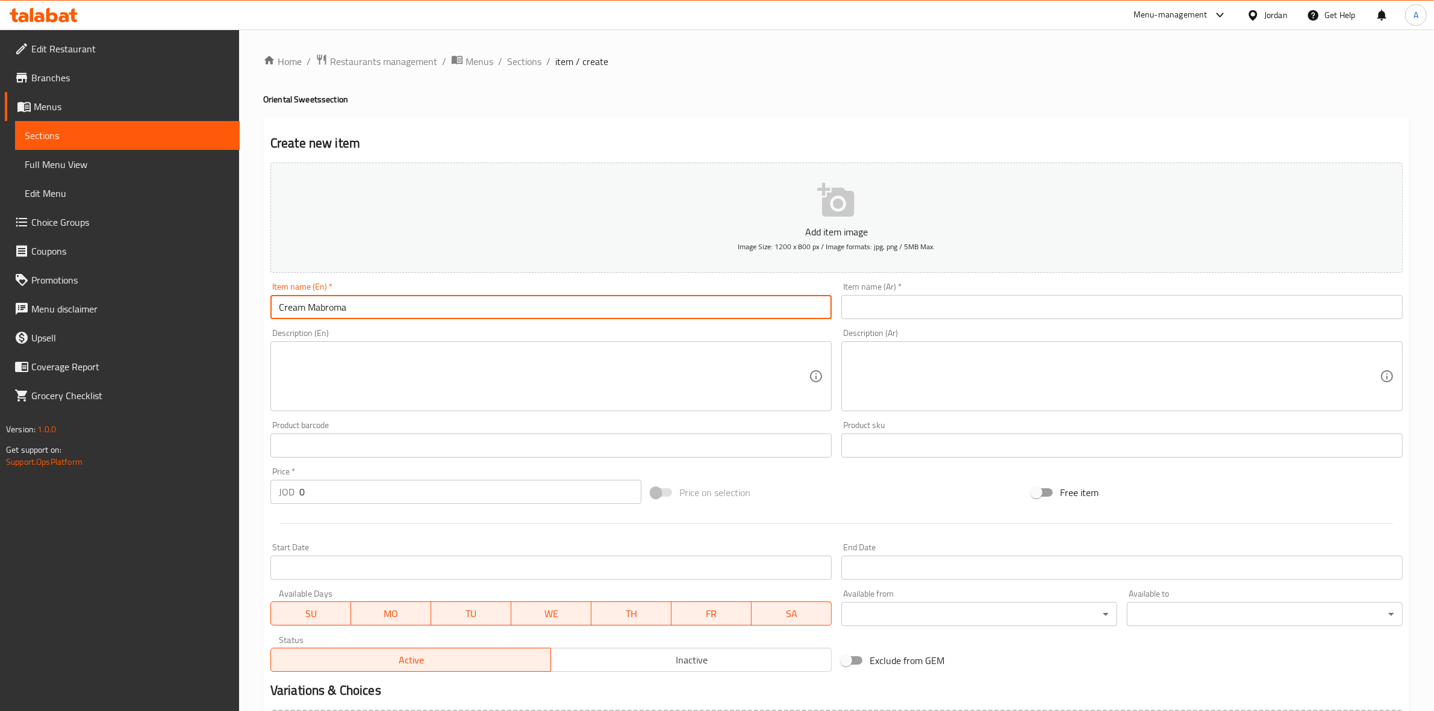
drag, startPoint x: 287, startPoint y: 312, endPoint x: 260, endPoint y: 312, distance: 27.7
click at [260, 312] on div "Home / Restaurants management / Menus / Sections / item / create Oriental Sweet…" at bounding box center [836, 440] width 1195 height 821
click at [992, 312] on input "text" at bounding box center [1121, 307] width 561 height 24
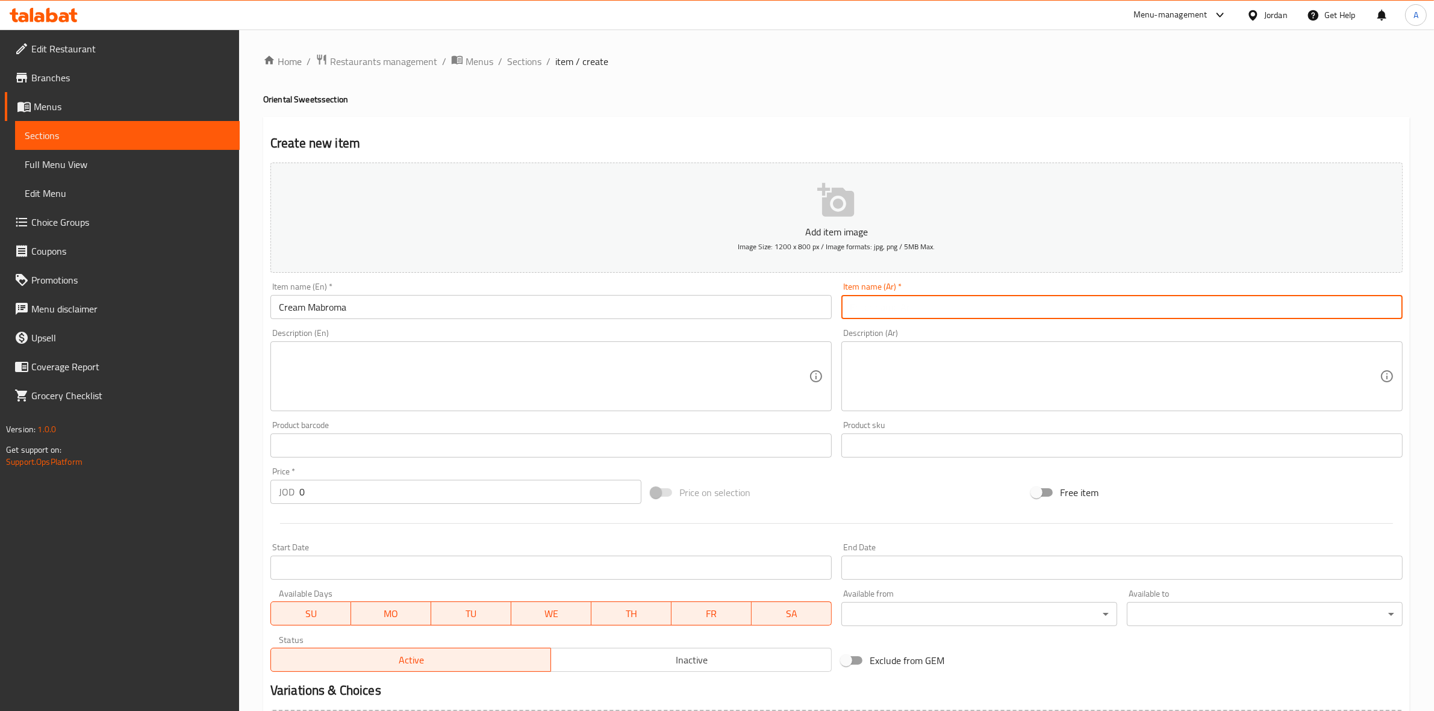
paste input "مبرومة قشطة"
type input "مبرومة قشطة"
click at [941, 132] on div "Create new item Add item image Image Size: 1200 x 800 px / Image formats: jpg, …" at bounding box center [836, 467] width 1146 height 701
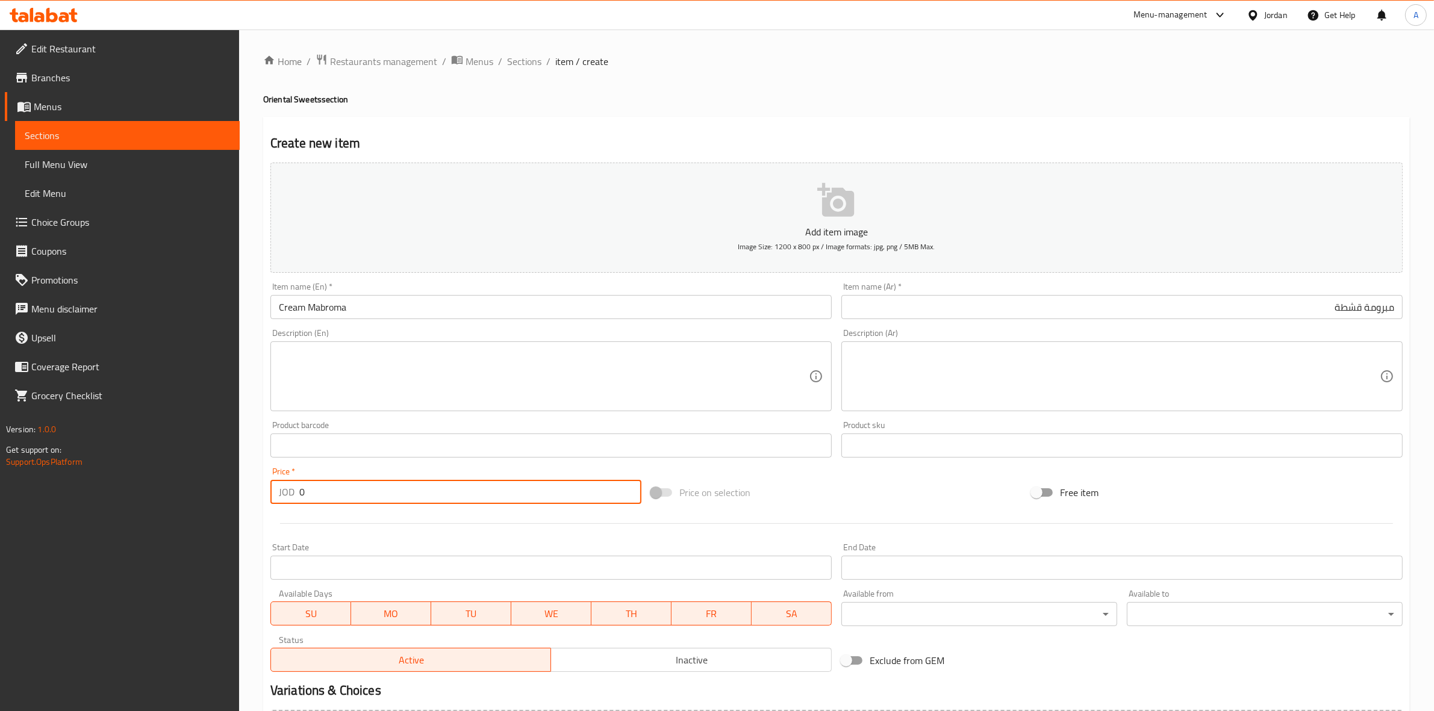
drag, startPoint x: 308, startPoint y: 503, endPoint x: 231, endPoint y: 494, distance: 78.2
click at [231, 494] on div "Edit Restaurant Branches Menus Sections Full Menu View Edit Menu Choice Groups …" at bounding box center [717, 440] width 1434 height 821
type input "5"
click at [371, 525] on div at bounding box center [837, 524] width 1142 height 30
click at [302, 369] on textarea at bounding box center [544, 376] width 530 height 57
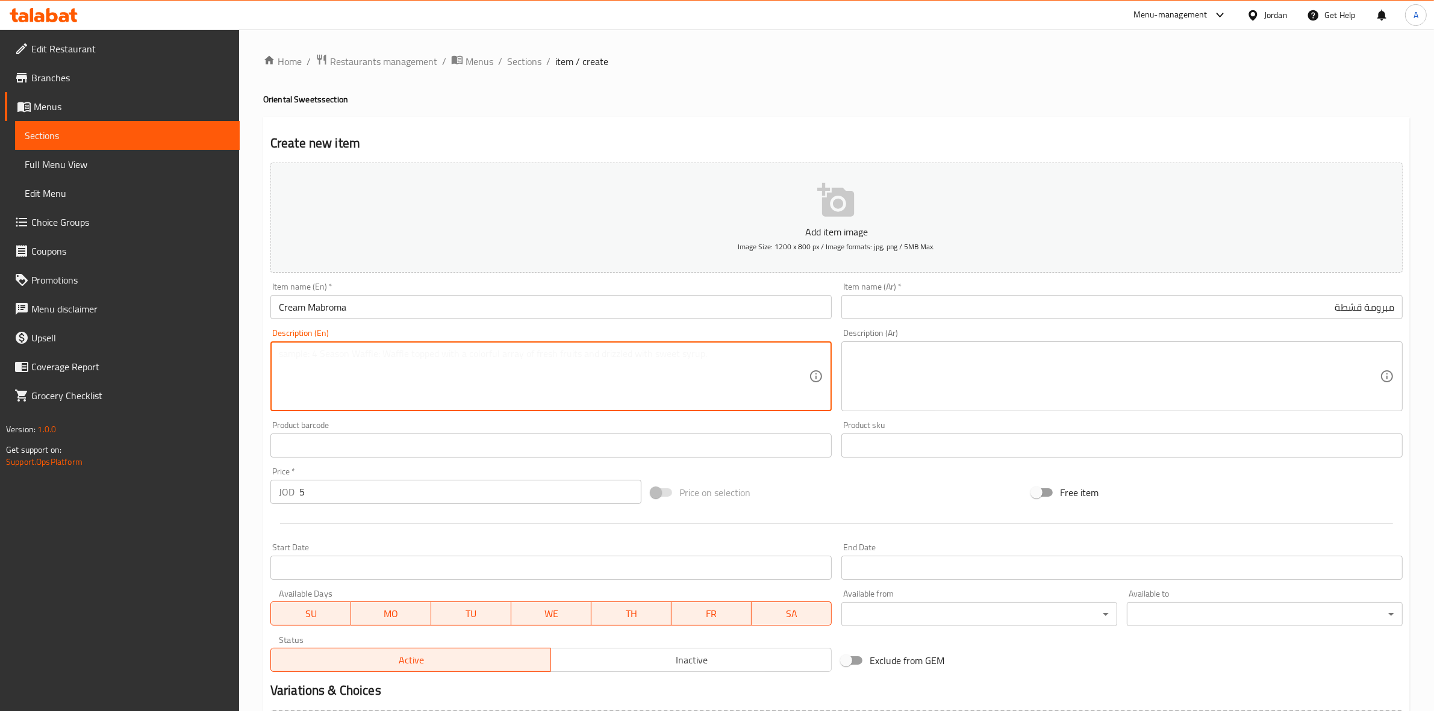
paste textarea "1 kg."
type textarea "1 kg."
click at [1024, 364] on textarea at bounding box center [1115, 376] width 530 height 57
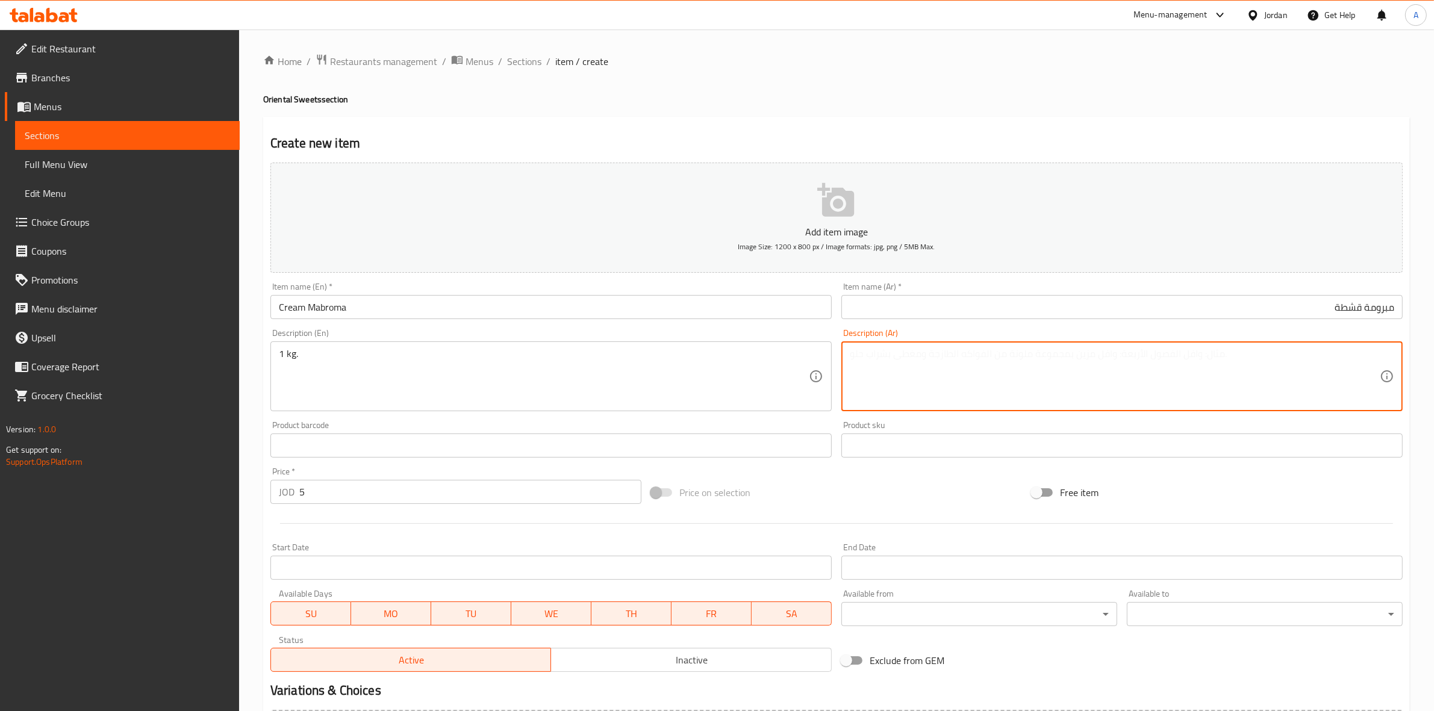
paste textarea "1 كجم"
type textarea "1 كجم"
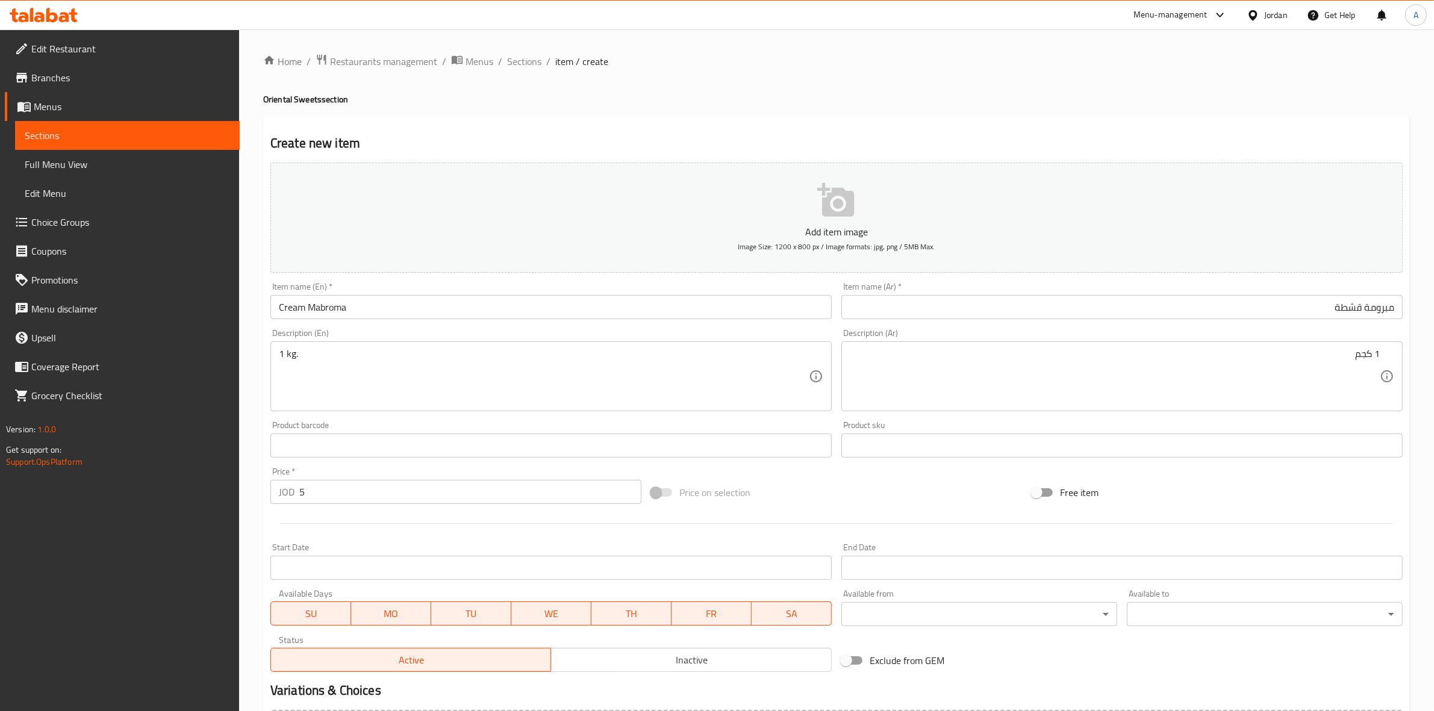
click at [910, 105] on h4 "Oriental Sweets section" at bounding box center [836, 99] width 1146 height 12
click at [315, 539] on div "Start Date Start Date" at bounding box center [551, 561] width 571 height 46
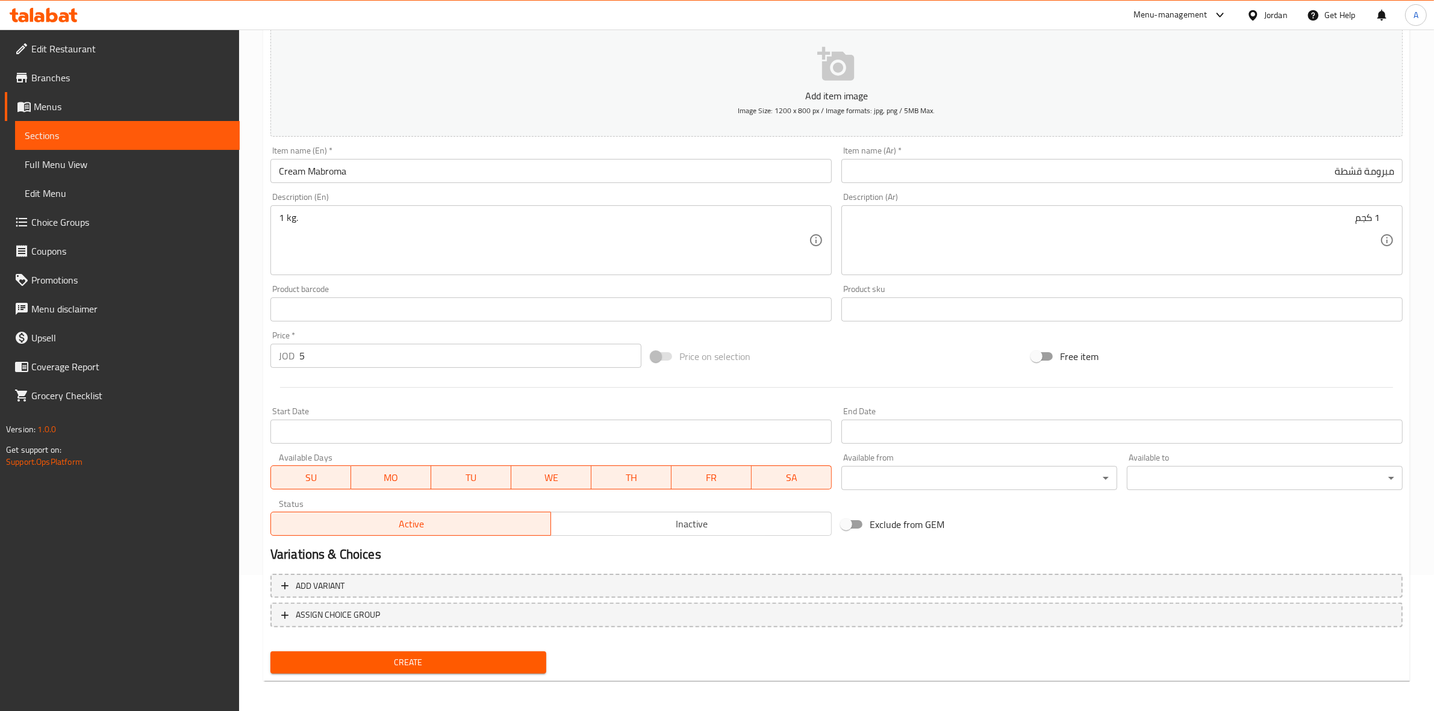
scroll to position [137, 0]
click at [246, 493] on div "Home / Restaurants management / Menus / Sections / item / create Oriental Sweet…" at bounding box center [836, 302] width 1195 height 821
click at [403, 664] on span "Create" at bounding box center [408, 661] width 257 height 15
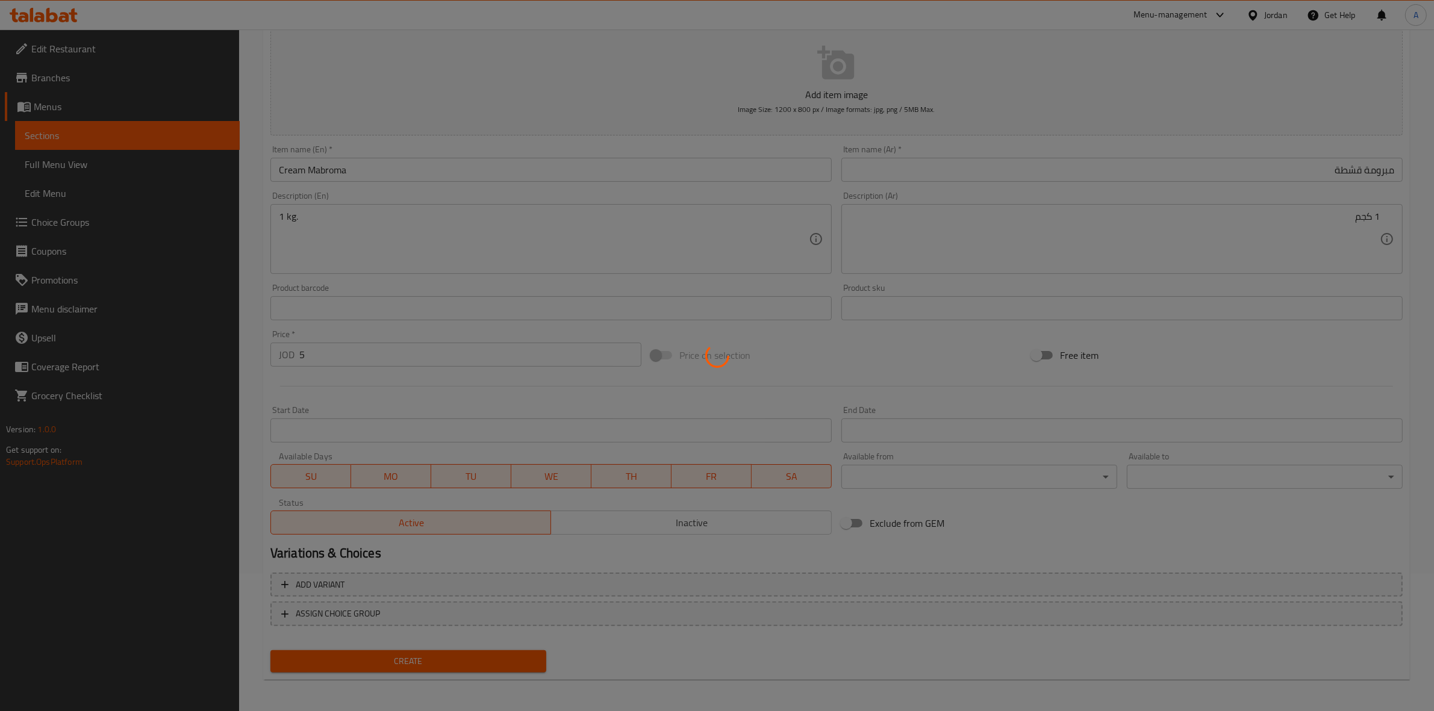
type input "0"
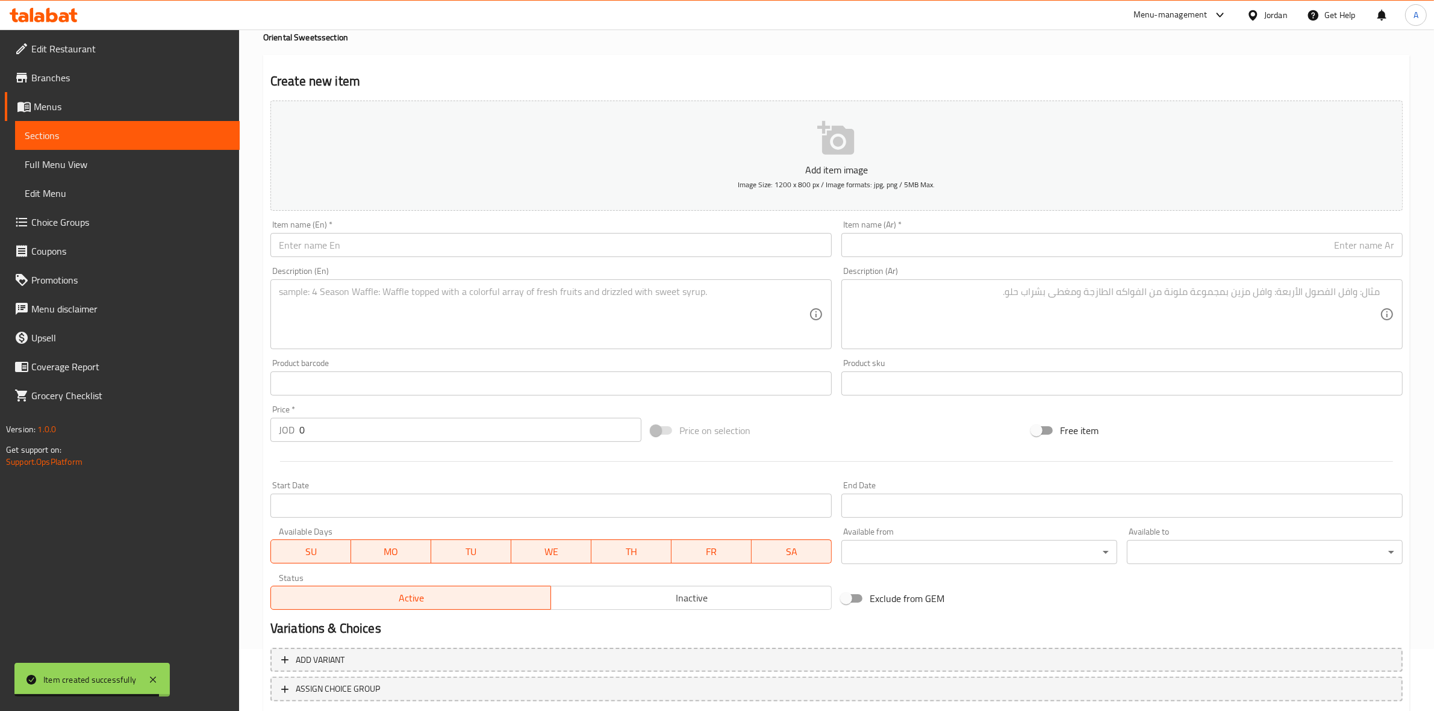
scroll to position [0, 0]
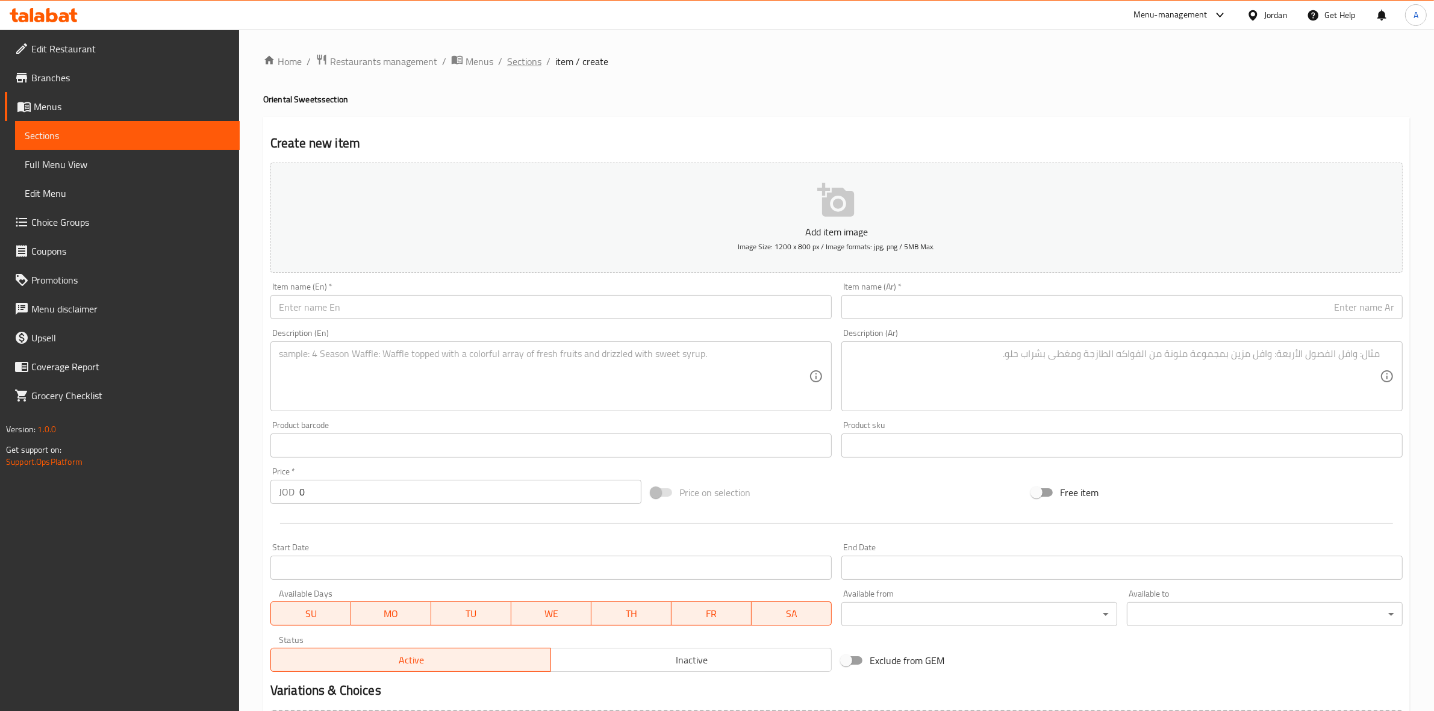
click at [519, 64] on span "Sections" at bounding box center [524, 61] width 34 height 14
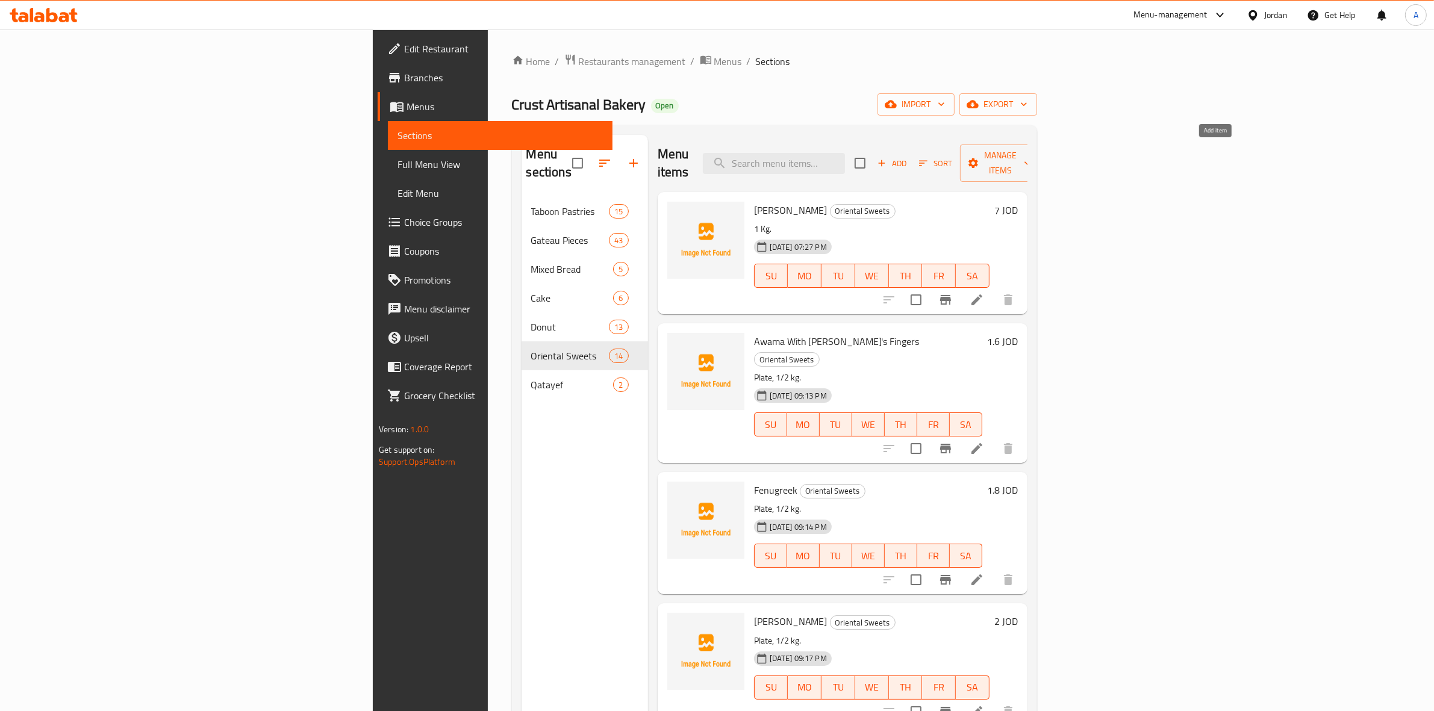
click at [887, 158] on icon "button" at bounding box center [881, 163] width 11 height 11
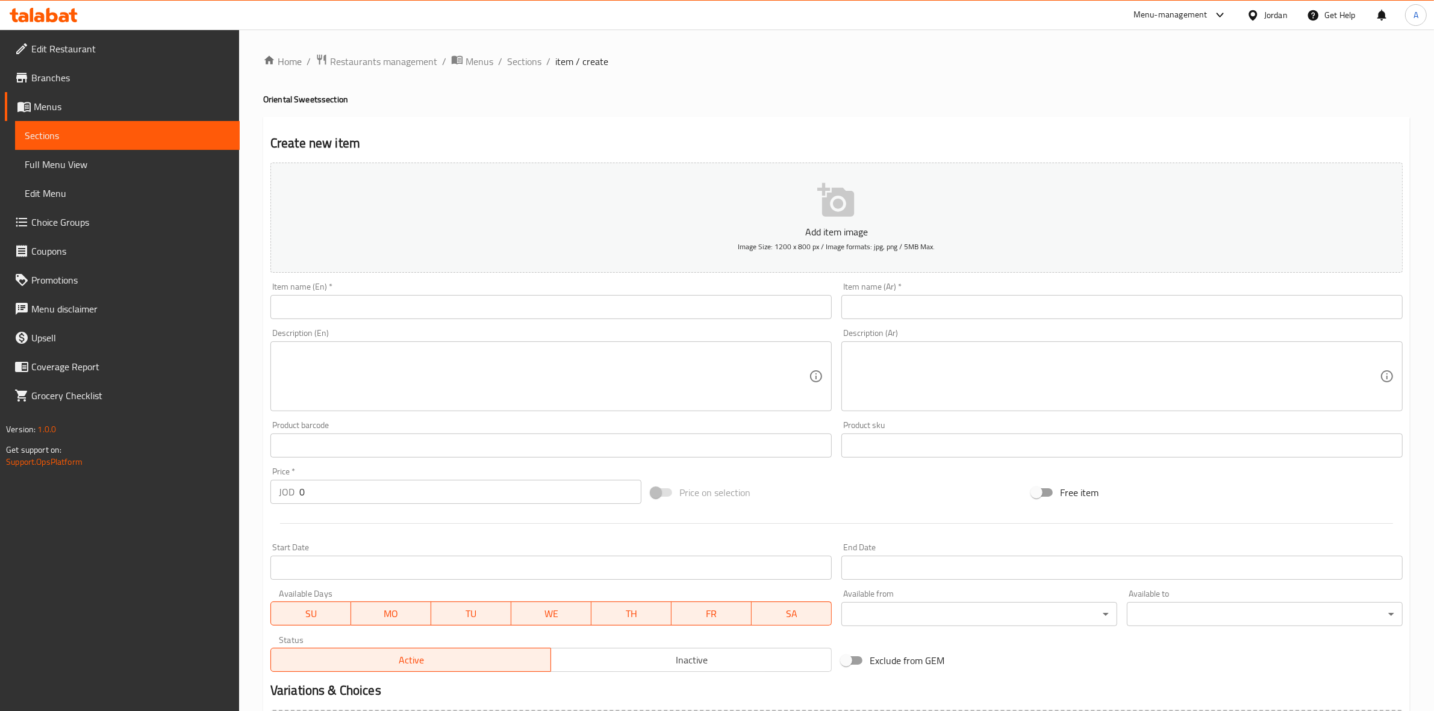
click at [576, 303] on input "text" at bounding box center [550, 307] width 561 height 24
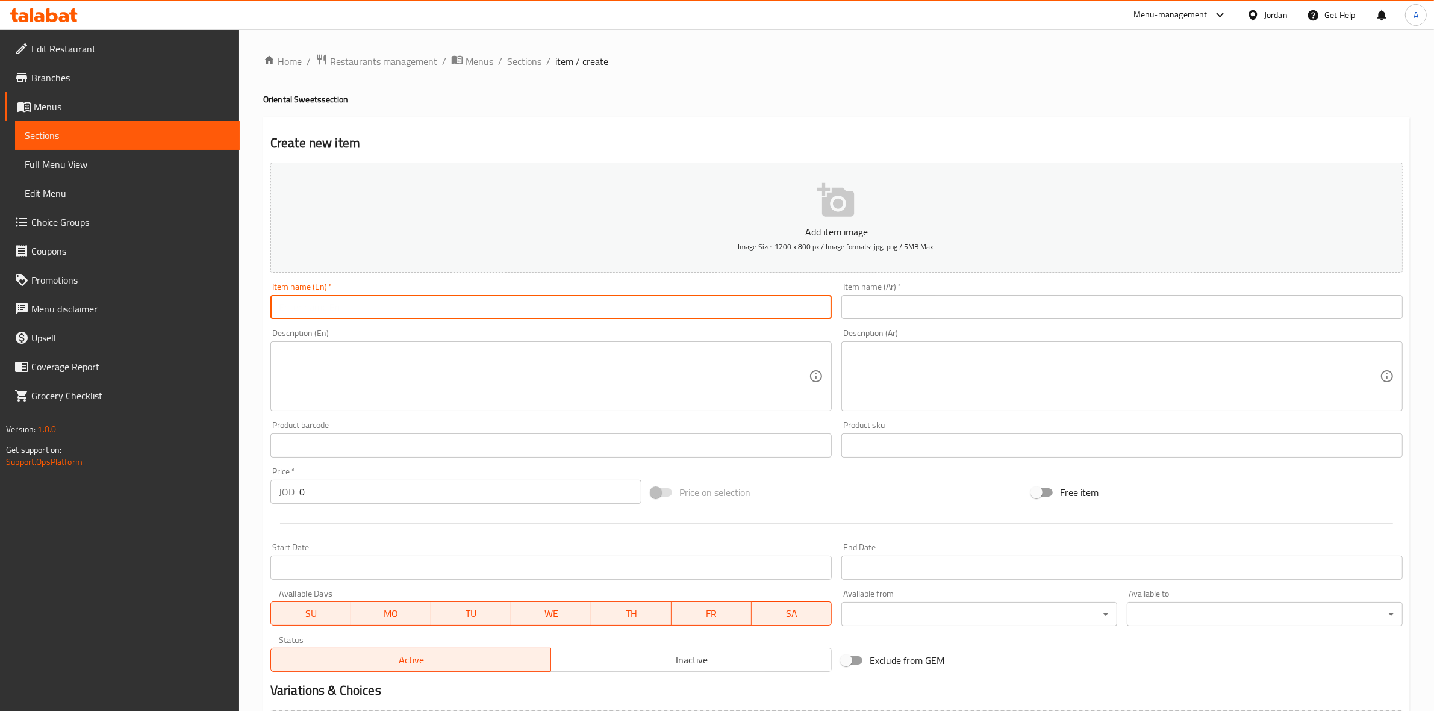
paste input "Lotus Harissa"
type input "Lotus Harissa"
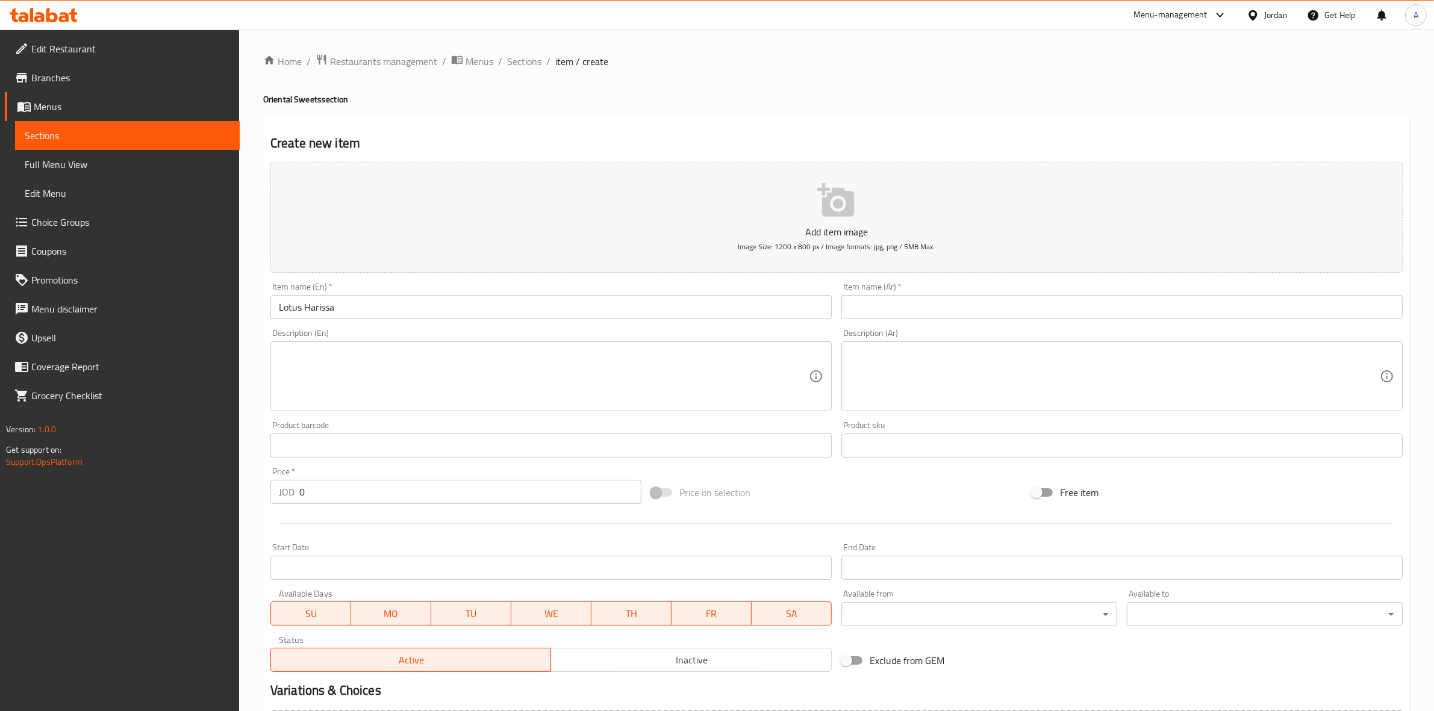
click at [474, 119] on div "Create new item Add item image Image Size: 1200 x 800 px / Image formats: jpg, …" at bounding box center [836, 467] width 1146 height 701
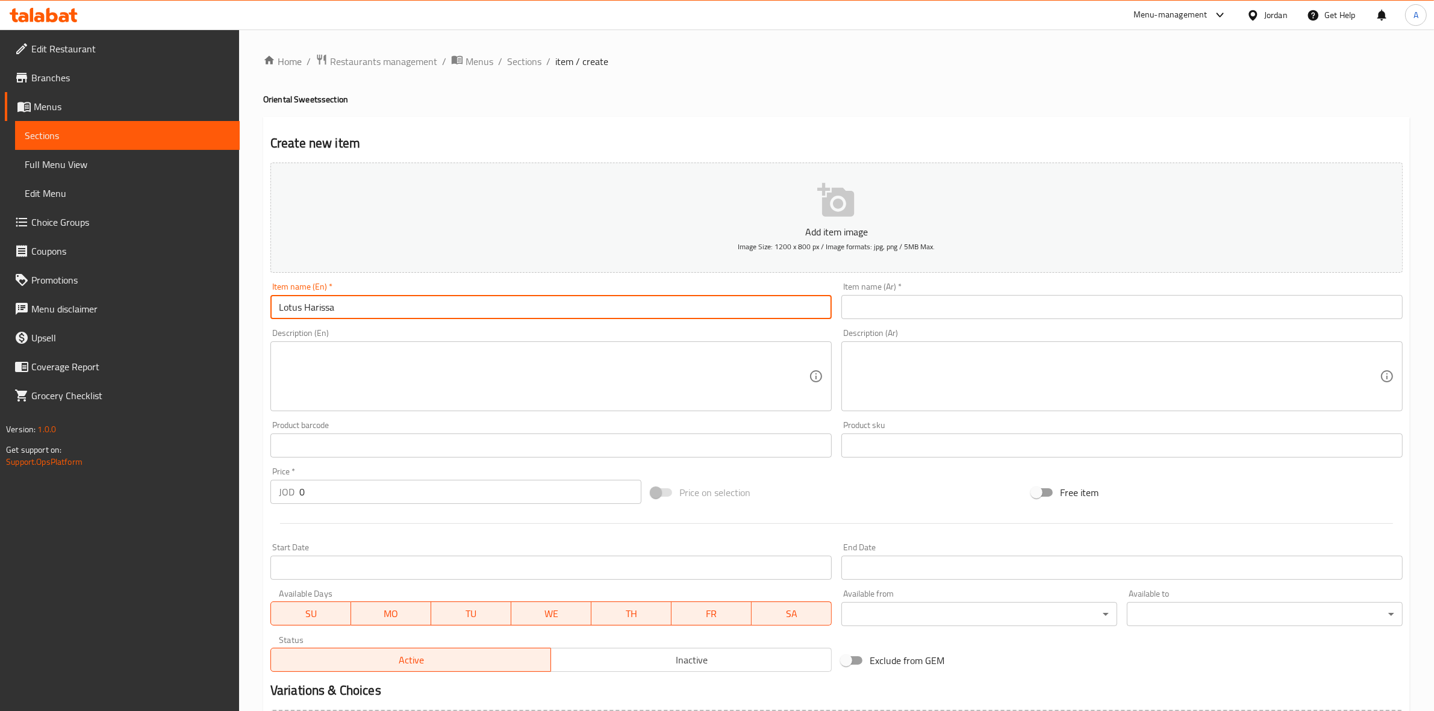
drag, startPoint x: 338, startPoint y: 307, endPoint x: 253, endPoint y: 320, distance: 86.4
click at [253, 320] on div "Home / Restaurants management / Menus / Sections / item / create Oriental Sweet…" at bounding box center [836, 440] width 1195 height 821
click at [950, 305] on input "text" at bounding box center [1121, 307] width 561 height 24
paste input "هريسة لوتس"
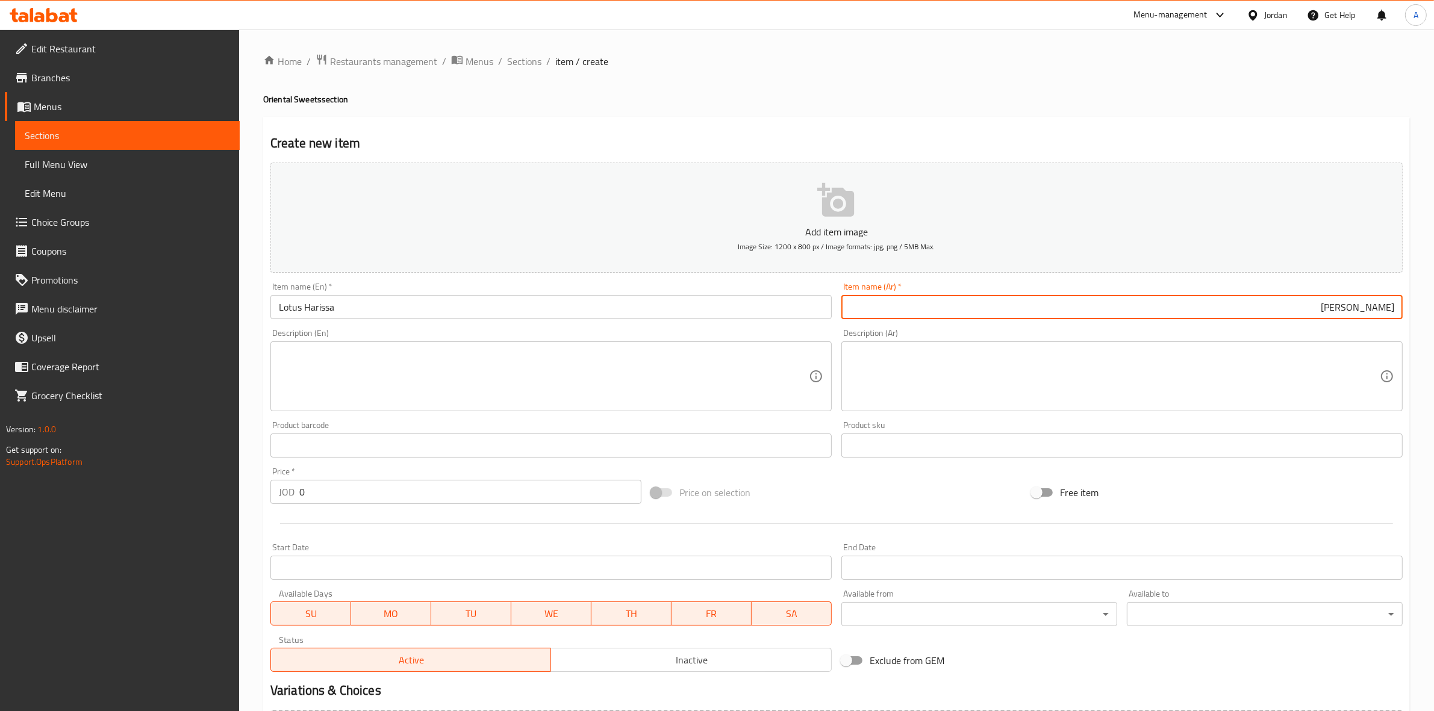
type input "هريسة لوتس"
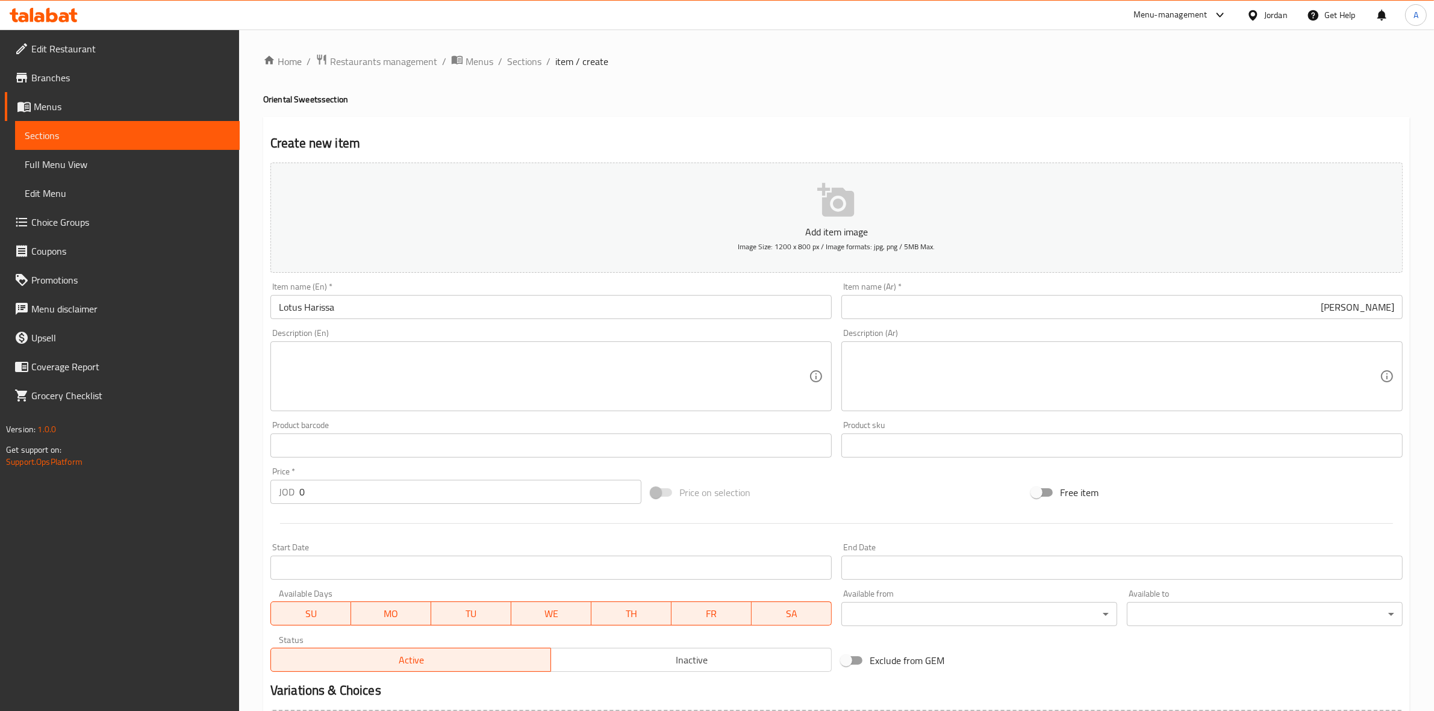
click at [889, 131] on div "Create new item Add item image Image Size: 1200 x 800 px / Image formats: jpg, …" at bounding box center [836, 467] width 1146 height 701
click at [393, 368] on textarea at bounding box center [544, 376] width 530 height 57
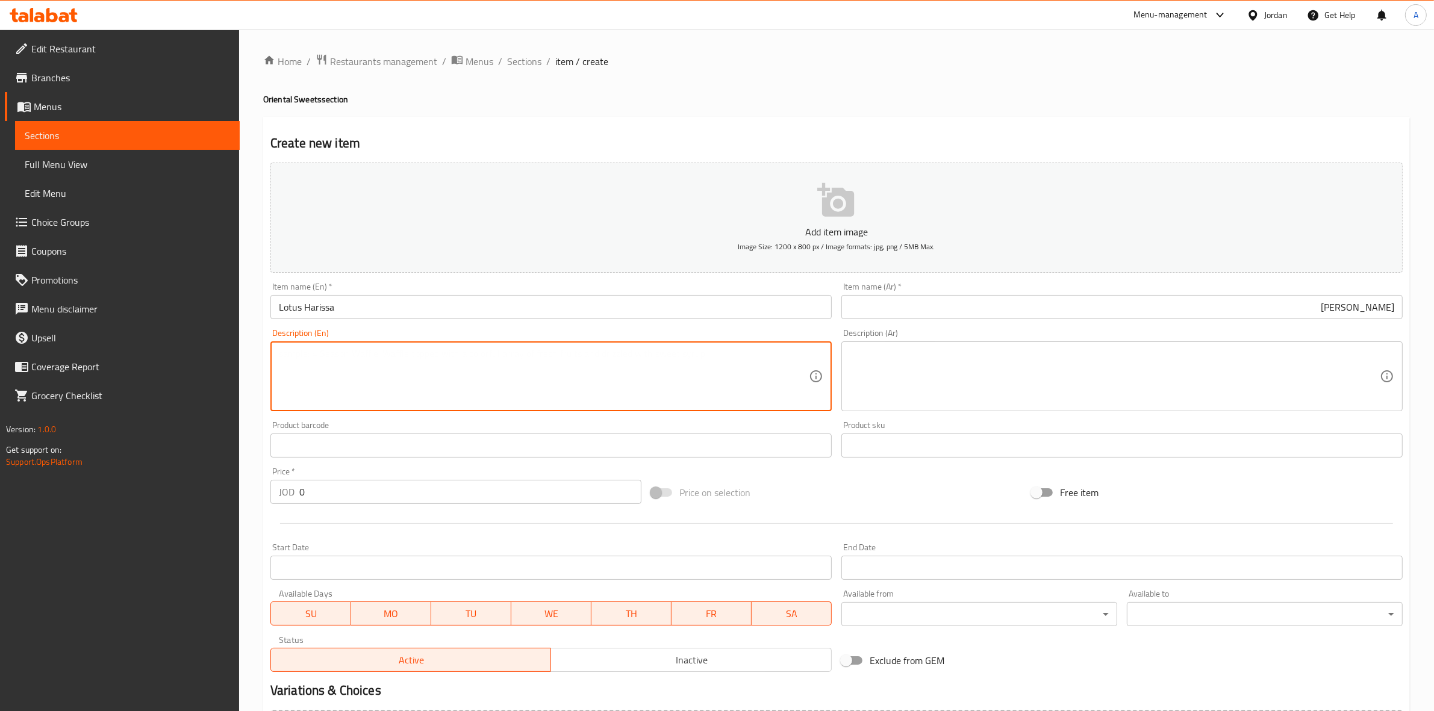
paste textarea "1 kg."
type textarea "1 kg."
click at [252, 377] on div "Home / Restaurants management / Menus / Sections / item / create Oriental Sweet…" at bounding box center [836, 440] width 1195 height 821
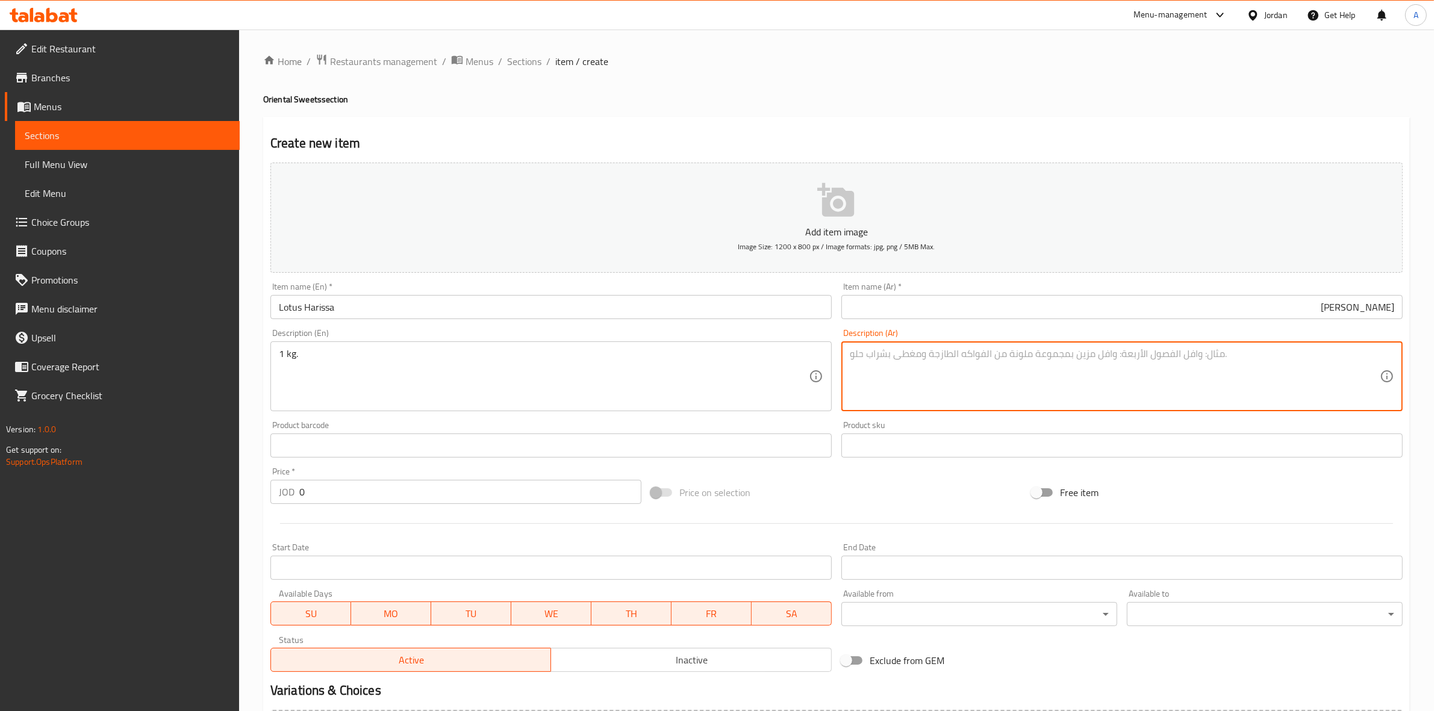
click at [950, 372] on textarea at bounding box center [1115, 376] width 530 height 57
paste textarea "1 كجم"
type textarea "1 كجم"
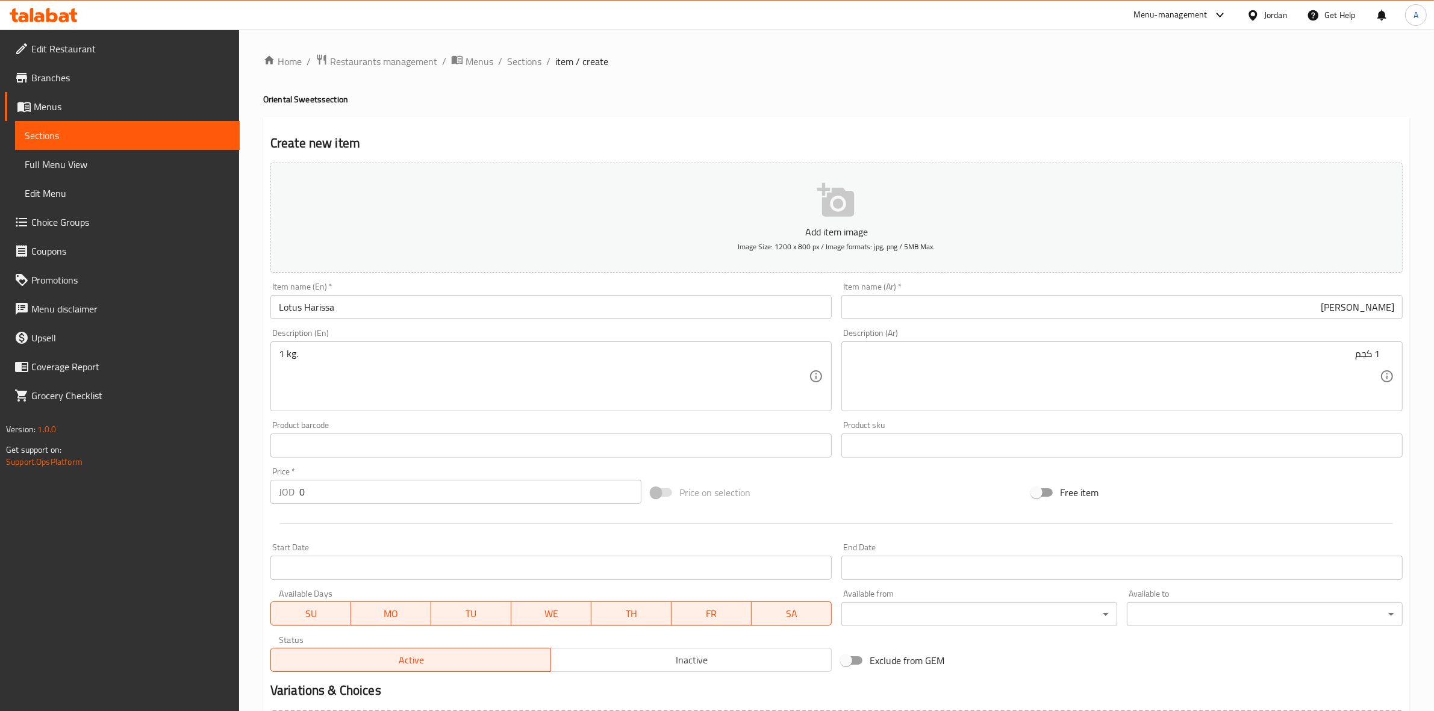
click at [926, 133] on div "Create new item Add item image Image Size: 1200 x 800 px / Image formats: jpg, …" at bounding box center [836, 467] width 1146 height 701
click at [754, 125] on div "Create new item Add item image Image Size: 1200 x 800 px / Image formats: jpg, …" at bounding box center [836, 467] width 1146 height 701
click at [754, 136] on h2 "Create new item" at bounding box center [836, 143] width 1132 height 18
click at [907, 98] on h4 "Oriental Sweets section" at bounding box center [836, 99] width 1146 height 12
drag, startPoint x: 335, startPoint y: 496, endPoint x: 27, endPoint y: 492, distance: 308.3
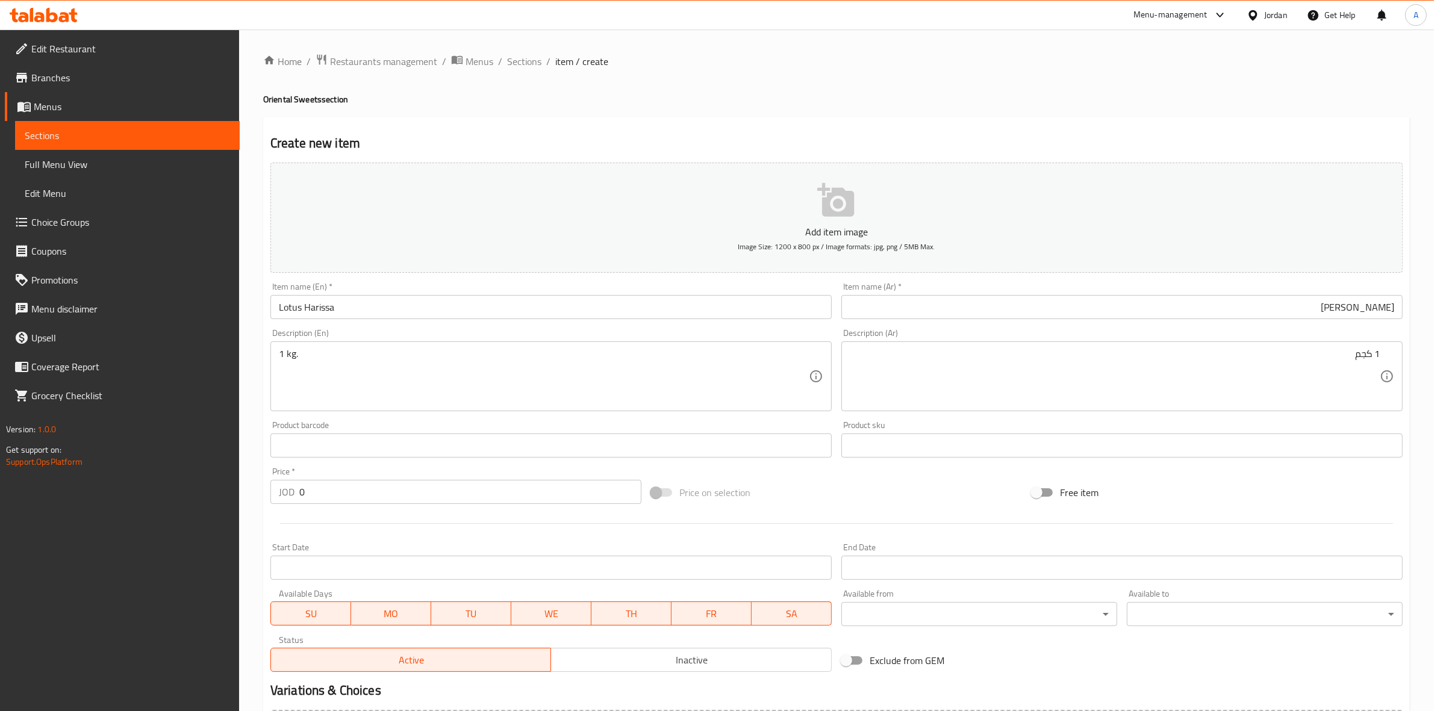
click at [24, 494] on div "Edit Restaurant Branches Menus Sections Full Menu View Edit Menu Choice Groups …" at bounding box center [717, 440] width 1434 height 821
click at [321, 542] on div "Start Date Start Date" at bounding box center [551, 561] width 571 height 46
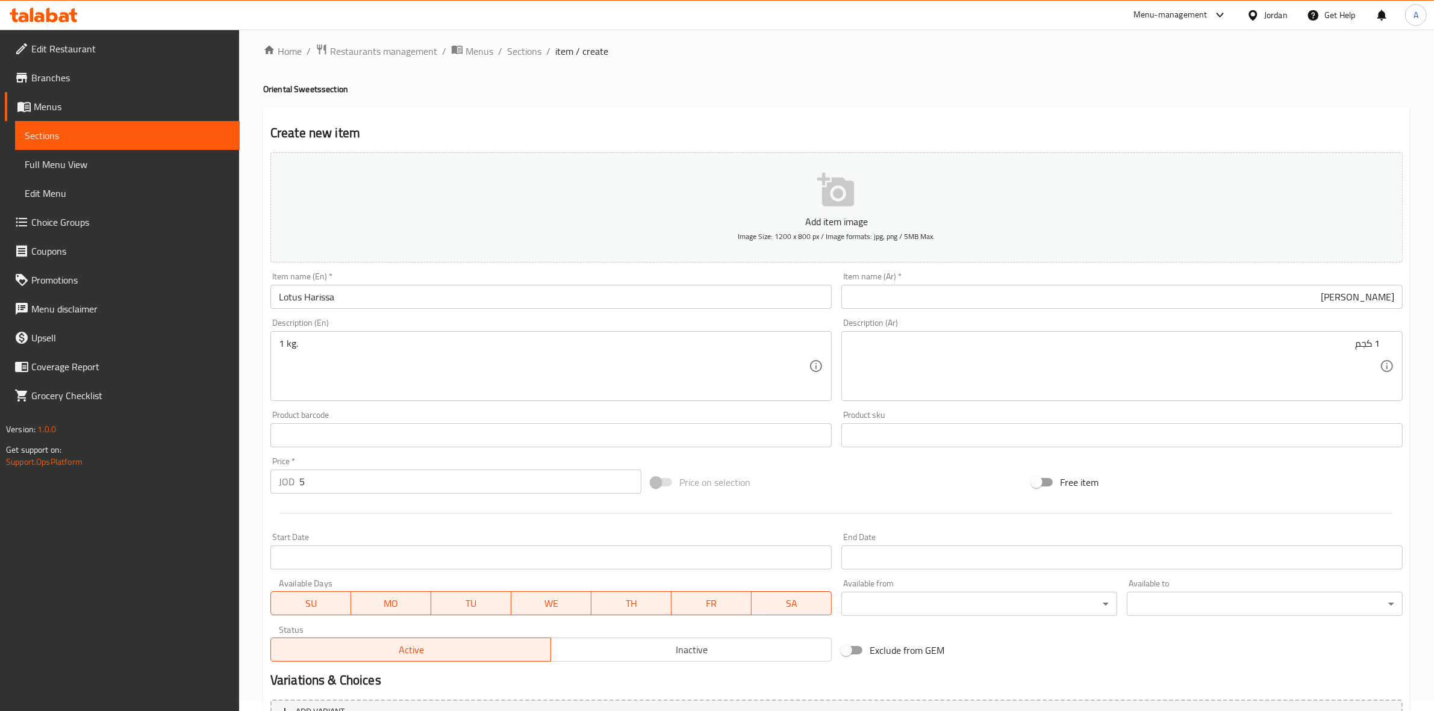
scroll to position [137, 0]
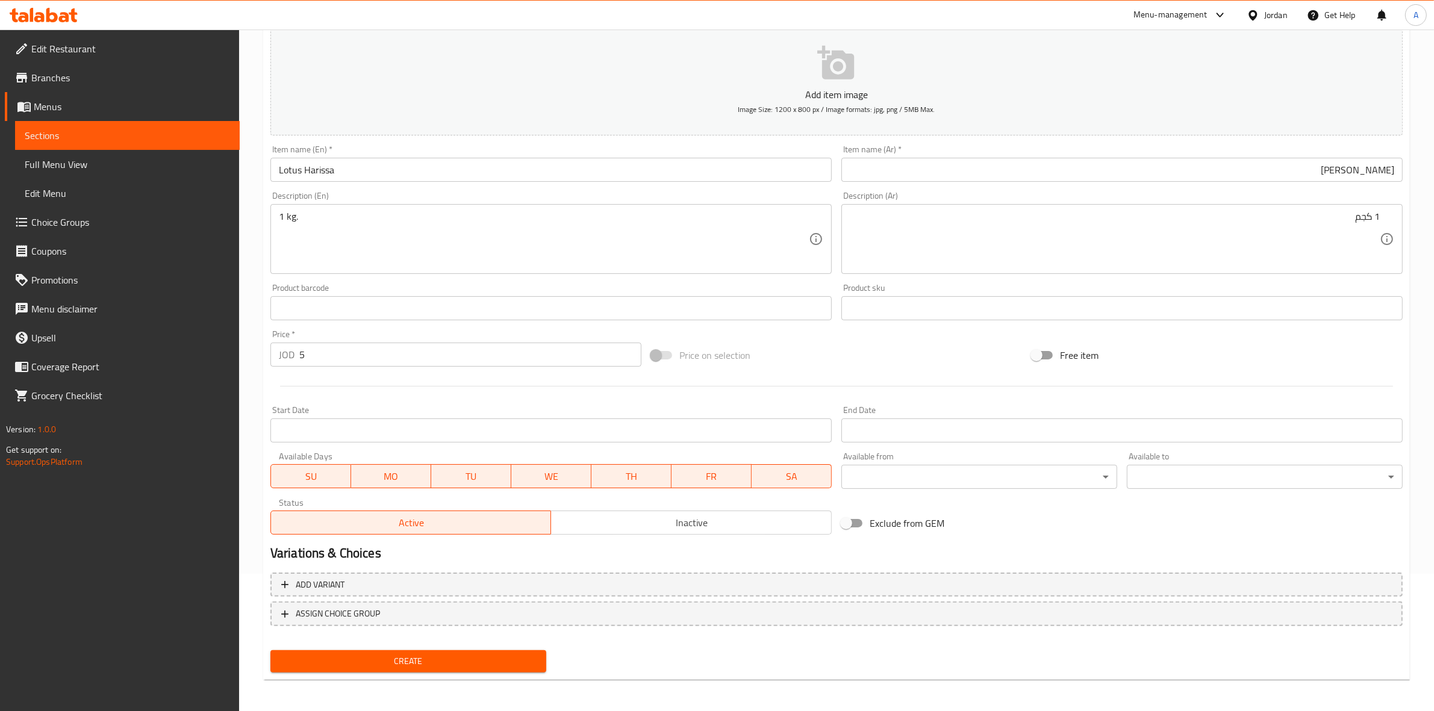
click at [255, 395] on div "Home / Restaurants management / Menus / Sections / item / create Oriental Sweet…" at bounding box center [836, 302] width 1195 height 821
click at [255, 378] on div "Home / Restaurants management / Menus / Sections / item / create Oriental Sweet…" at bounding box center [836, 302] width 1195 height 821
click at [398, 668] on button "Create" at bounding box center [408, 661] width 276 height 22
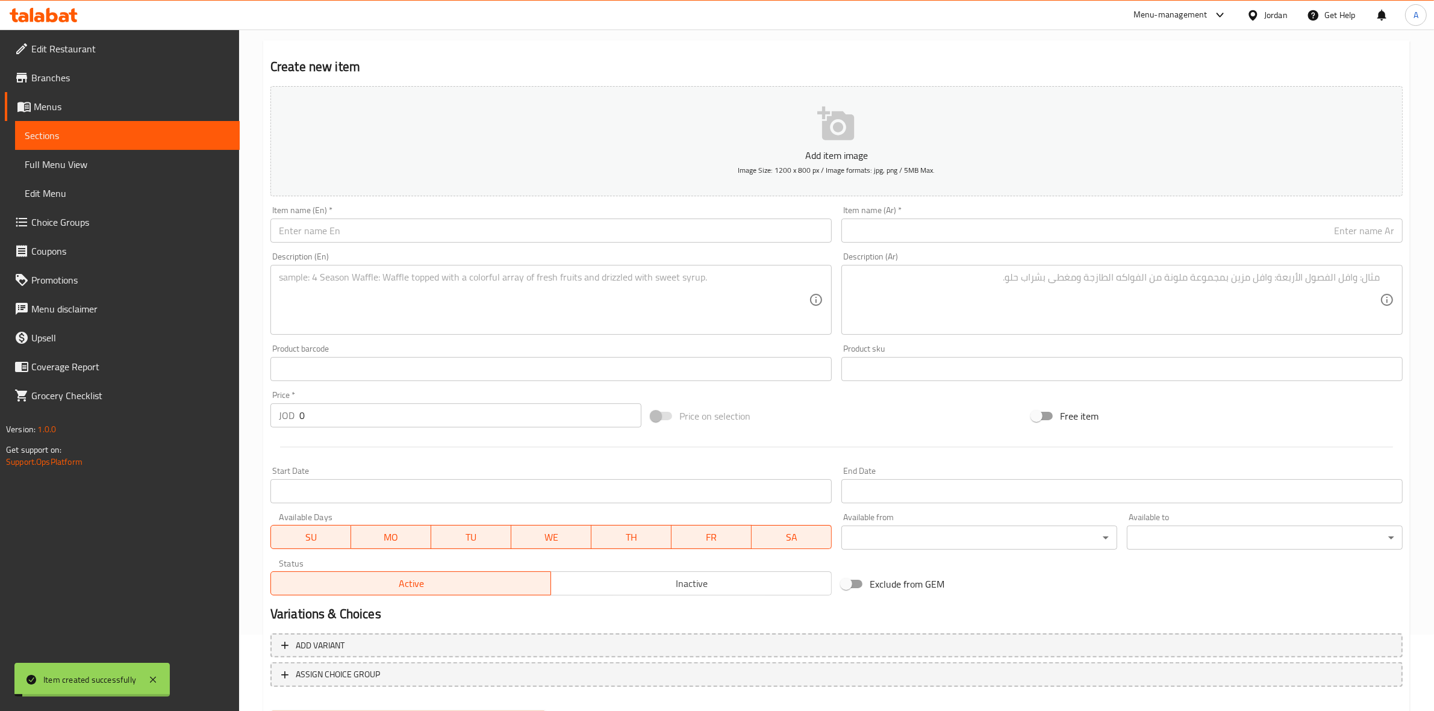
scroll to position [0, 0]
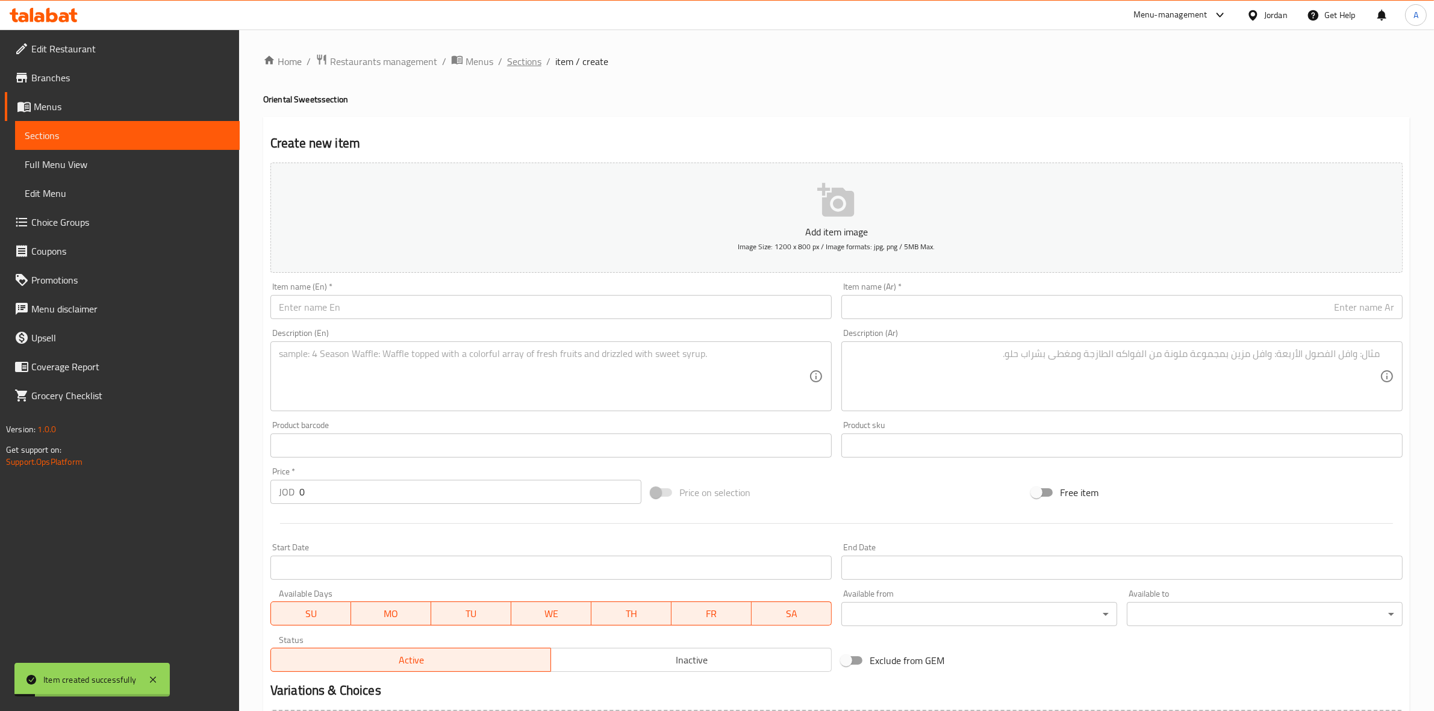
click at [511, 69] on span "Sections" at bounding box center [524, 61] width 34 height 14
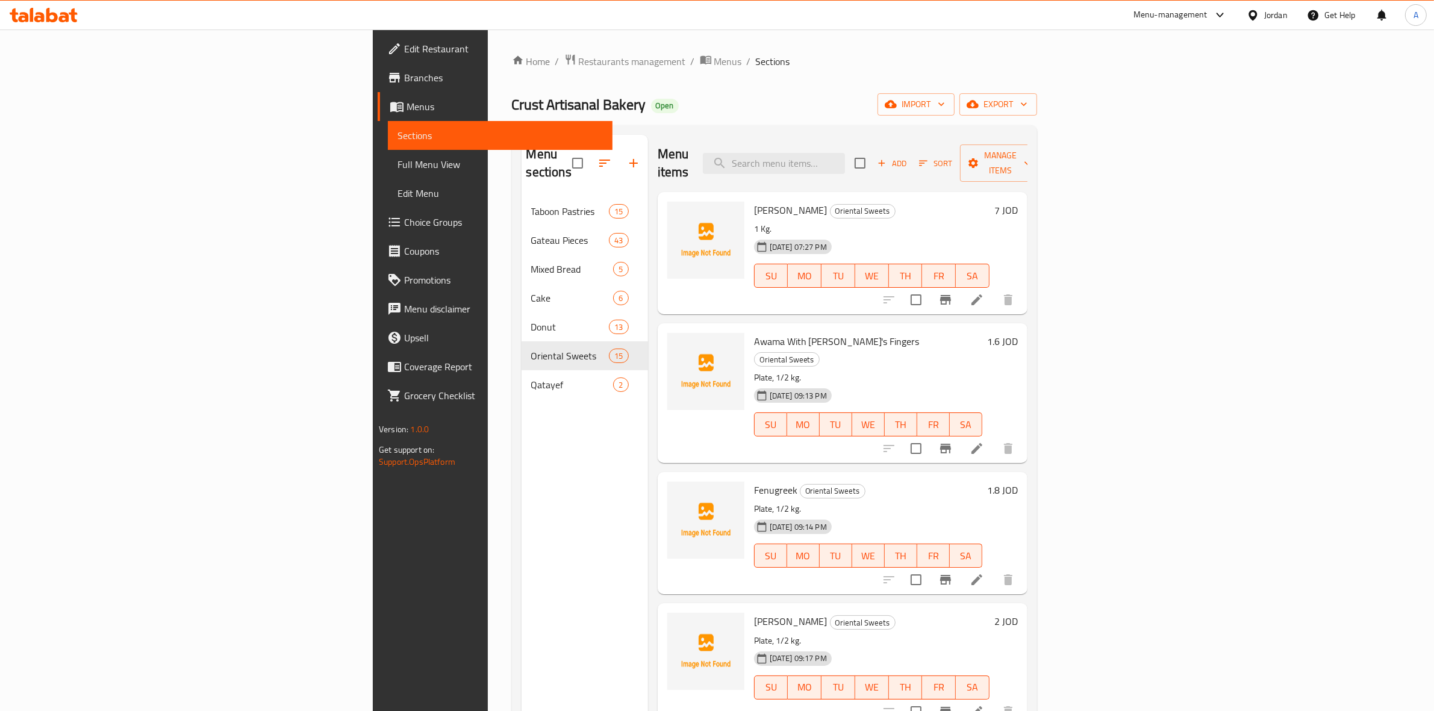
click at [908, 158] on span "Add" at bounding box center [892, 164] width 33 height 14
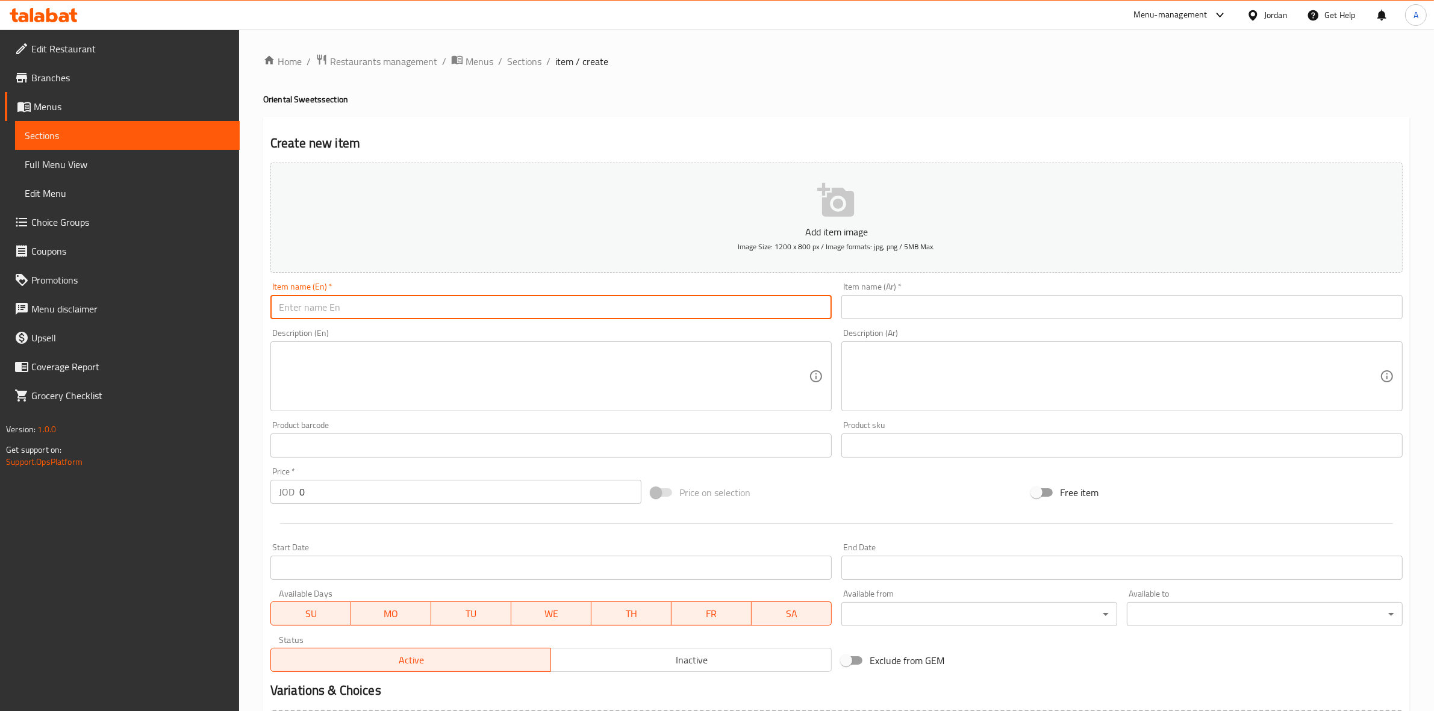
click at [331, 311] on input "text" at bounding box center [550, 307] width 561 height 24
paste input "Shrimp"
click at [344, 308] on input "Shrimp" at bounding box center [550, 307] width 561 height 24
click at [250, 310] on div "Home / Restaurants management / Menus / Sections / item / create Oriental Sweet…" at bounding box center [836, 440] width 1195 height 821
drag, startPoint x: 326, startPoint y: 309, endPoint x: 364, endPoint y: 288, distance: 43.4
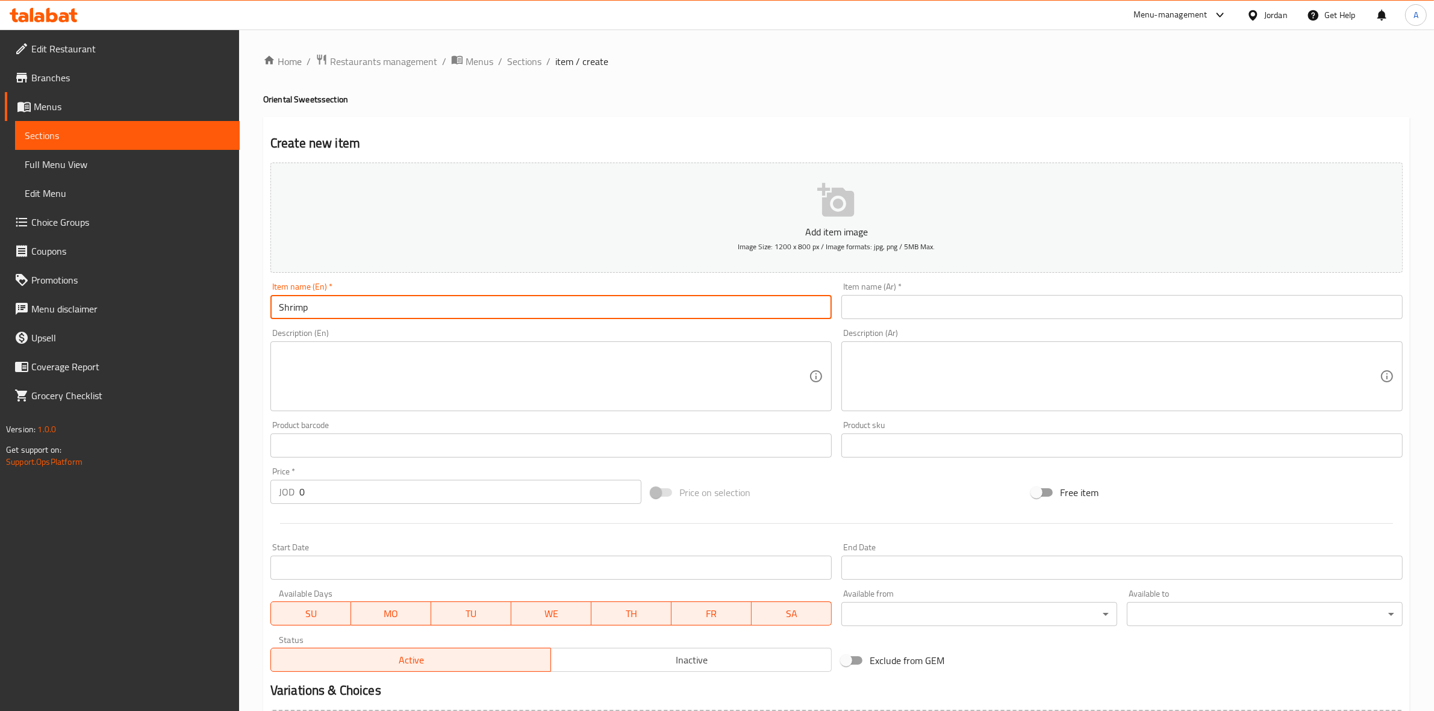
click at [158, 303] on div "Edit Restaurant Branches Menus Sections Full Menu View Edit Menu Choice Groups …" at bounding box center [717, 440] width 1434 height 821
click at [988, 308] on input "text" at bounding box center [1121, 307] width 561 height 24
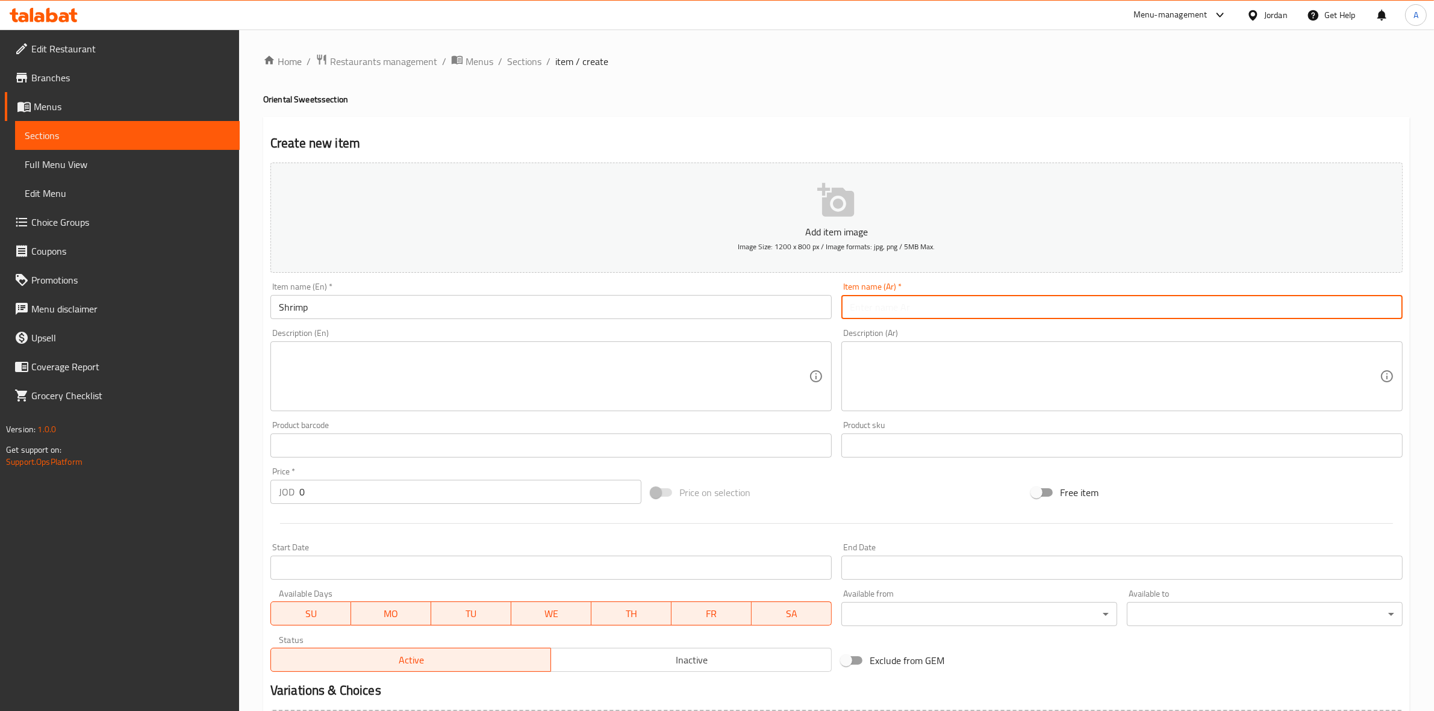
paste input "الروبيان"
drag, startPoint x: 1388, startPoint y: 307, endPoint x: 1405, endPoint y: 310, distance: 17.1
click at [1405, 310] on div "Item name (Ar)   * الروبيان Item name (Ar) *" at bounding box center [1121, 301] width 571 height 46
click at [1186, 137] on h2 "Create new item" at bounding box center [836, 143] width 1132 height 18
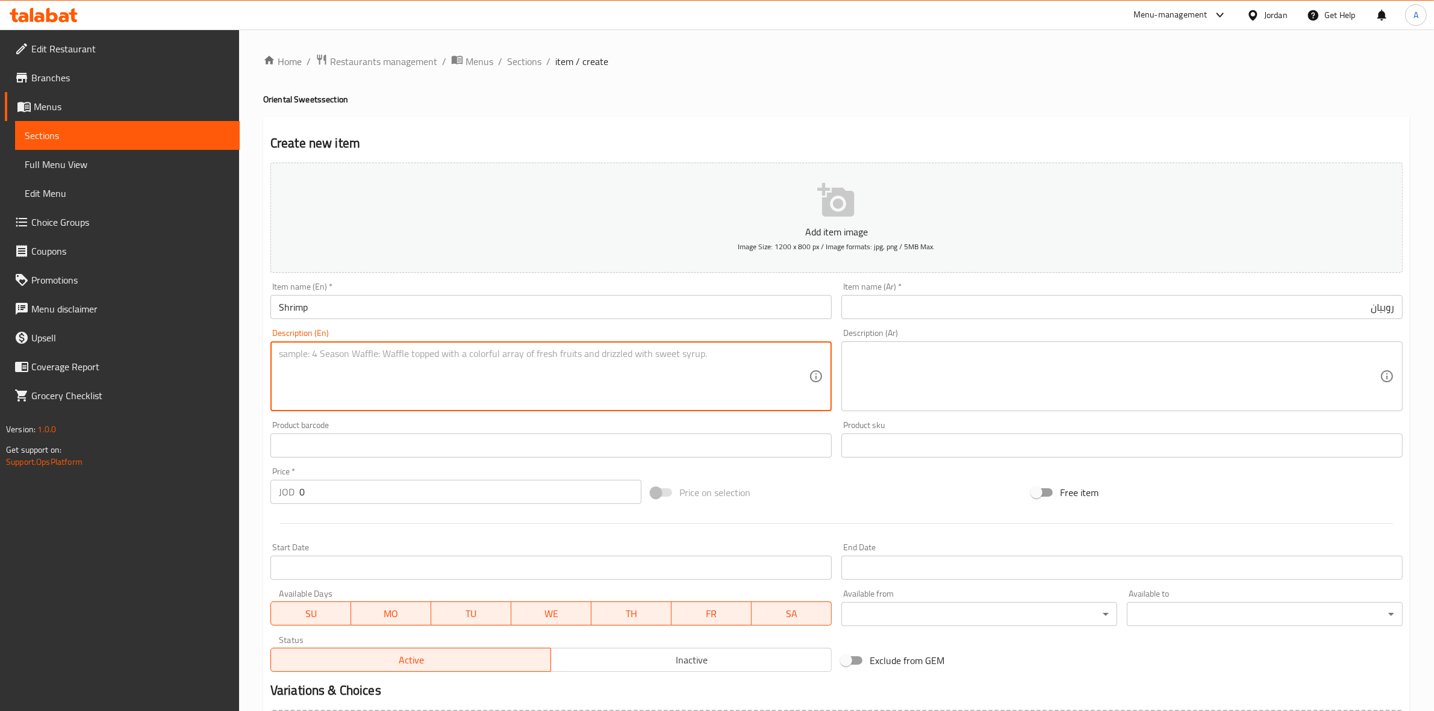
click at [308, 370] on textarea at bounding box center [544, 376] width 530 height 57
paste textarea "1 kg."
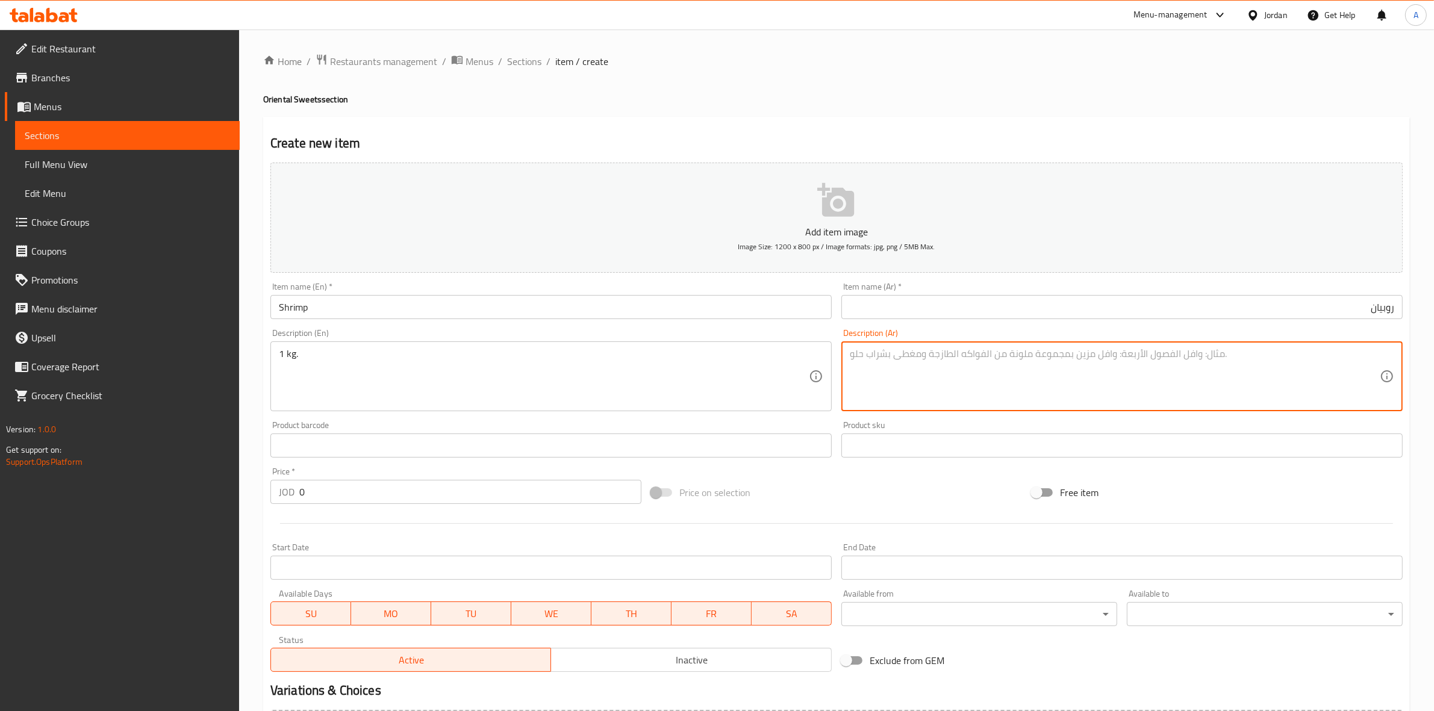
click at [946, 375] on textarea at bounding box center [1115, 376] width 530 height 57
paste textarea "1 كجم"
click at [706, 79] on div "Home / Restaurants management / Menus / Sections / item / create Oriental Sweet…" at bounding box center [836, 440] width 1146 height 773
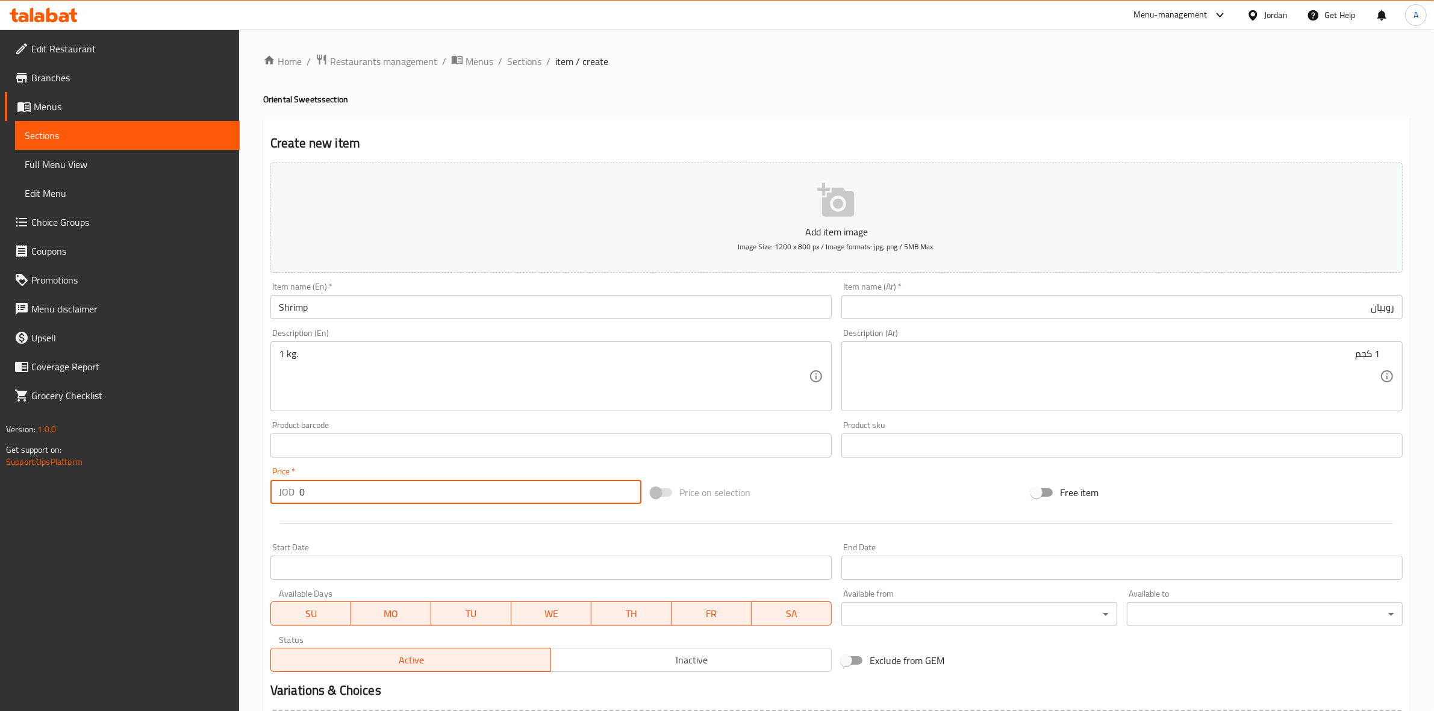
drag, startPoint x: 313, startPoint y: 497, endPoint x: 239, endPoint y: 499, distance: 74.1
click at [239, 499] on div "Edit Restaurant Branches Menus Sections Full Menu View Edit Menu Choice Groups …" at bounding box center [717, 440] width 1434 height 821
paste input "5"
click at [306, 542] on div "Start Date Start Date" at bounding box center [551, 561] width 571 height 46
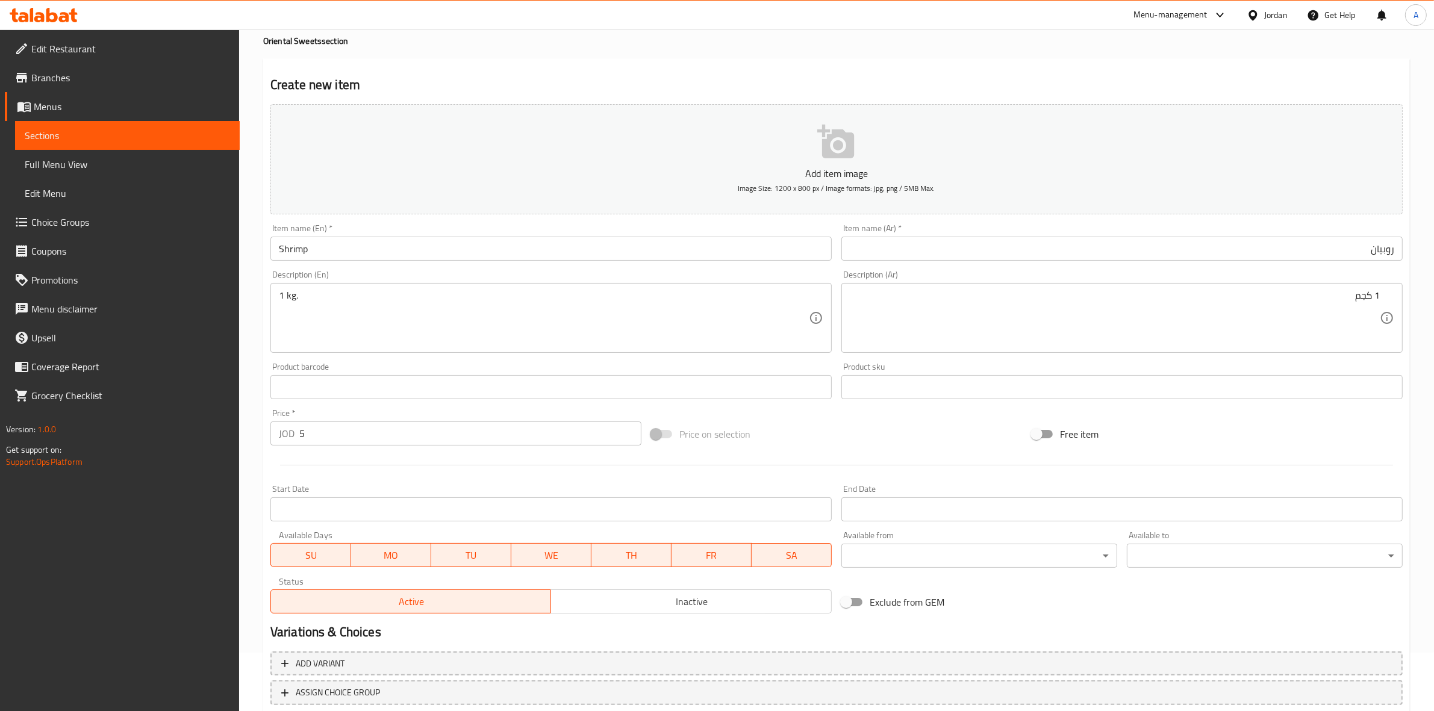
scroll to position [137, 0]
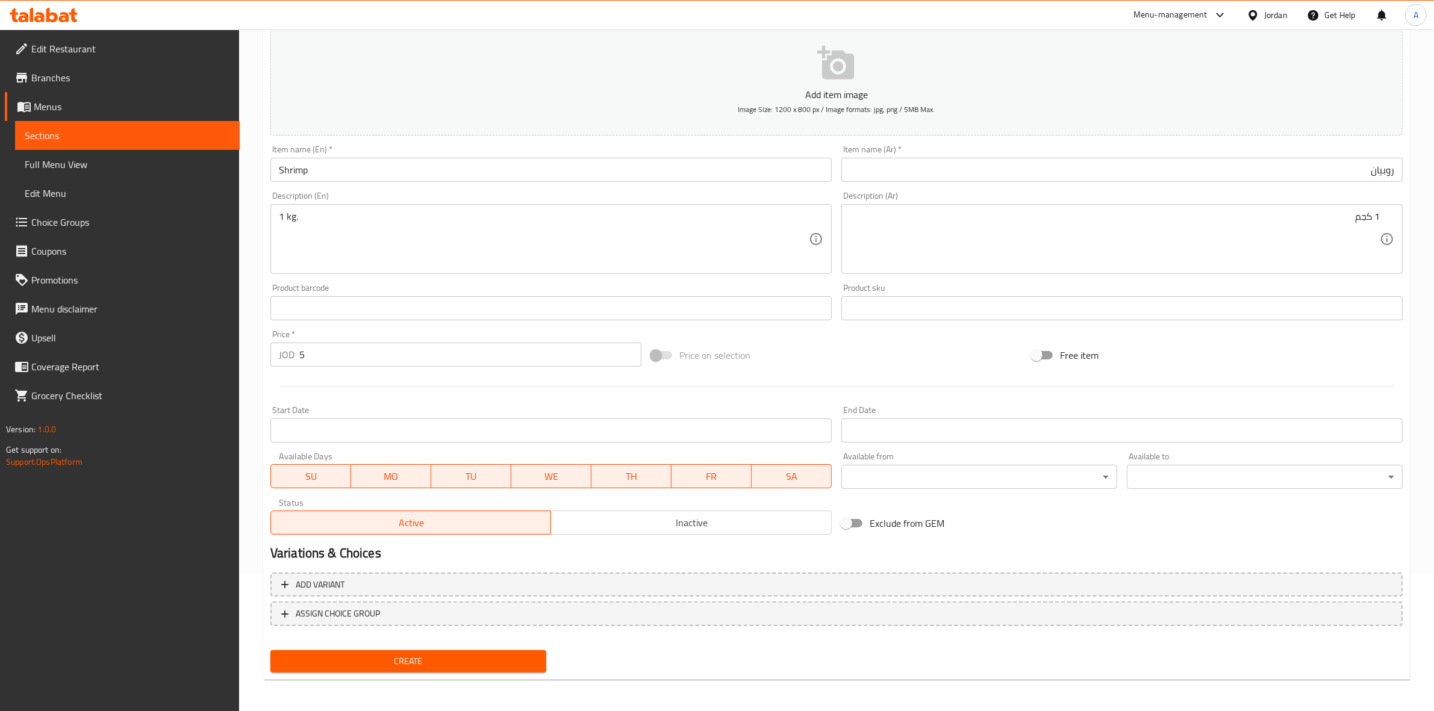
click at [406, 661] on span "Create" at bounding box center [408, 661] width 257 height 15
click at [295, 220] on textarea at bounding box center [544, 239] width 530 height 57
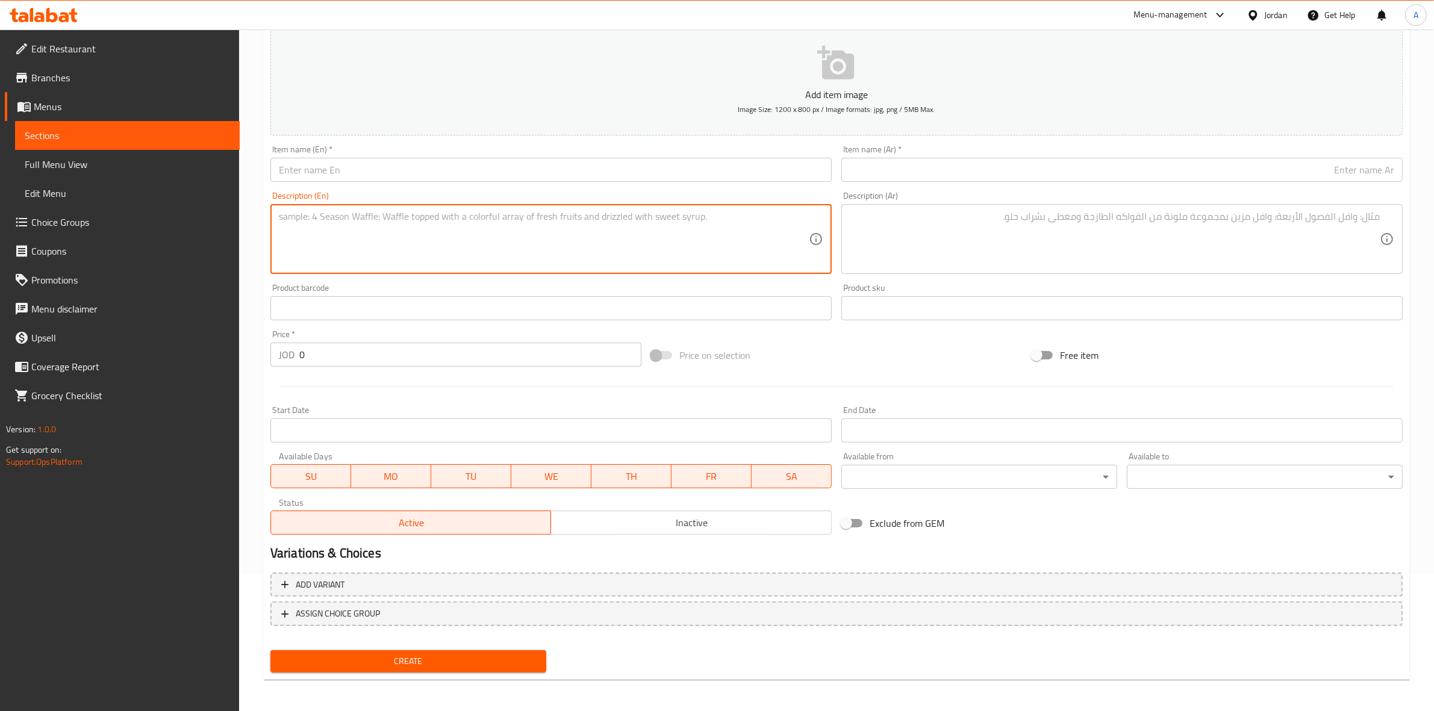
paste textarea "1 kg."
click at [307, 173] on input "text" at bounding box center [550, 170] width 561 height 24
paste input "[DEMOGRAPHIC_DATA] Baklava"
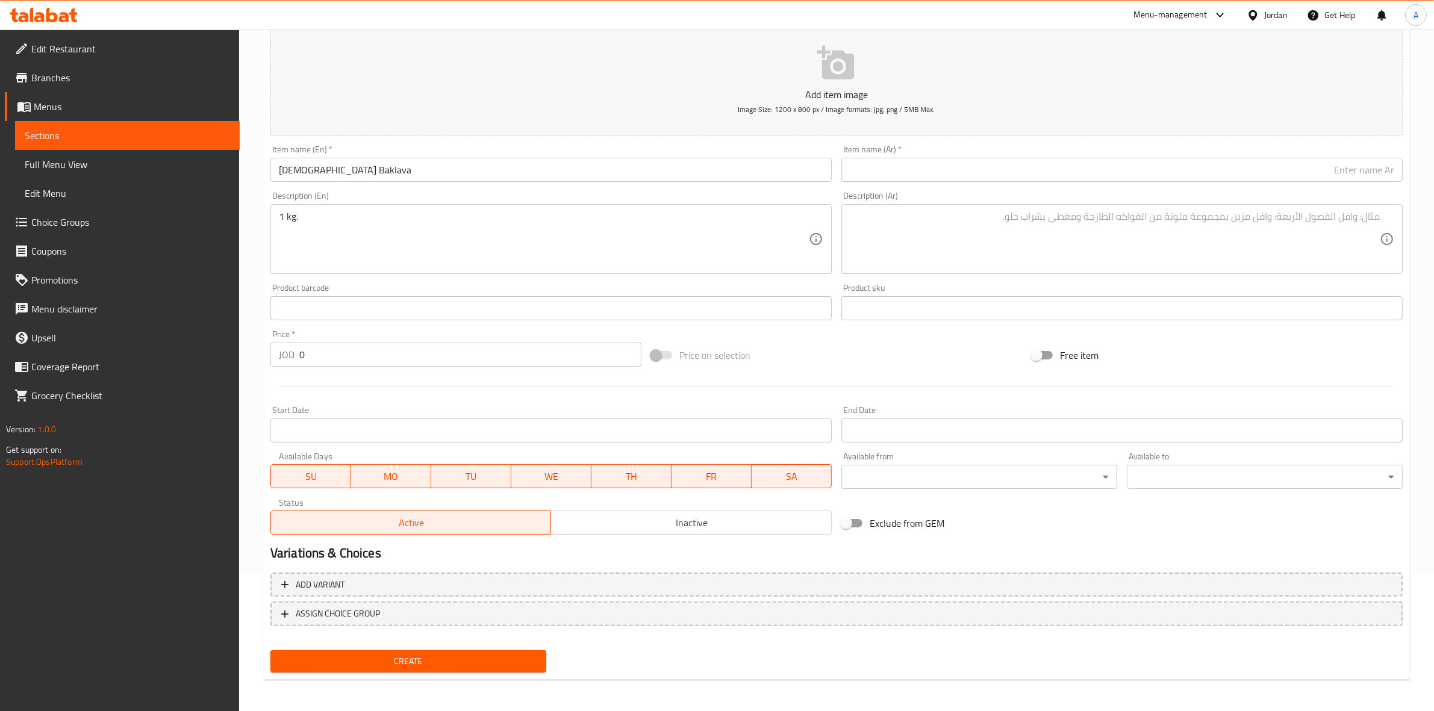
click at [260, 185] on div "Home / Restaurants management / Menus / Sections / item / create Oriental Sweet…" at bounding box center [836, 302] width 1195 height 821
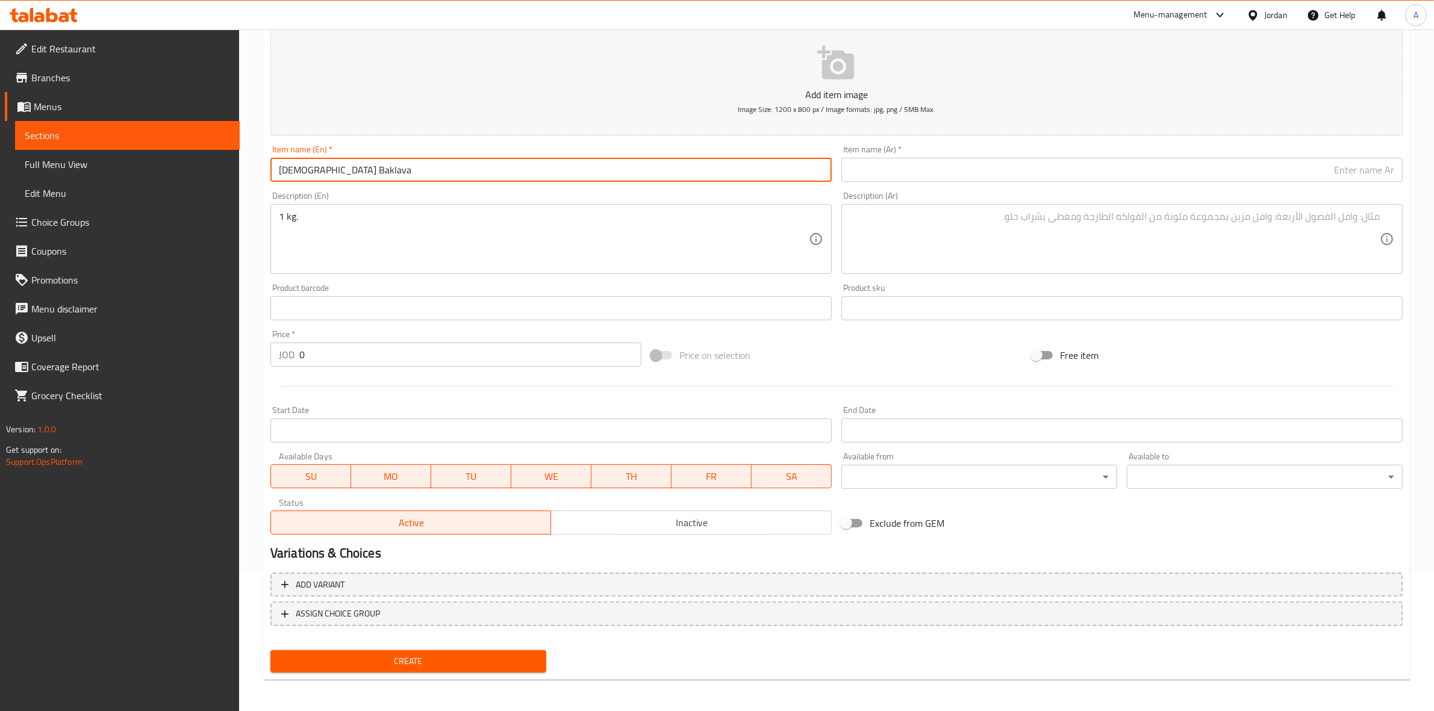
drag, startPoint x: 365, startPoint y: 163, endPoint x: 265, endPoint y: 164, distance: 100.0
click at [266, 164] on div "Item name (En)   * Sudanese Baklava Item name (En) *" at bounding box center [551, 163] width 571 height 46
click at [894, 170] on input "text" at bounding box center [1121, 170] width 561 height 24
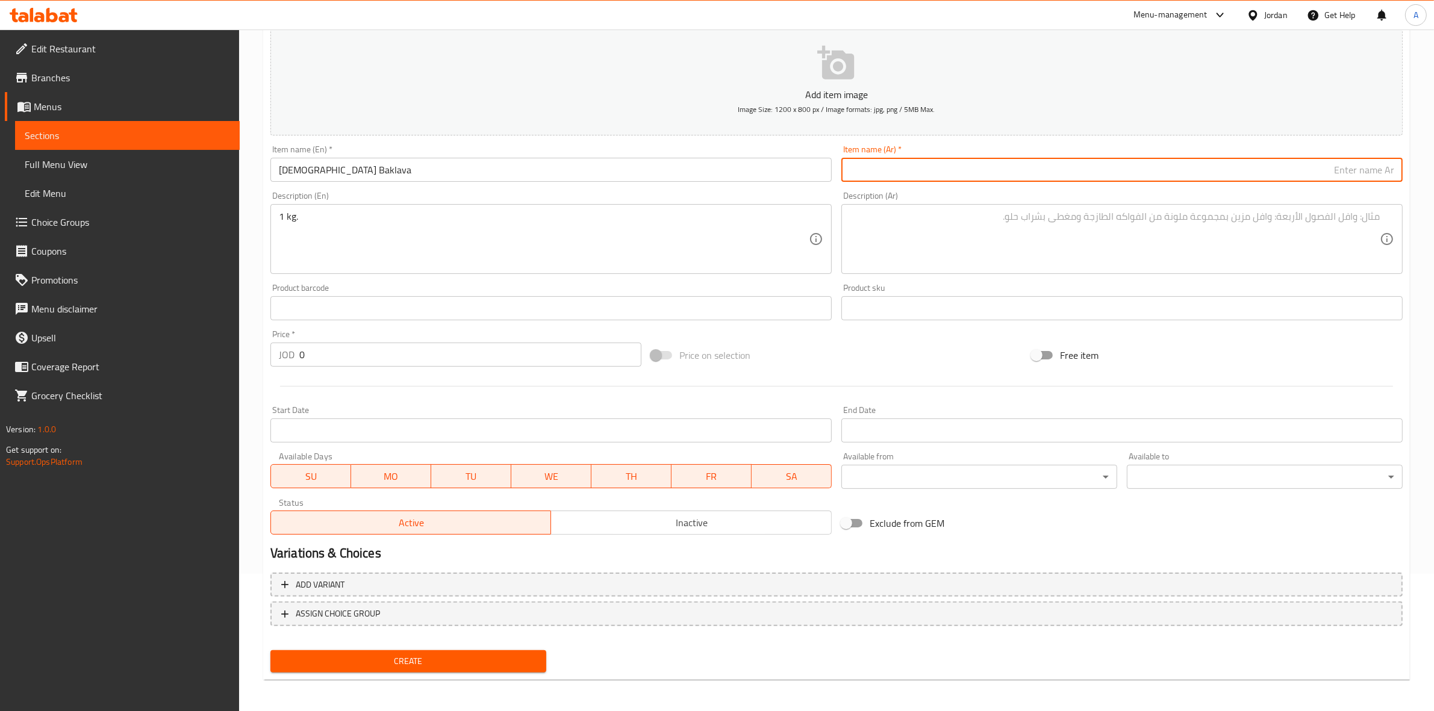
paste input "البقلاوة السودانية"
click at [1358, 175] on input "البقلاوة السودانية" at bounding box center [1121, 170] width 561 height 24
click at [1360, 173] on input "البقلاوة اسودانية" at bounding box center [1121, 170] width 561 height 24
drag, startPoint x: 1389, startPoint y: 172, endPoint x: 1399, endPoint y: 175, distance: 10.7
click at [1399, 175] on input "البقلاوة سودانية" at bounding box center [1121, 170] width 561 height 24
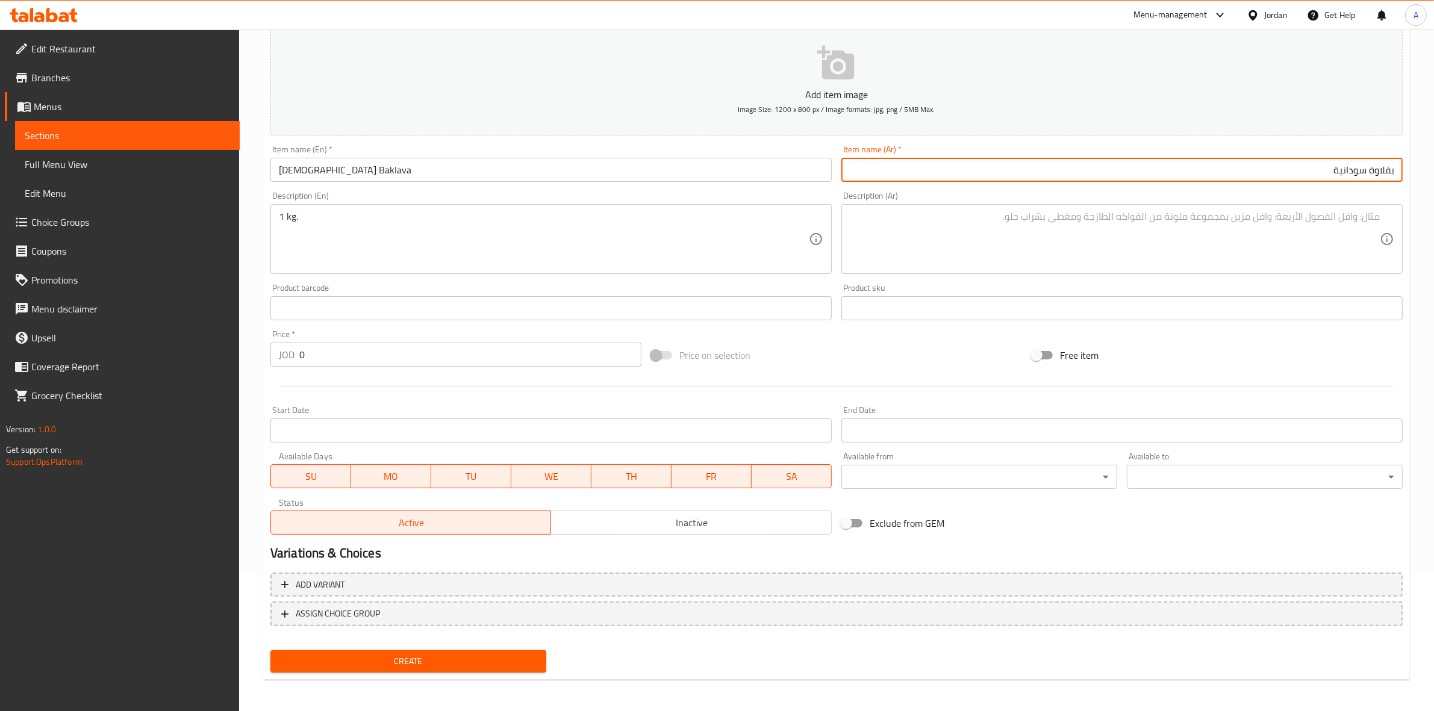
click at [244, 320] on div "Home / Restaurants management / Menus / Sections / item / create Oriental Sweet…" at bounding box center [836, 302] width 1195 height 821
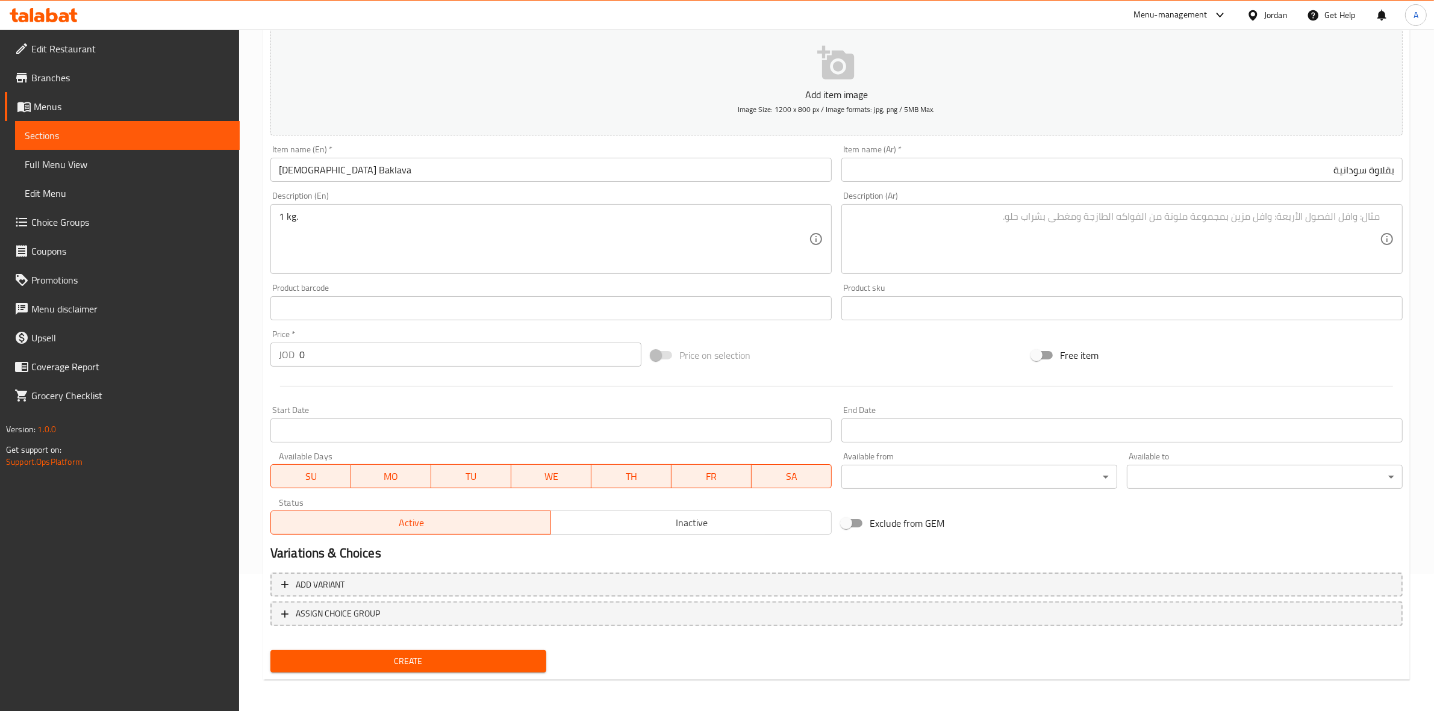
click at [941, 214] on textarea at bounding box center [1115, 239] width 530 height 57
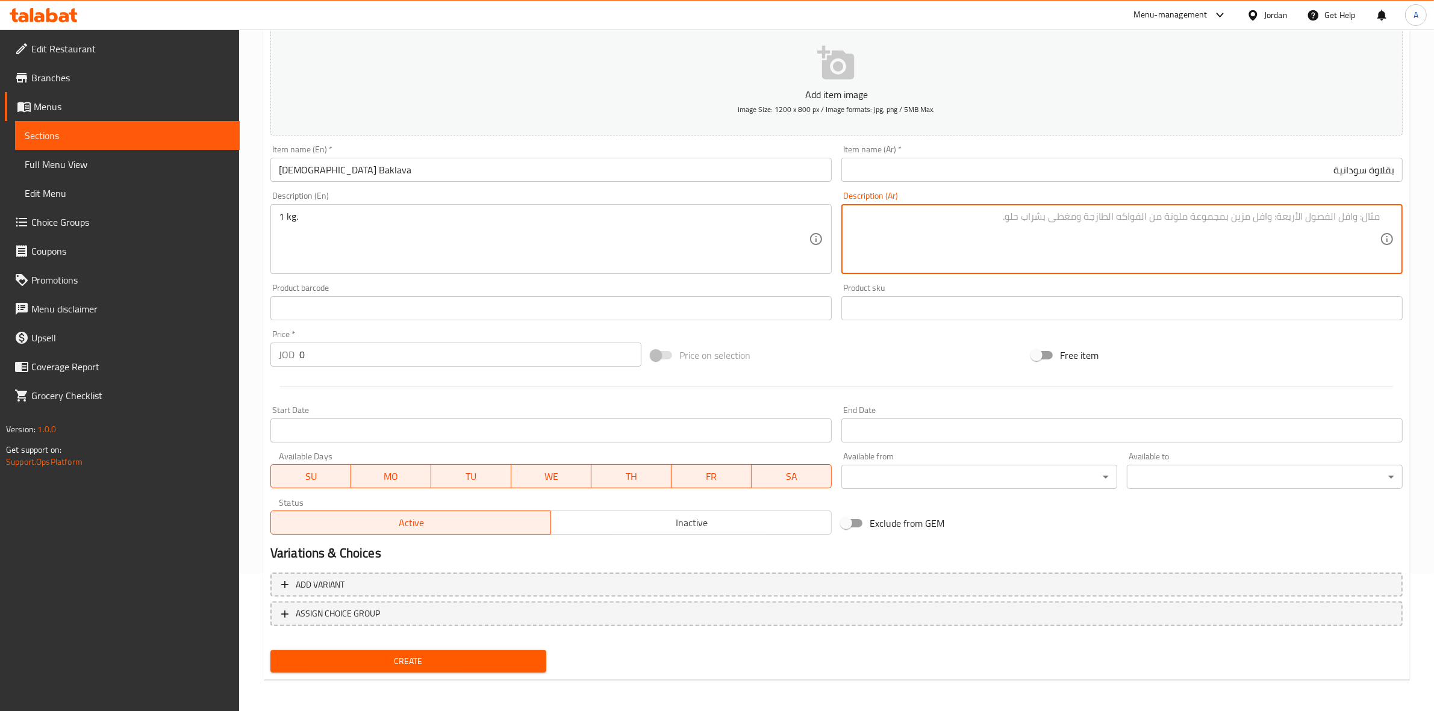
paste textarea "1 كجم"
click at [1425, 270] on div "Home / Restaurants management / Menus / Sections / item / create Oriental Sweet…" at bounding box center [836, 302] width 1195 height 821
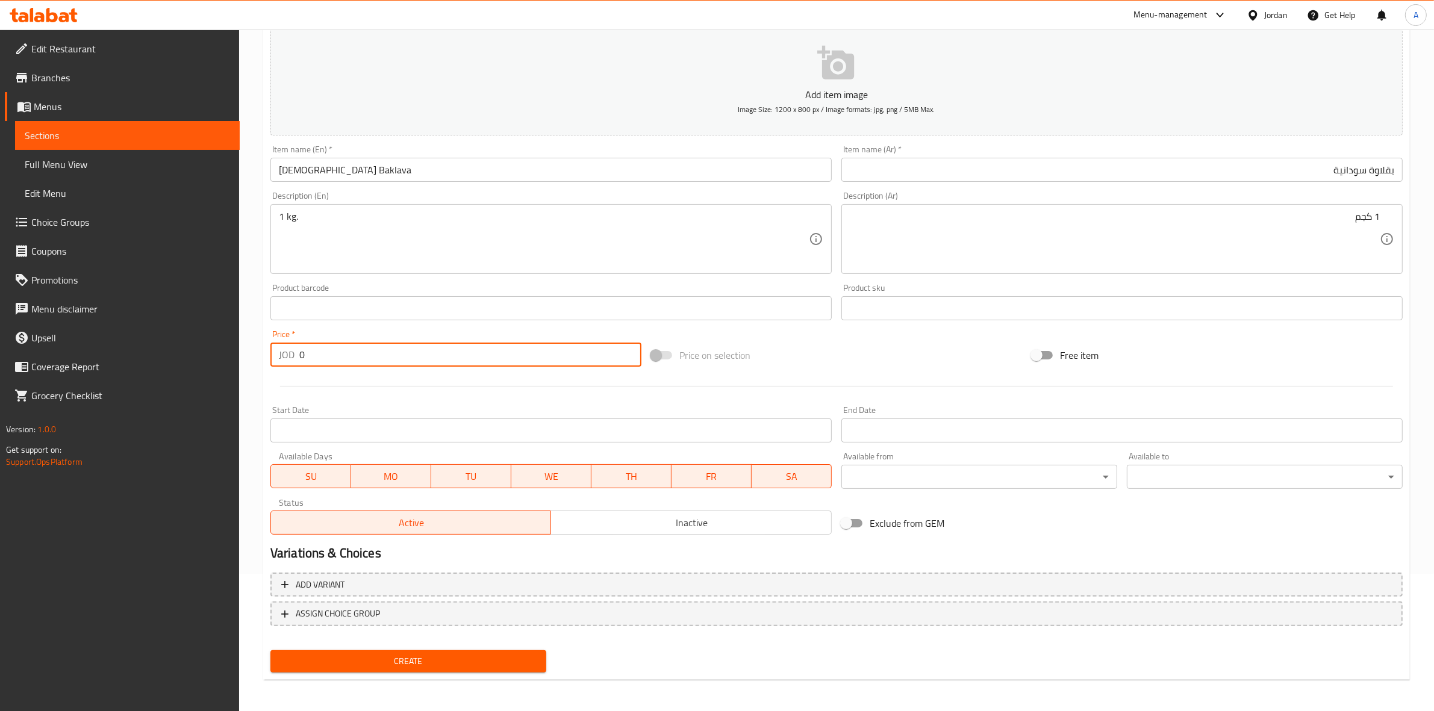
drag, startPoint x: 322, startPoint y: 359, endPoint x: 252, endPoint y: 356, distance: 70.5
click at [252, 356] on div "Home / Restaurants management / Menus / Sections / item / create Oriental Sweet…" at bounding box center [836, 302] width 1195 height 821
click at [384, 402] on div "Start Date Start Date" at bounding box center [551, 424] width 571 height 46
click at [425, 656] on span "Create" at bounding box center [408, 661] width 257 height 15
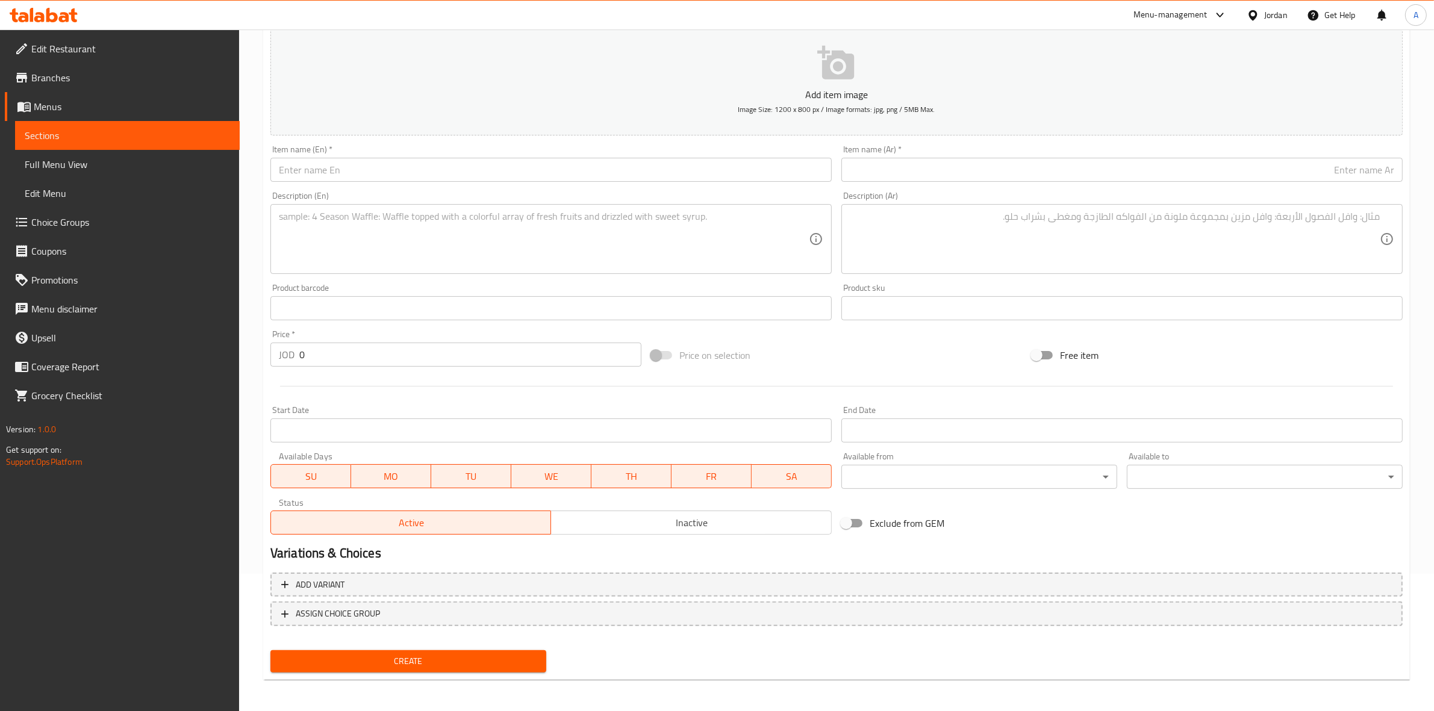
click at [312, 167] on input "text" at bounding box center [550, 170] width 561 height 24
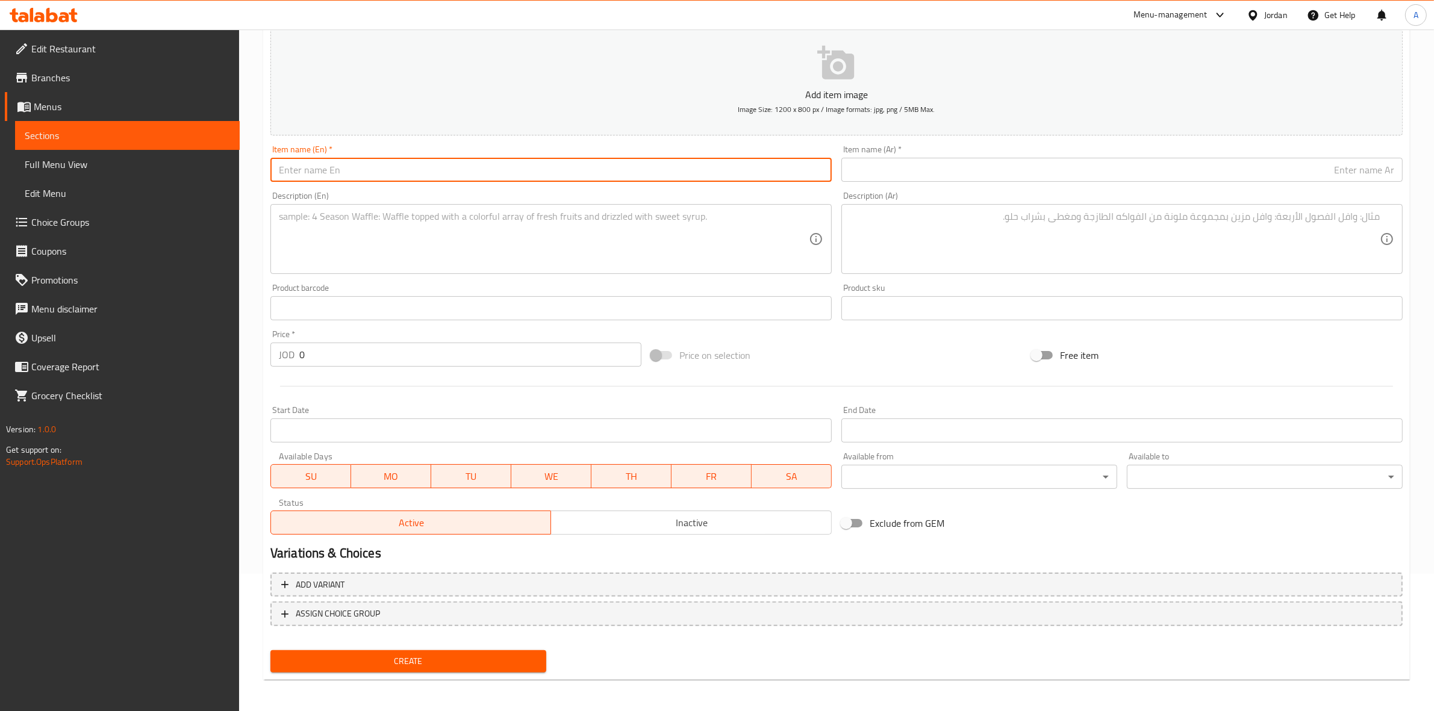
paste input "[DEMOGRAPHIC_DATA] Baklava"
drag, startPoint x: 357, startPoint y: 169, endPoint x: 269, endPoint y: 166, distance: 88.6
click at [269, 166] on div "Item name (En)   * Sudanese Baklava Item name (En) *" at bounding box center [551, 163] width 571 height 46
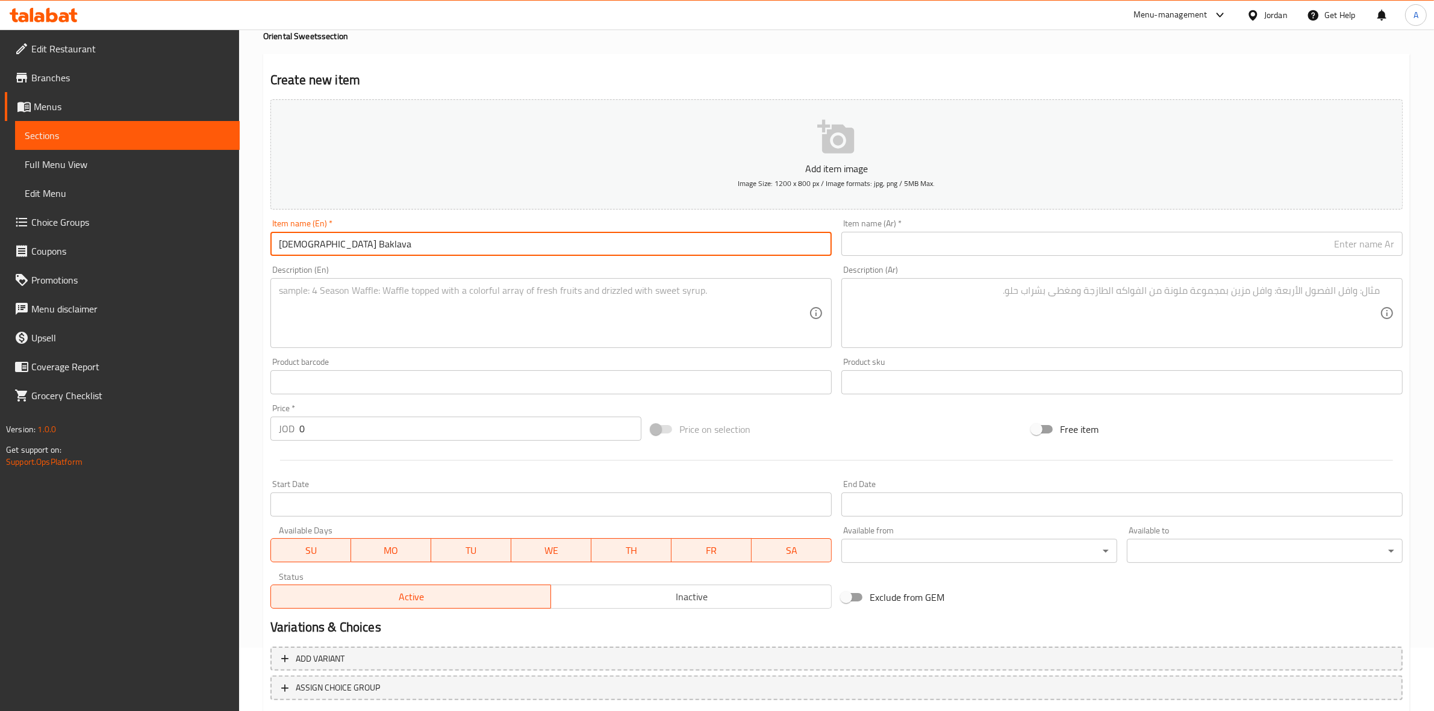
scroll to position [0, 0]
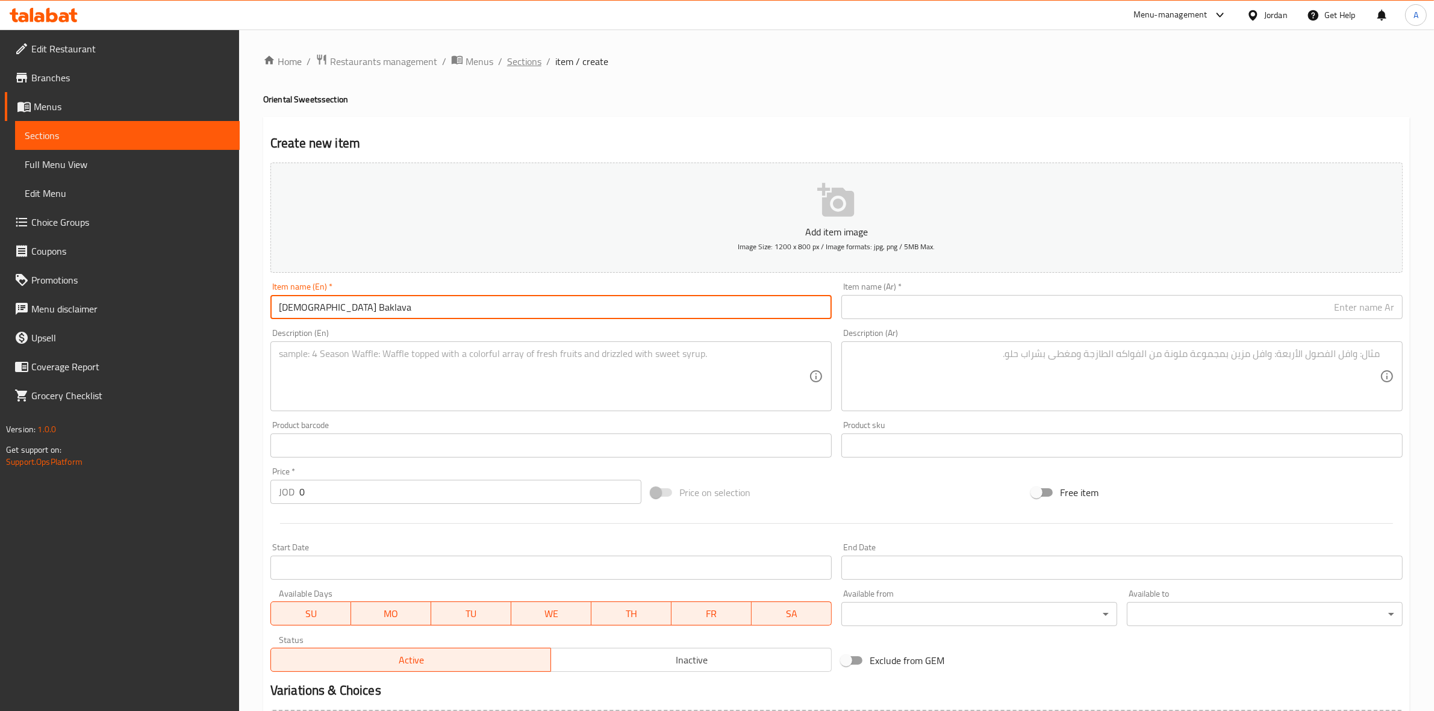
click at [507, 55] on span "Sections" at bounding box center [524, 61] width 34 height 14
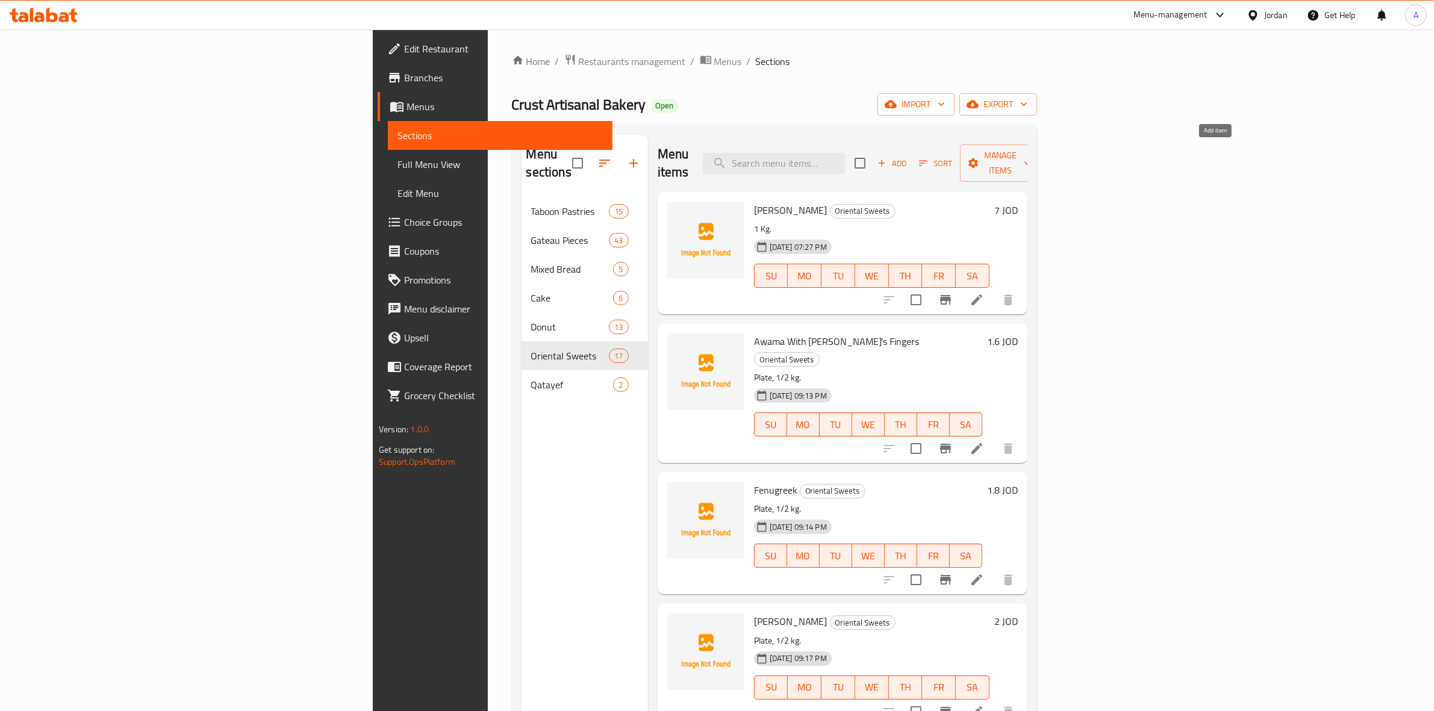
click at [908, 157] on span "Add" at bounding box center [892, 164] width 33 height 14
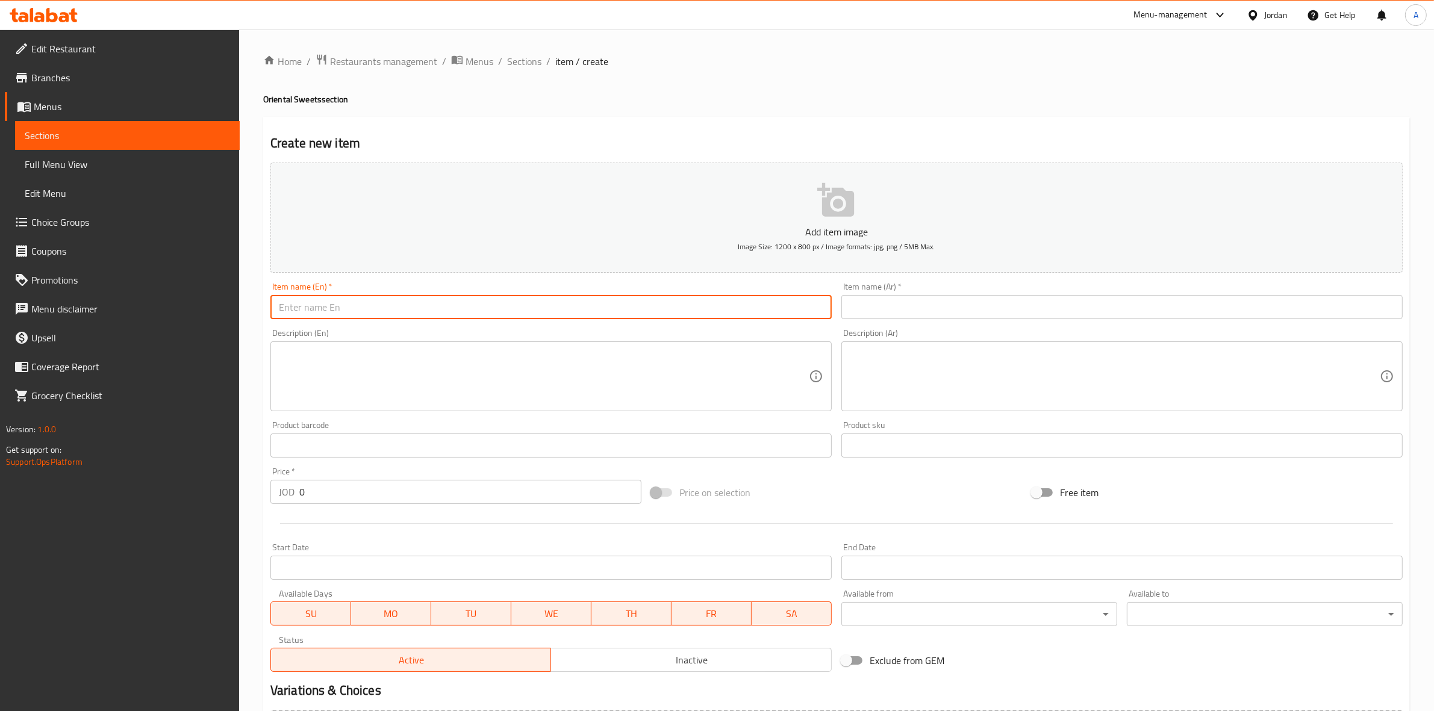
click at [345, 313] on input "text" at bounding box center [550, 307] width 561 height 24
paste input "Mixed Sweets"
click at [257, 315] on div "Home / Restaurants management / Menus / Sections / item / create Oriental Sweet…" at bounding box center [836, 440] width 1195 height 821
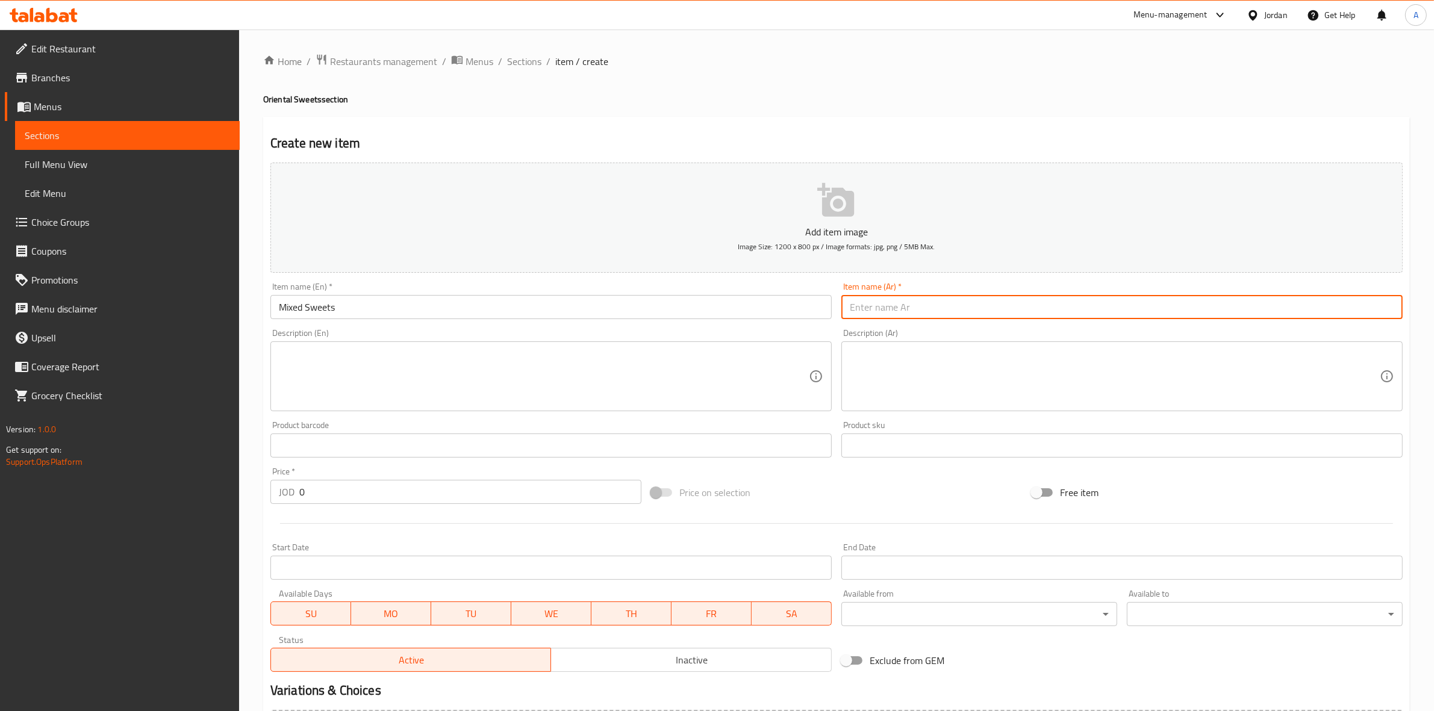
click at [874, 314] on input "text" at bounding box center [1121, 307] width 561 height 24
paste input "حلويات مشكلة"
click at [764, 97] on h4 "Oriental Sweets section" at bounding box center [836, 99] width 1146 height 12
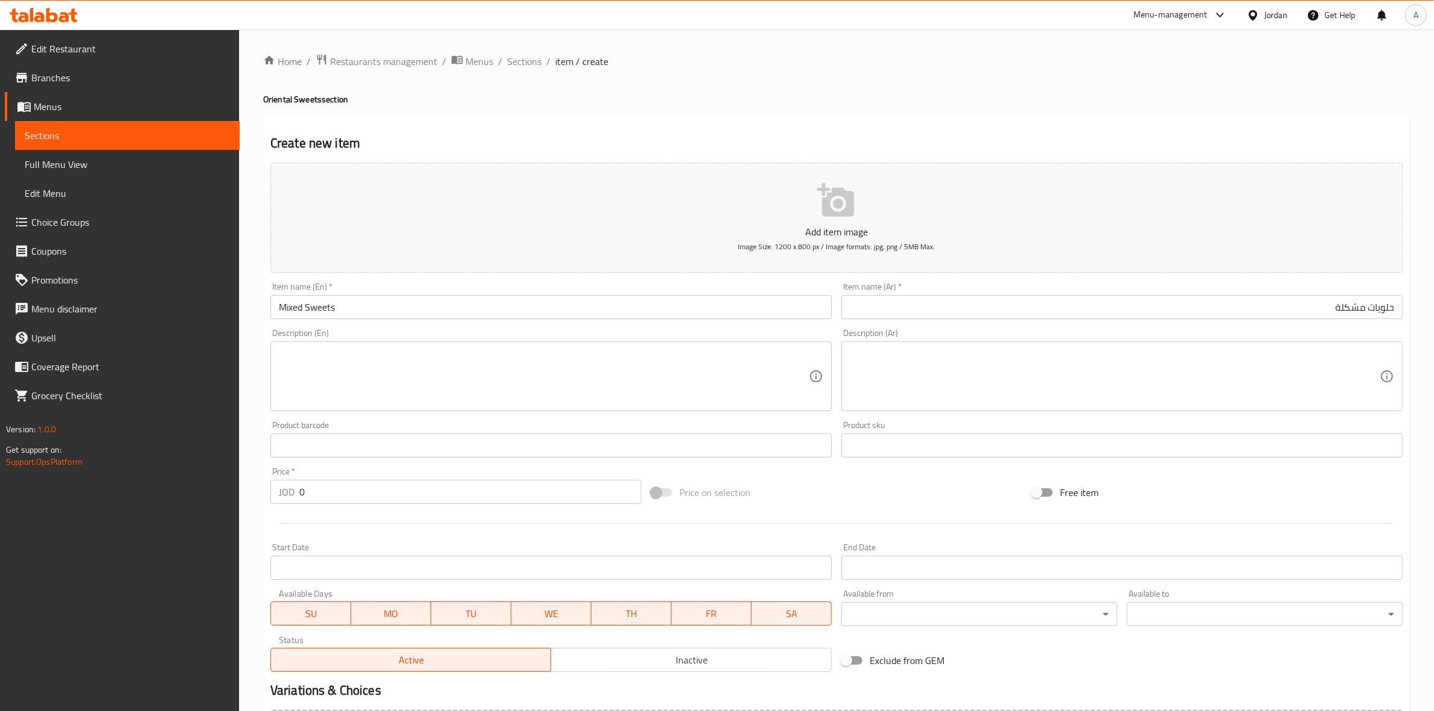
click at [349, 366] on textarea at bounding box center [544, 376] width 530 height 57
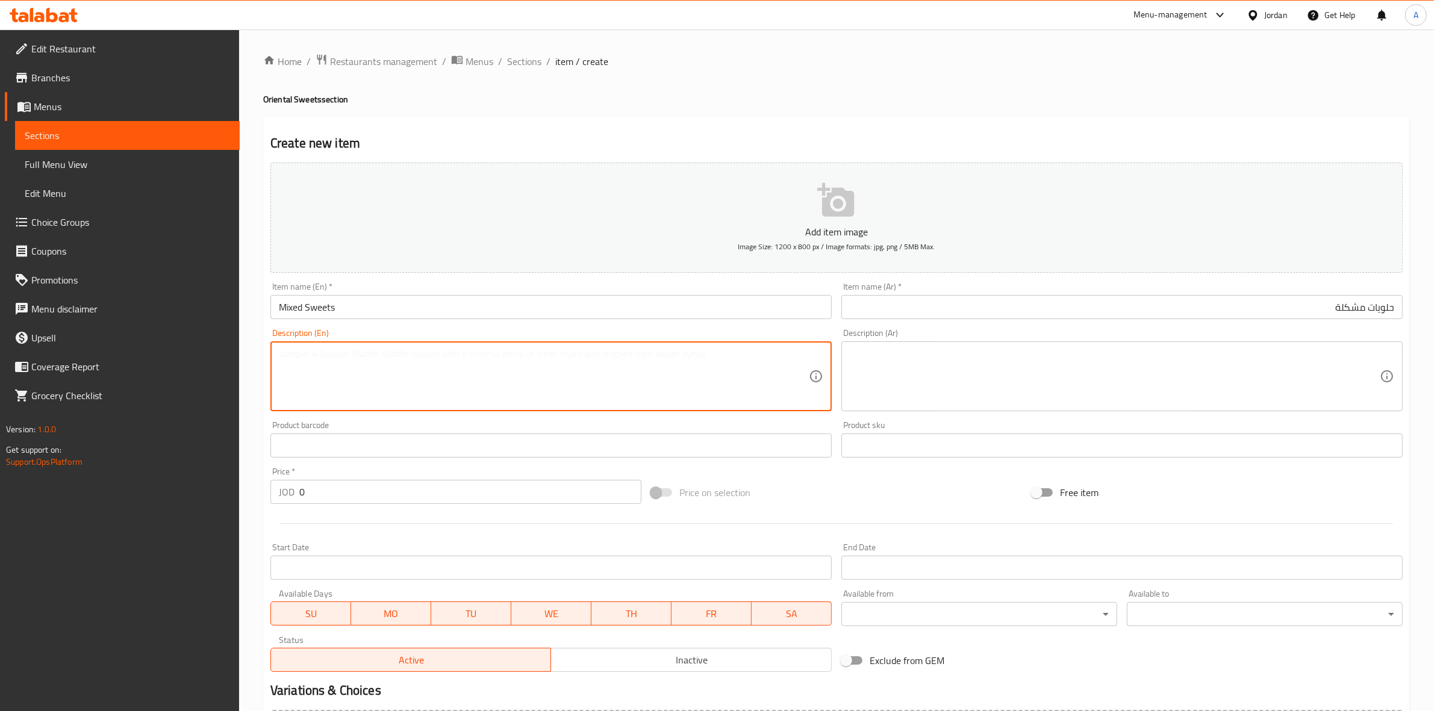
paste textarea "1 kg."
click at [256, 413] on div "Home / Restaurants management / Menus / Sections / item / create Oriental Sweet…" at bounding box center [836, 440] width 1195 height 821
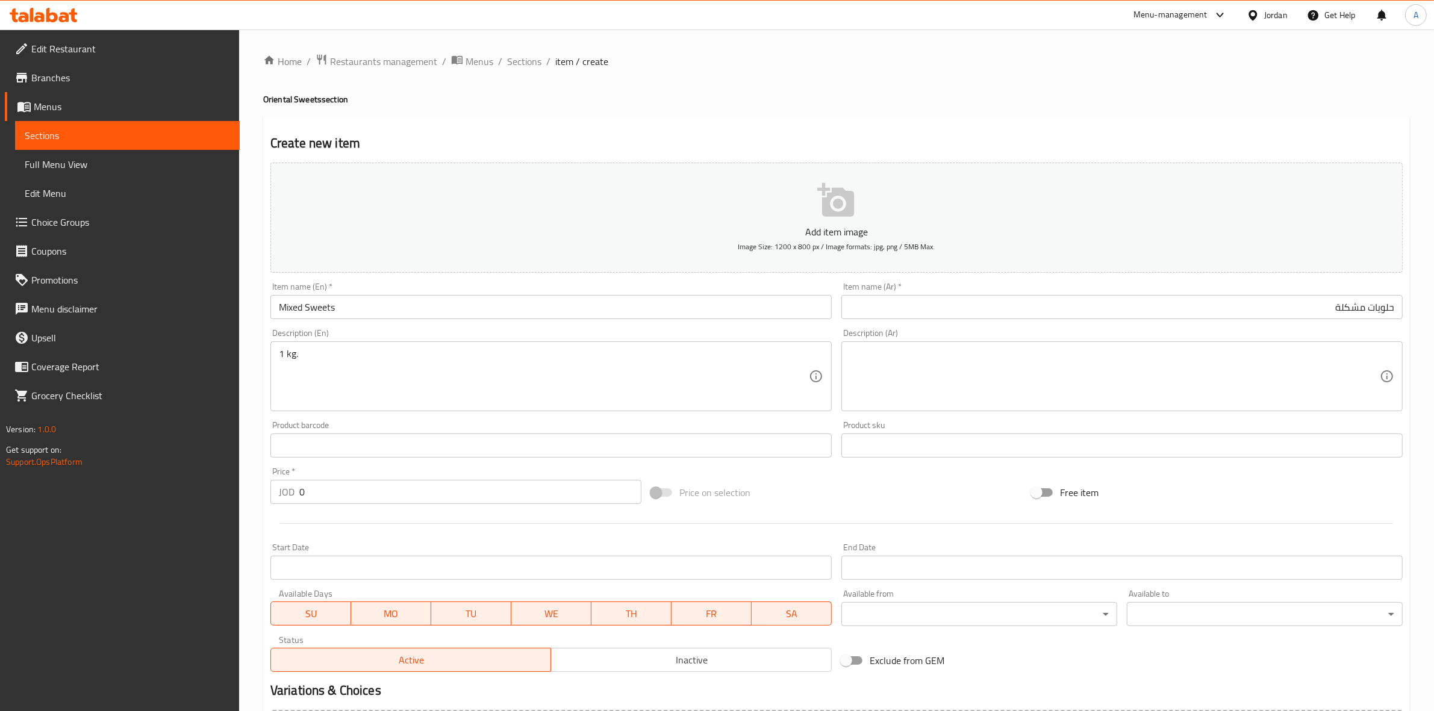
click at [910, 363] on textarea at bounding box center [1115, 376] width 530 height 57
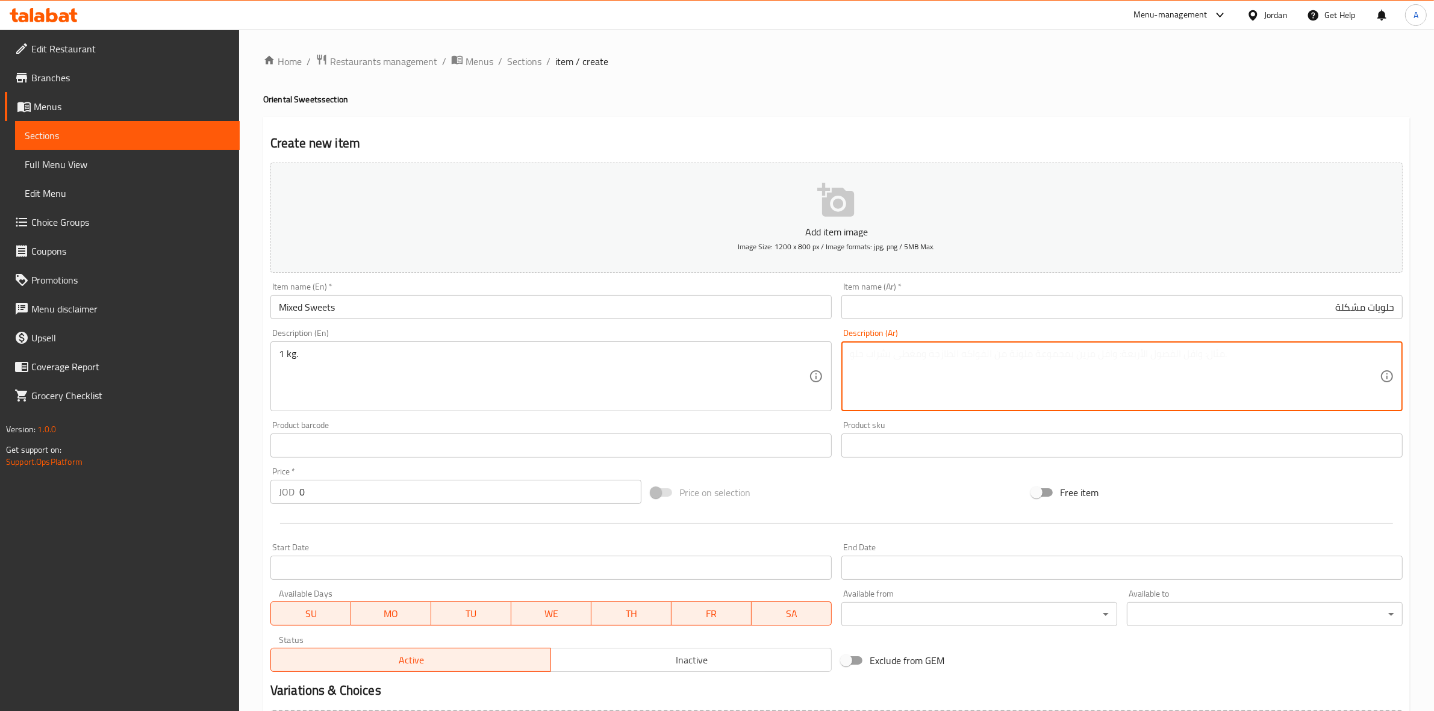
paste textarea "1 كجم"
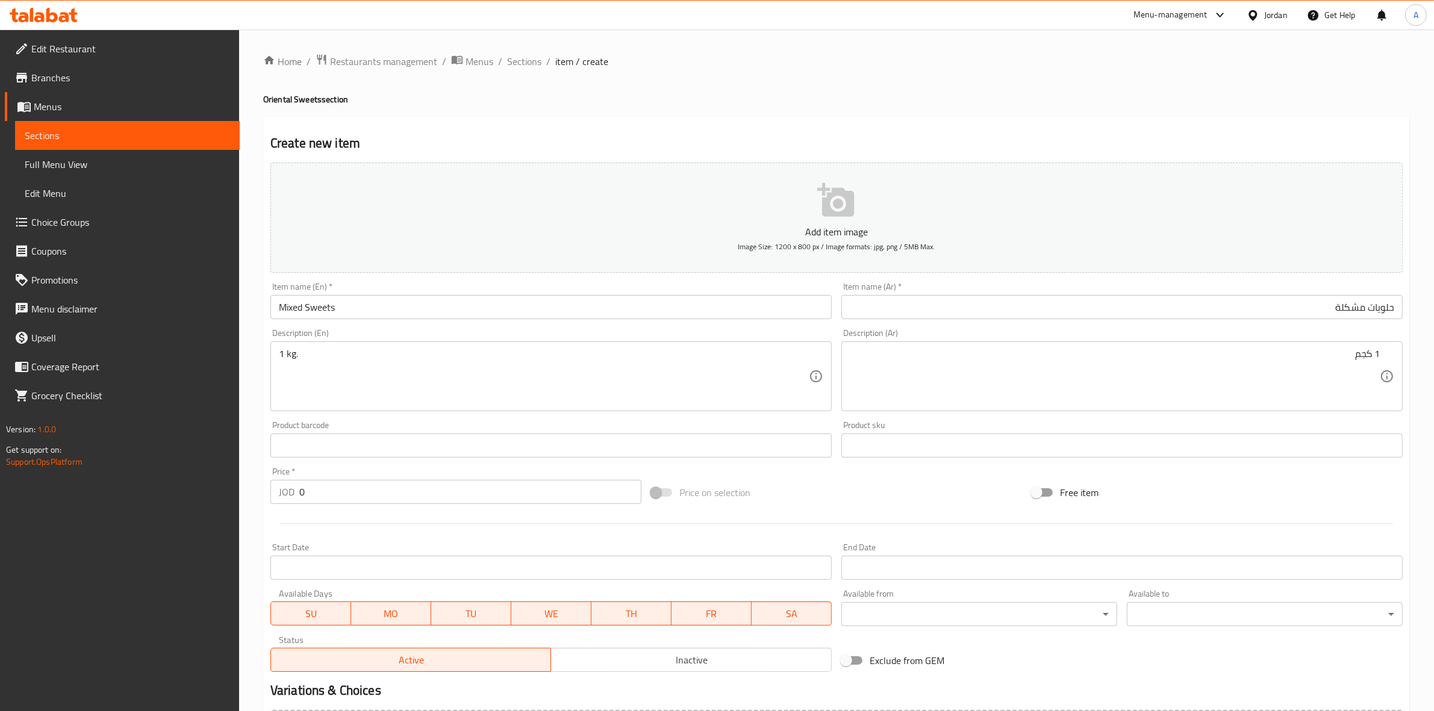
click at [837, 119] on div "Create new item Add item image Image Size: 1200 x 800 px / Image formats: jpg, …" at bounding box center [836, 467] width 1146 height 701
drag, startPoint x: 320, startPoint y: 494, endPoint x: 250, endPoint y: 490, distance: 70.0
click at [250, 490] on div "Home / Restaurants management / Menus / Sections / item / create Oriental Sweet…" at bounding box center [836, 440] width 1195 height 821
click at [338, 527] on div at bounding box center [837, 524] width 1142 height 30
click at [339, 527] on div at bounding box center [837, 524] width 1142 height 30
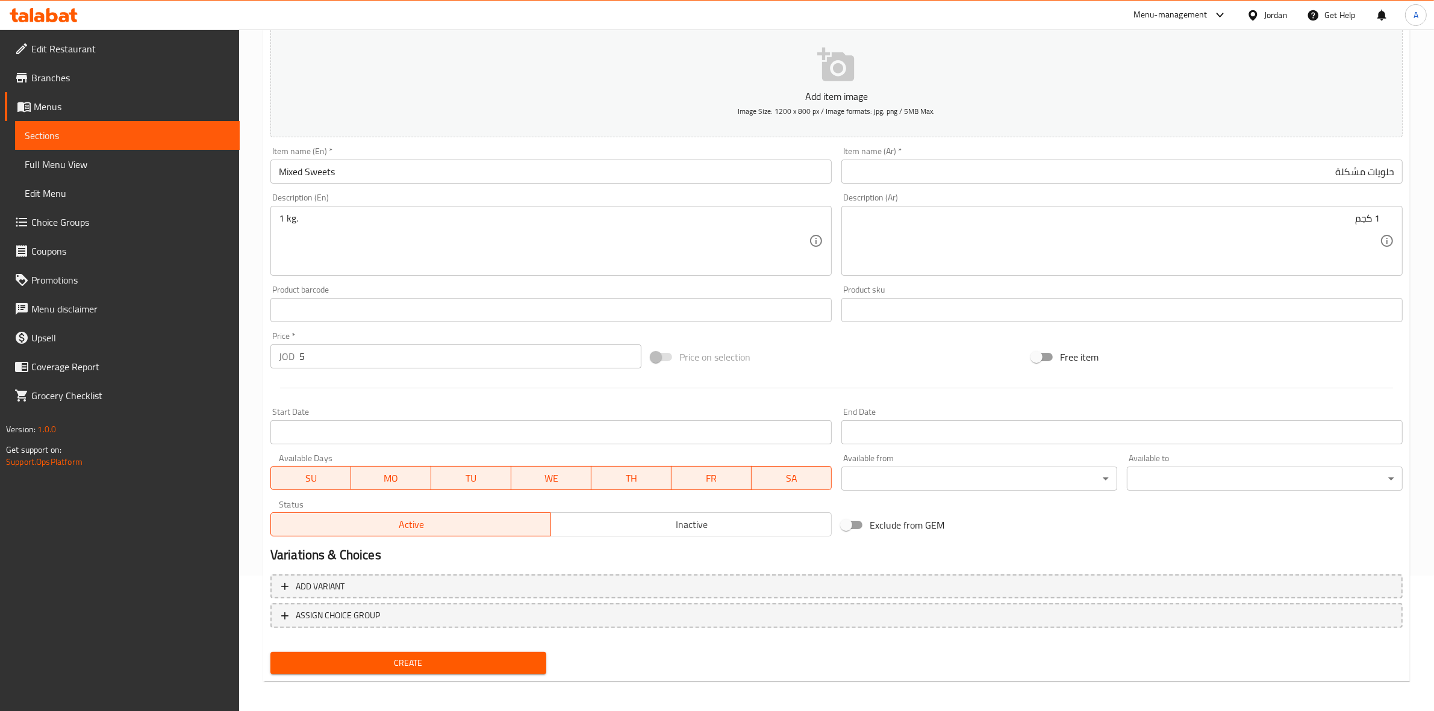
scroll to position [137, 0]
click at [407, 659] on span "Create" at bounding box center [408, 661] width 257 height 15
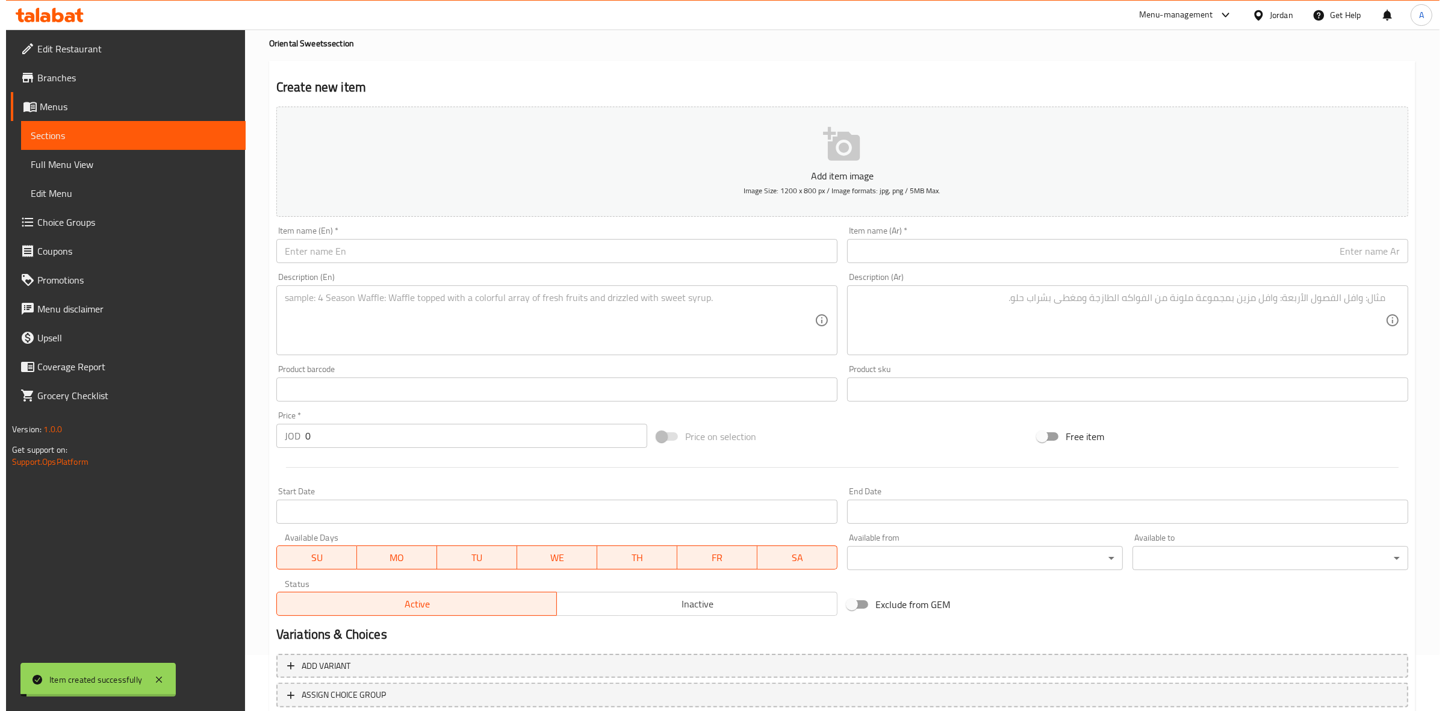
scroll to position [0, 0]
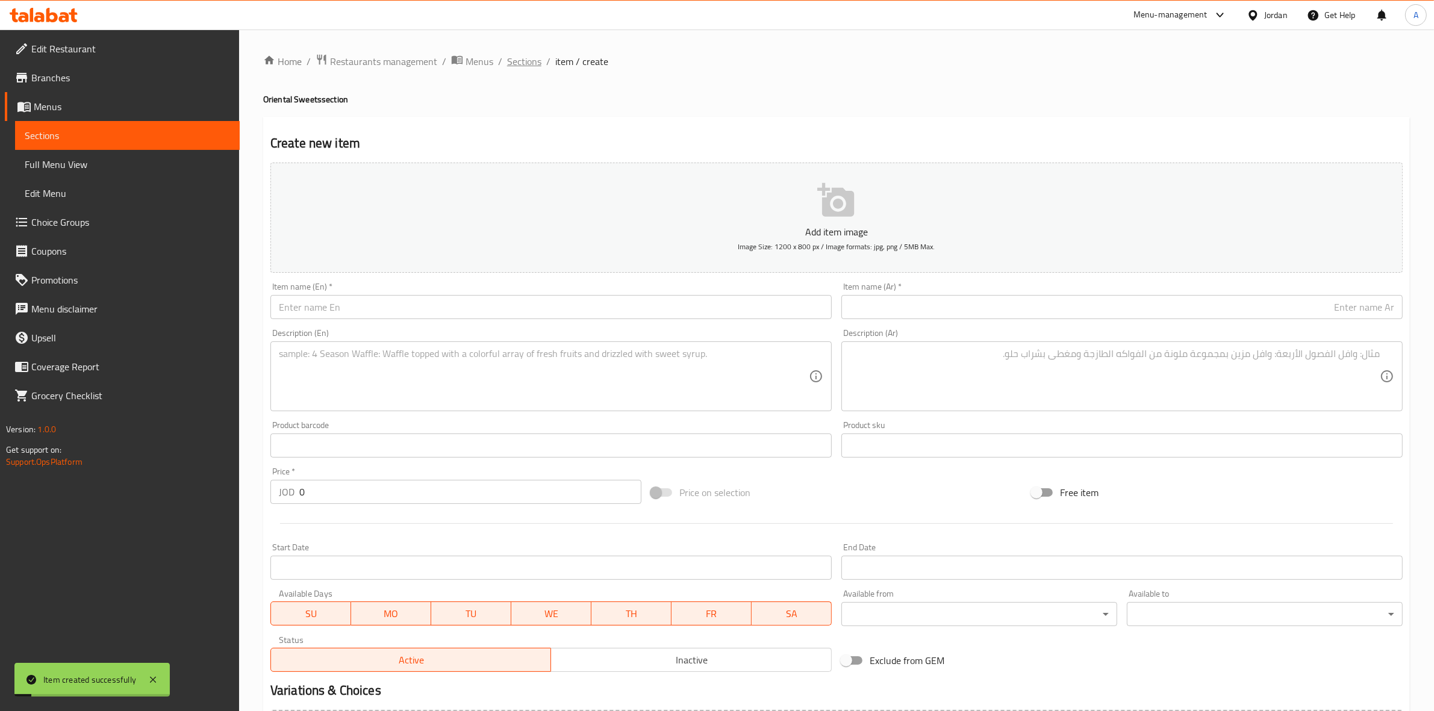
click at [515, 58] on span "Sections" at bounding box center [524, 61] width 34 height 14
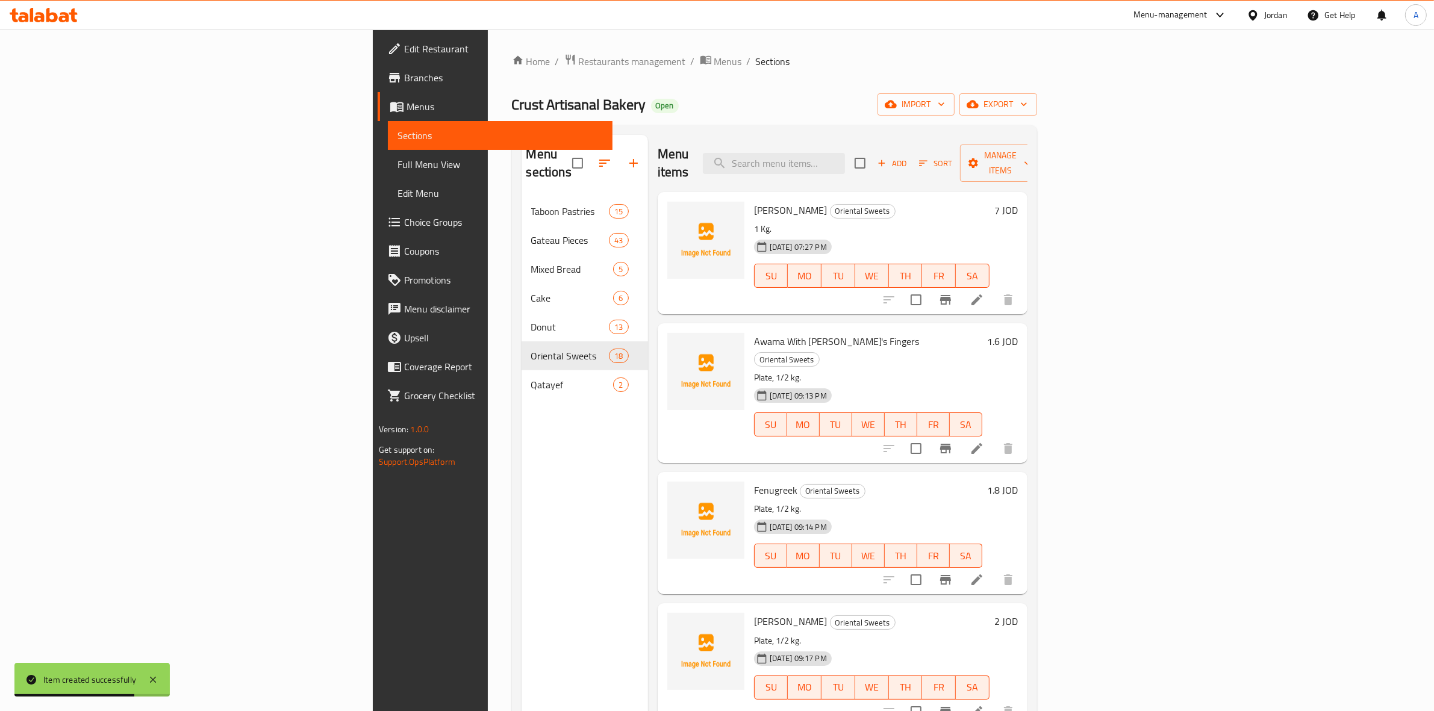
click at [521, 417] on div "Menu sections Taboon Pastries 15 Gateau Pieces 43 Mixed Bread 5 Cake 6 Donut 13…" at bounding box center [584, 490] width 126 height 711
click at [629, 159] on icon "button" at bounding box center [633, 163] width 8 height 8
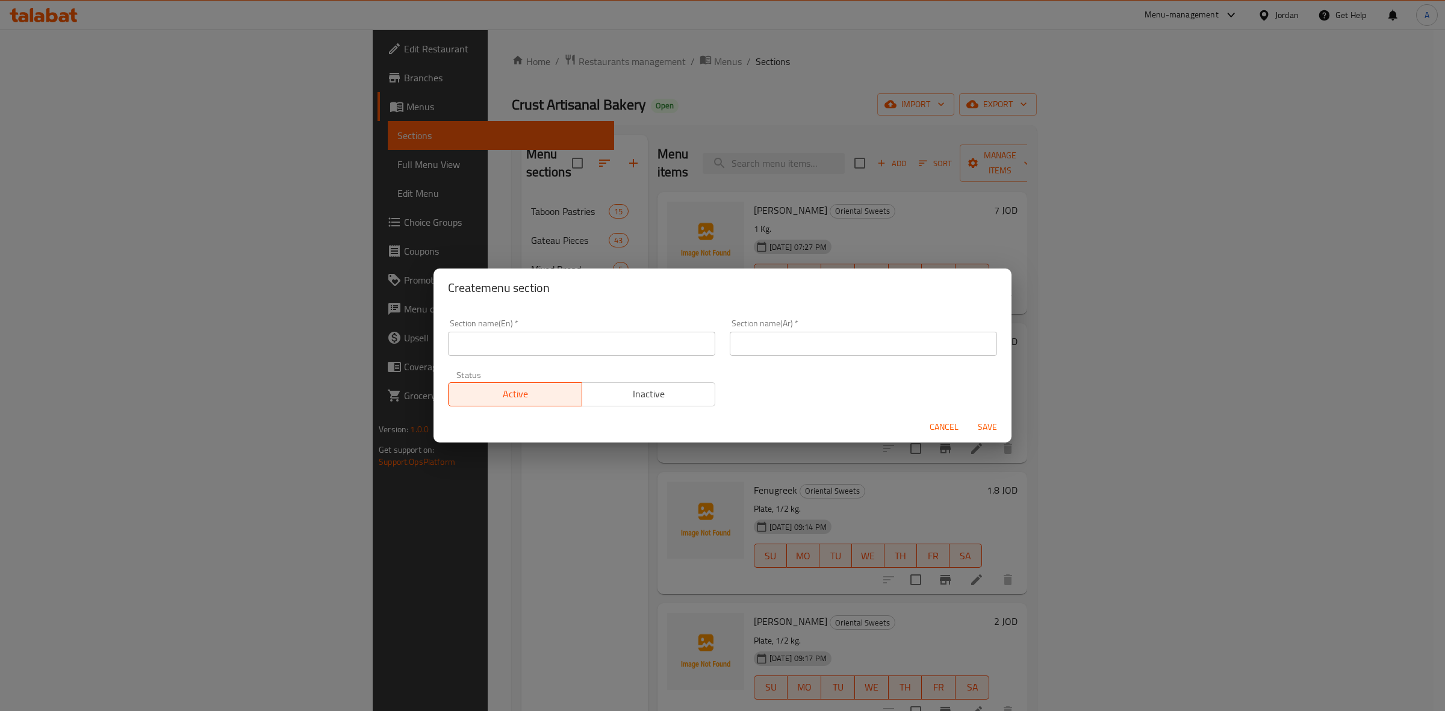
click at [841, 343] on input "text" at bounding box center [863, 344] width 267 height 24
paste input "معمول"
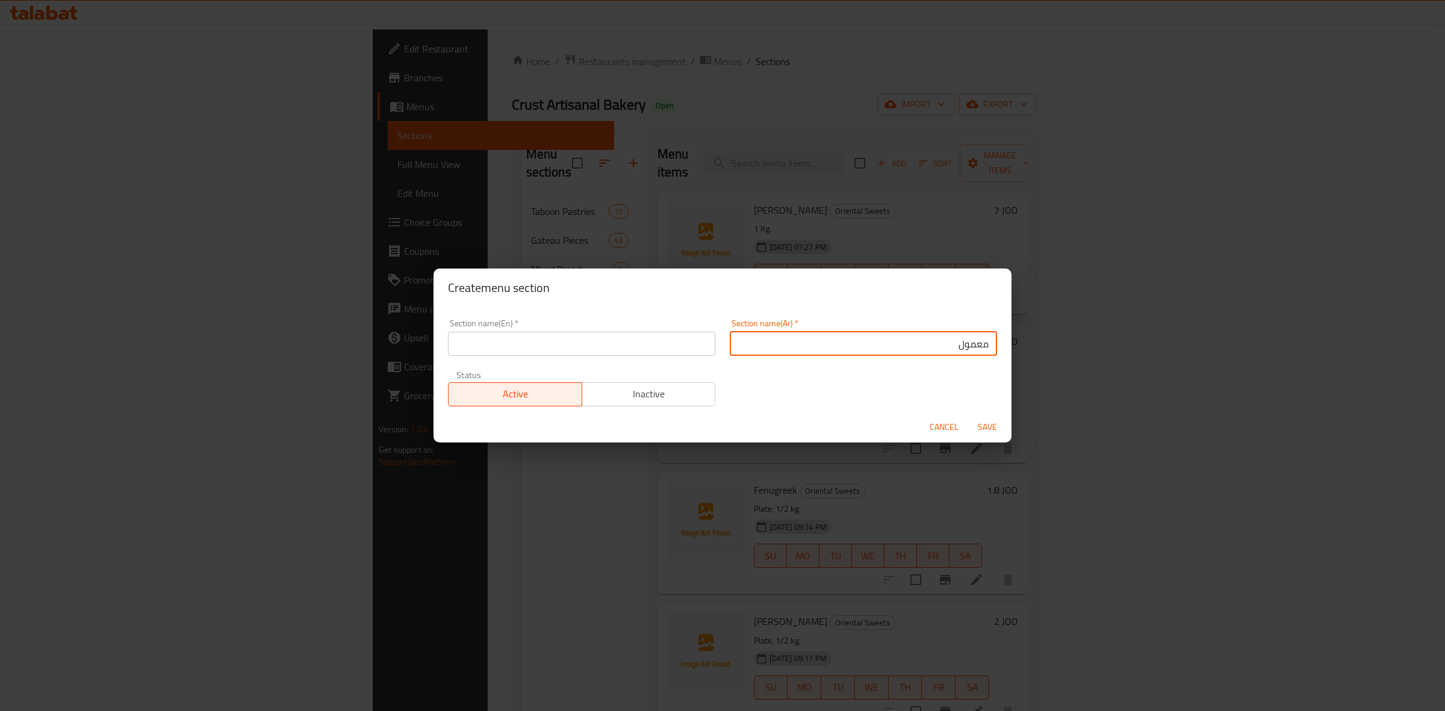
drag, startPoint x: 941, startPoint y: 344, endPoint x: 1007, endPoint y: 345, distance: 66.8
click at [1007, 345] on div "Section name(En)   * Section name(En) * Section name(Ar)   * معمول Section name…" at bounding box center [723, 359] width 578 height 104
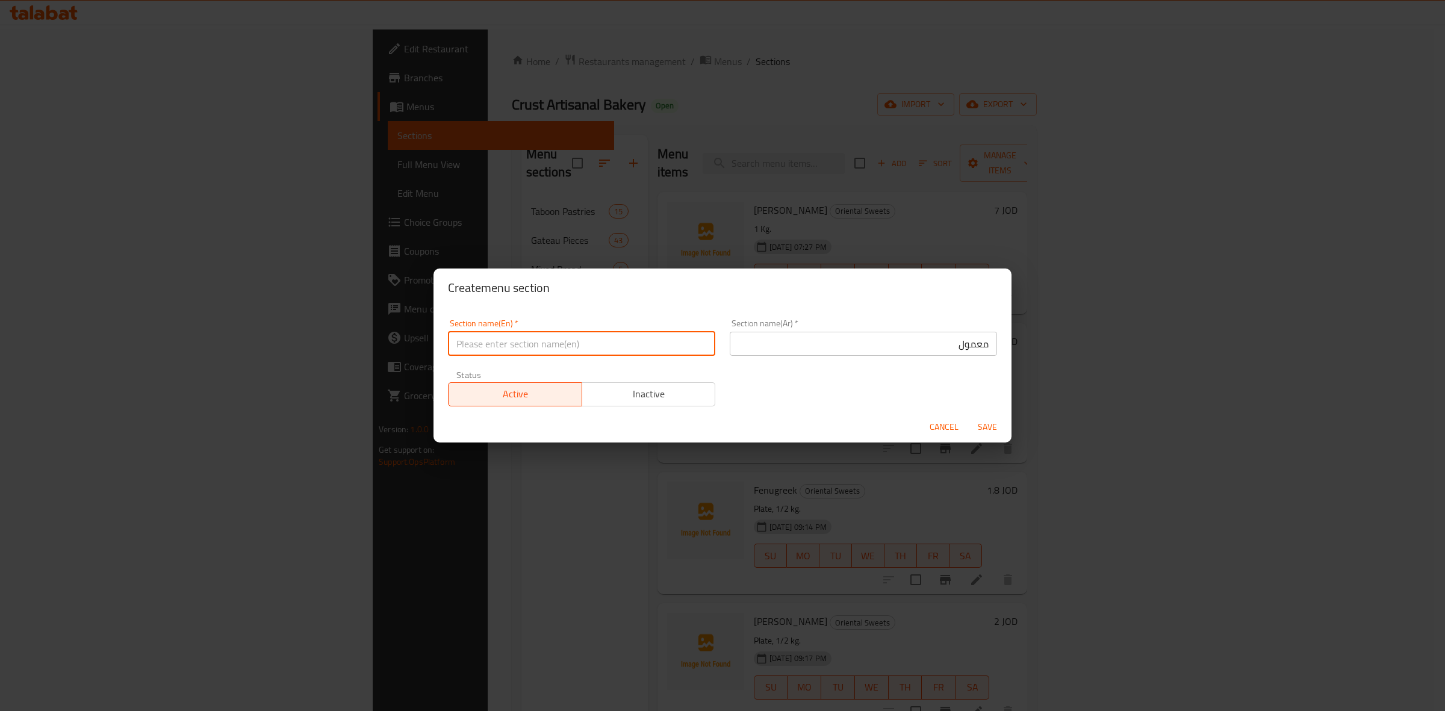
click at [511, 340] on input "text" at bounding box center [581, 344] width 267 height 24
paste
click at [812, 400] on div "Section name(En)   * Maamoul Section name(En) * Section name(Ar)   * معمول Sect…" at bounding box center [723, 363] width 564 height 102
click at [989, 422] on span "Save" at bounding box center [987, 427] width 29 height 15
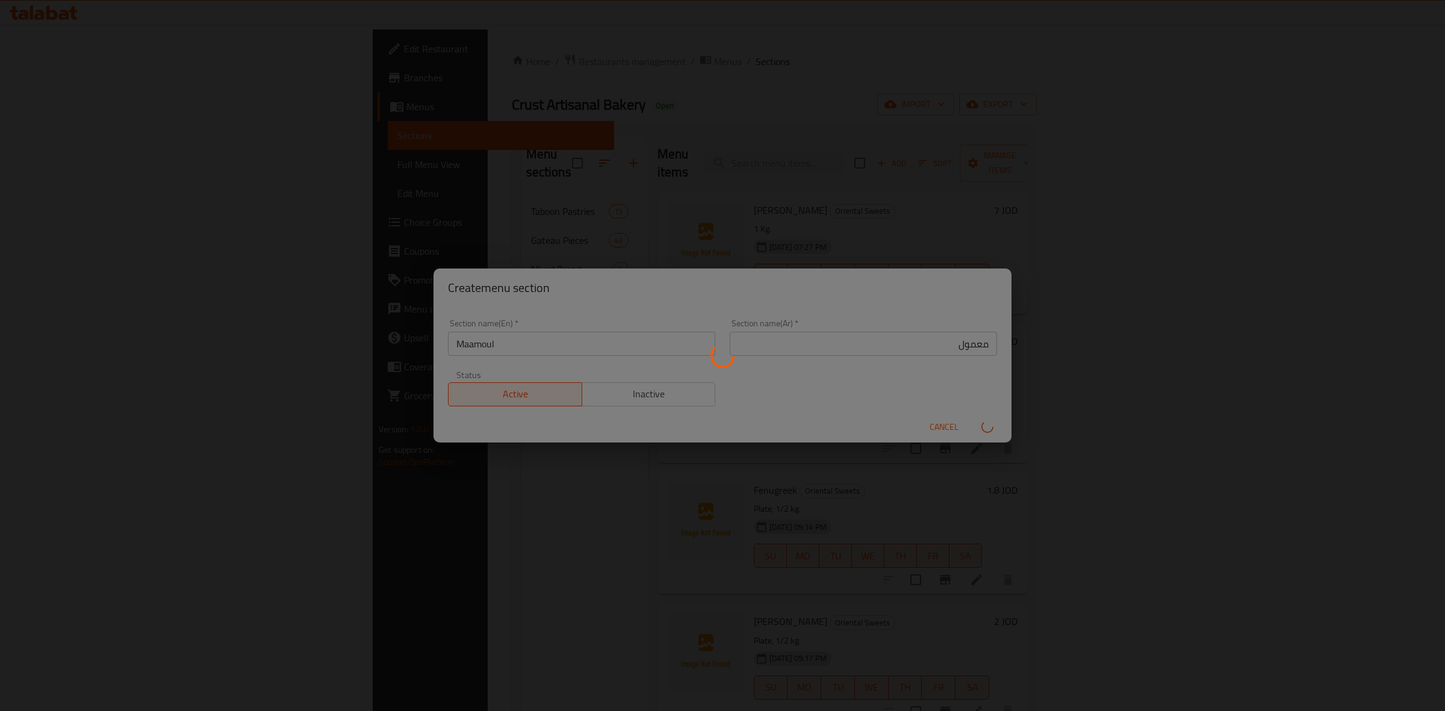
click at [866, 329] on div at bounding box center [722, 355] width 1445 height 711
click at [807, 420] on div at bounding box center [722, 355] width 1445 height 711
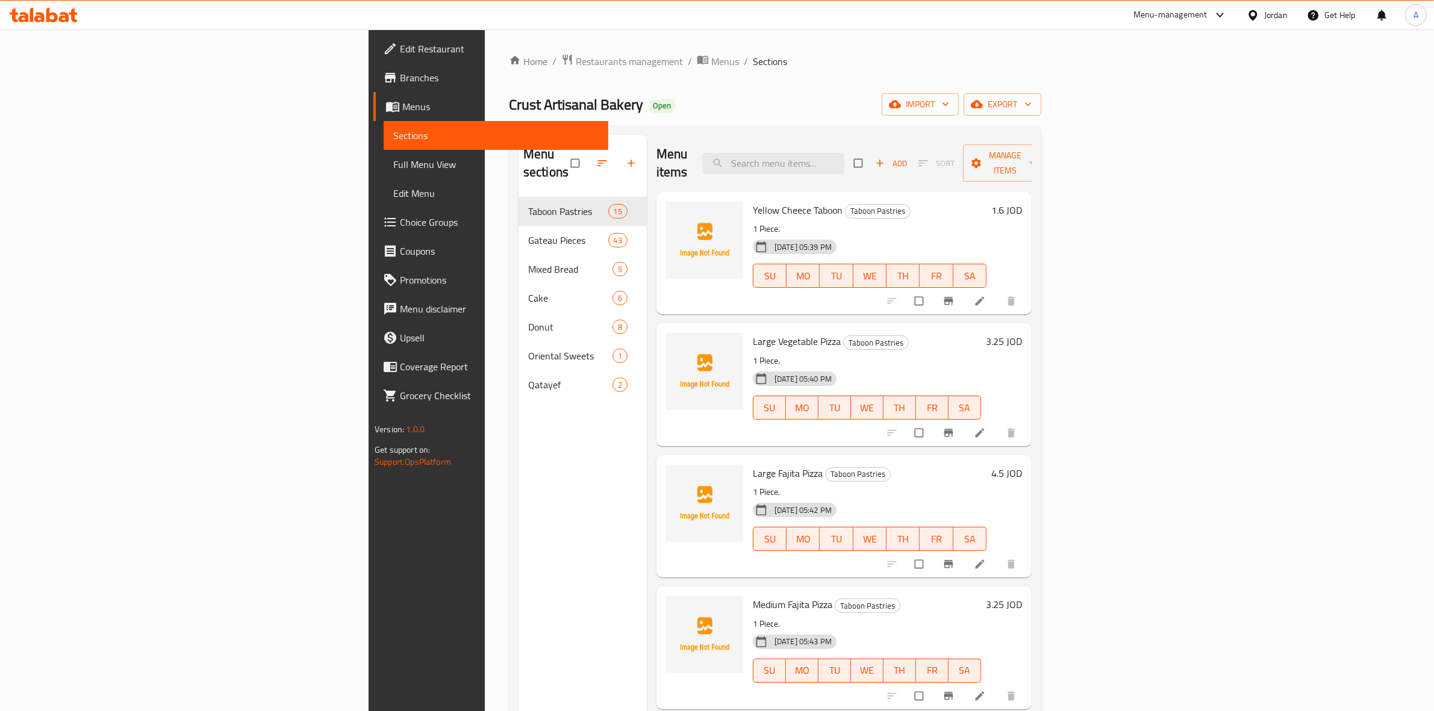
click at [1286, 16] on div "Jordan" at bounding box center [1275, 14] width 23 height 13
click at [1138, 128] on div "Egypt" at bounding box center [1196, 124] width 181 height 28
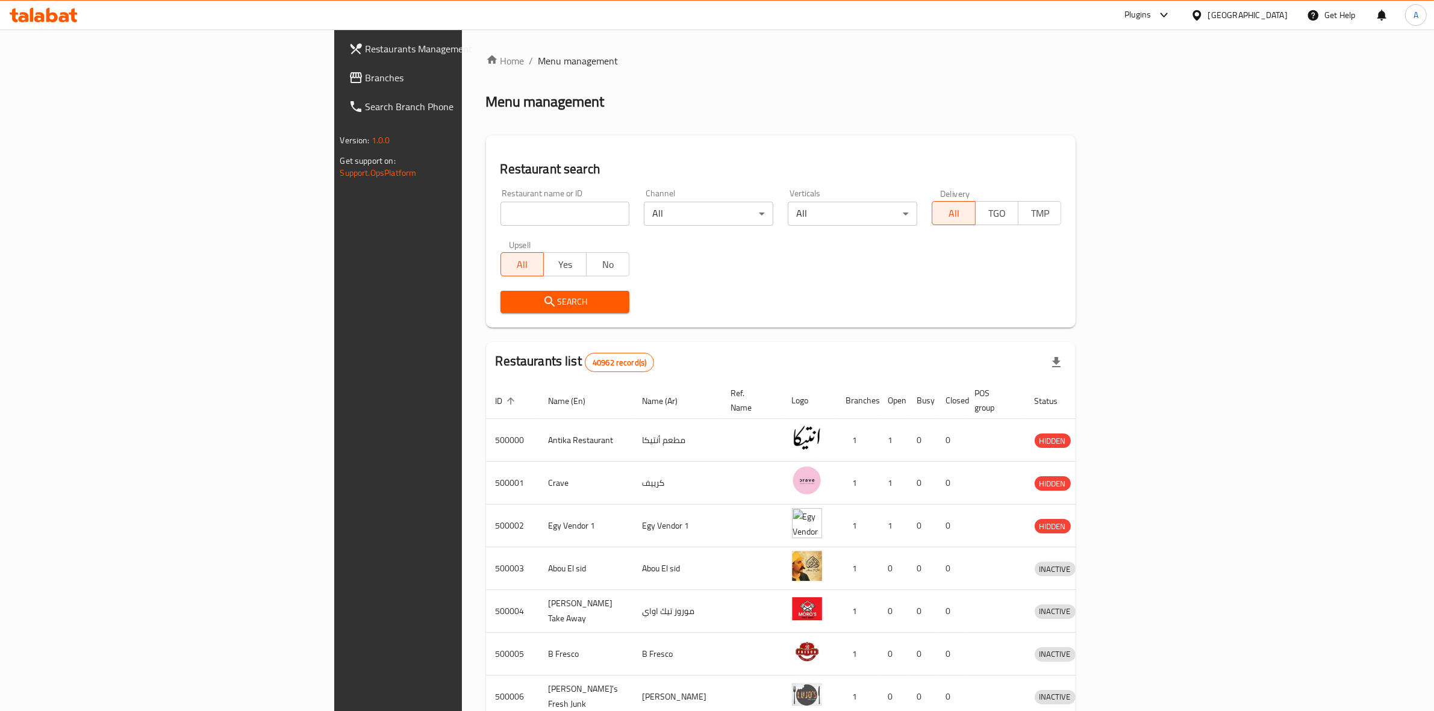
click at [366, 78] on span "Branches" at bounding box center [465, 77] width 199 height 14
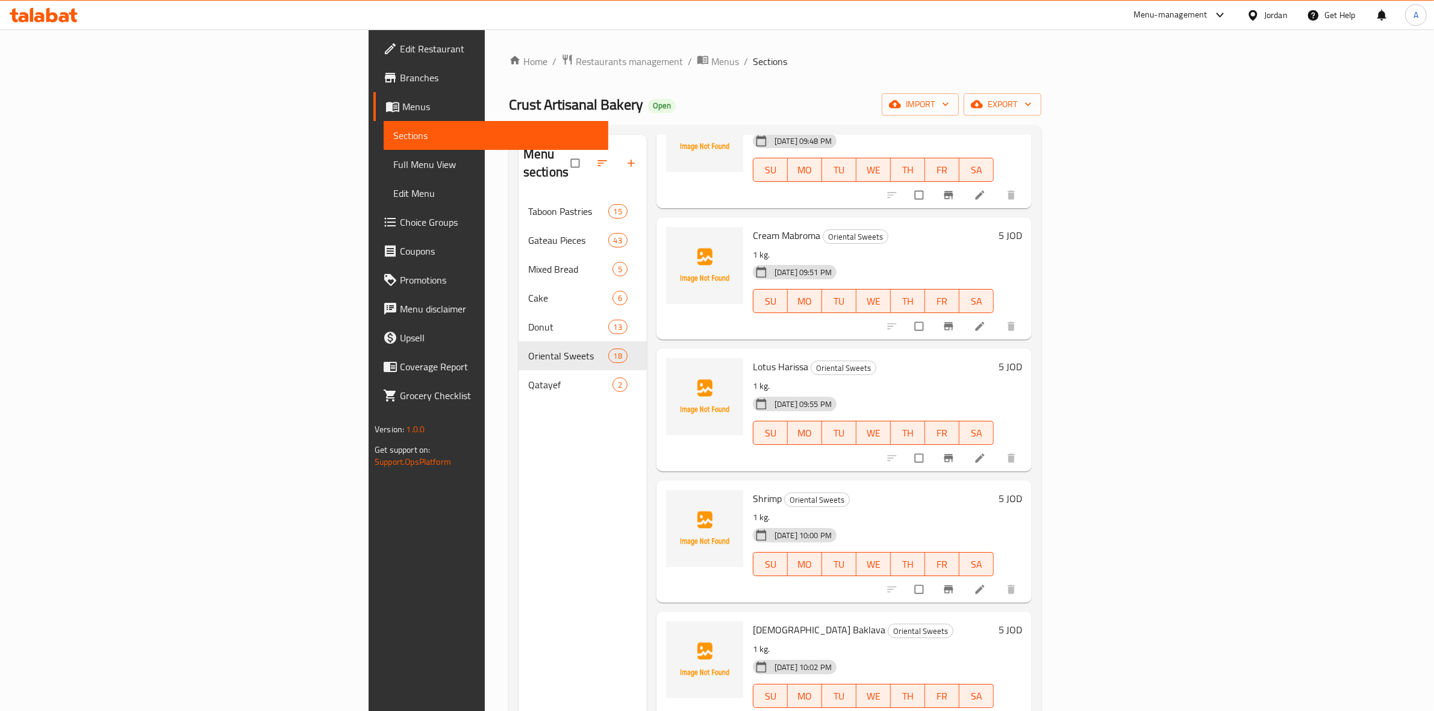
click at [625, 157] on icon "button" at bounding box center [631, 163] width 12 height 12
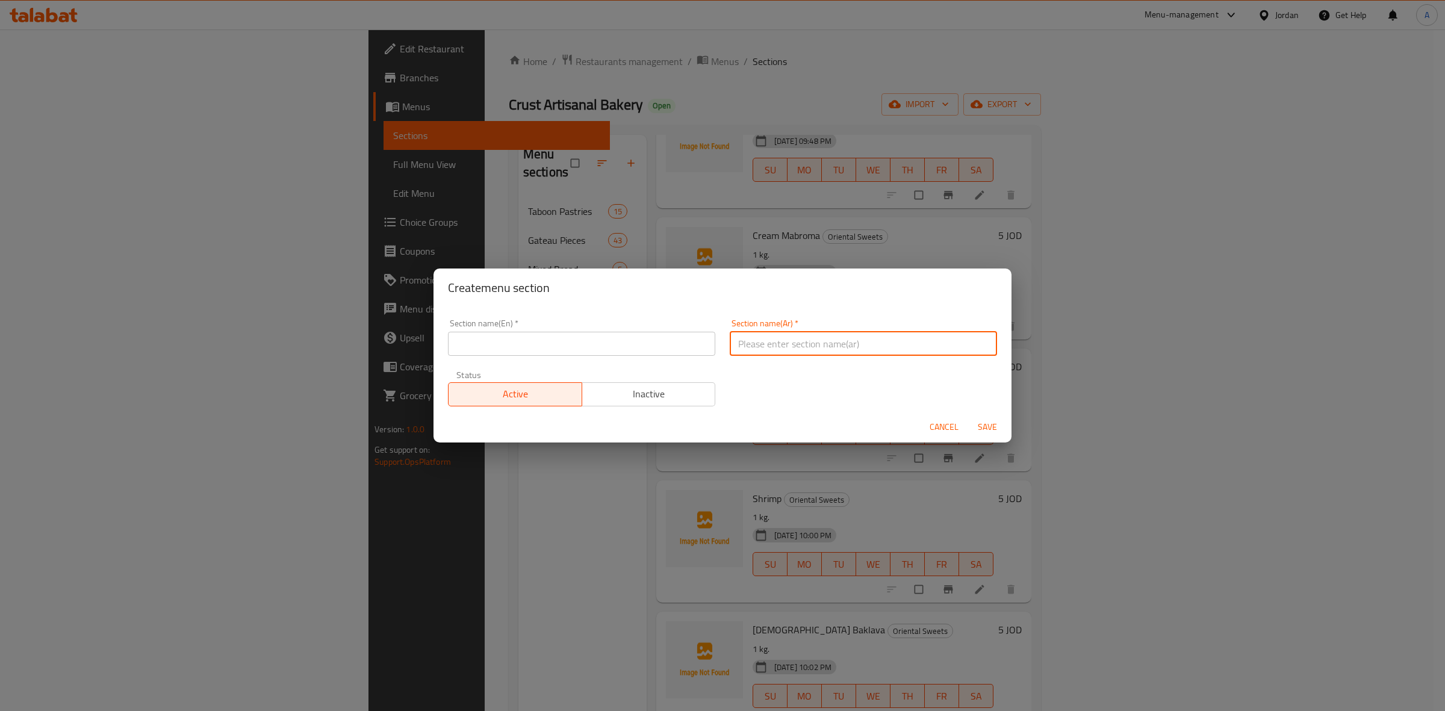
click at [849, 344] on input "text" at bounding box center [863, 344] width 267 height 24
paste input "معمول"
drag, startPoint x: 923, startPoint y: 342, endPoint x: 1022, endPoint y: 352, distance: 99.3
click at [1022, 352] on div "Create menu section Section name(En)   * Section name(En) * Section name(Ar)   …" at bounding box center [722, 355] width 1445 height 711
type input "معمول"
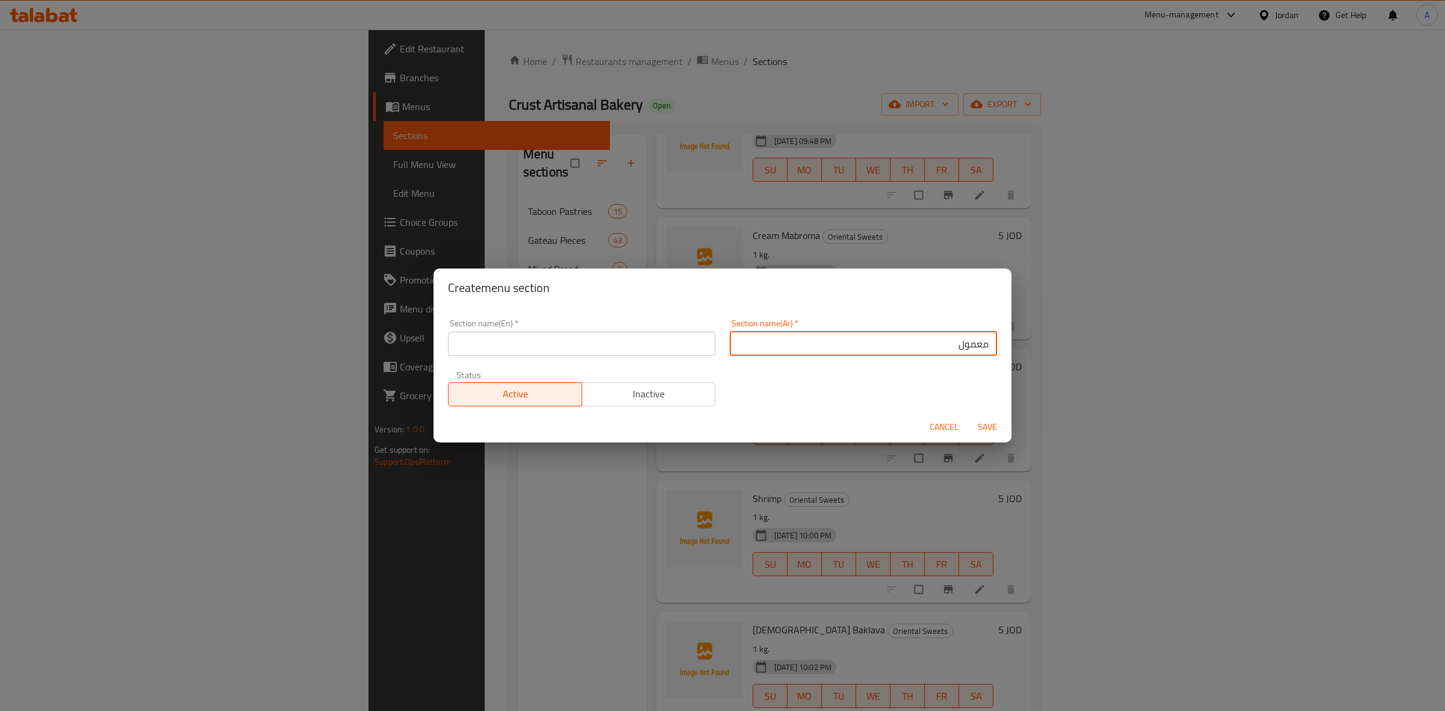
click at [516, 338] on input "text" at bounding box center [581, 344] width 267 height 24
paste input "Maamoul"
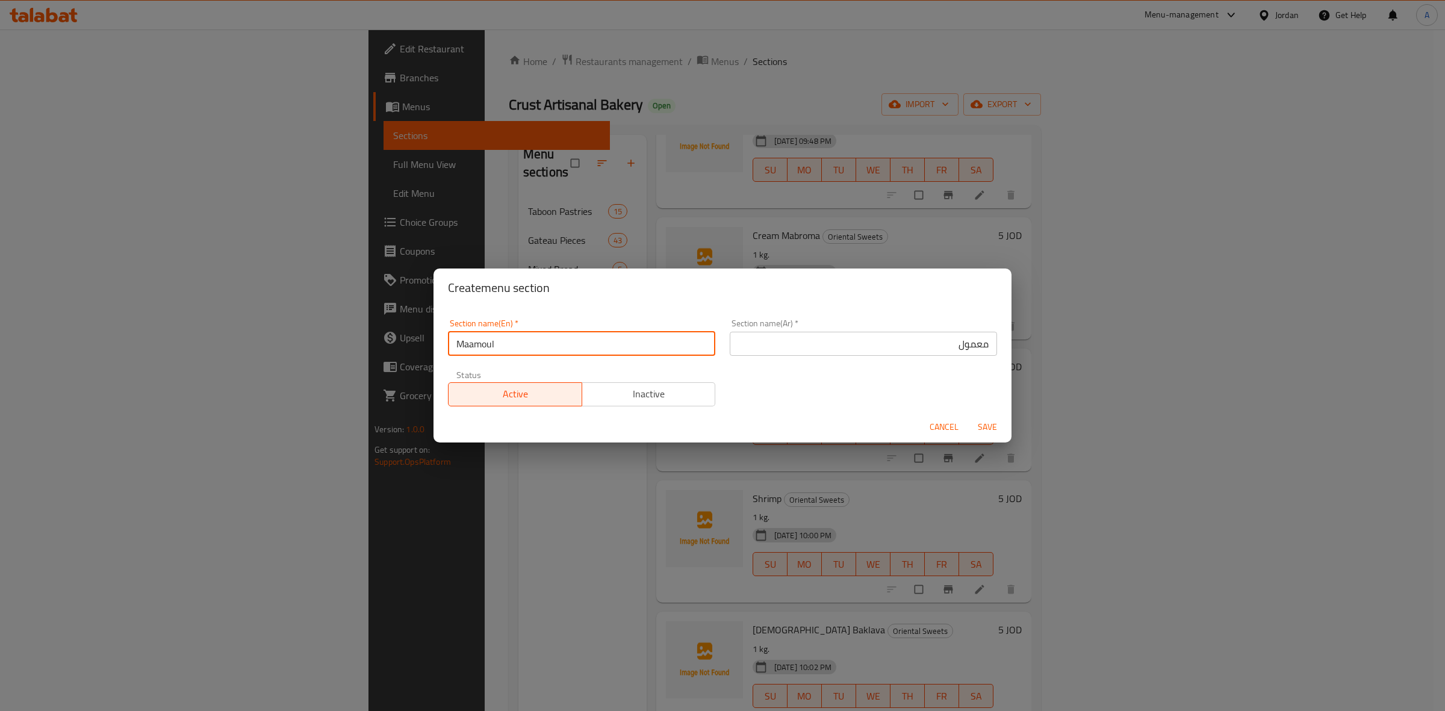
type input "Maamoul"
click at [806, 409] on div "Section name(En)   * Maamoul Section name(En) * Section name(Ar)   * معمول Sect…" at bounding box center [723, 363] width 564 height 102
click at [986, 428] on span "Save" at bounding box center [987, 427] width 29 height 15
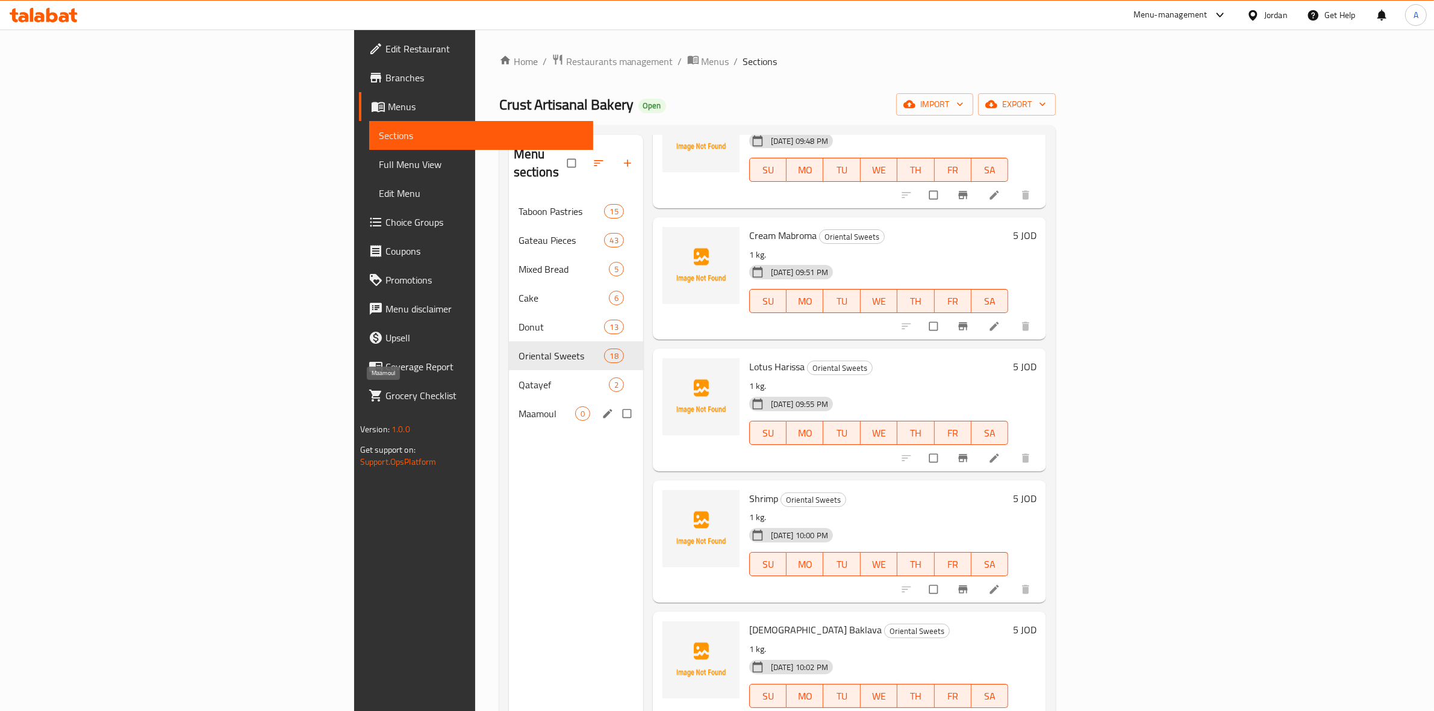
click at [518, 406] on span "Maamoul" at bounding box center [546, 413] width 57 height 14
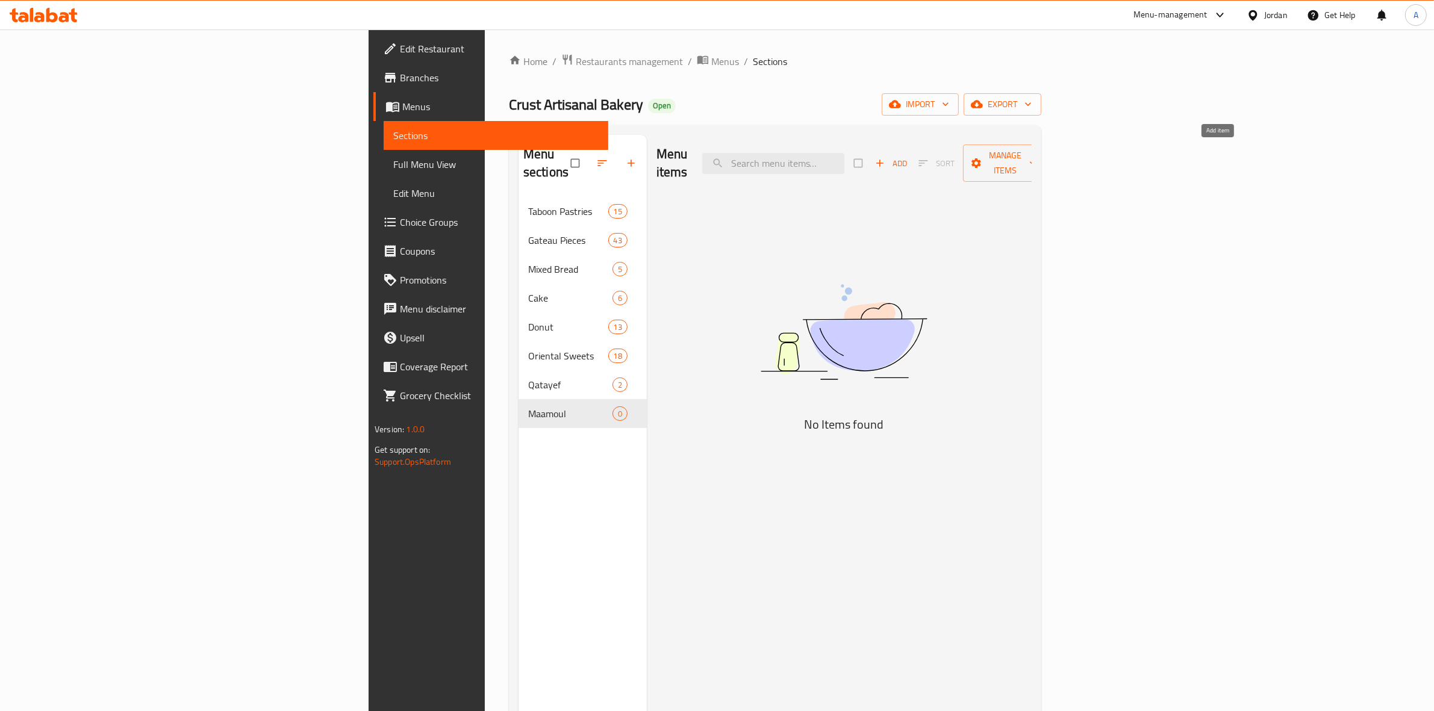
click at [907, 157] on span "Add" at bounding box center [891, 164] width 33 height 14
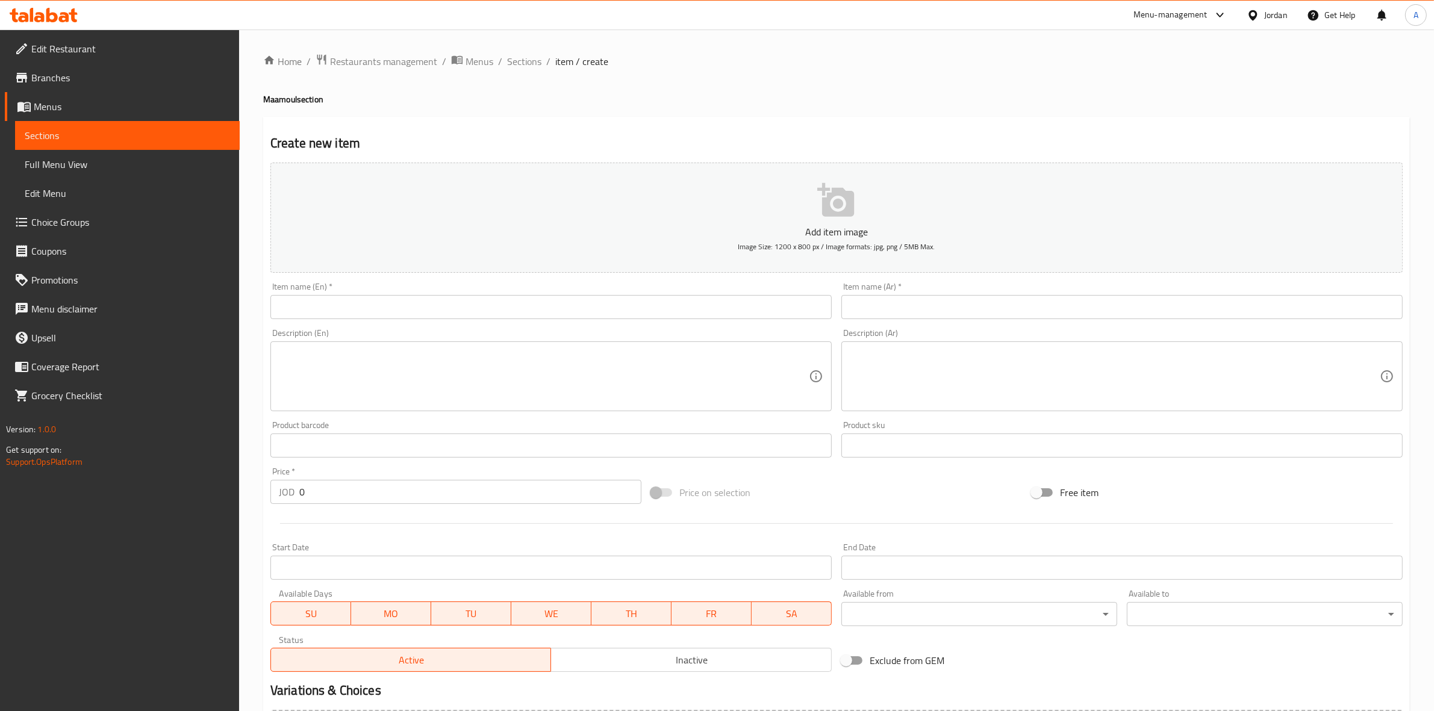
click at [975, 308] on input "text" at bounding box center [1121, 307] width 561 height 24
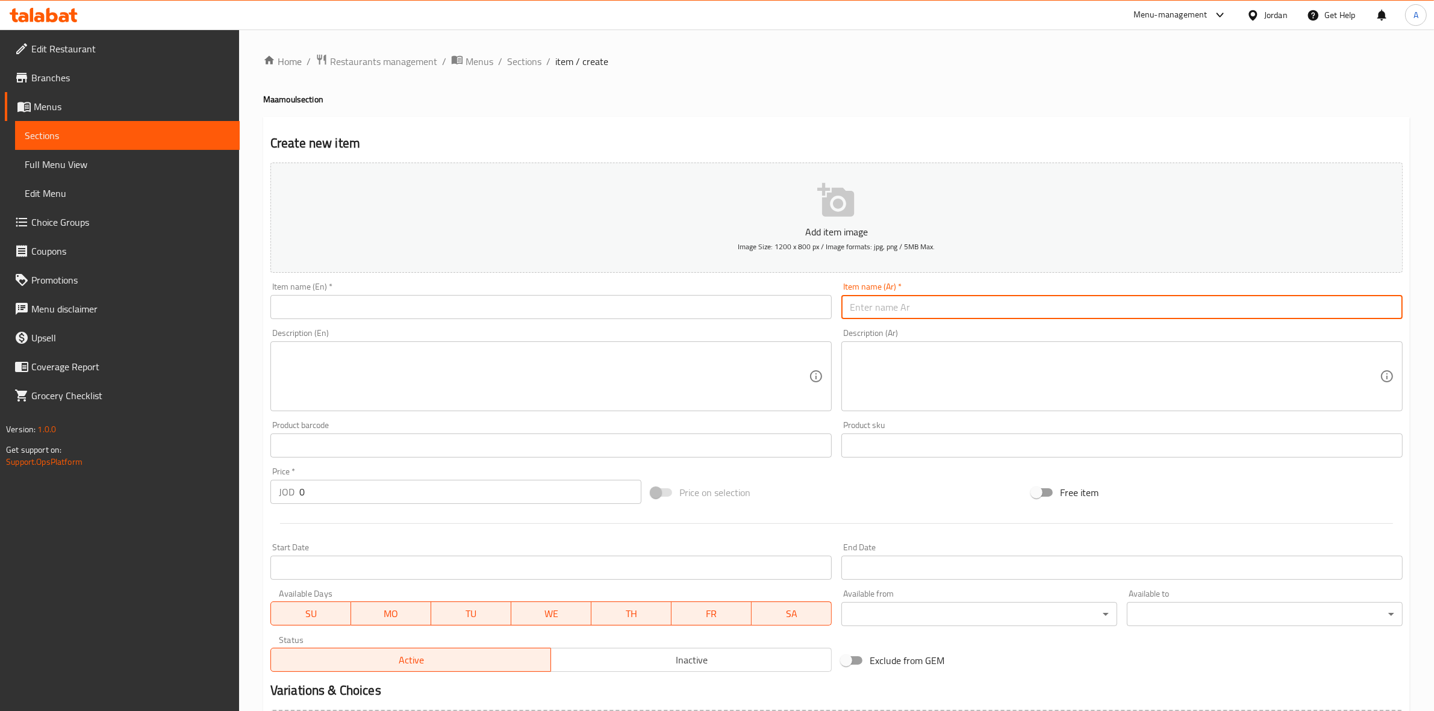
paste input "معمول سادة"
drag, startPoint x: 1328, startPoint y: 304, endPoint x: 1444, endPoint y: 304, distance: 116.2
click at [1434, 304] on html "​ Menu-management Jordan Get Help A Edit Restaurant Branches Menus Sections Ful…" at bounding box center [717, 355] width 1434 height 711
type input "معمول سادة"
click at [395, 305] on input "text" at bounding box center [550, 307] width 561 height 24
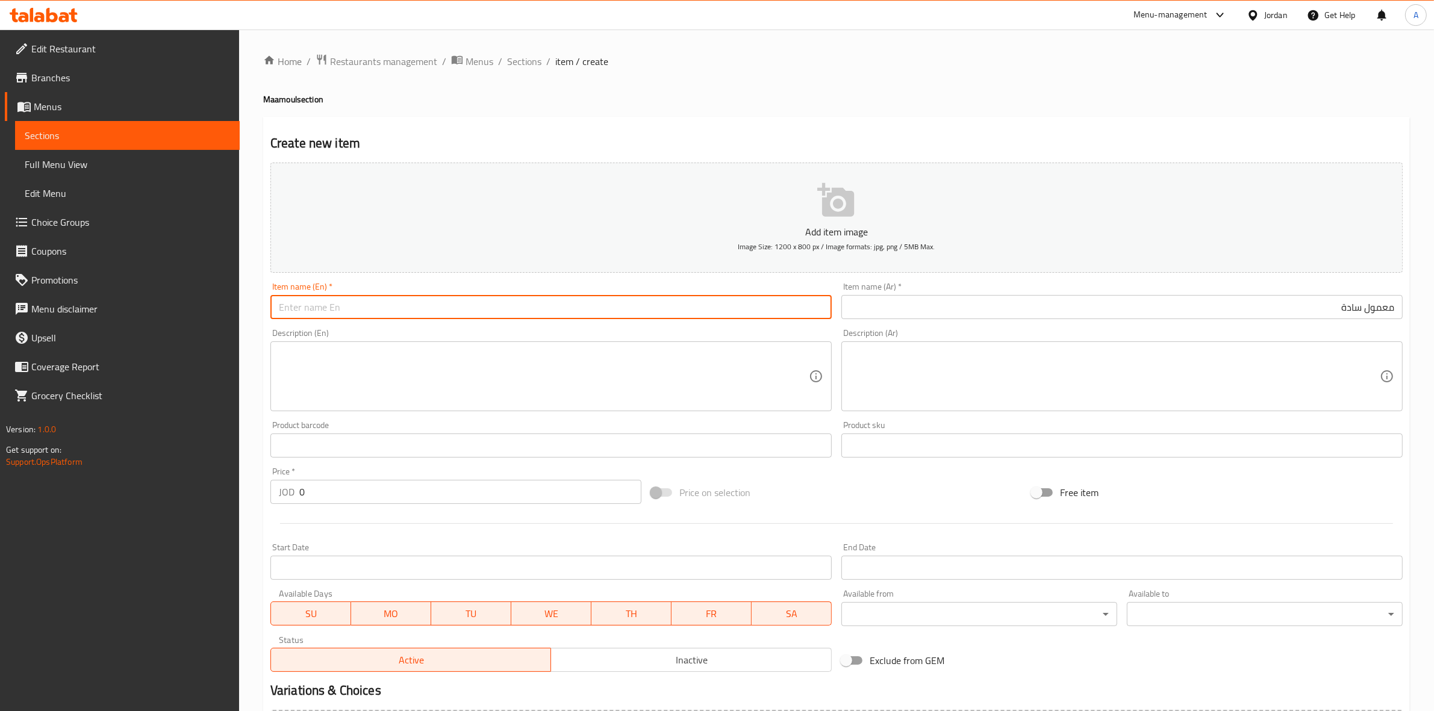
paste input "Plain maamoul"
type input "Plain maamoul"
click at [254, 326] on div "Home / Restaurants management / Menus / Sections / item / create Maamoul sectio…" at bounding box center [836, 440] width 1195 height 821
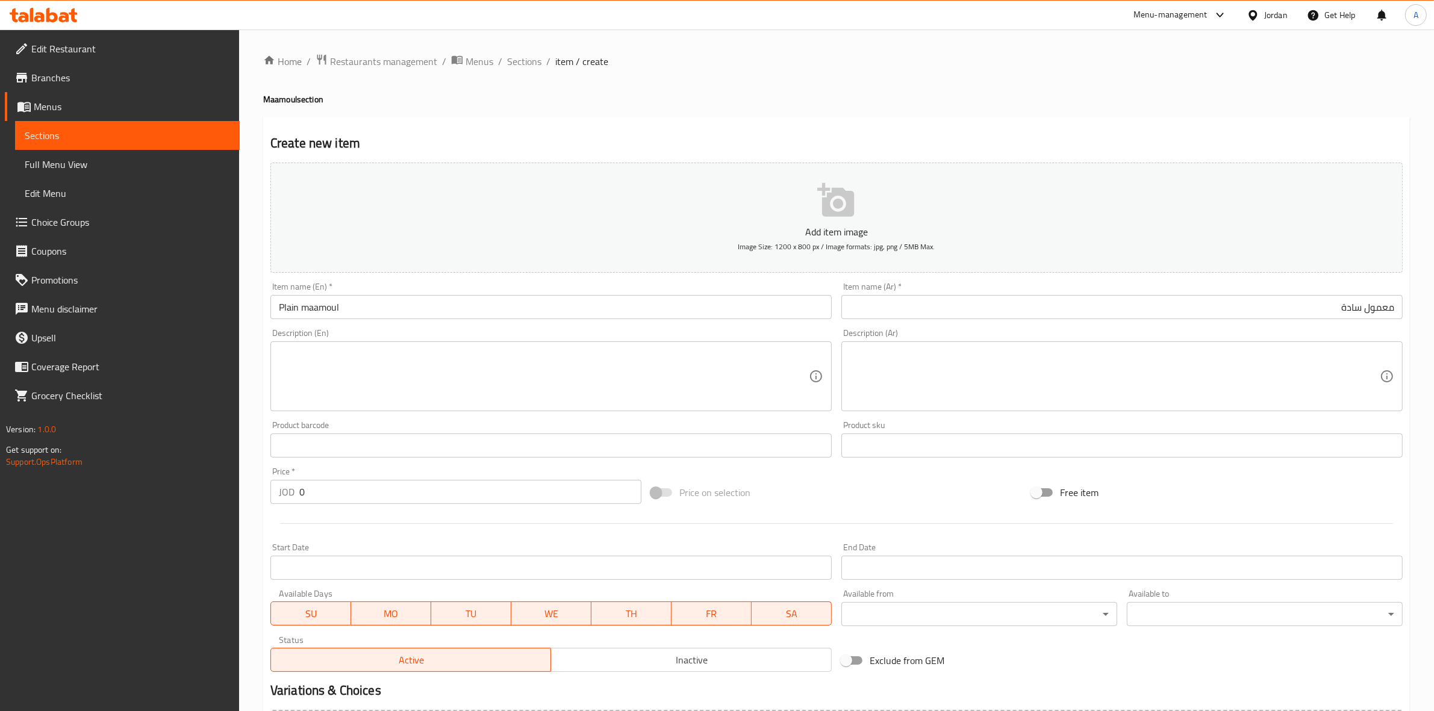
click at [411, 345] on div "Description (En)" at bounding box center [550, 376] width 561 height 70
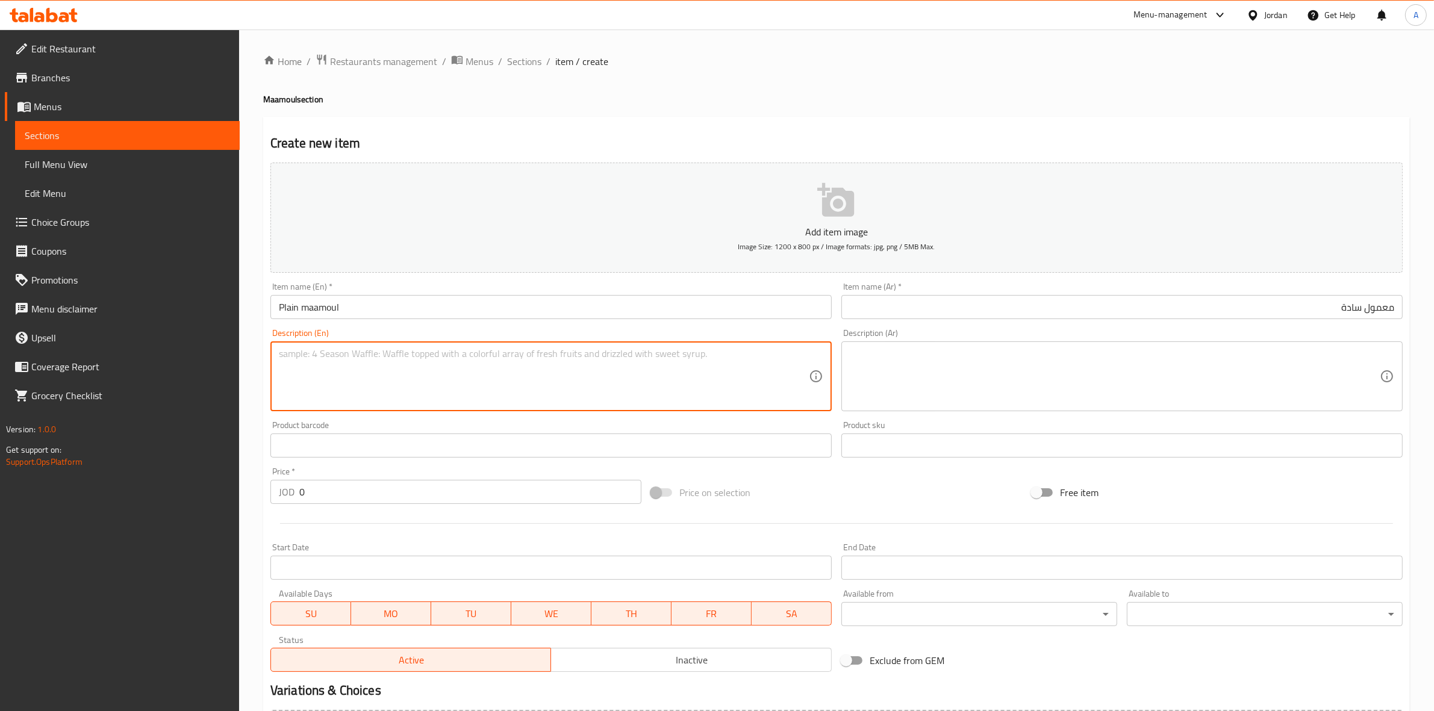
paste textarea "1 kg."
type textarea "1 kg."
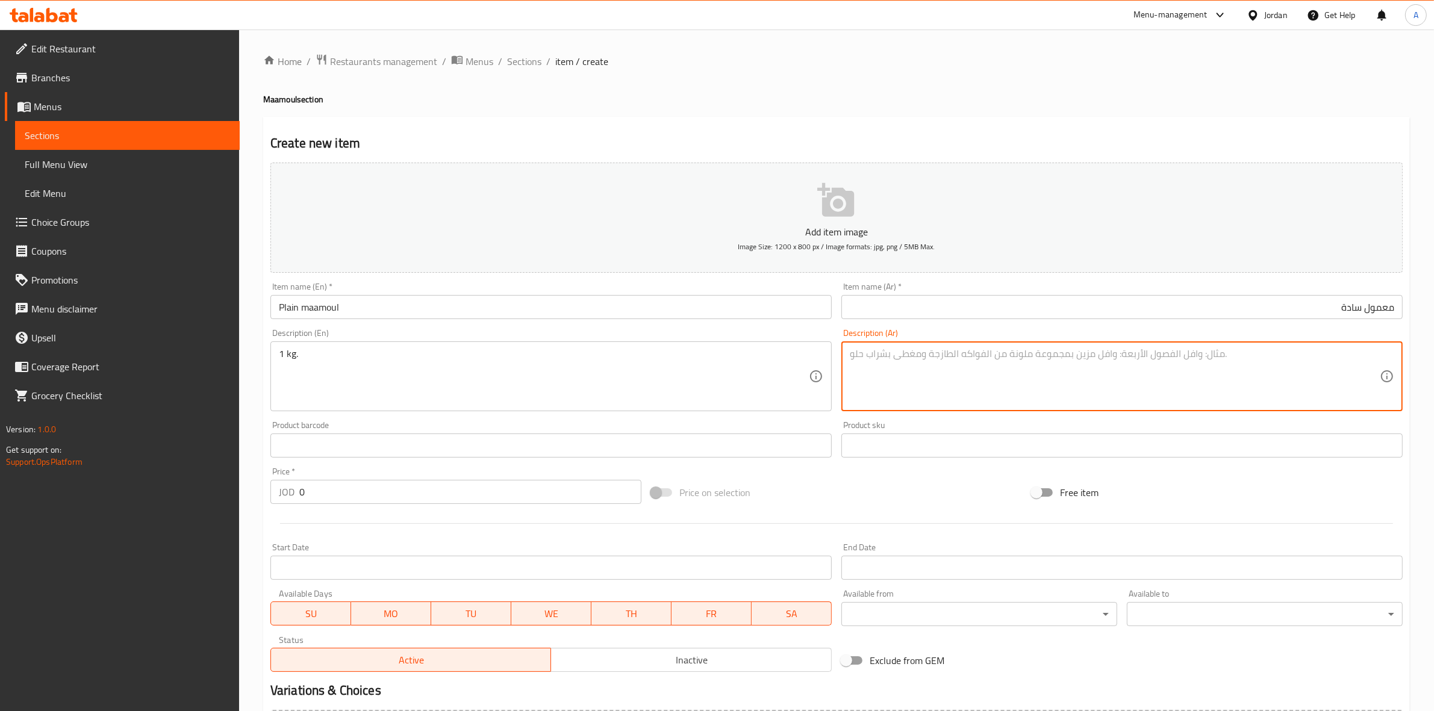
click at [908, 371] on textarea at bounding box center [1115, 376] width 530 height 57
paste textarea "1 كجم"
type textarea "1 كجم"
click at [884, 110] on div "Home / Restaurants management / Menus / Sections / item / create Maamoul sectio…" at bounding box center [836, 440] width 1146 height 773
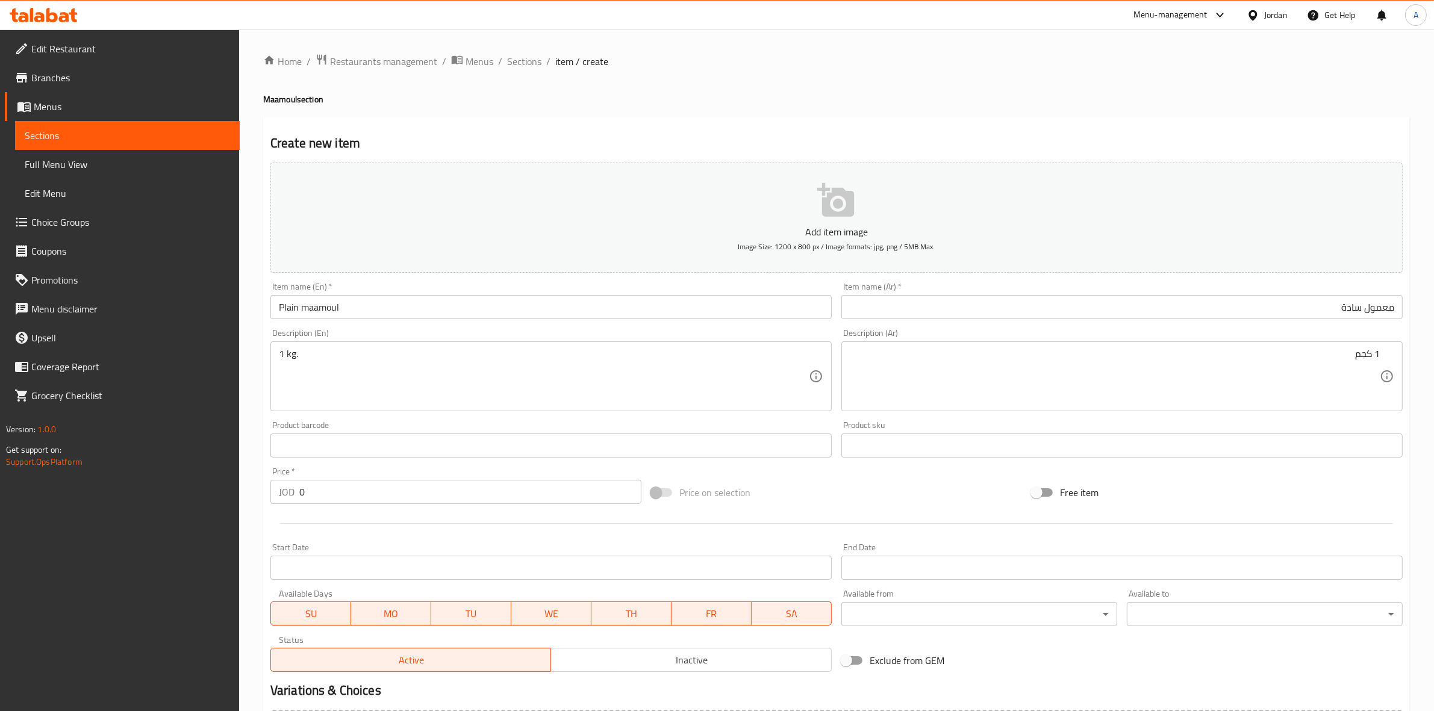
drag, startPoint x: 139, startPoint y: 495, endPoint x: 245, endPoint y: 490, distance: 106.1
click at [135, 494] on div "Edit Restaurant Branches Menus Sections Full Menu View Edit Menu Choice Groups …" at bounding box center [717, 440] width 1434 height 821
paste input "5"
type input "5"
click at [298, 530] on div at bounding box center [837, 524] width 1142 height 30
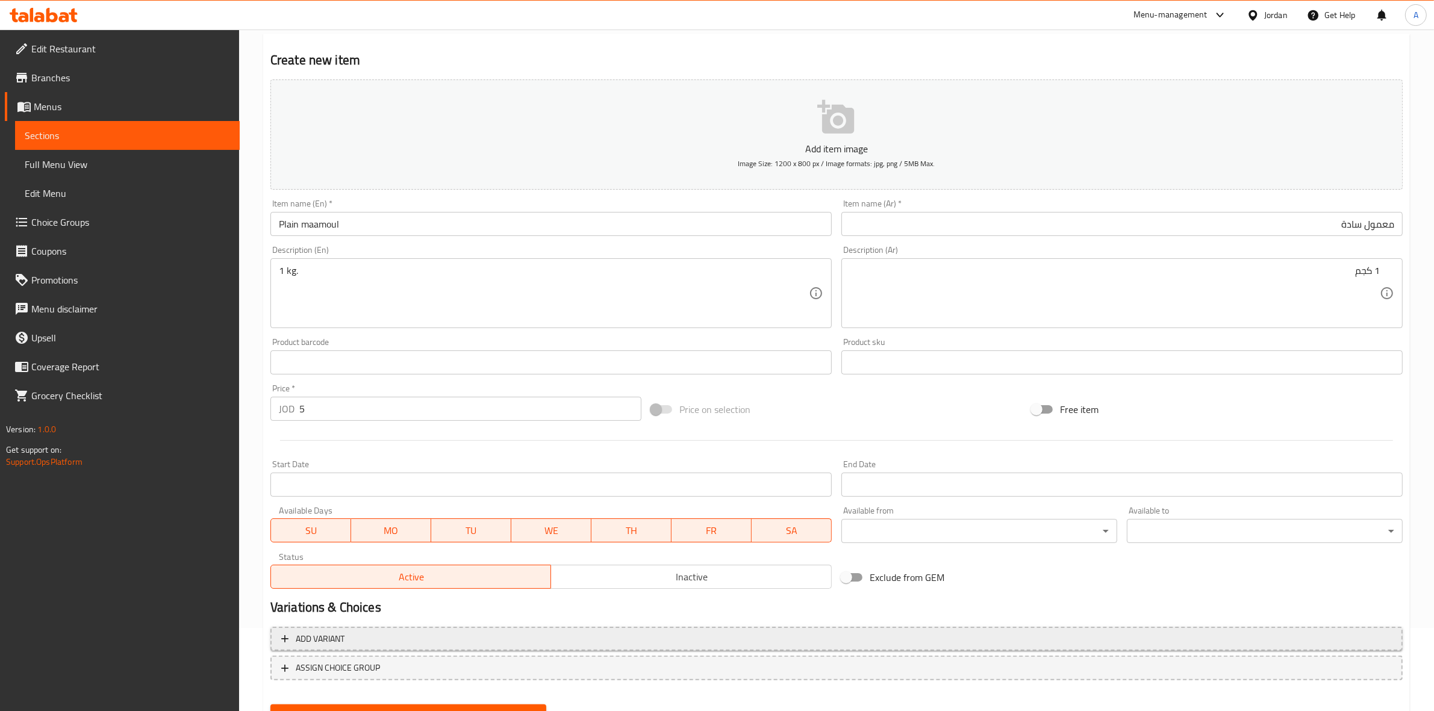
scroll to position [137, 0]
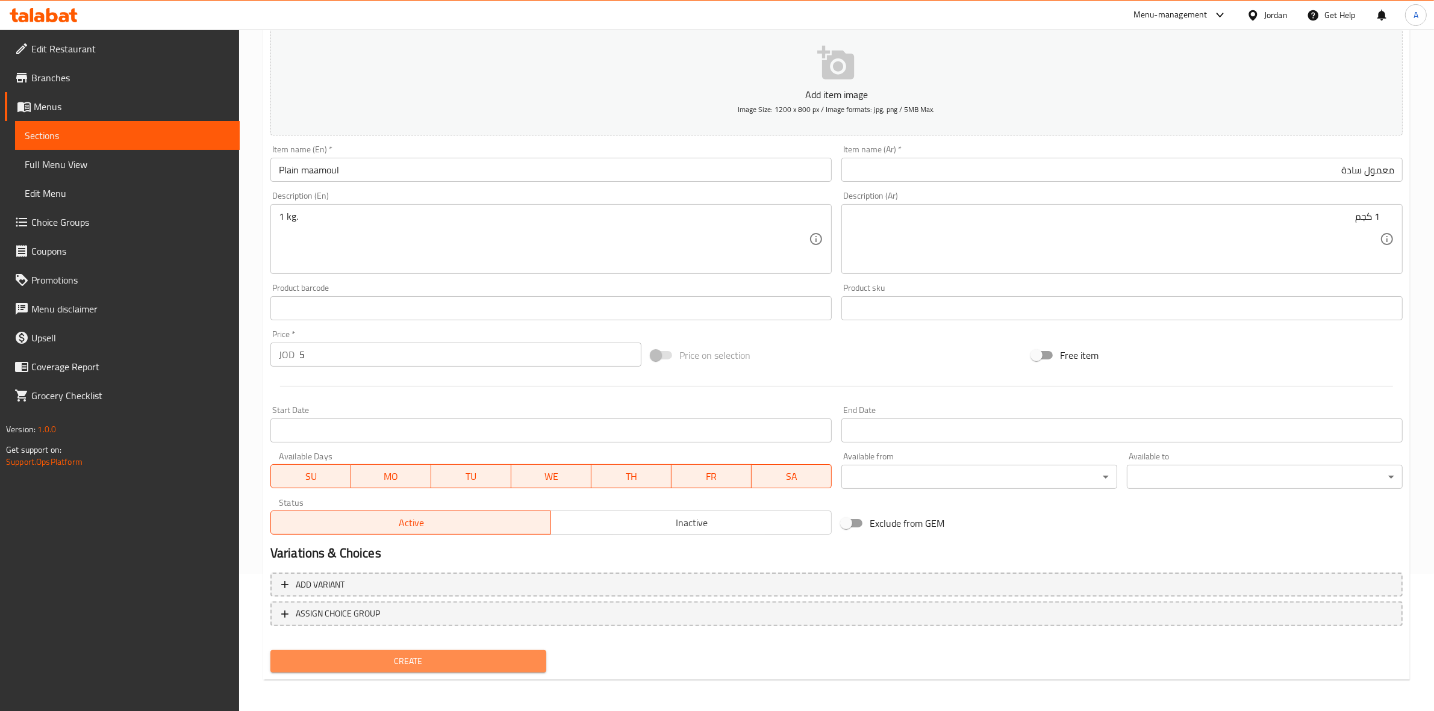
click at [411, 654] on span "Create" at bounding box center [408, 661] width 257 height 15
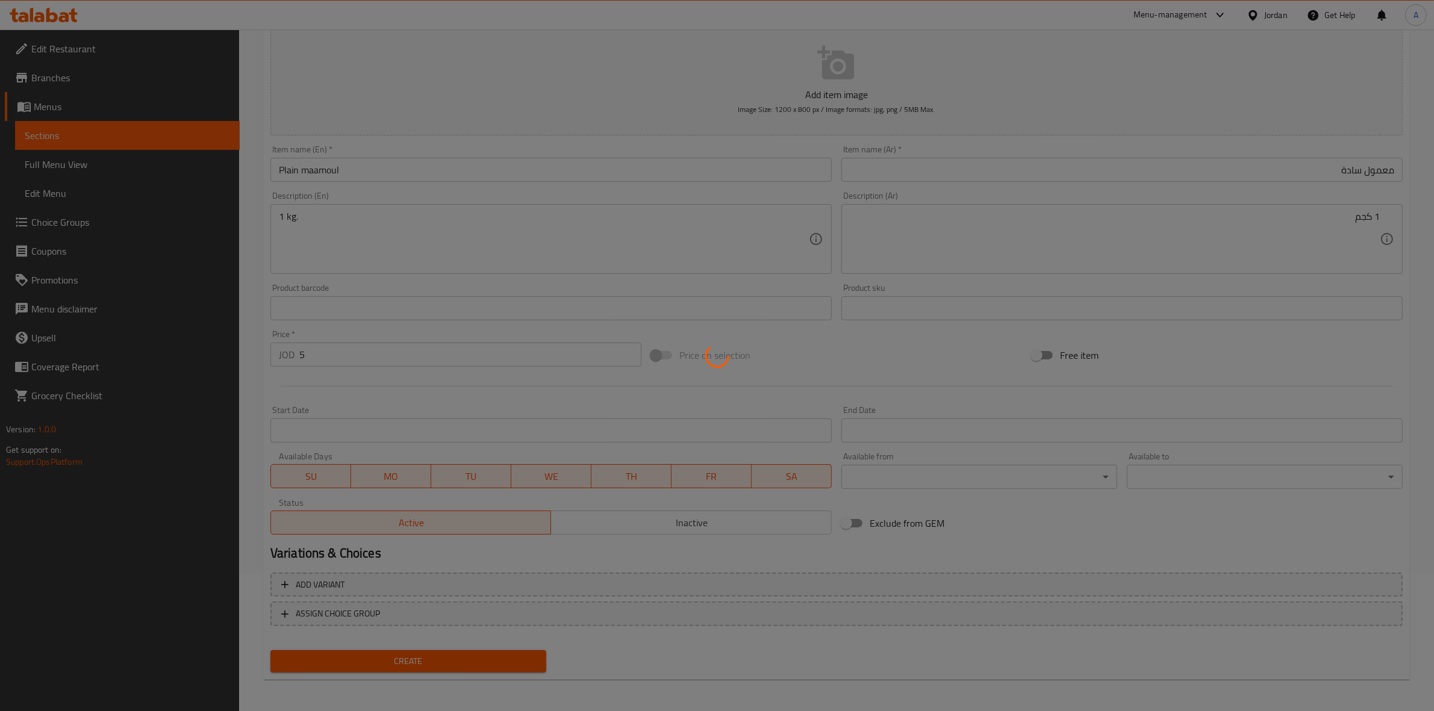
type input "0"
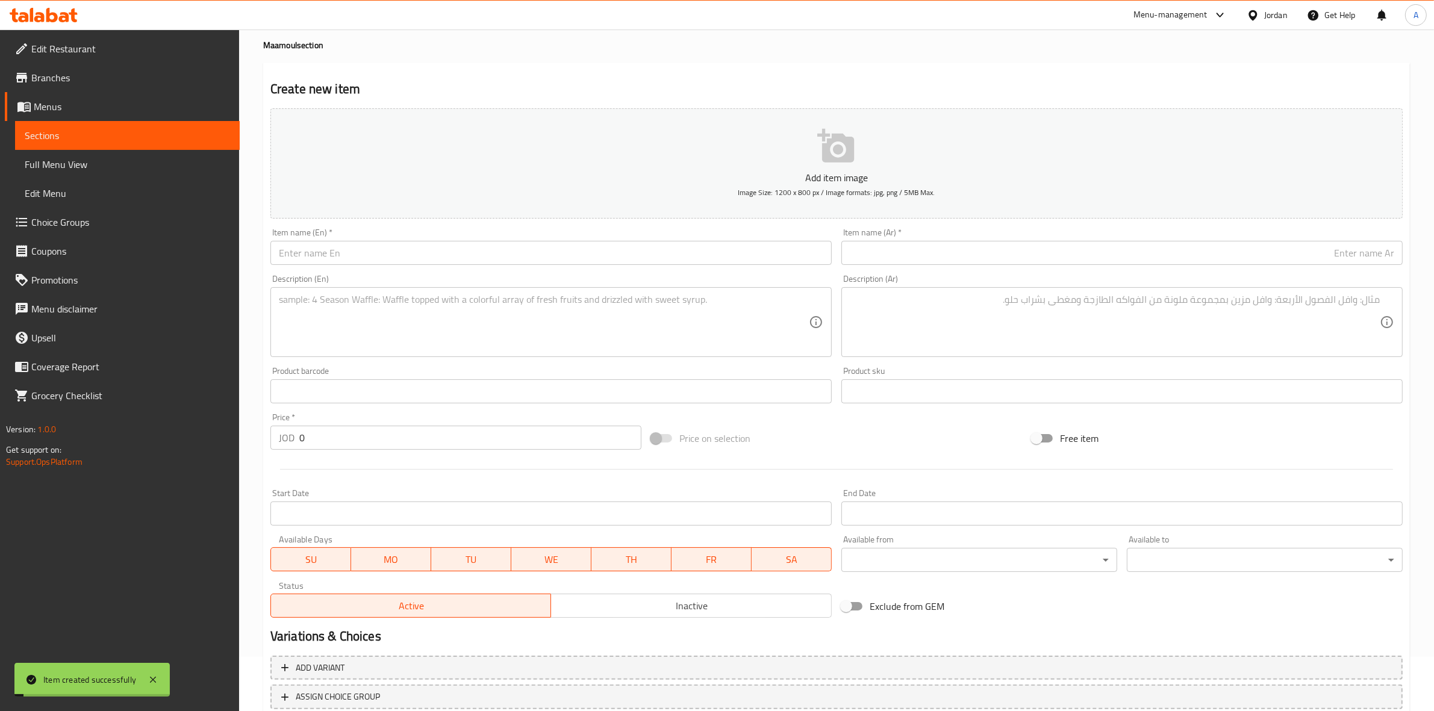
scroll to position [0, 0]
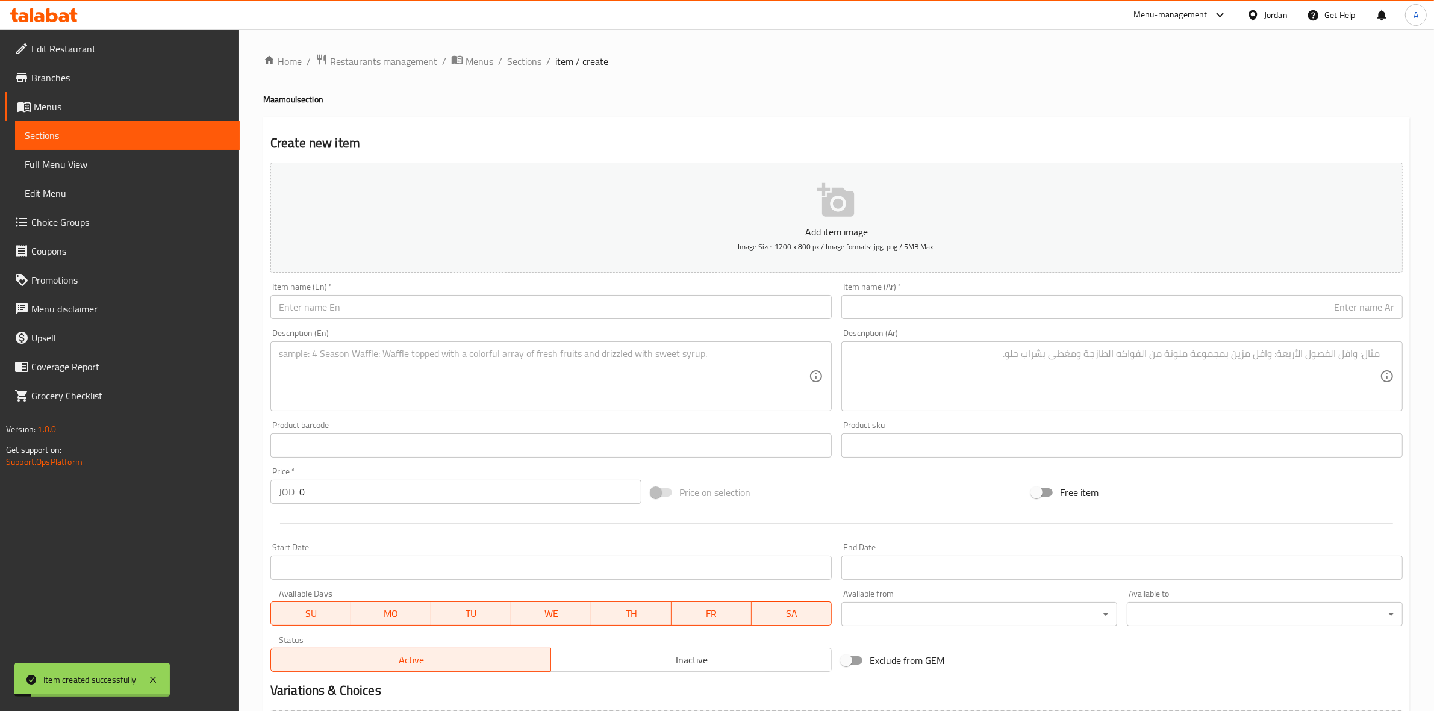
click at [521, 60] on span "Sections" at bounding box center [524, 61] width 34 height 14
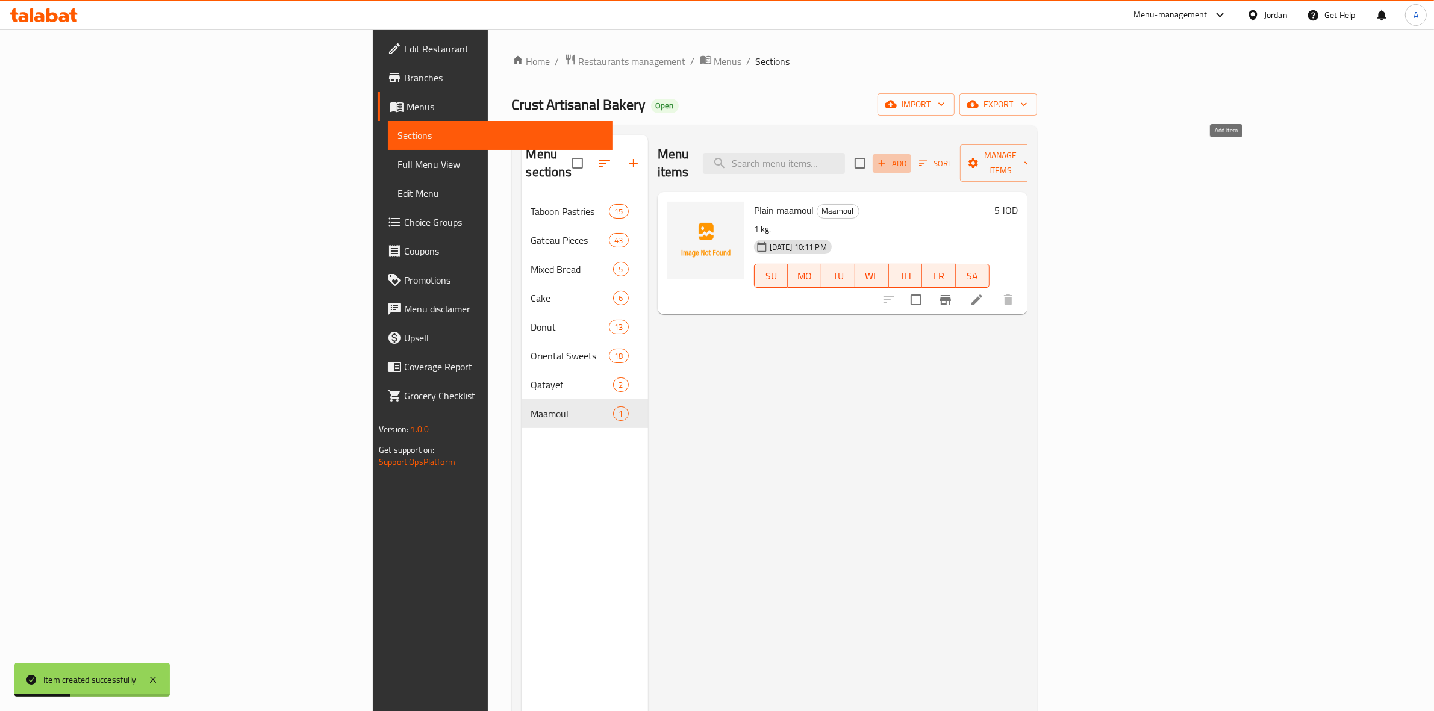
click at [908, 158] on span "Add" at bounding box center [892, 164] width 33 height 14
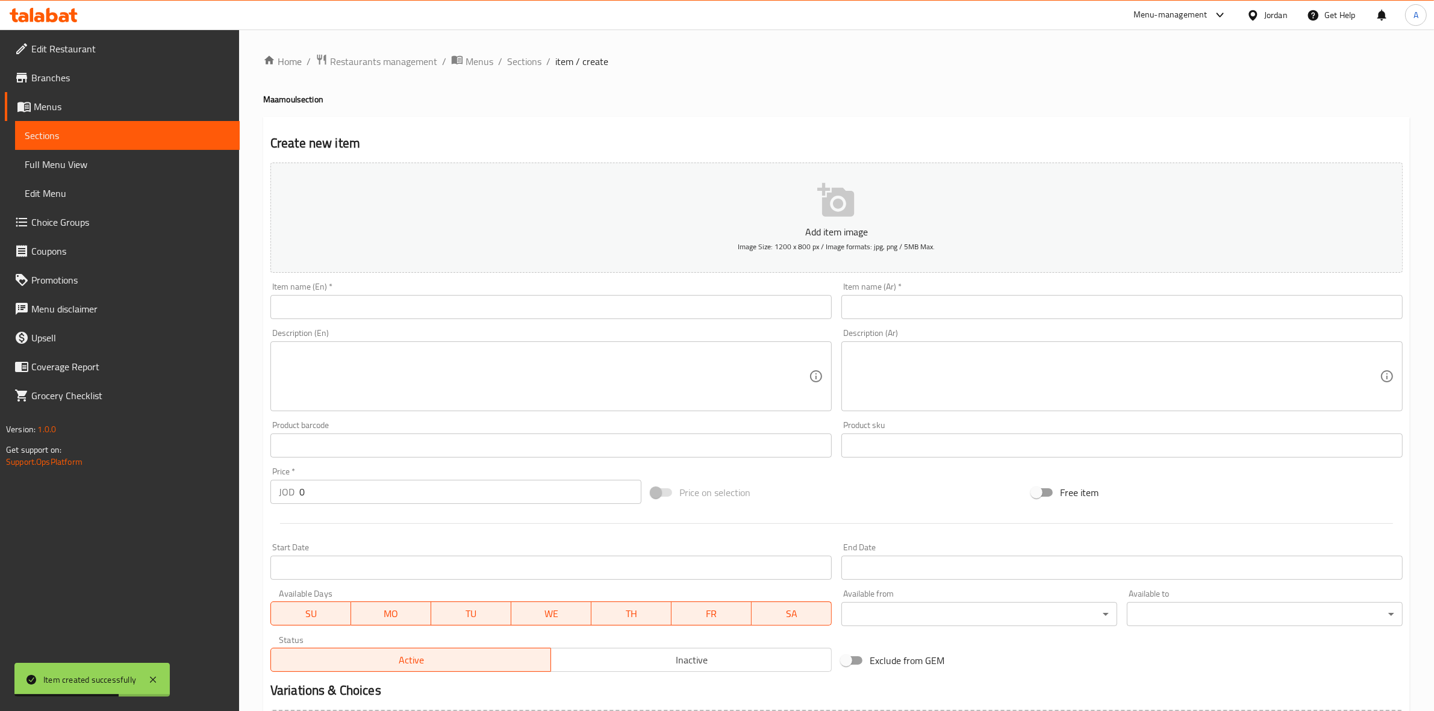
click at [556, 304] on input "text" at bounding box center [550, 307] width 561 height 24
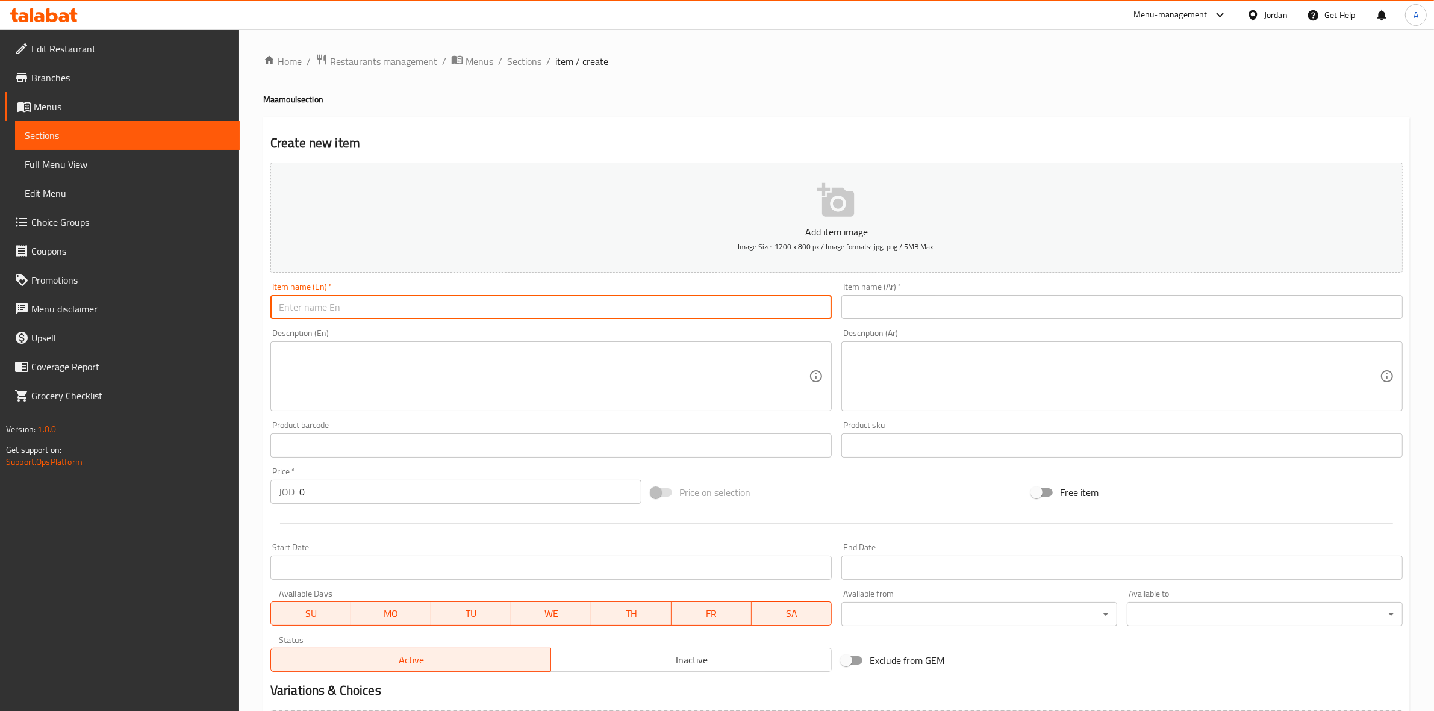
paste input "معمول قزحة"
type input "معمول قزحة"
drag, startPoint x: 543, startPoint y: 299, endPoint x: 196, endPoint y: 289, distance: 347.0
click at [196, 289] on div "Edit Restaurant Branches Menus Sections Full Menu View Edit Menu Choice Groups …" at bounding box center [717, 440] width 1434 height 821
click at [888, 314] on input "text" at bounding box center [1121, 307] width 561 height 24
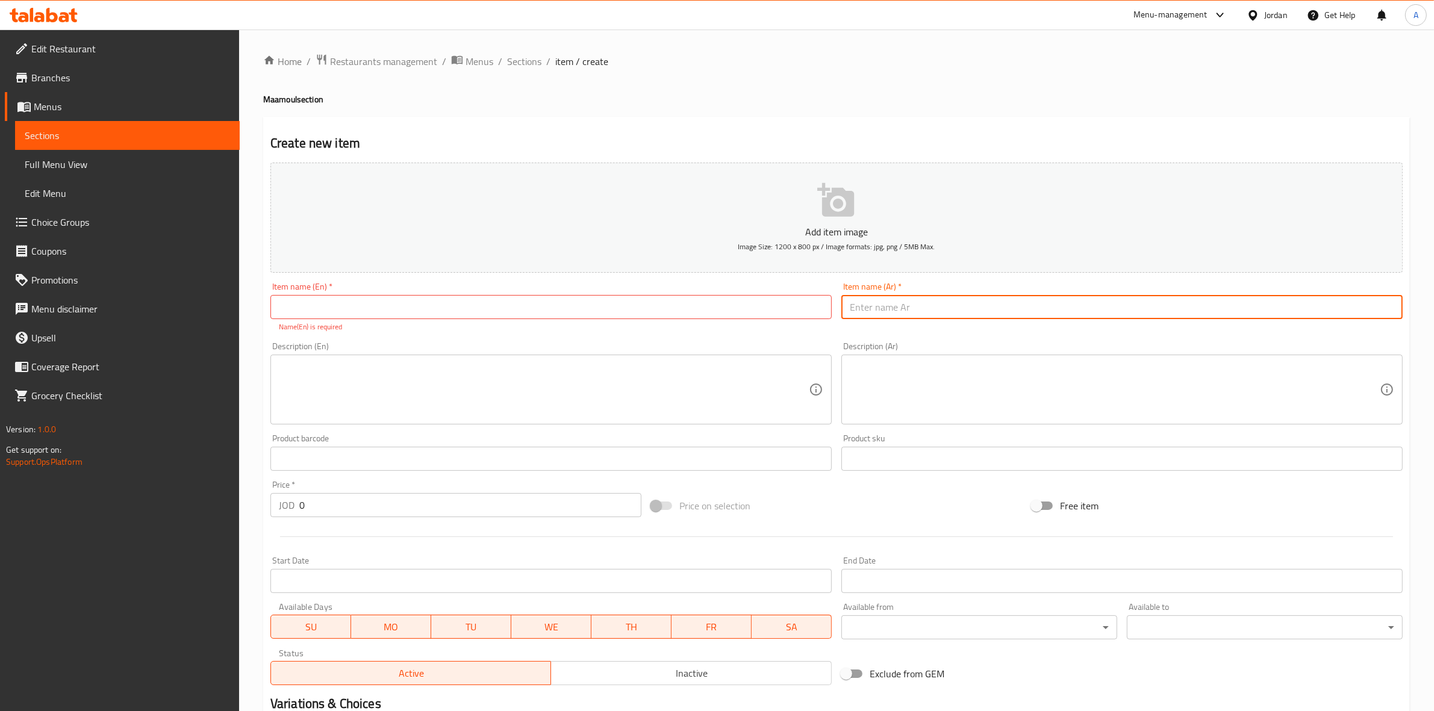
paste input "معمول قزحة"
type input "معمول قزحة"
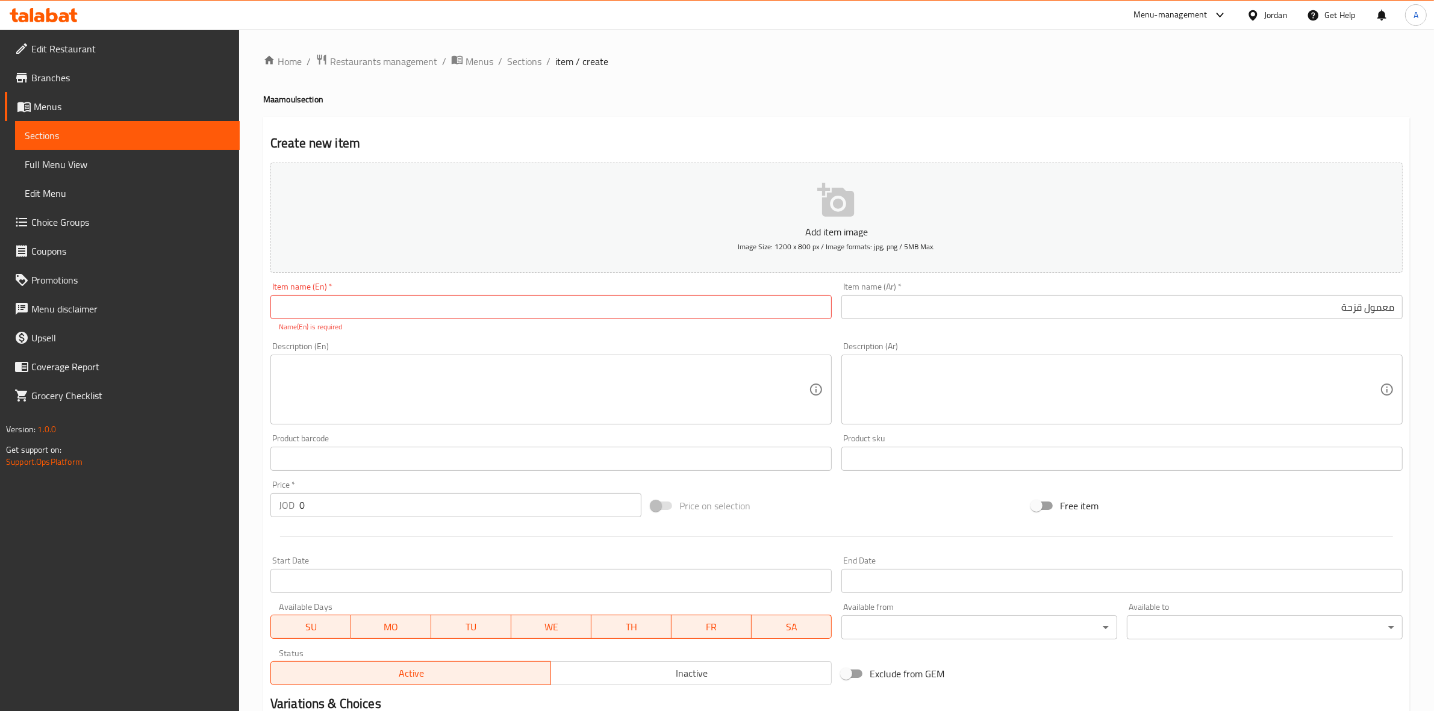
click at [709, 122] on div "Create new item Add item image Image Size: 1200 x 800 px / Image formats: jpg, …" at bounding box center [836, 474] width 1146 height 714
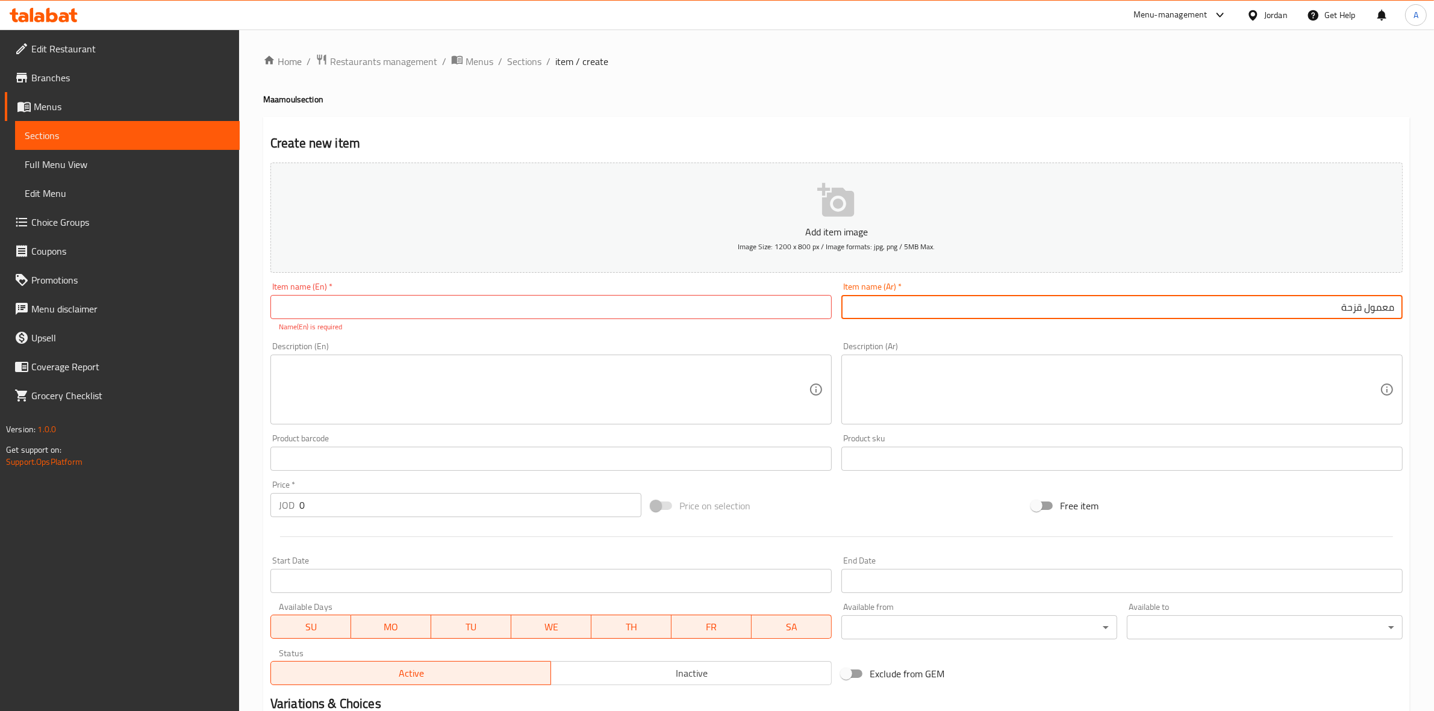
drag, startPoint x: 1329, startPoint y: 311, endPoint x: 1444, endPoint y: 302, distance: 115.4
click at [1434, 302] on html "​ Menu-management Jordan Get Help A Edit Restaurant Branches Menus Sections Ful…" at bounding box center [717, 355] width 1434 height 711
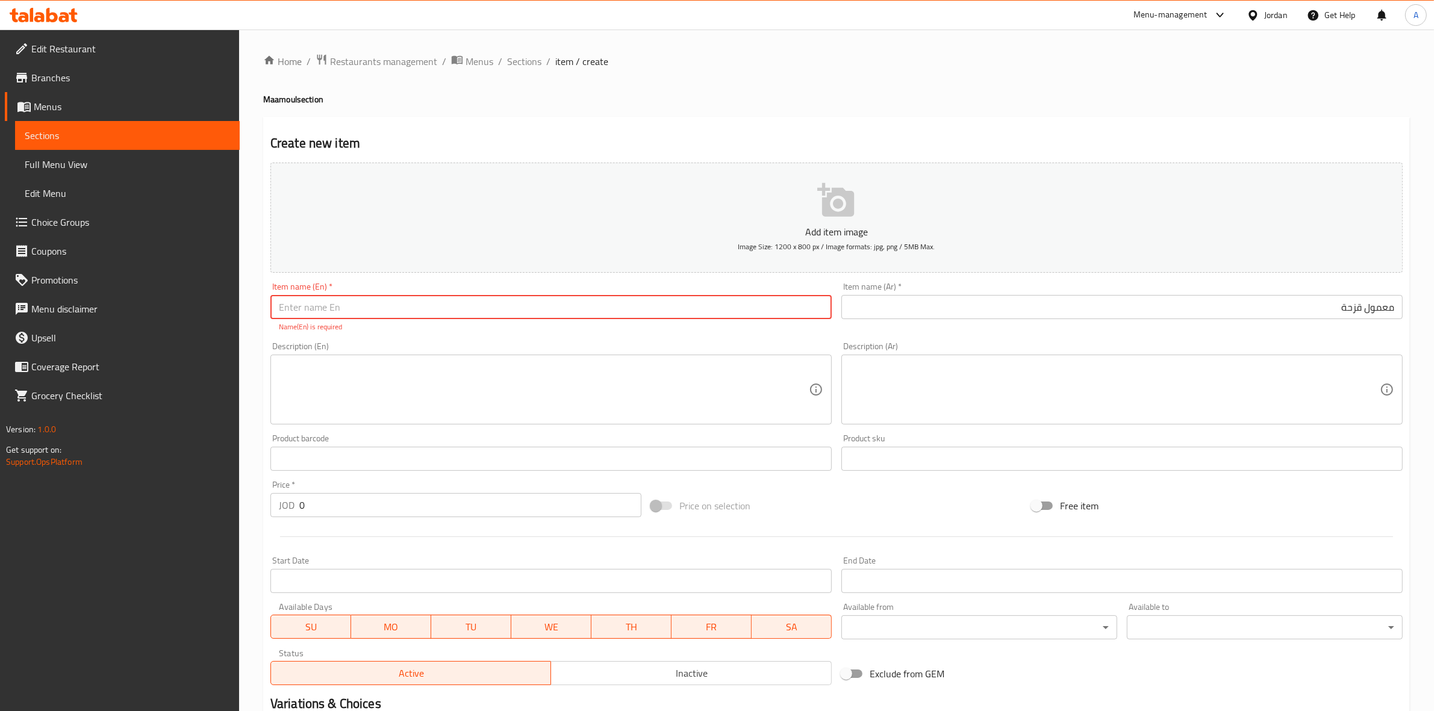
click at [393, 309] on input "text" at bounding box center [550, 307] width 561 height 24
paste input "Qazha Ma'amoul"
click at [251, 333] on div "Home / Restaurants management / Menus / Sections / item / create Maamoul sectio…" at bounding box center [836, 447] width 1195 height 835
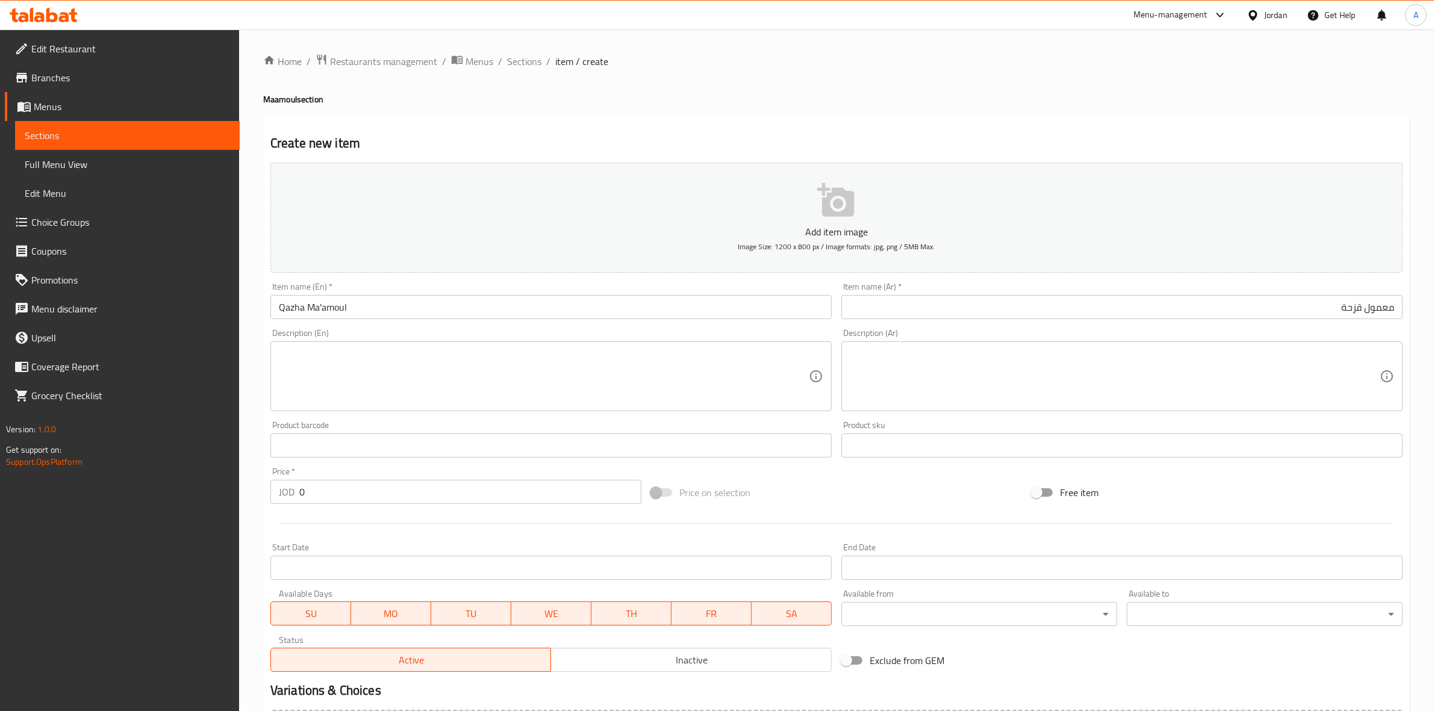
click at [359, 308] on input "Qazha Ma'amoul" at bounding box center [550, 307] width 561 height 24
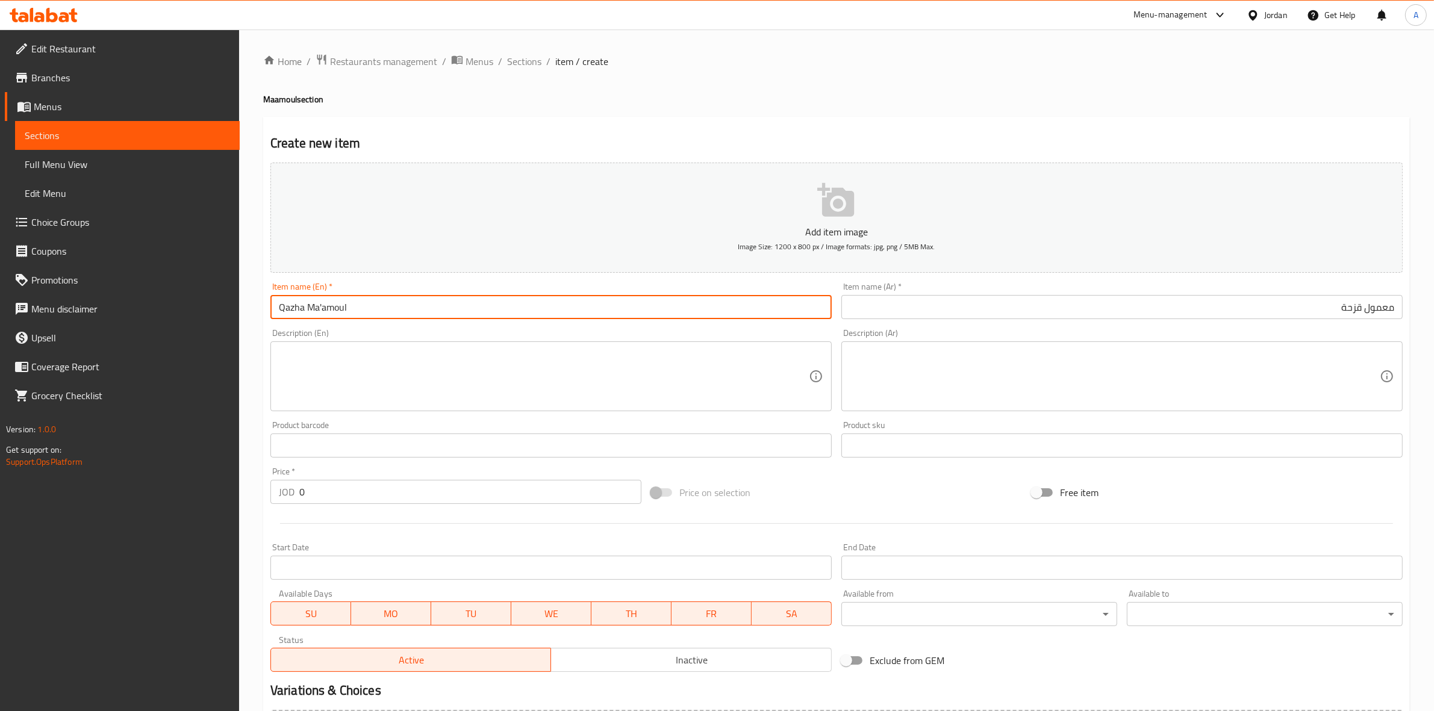
click at [322, 308] on input "Qazha Ma'amoul" at bounding box center [550, 307] width 561 height 24
type input "[PERSON_NAME]"
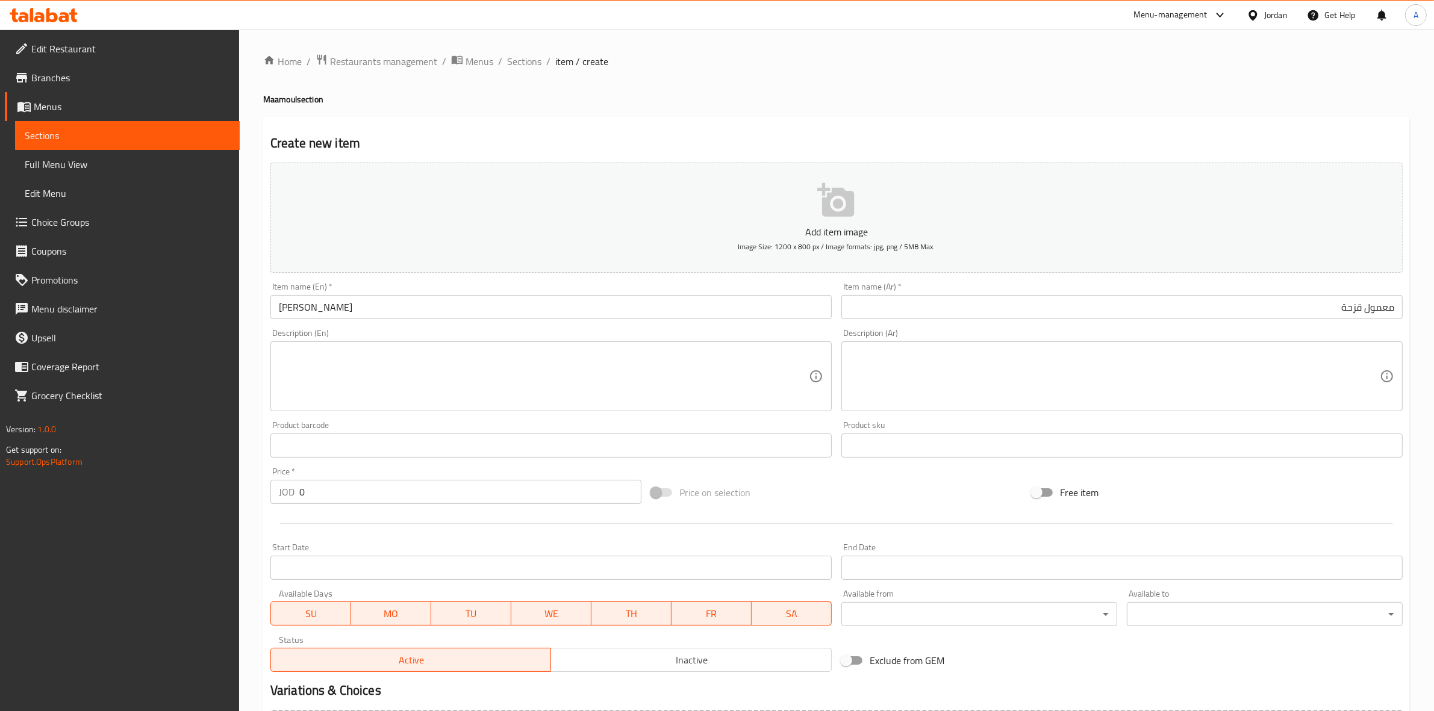
click at [467, 138] on h2 "Create new item" at bounding box center [836, 143] width 1132 height 18
click at [465, 111] on div "Home / Restaurants management / Menus / Sections / item / create Maamoul sectio…" at bounding box center [836, 440] width 1146 height 773
click at [293, 375] on textarea at bounding box center [544, 376] width 530 height 57
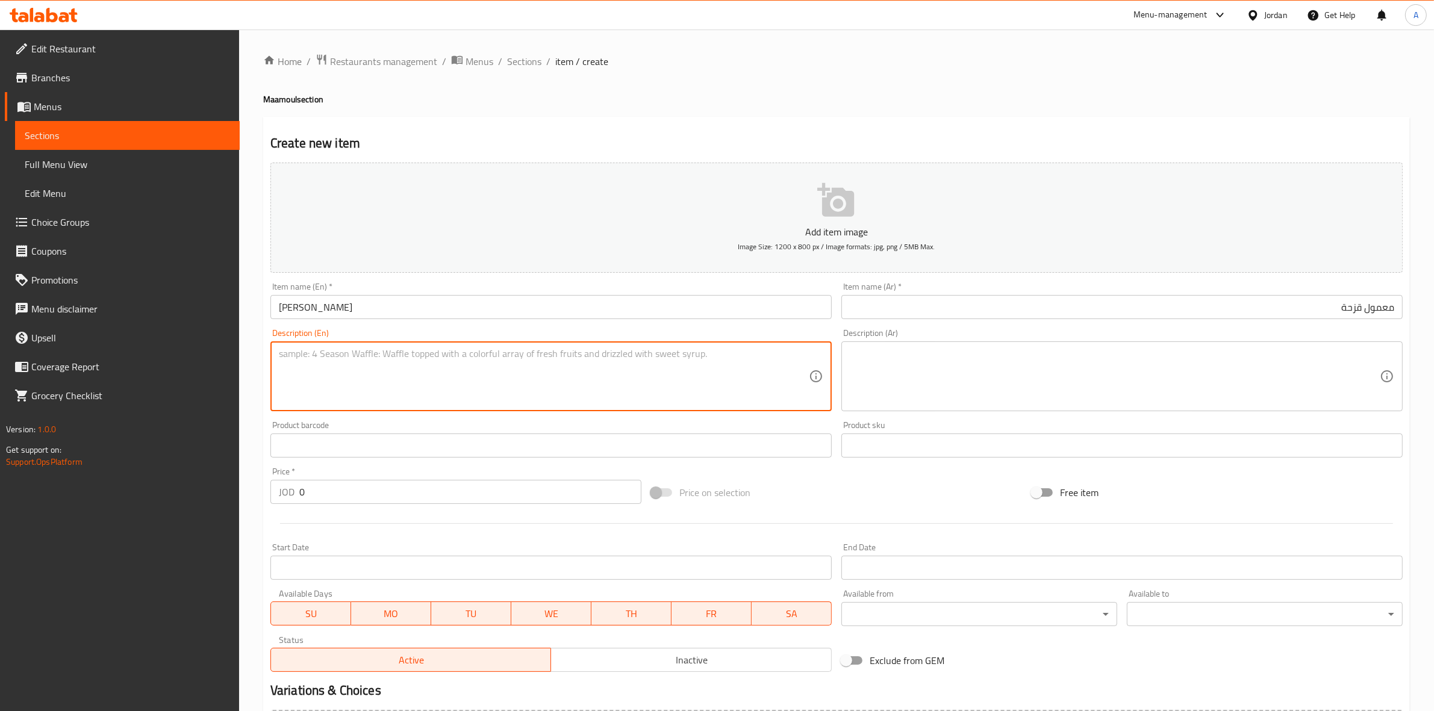
paste textarea "1 kg."
type textarea "1 kg."
click at [253, 361] on div "Home / Restaurants management / Menus / Sections / item / create Maamoul sectio…" at bounding box center [836, 440] width 1195 height 821
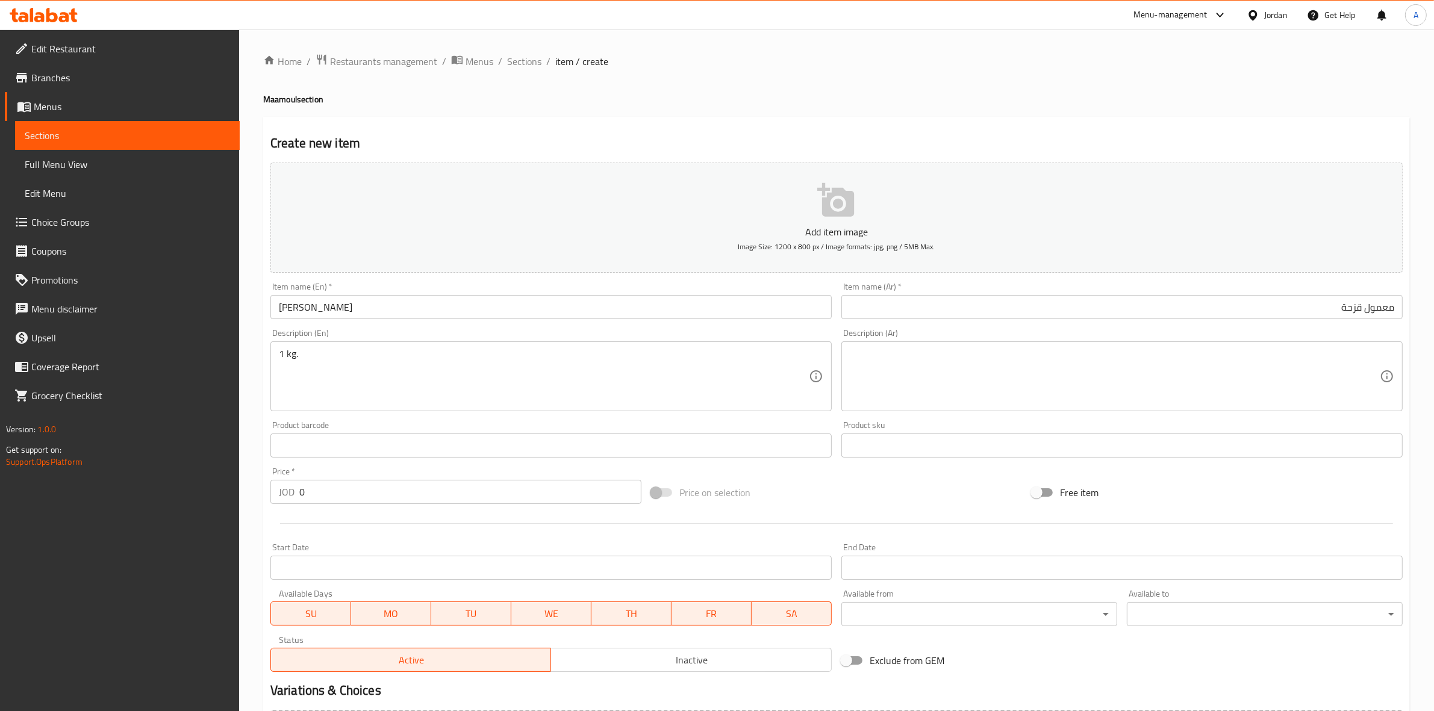
click at [907, 358] on textarea at bounding box center [1115, 376] width 530 height 57
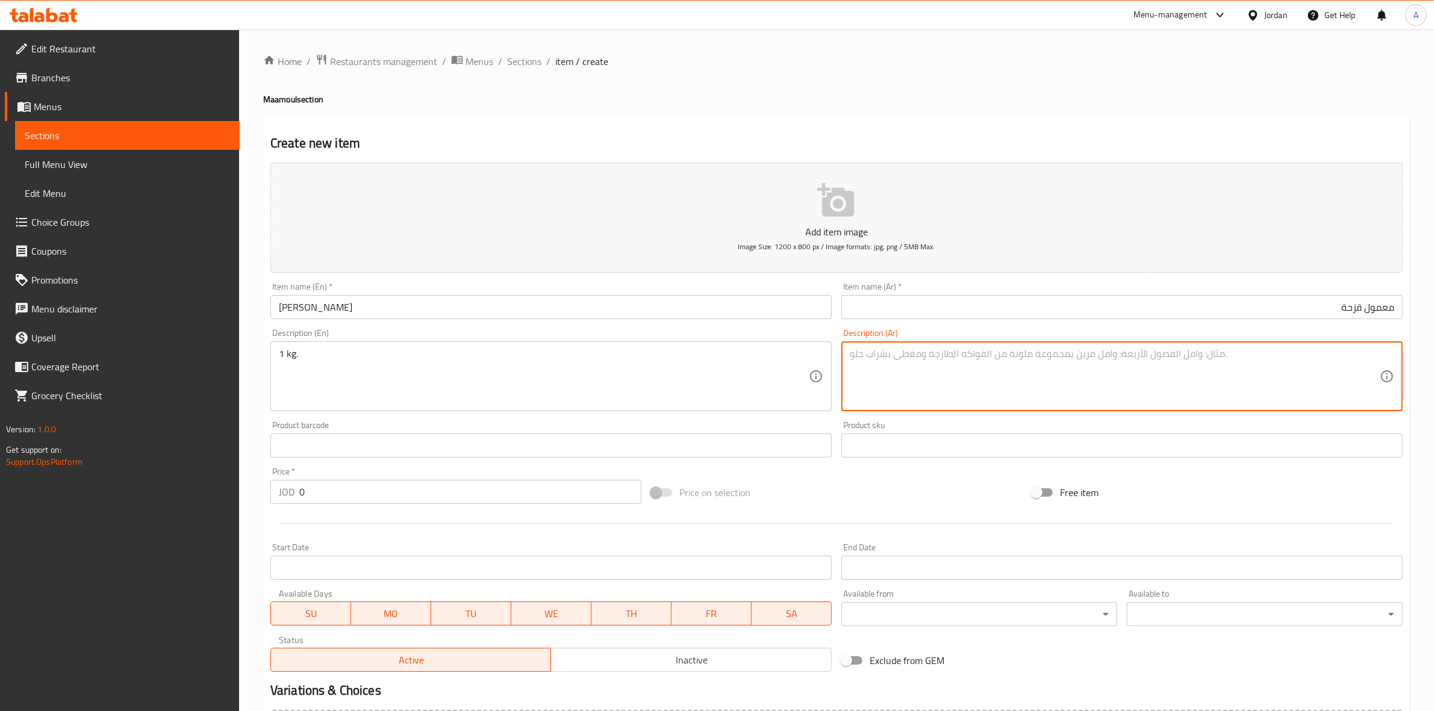
paste textarea "1 كجم"
type textarea "1 كجم"
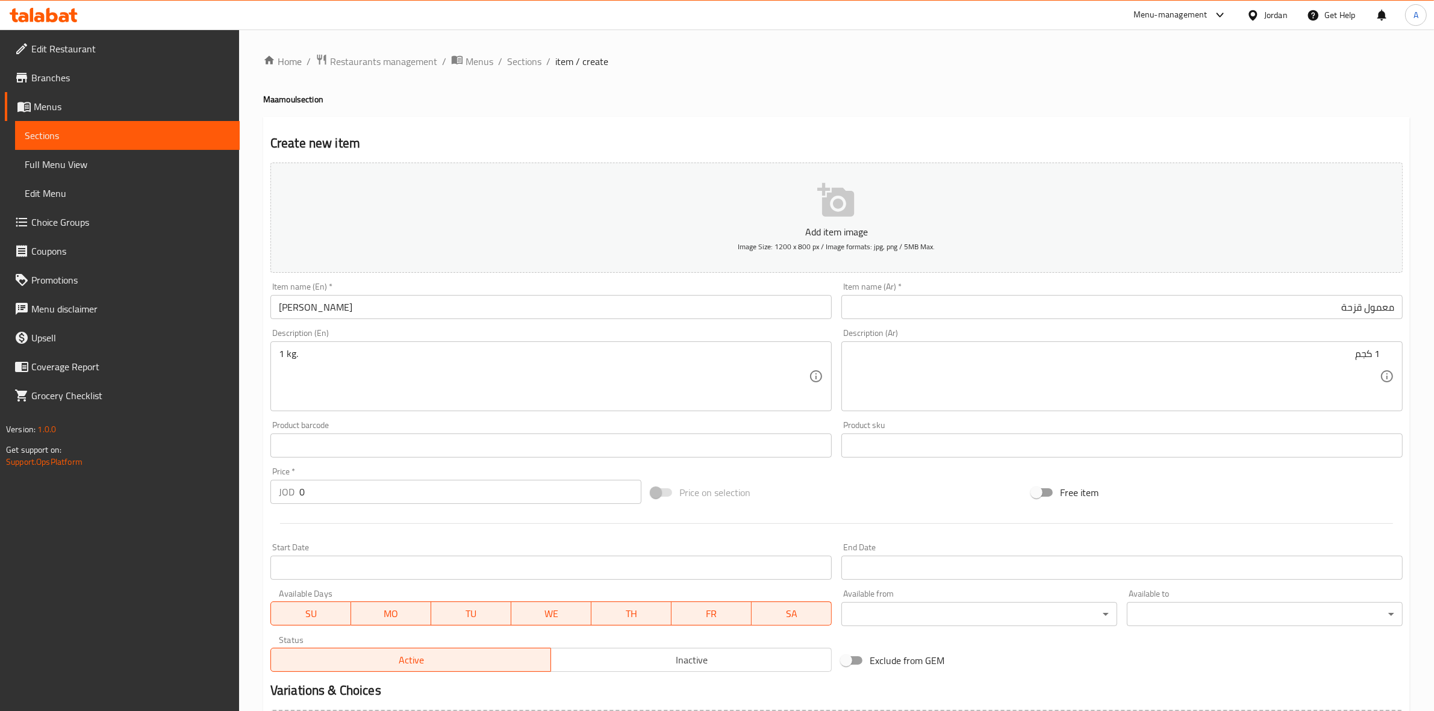
click at [700, 140] on h2 "Create new item" at bounding box center [836, 143] width 1132 height 18
drag, startPoint x: 328, startPoint y: 493, endPoint x: 27, endPoint y: 489, distance: 301.1
click at [4, 489] on div "Edit Restaurant Branches Menus Sections Full Menu View Edit Menu Choice Groups …" at bounding box center [717, 440] width 1434 height 821
type input "5"
click at [387, 540] on div "Start Date Start Date" at bounding box center [551, 561] width 571 height 46
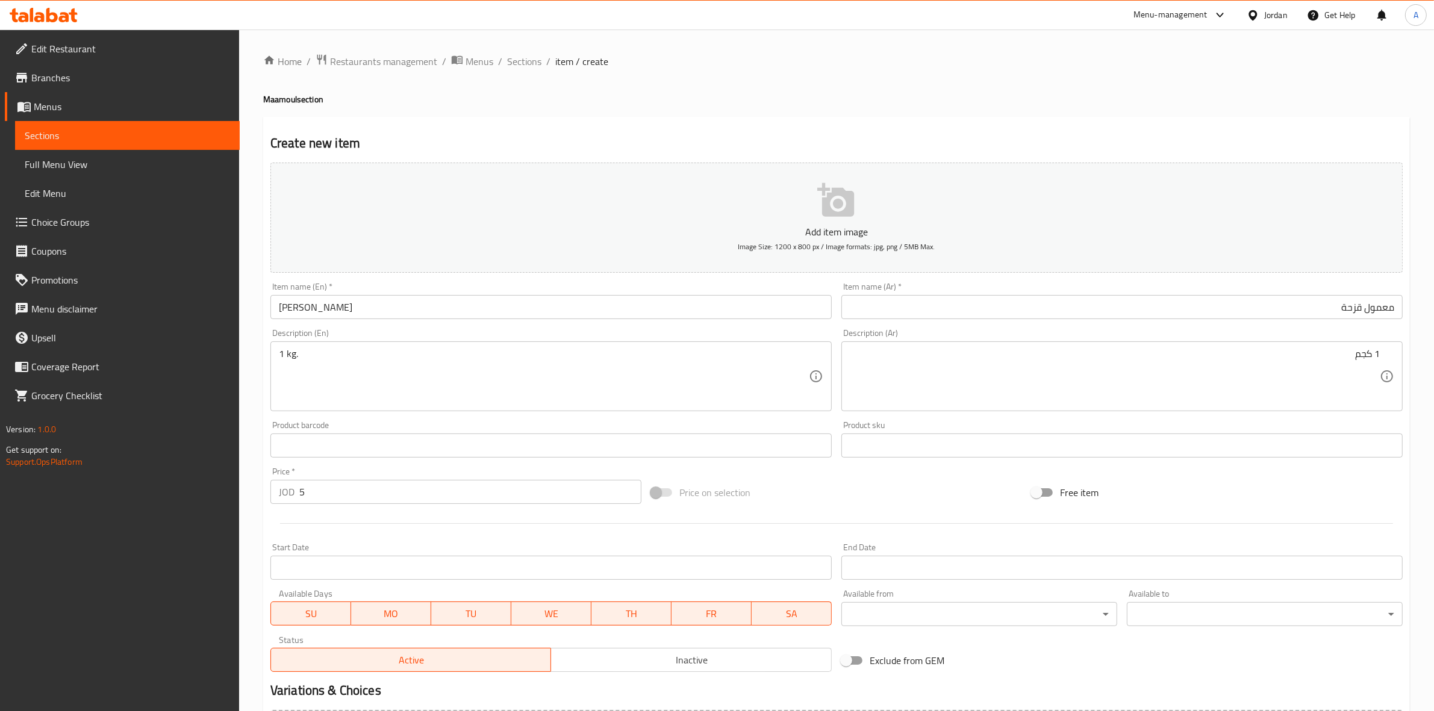
scroll to position [137, 0]
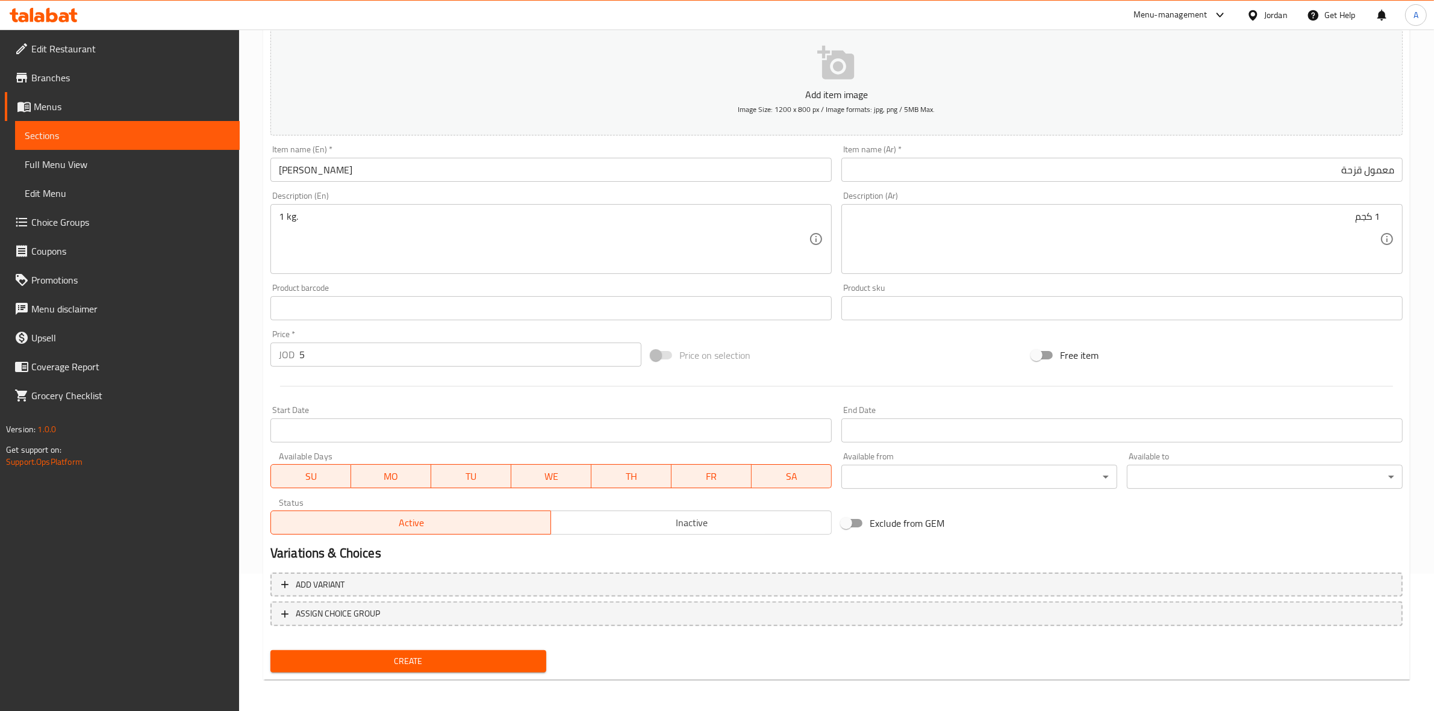
click at [422, 658] on span "Create" at bounding box center [408, 661] width 257 height 15
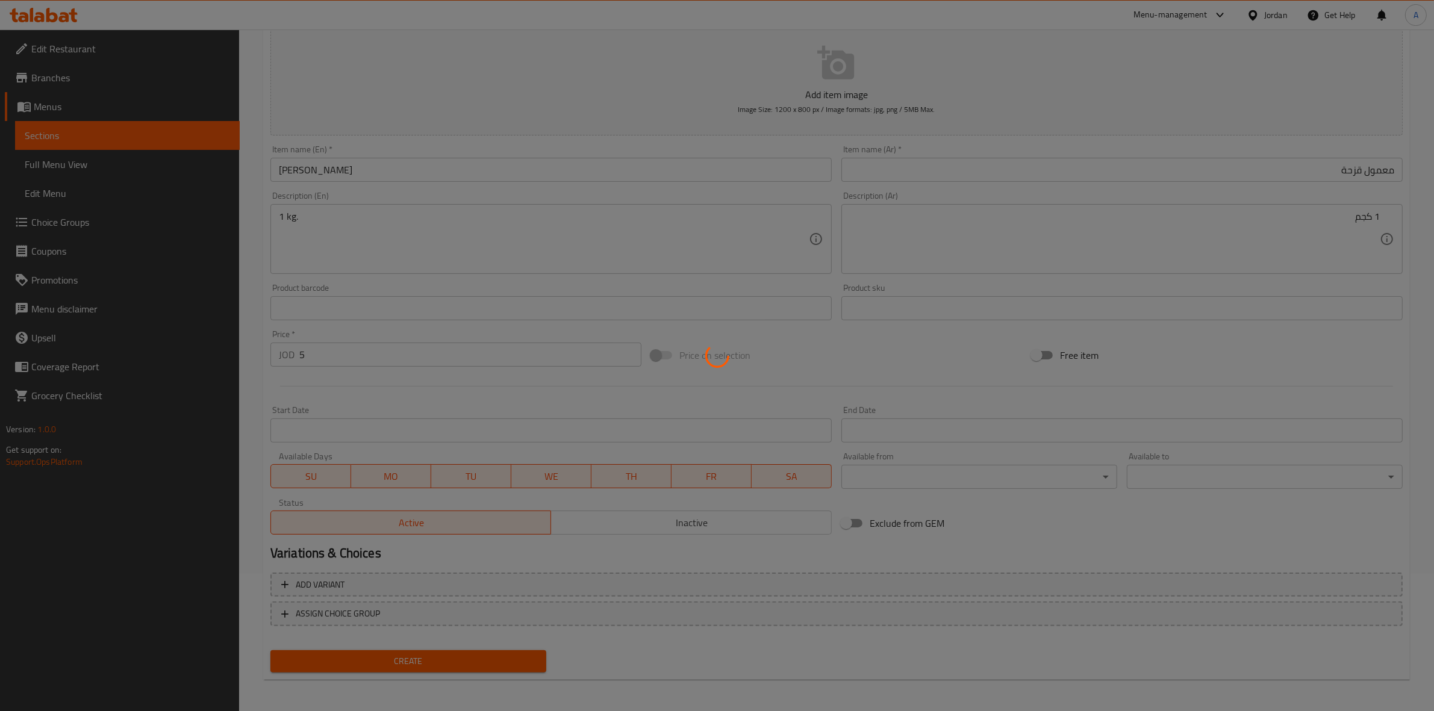
type input "0"
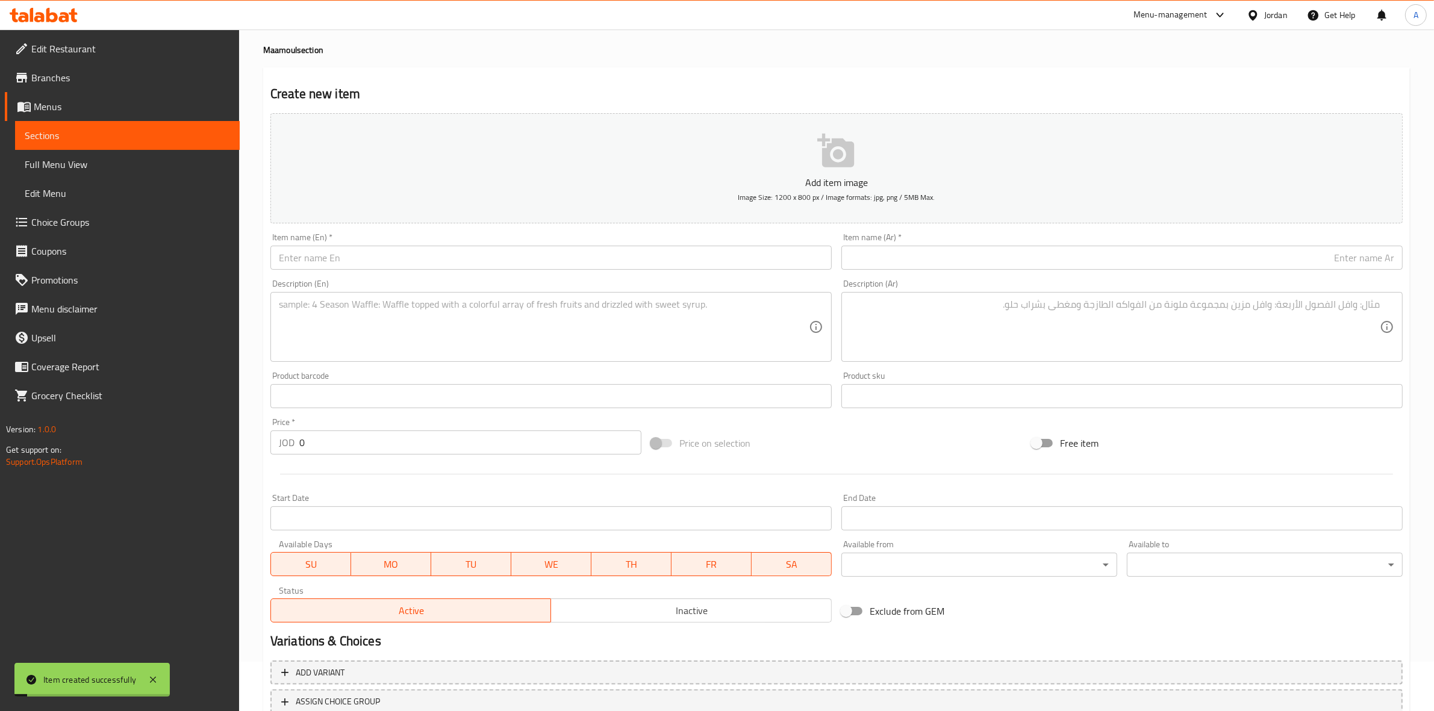
scroll to position [0, 0]
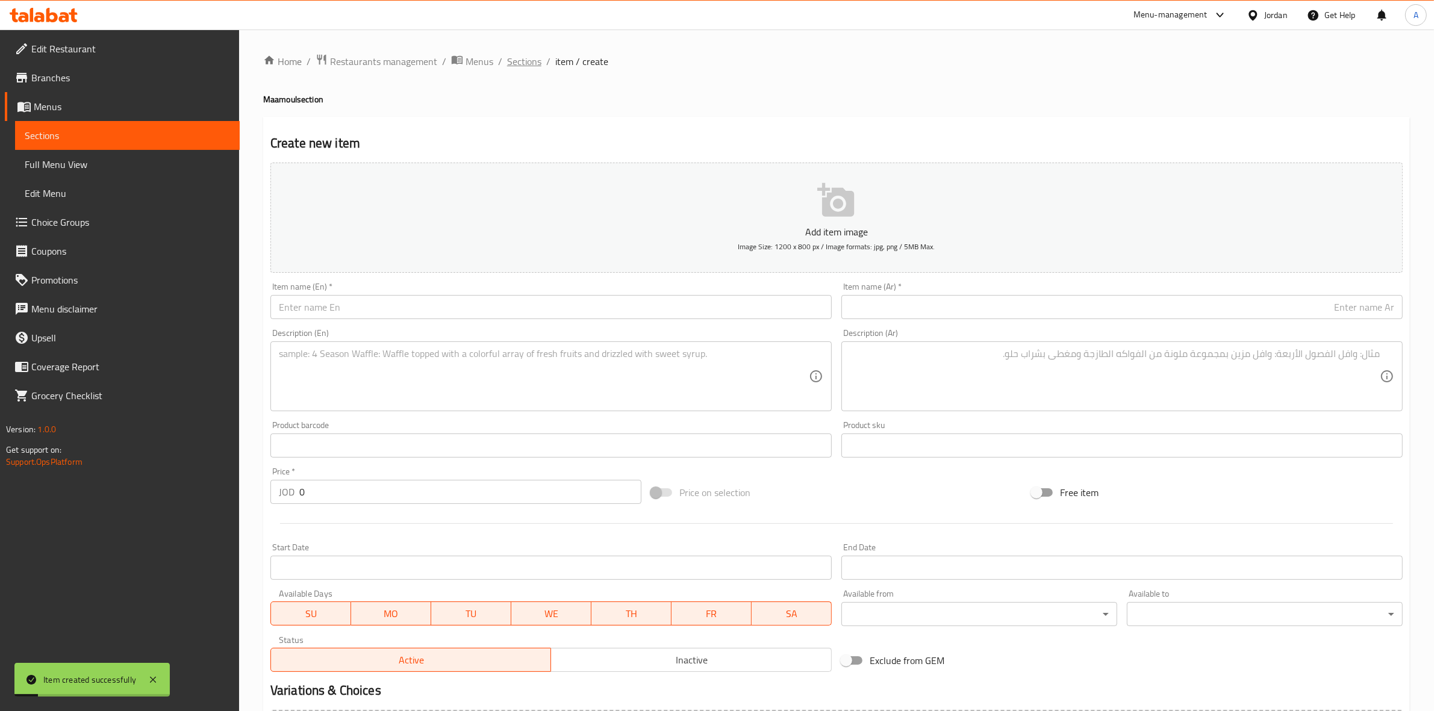
click at [520, 63] on span "Sections" at bounding box center [524, 61] width 34 height 14
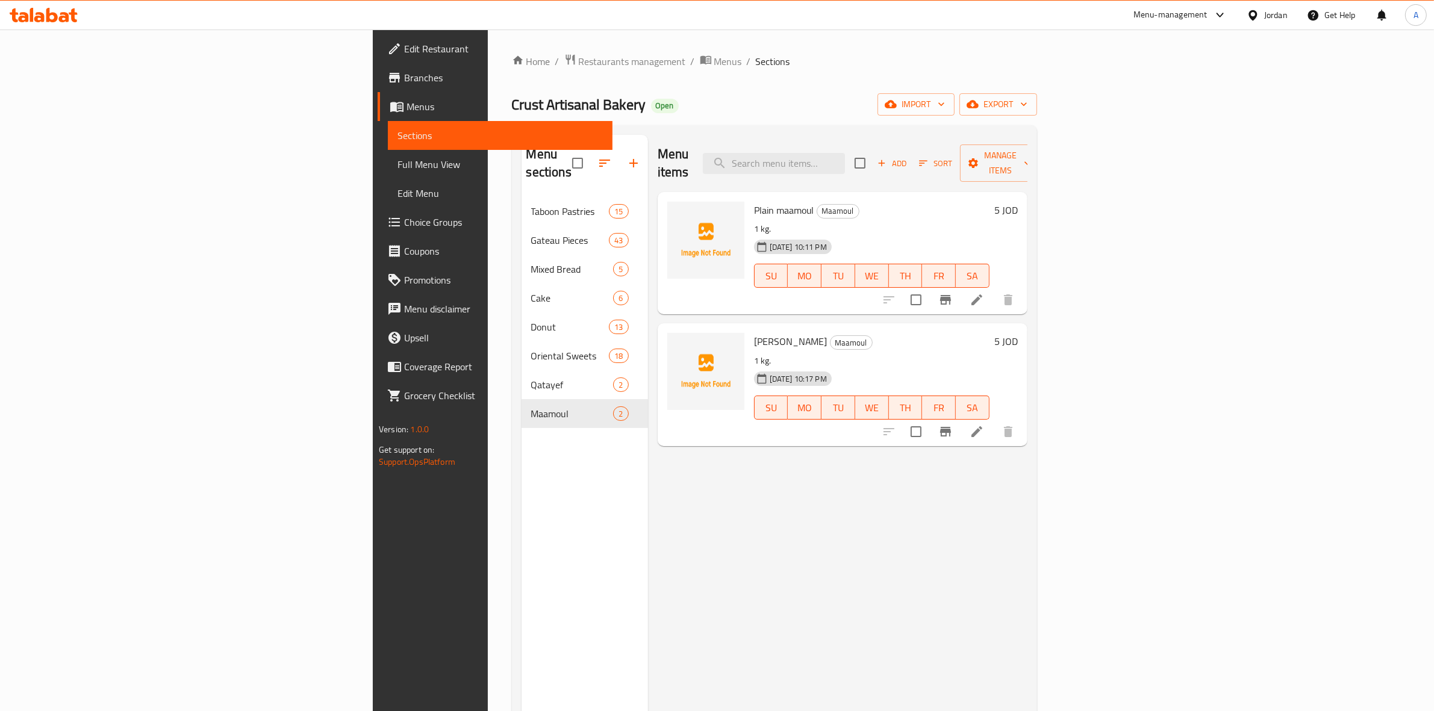
click at [887, 160] on icon "button" at bounding box center [881, 163] width 11 height 11
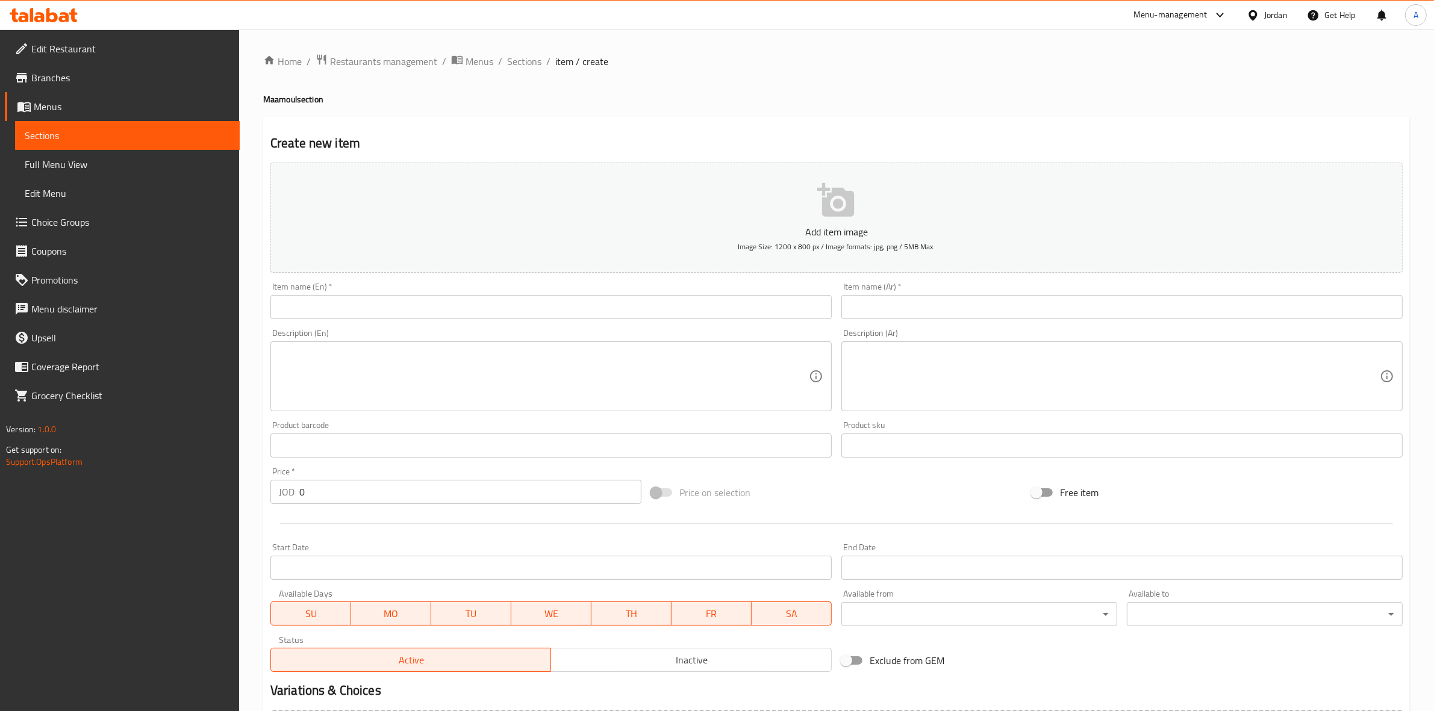
click at [889, 307] on input "text" at bounding box center [1121, 307] width 561 height 24
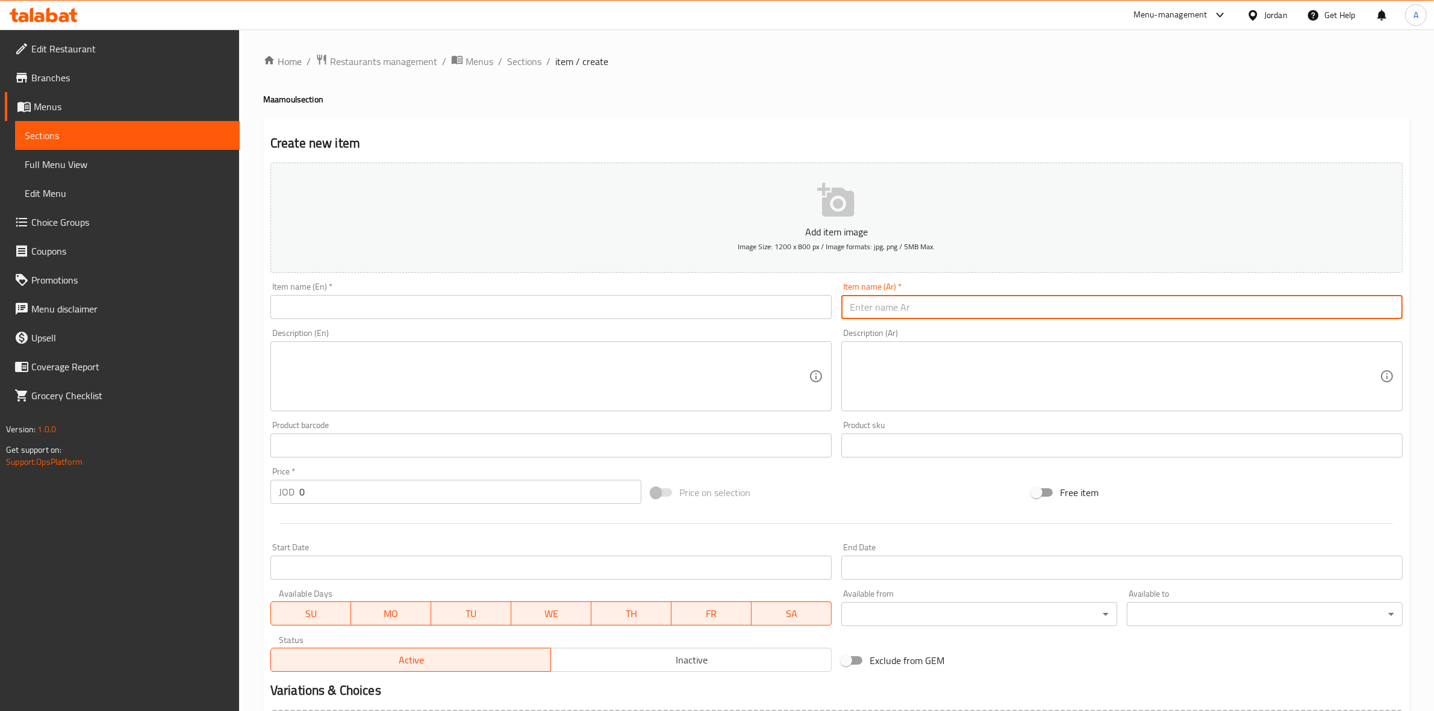
paste input "معمول سكر"
drag, startPoint x: 1328, startPoint y: 316, endPoint x: 1444, endPoint y: 308, distance: 116.5
click at [1434, 308] on html "​ Menu-management Jordan Get Help A Edit Restaurant Branches Menus Sections Ful…" at bounding box center [717, 355] width 1434 height 711
type input "معمول سكر"
click at [494, 302] on input "text" at bounding box center [550, 307] width 561 height 24
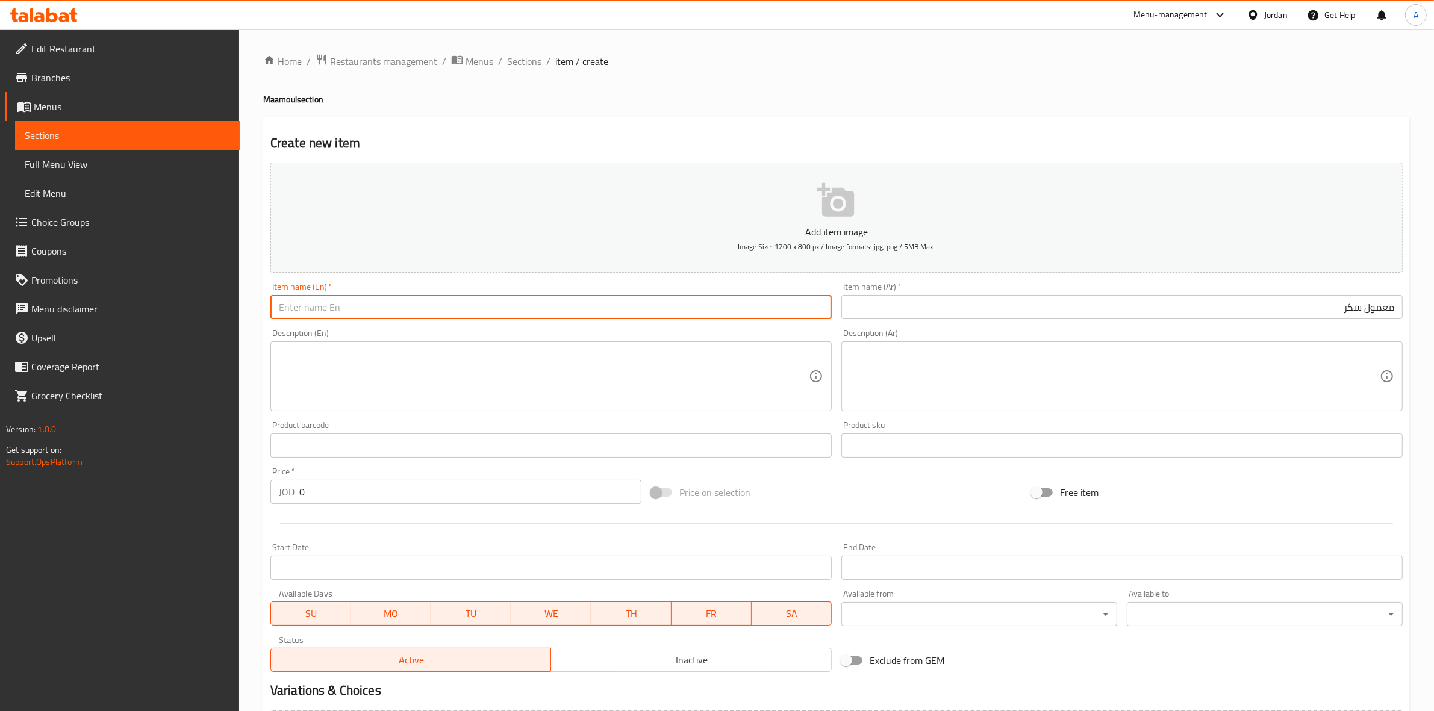
paste input "Ma'amoul with Sugar"
click at [293, 311] on input "Ma'amoul with Sugar" at bounding box center [550, 307] width 561 height 24
drag, startPoint x: 336, startPoint y: 311, endPoint x: 319, endPoint y: 313, distance: 17.0
click at [319, 313] on input "Maamoul with Sugar" at bounding box center [550, 307] width 561 height 24
type input "Maamoul Sugar"
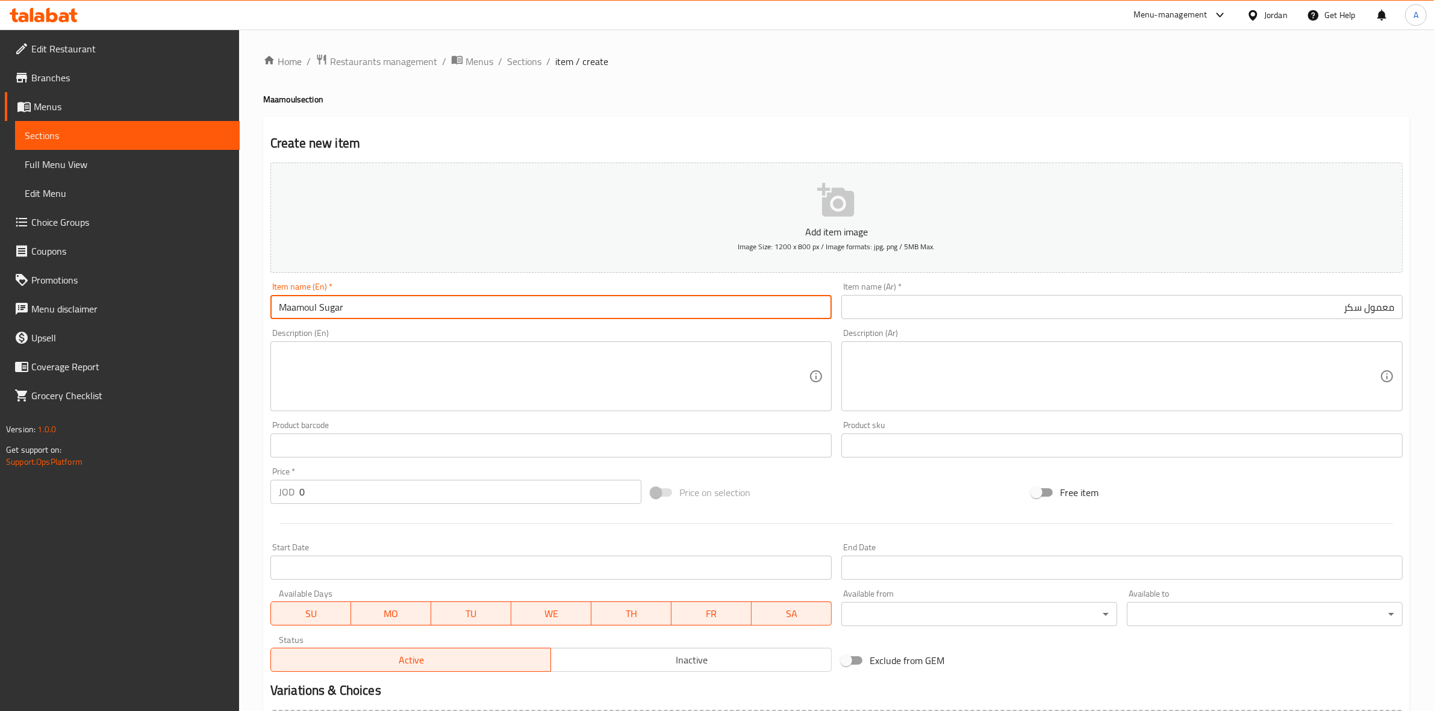
click at [342, 329] on div "Description (En) Description (En)" at bounding box center [550, 370] width 561 height 82
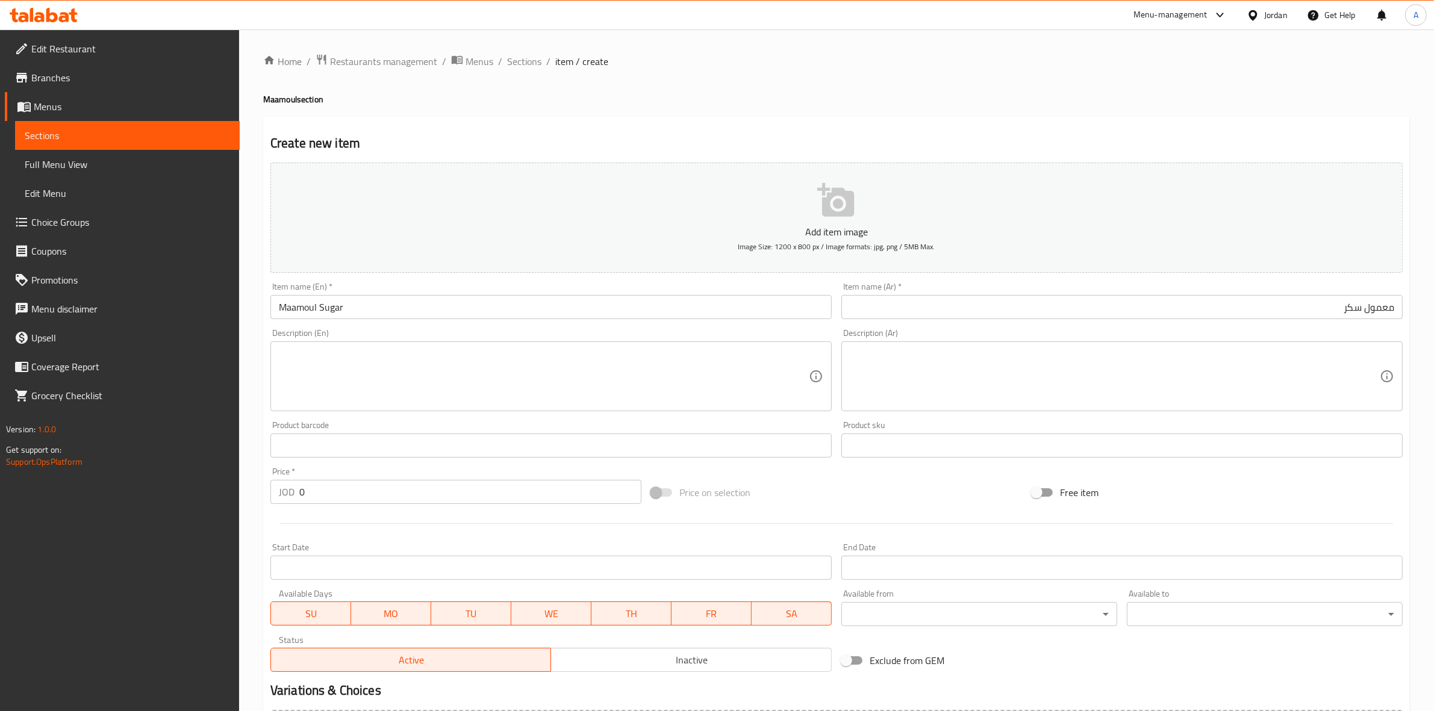
click at [510, 130] on div "Create new item Add item image Image Size: 1200 x 800 px / Image formats: jpg, …" at bounding box center [836, 467] width 1146 height 701
click at [312, 355] on textarea at bounding box center [544, 376] width 530 height 57
paste textarea "1 kg."
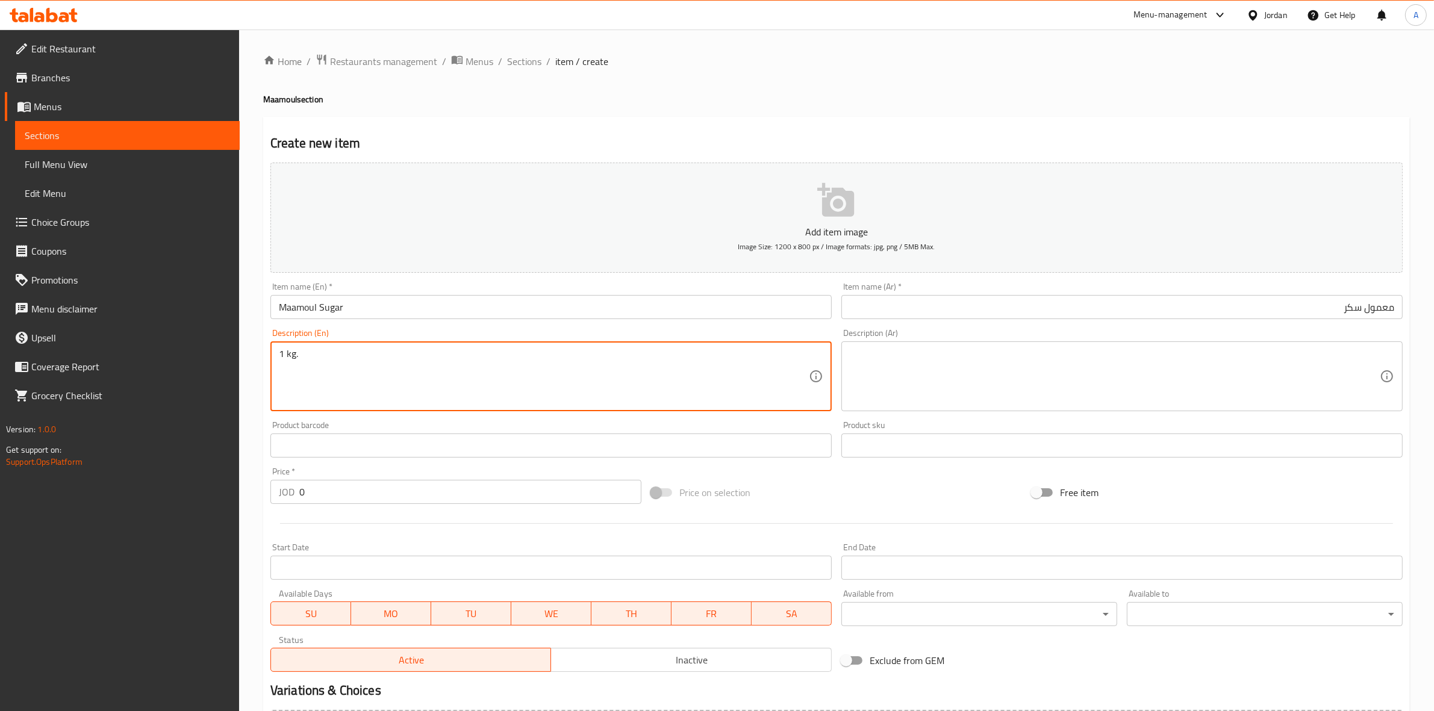
type textarea "1 kg."
click at [251, 366] on div "Home / Restaurants management / Menus / Sections / item / create Maamoul sectio…" at bounding box center [836, 440] width 1195 height 821
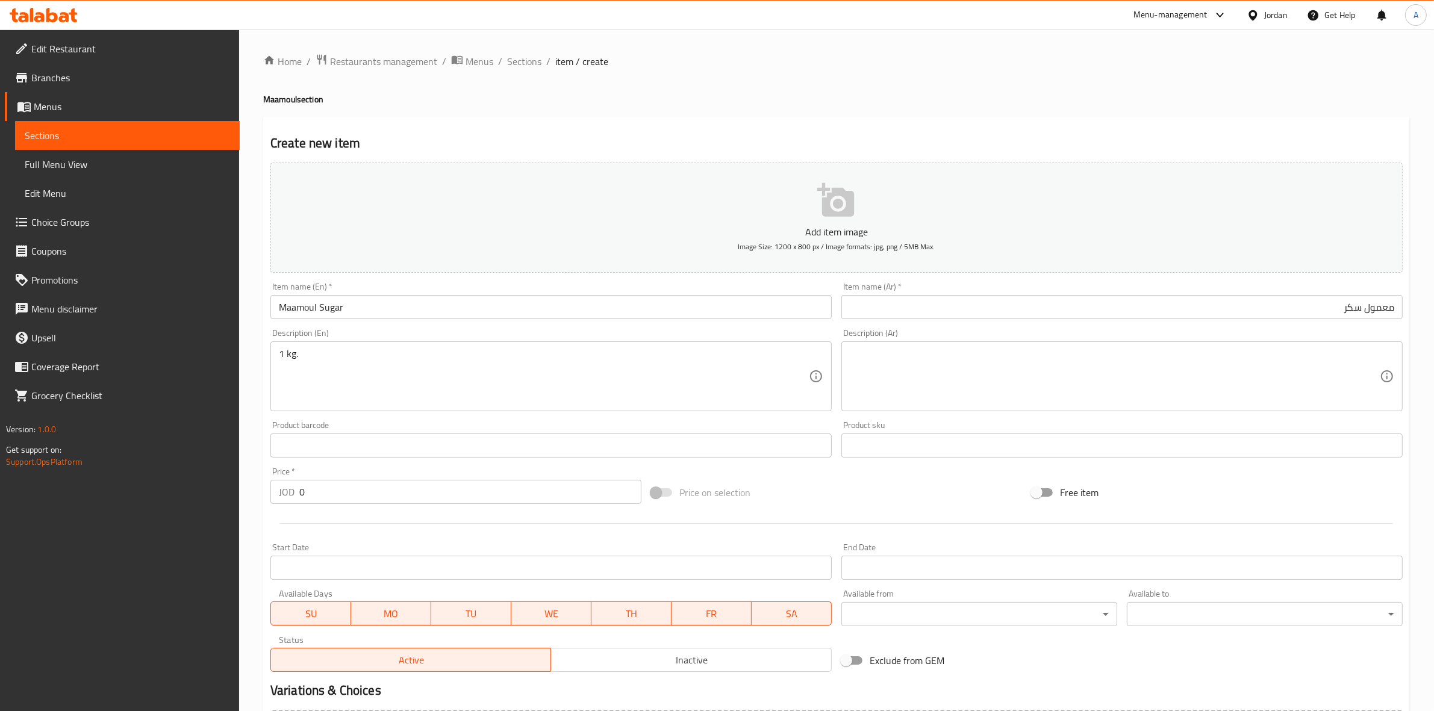
click at [1000, 352] on textarea at bounding box center [1115, 376] width 530 height 57
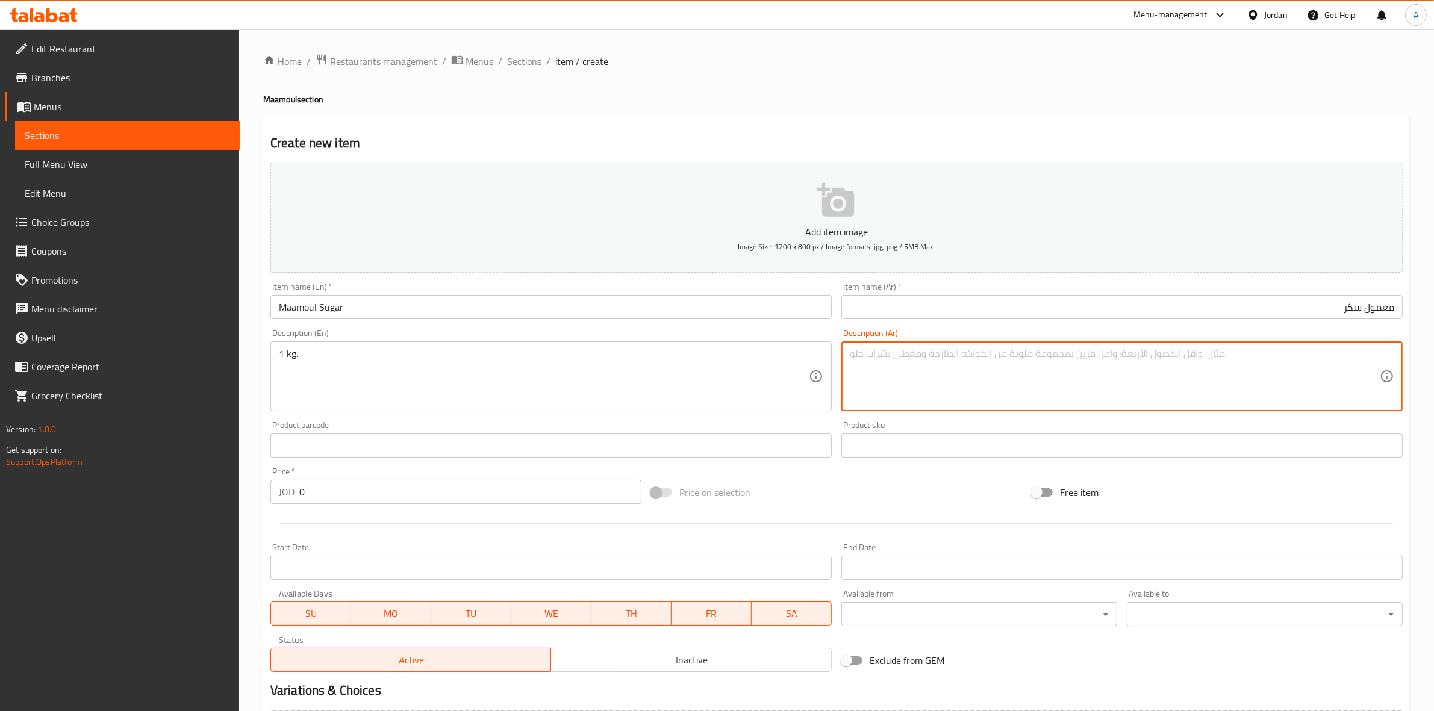
paste textarea "1 كجم"
type textarea "1 كجم"
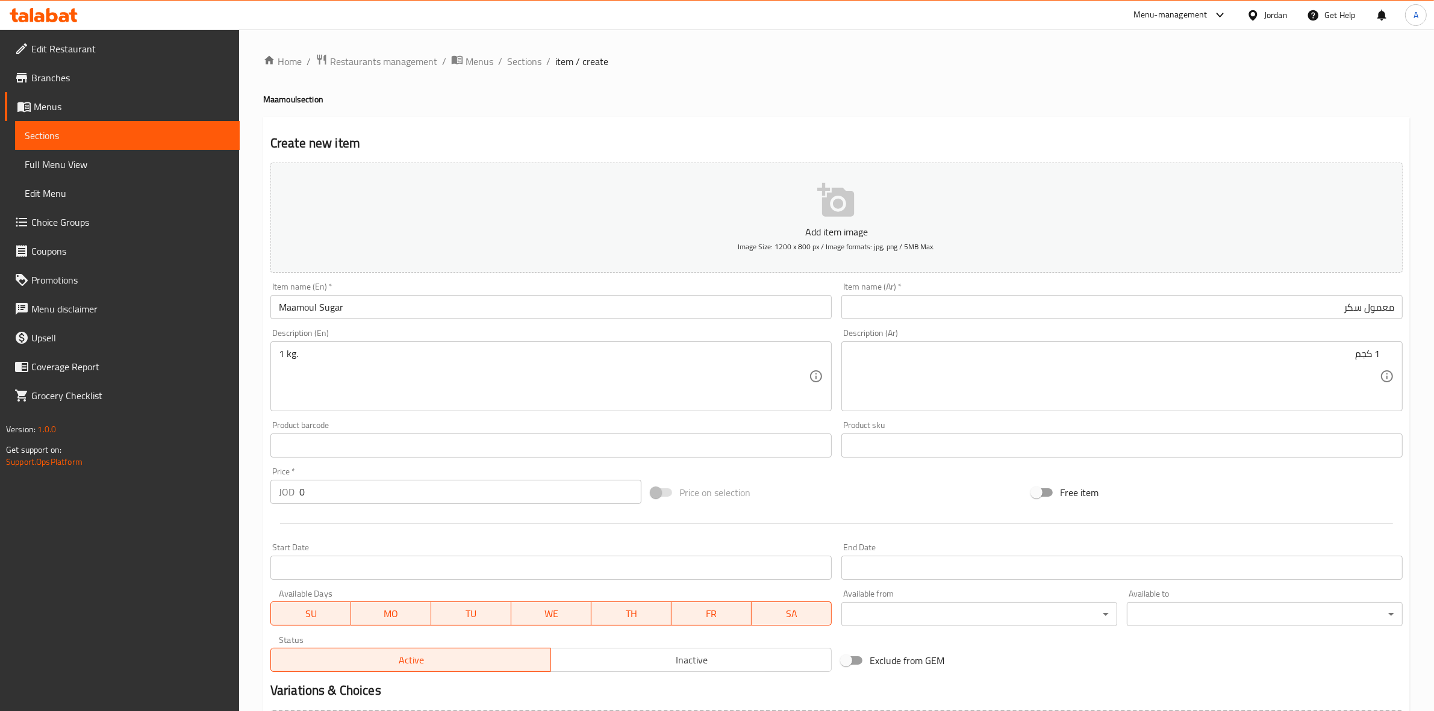
click at [955, 80] on div "Home / Restaurants management / Menus / Sections / item / create Maamoul sectio…" at bounding box center [836, 440] width 1146 height 773
drag, startPoint x: 359, startPoint y: 492, endPoint x: 158, endPoint y: 513, distance: 201.6
click at [158, 513] on div "Edit Restaurant Branches Menus Sections Full Menu View Edit Menu Choice Groups …" at bounding box center [717, 440] width 1434 height 821
paste input "5"
type input "5"
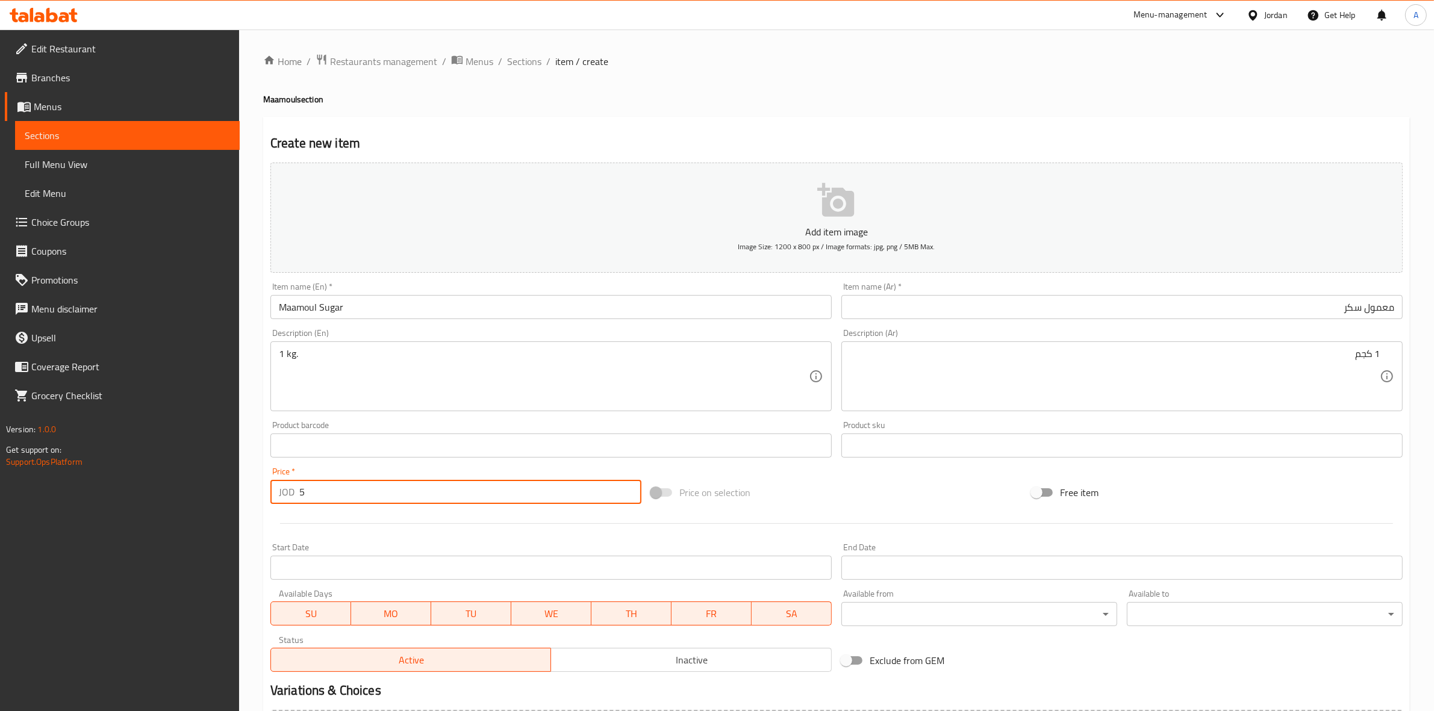
click at [293, 522] on div at bounding box center [837, 524] width 1142 height 30
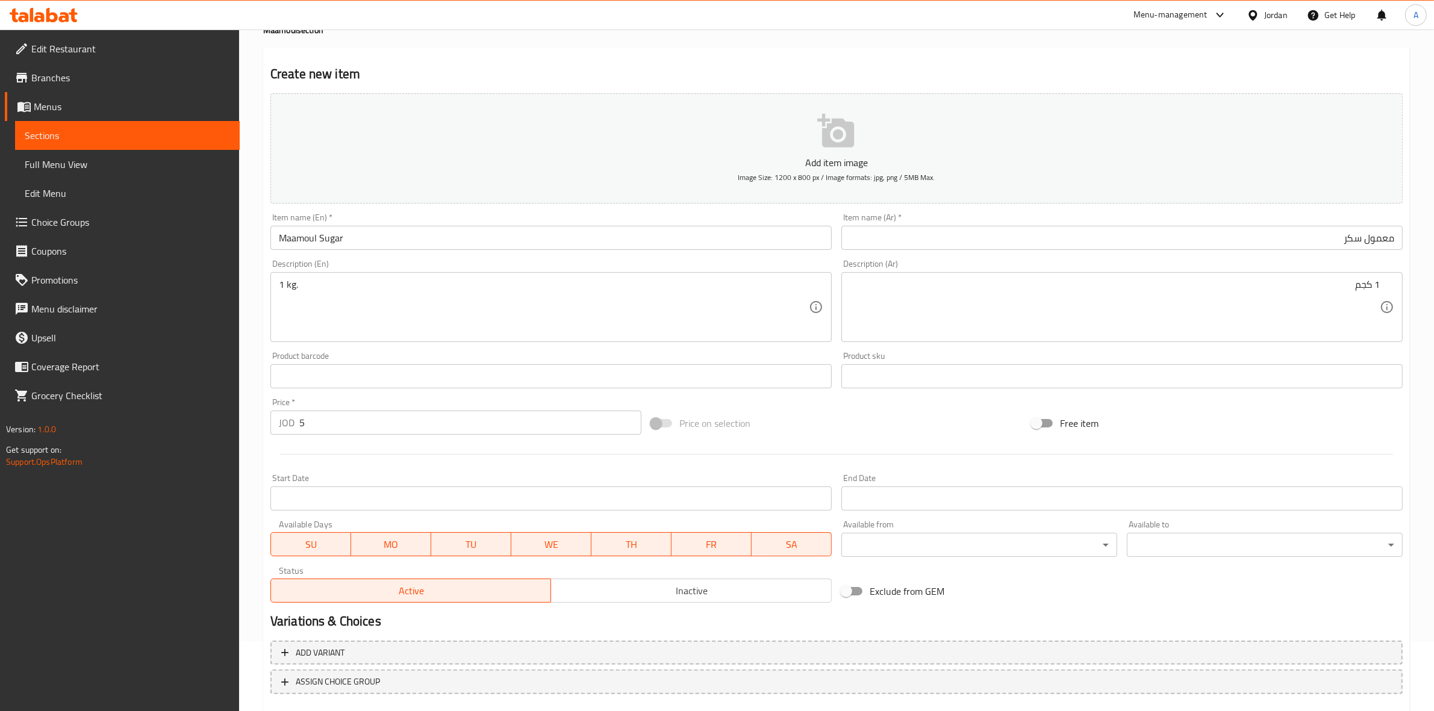
scroll to position [137, 0]
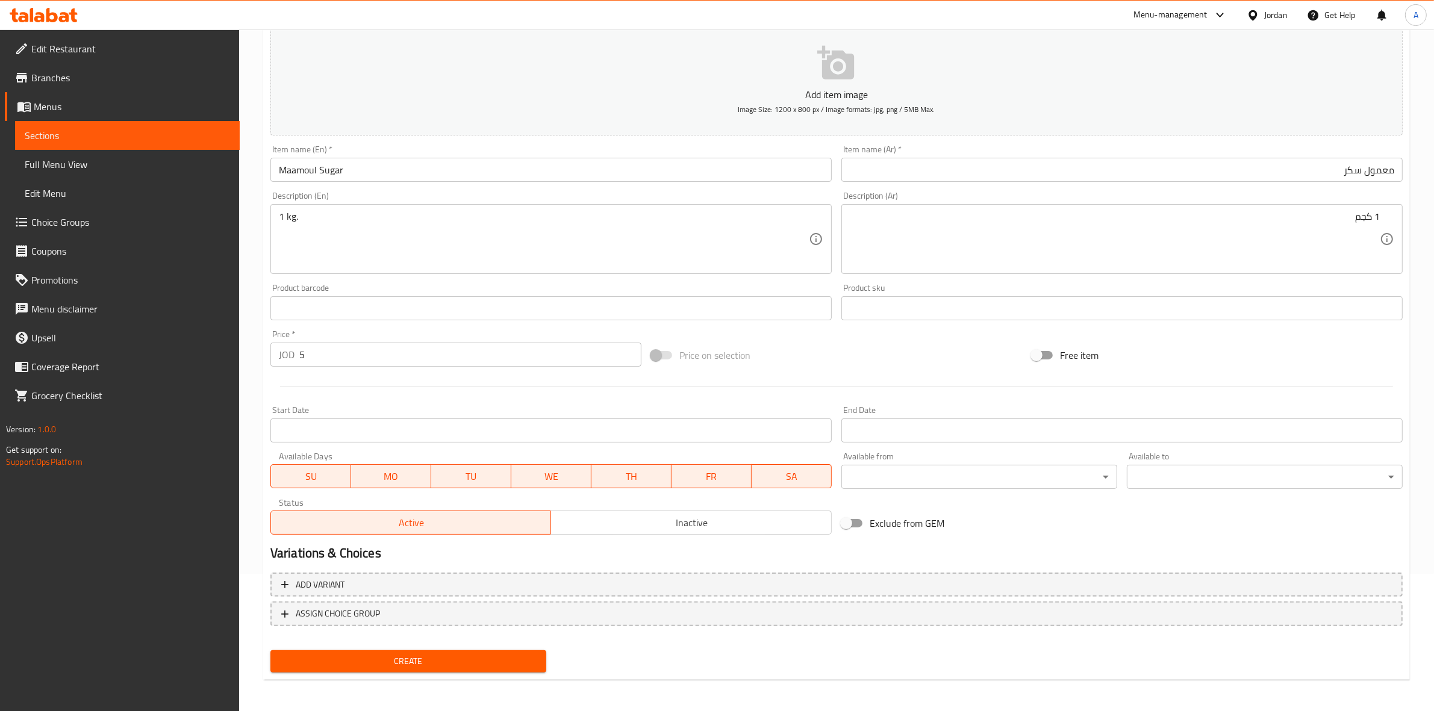
click at [416, 660] on span "Create" at bounding box center [408, 661] width 257 height 15
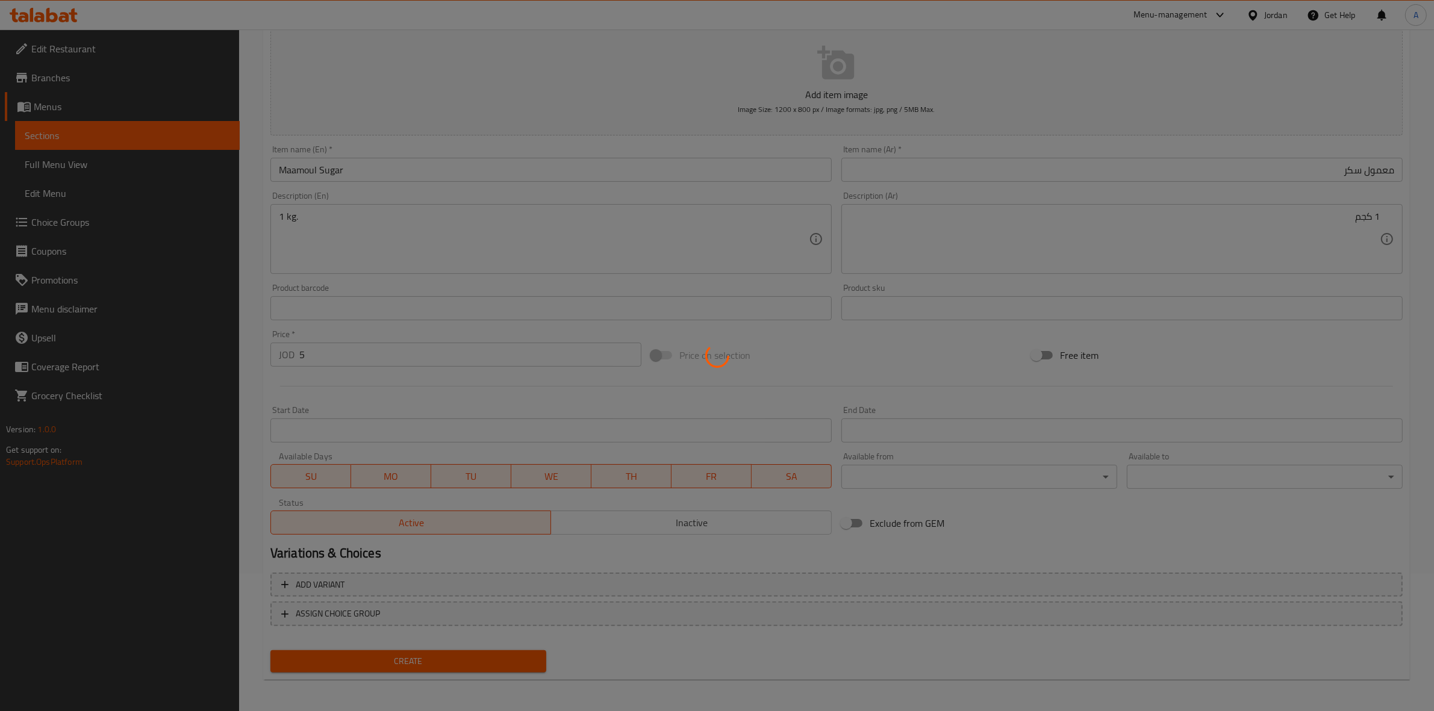
type input "0"
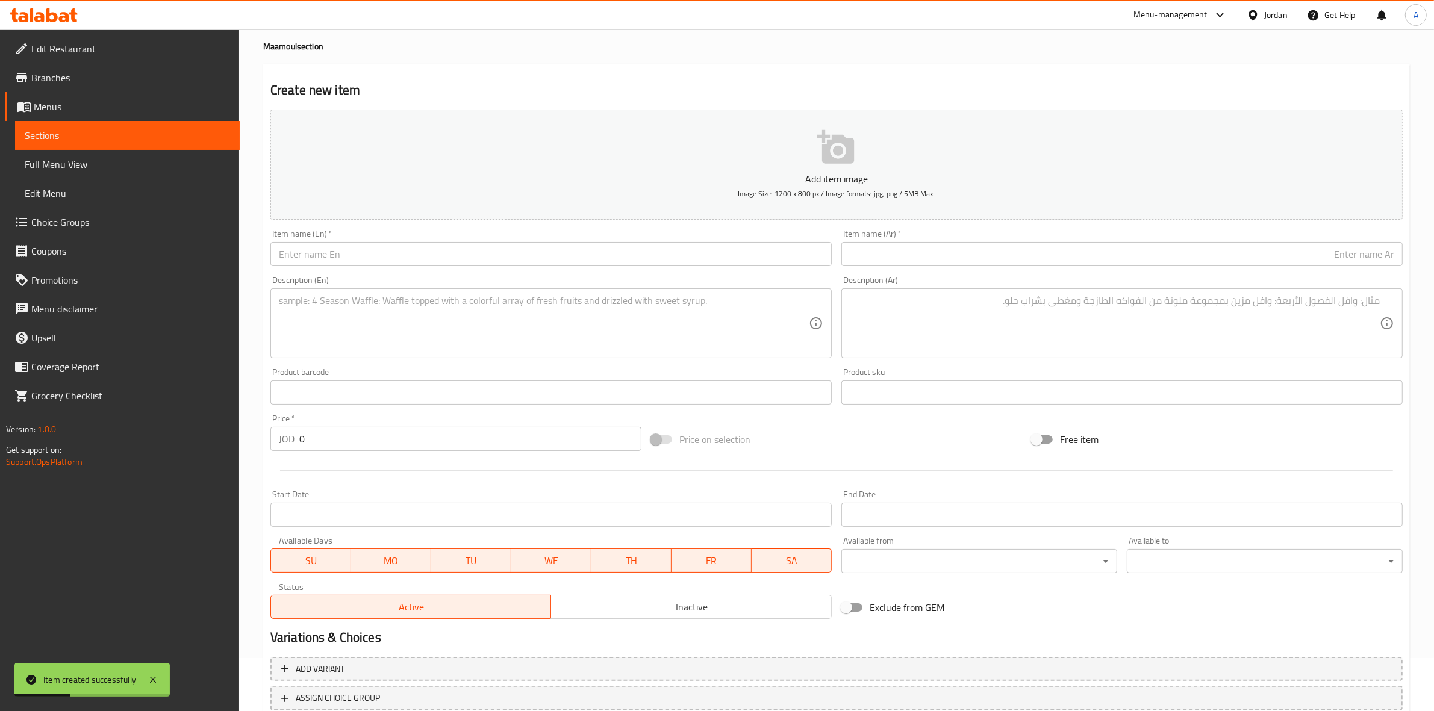
scroll to position [0, 0]
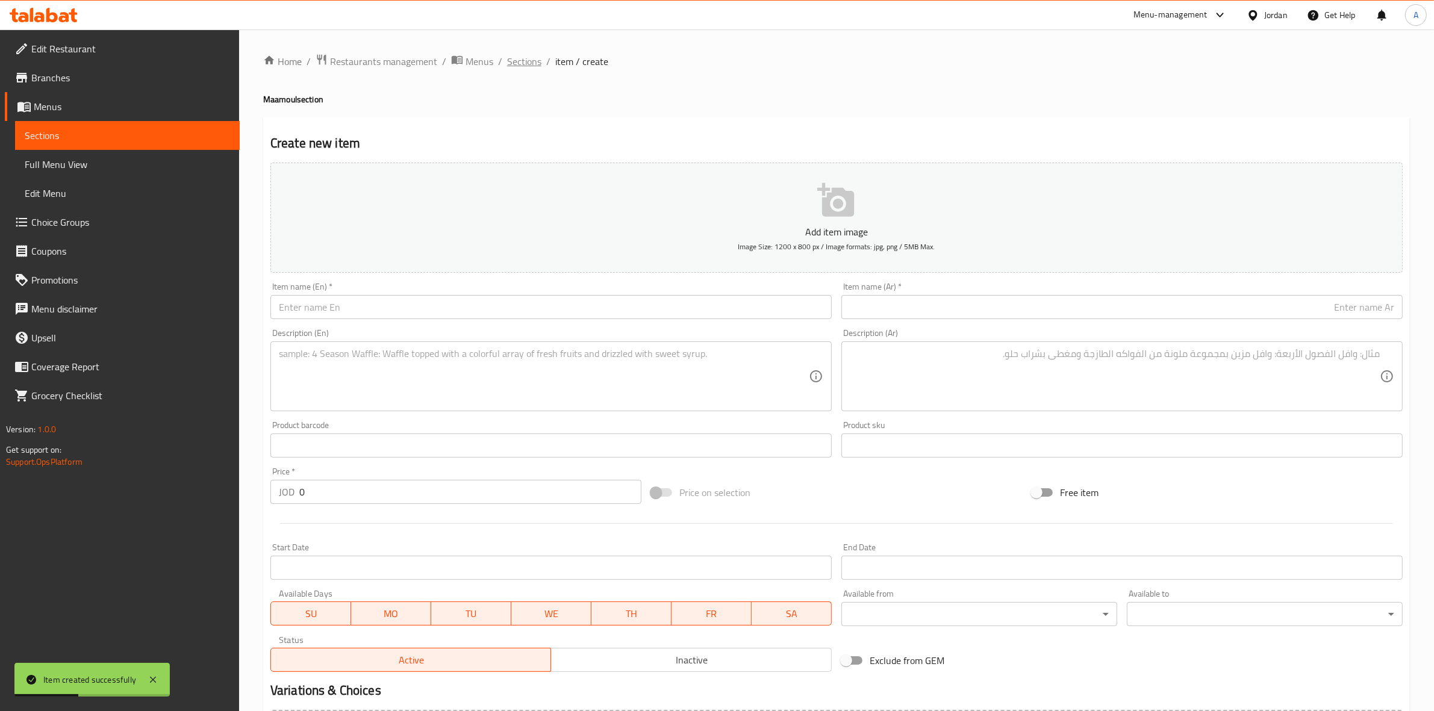
click at [535, 63] on span "Sections" at bounding box center [524, 61] width 34 height 14
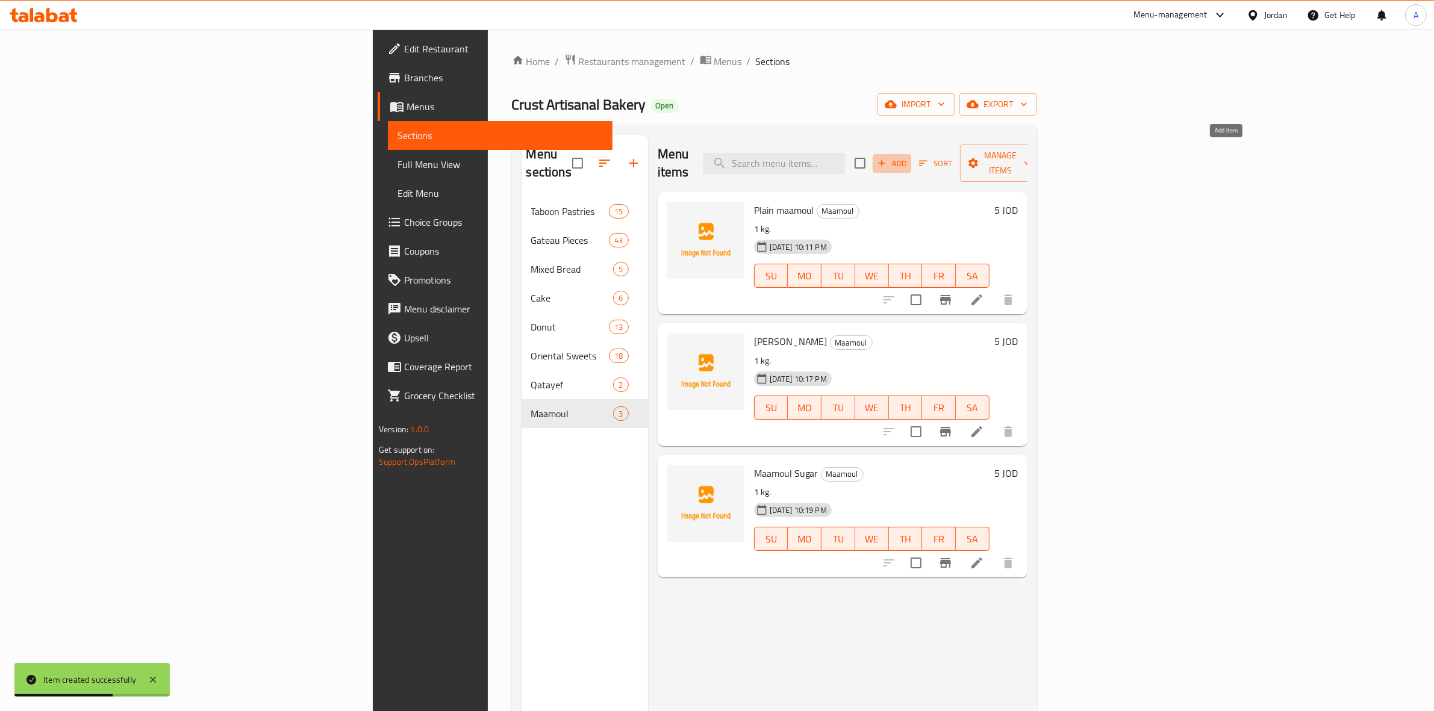
click at [908, 160] on span "Add" at bounding box center [892, 164] width 33 height 14
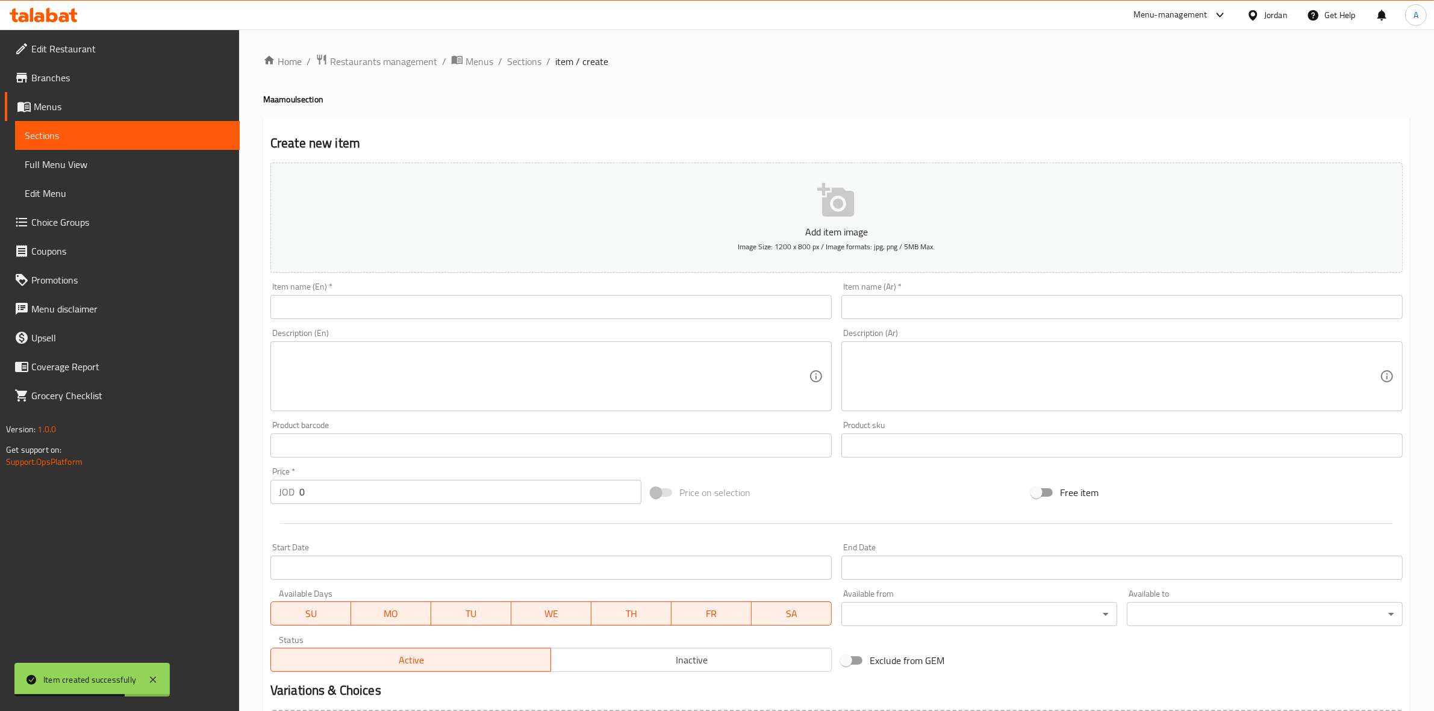
click at [382, 314] on input "text" at bounding box center [550, 307] width 561 height 24
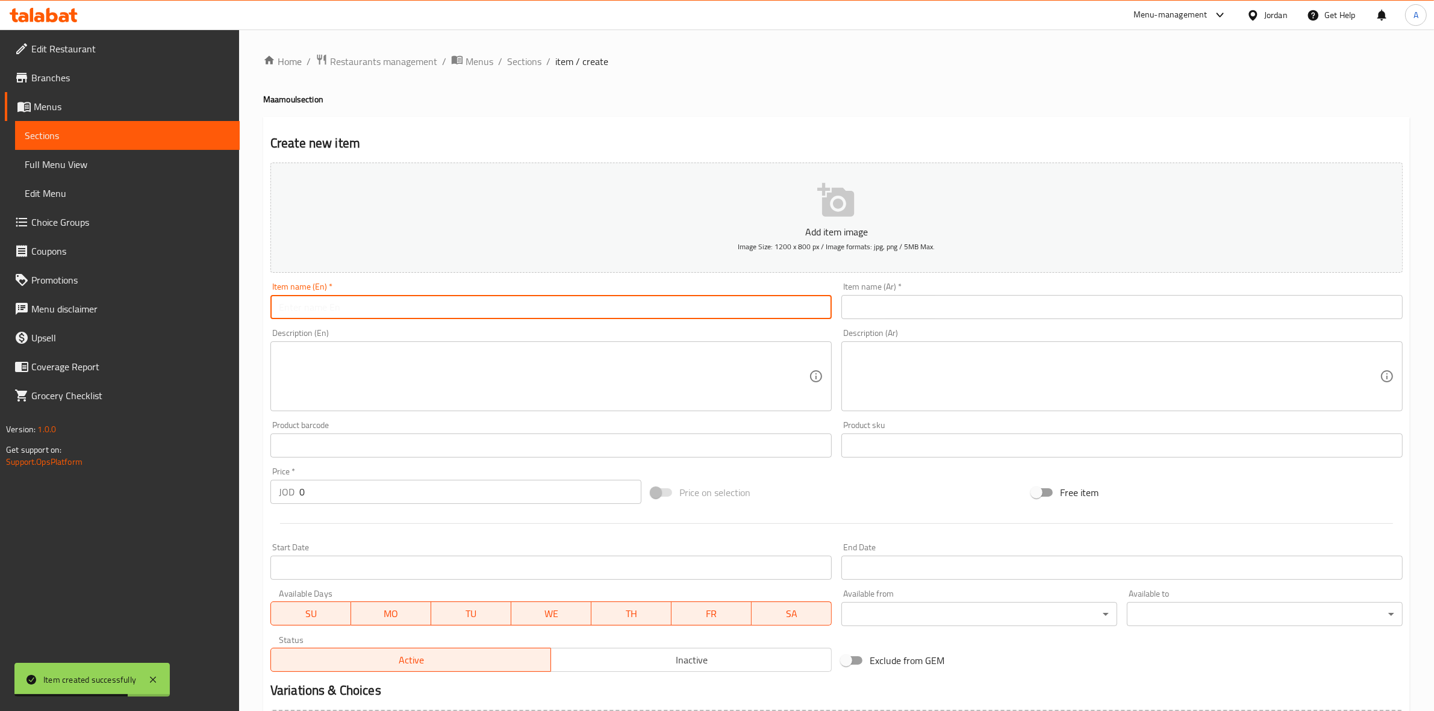
paste input "معمول سميد"
type input "معمول سميد"
drag, startPoint x: 362, startPoint y: 305, endPoint x: 223, endPoint y: 302, distance: 138.5
click at [223, 302] on div "Edit Restaurant Branches Menus Sections Full Menu View Edit Menu Choice Groups …" at bounding box center [717, 440] width 1434 height 821
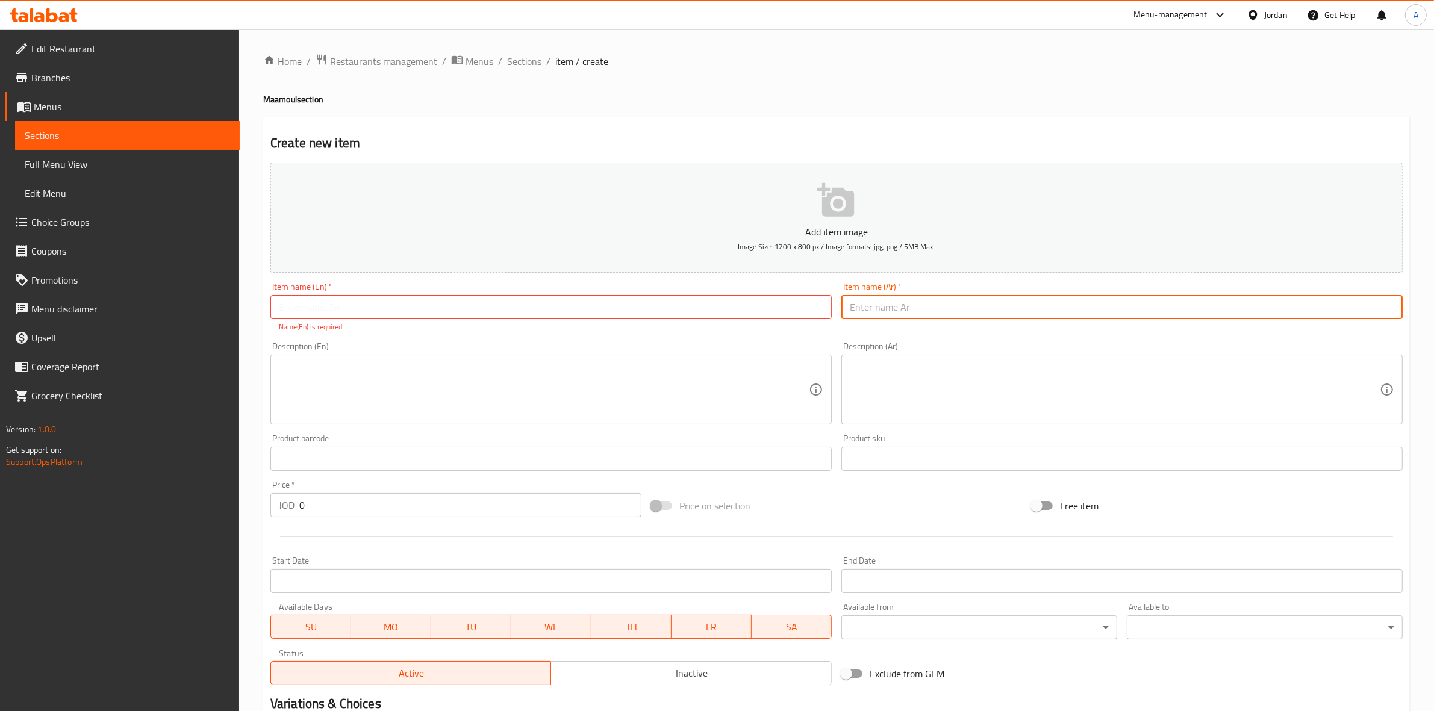
click at [1027, 311] on input "text" at bounding box center [1121, 307] width 561 height 24
paste input "معمول سميد"
type input "معمول سميد"
click at [988, 139] on h2 "Create new item" at bounding box center [836, 143] width 1132 height 18
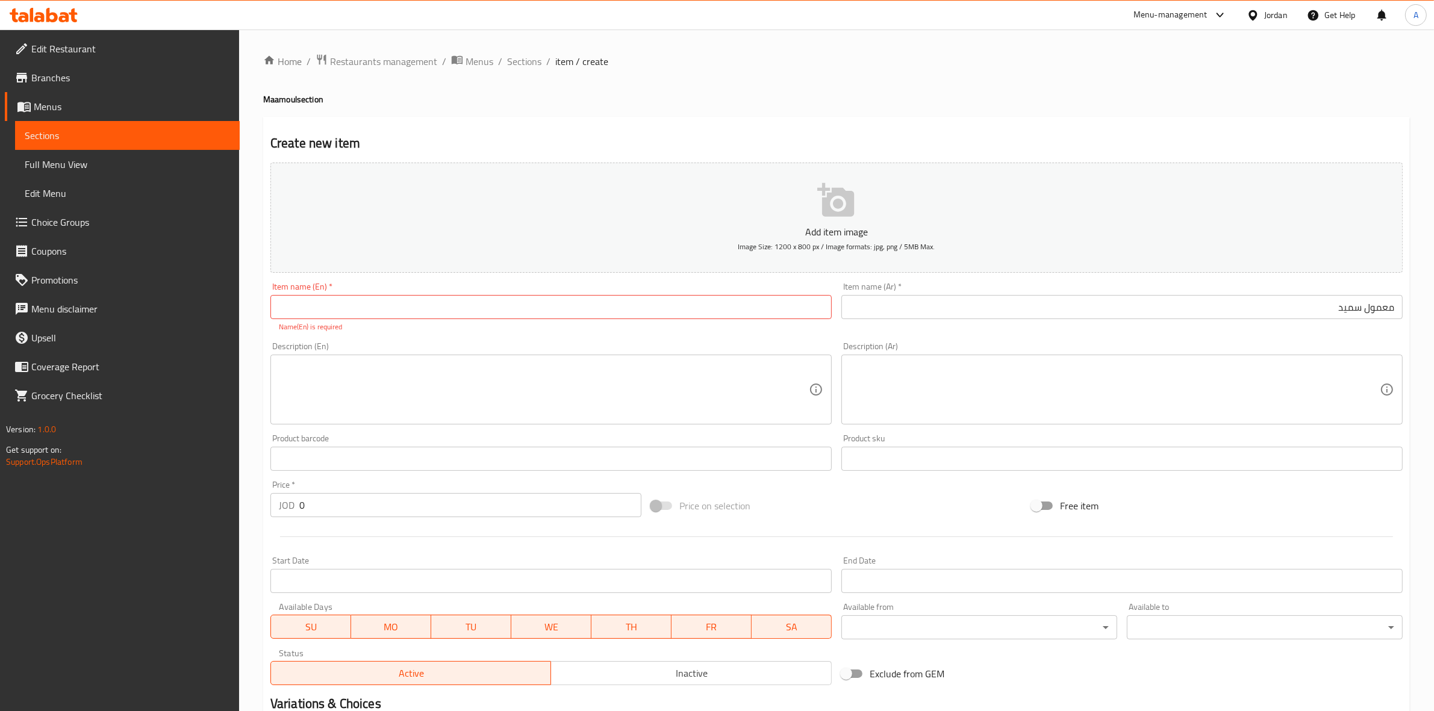
click at [422, 390] on textarea at bounding box center [544, 389] width 530 height 57
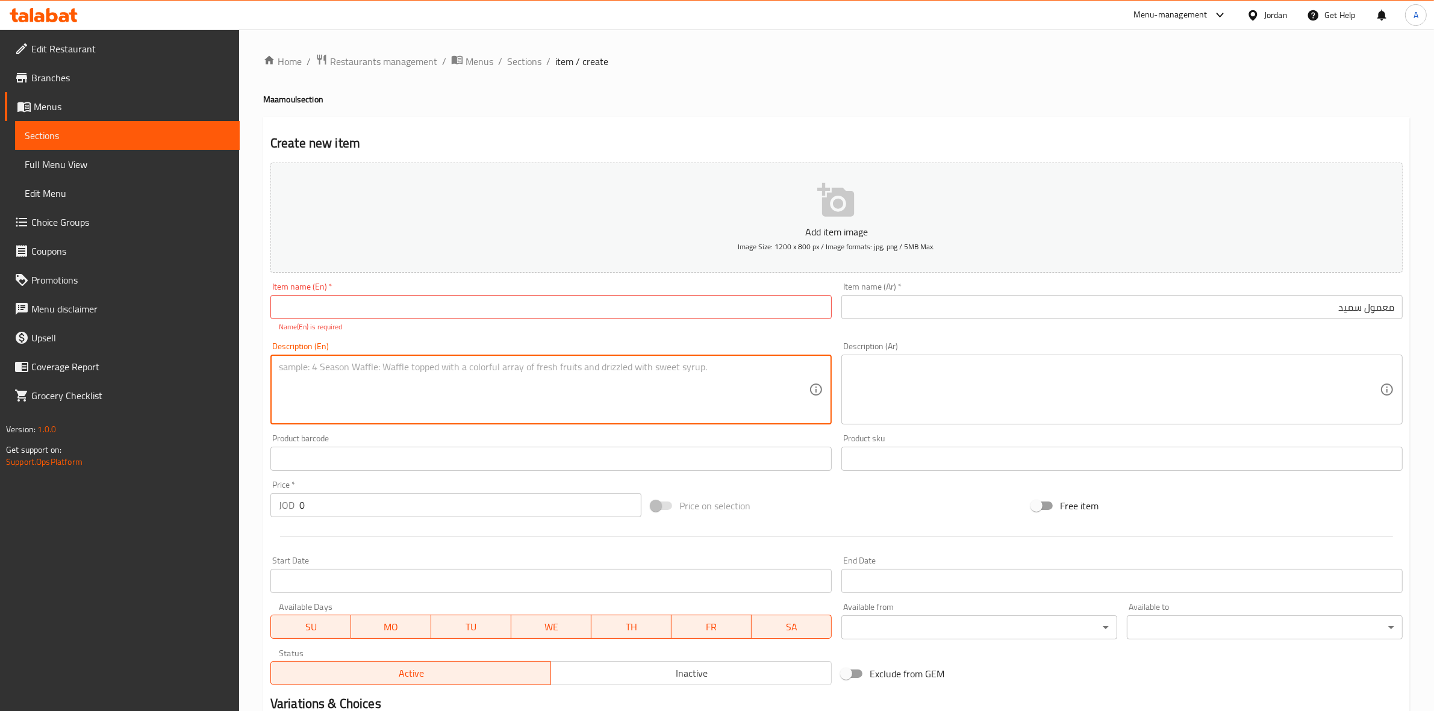
paste textarea "1 kg."
type textarea "1 kg."
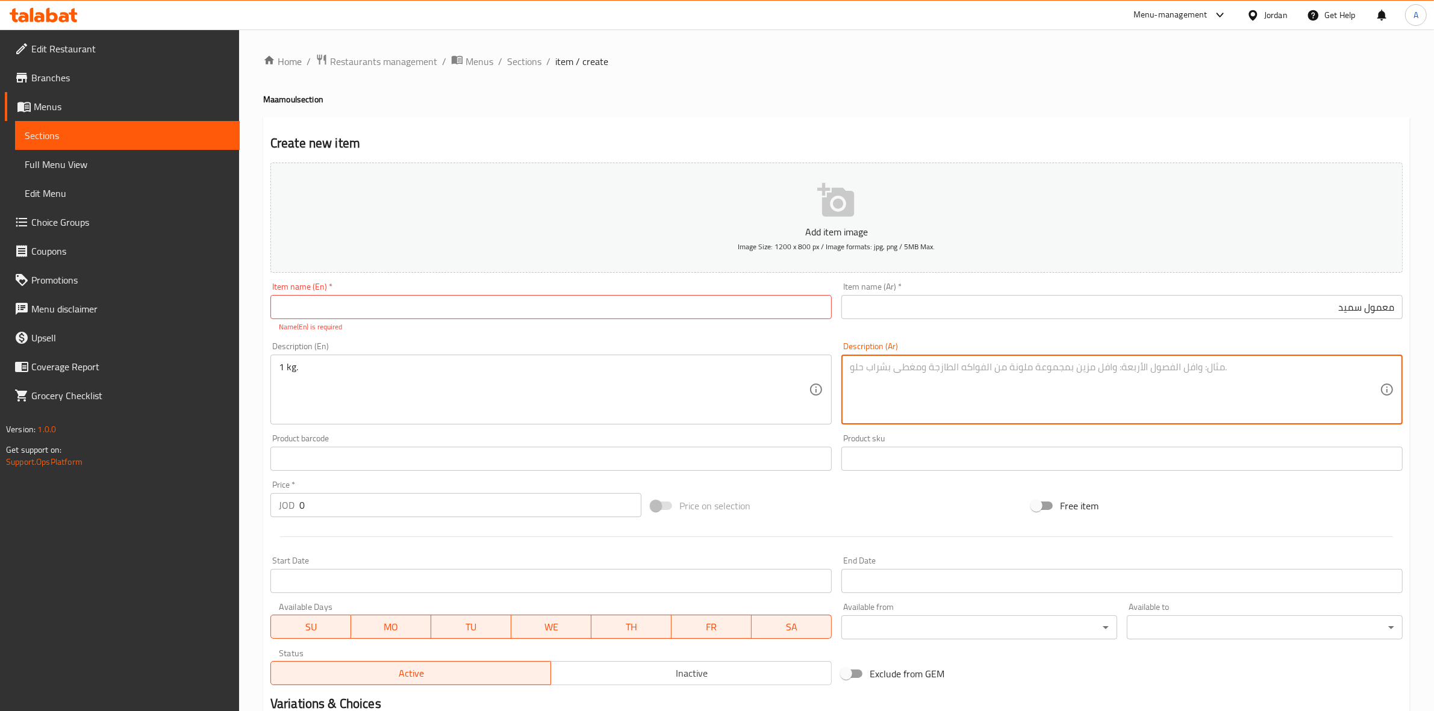
click at [940, 387] on textarea at bounding box center [1115, 389] width 530 height 57
paste textarea "1 كجم"
type textarea "1 كجم"
click at [873, 107] on div "Home / Restaurants management / Menus / Sections / item / create Maamoul sectio…" at bounding box center [836, 447] width 1146 height 786
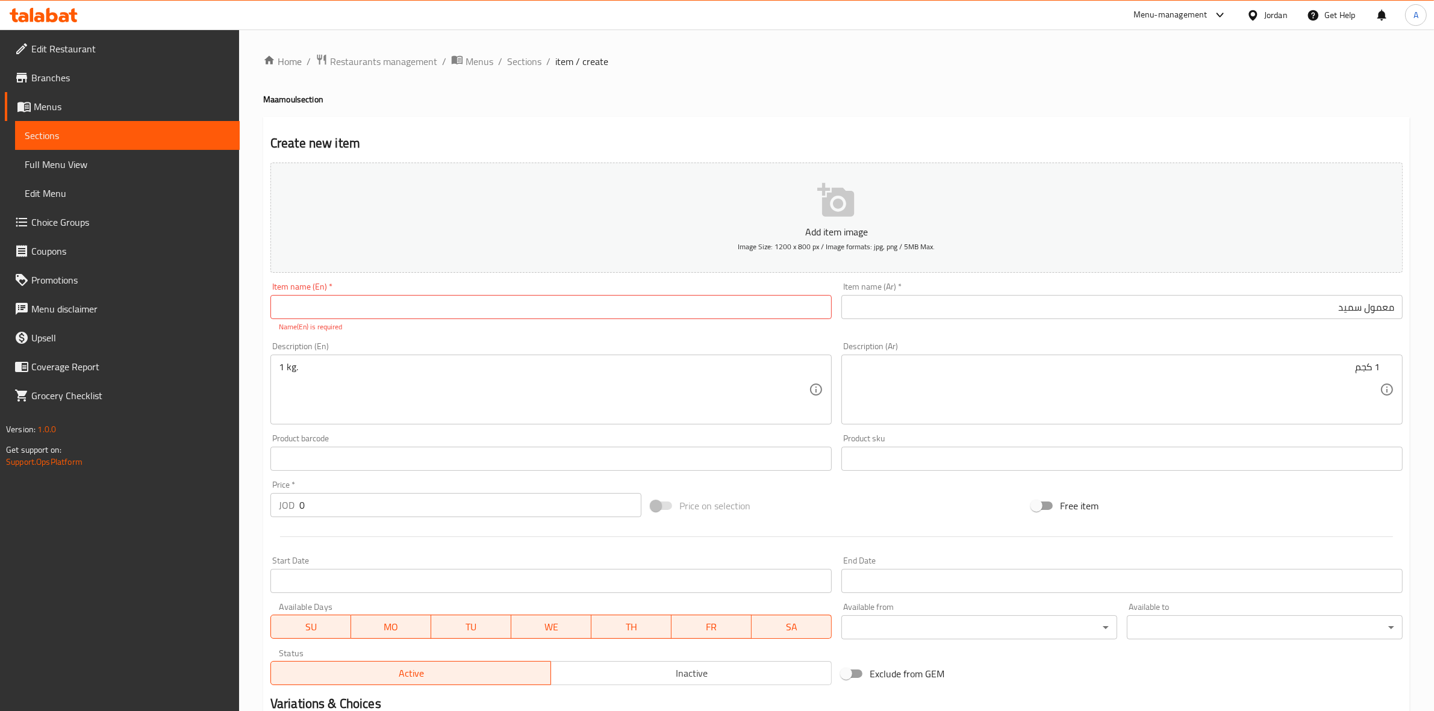
click at [412, 314] on input "text" at bounding box center [550, 307] width 561 height 24
paste input "5"
drag, startPoint x: 303, startPoint y: 306, endPoint x: 234, endPoint y: 302, distance: 69.3
click at [234, 302] on div "Edit Restaurant Branches Menus Sections Full Menu View Edit Menu Choice Groups …" at bounding box center [717, 447] width 1434 height 835
type input "5"
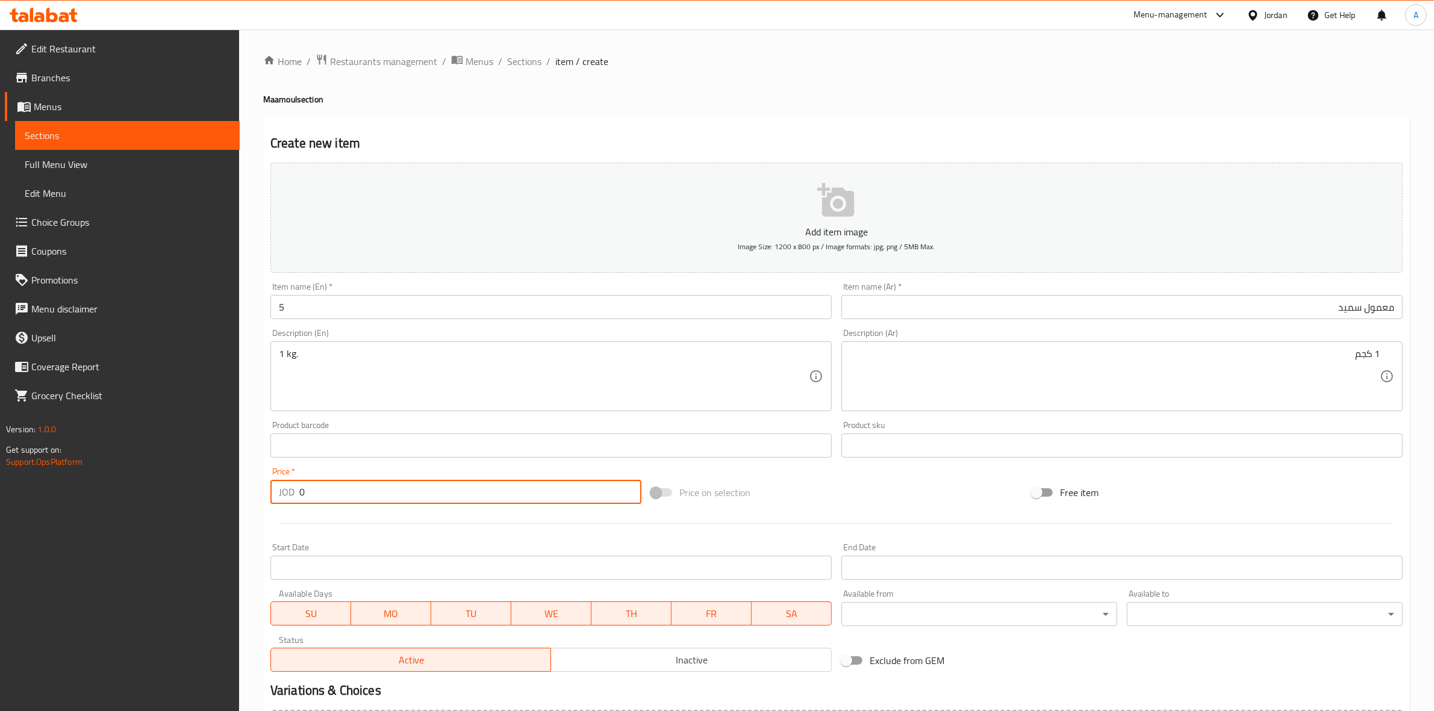
drag, startPoint x: 317, startPoint y: 506, endPoint x: 226, endPoint y: 500, distance: 91.7
click at [226, 500] on div "Edit Restaurant Branches Menus Sections Full Menu View Edit Menu Choice Groups …" at bounding box center [717, 440] width 1434 height 821
paste input "5"
type input "5"
click at [332, 521] on div at bounding box center [837, 524] width 1142 height 30
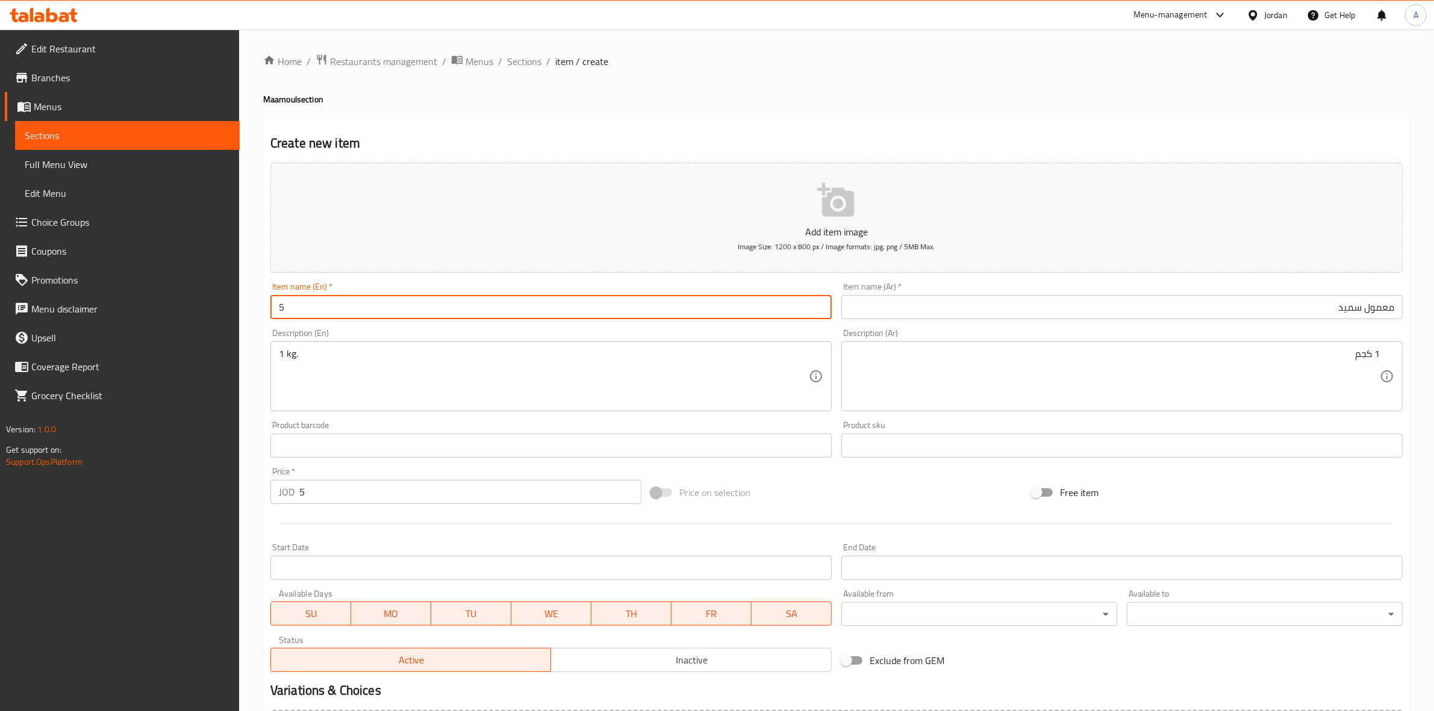
click at [297, 314] on input "5" at bounding box center [550, 307] width 561 height 24
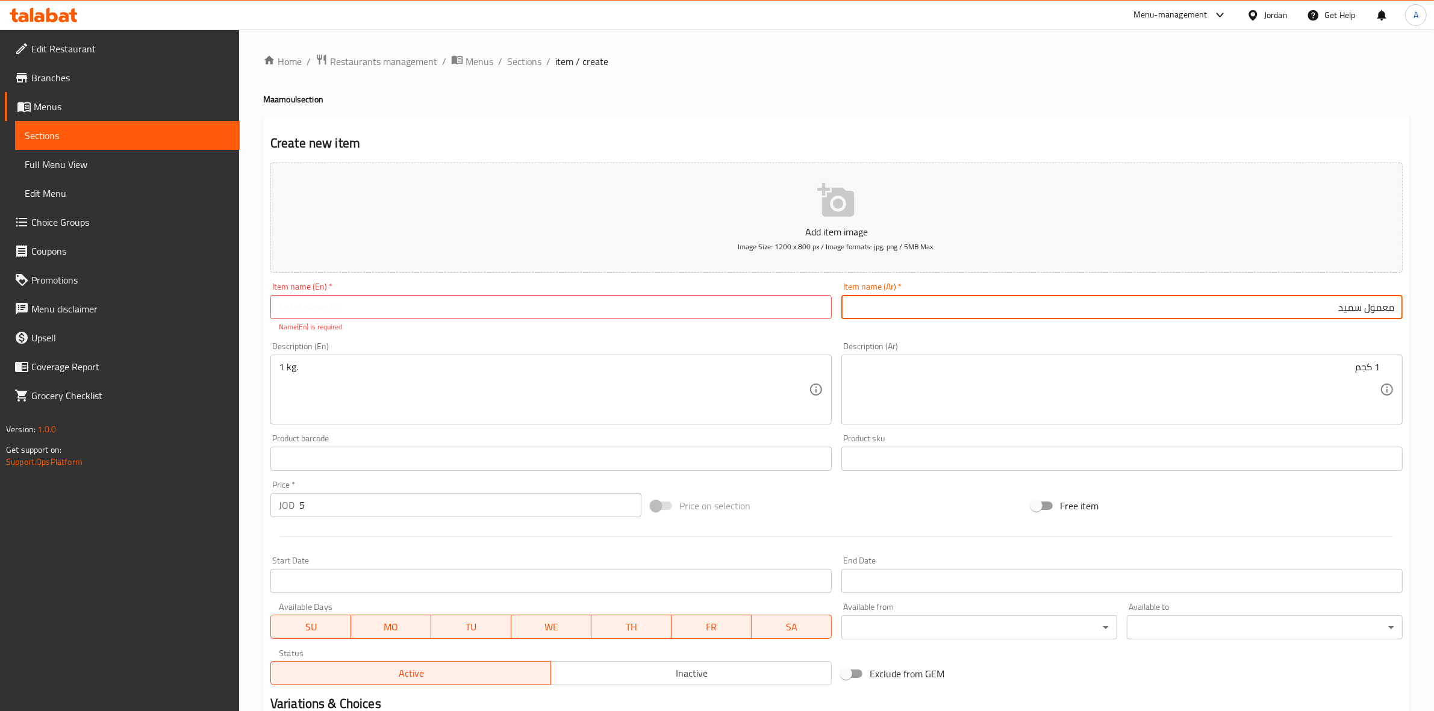
drag, startPoint x: 1329, startPoint y: 314, endPoint x: 1444, endPoint y: 313, distance: 115.0
click at [1434, 313] on html "​ Menu-management Jordan Get Help A Edit Restaurant Branches Menus Sections Ful…" at bounding box center [717, 355] width 1434 height 711
click at [395, 304] on input "text" at bounding box center [550, 307] width 561 height 24
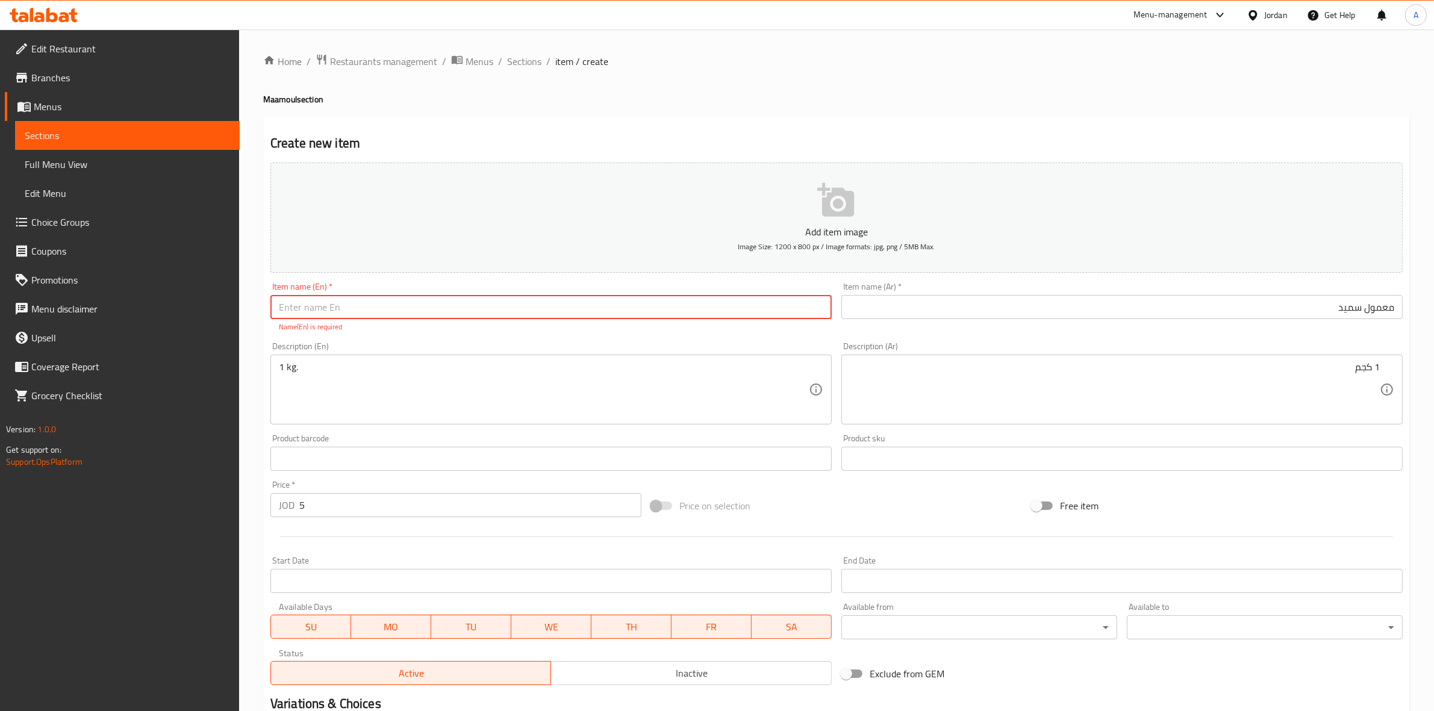
paste input "Semolina Ma'amoul"
drag, startPoint x: 363, startPoint y: 308, endPoint x: 318, endPoint y: 314, distance: 45.5
click at [318, 314] on input "Semolina Ma'amoul" at bounding box center [550, 307] width 561 height 24
type input "Semolina Ma'amoul"
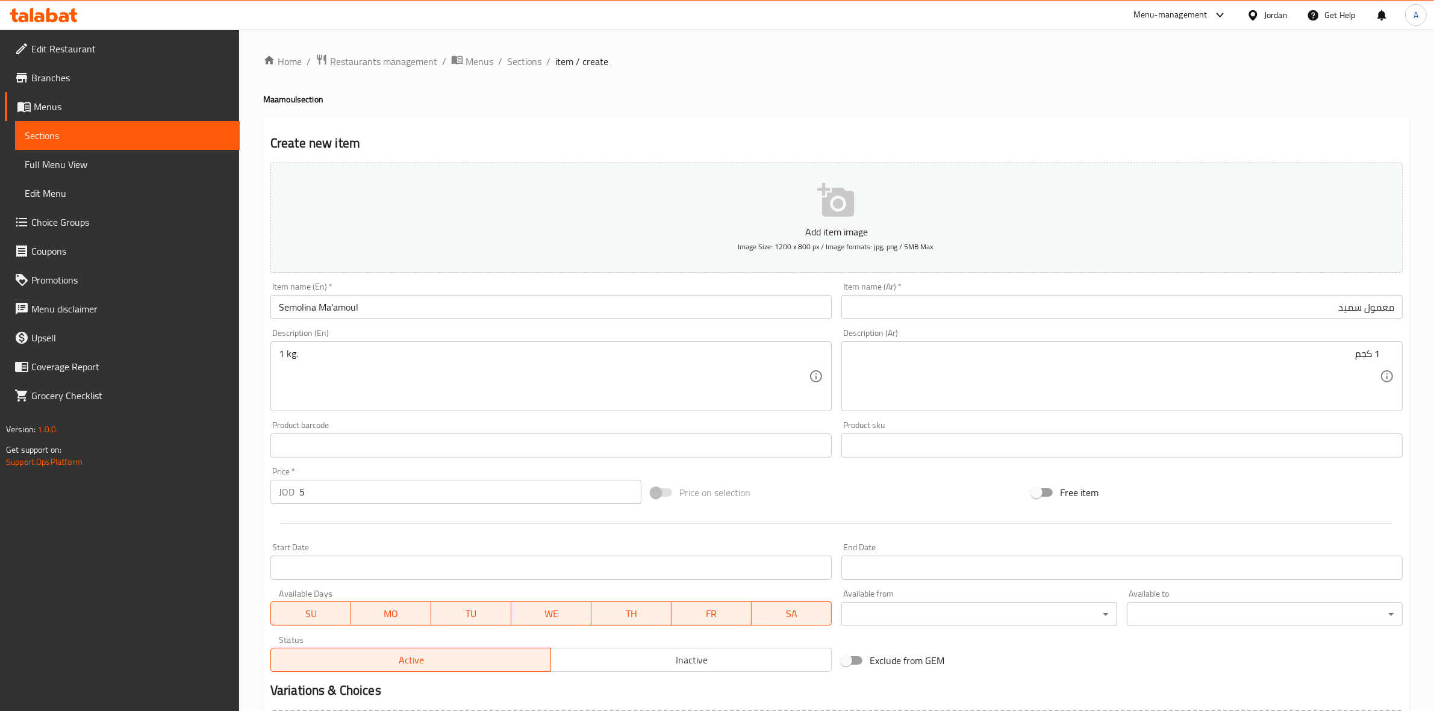
click at [500, 122] on div "Create new item Add item image Image Size: 1200 x 800 px / Image formats: jpg, …" at bounding box center [836, 467] width 1146 height 701
click at [530, 136] on h2 "Create new item" at bounding box center [836, 143] width 1132 height 18
click at [414, 545] on div "Start Date Start Date" at bounding box center [550, 561] width 561 height 37
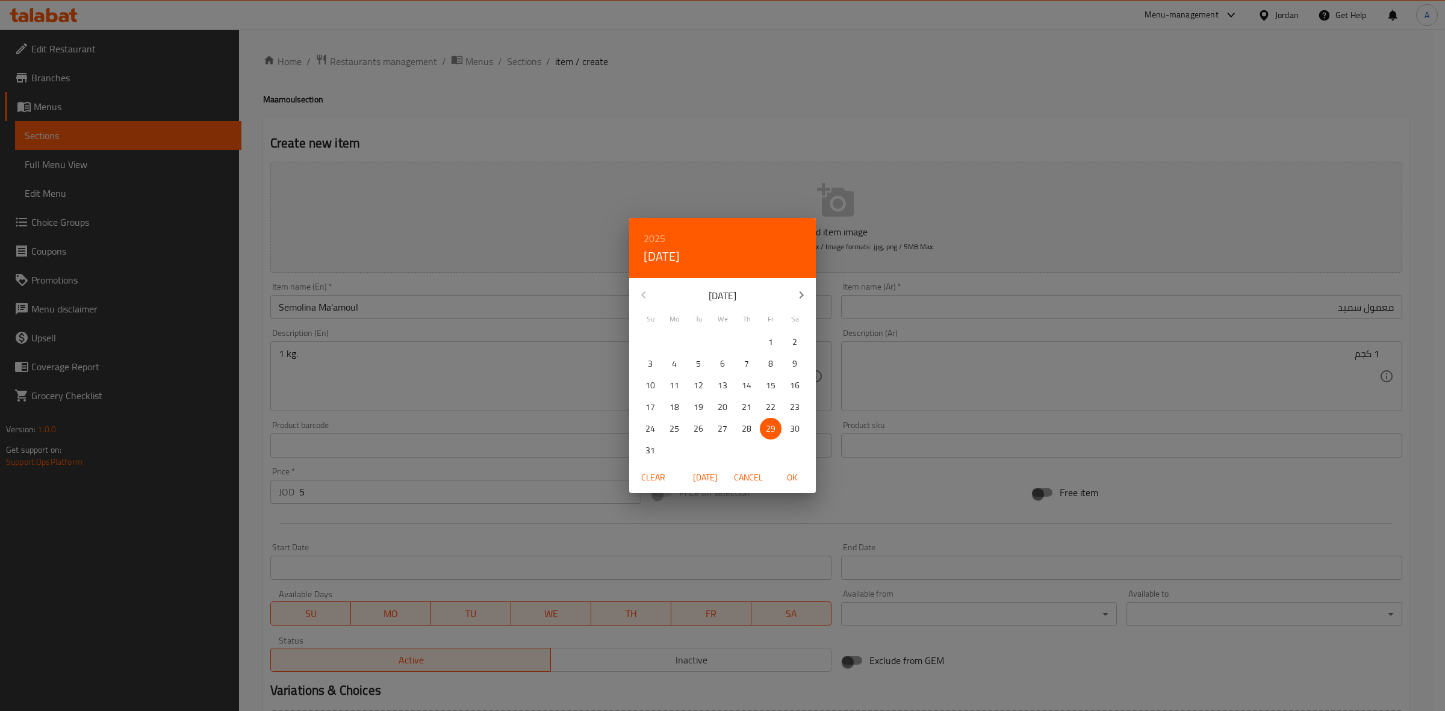
click at [747, 473] on span "Cancel" at bounding box center [748, 477] width 29 height 15
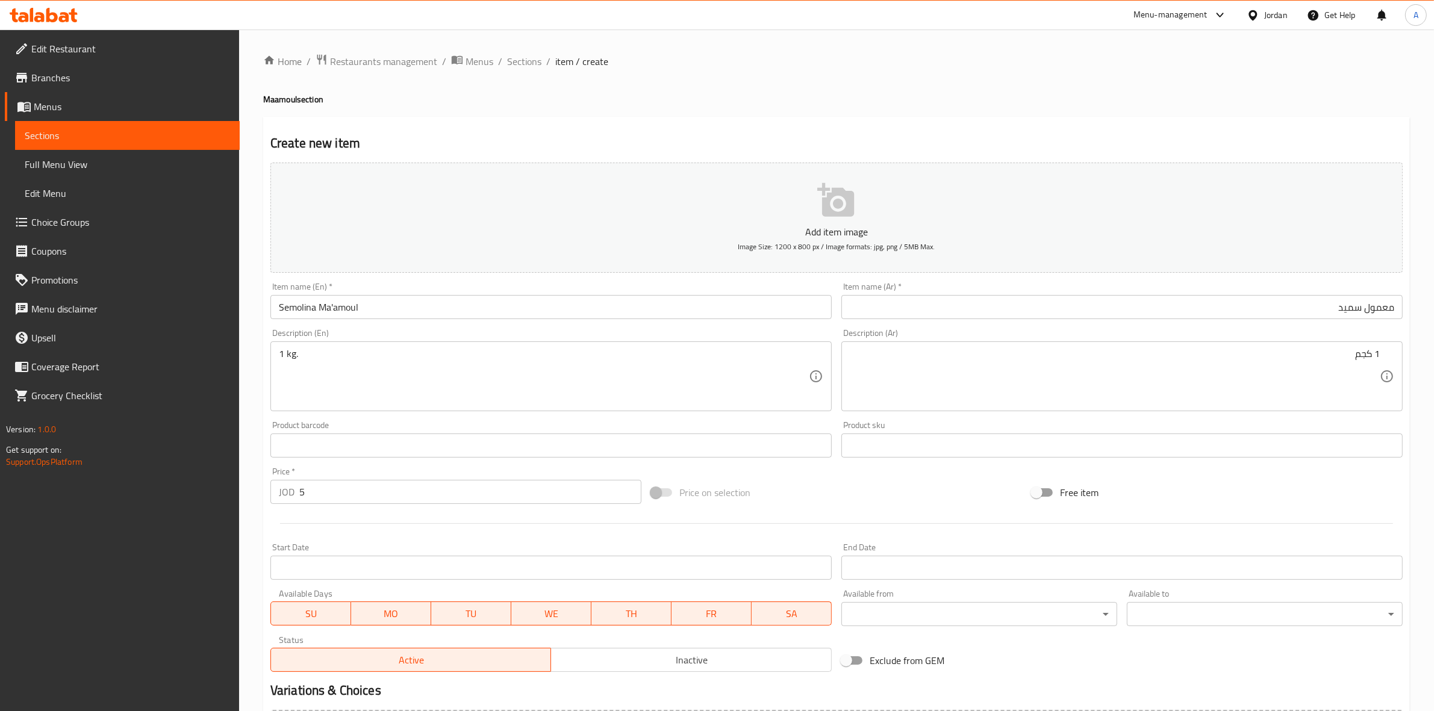
click at [847, 494] on div "Price on selection" at bounding box center [836, 492] width 381 height 33
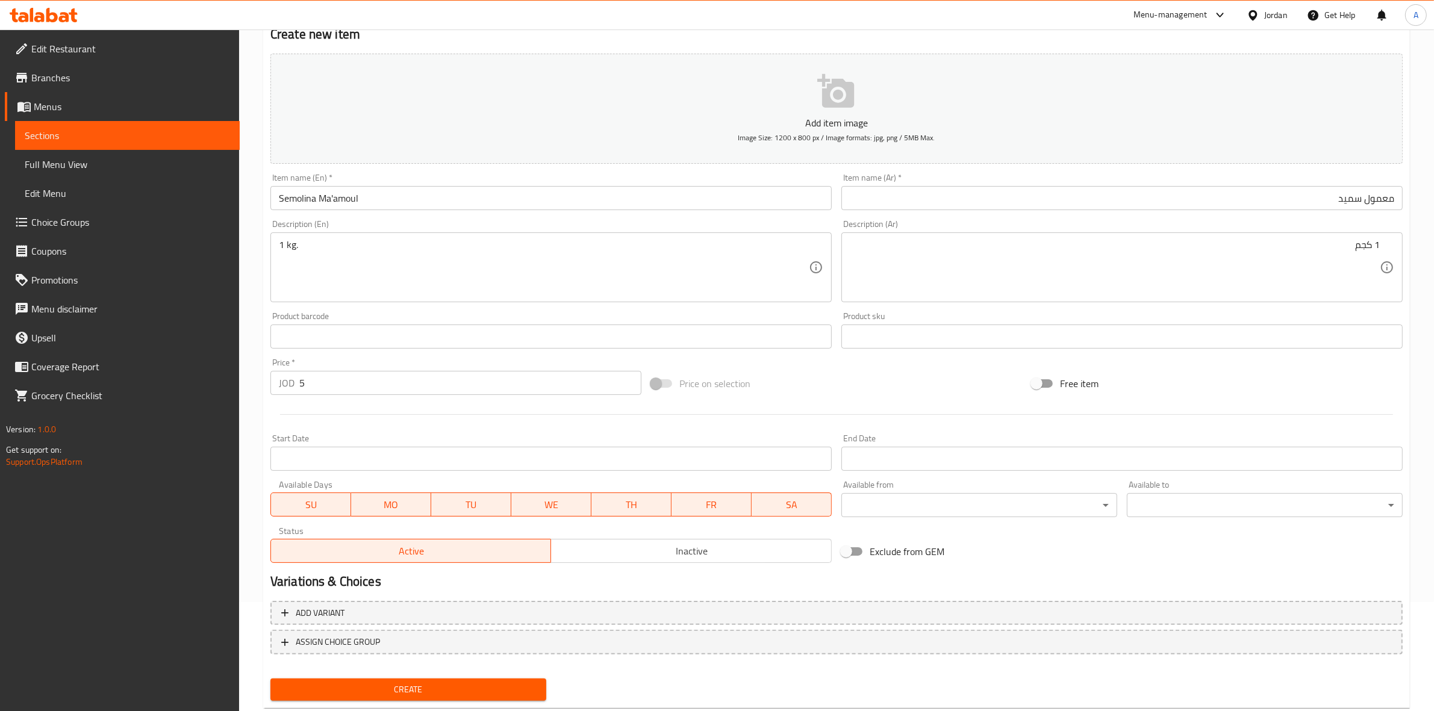
scroll to position [137, 0]
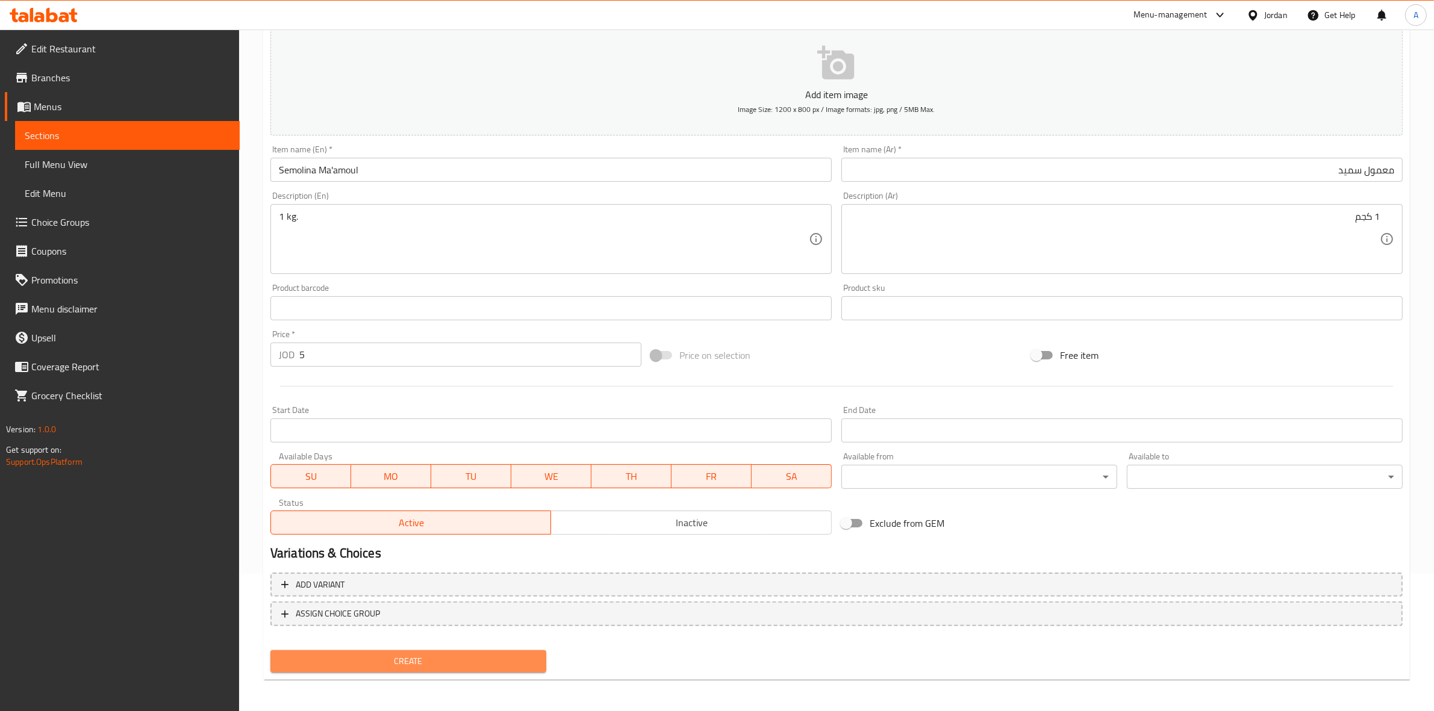
click at [412, 656] on span "Create" at bounding box center [408, 661] width 257 height 15
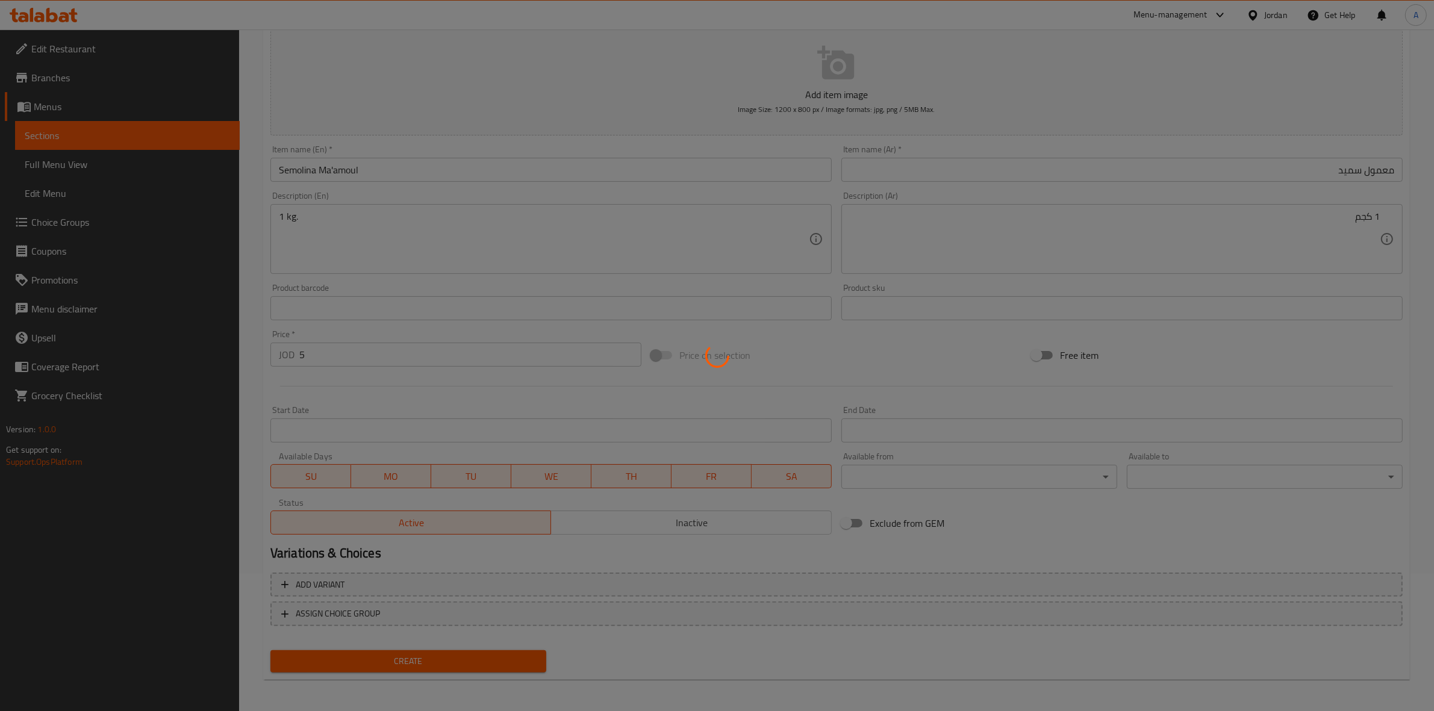
type input "0"
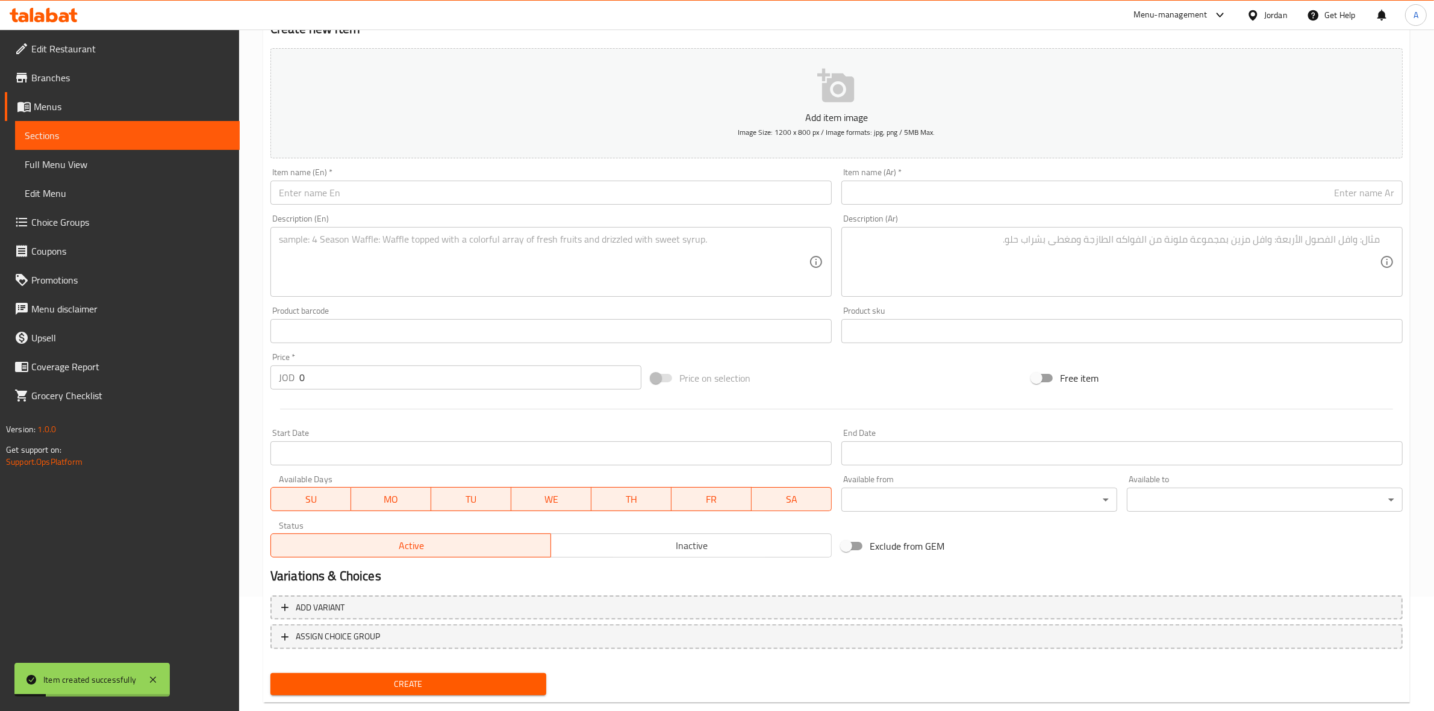
scroll to position [0, 0]
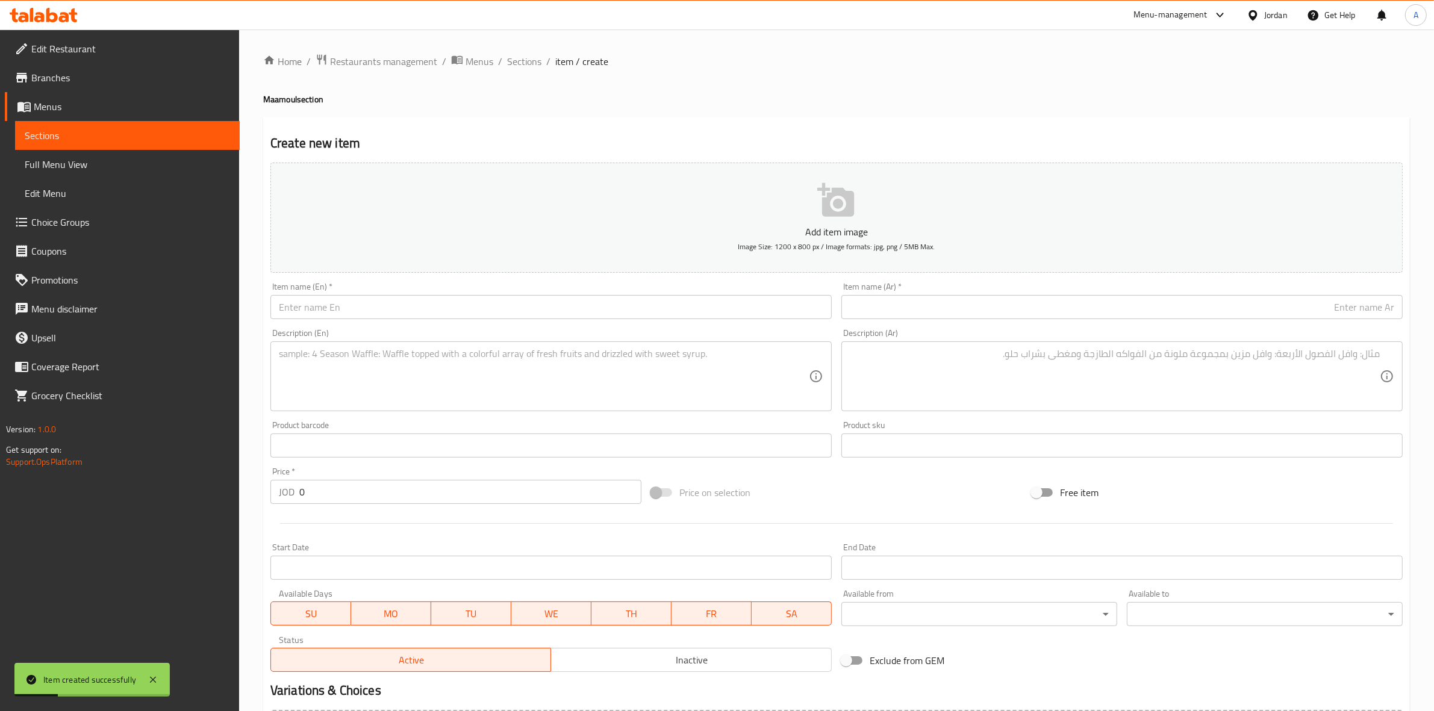
click at [541, 61] on ol "Home / Restaurants management / Menus / Sections / item / create" at bounding box center [836, 62] width 1146 height 16
click at [527, 62] on span "Sections" at bounding box center [524, 61] width 34 height 14
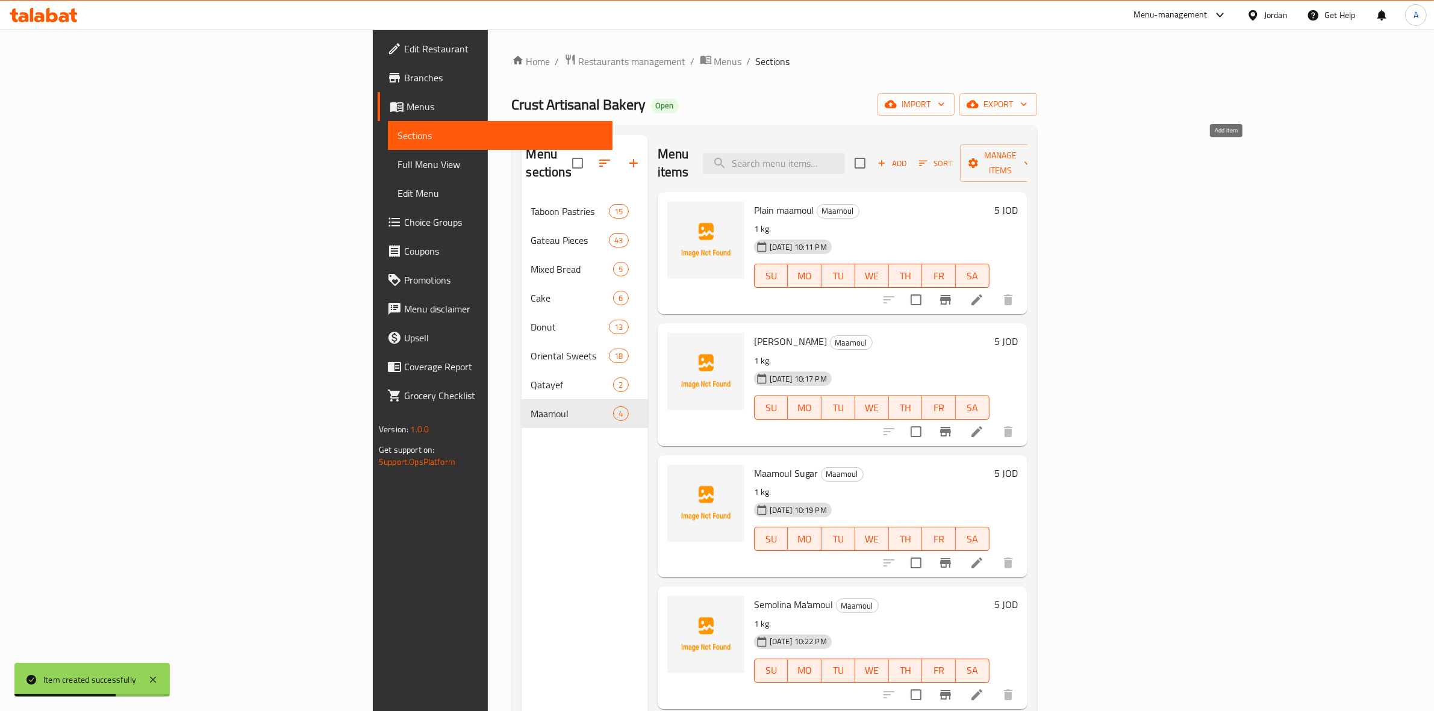
click at [908, 160] on span "Add" at bounding box center [892, 164] width 33 height 14
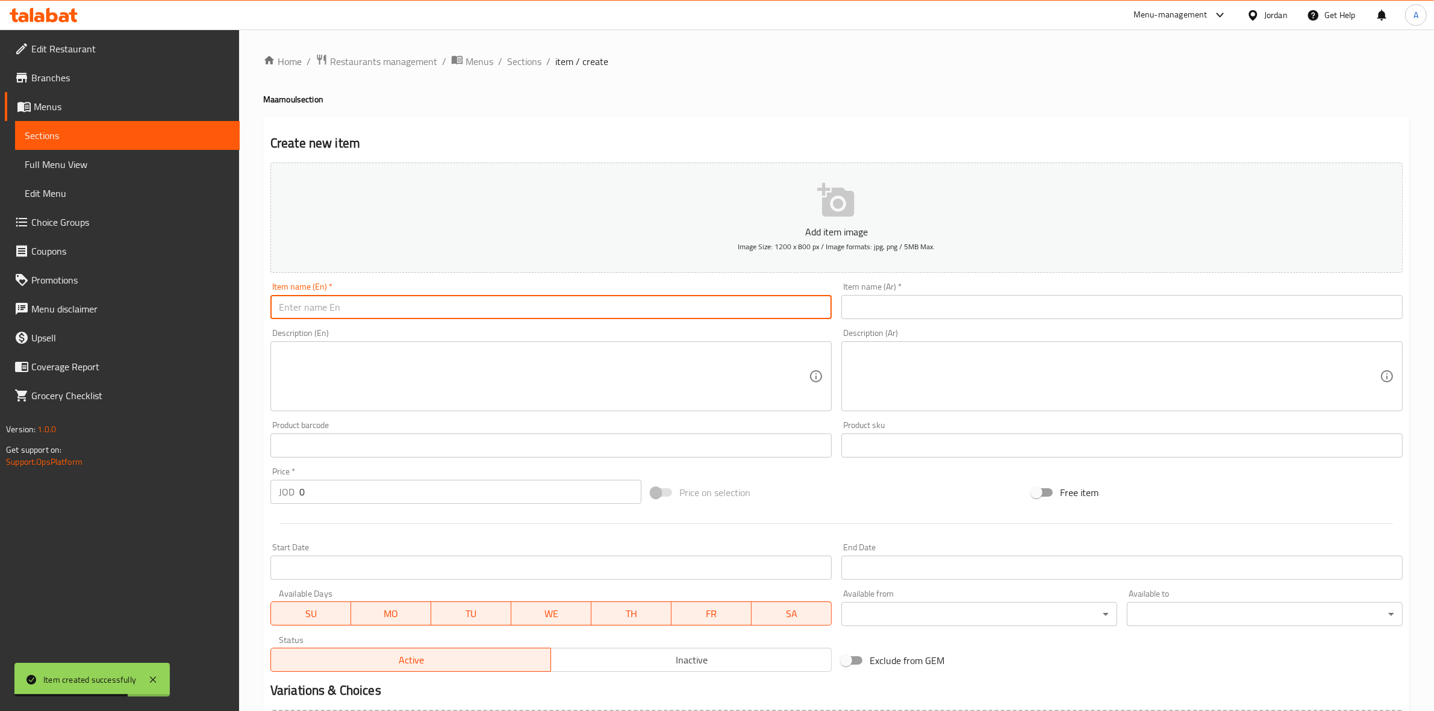
click at [305, 310] on input "text" at bounding box center [550, 307] width 561 height 24
paste input "معمول قالب"
type input "معمول قالب"
drag, startPoint x: 369, startPoint y: 308, endPoint x: 208, endPoint y: 309, distance: 160.2
click at [208, 309] on div "Edit Restaurant Branches Menus Sections Full Menu View Edit Menu Choice Groups …" at bounding box center [717, 440] width 1434 height 821
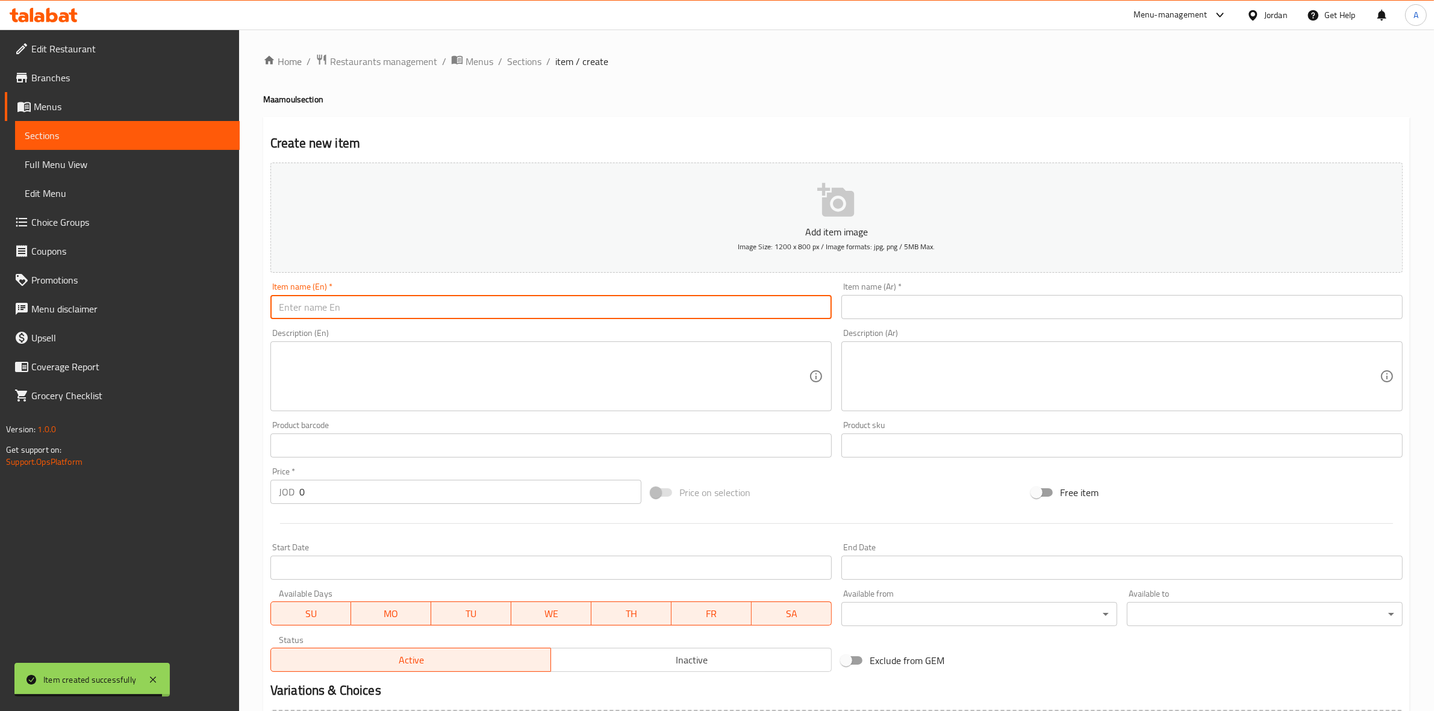
click at [1052, 310] on input "text" at bounding box center [1121, 307] width 561 height 24
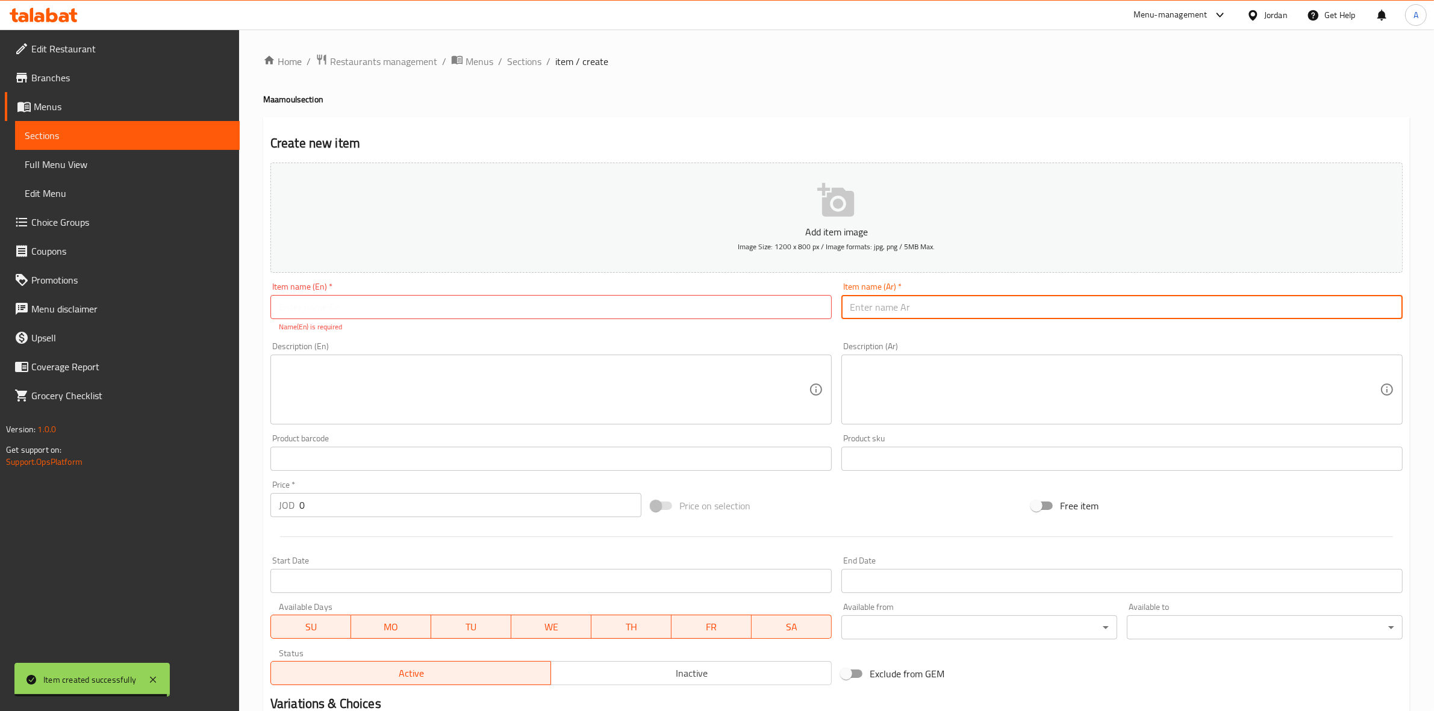
paste input "معمول قالب"
type input "معمول قالب"
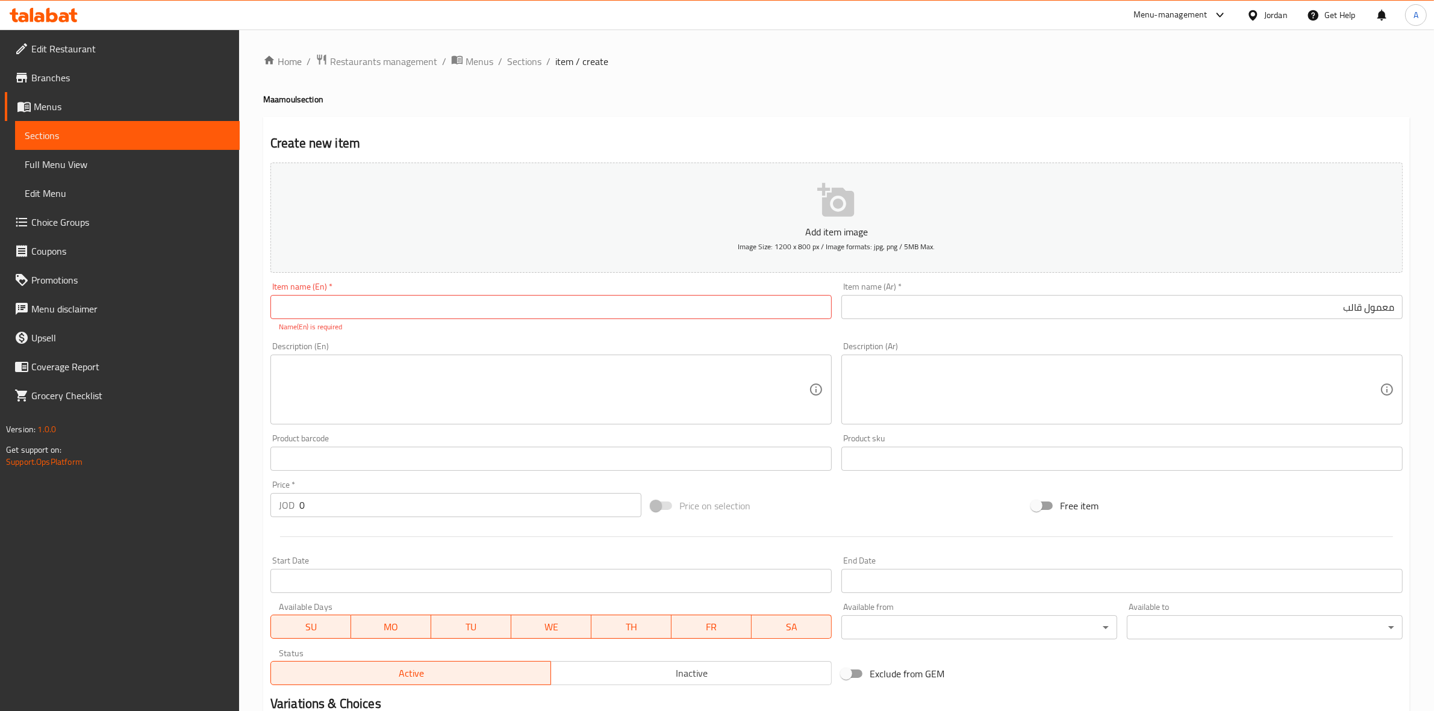
click at [672, 114] on div "Home / Restaurants management / Menus / Sections / item / create Maamoul sectio…" at bounding box center [836, 447] width 1146 height 786
click at [375, 305] on input "text" at bounding box center [550, 307] width 561 height 24
paste input "Molded Ma'amoul"
click at [327, 311] on input "Molded Ma'amoul" at bounding box center [550, 307] width 561 height 24
click at [349, 337] on div "Description (En) Description (En)" at bounding box center [551, 383] width 571 height 92
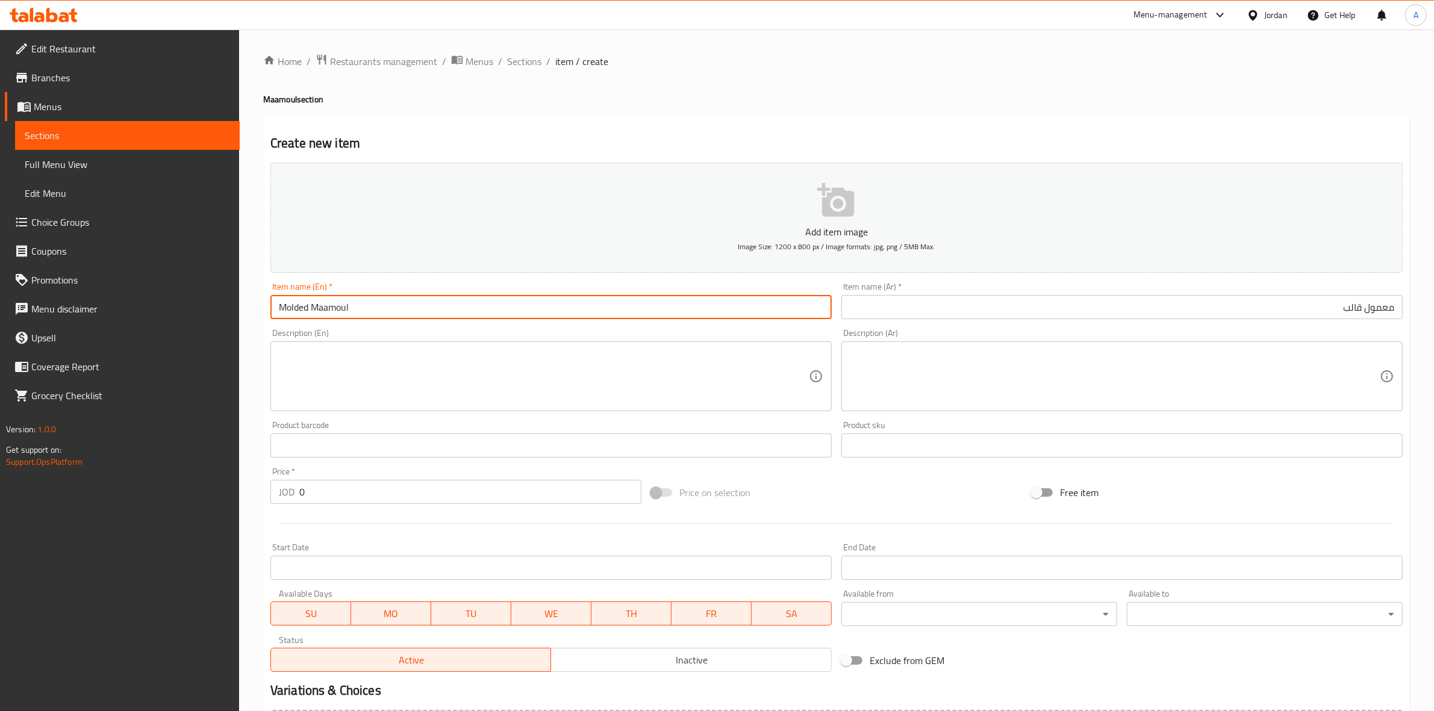
click at [308, 308] on input "Molded Maamoul" at bounding box center [550, 307] width 561 height 24
type input "Mold Maamoul"
click at [322, 329] on div "Description (En) Description (En)" at bounding box center [550, 370] width 561 height 82
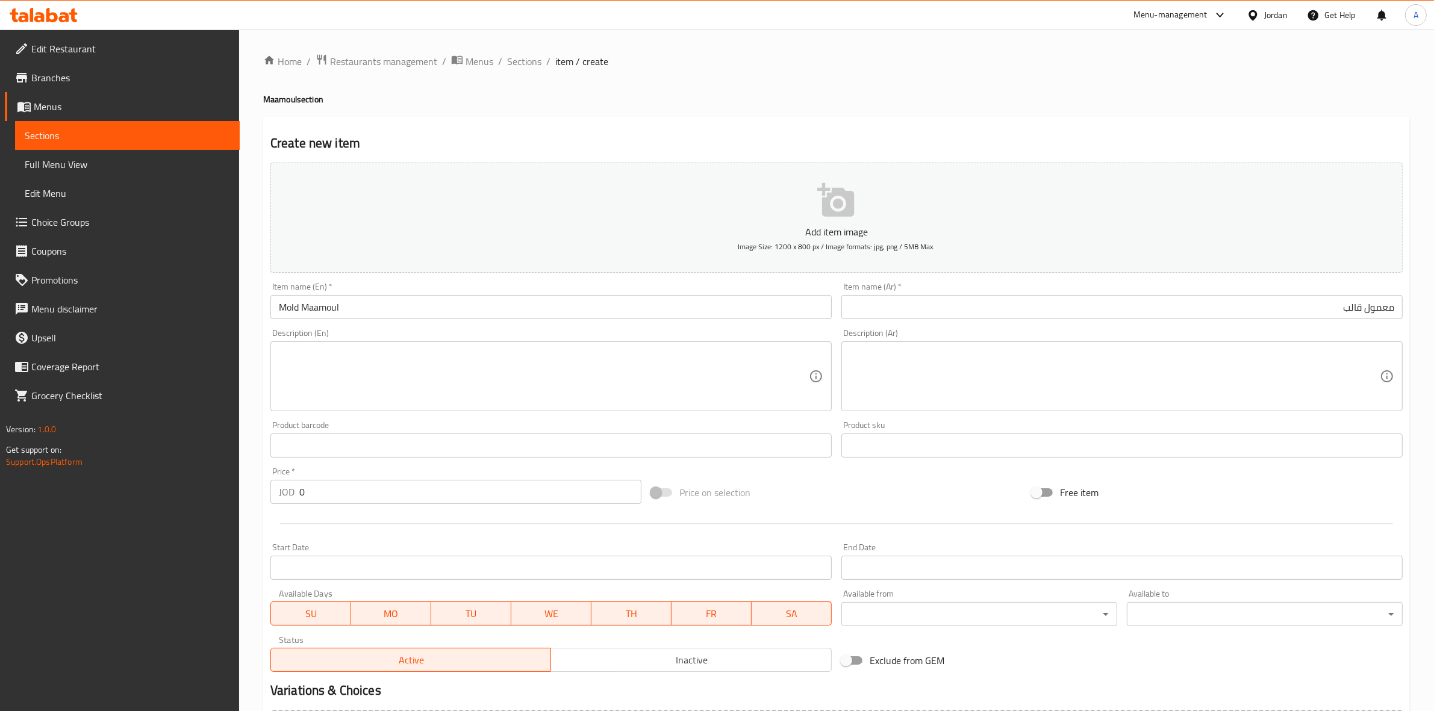
click at [609, 134] on h2 "Create new item" at bounding box center [836, 143] width 1132 height 18
click at [283, 351] on textarea at bounding box center [544, 376] width 530 height 57
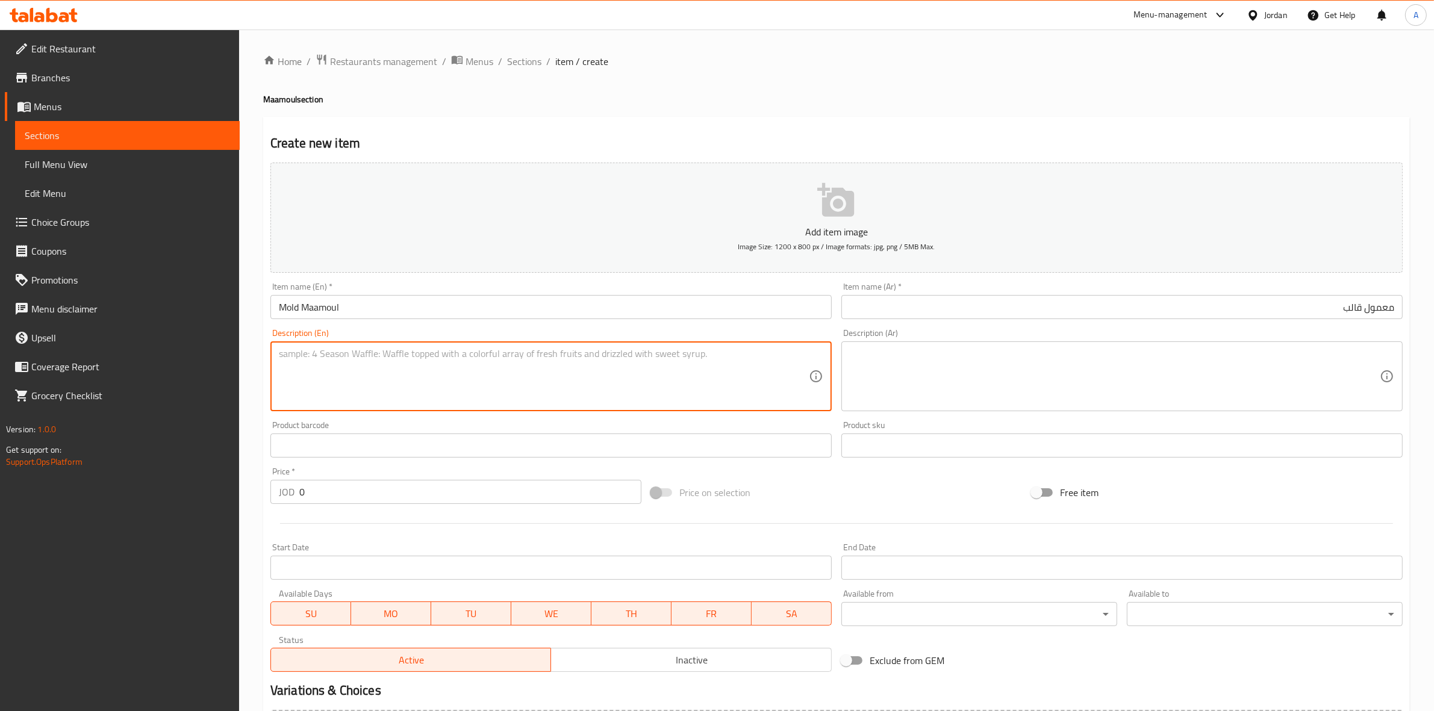
paste textarea "1 kg."
type textarea "1 kg."
click at [257, 372] on div "Home / Restaurants management / Menus / Sections / item / create Maamoul sectio…" at bounding box center [836, 440] width 1195 height 821
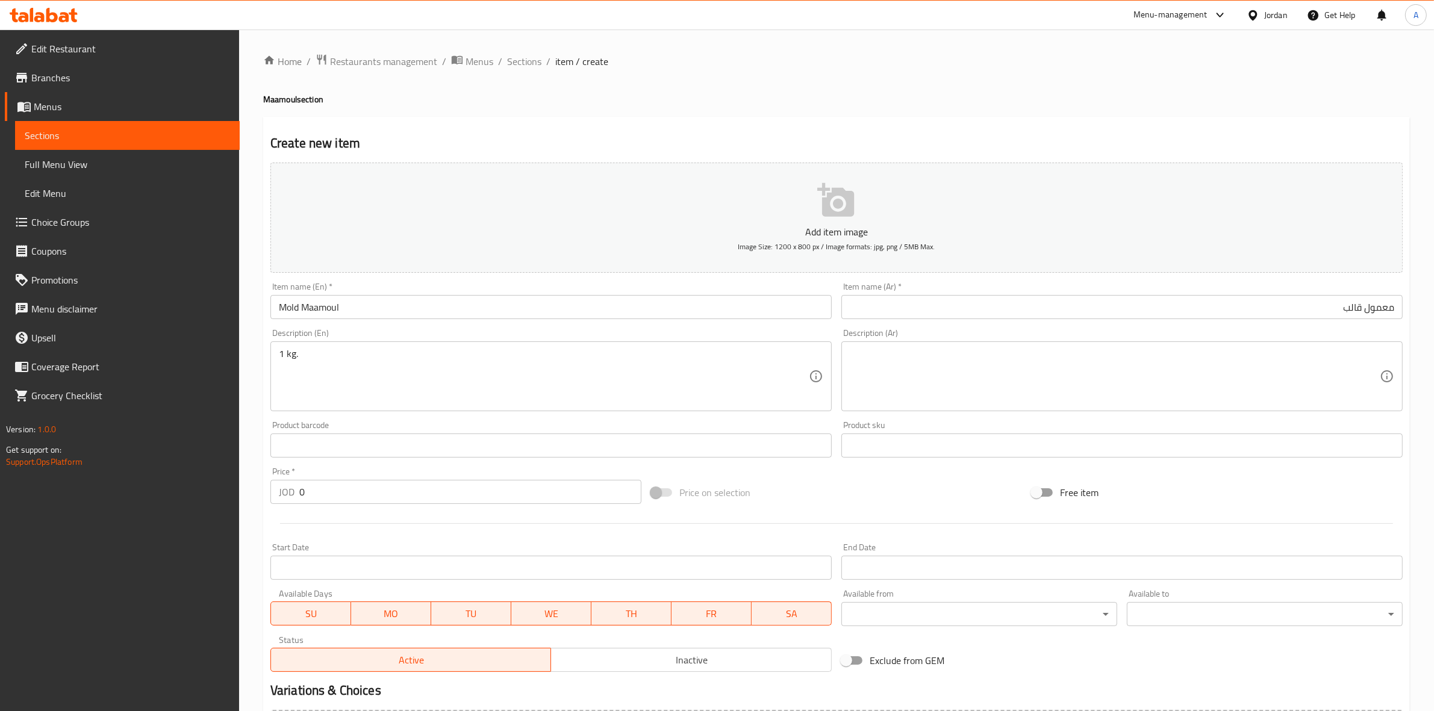
click at [948, 365] on textarea at bounding box center [1115, 376] width 530 height 57
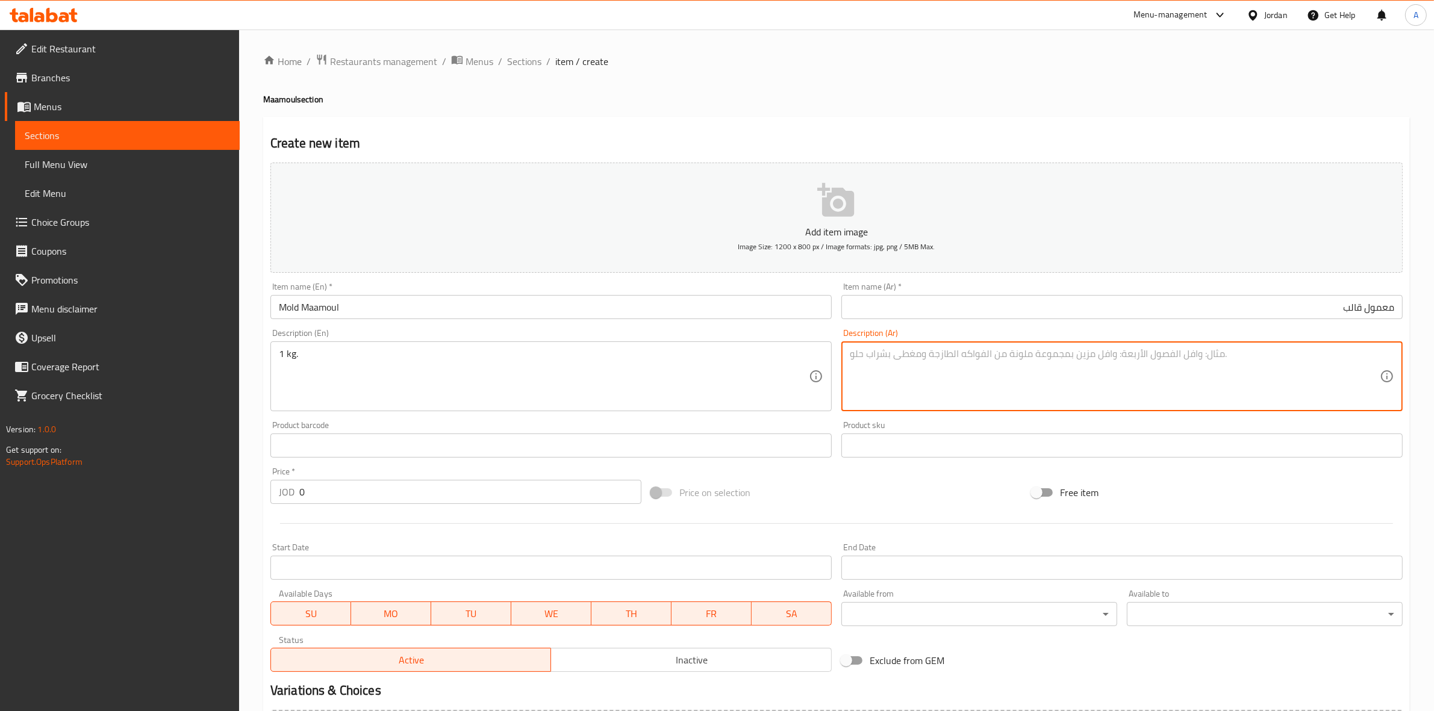
paste textarea "1 كجم"
type textarea "1 كجم"
click at [992, 124] on div "Create new item Add item image Image Size: 1200 x 800 px / Image formats: jpg, …" at bounding box center [836, 467] width 1146 height 701
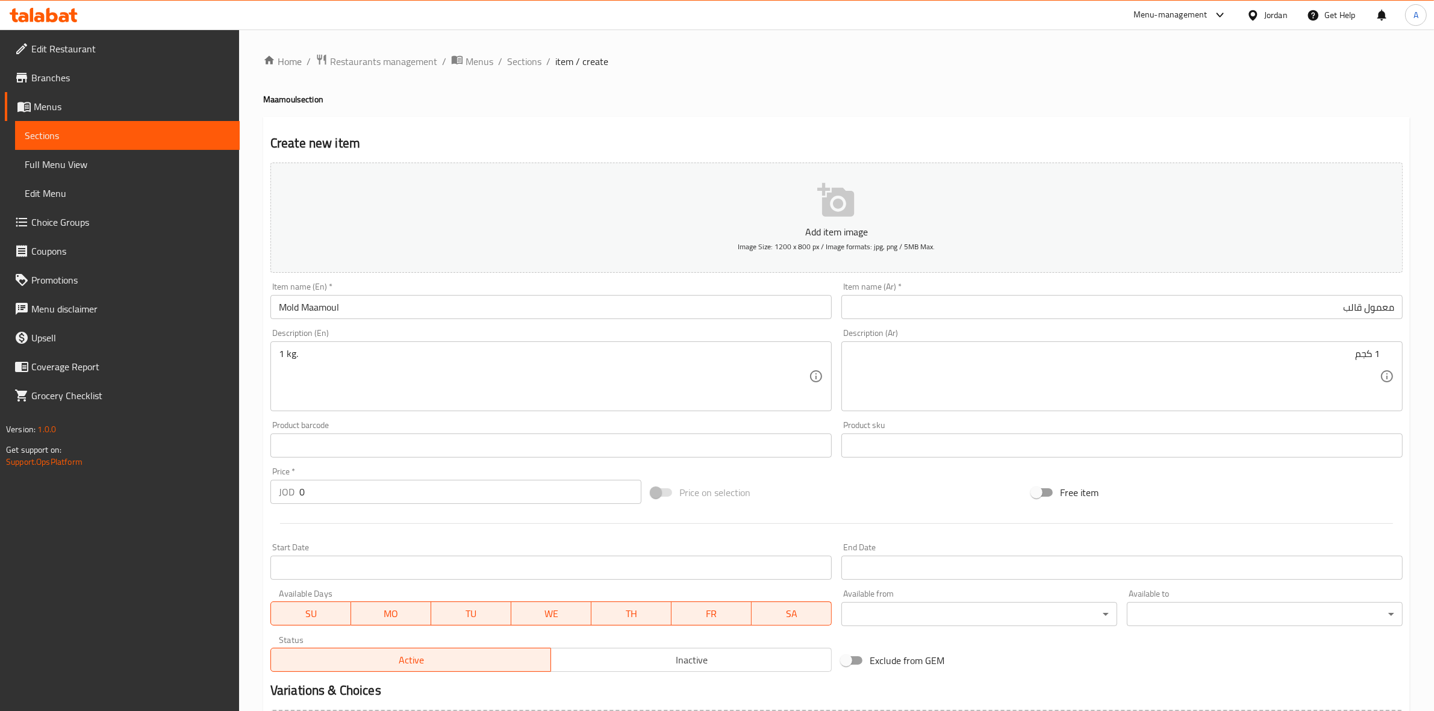
click at [956, 114] on div "Home / Restaurants management / Menus / Sections / item / create Maamoul sectio…" at bounding box center [836, 440] width 1146 height 773
drag, startPoint x: 326, startPoint y: 489, endPoint x: 179, endPoint y: 473, distance: 147.2
click at [179, 473] on div "Edit Restaurant Branches Menus Sections Full Menu View Edit Menu Choice Groups …" at bounding box center [717, 440] width 1434 height 821
paste input "5"
type input "5"
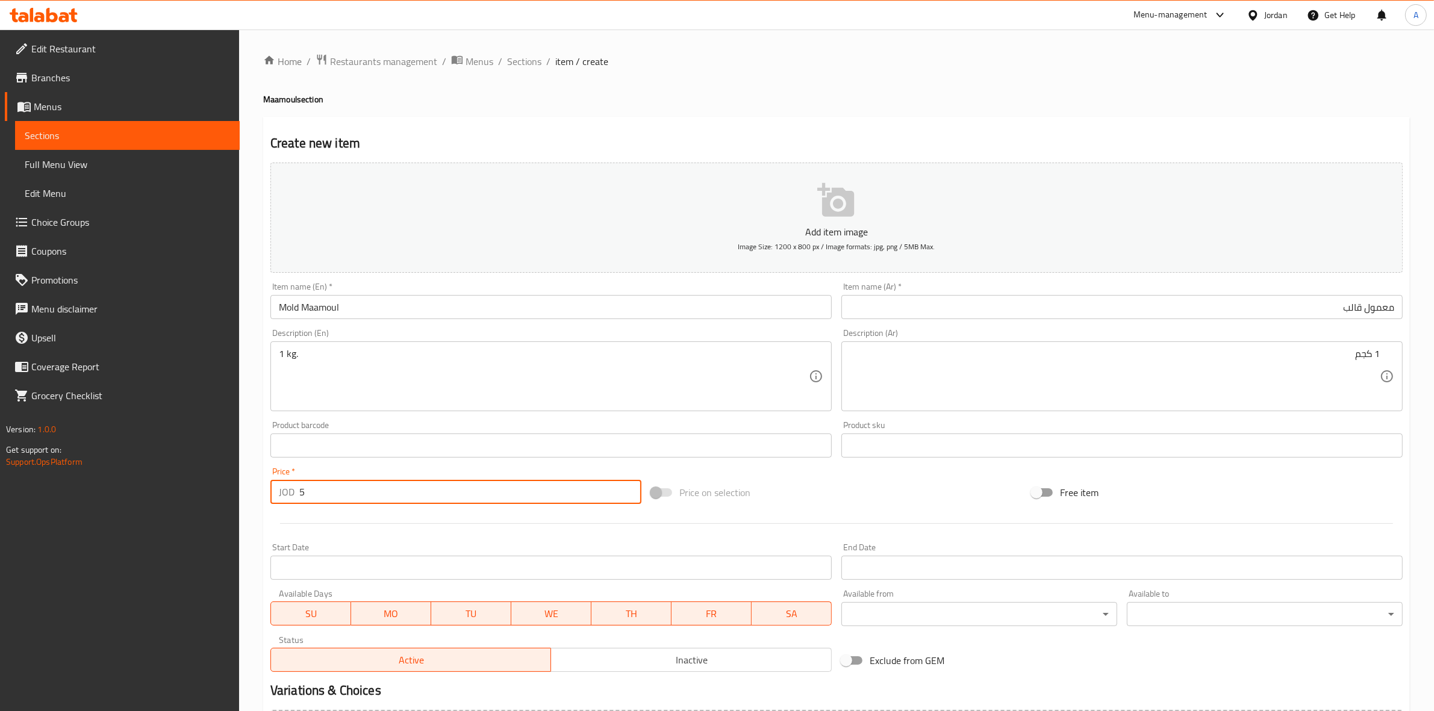
click at [340, 532] on div at bounding box center [837, 524] width 1142 height 30
click at [257, 468] on div "Home / Restaurants management / Menus / Sections / item / create Maamoul sectio…" at bounding box center [836, 440] width 1195 height 821
click at [255, 461] on div "Home / Restaurants management / Menus / Sections / item / create Maamoul sectio…" at bounding box center [836, 440] width 1195 height 821
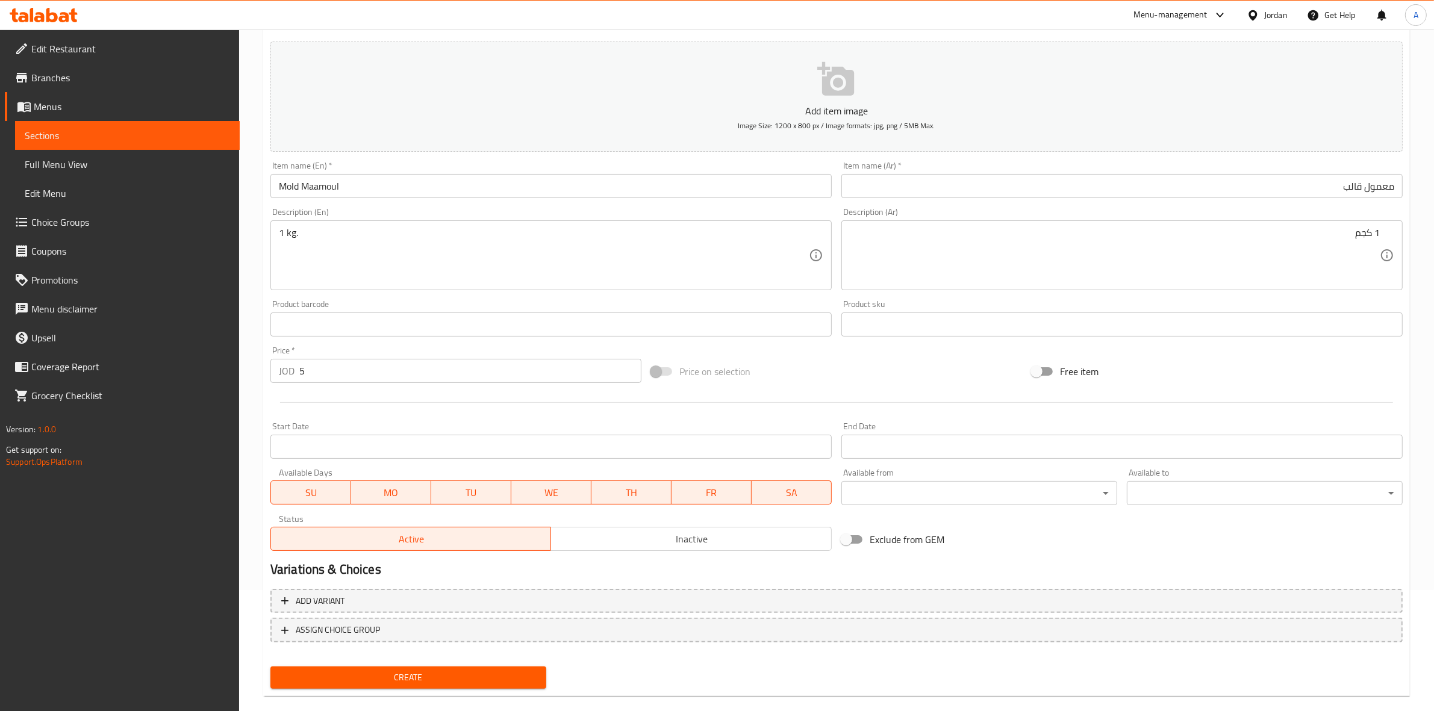
scroll to position [122, 0]
click at [414, 675] on span "Create" at bounding box center [408, 676] width 257 height 15
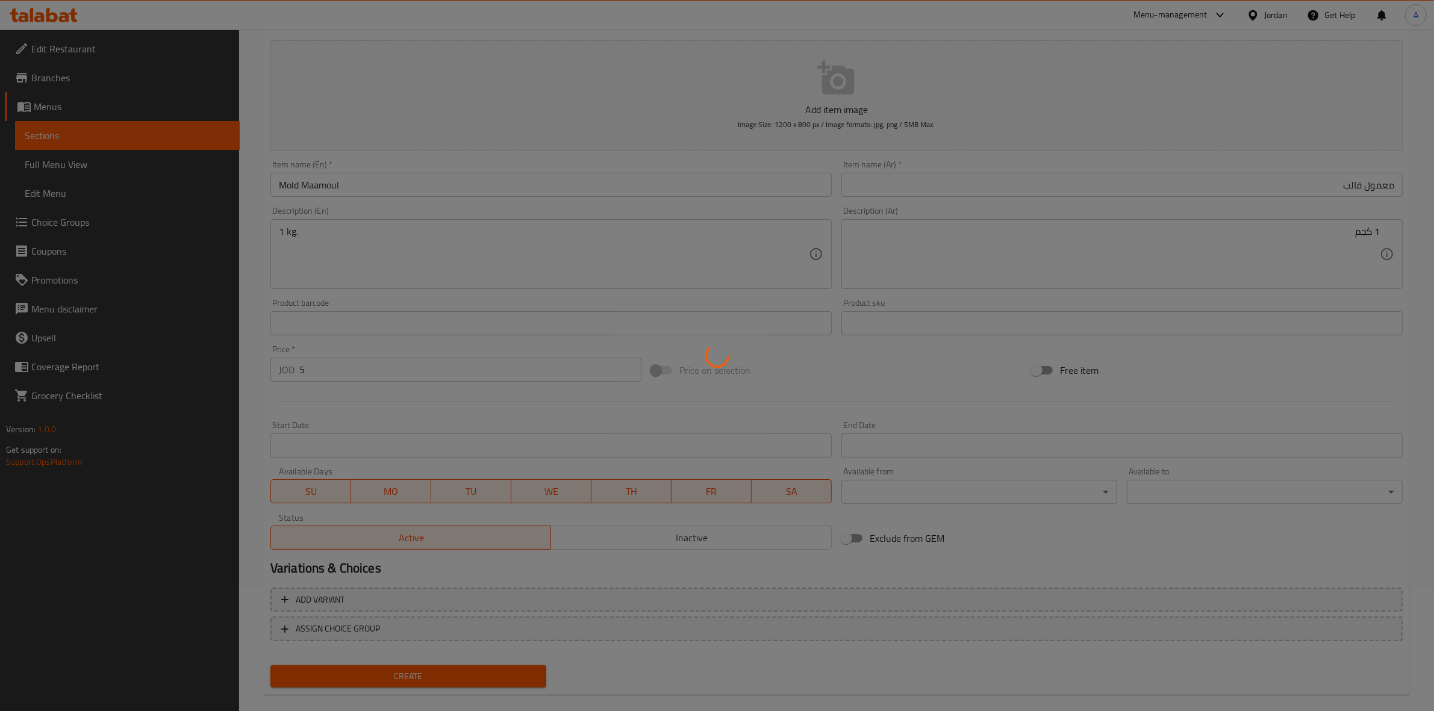
type input "0"
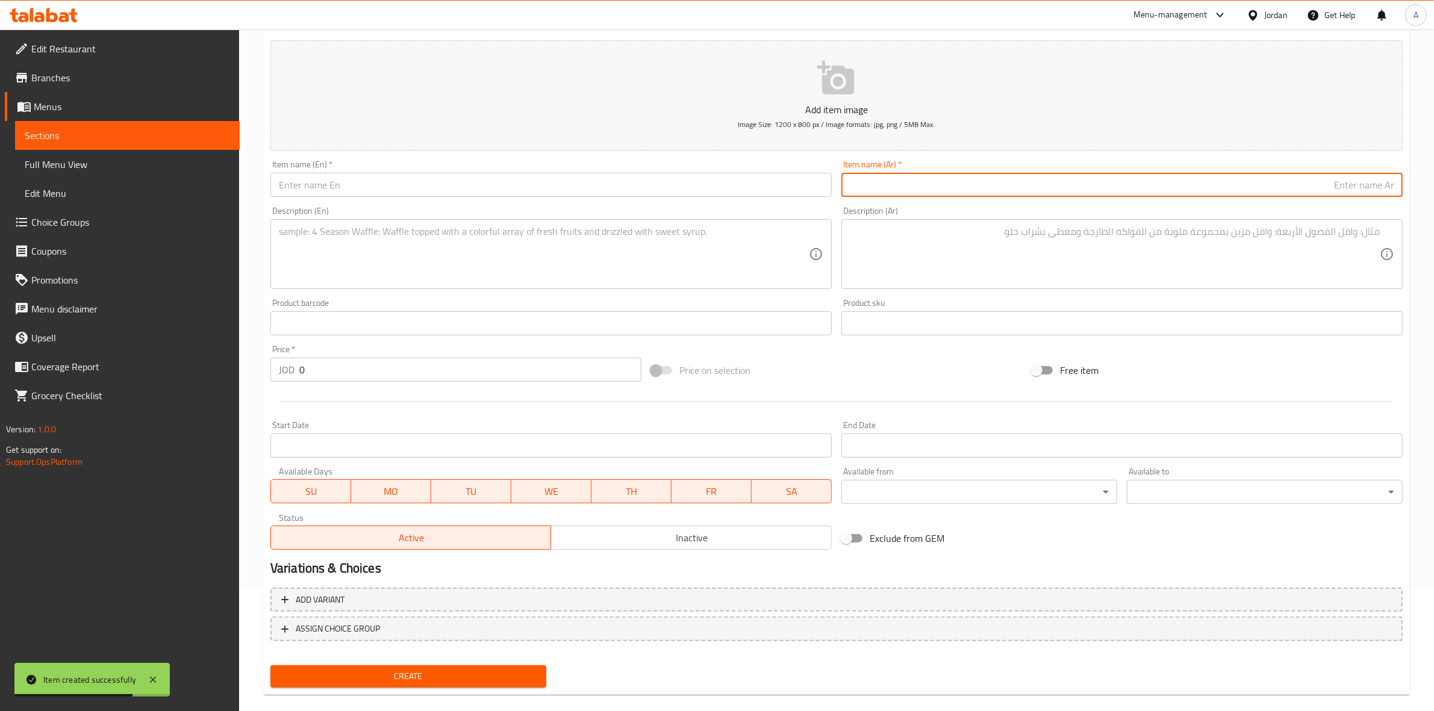
click at [1000, 190] on input "text" at bounding box center [1121, 185] width 561 height 24
paste input "معمول غريبة"
type input "معمول غريبة"
drag, startPoint x: 1330, startPoint y: 182, endPoint x: 1444, endPoint y: 179, distance: 114.4
click at [1434, 179] on html "​ Menu-management Jordan Get Help A Edit Restaurant Branches Menus Sections Ful…" at bounding box center [717, 233] width 1434 height 711
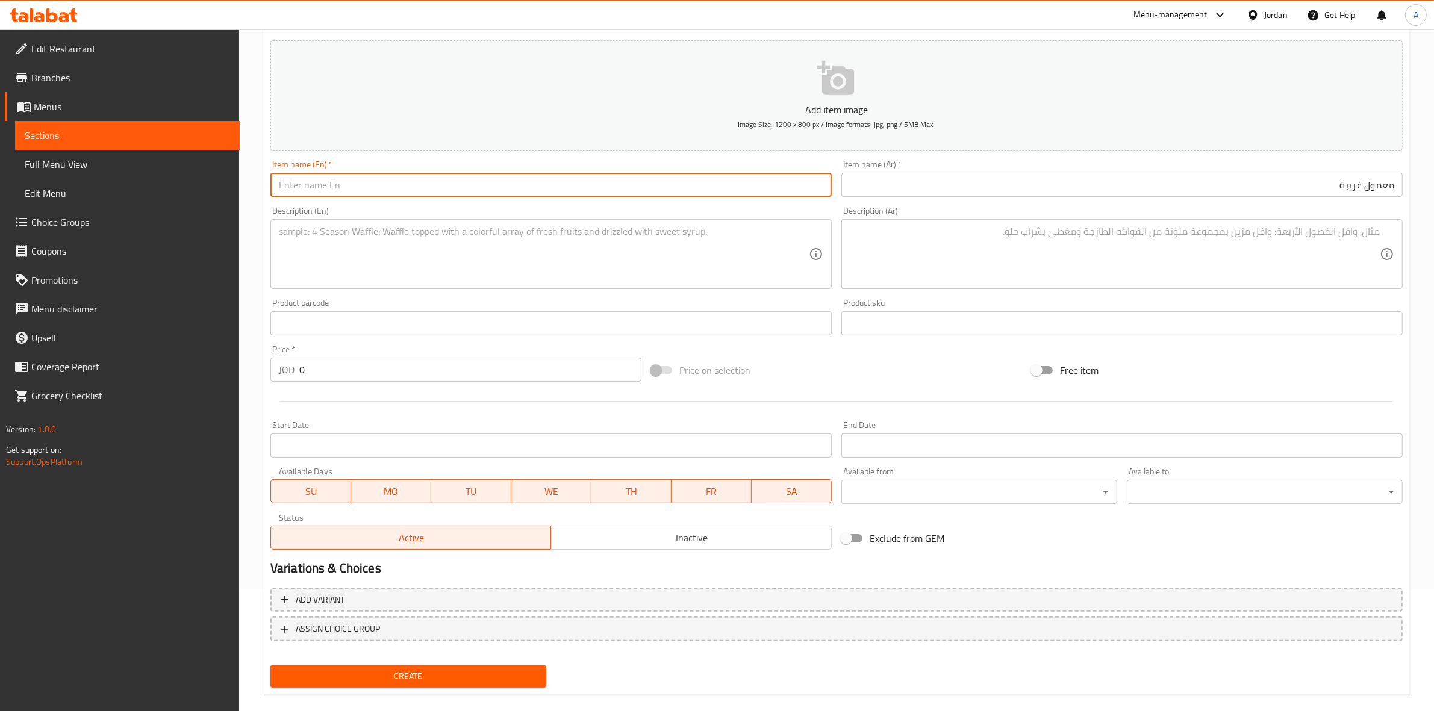
click at [360, 178] on input "text" at bounding box center [550, 185] width 561 height 24
paste input "Ma'amoul Ghurayba"
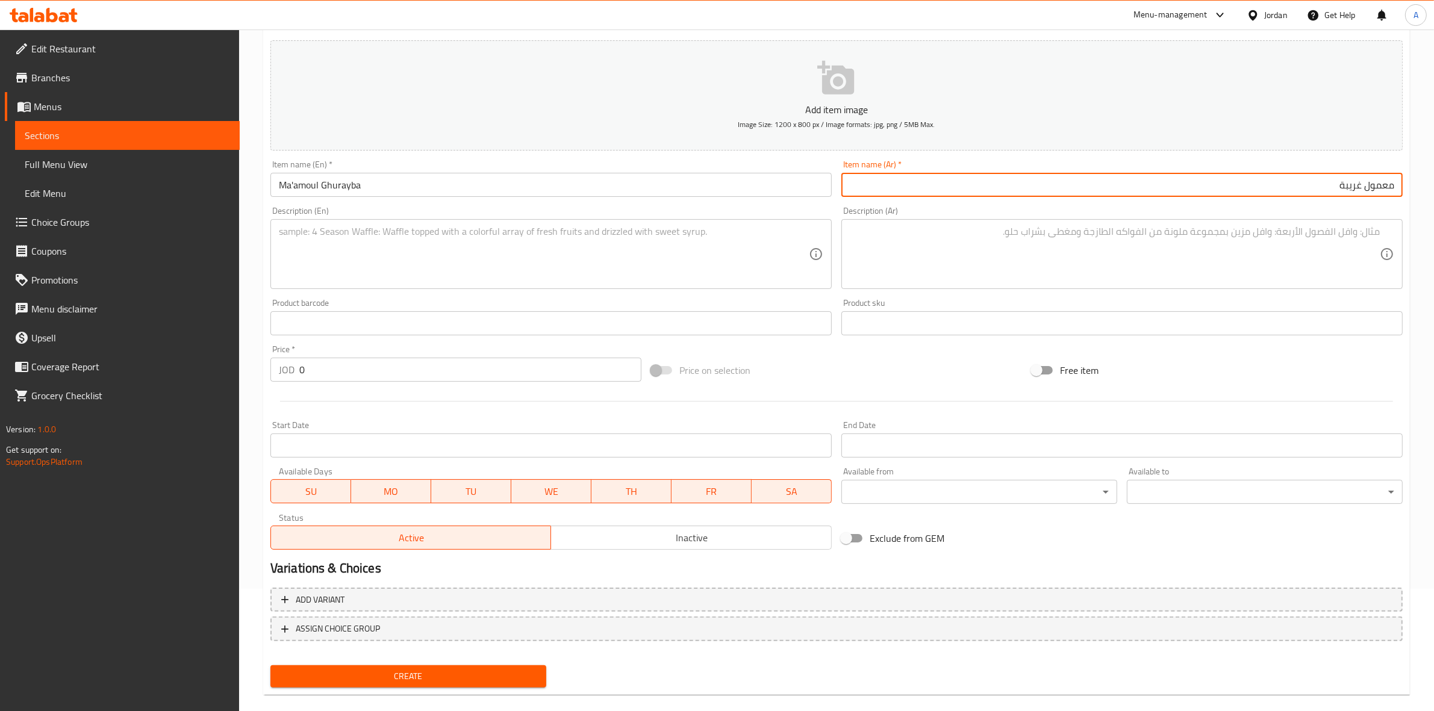
drag, startPoint x: 1331, startPoint y: 185, endPoint x: 1362, endPoint y: 191, distance: 31.8
click at [1362, 191] on input "معمول غريبة" at bounding box center [1121, 185] width 561 height 24
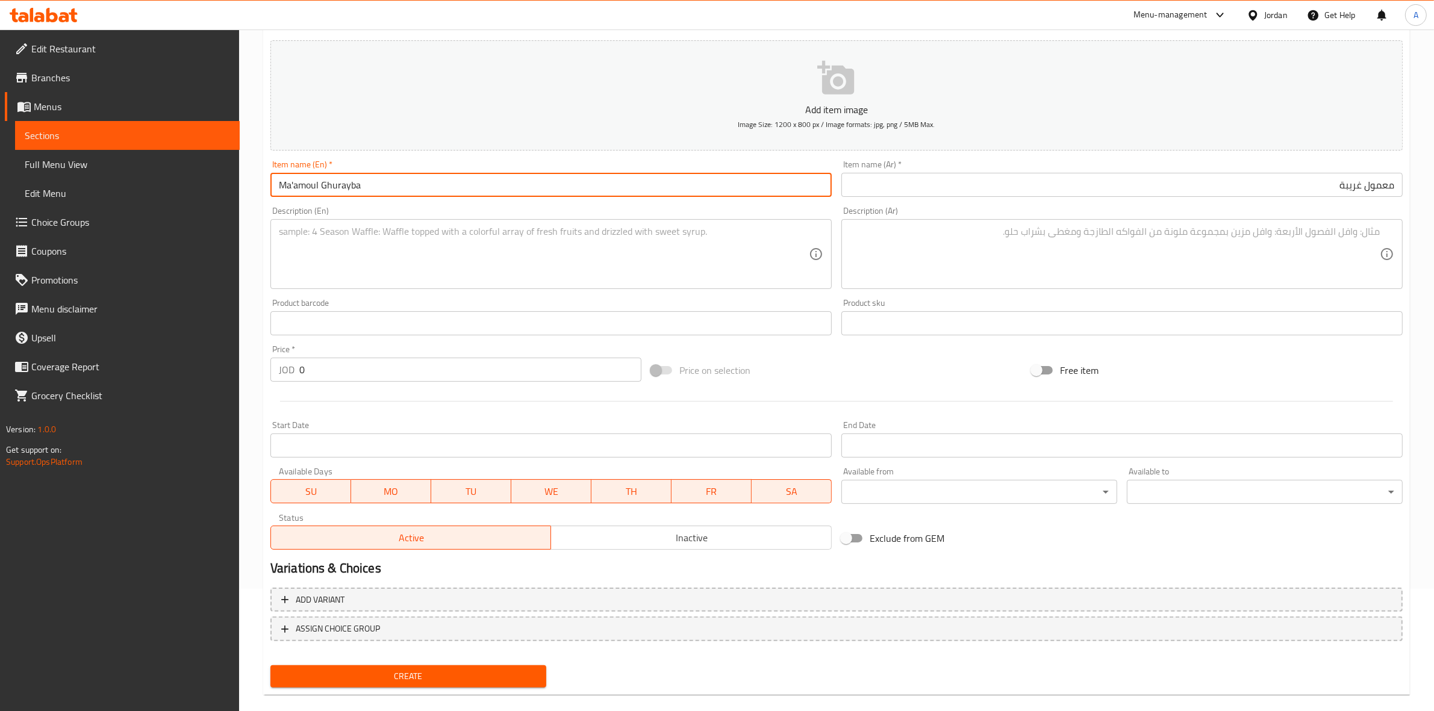
drag, startPoint x: 365, startPoint y: 191, endPoint x: 323, endPoint y: 194, distance: 41.6
click at [323, 194] on input "Ma'amoul Ghurayba" at bounding box center [550, 185] width 561 height 24
paste input "oraye"
click at [247, 239] on div "Home / Restaurants management / Menus / Sections / item / create Maamoul sectio…" at bounding box center [836, 317] width 1195 height 821
click at [372, 187] on input "Ma'amoul Ghorayeba" at bounding box center [550, 185] width 561 height 24
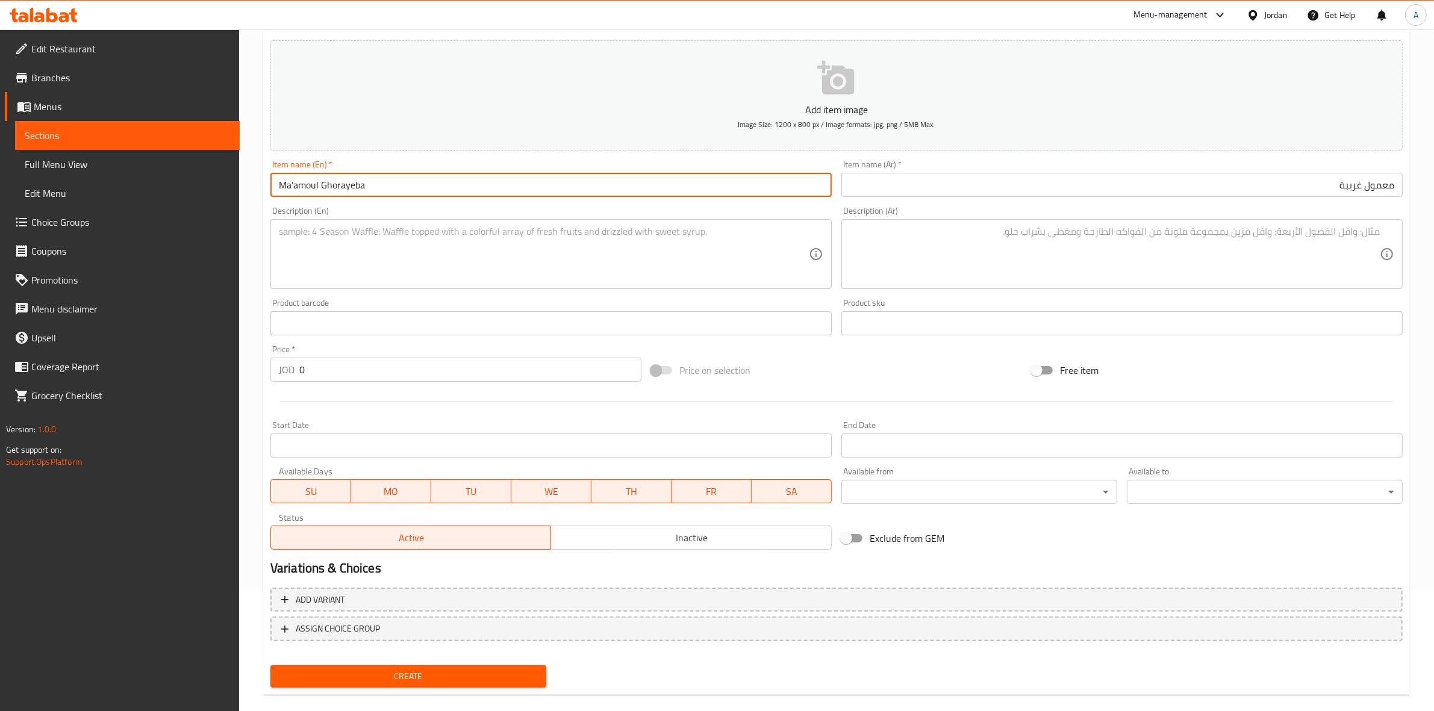
click at [290, 188] on input "Ma'amoul Ghorayeba" at bounding box center [550, 185] width 561 height 24
type input "[PERSON_NAME]"
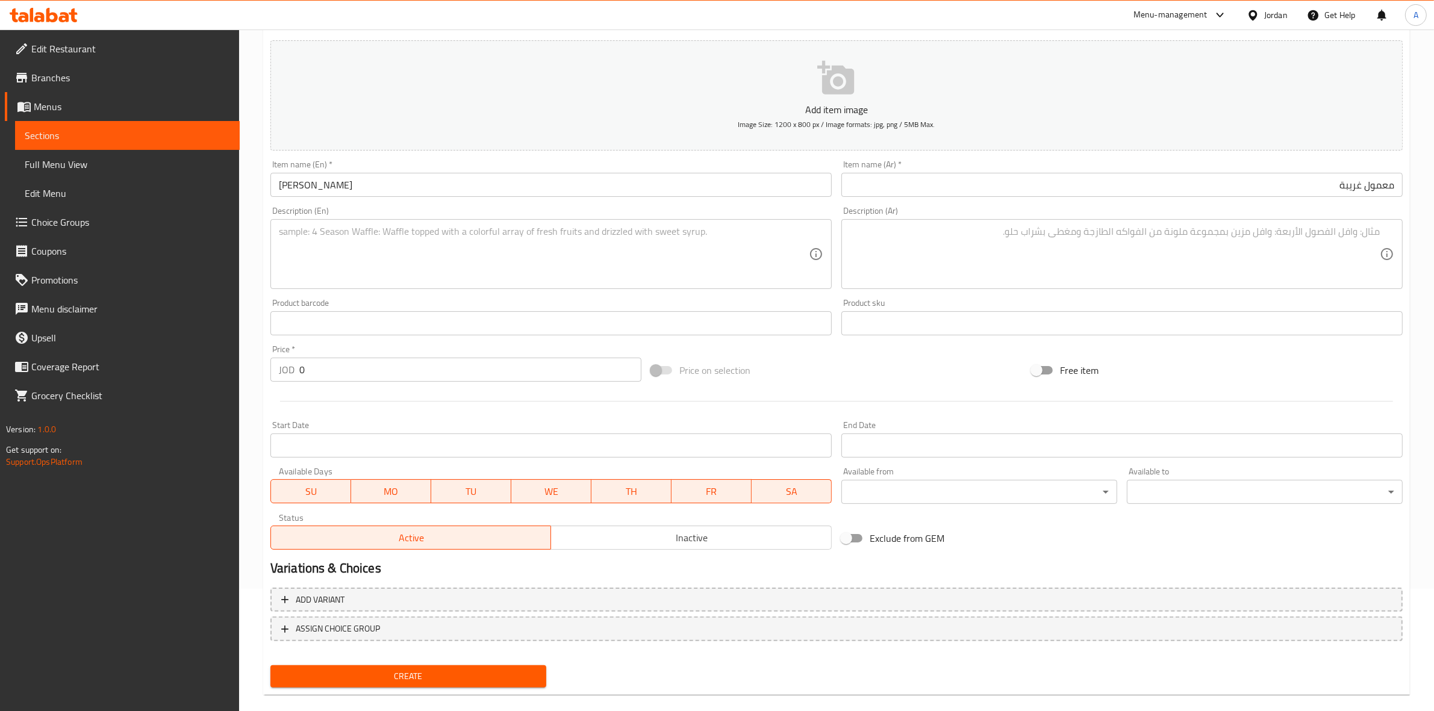
click at [319, 208] on div "Description (En) Description (En)" at bounding box center [550, 248] width 561 height 82
click at [315, 239] on textarea at bounding box center [544, 254] width 530 height 57
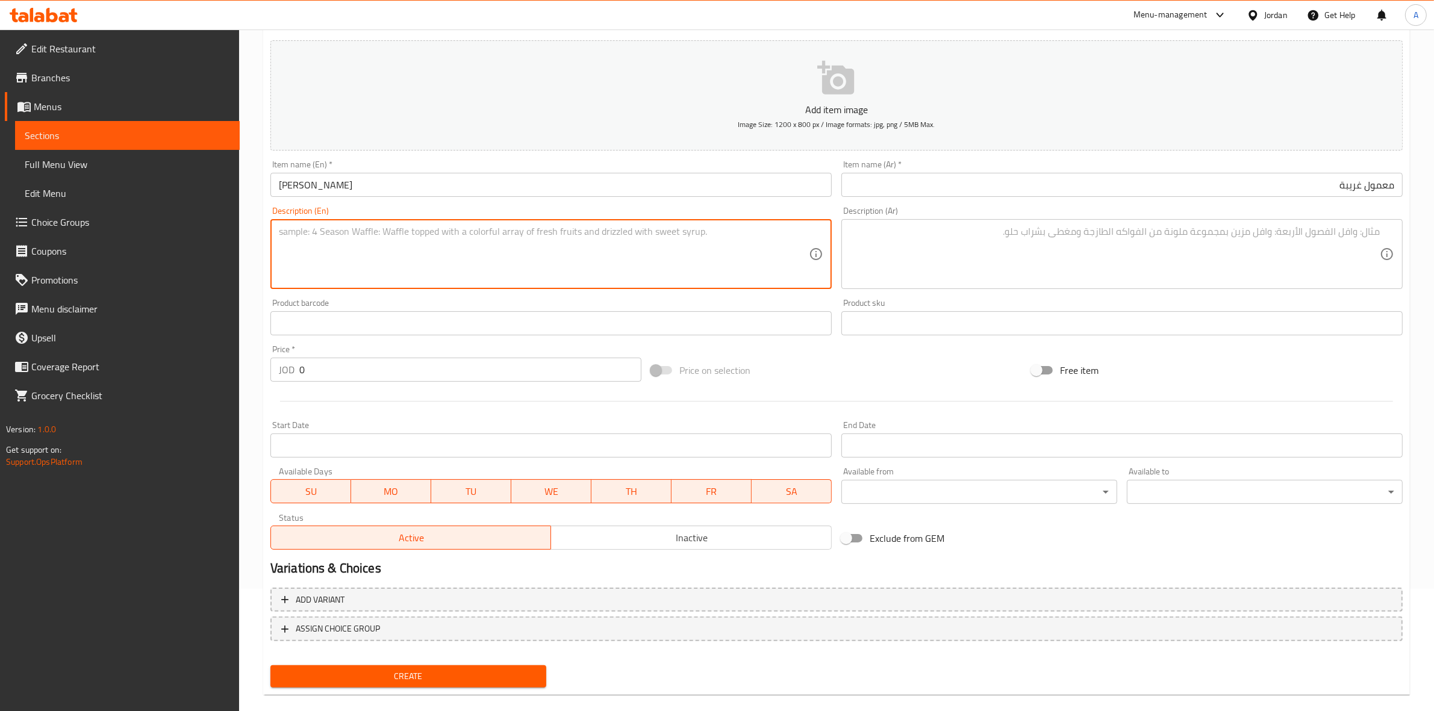
paste textarea "1 kg."
type textarea "1 kg."
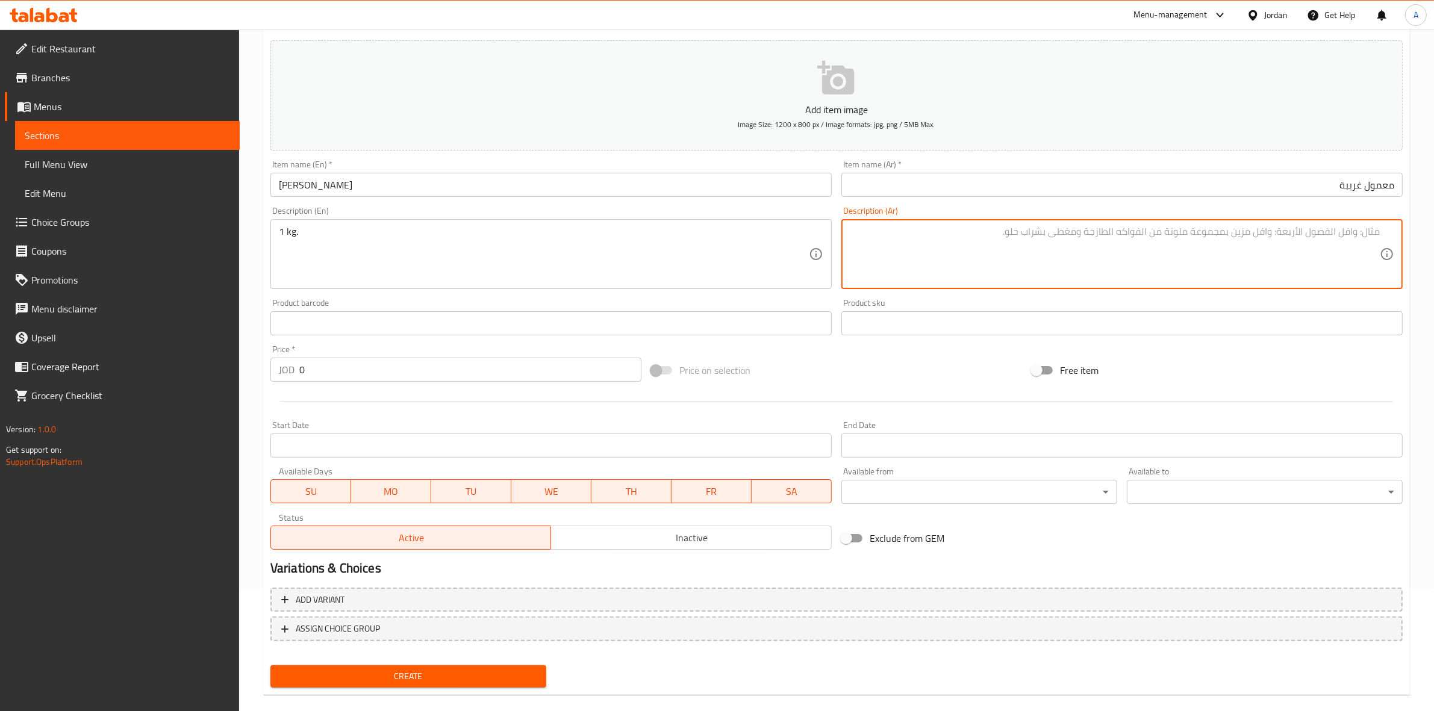
click at [967, 250] on textarea at bounding box center [1115, 254] width 530 height 57
paste textarea "1 كجم"
type textarea "1 كجم"
click at [254, 194] on div "Home / Restaurants management / Menus / Sections / item / create Maamoul sectio…" at bounding box center [836, 317] width 1195 height 821
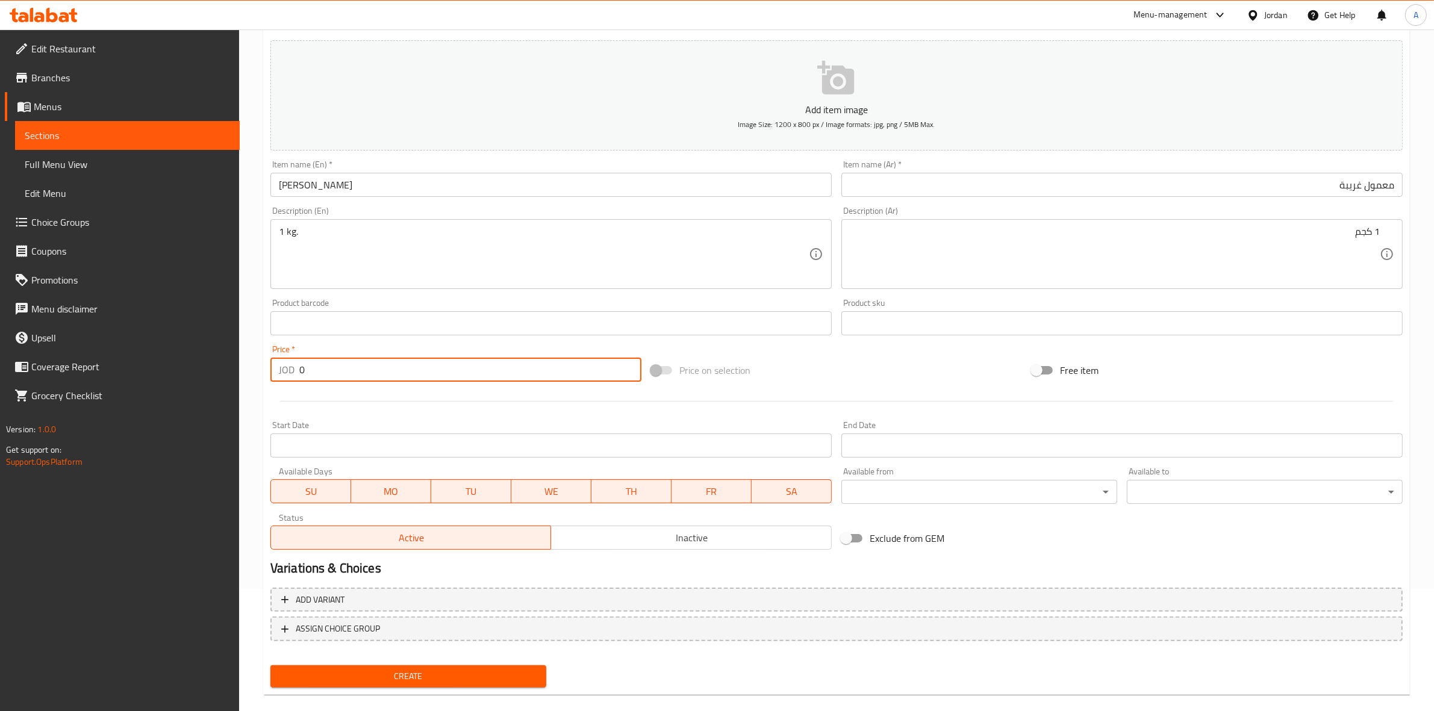
drag, startPoint x: 316, startPoint y: 373, endPoint x: 107, endPoint y: 366, distance: 209.7
click at [104, 368] on div "Edit Restaurant Branches Menus Sections Full Menu View Edit Menu Choice Groups …" at bounding box center [717, 317] width 1434 height 821
paste input "5"
type input "5"
click at [330, 409] on div at bounding box center [837, 402] width 1142 height 30
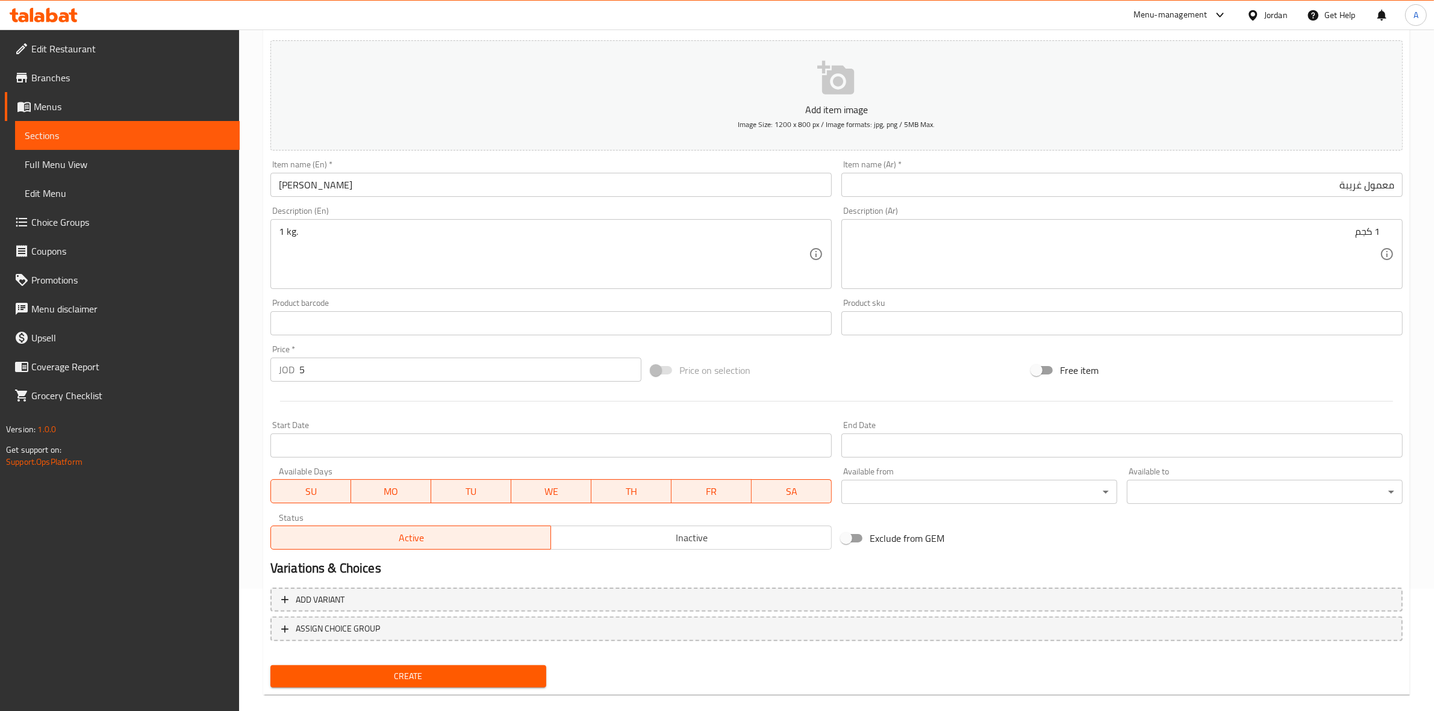
scroll to position [137, 0]
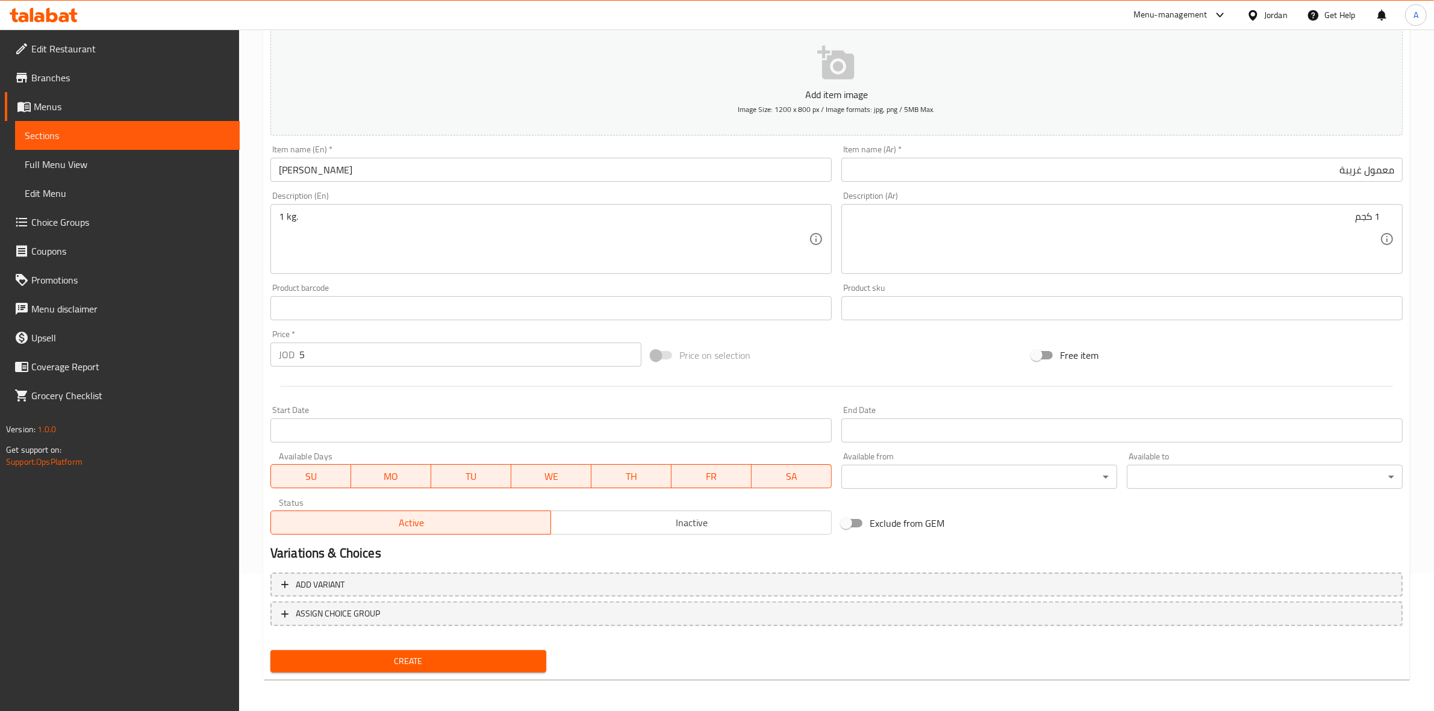
click at [381, 664] on span "Create" at bounding box center [408, 661] width 257 height 15
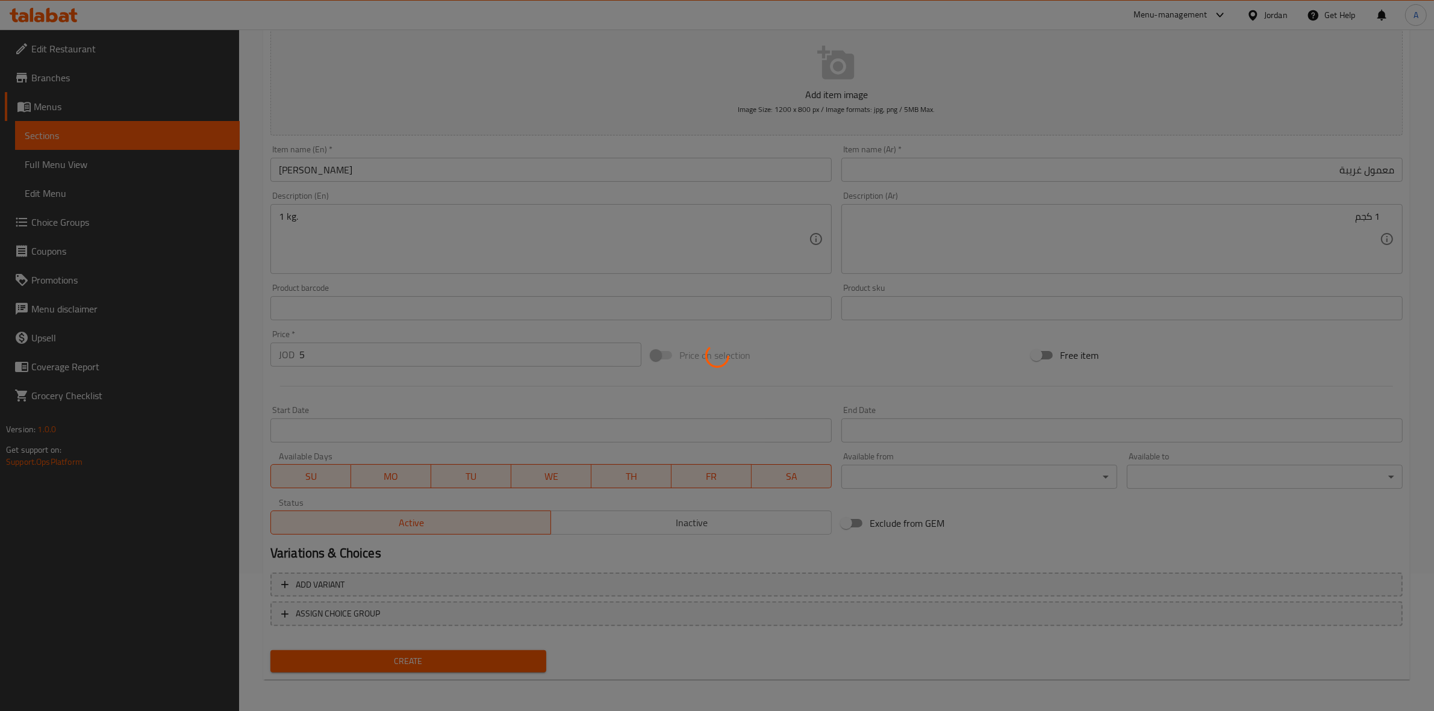
type input "0"
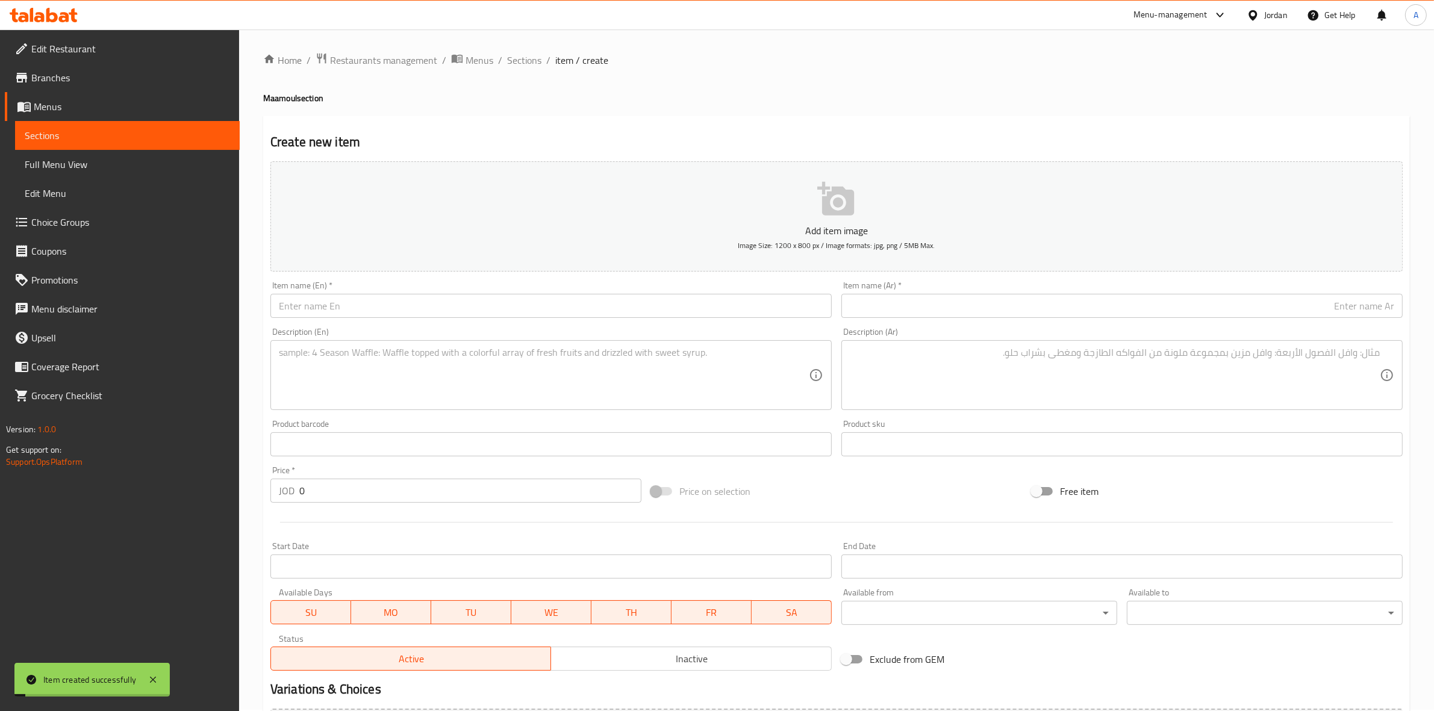
scroll to position [0, 0]
click at [534, 61] on span "Sections" at bounding box center [524, 61] width 34 height 14
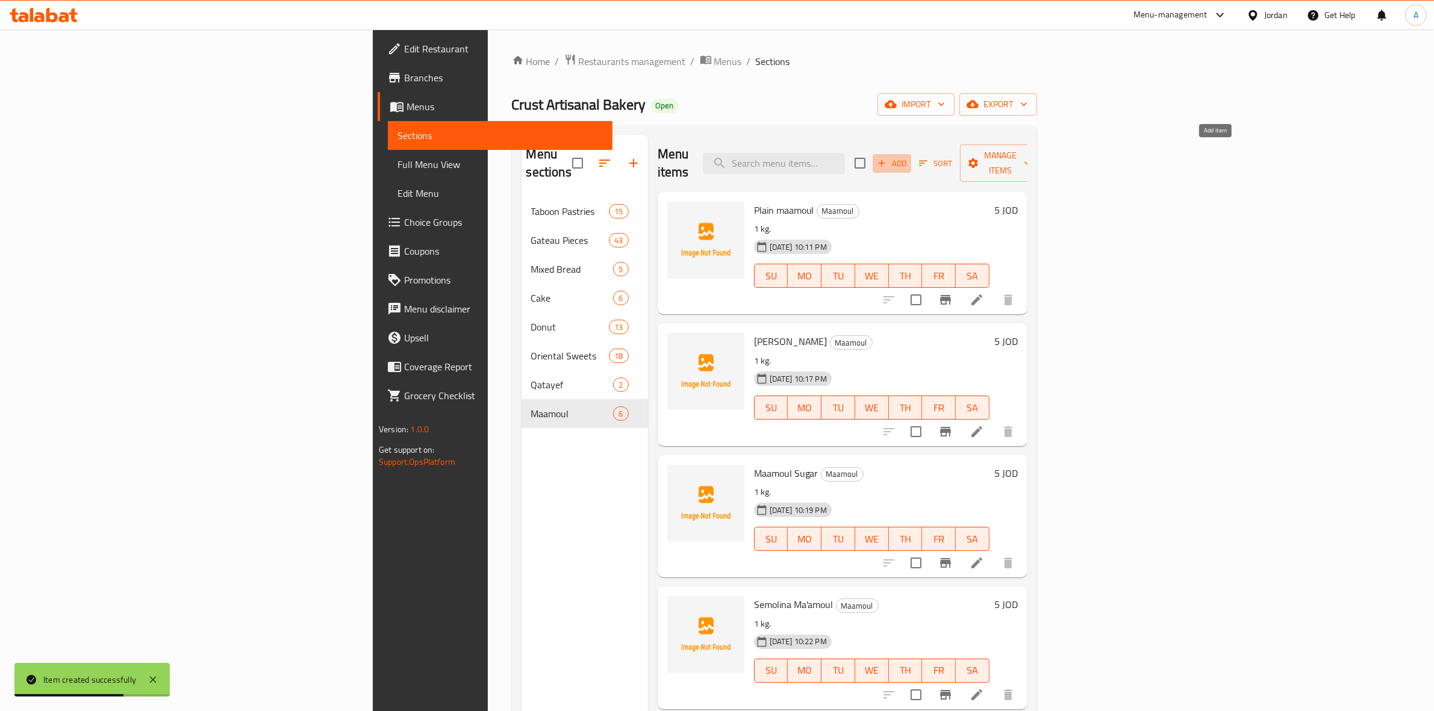
click at [908, 158] on span "Add" at bounding box center [892, 164] width 33 height 14
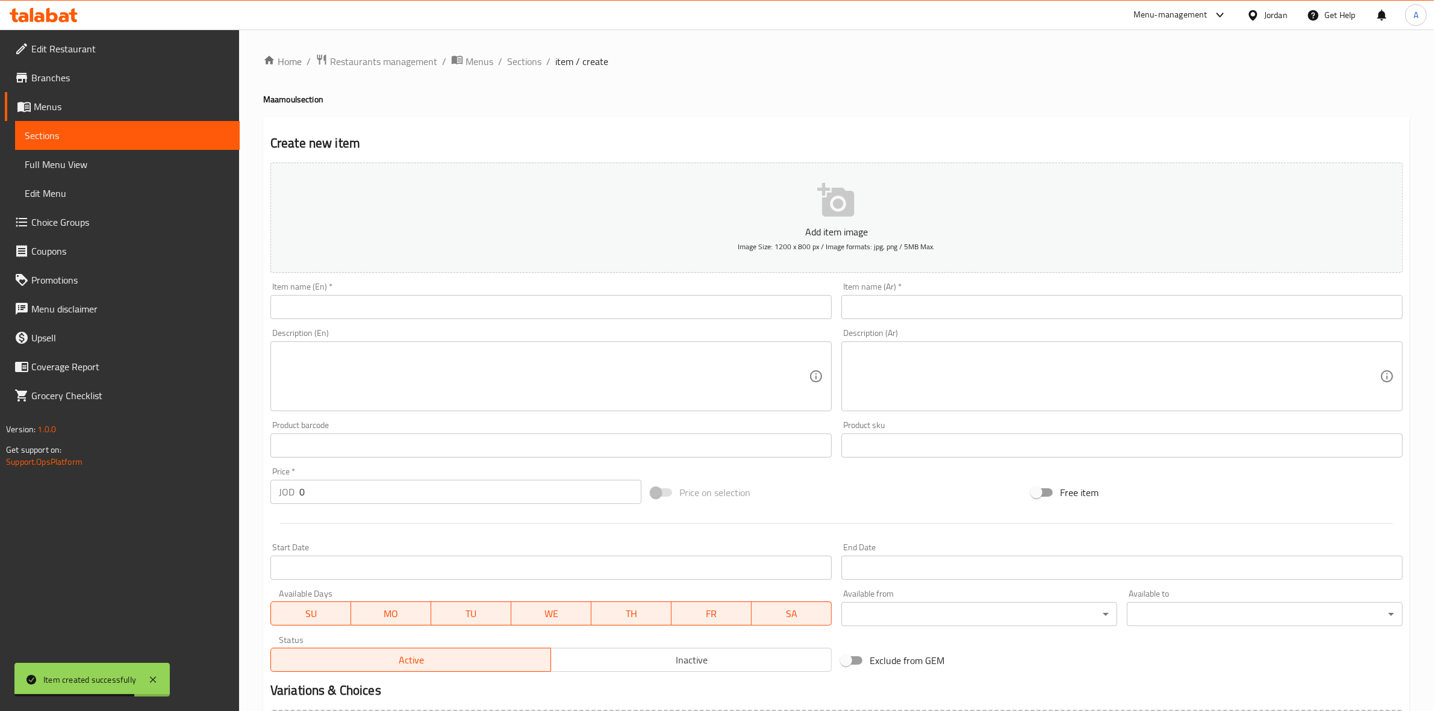
click at [335, 306] on input "text" at bounding box center [550, 307] width 561 height 24
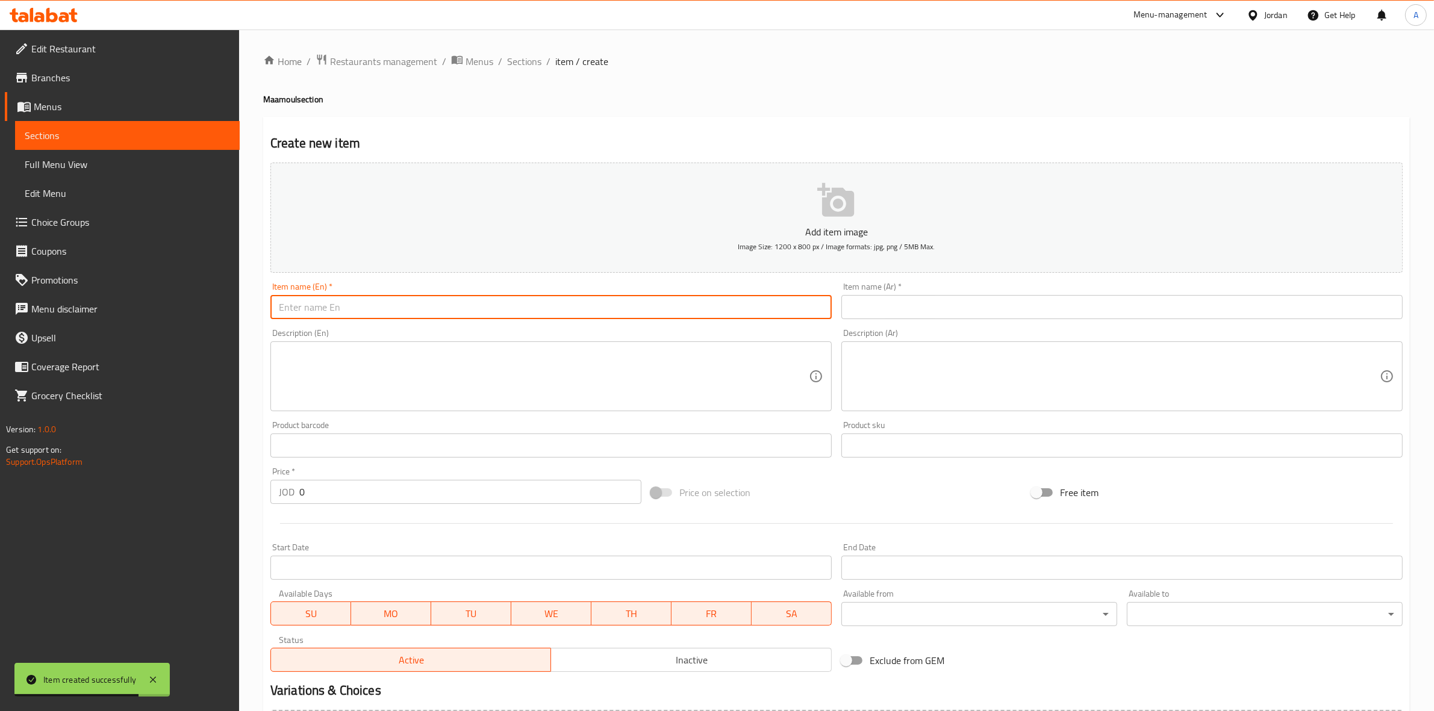
paste input "معمول برازق"
type input "معمول برازق"
drag, startPoint x: 341, startPoint y: 310, endPoint x: 226, endPoint y: 310, distance: 115.0
click at [226, 310] on div "Edit Restaurant Branches Menus Sections Full Menu View Edit Menu Choice Groups …" at bounding box center [717, 440] width 1434 height 821
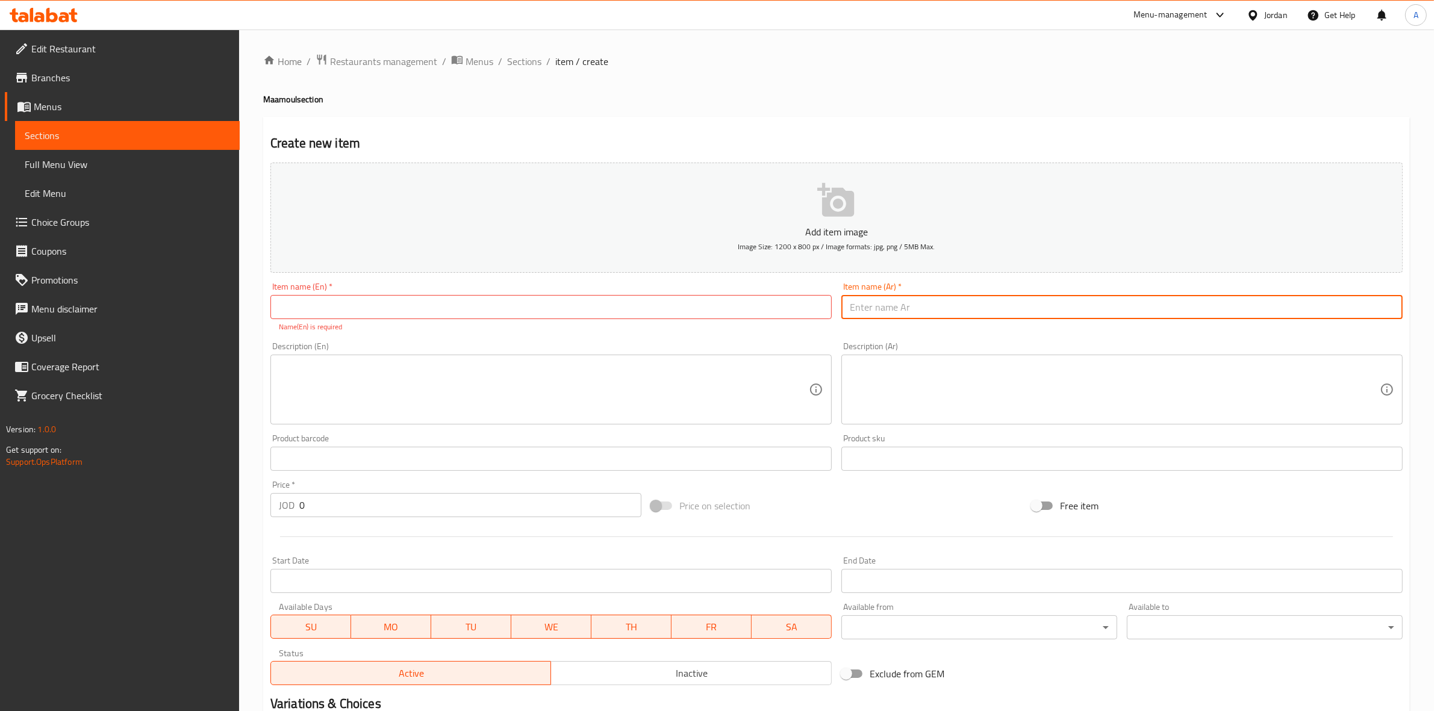
click at [1025, 302] on input "text" at bounding box center [1121, 307] width 561 height 24
paste input "معمول برازق"
type input "معمول برازق"
click at [847, 89] on div "Home / Restaurants management / Menus / Sections / item / create Maamoul sectio…" at bounding box center [836, 447] width 1146 height 786
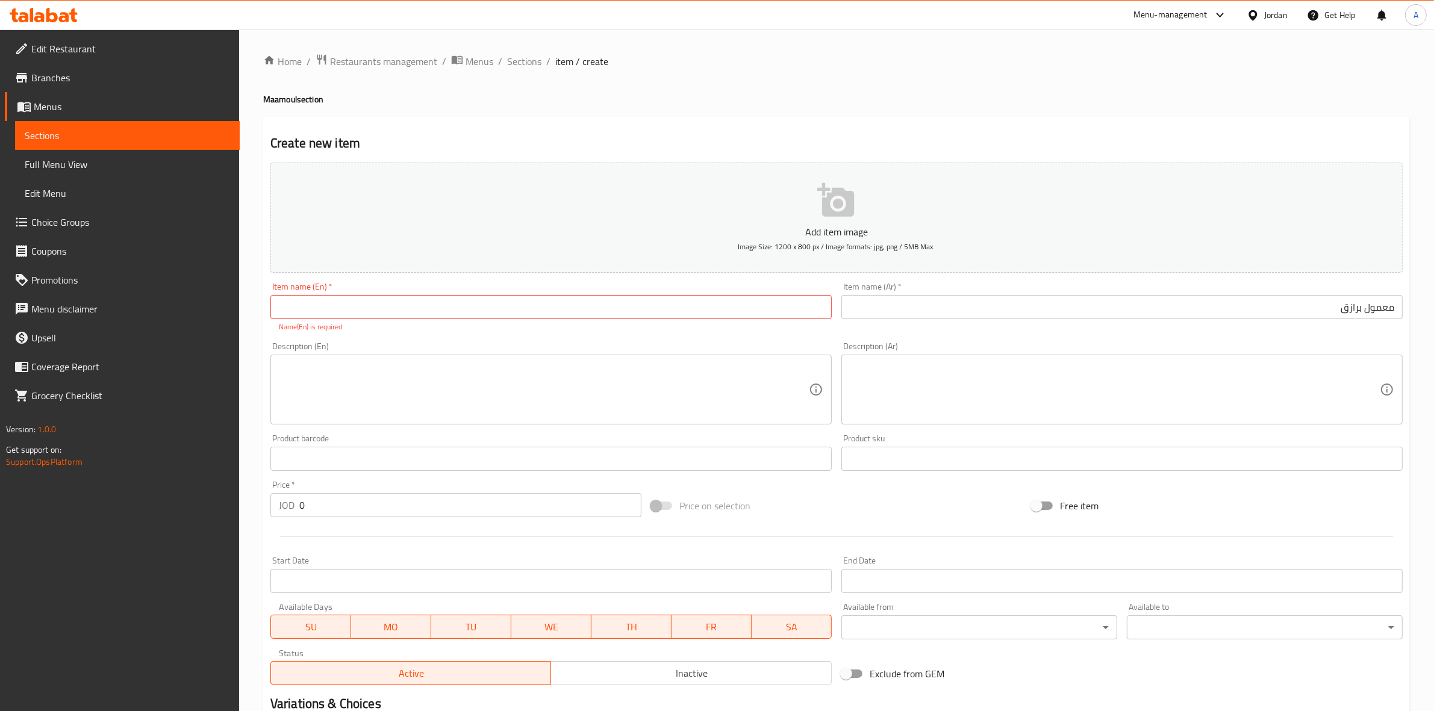
click at [320, 378] on textarea at bounding box center [544, 389] width 530 height 57
paste textarea "1 kg."
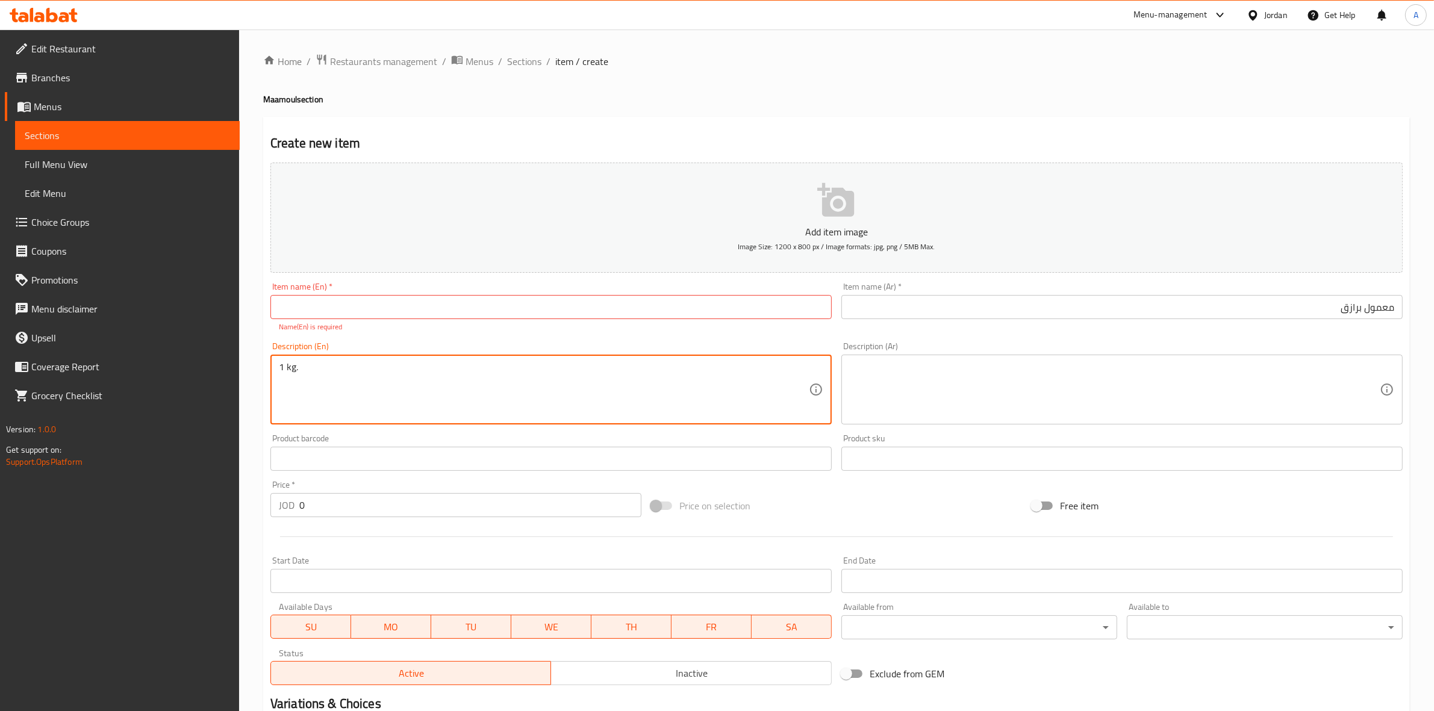
type textarea "1 kg."
click at [256, 387] on div "Home / Restaurants management / Menus / Sections / item / create Maamoul sectio…" at bounding box center [836, 447] width 1195 height 835
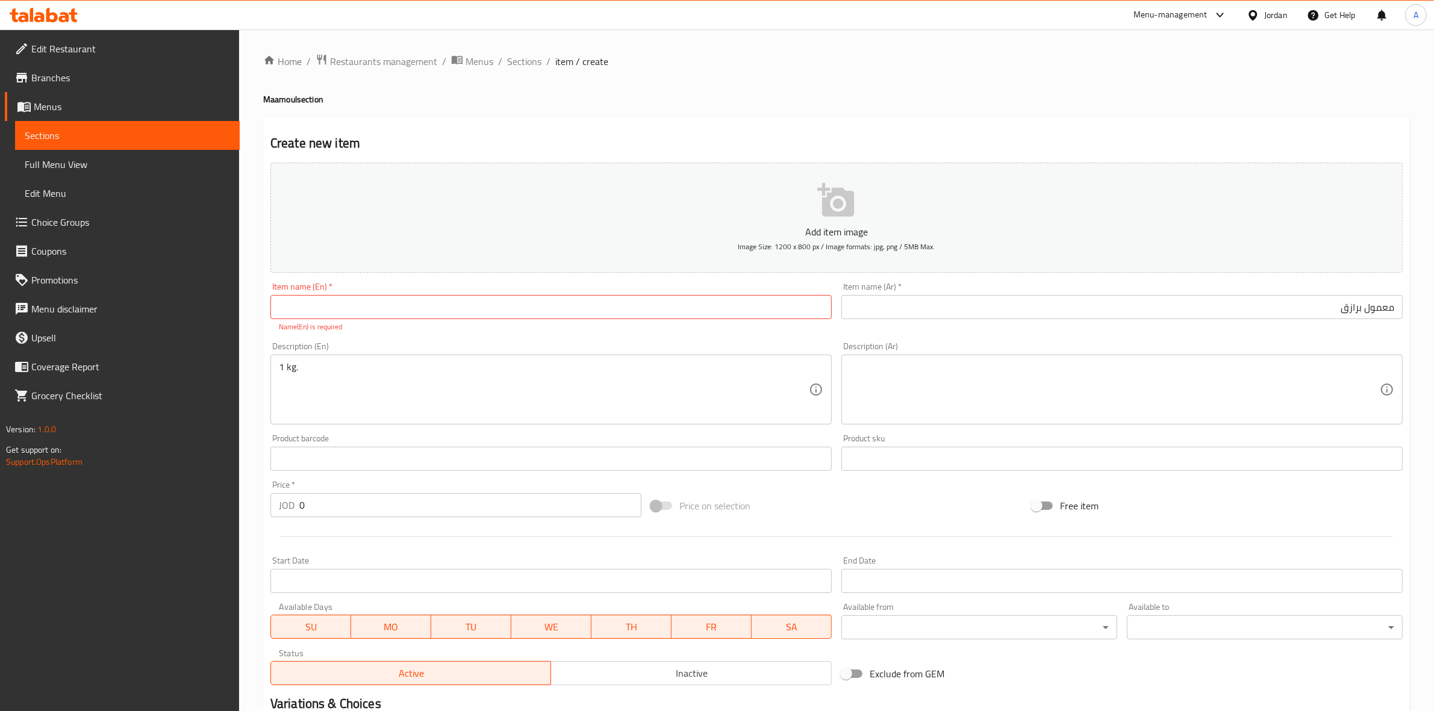
click at [1006, 380] on textarea at bounding box center [1115, 389] width 530 height 57
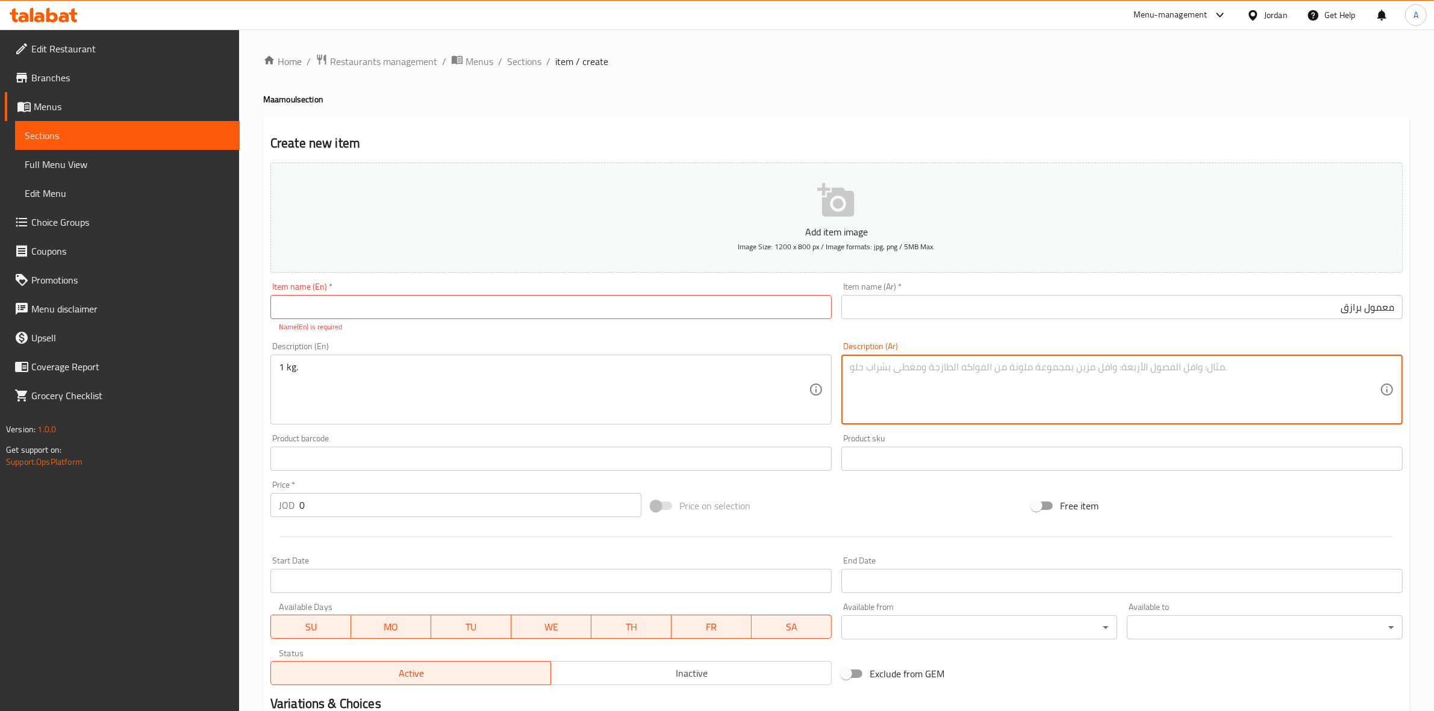
paste textarea "1 كجم"
type textarea "1 كجم"
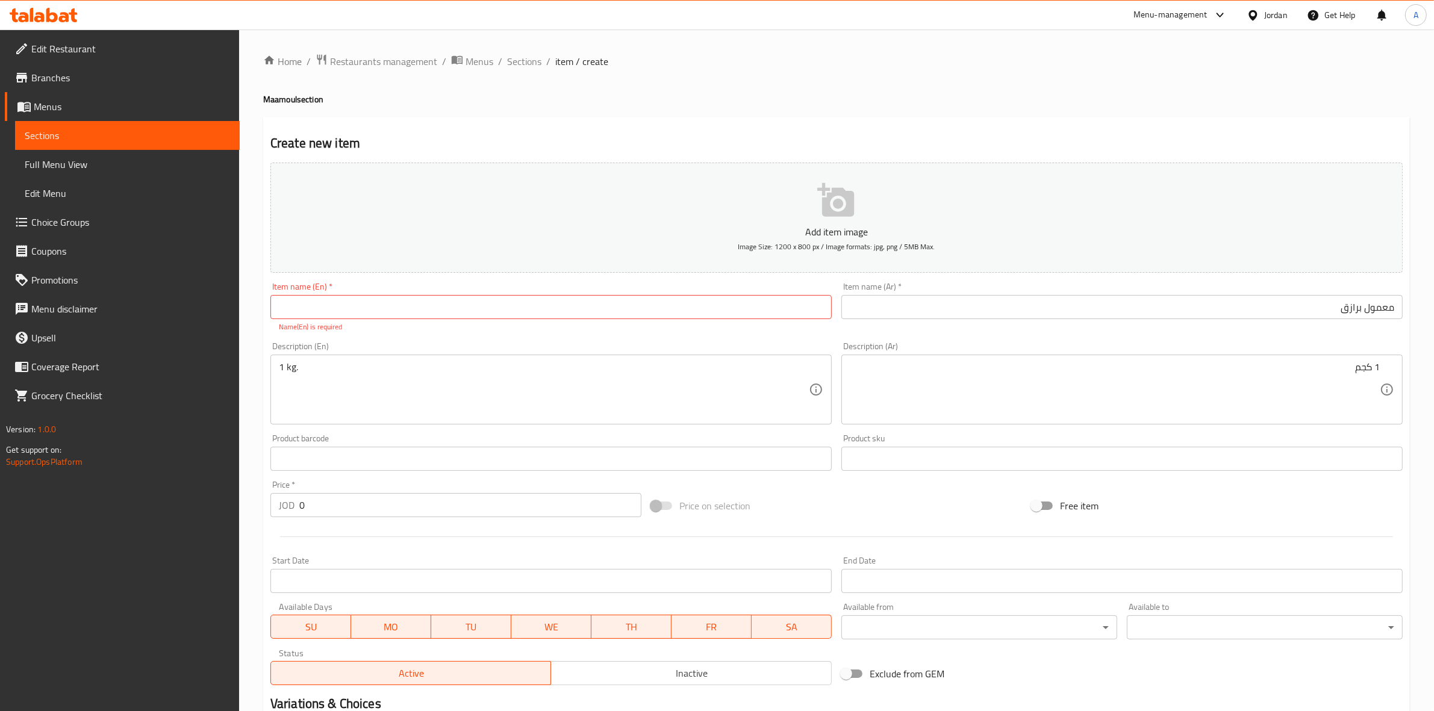
click at [889, 115] on div "Home / Restaurants management / Menus / Sections / item / create Maamoul sectio…" at bounding box center [836, 447] width 1146 height 786
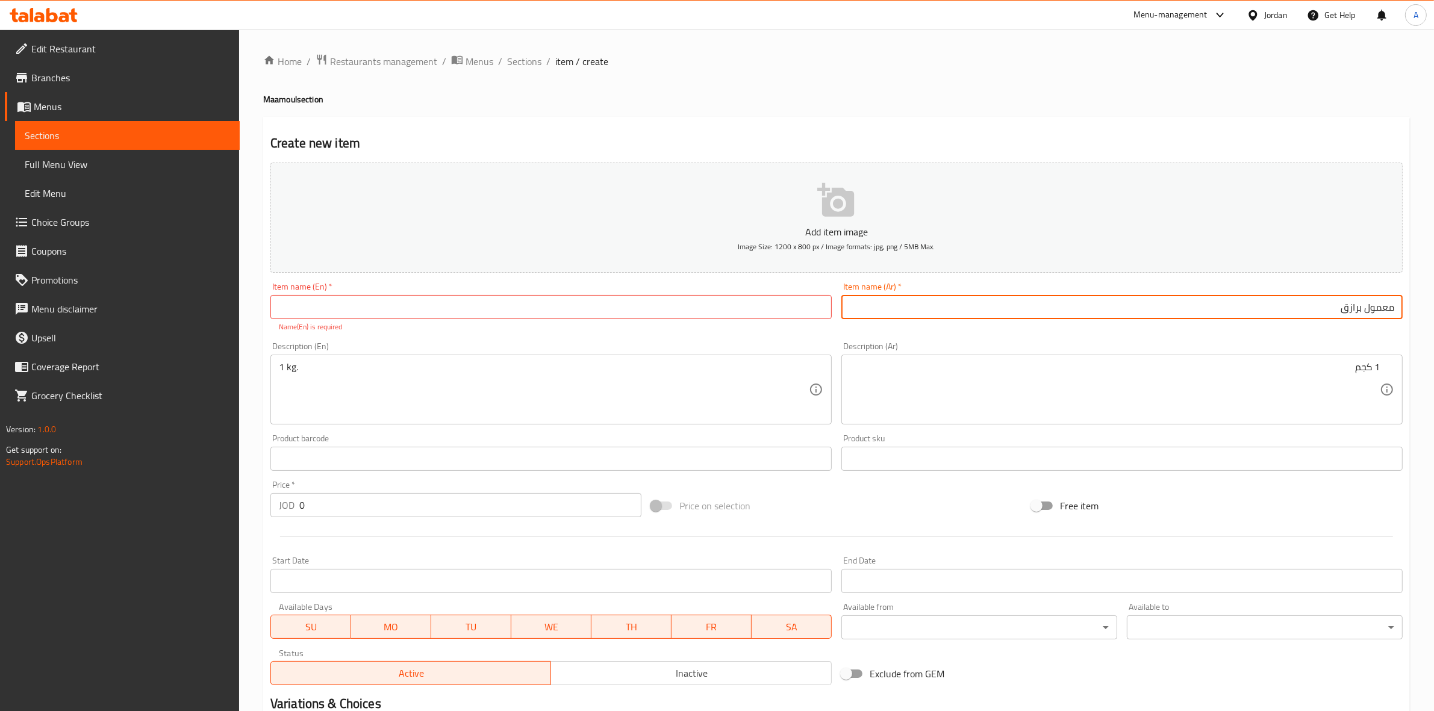
drag, startPoint x: 1329, startPoint y: 308, endPoint x: 1444, endPoint y: 301, distance: 115.2
click at [1434, 301] on html "​ Menu-management Jordan Get Help A Edit Restaurant Branches Menus Sections Ful…" at bounding box center [717, 355] width 1434 height 711
click at [400, 305] on input "text" at bounding box center [550, 307] width 561 height 24
paste input "[PERSON_NAME]"
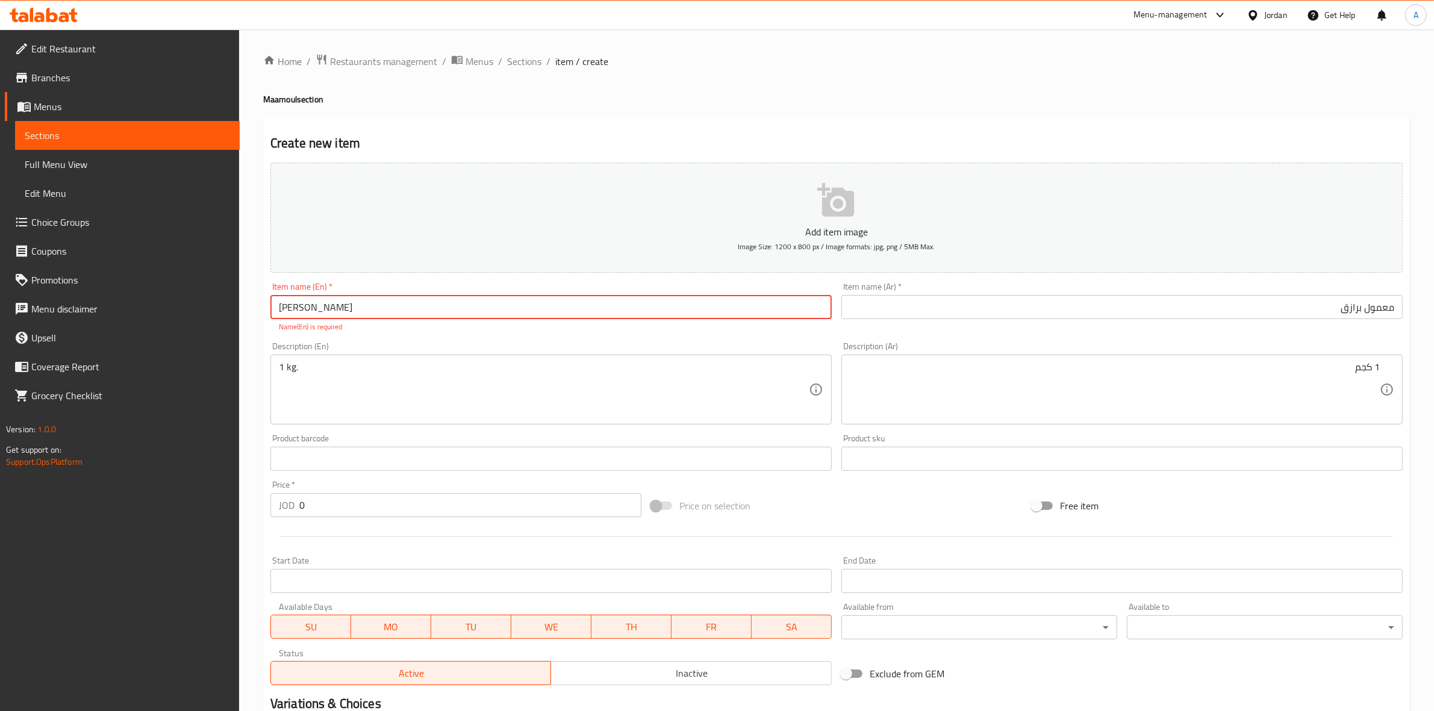
click at [291, 308] on input "[PERSON_NAME]" at bounding box center [550, 307] width 561 height 24
type input "[PERSON_NAME]"
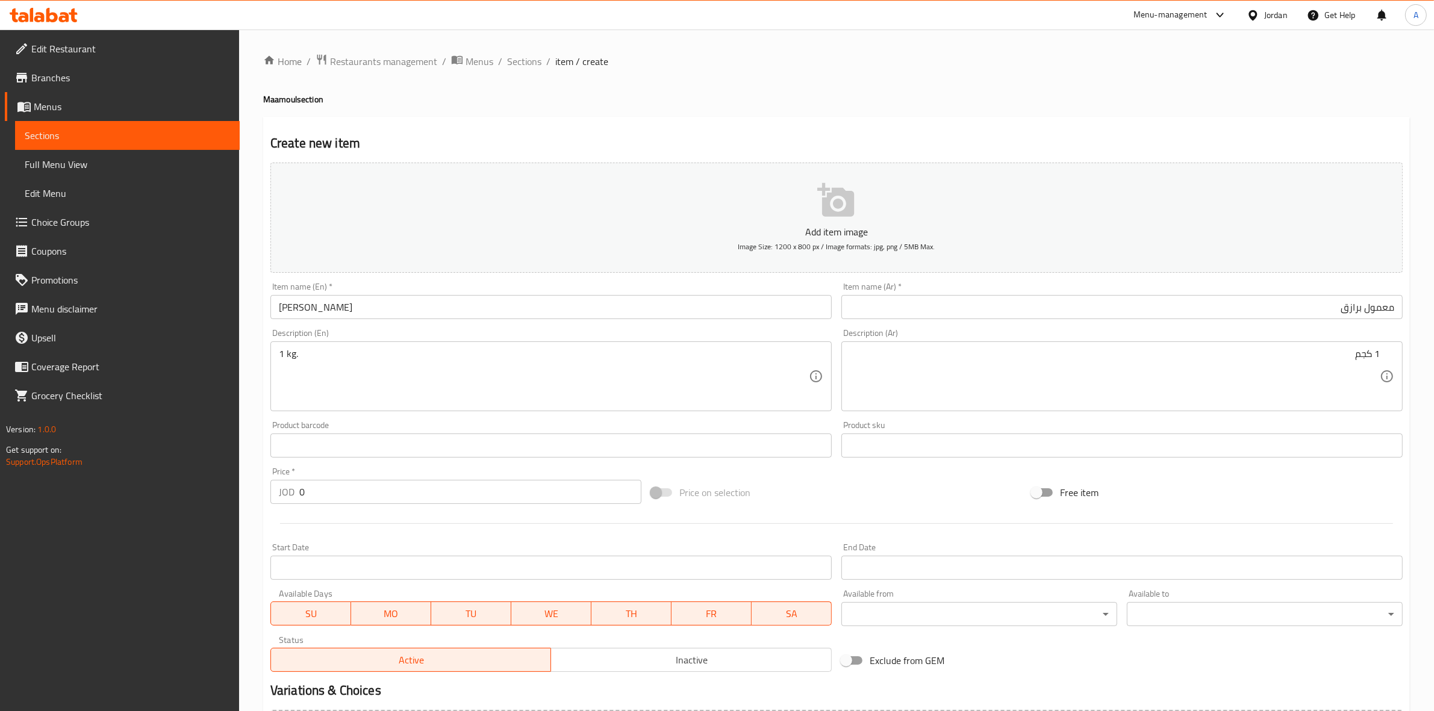
click at [500, 124] on div "Create new item Add item image Image Size: 1200 x 800 px / Image formats: jpg, …" at bounding box center [836, 467] width 1146 height 701
drag, startPoint x: 322, startPoint y: 490, endPoint x: 232, endPoint y: 491, distance: 89.7
click at [232, 491] on div "Edit Restaurant Branches Menus Sections Full Menu View Edit Menu Choice Groups …" at bounding box center [717, 440] width 1434 height 821
paste input "5"
type input "5"
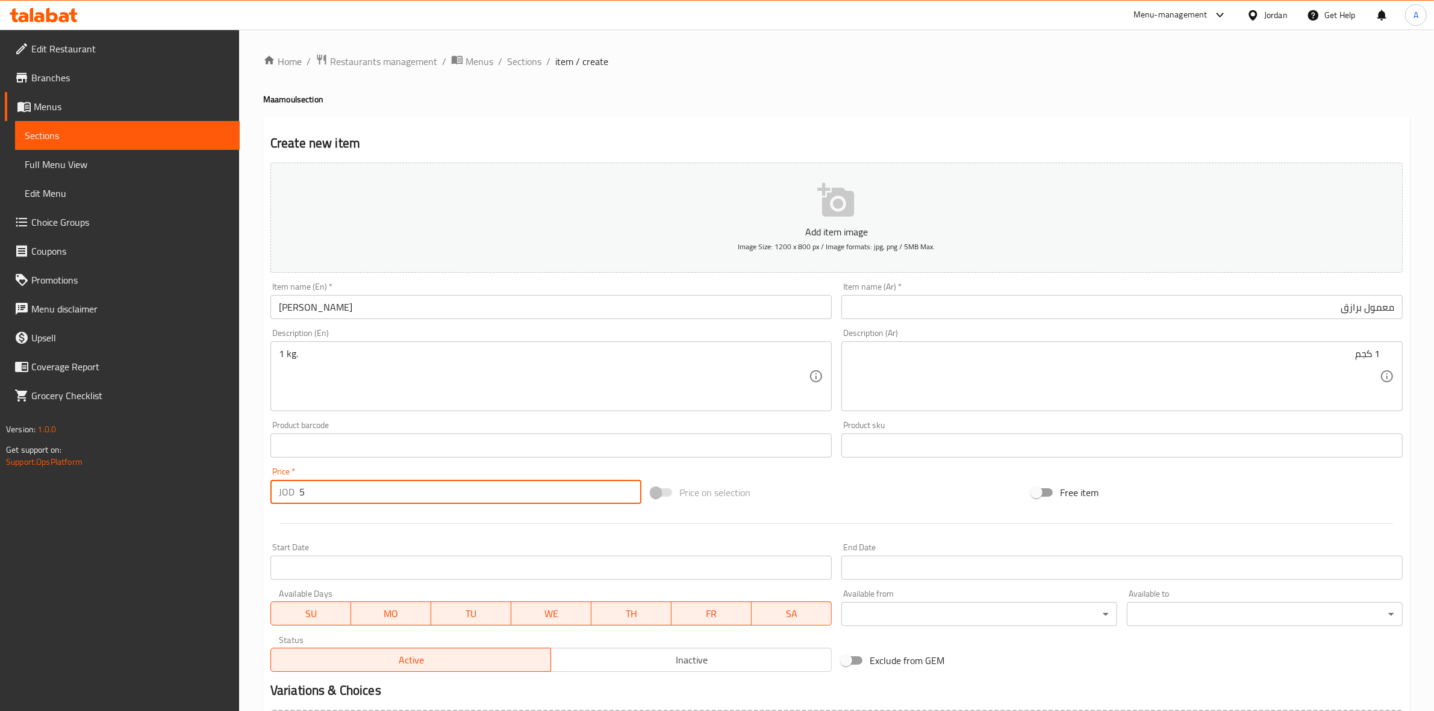
click at [346, 544] on div "Start Date Start Date" at bounding box center [550, 561] width 561 height 37
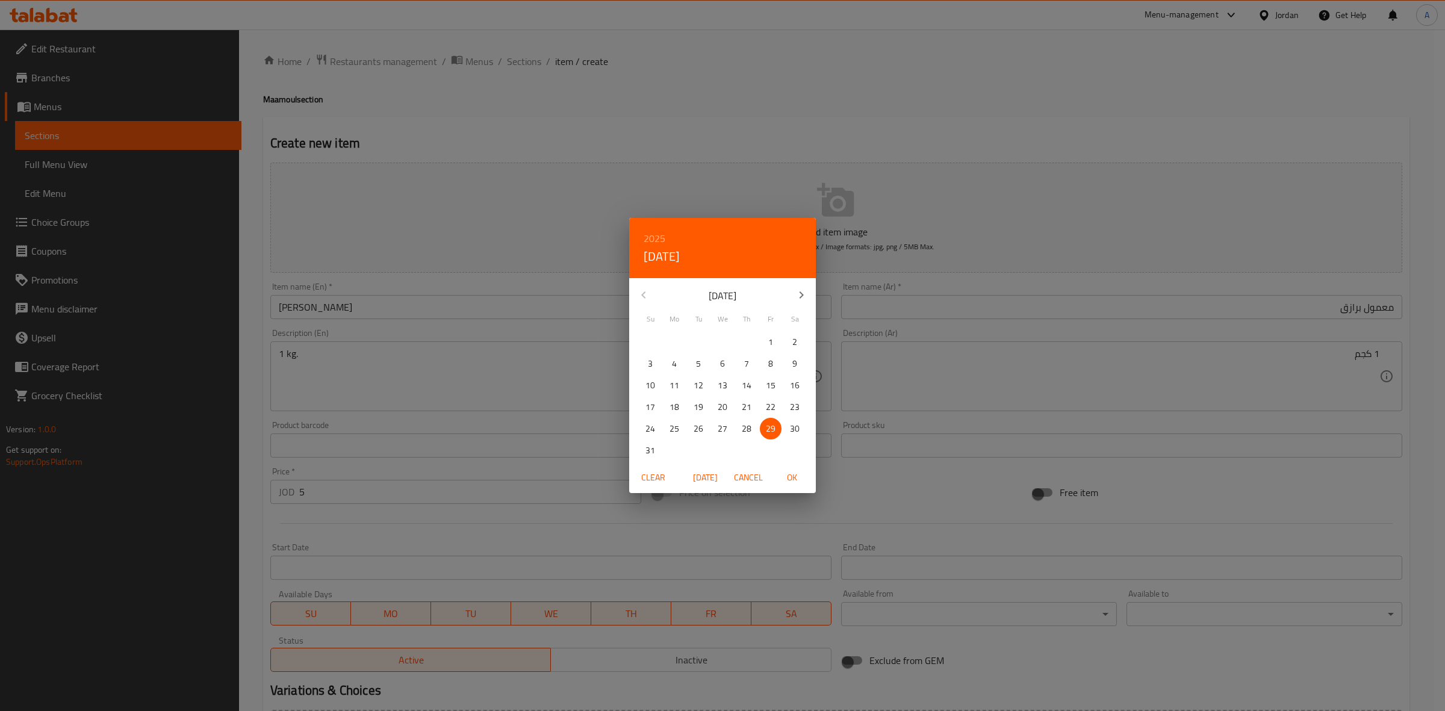
click at [753, 479] on span "Cancel" at bounding box center [748, 477] width 29 height 15
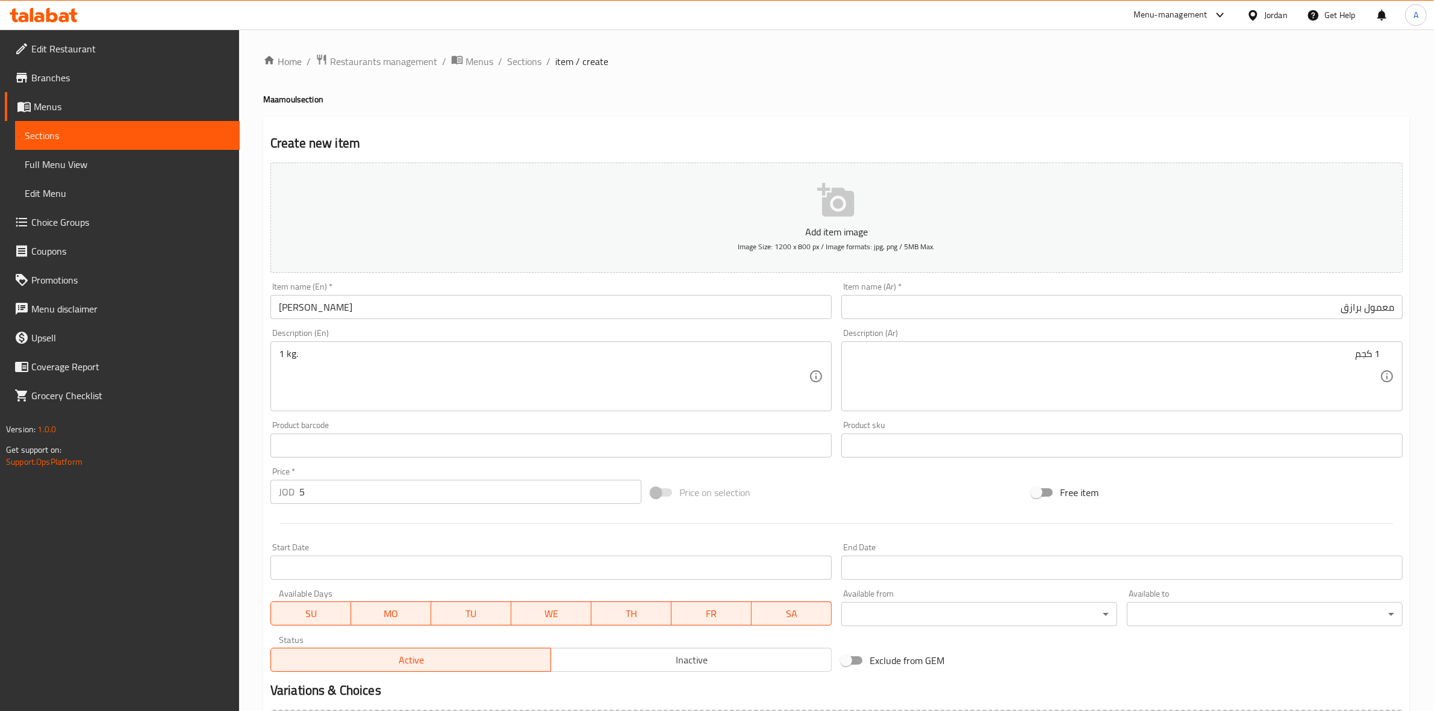
click at [627, 528] on div at bounding box center [837, 524] width 1142 height 30
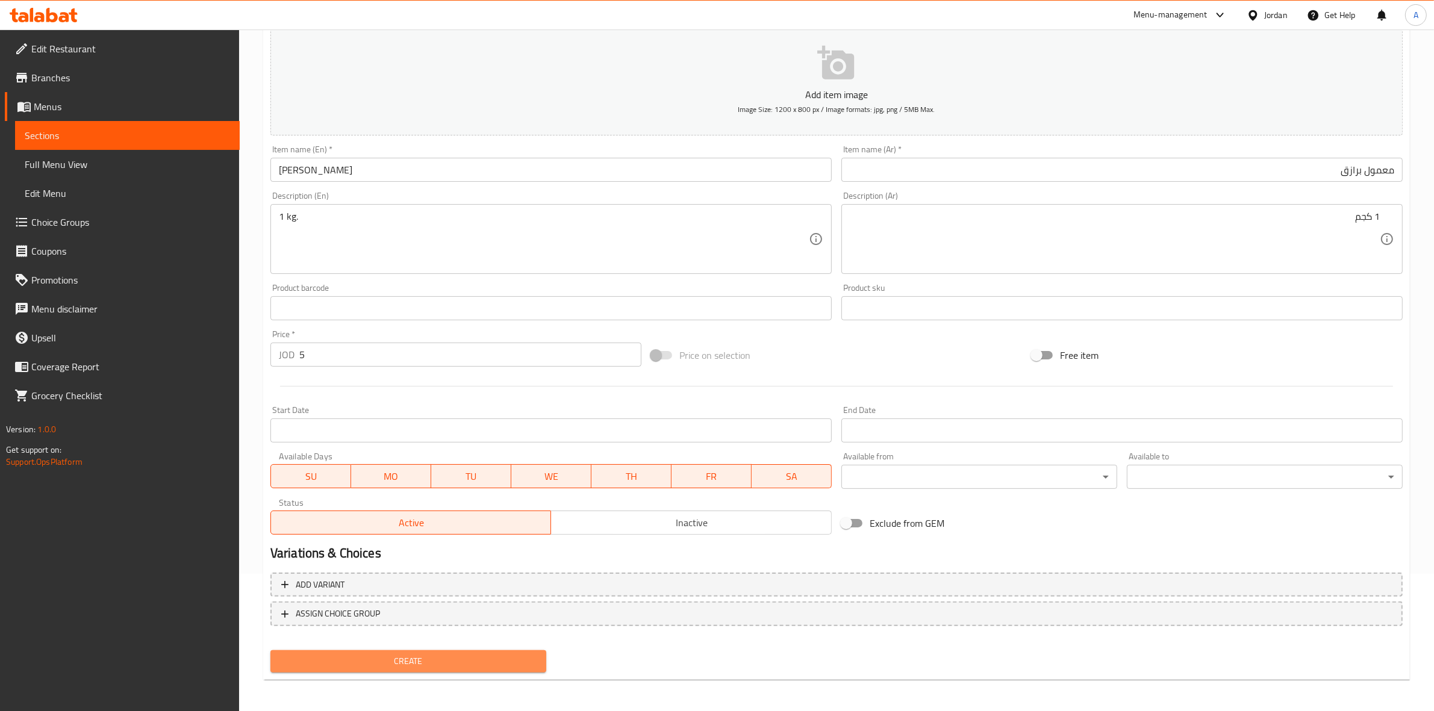
click at [380, 655] on span "Create" at bounding box center [408, 661] width 257 height 15
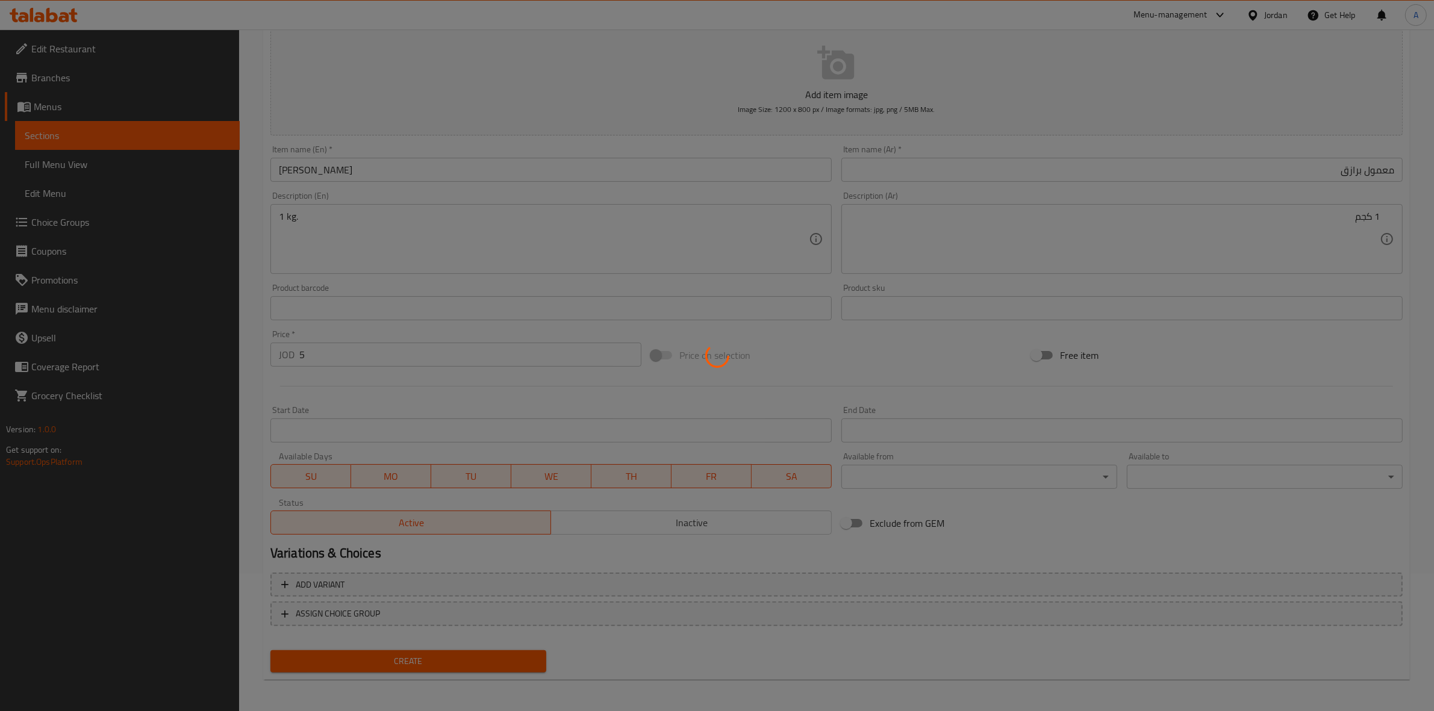
type input "0"
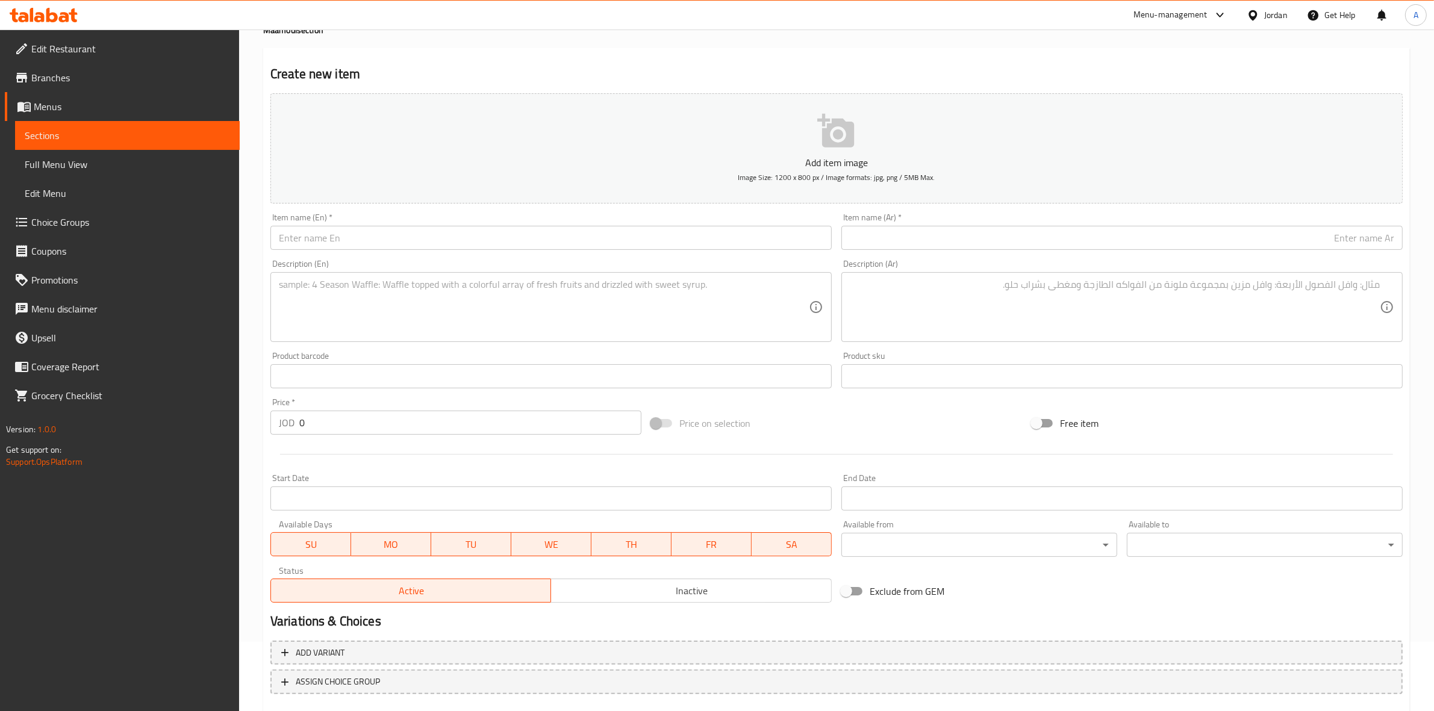
scroll to position [0, 0]
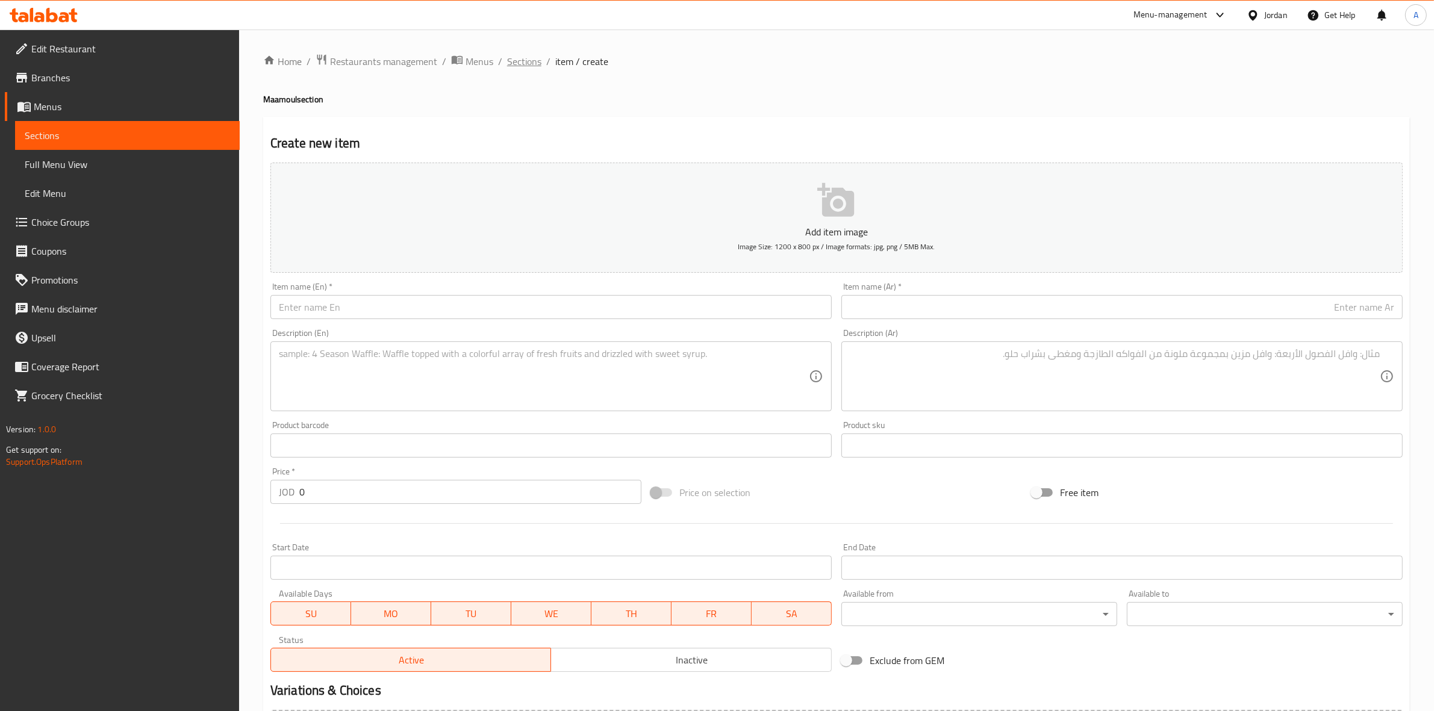
click at [531, 63] on span "Sections" at bounding box center [524, 61] width 34 height 14
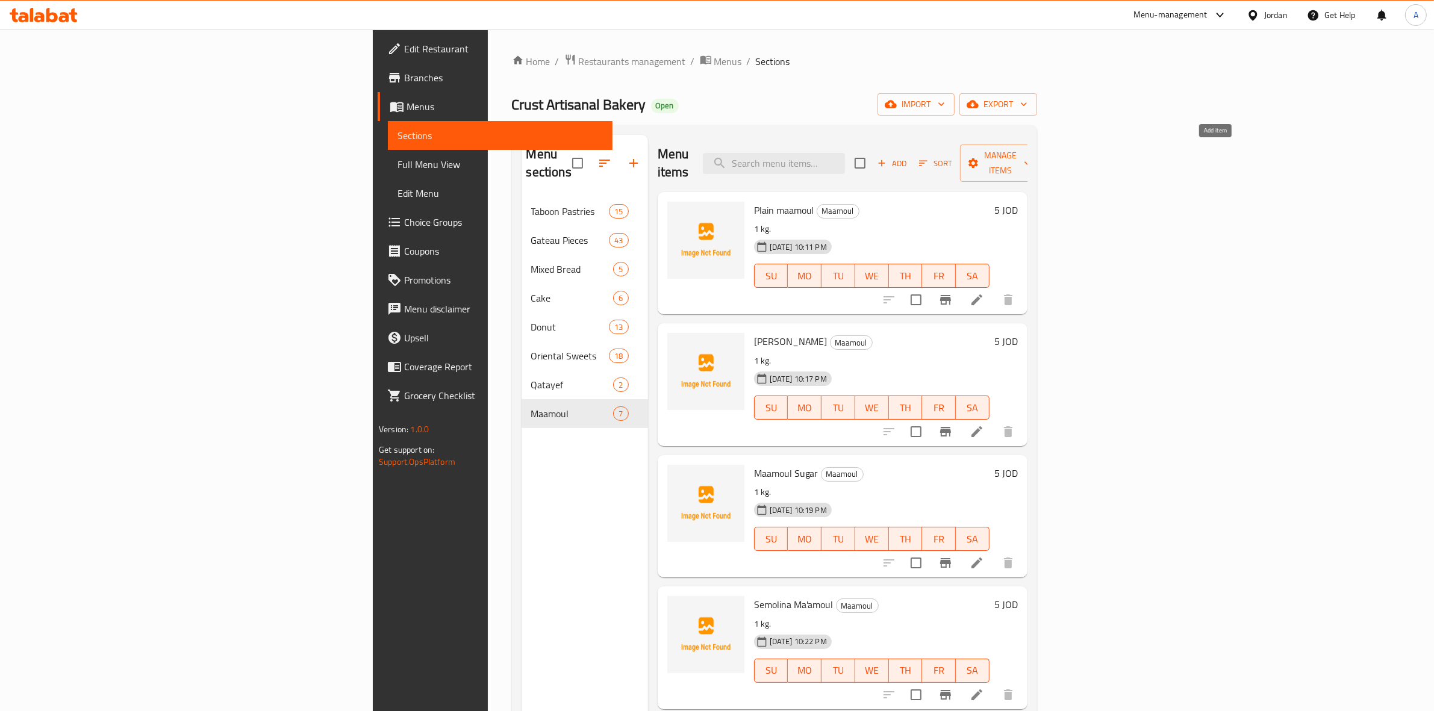
click at [887, 158] on icon "button" at bounding box center [881, 163] width 11 height 11
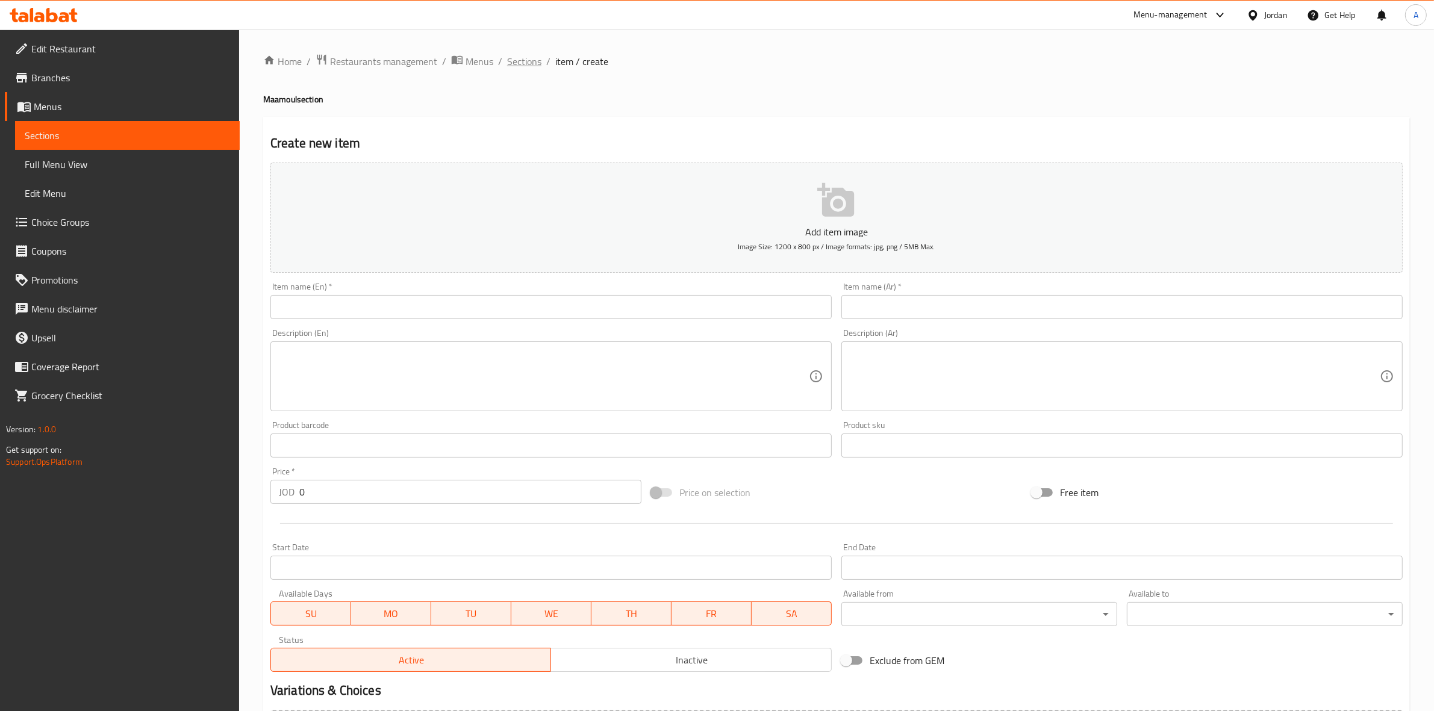
click at [526, 58] on span "Sections" at bounding box center [524, 61] width 34 height 14
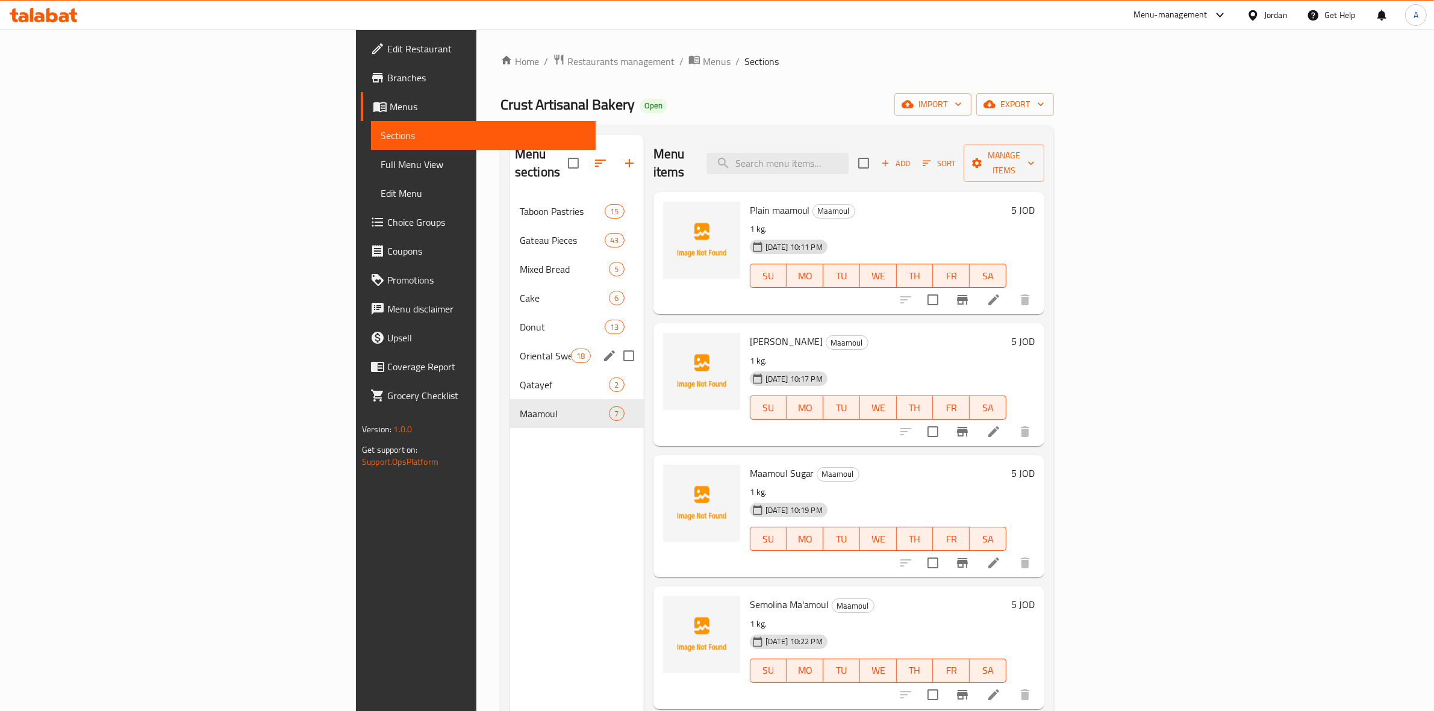
click at [510, 341] on div "Oriental Sweets 18" at bounding box center [577, 355] width 134 height 29
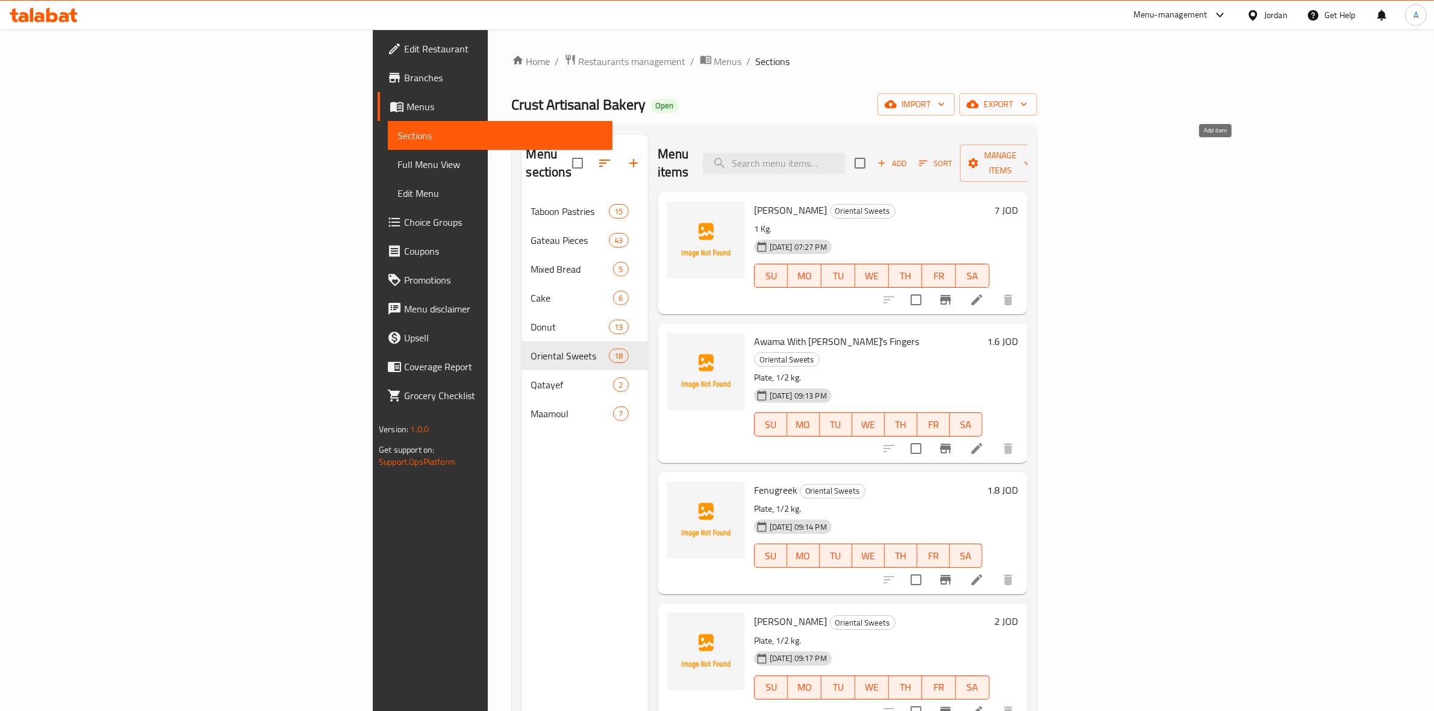
click at [908, 161] on span "Add" at bounding box center [892, 164] width 33 height 14
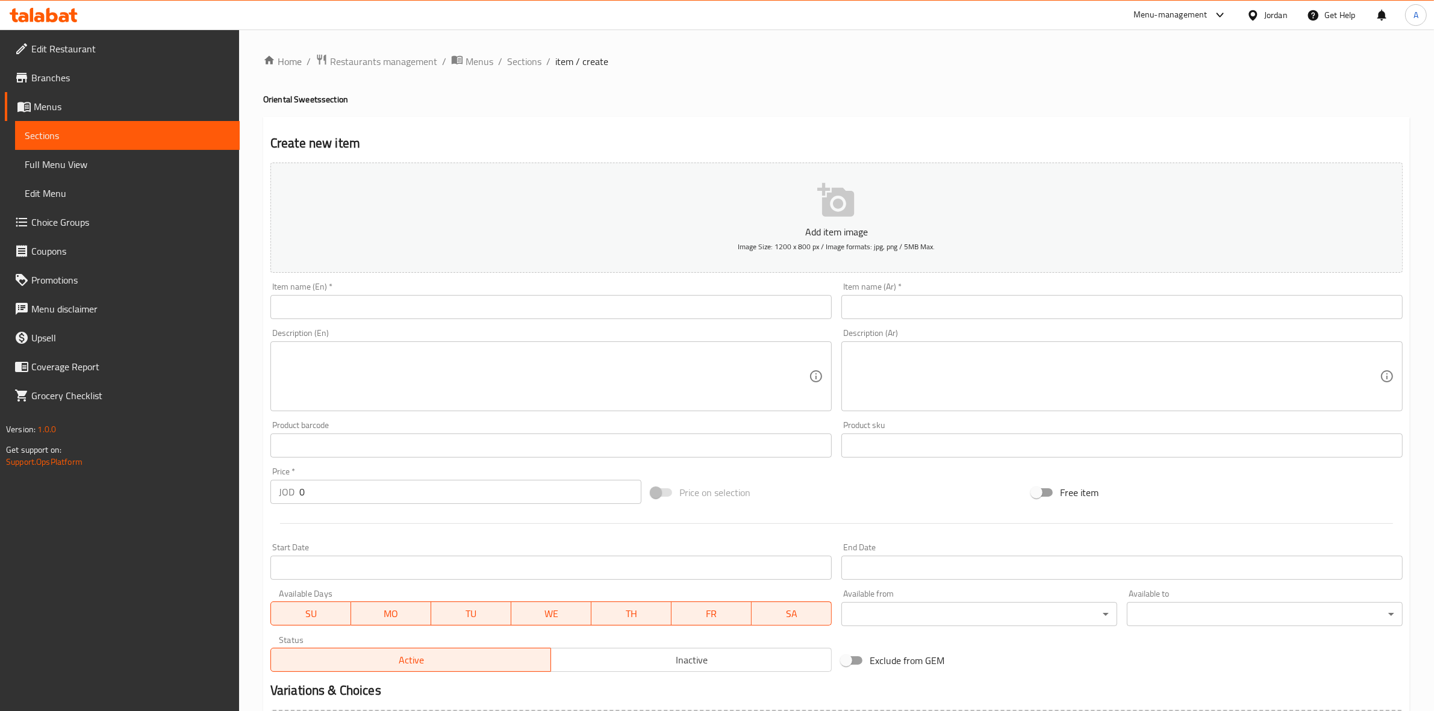
click at [985, 314] on input "text" at bounding box center [1121, 307] width 561 height 24
paste input "سابليه إكسترا"
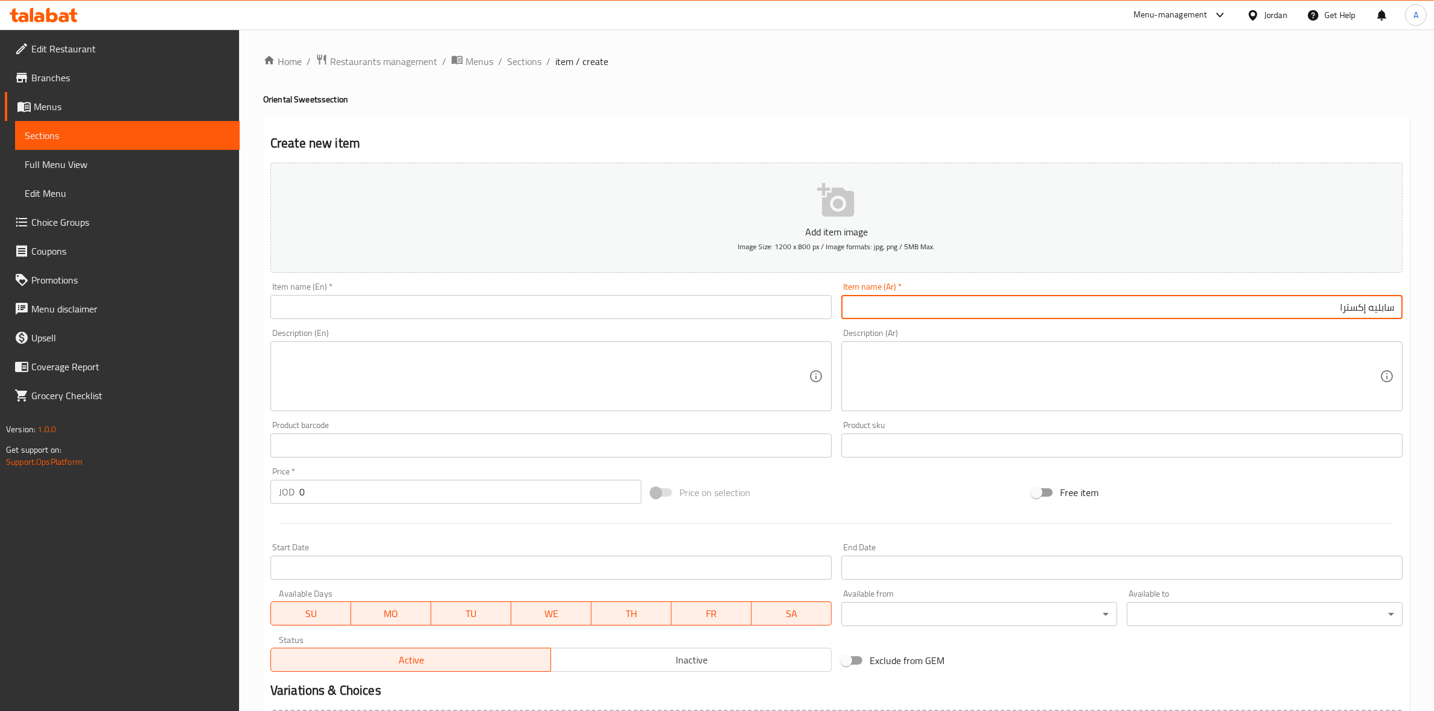
type input "سابليه إكسترا"
click at [552, 311] on input "text" at bounding box center [550, 307] width 561 height 24
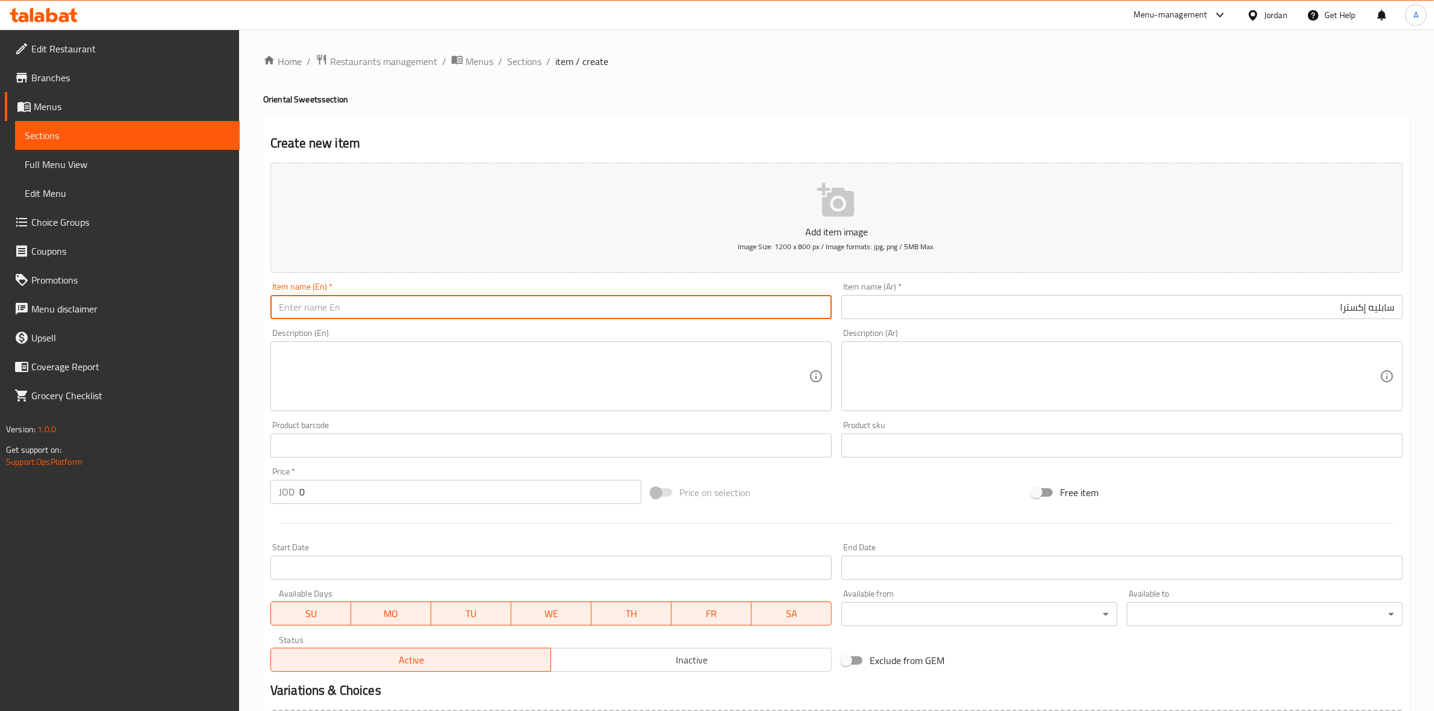
paste input "Extra Sable"
type input "Extra Sable"
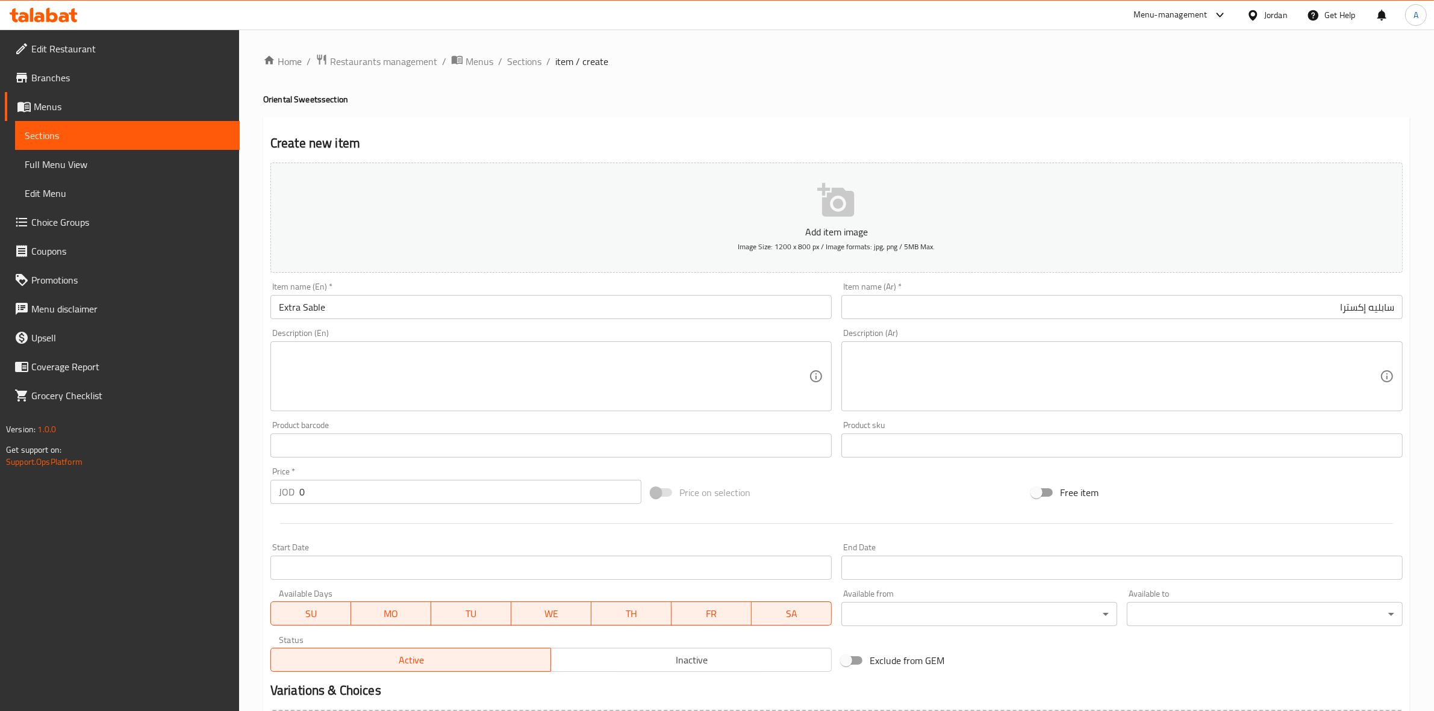
click at [586, 107] on div "Home / Restaurants management / Menus / Sections / item / create Oriental Sweet…" at bounding box center [836, 440] width 1146 height 773
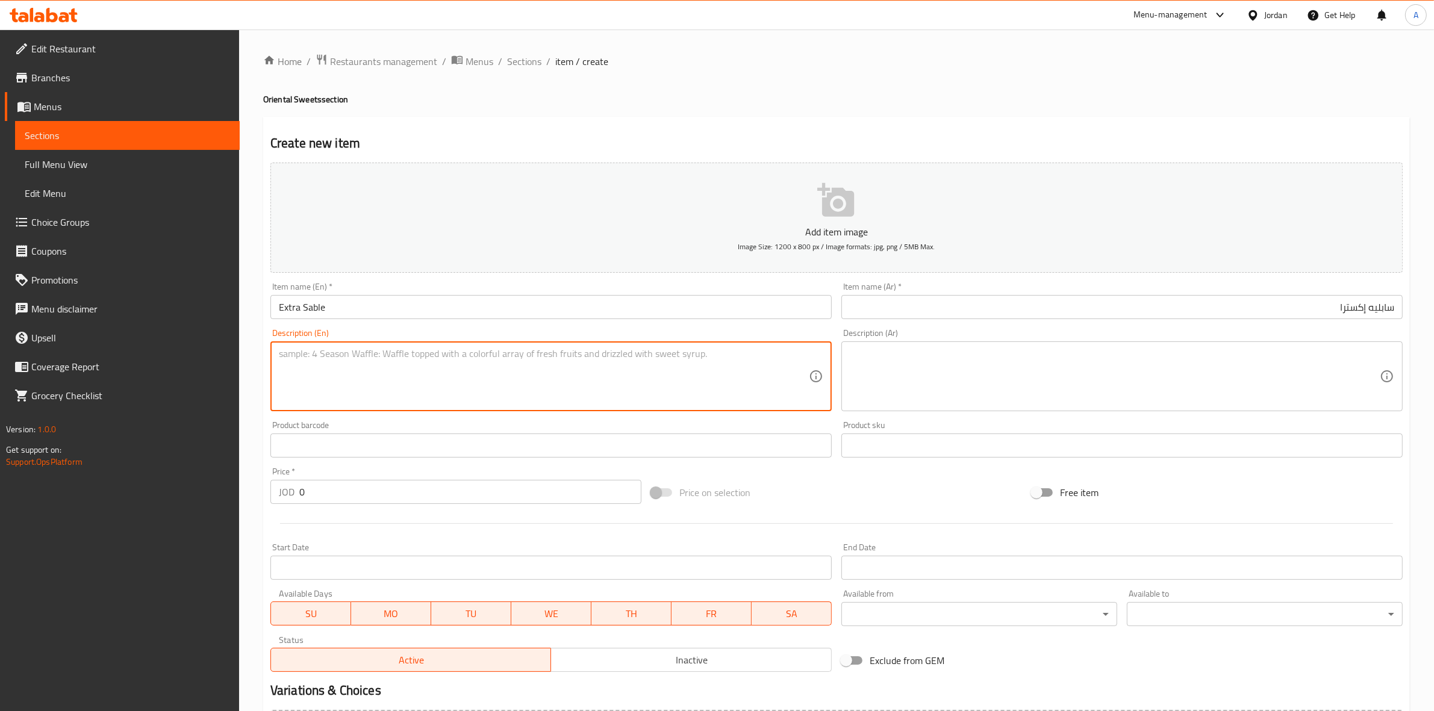
click at [337, 390] on textarea at bounding box center [544, 376] width 530 height 57
paste textarea "1 kg."
type textarea "1 kg."
click at [930, 368] on textarea at bounding box center [1115, 376] width 530 height 57
paste textarea "1 كجم"
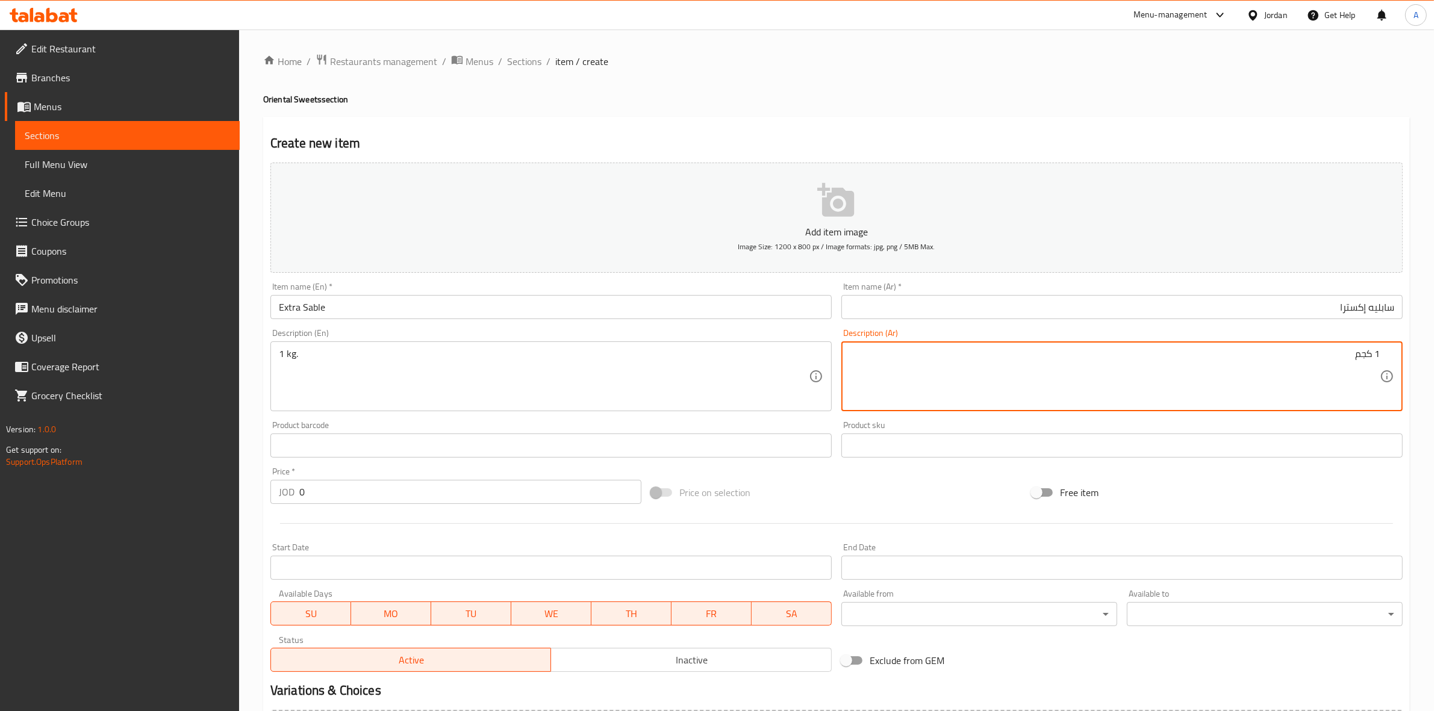
type textarea "1 كجم"
click at [885, 88] on div "Home / Restaurants management / Menus / Sections / item / create Oriental Sweet…" at bounding box center [836, 440] width 1146 height 773
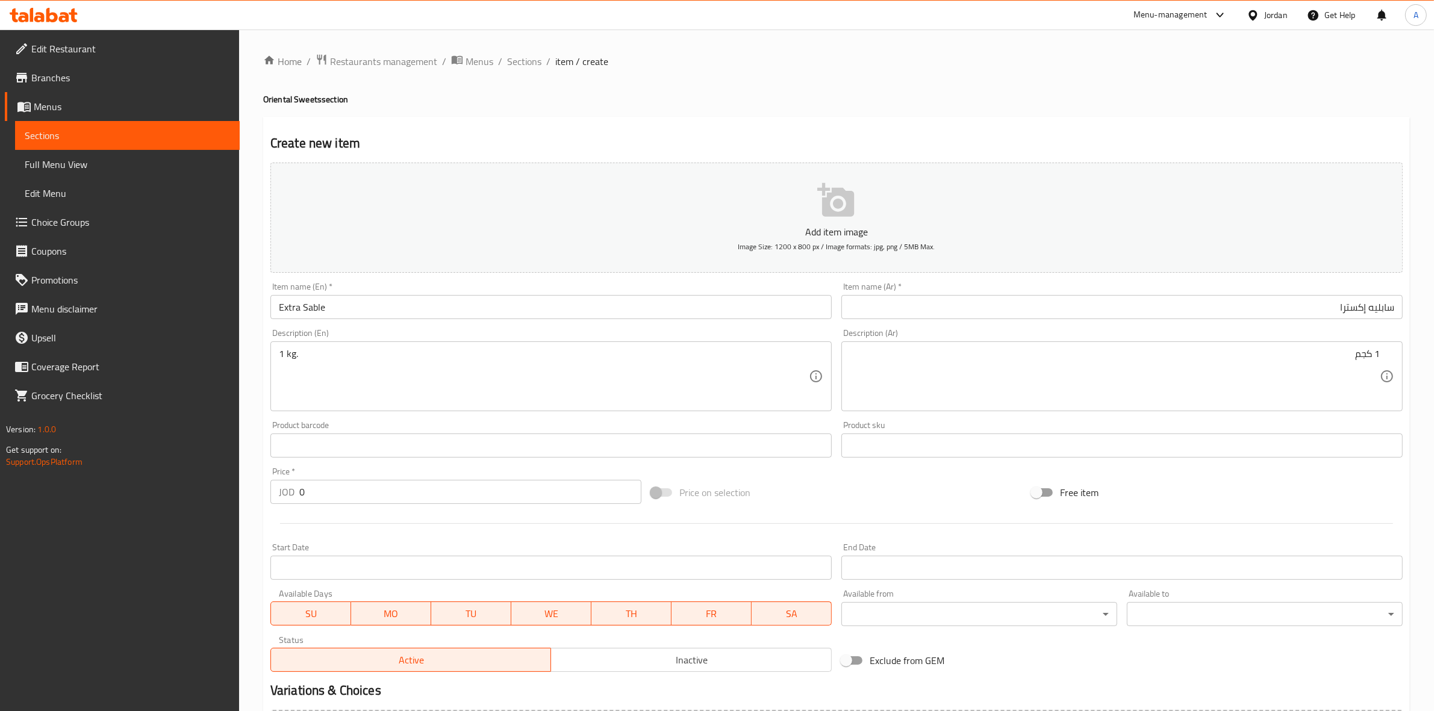
drag, startPoint x: 314, startPoint y: 490, endPoint x: 193, endPoint y: 493, distance: 120.5
click at [193, 493] on div "Edit Restaurant Branches Menus Sections Full Menu View Edit Menu Choice Groups …" at bounding box center [717, 440] width 1434 height 821
type input "6"
click at [501, 548] on div "Start Date Start Date" at bounding box center [550, 561] width 561 height 37
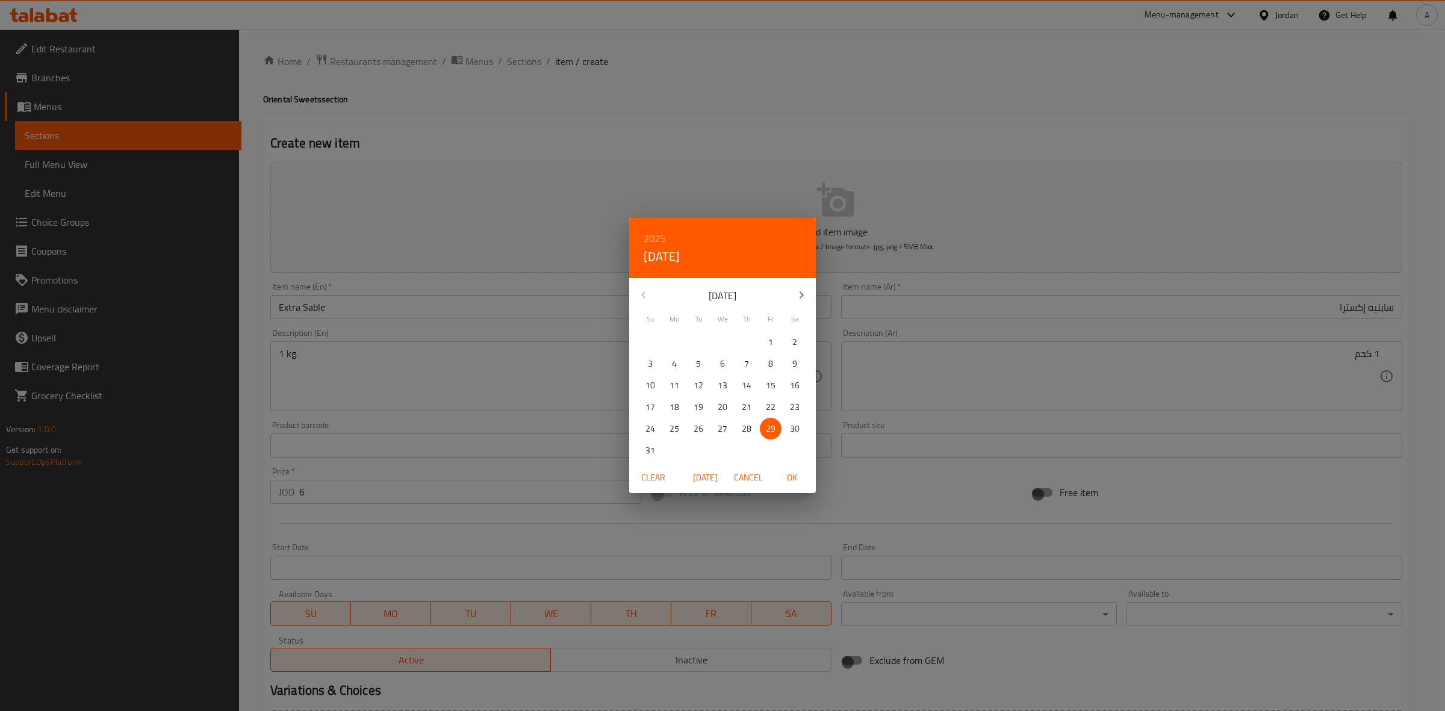
click at [732, 477] on button "Cancel" at bounding box center [748, 478] width 39 height 22
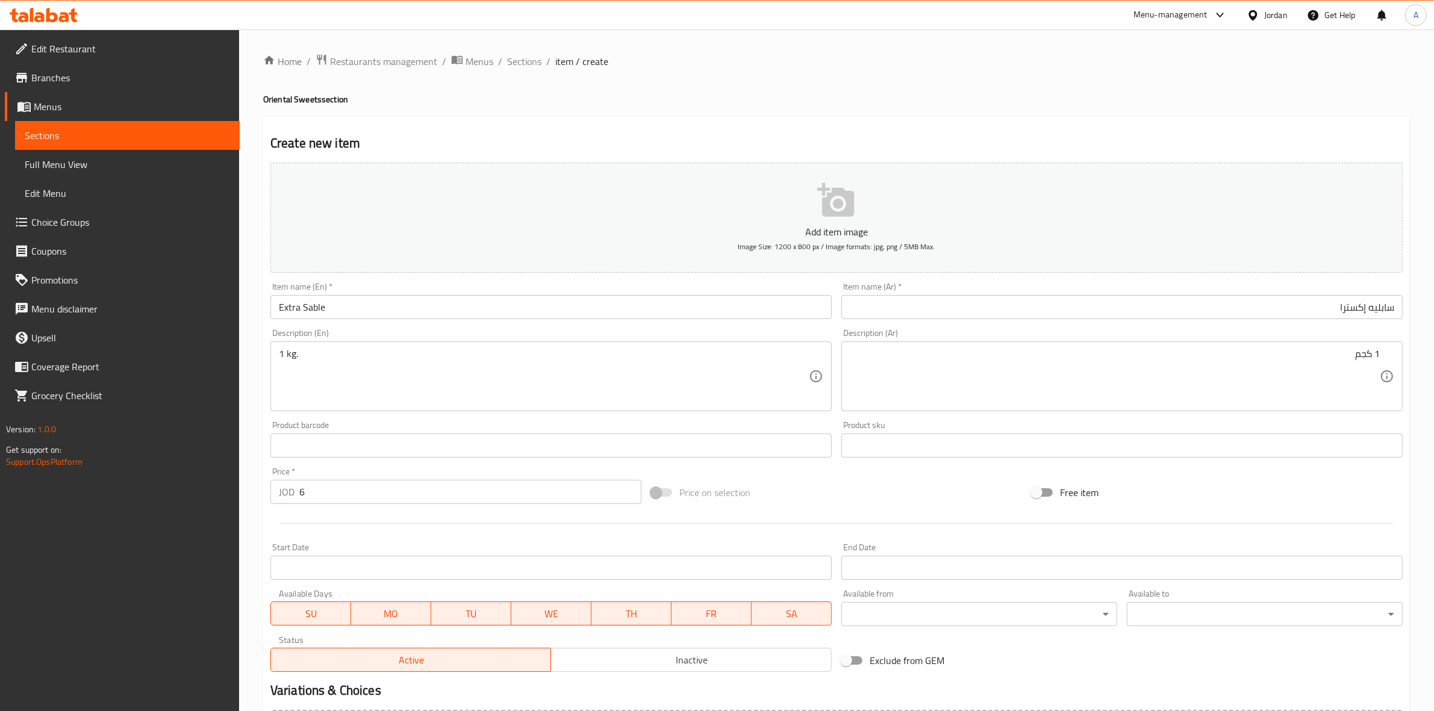
click at [871, 499] on div "Price on selection" at bounding box center [836, 492] width 381 height 33
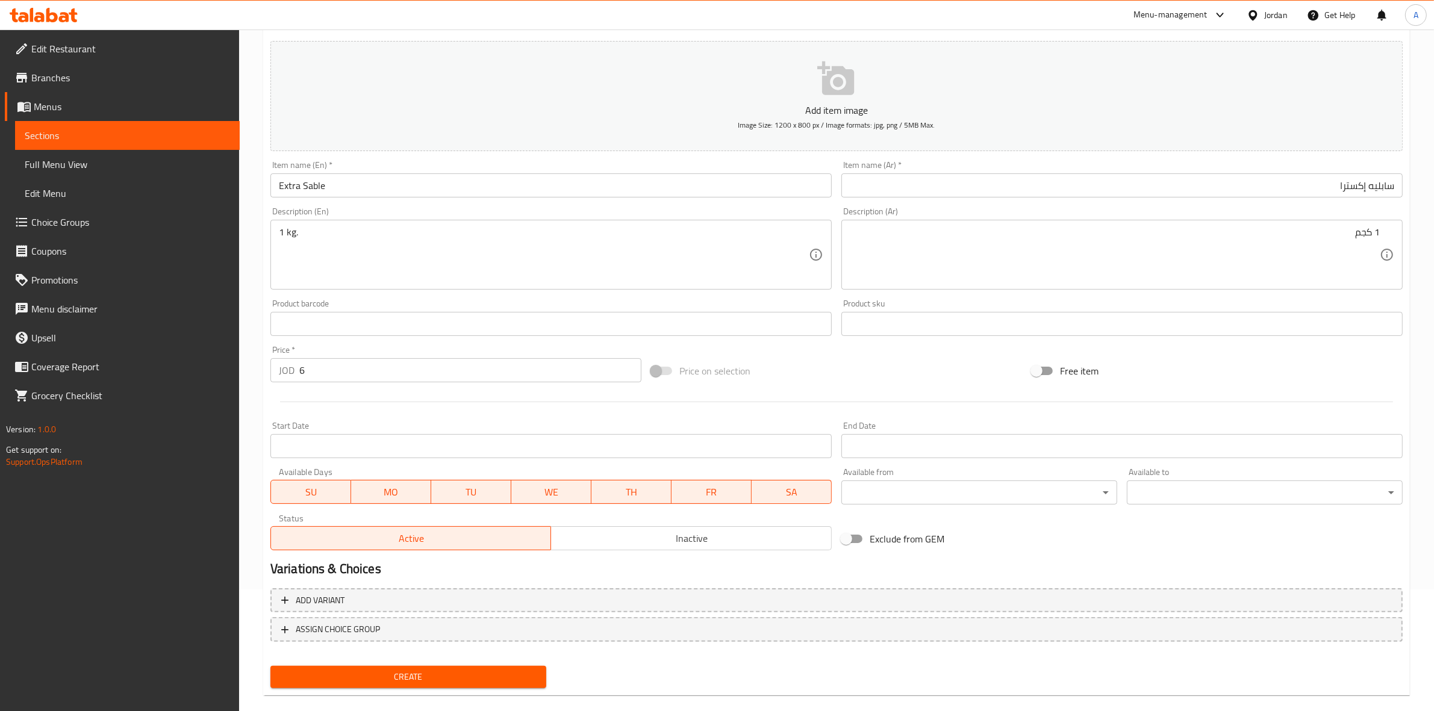
scroll to position [137, 0]
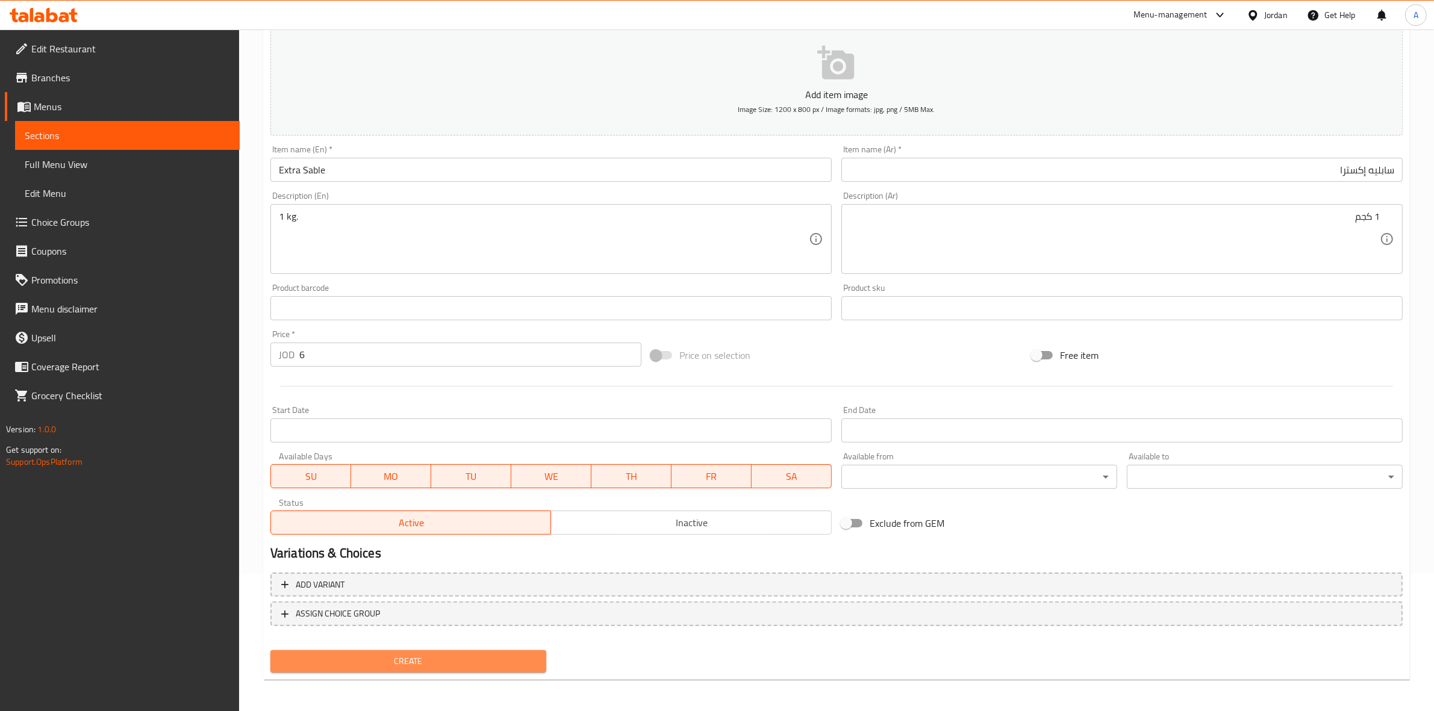
click at [434, 654] on span "Create" at bounding box center [408, 661] width 257 height 15
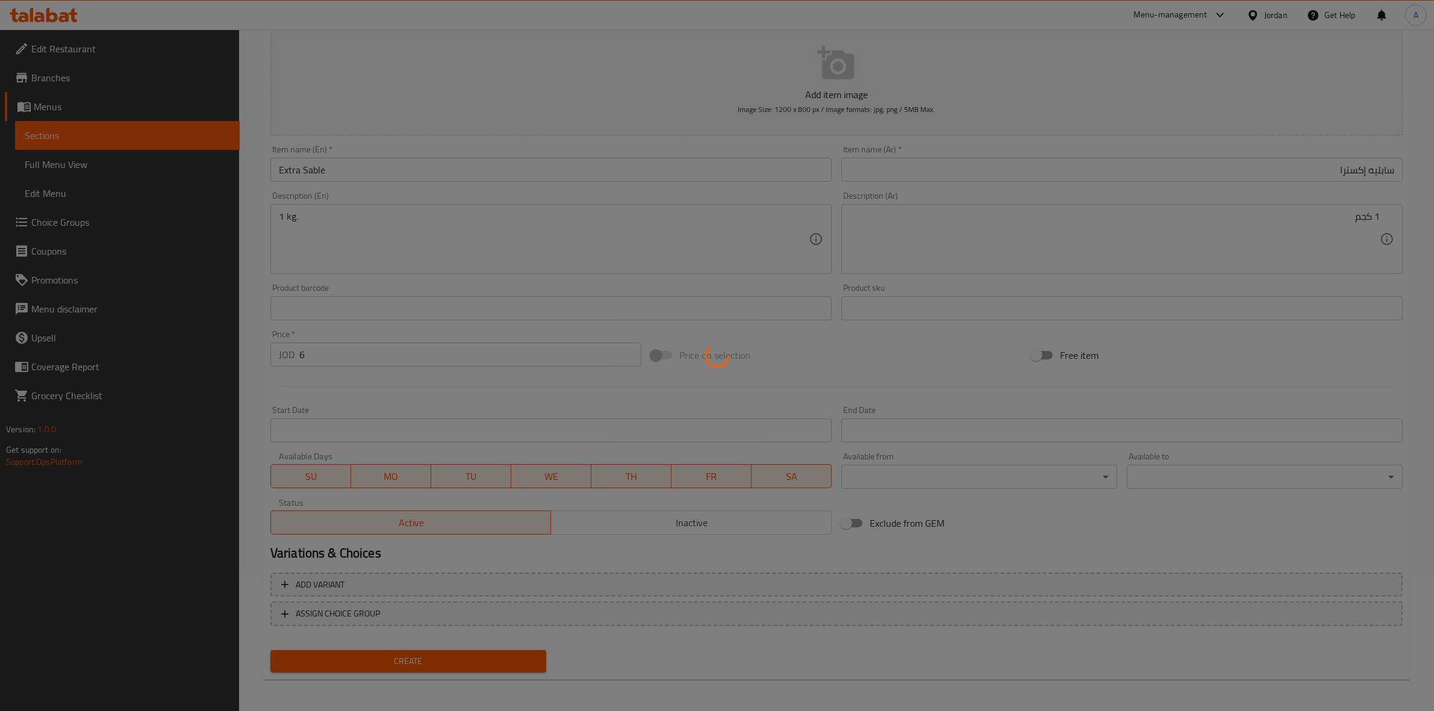
type input "0"
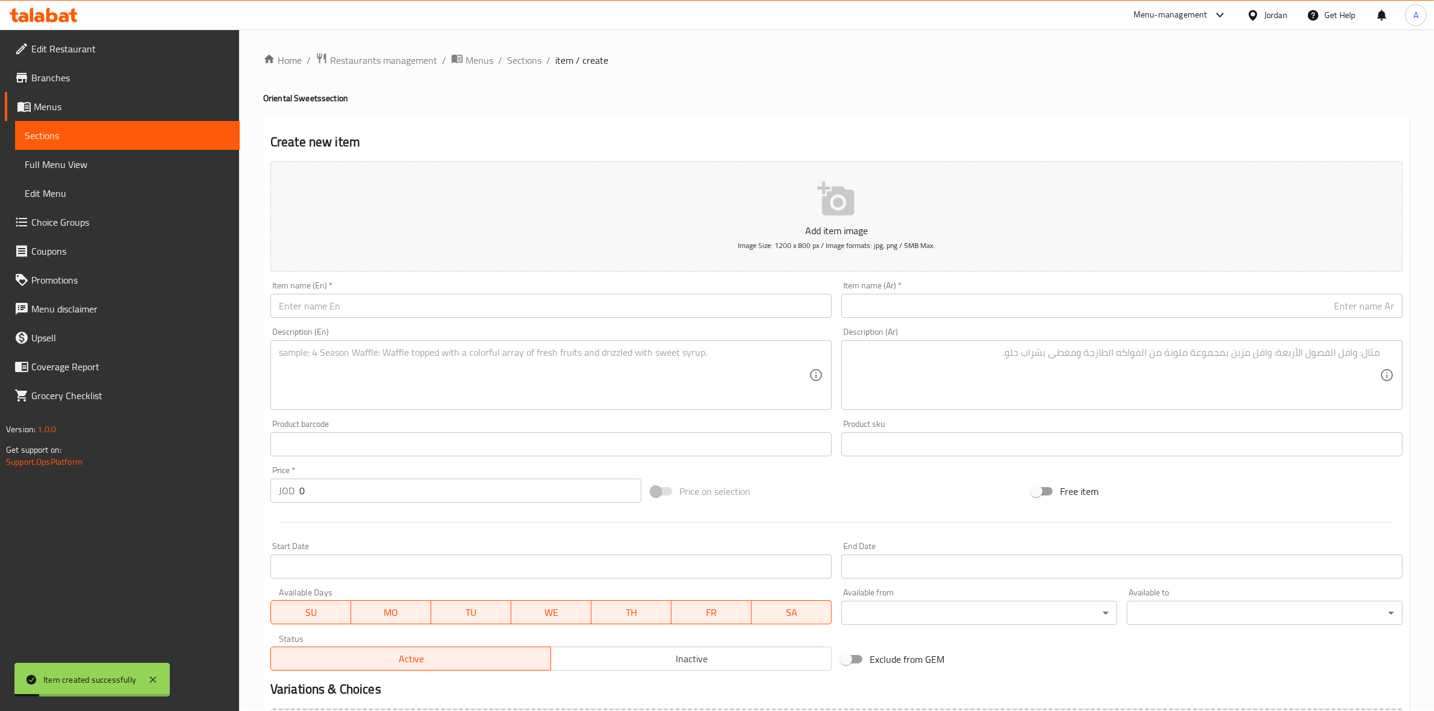
scroll to position [0, 0]
click at [525, 64] on span "Sections" at bounding box center [524, 61] width 34 height 14
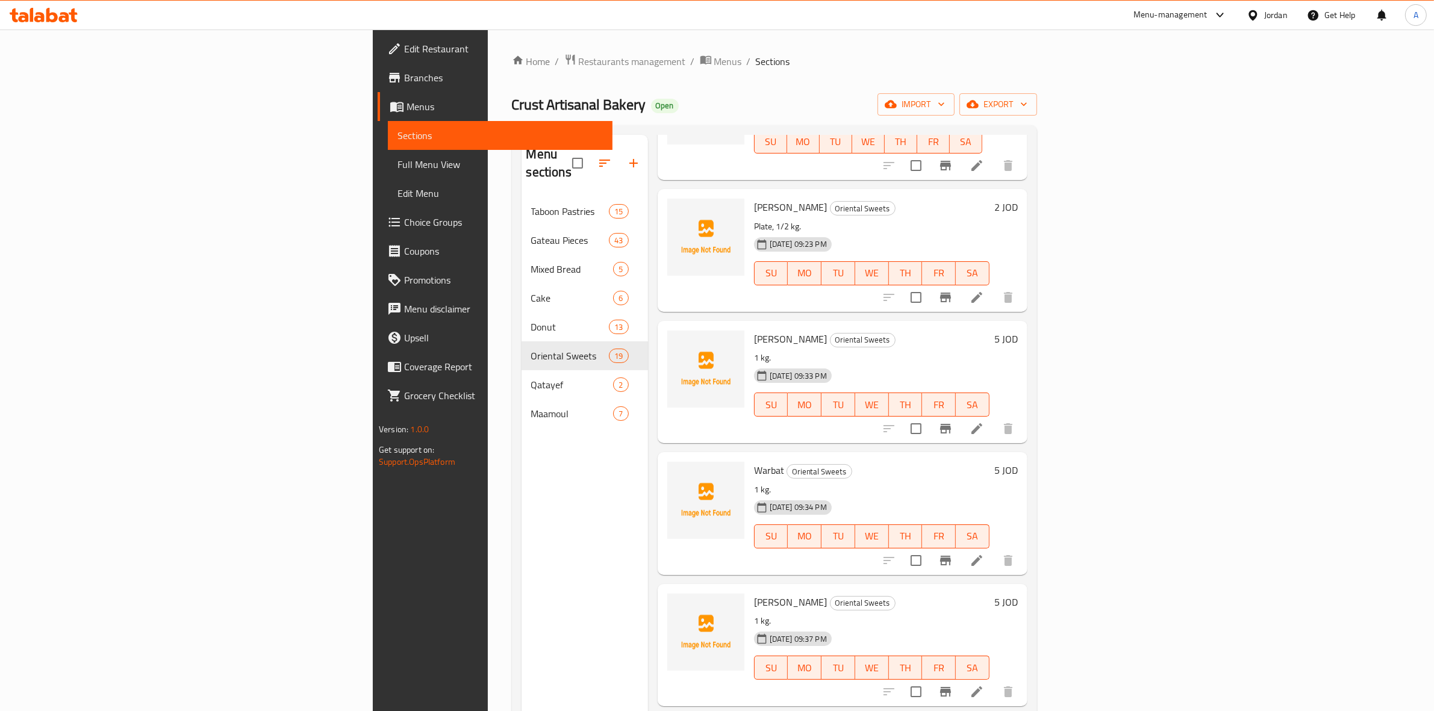
click at [521, 532] on div "Menu sections Taboon Pastries 15 Gateau Pieces 43 Mixed Bread 5 Cake 6 Donut 13…" at bounding box center [584, 490] width 126 height 711
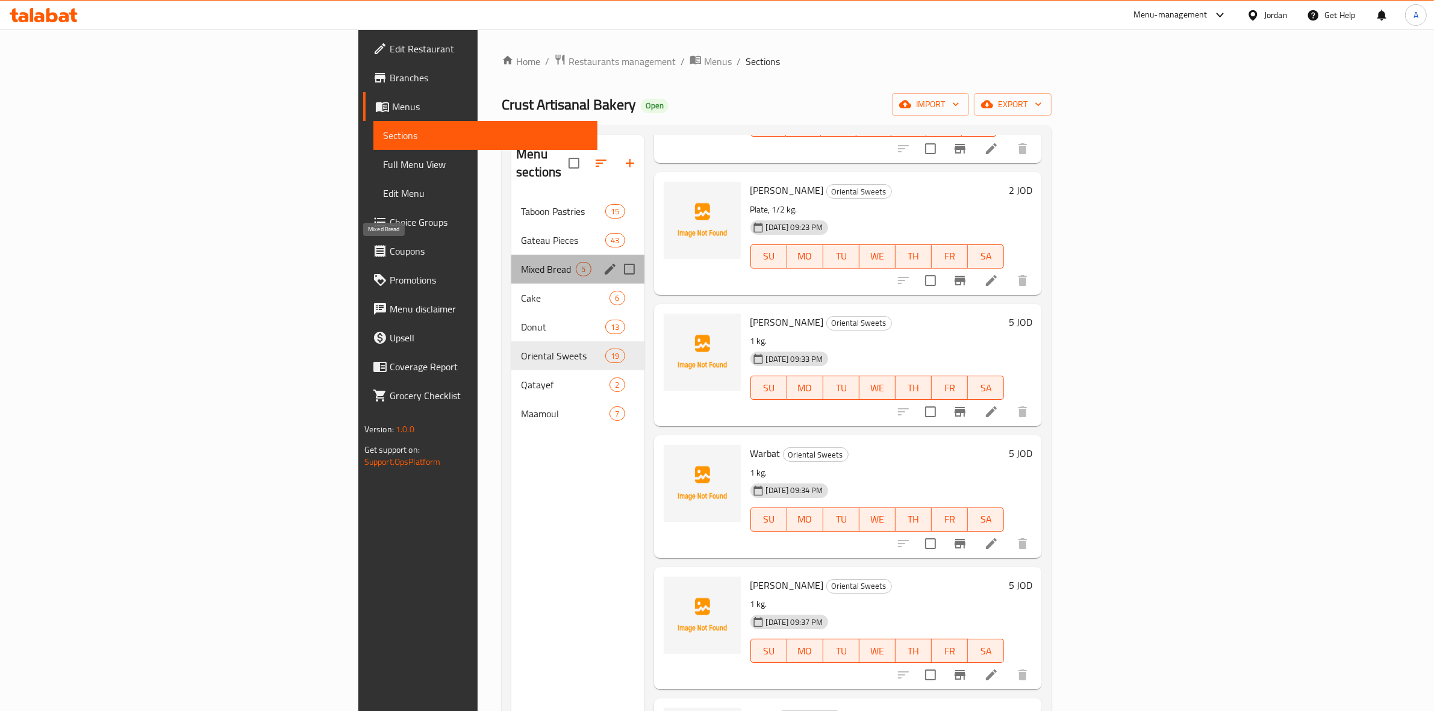
click at [521, 262] on span "Mixed Bread" at bounding box center [548, 269] width 55 height 14
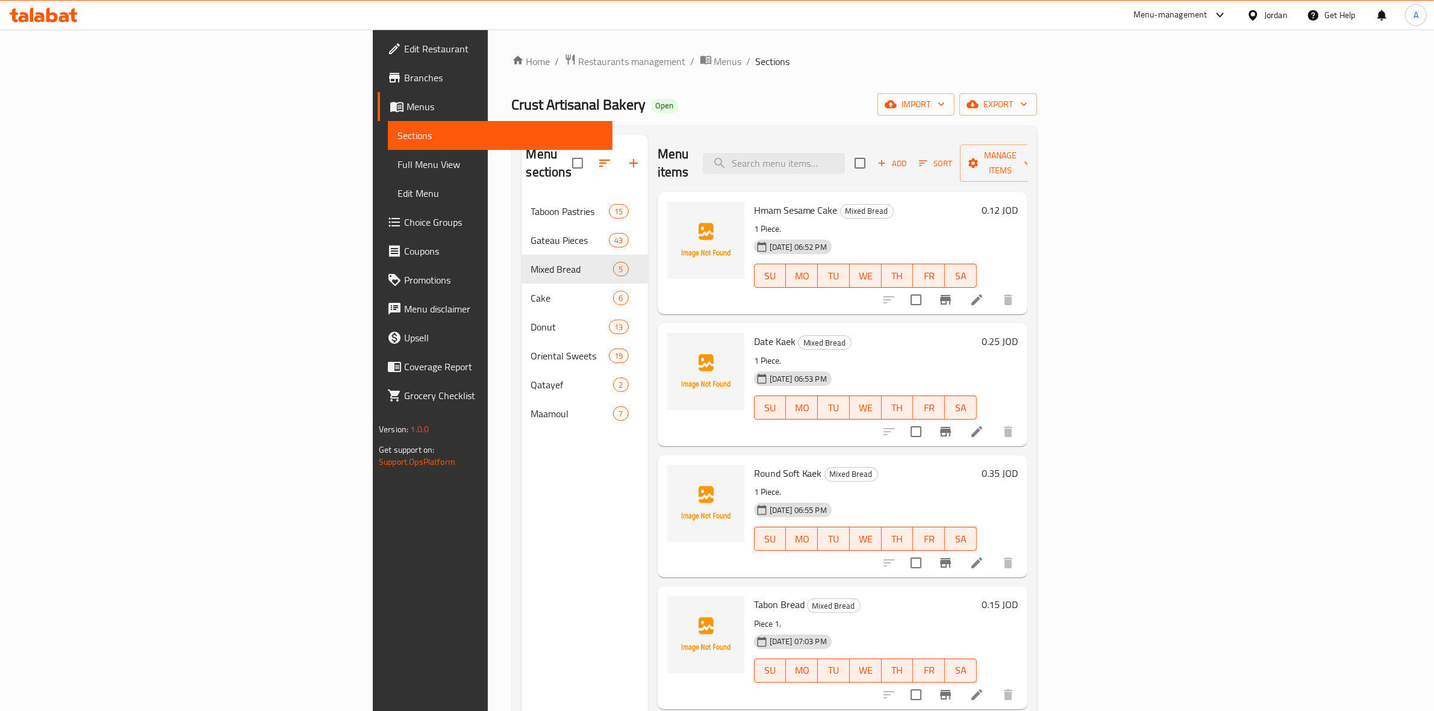
click at [658, 360] on div "Date Kaek Mixed Bread 1 Piece. [DATE] 06:53 PM SU MO TU WE TH FR SA 0.25 JOD" at bounding box center [843, 384] width 370 height 122
click at [534, 470] on div "Menu sections Taboon Pastries 15 Gateau Pieces 43 Mixed Bread 5 Cake 6 Donut 13…" at bounding box center [584, 490] width 126 height 711
click at [887, 160] on icon "button" at bounding box center [881, 163] width 11 height 11
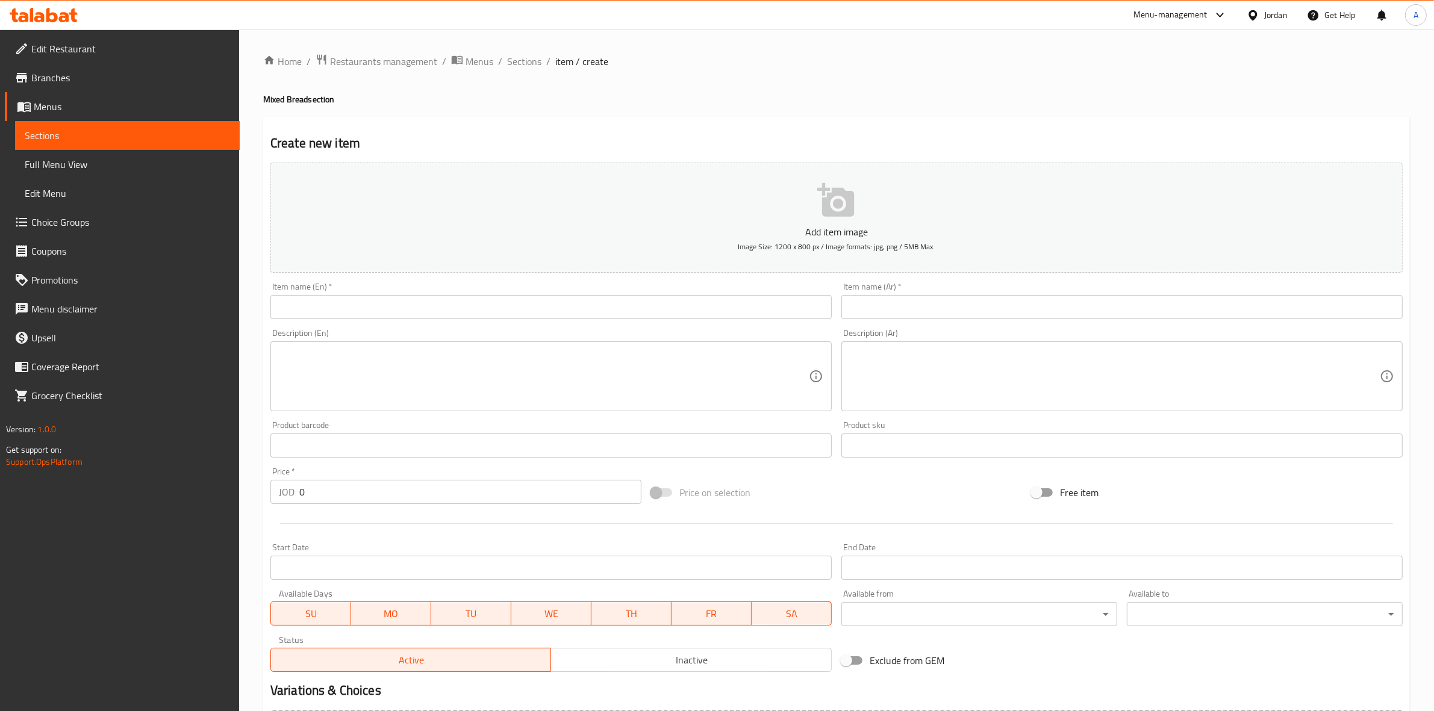
click at [1015, 311] on input "text" at bounding box center [1121, 307] width 561 height 24
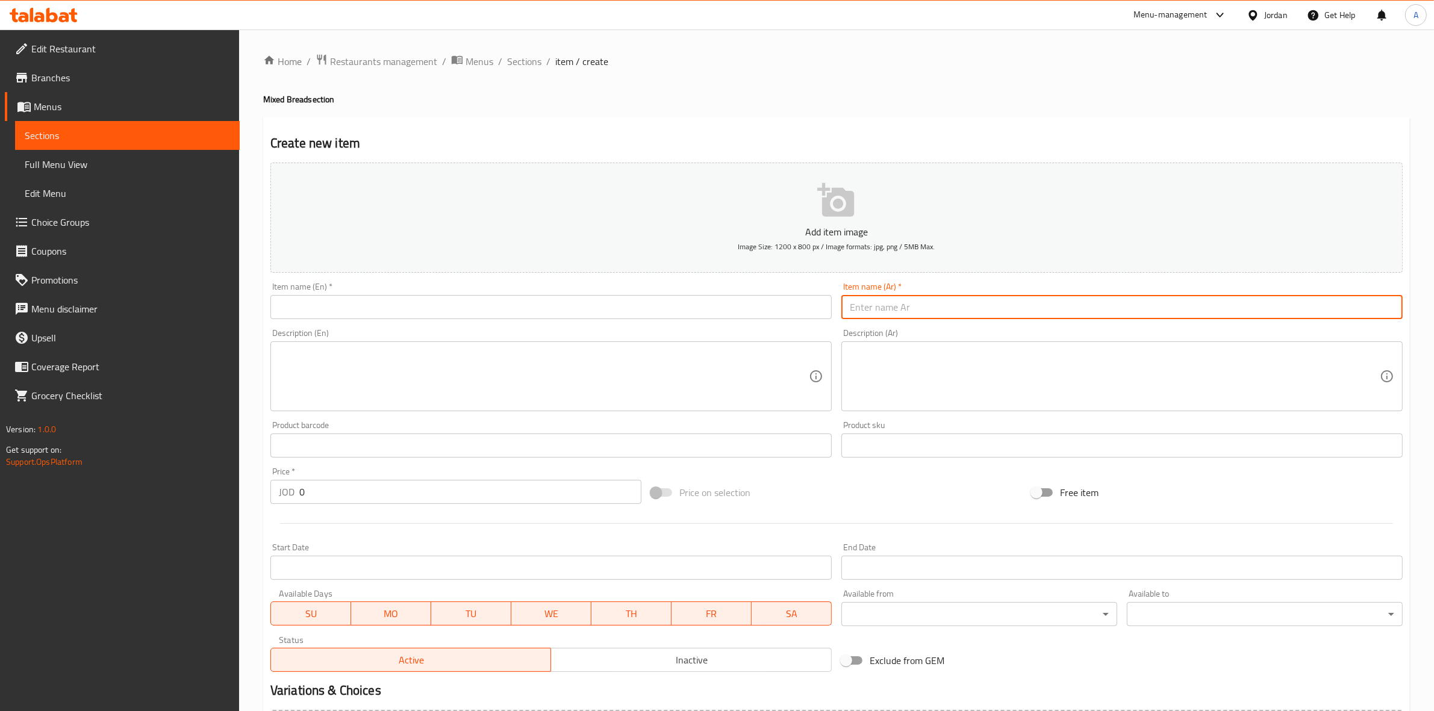
paste input "خبز صغير [PERSON_NAME]"
type input "خبز صغير [PERSON_NAME]"
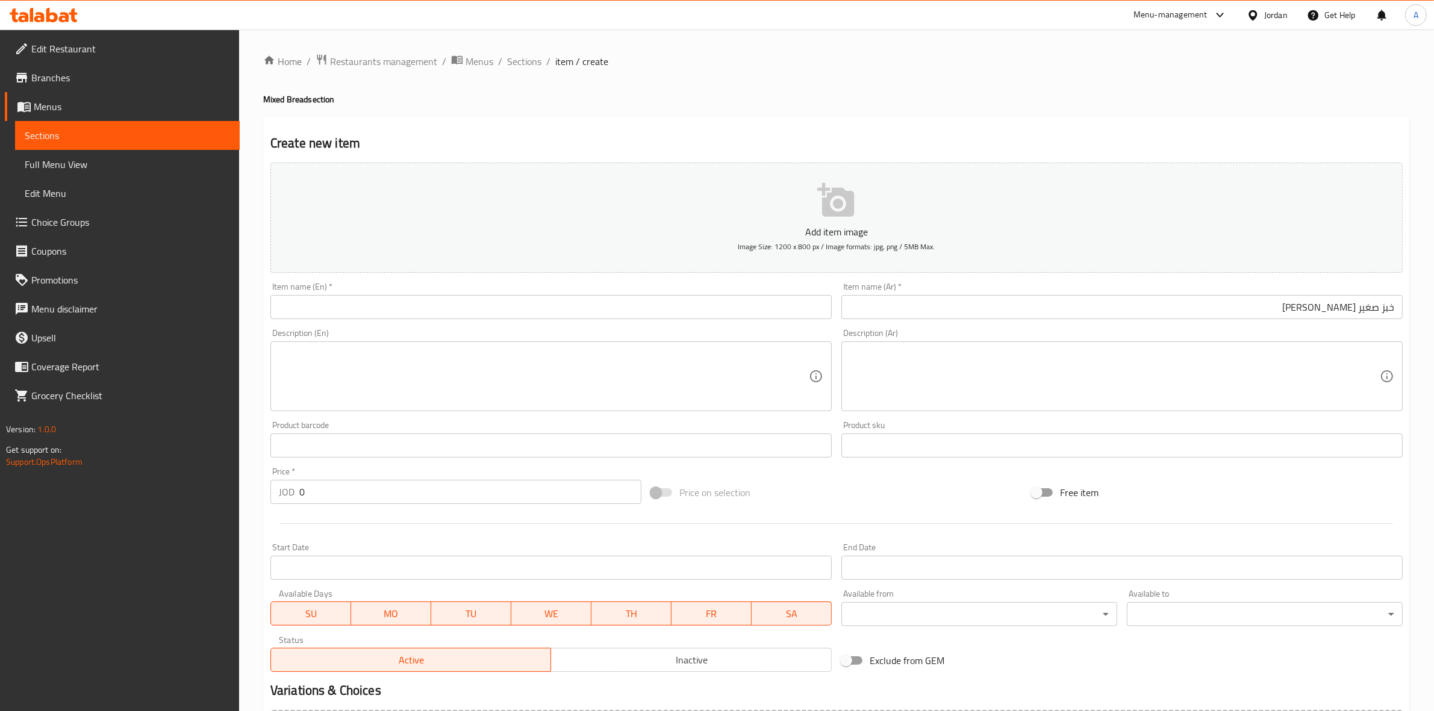
click at [904, 129] on div "Create new item Add item image Image Size: 1200 x 800 px / Image formats: jpg, …" at bounding box center [836, 467] width 1146 height 701
click at [557, 310] on input "text" at bounding box center [550, 307] width 561 height 24
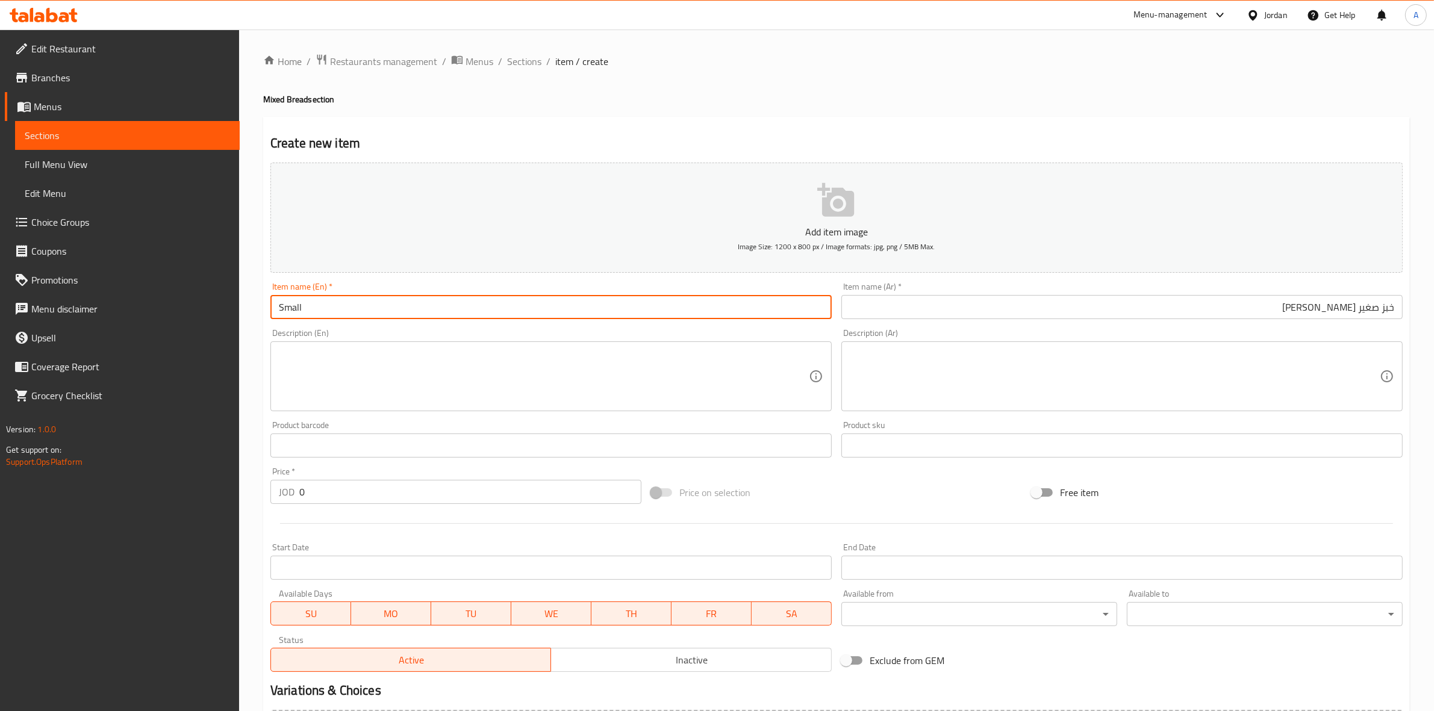
paste input "enhanced"
type input "Small enhanced Bread"
click at [495, 126] on div "Create new item Add item image Image Size: 1200 x 800 px / Image formats: jpg, …" at bounding box center [836, 467] width 1146 height 701
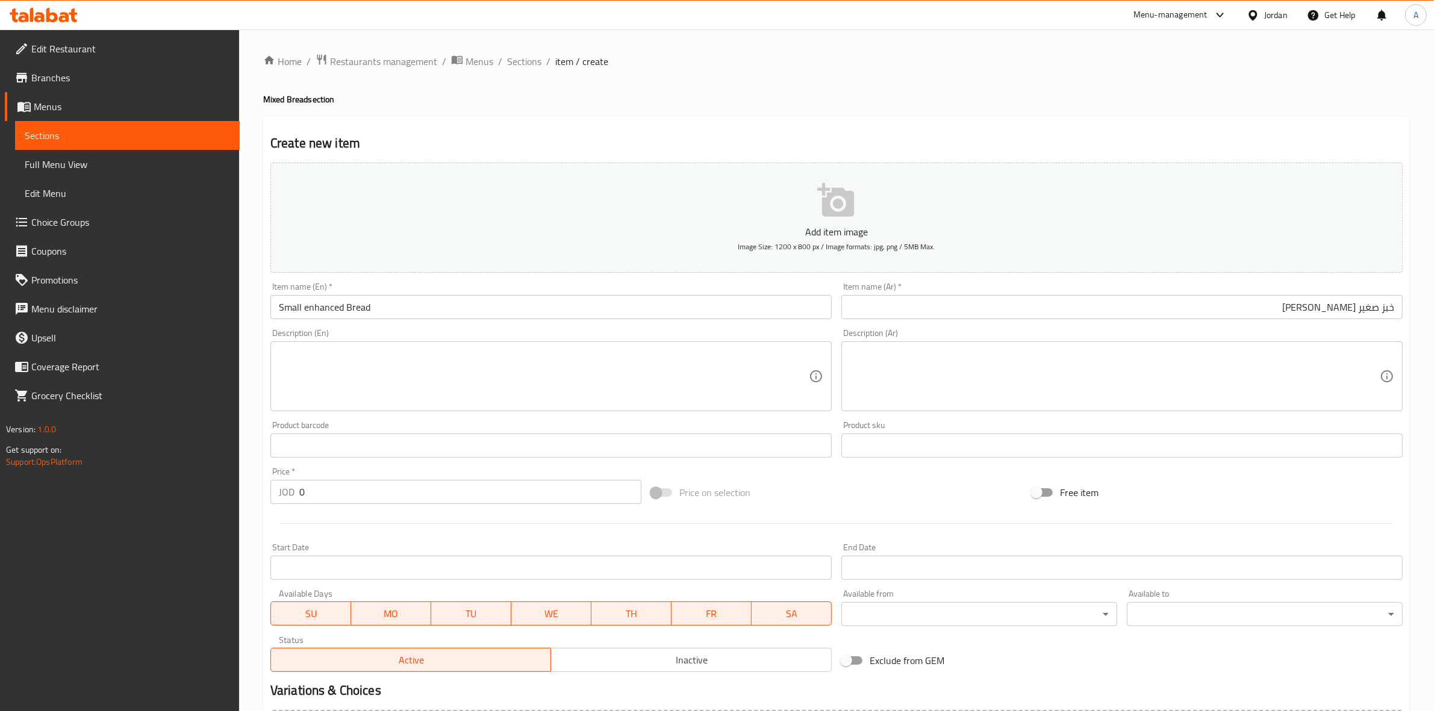
click at [326, 369] on textarea at bounding box center [544, 376] width 530 height 57
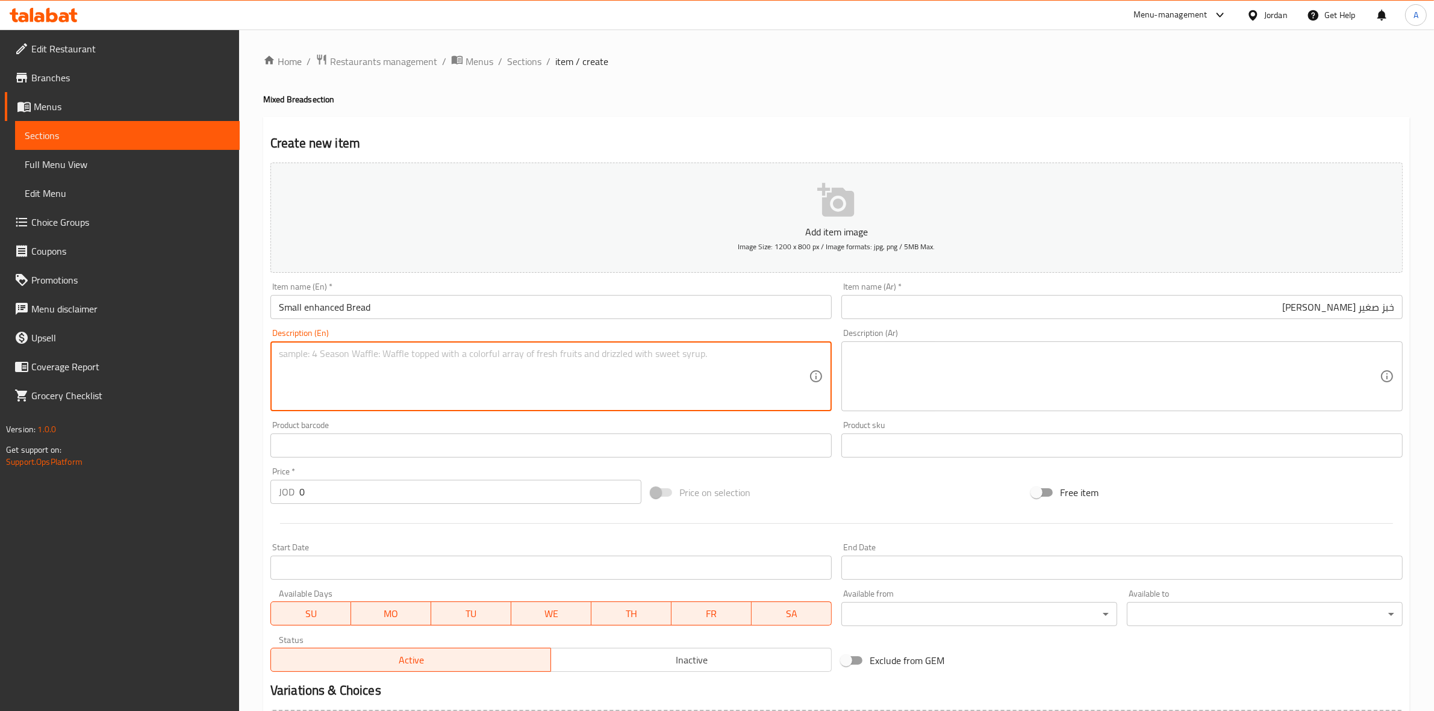
paste textarea "1 kg."
type textarea "1 kg."
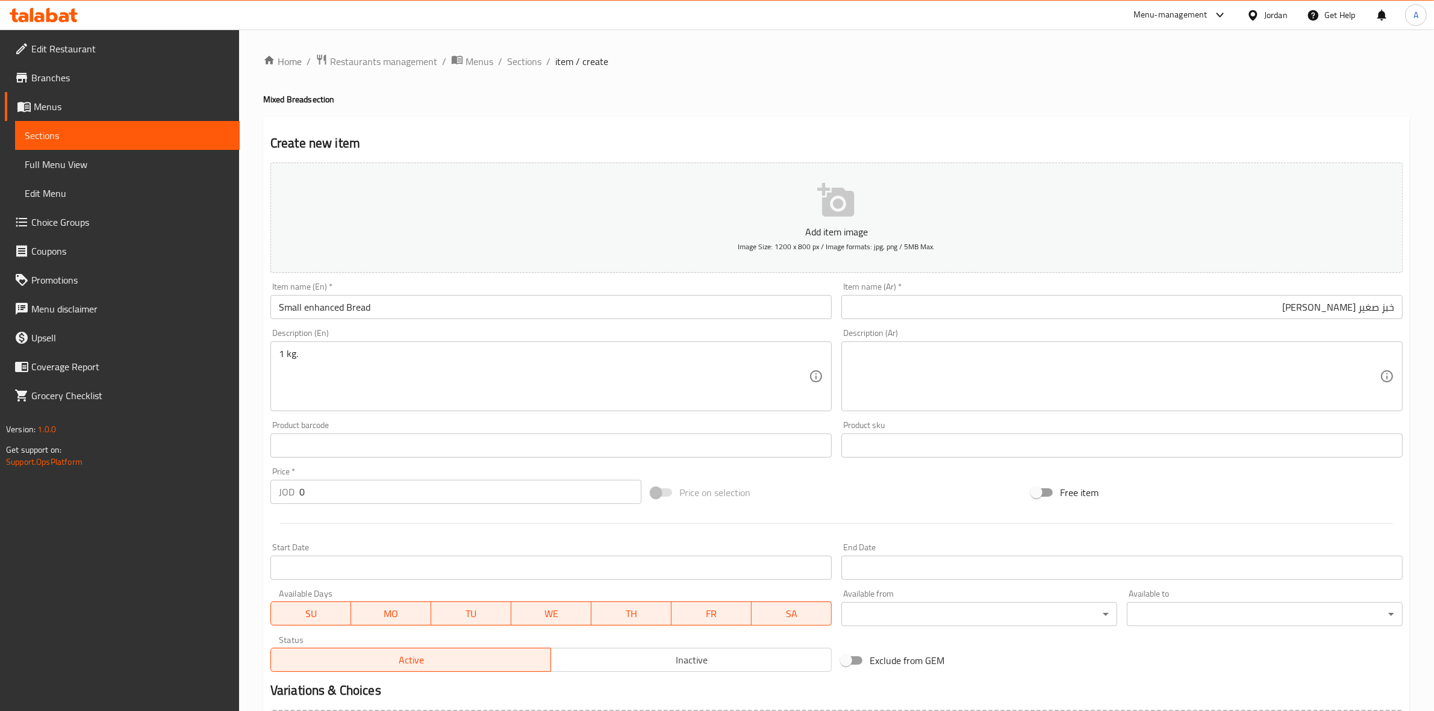
drag, startPoint x: 248, startPoint y: 407, endPoint x: 221, endPoint y: 29, distance: 379.1
click at [247, 407] on div "Home / Restaurants management / Menus / Sections / item / create Mixed Bread se…" at bounding box center [836, 440] width 1195 height 821
click at [940, 345] on div "Description (Ar)" at bounding box center [1121, 376] width 561 height 70
paste textarea "1 كجم"
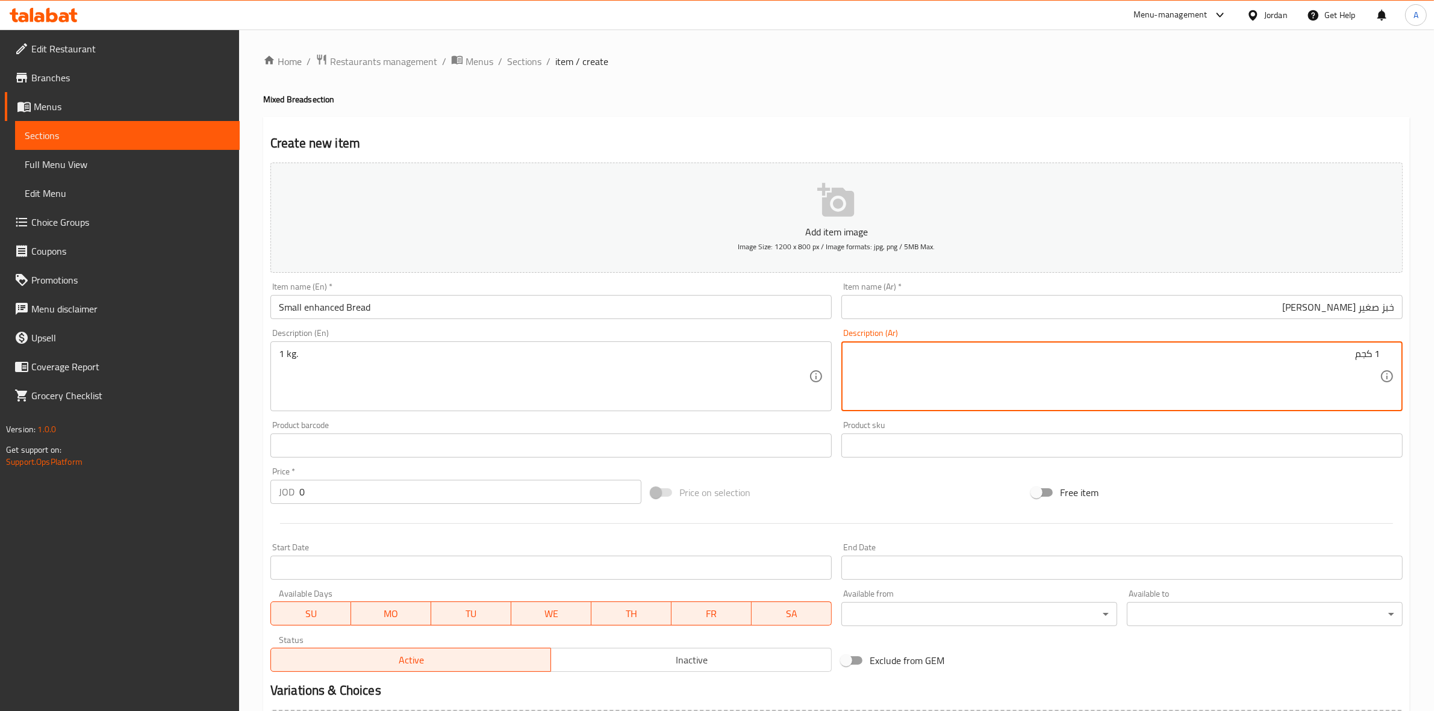
type textarea "1 كجم"
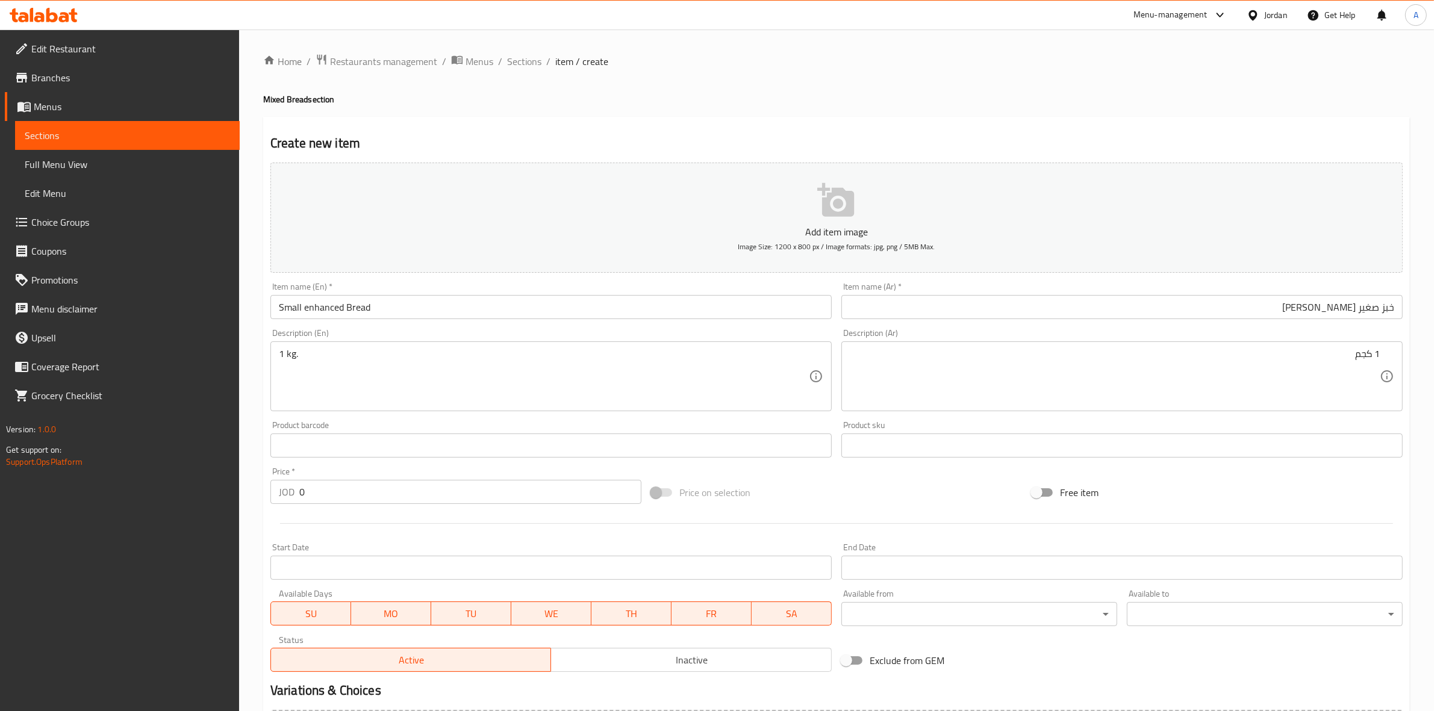
click at [949, 97] on h4 "Mixed Bread section" at bounding box center [836, 99] width 1146 height 12
drag, startPoint x: 344, startPoint y: 489, endPoint x: 119, endPoint y: 462, distance: 226.2
click at [90, 474] on div "Edit Restaurant Branches Menus Sections Full Menu View Edit Menu Choice Groups …" at bounding box center [717, 440] width 1434 height 821
paste input ".40"
type input "0.40"
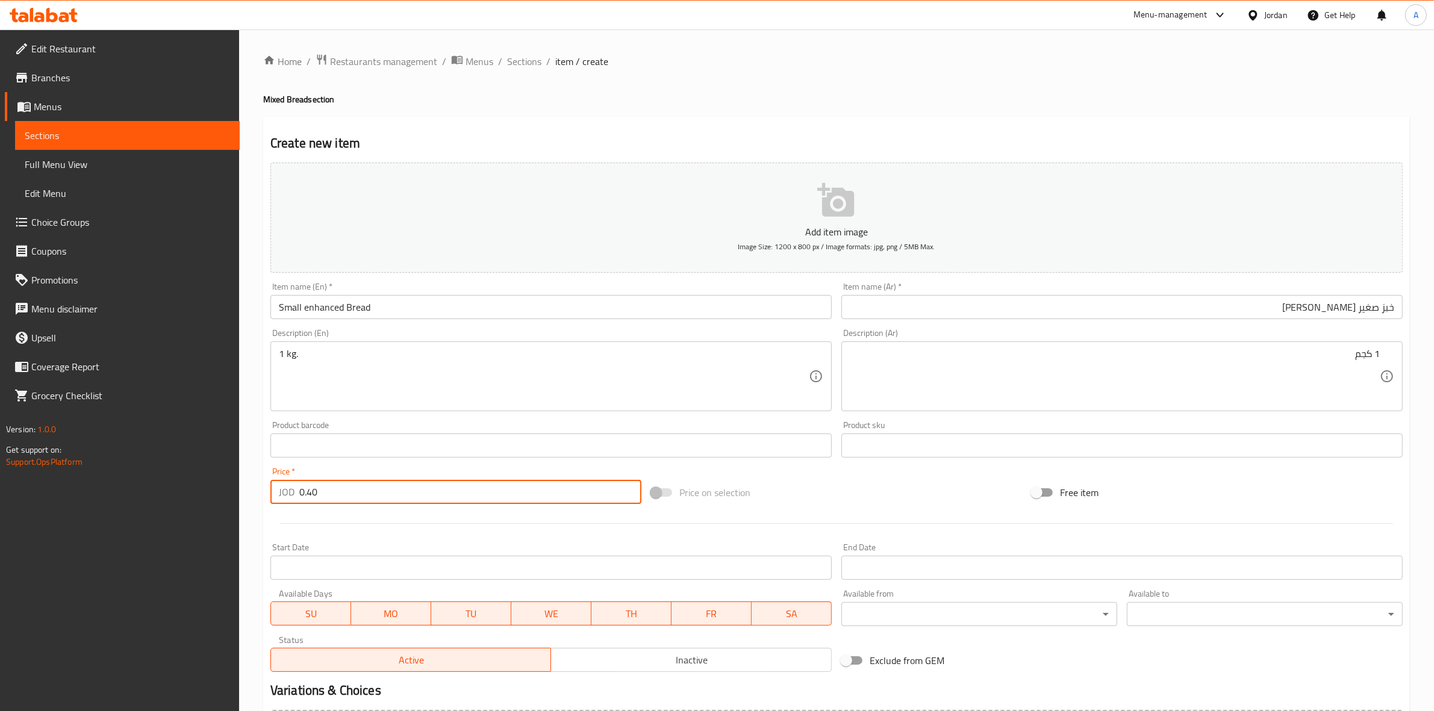
click at [360, 534] on div at bounding box center [837, 524] width 1142 height 30
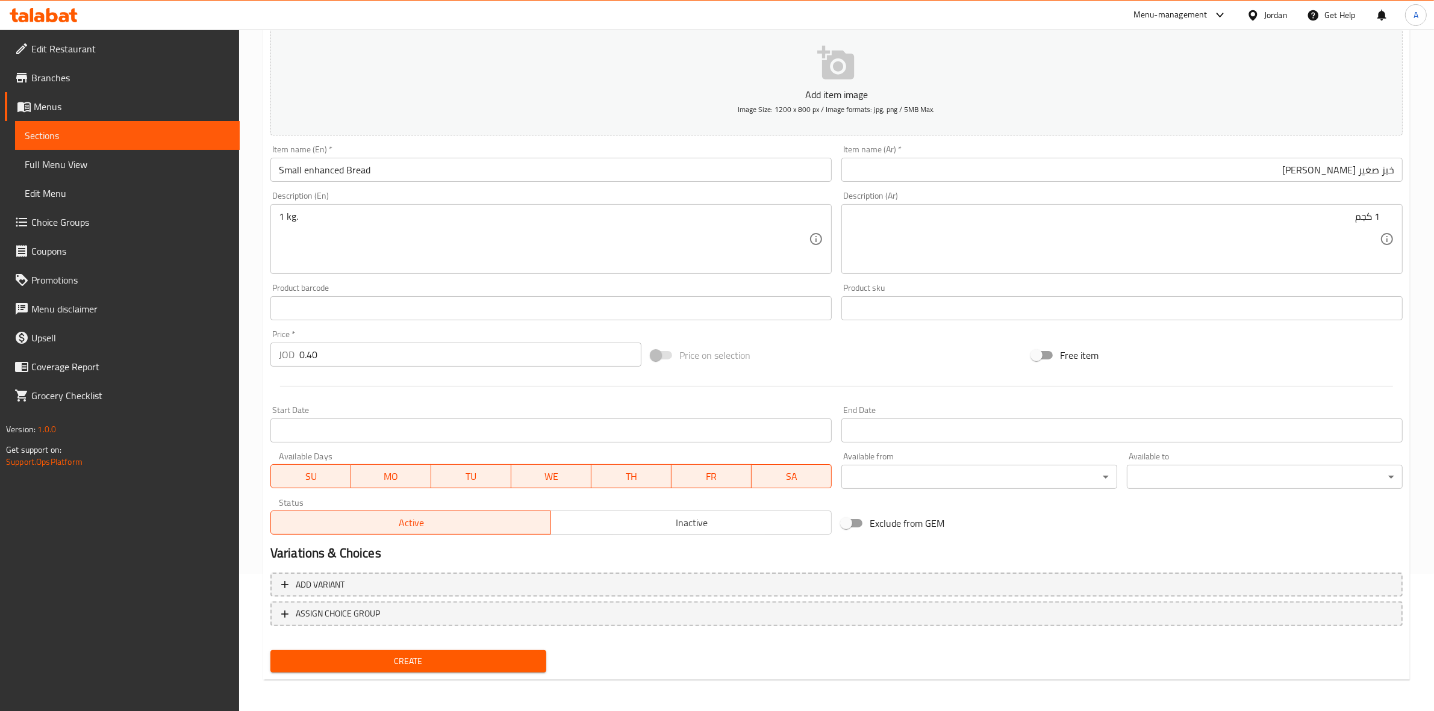
click at [426, 664] on span "Create" at bounding box center [408, 661] width 257 height 15
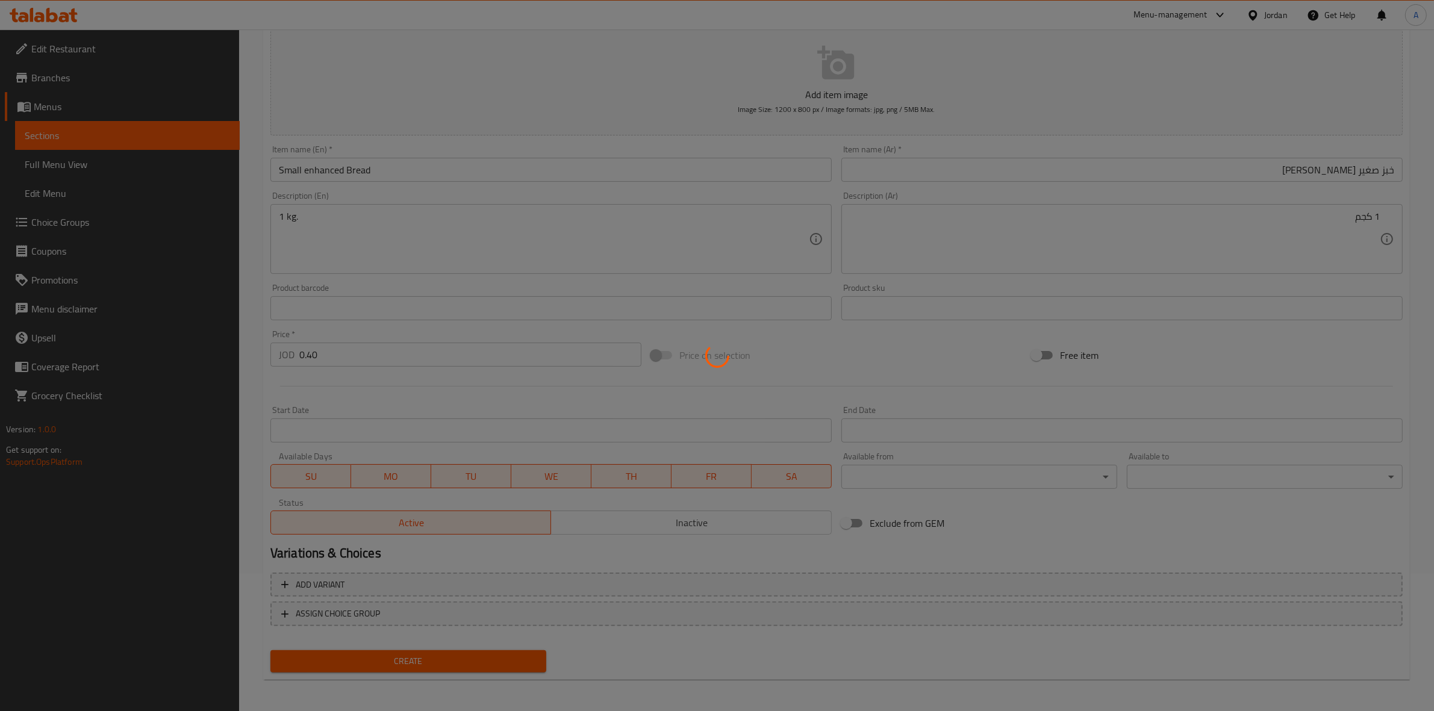
type input "0"
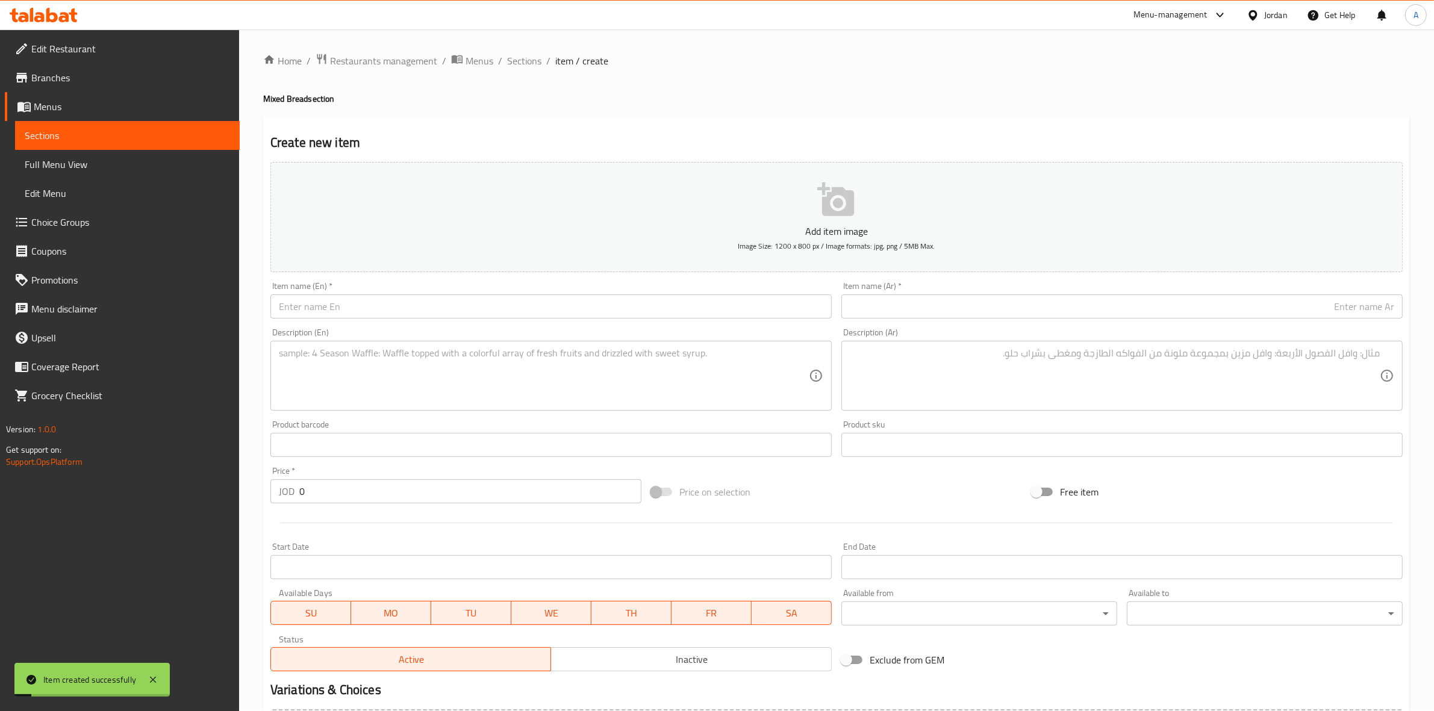
scroll to position [0, 0]
click at [515, 69] on span "Sections" at bounding box center [524, 61] width 34 height 14
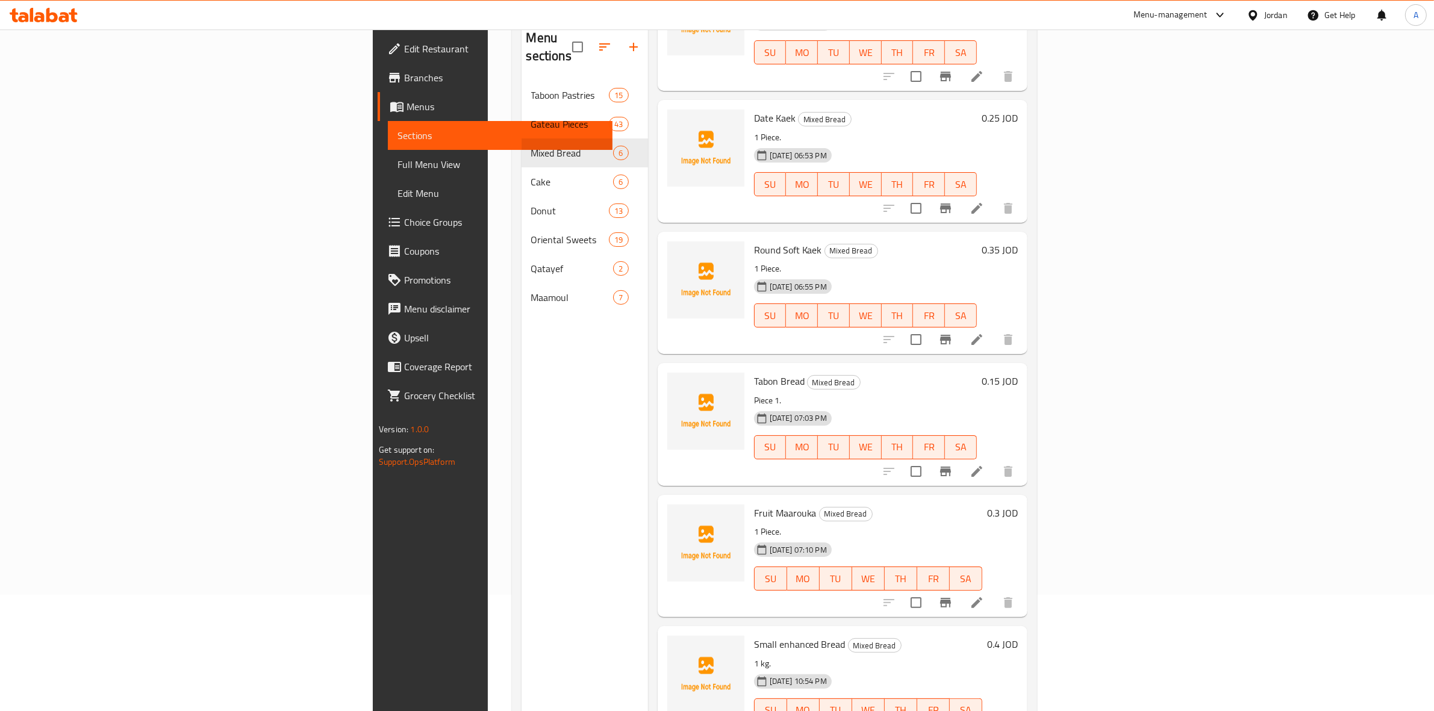
scroll to position [169, 0]
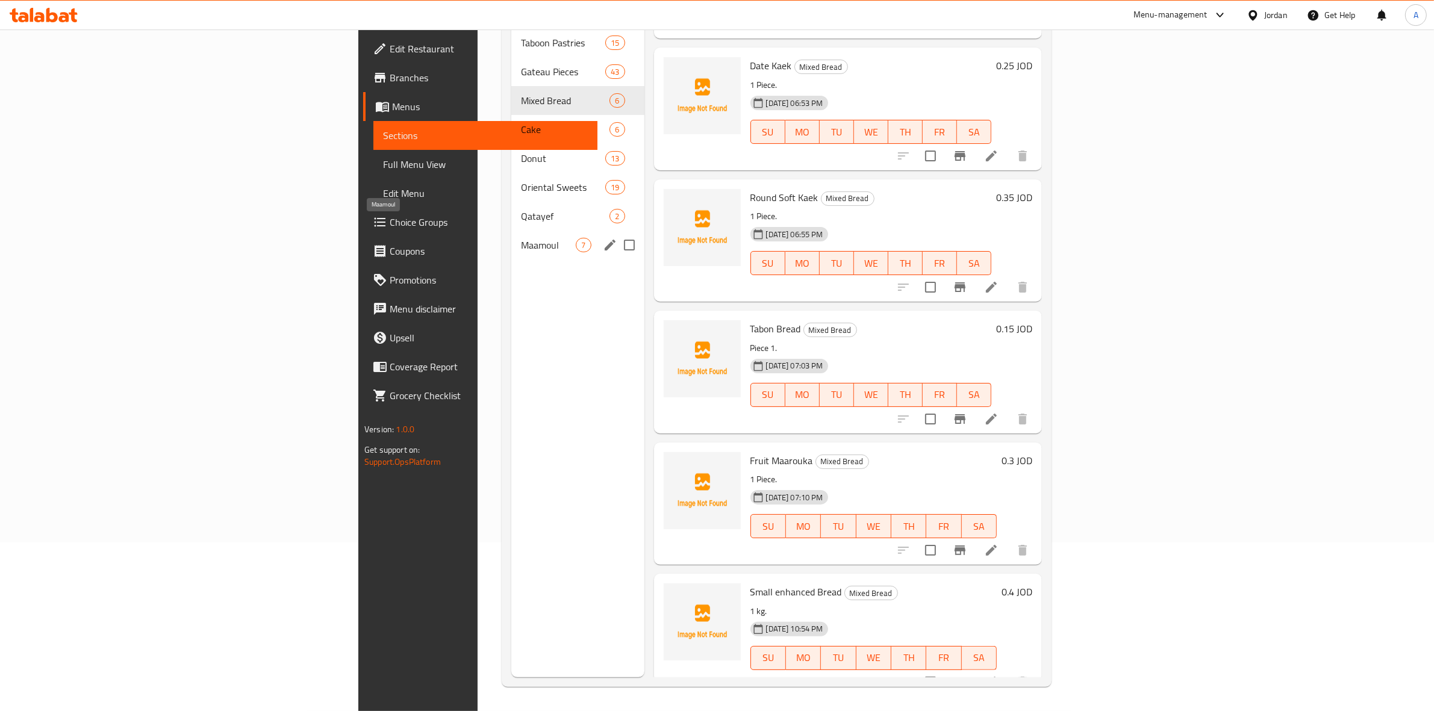
click at [521, 238] on span "Maamoul" at bounding box center [548, 245] width 55 height 14
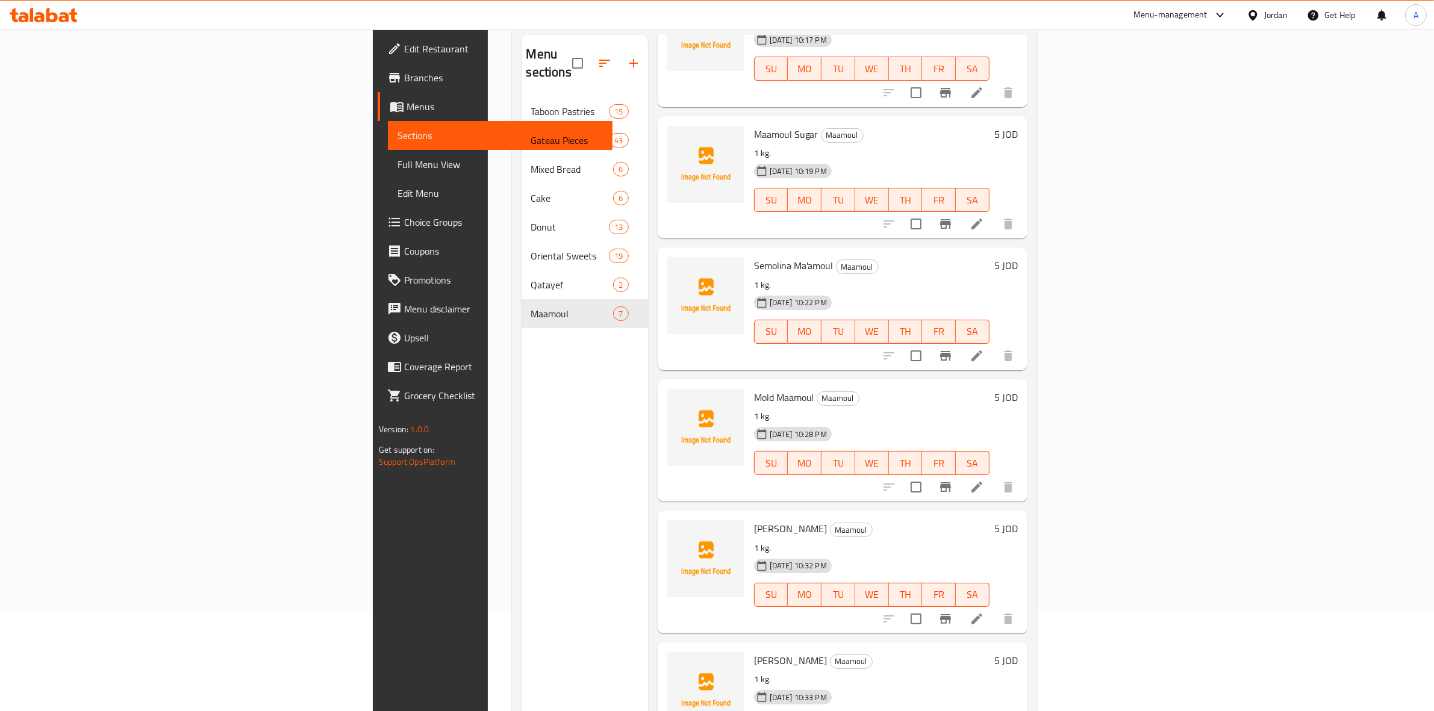
scroll to position [19, 0]
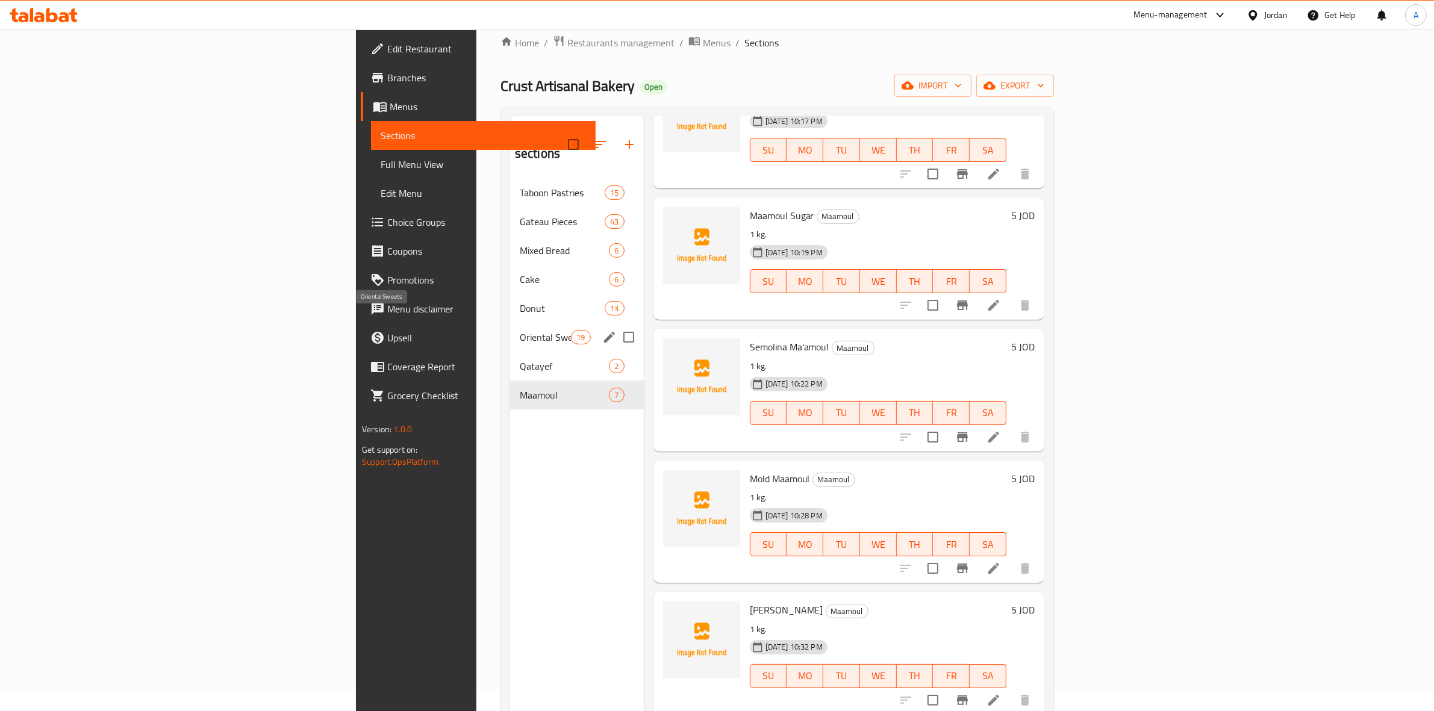
click at [520, 330] on span "Oriental Sweets" at bounding box center [545, 337] width 51 height 14
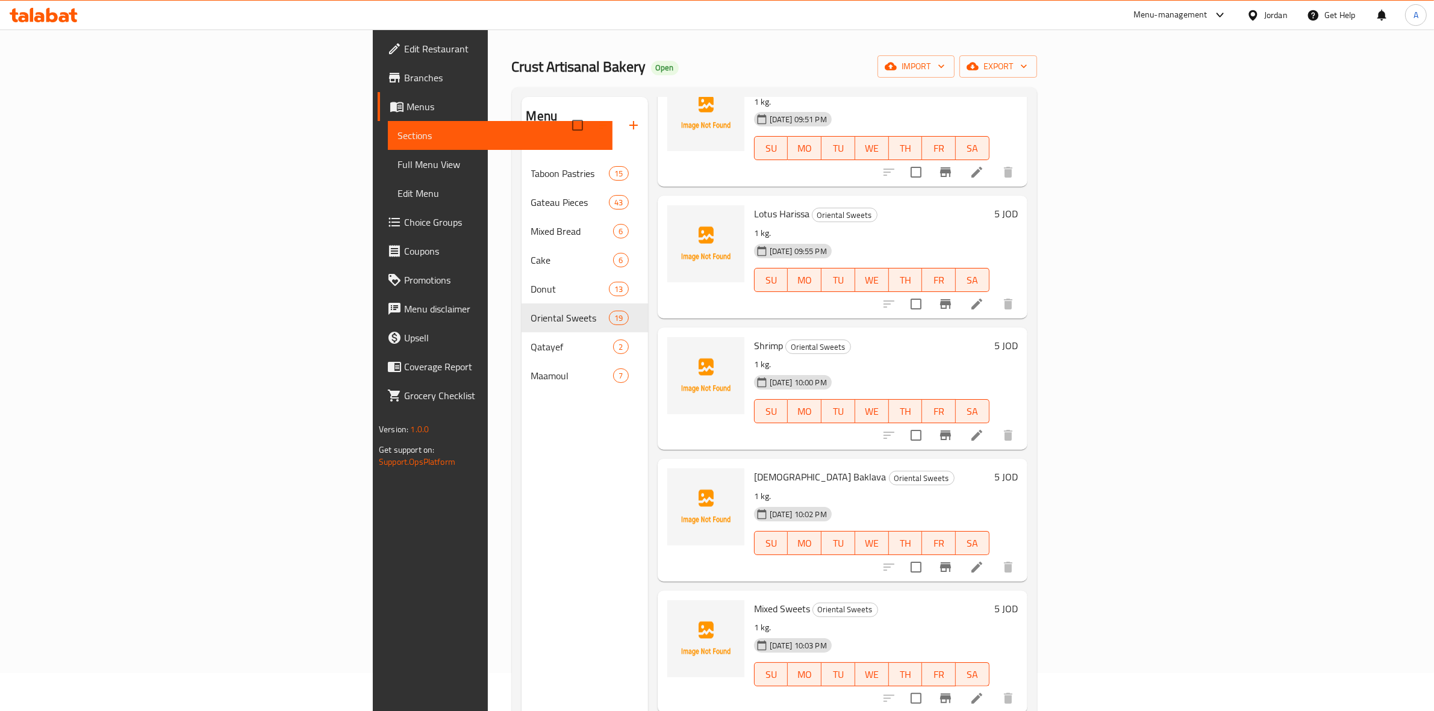
scroll to position [19, 0]
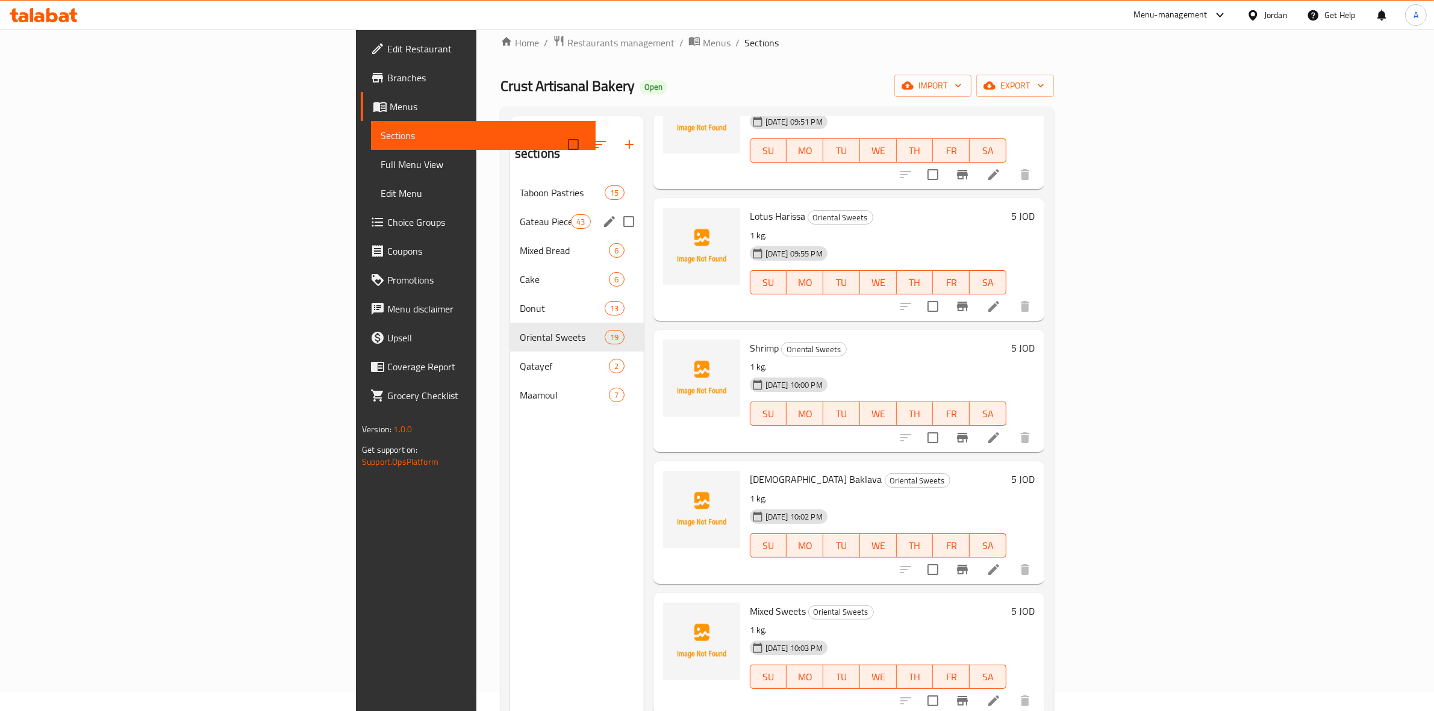
drag, startPoint x: 356, startPoint y: 213, endPoint x: 355, endPoint y: 220, distance: 7.9
click at [510, 215] on div "Gateau Pieces 43" at bounding box center [577, 221] width 134 height 29
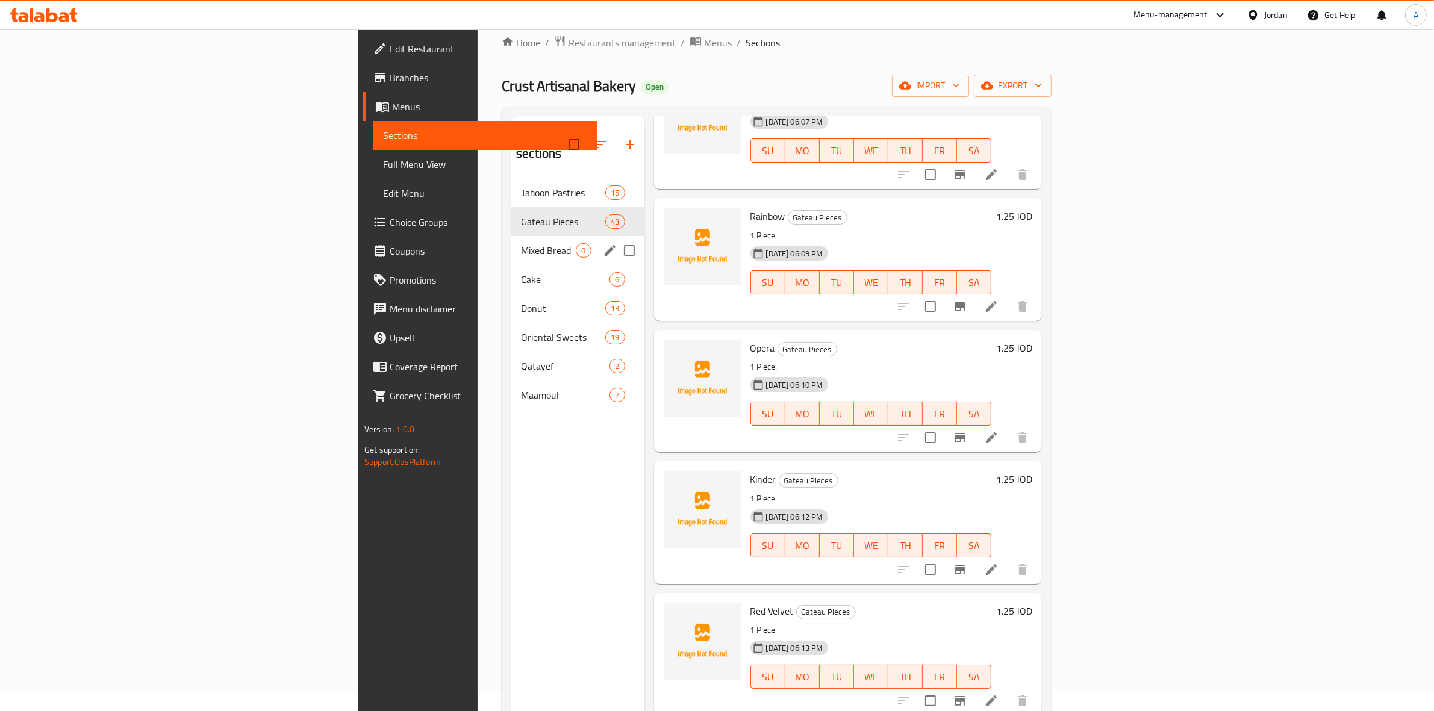
click at [521, 243] on span "Mixed Bread" at bounding box center [548, 250] width 55 height 14
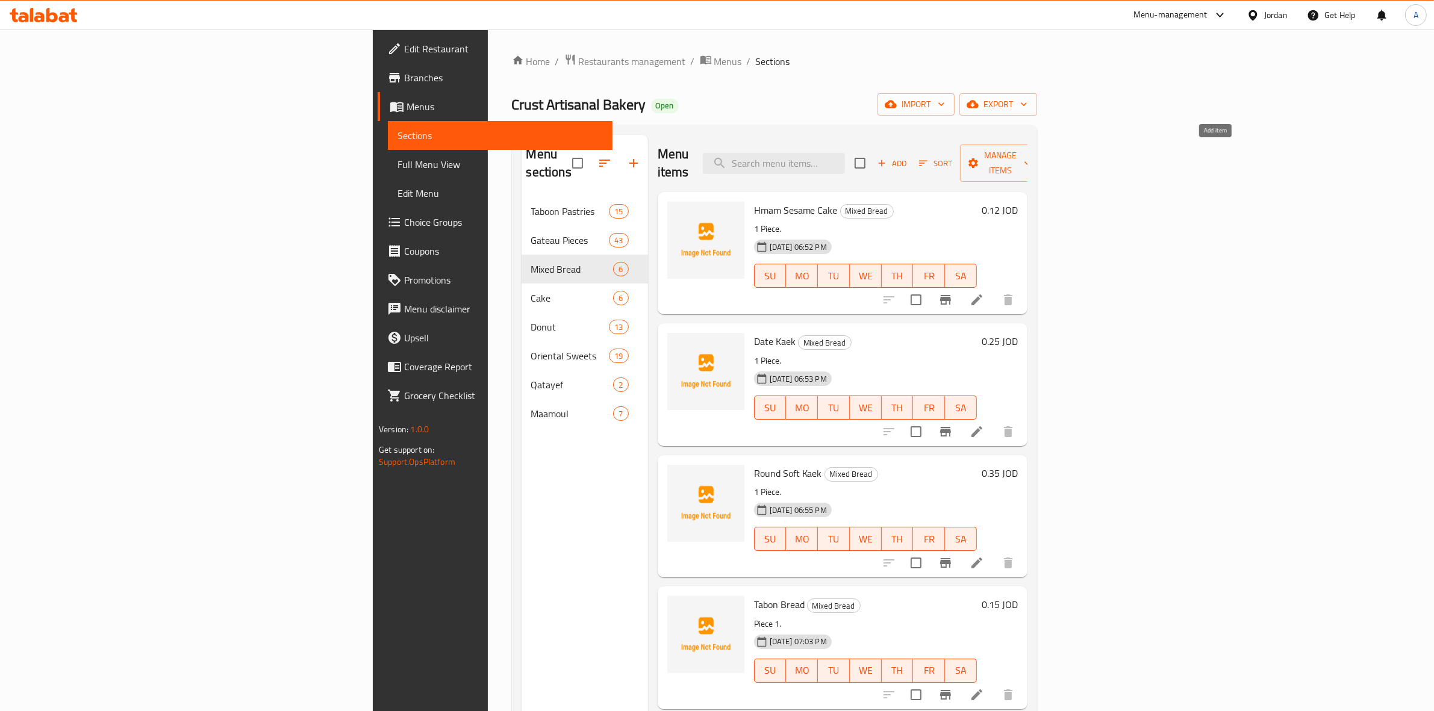
click at [908, 157] on span "Add" at bounding box center [892, 164] width 33 height 14
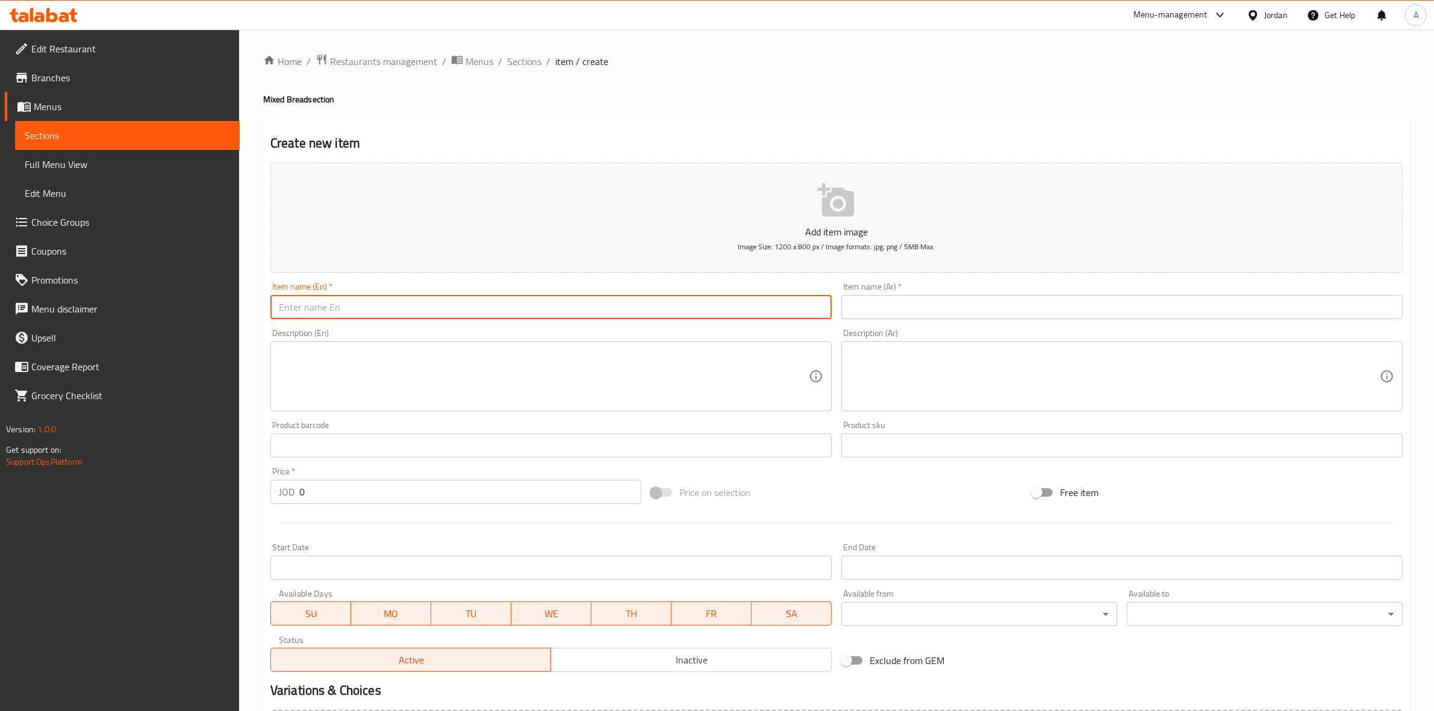
click at [341, 296] on input "text" at bounding box center [550, 307] width 561 height 24
paste input "Small Shawerma Bread"
drag, startPoint x: 387, startPoint y: 311, endPoint x: 260, endPoint y: 308, distance: 127.1
click at [260, 308] on div "Home / Restaurants management / Menus / Sections / item / create Mixed Bread se…" at bounding box center [836, 440] width 1195 height 821
type input "Small Shawerma Bread"
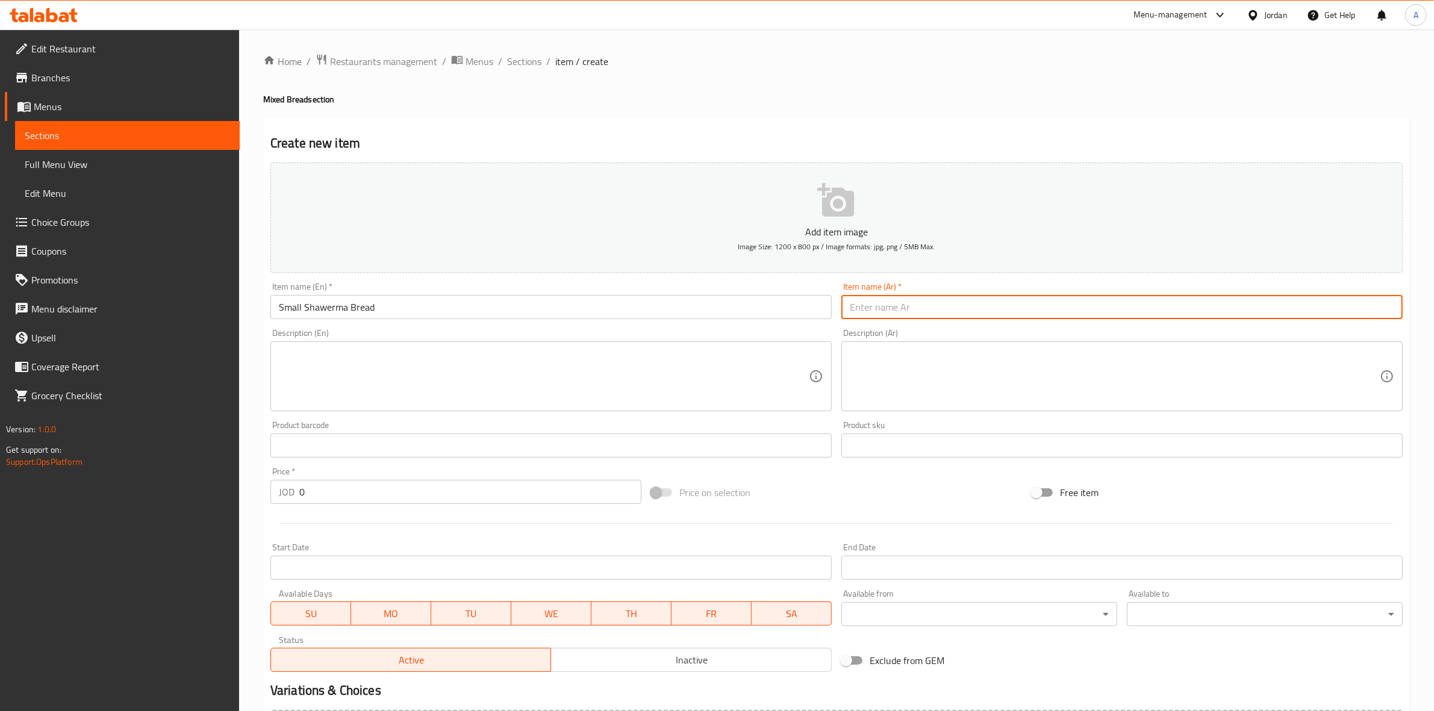
click at [947, 311] on input "text" at bounding box center [1121, 307] width 561 height 24
paste input "خبز شاورما صغير"
type input "خبز شاورما صغير"
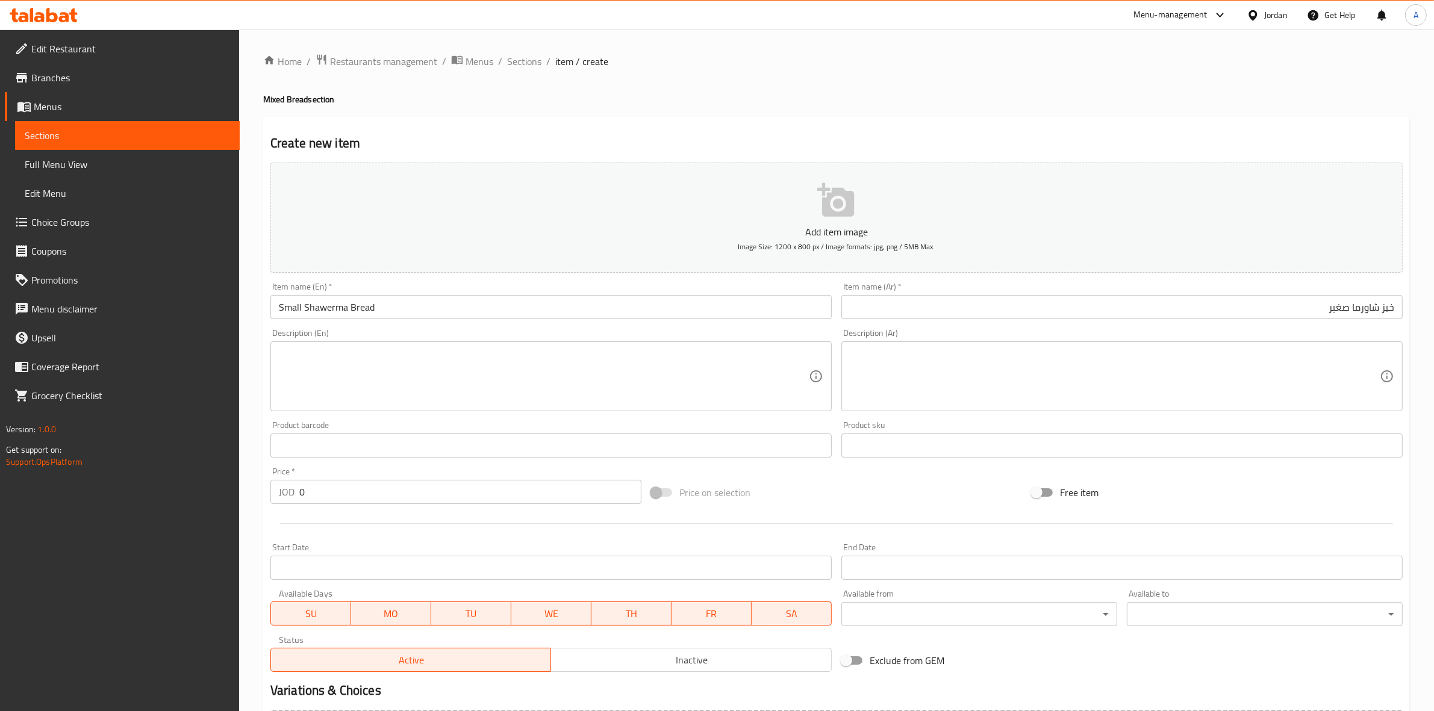
click at [670, 115] on div "Home / Restaurants management / Menus / Sections / item / create Mixed Bread se…" at bounding box center [836, 440] width 1146 height 773
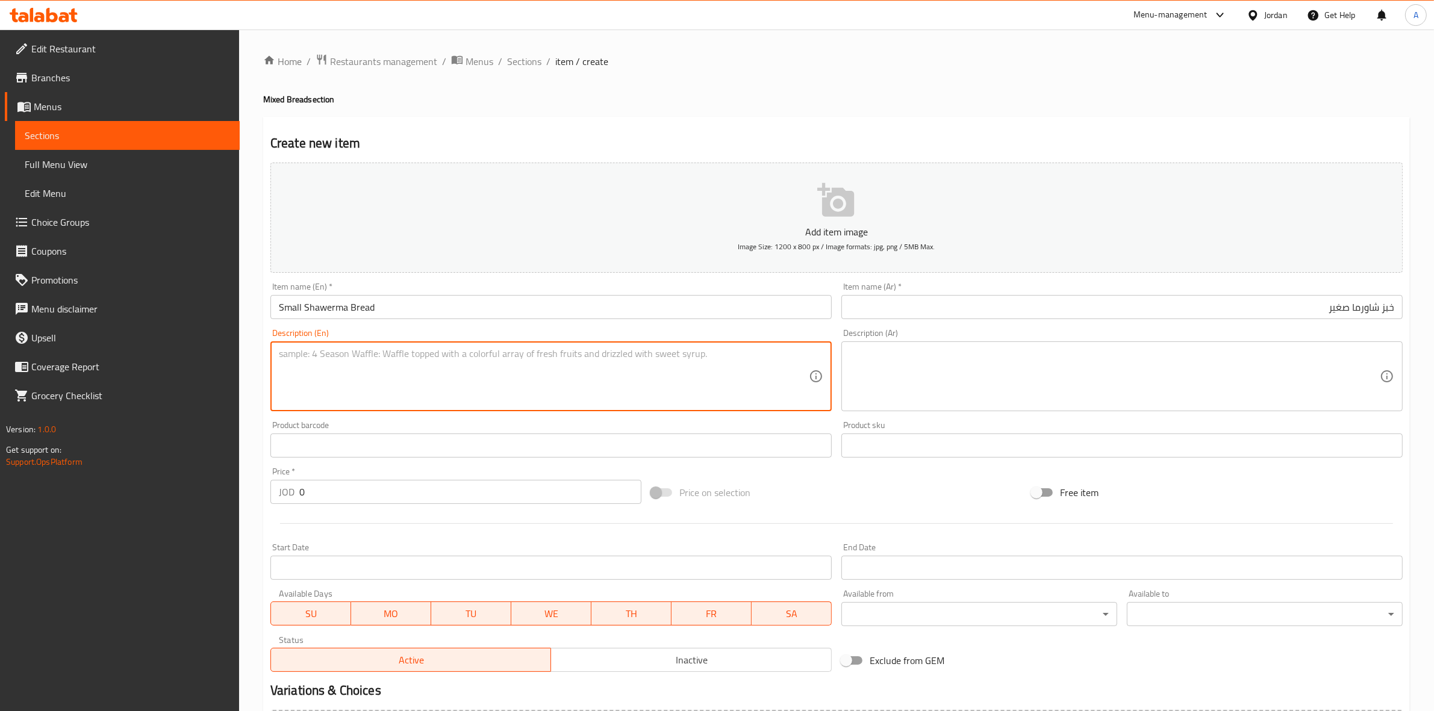
click at [293, 366] on textarea at bounding box center [544, 376] width 530 height 57
paste textarea "1 kg."
type textarea "1 kg."
click at [322, 497] on input "0" at bounding box center [470, 492] width 342 height 24
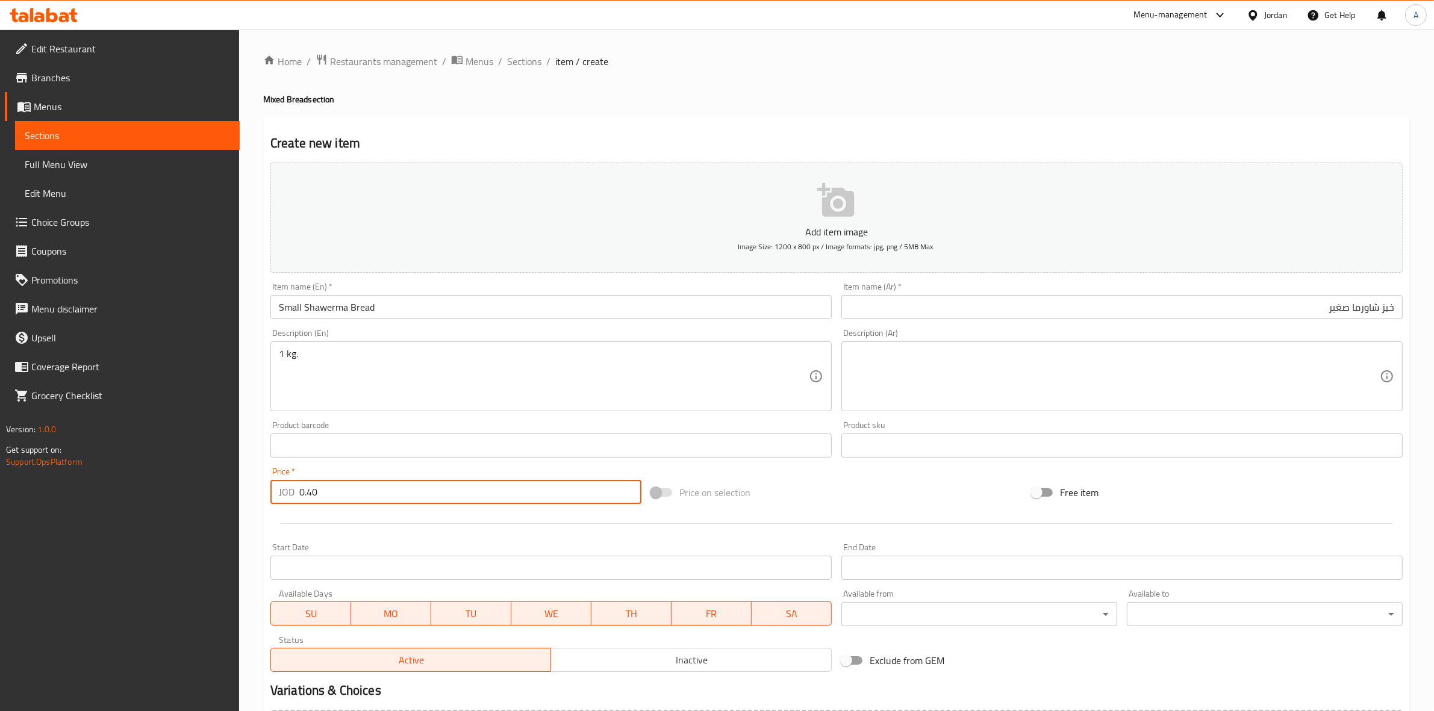
type input "0.40"
click at [470, 537] on div at bounding box center [837, 524] width 1142 height 30
click at [940, 356] on textarea at bounding box center [1115, 376] width 530 height 57
paste textarea "1 كجم"
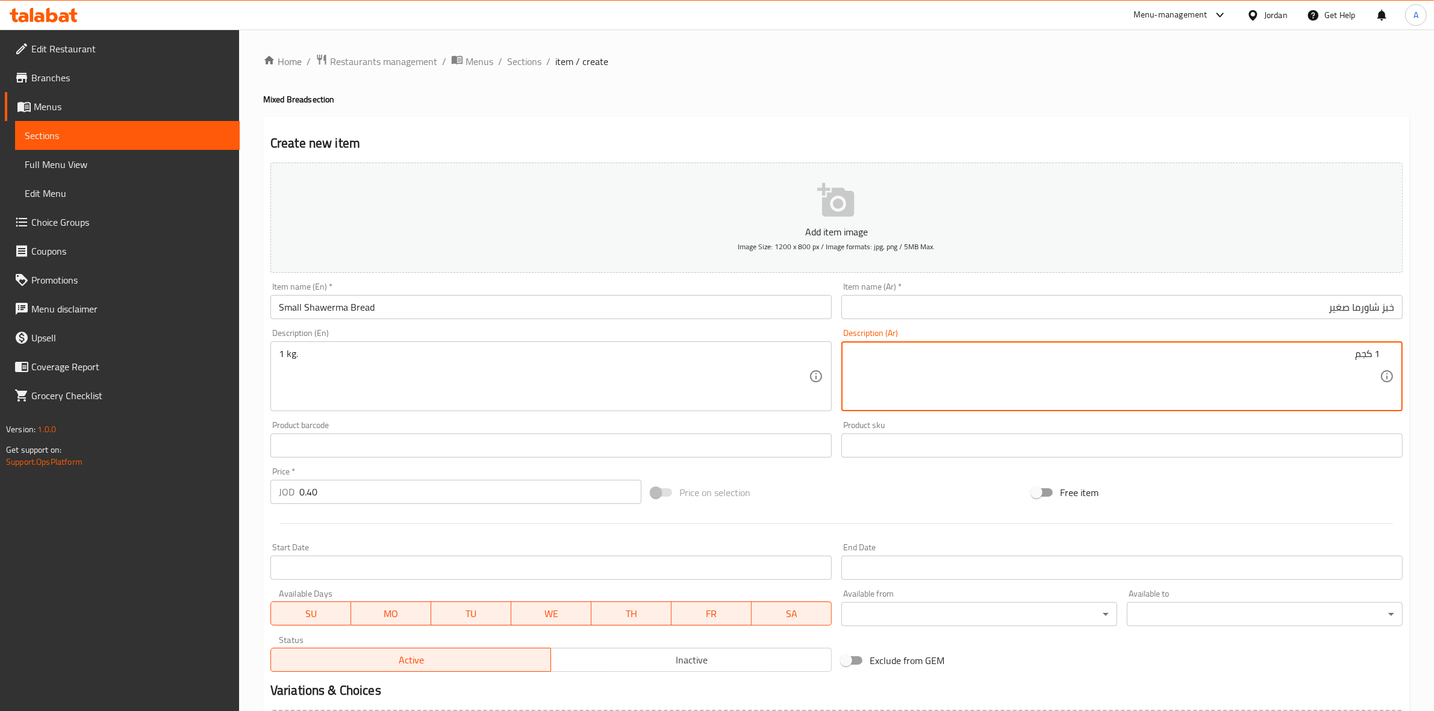
type textarea "1 كجم"
click at [912, 104] on h4 "Mixed Bread section" at bounding box center [836, 99] width 1146 height 12
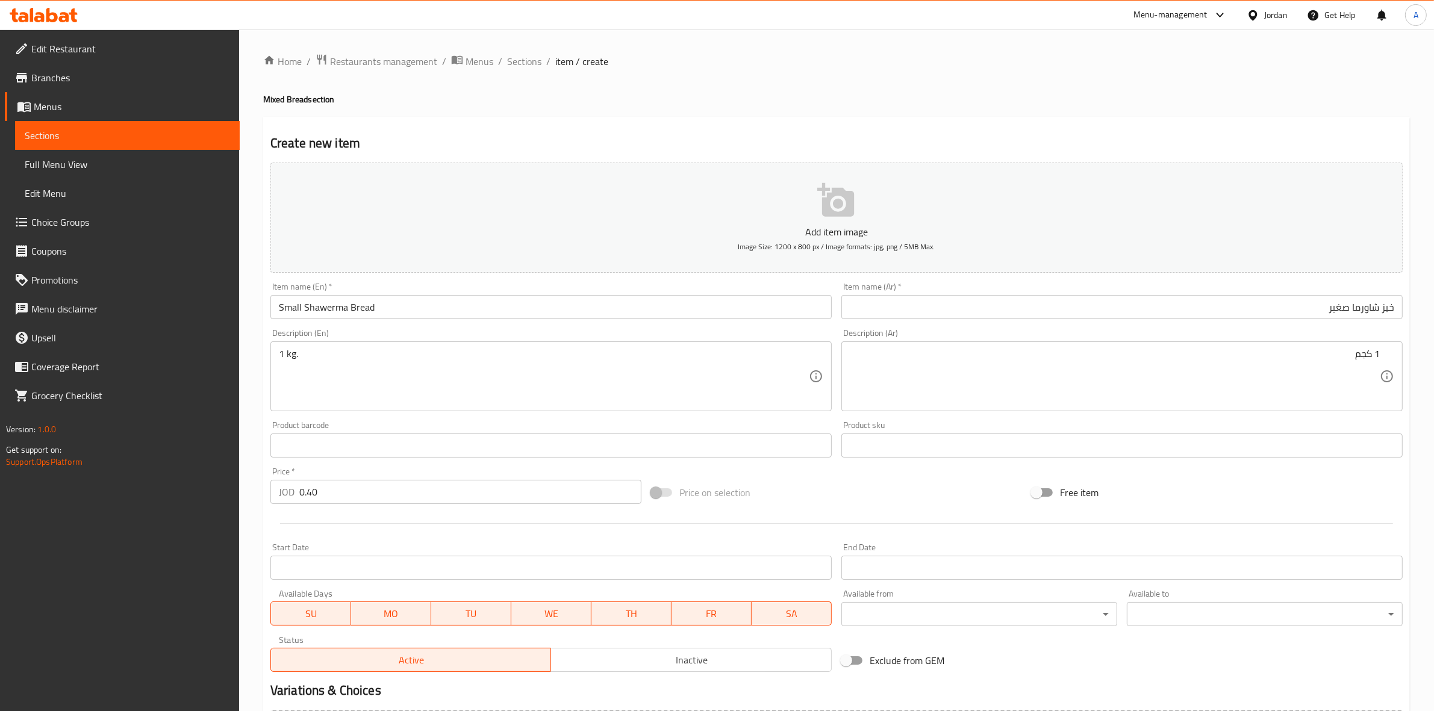
scroll to position [137, 0]
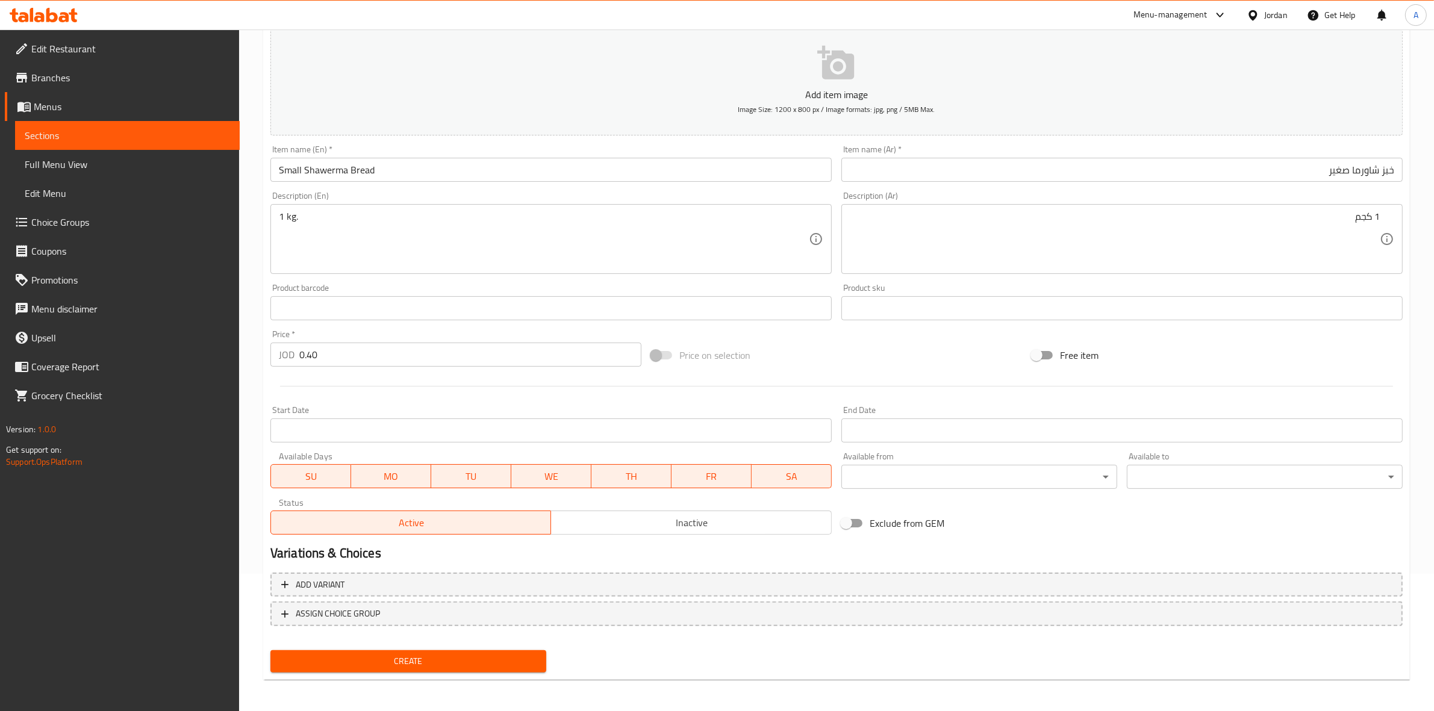
click at [432, 659] on span "Create" at bounding box center [408, 661] width 257 height 15
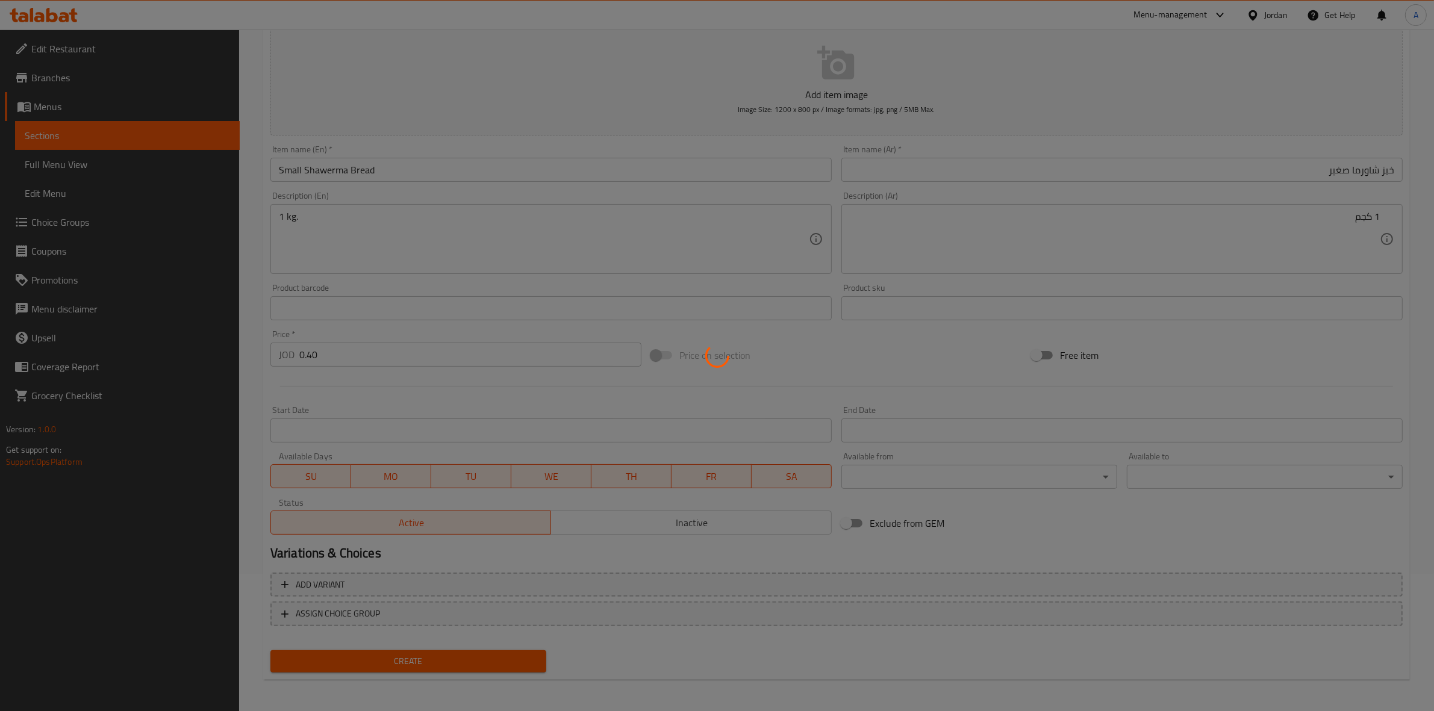
type input "0"
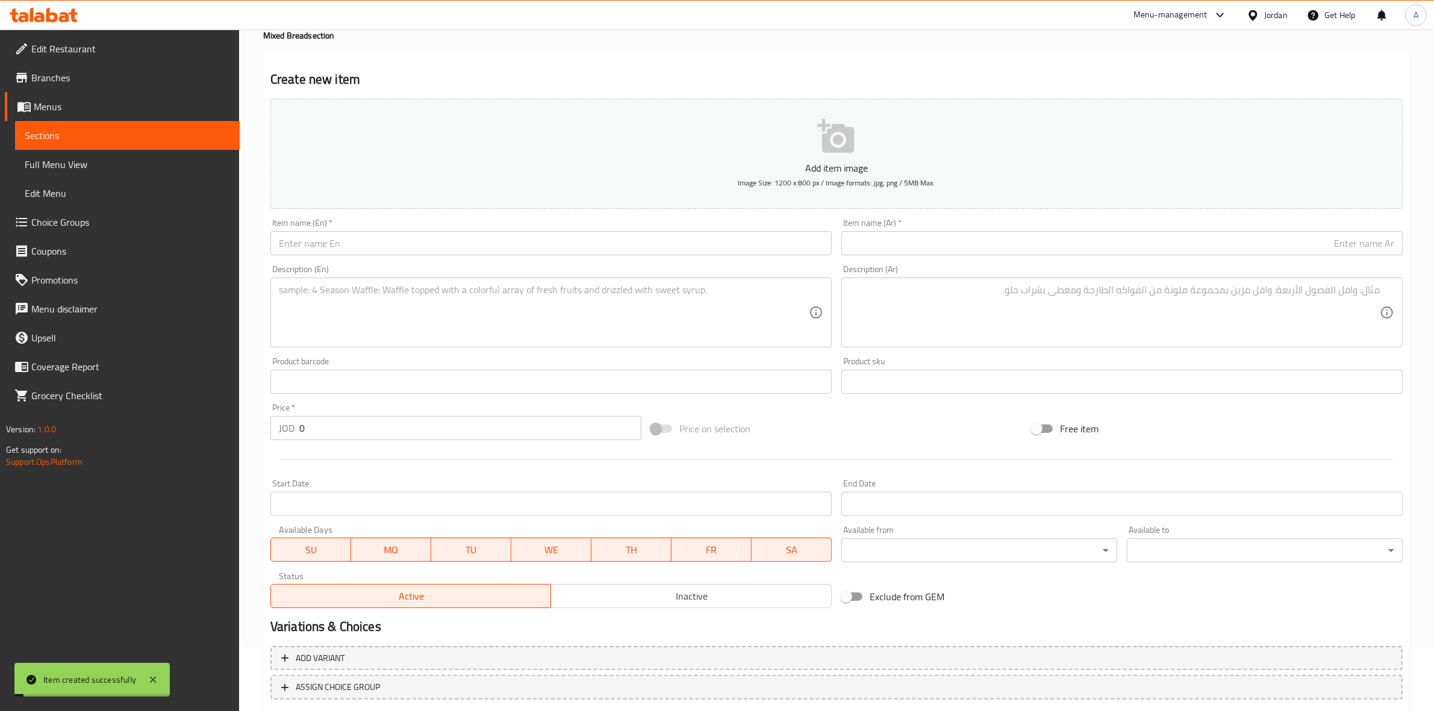
scroll to position [0, 0]
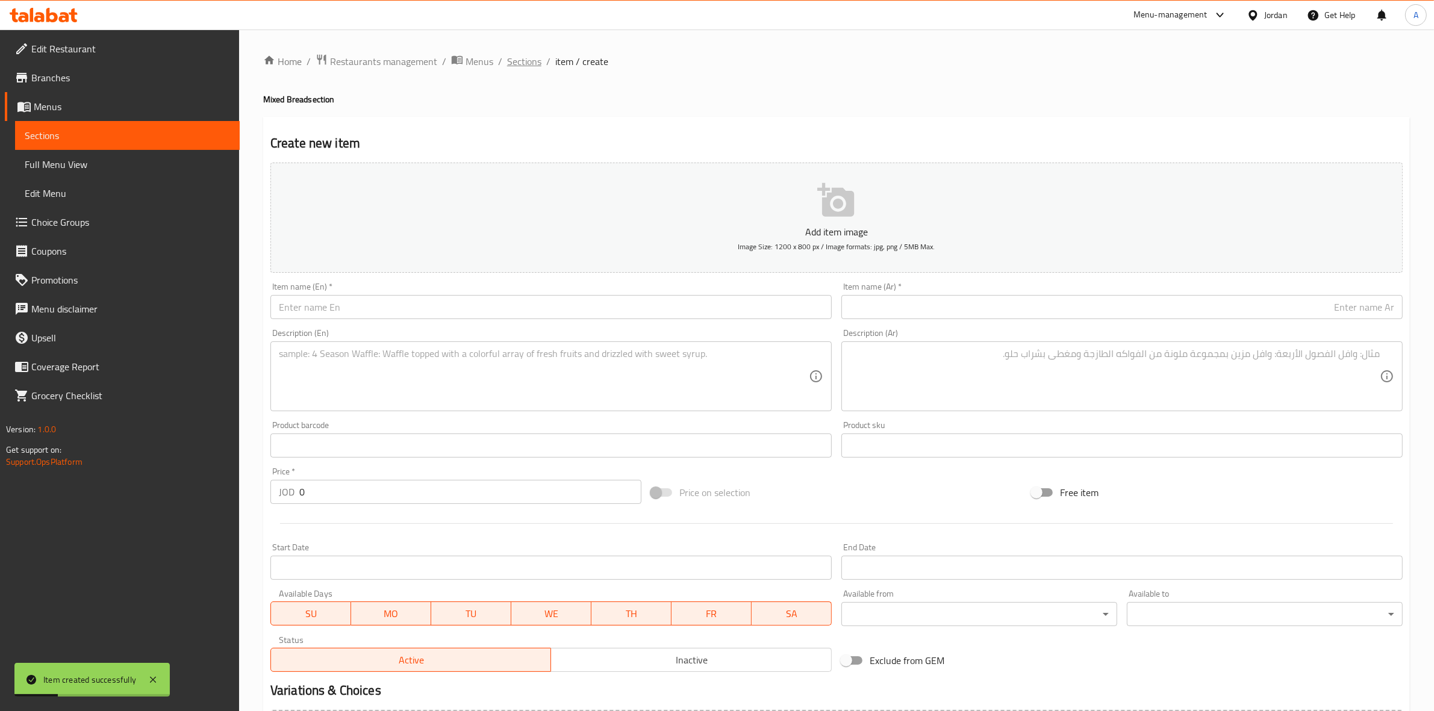
click at [524, 58] on span "Sections" at bounding box center [524, 61] width 34 height 14
